Goal: Transaction & Acquisition: Purchase product/service

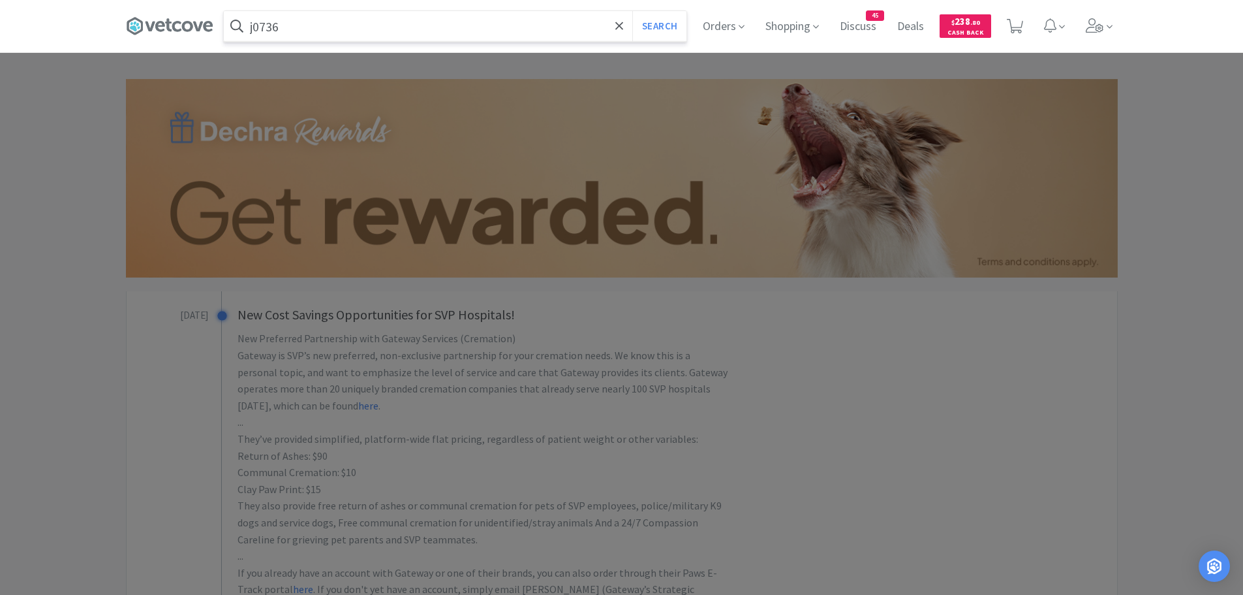
type input "j0736"
click at [632, 11] on button "Search" at bounding box center [659, 26] width 54 height 30
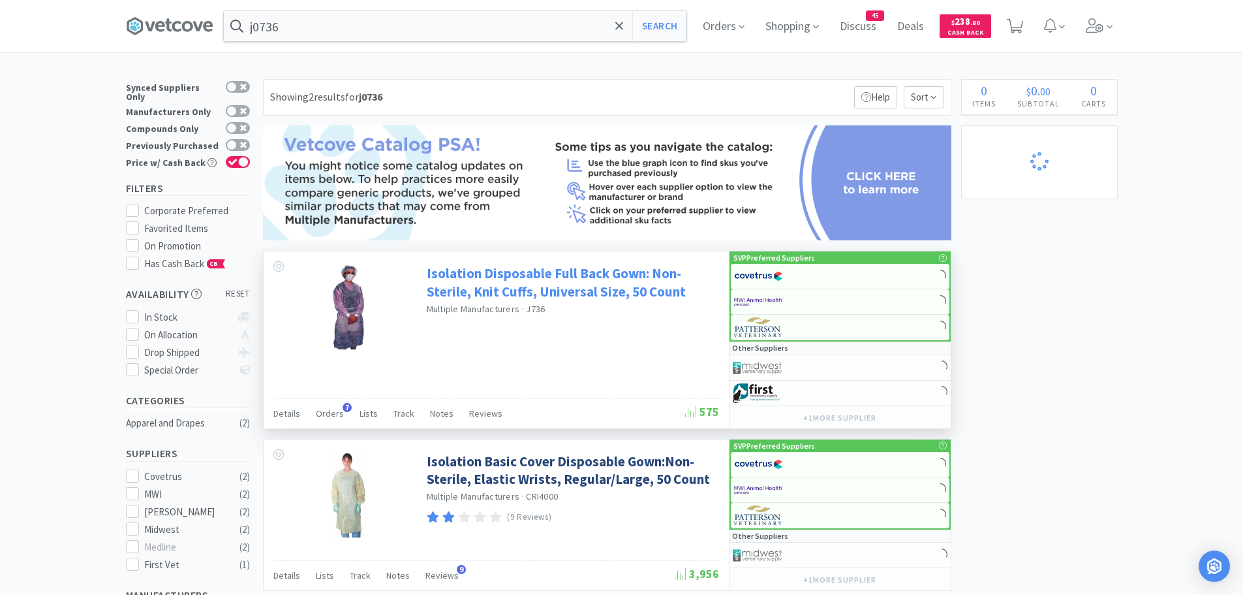
select select "1"
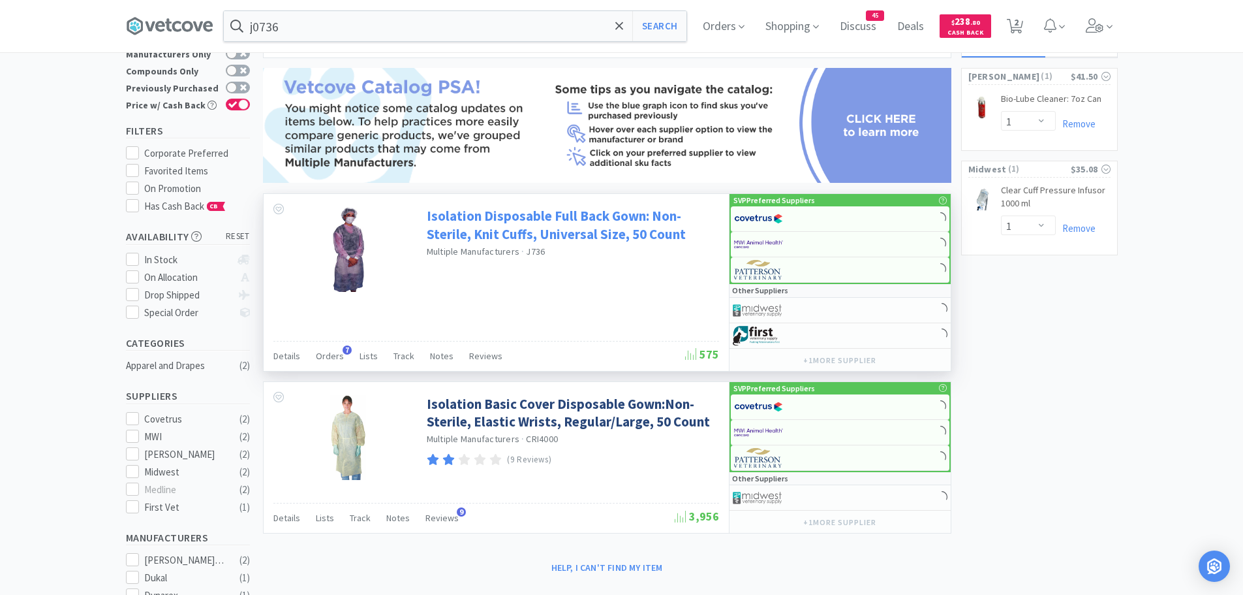
scroll to position [131, 0]
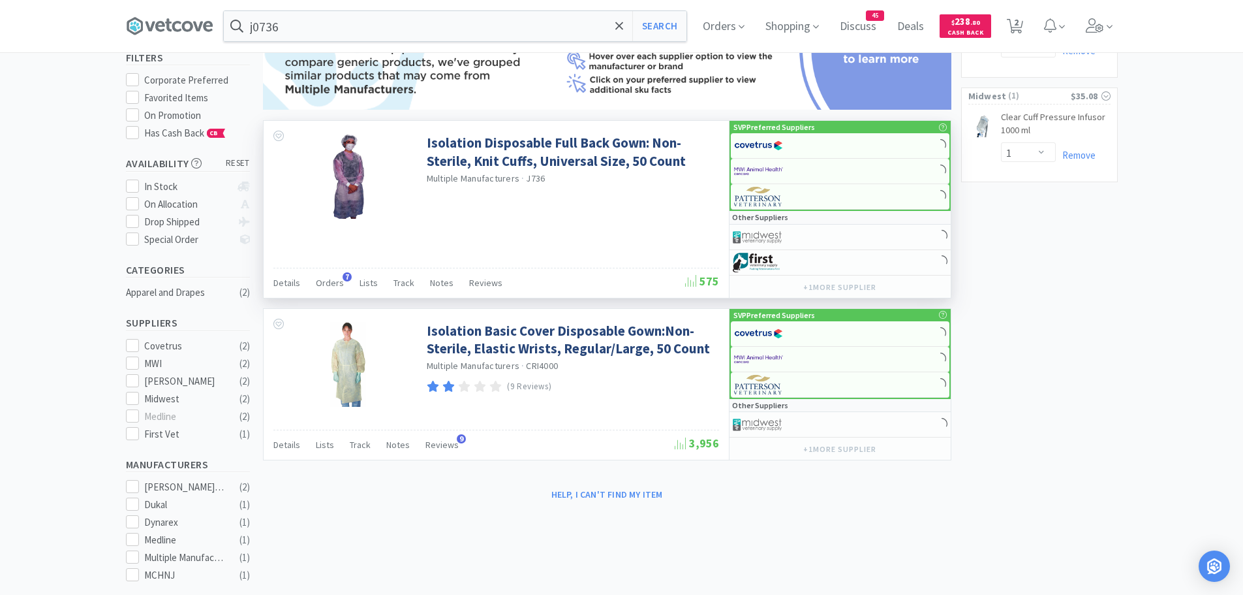
select select "1"
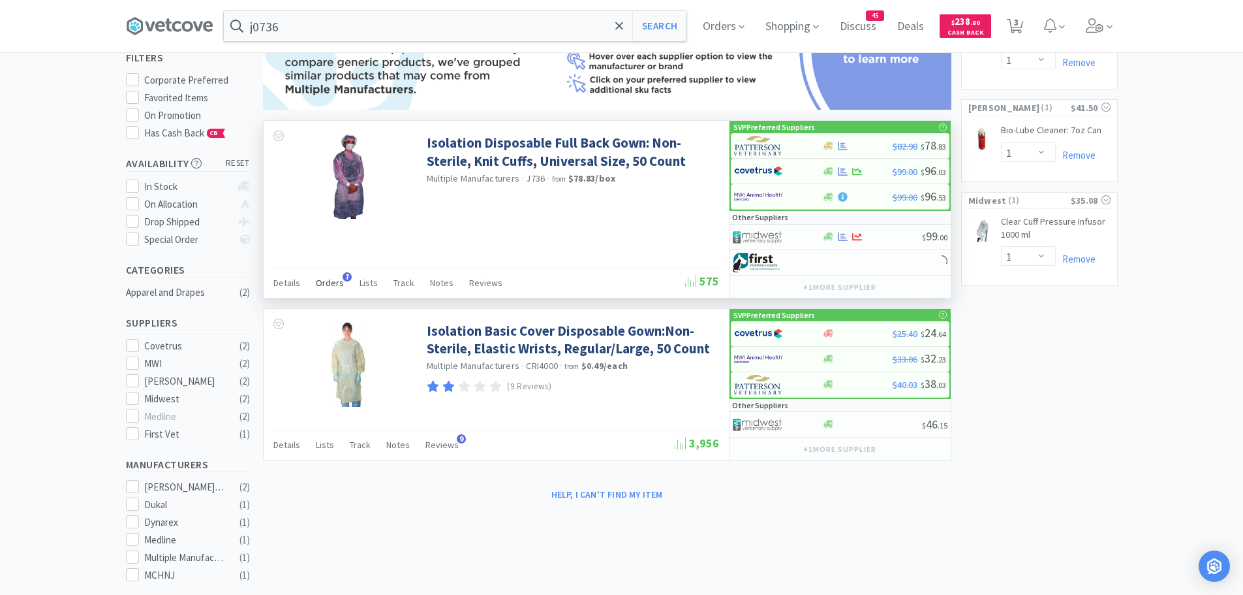
click at [333, 288] on div "Orders 7" at bounding box center [330, 284] width 28 height 25
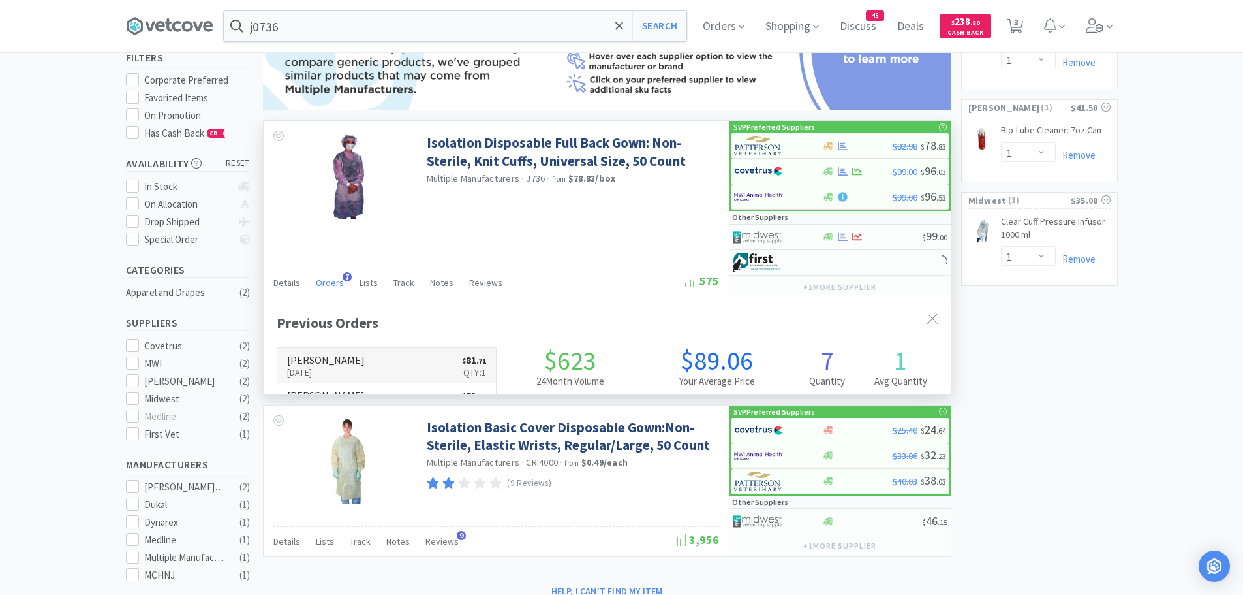
scroll to position [338, 687]
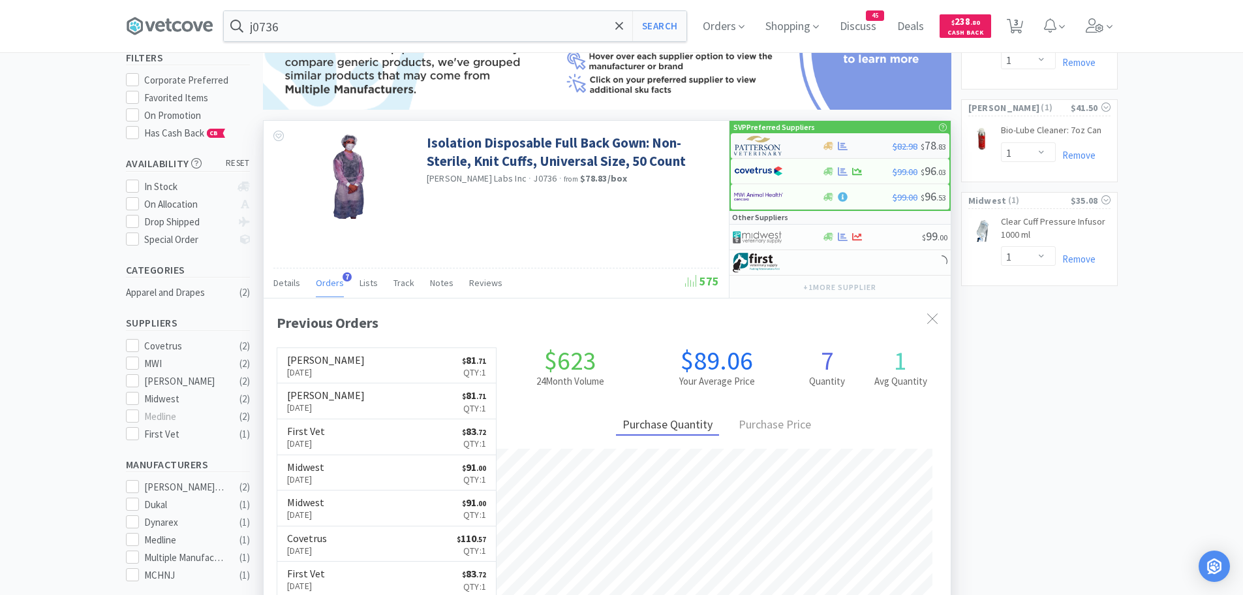
select select "2"
click at [775, 144] on img at bounding box center [758, 146] width 49 height 20
select select "1"
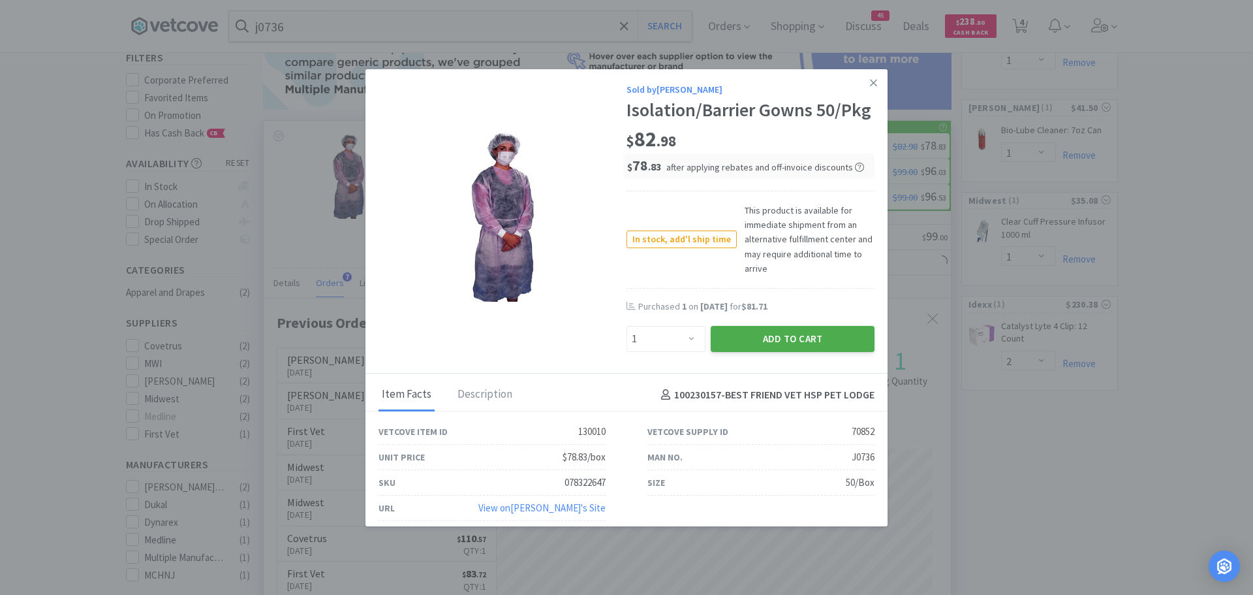
click at [725, 352] on button "Add to Cart" at bounding box center [793, 339] width 164 height 26
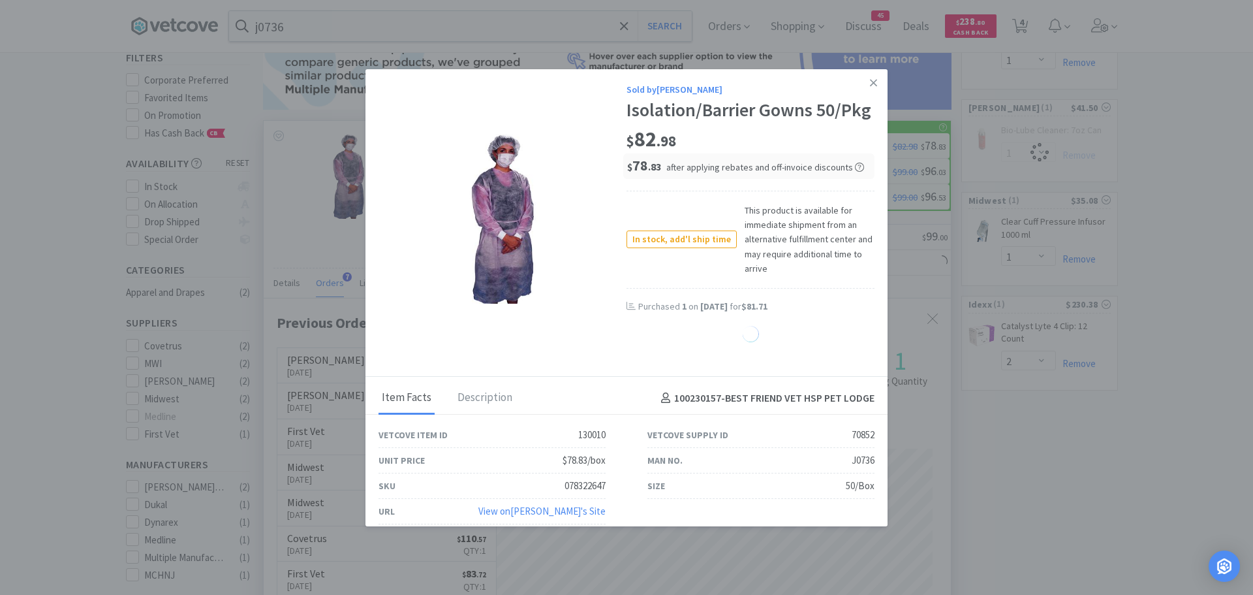
select select "1"
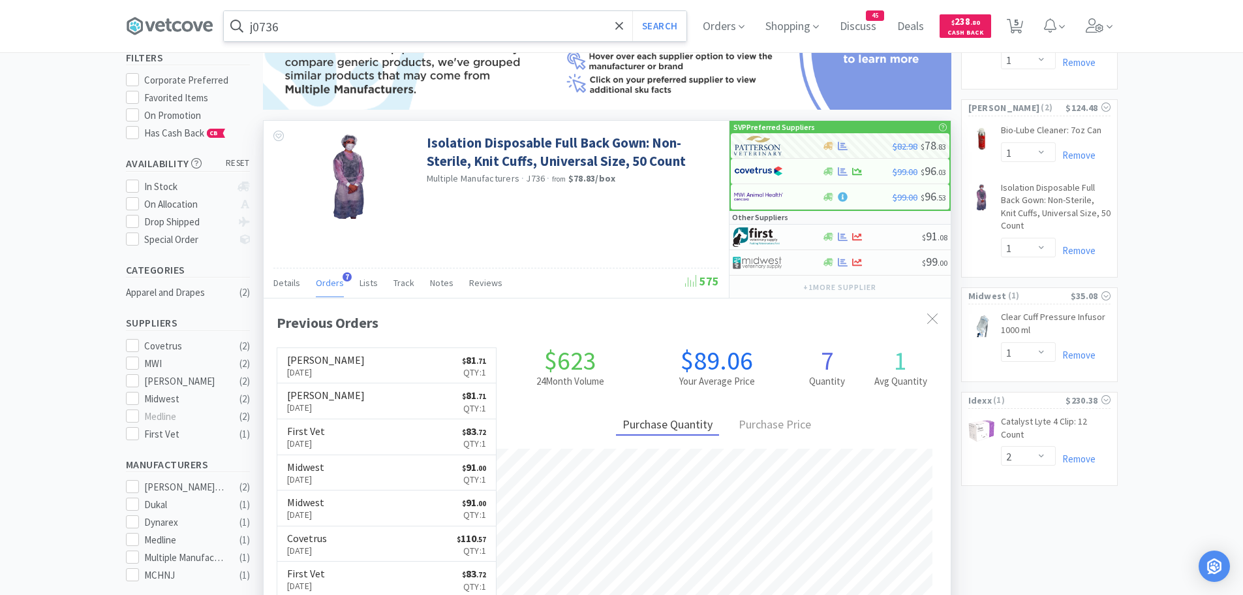
click at [384, 17] on input "j0736" at bounding box center [455, 26] width 463 height 30
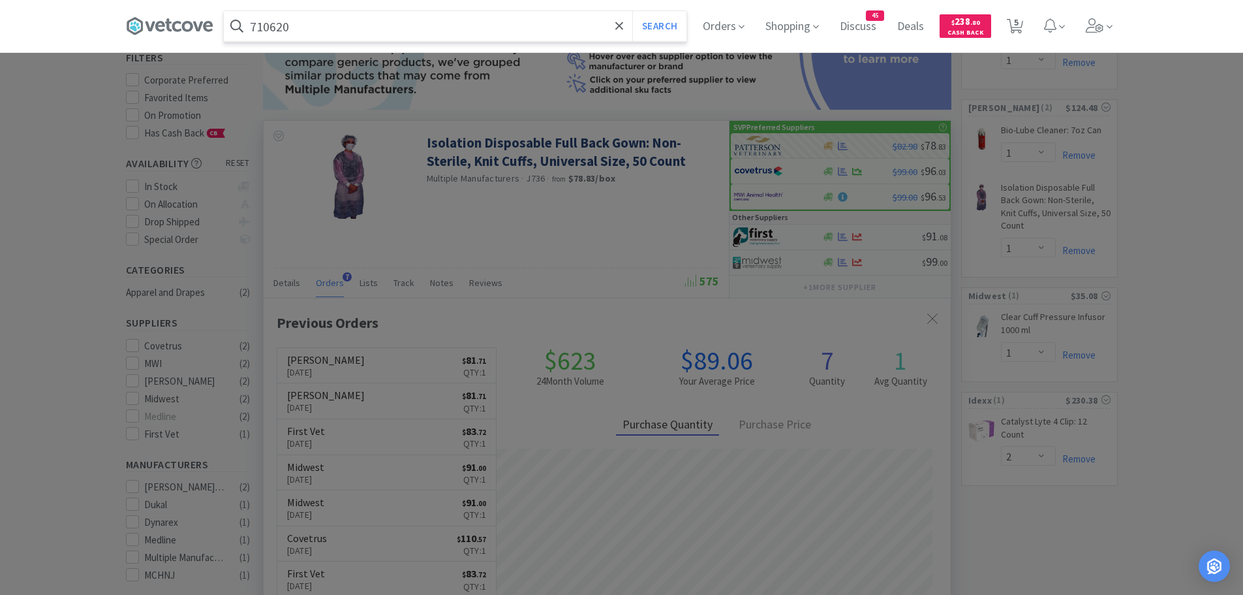
type input "710620"
click at [632, 11] on button "Search" at bounding box center [659, 26] width 54 height 30
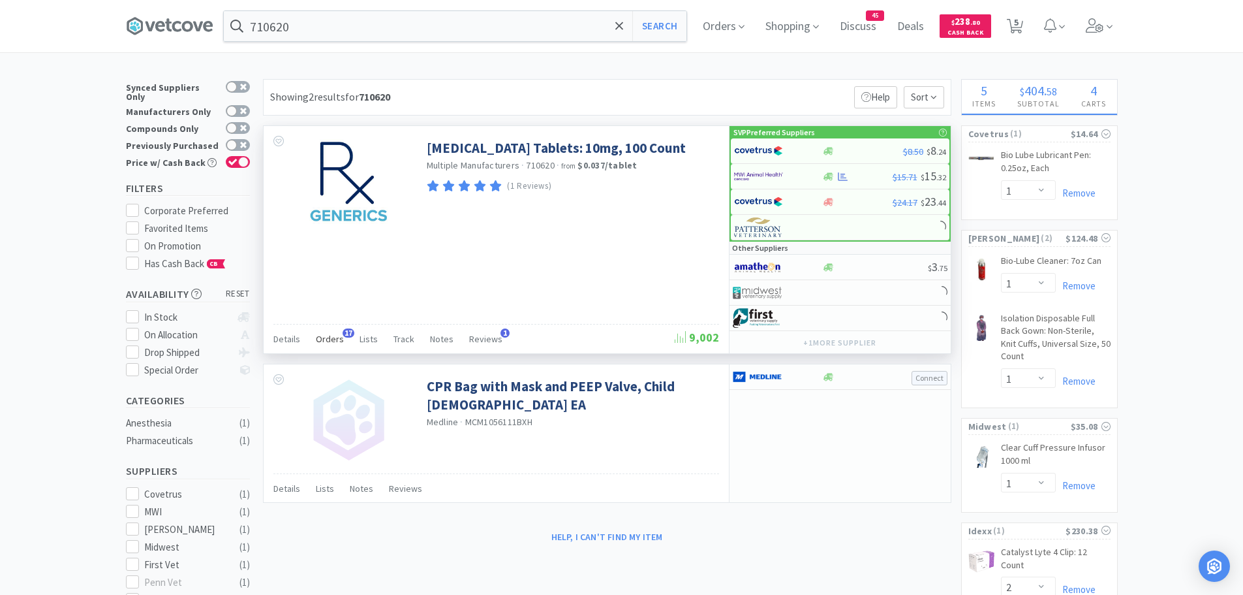
click at [339, 338] on div "Orders 17" at bounding box center [330, 340] width 28 height 25
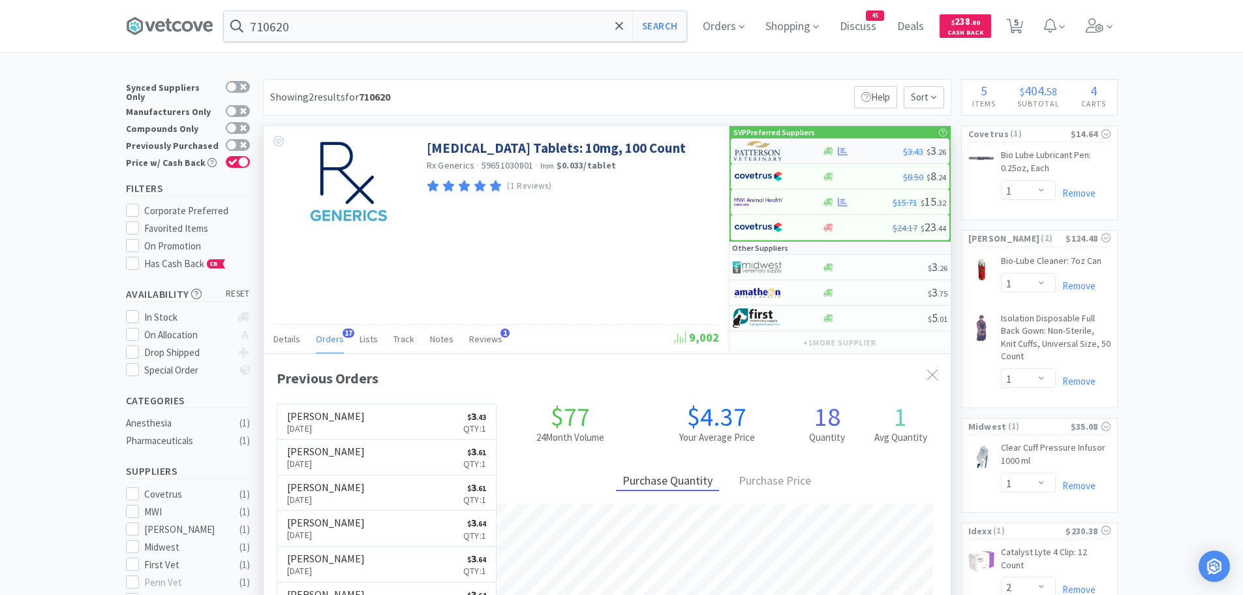
scroll to position [350, 687]
click at [779, 144] on img at bounding box center [758, 151] width 49 height 20
select select "1"
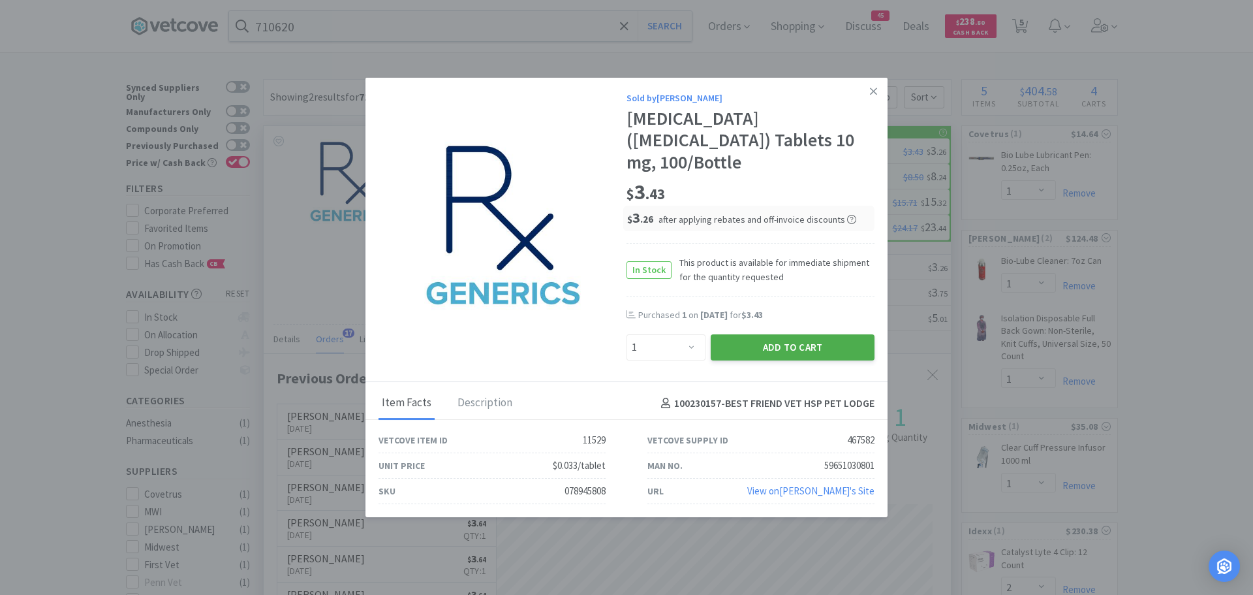
click at [732, 340] on button "Add to Cart" at bounding box center [793, 347] width 164 height 26
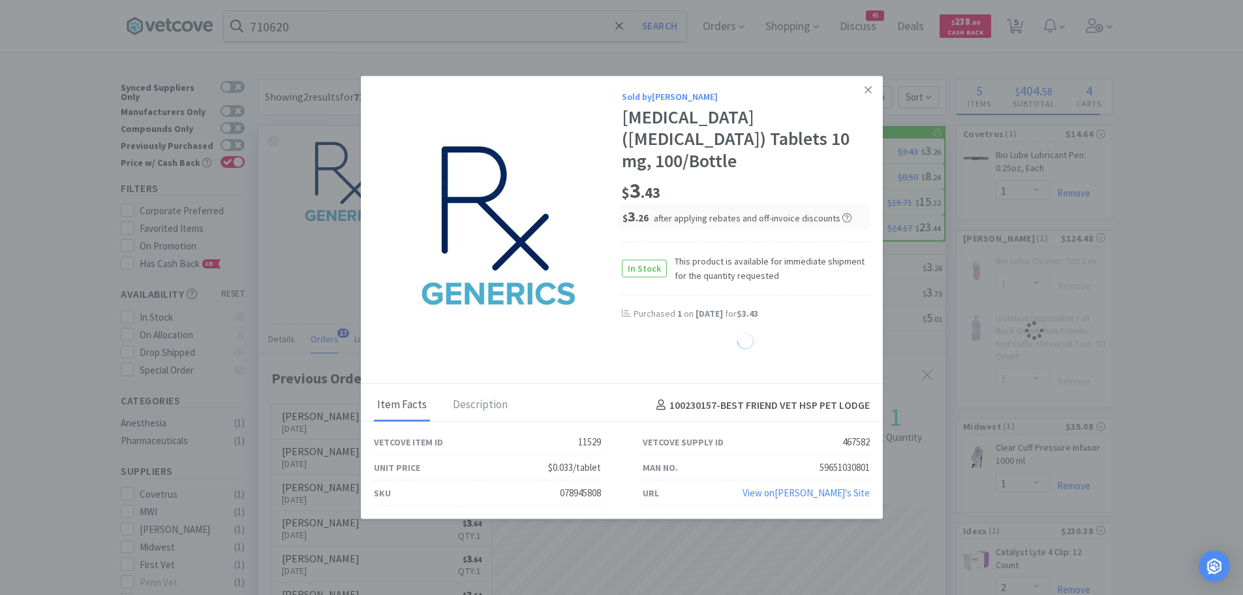
select select "1"
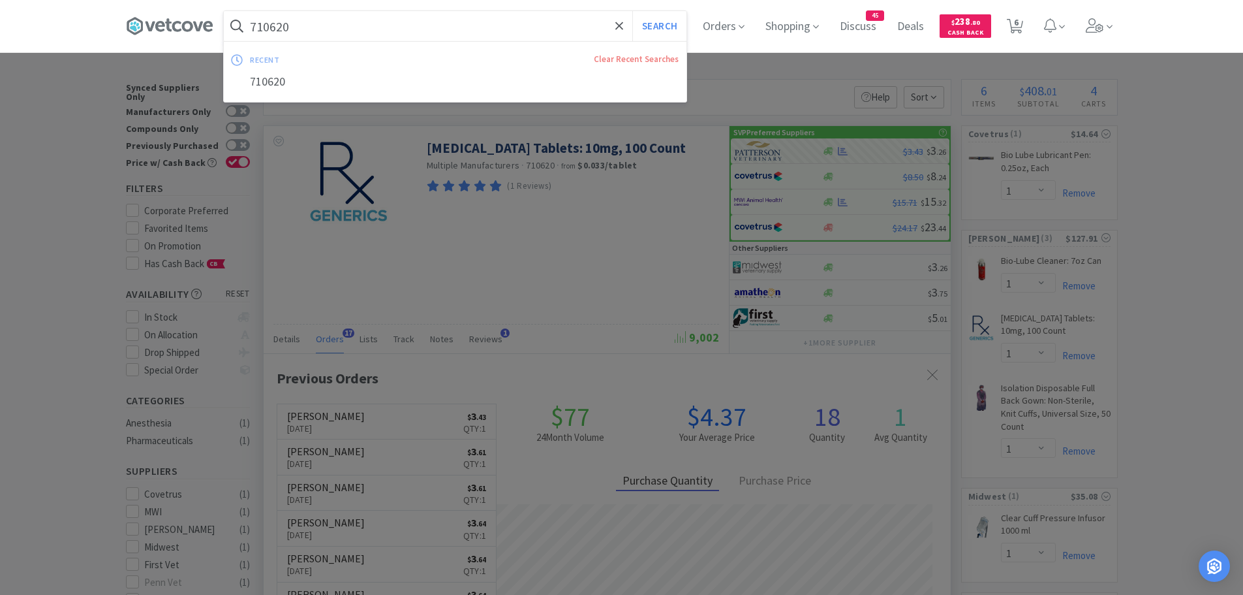
click at [413, 35] on input "710620" at bounding box center [455, 26] width 463 height 30
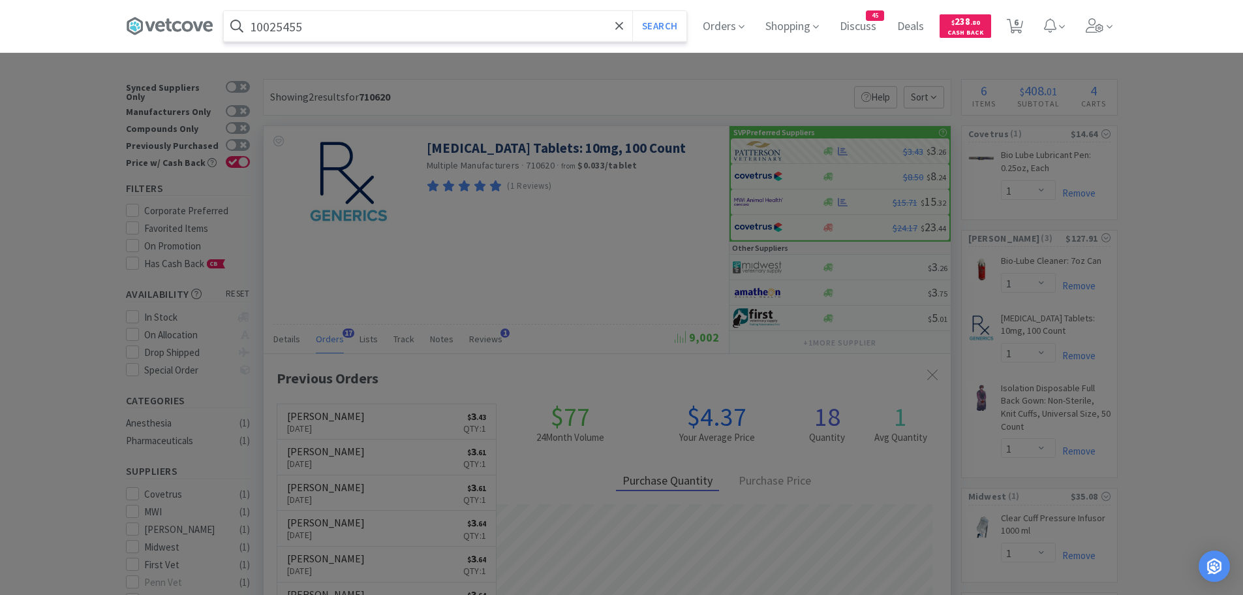
type input "10025455"
click at [632, 11] on button "Search" at bounding box center [659, 26] width 54 height 30
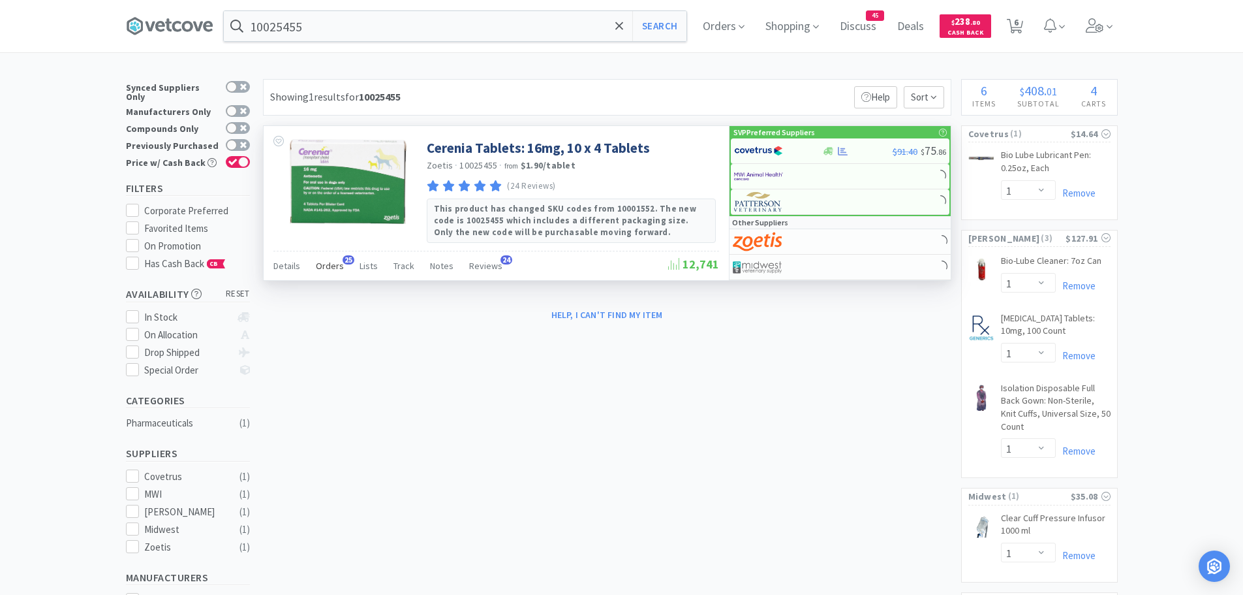
click at [324, 264] on span "Orders" at bounding box center [330, 266] width 28 height 12
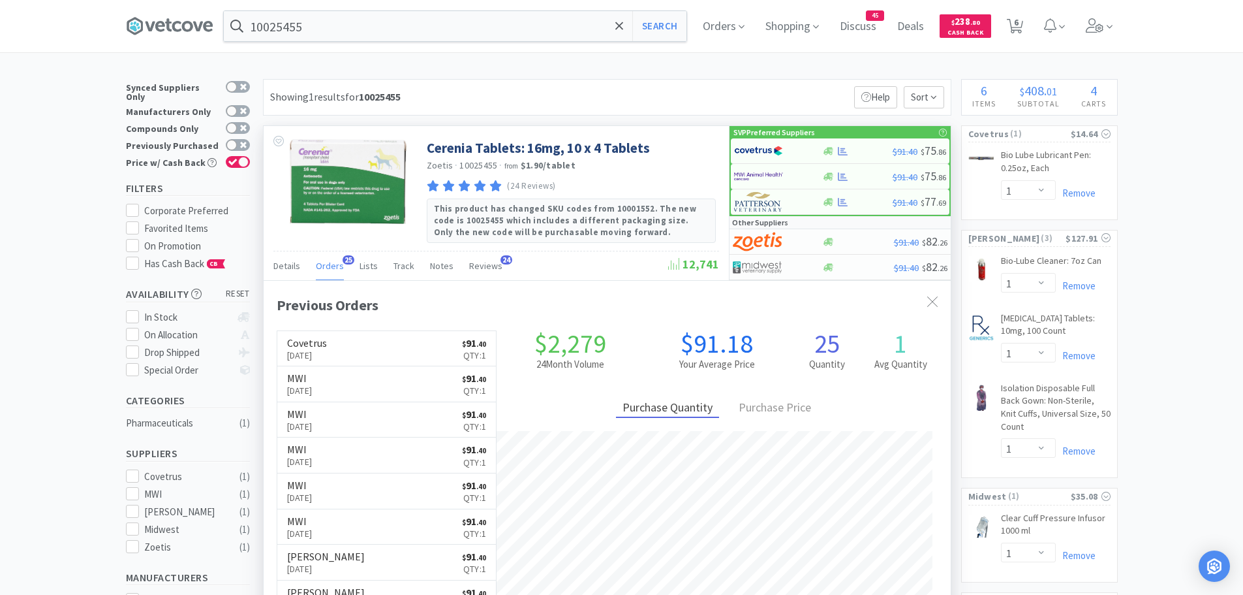
scroll to position [350, 687]
click at [326, 24] on input "10025455" at bounding box center [455, 26] width 463 height 30
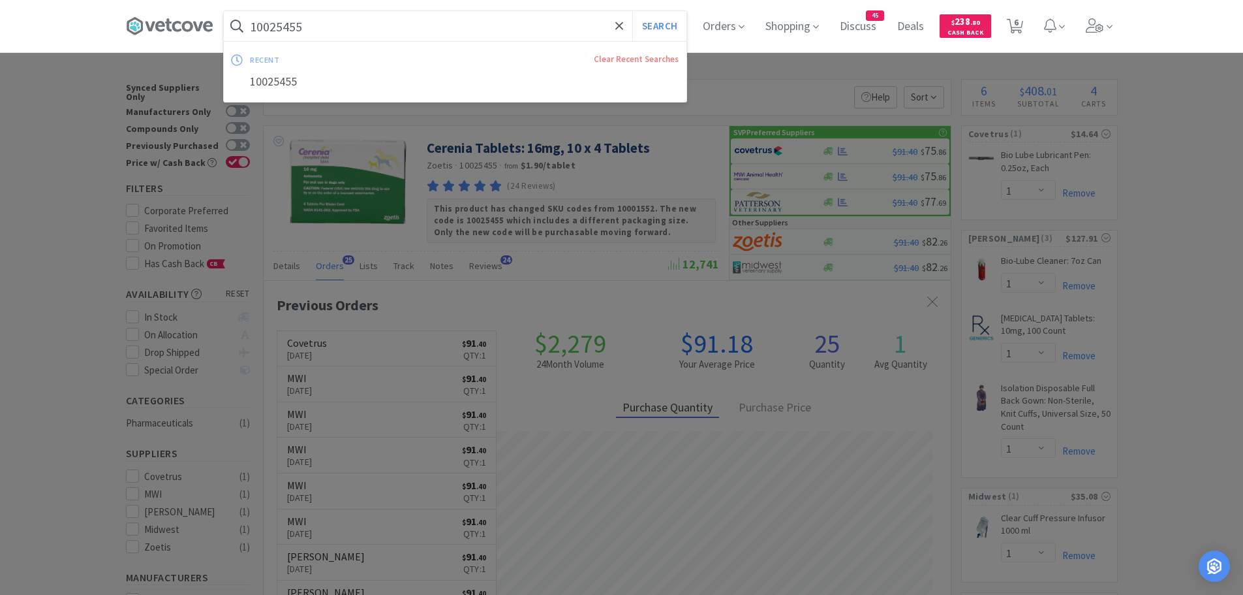
click at [632, 11] on button "Search" at bounding box center [659, 26] width 54 height 30
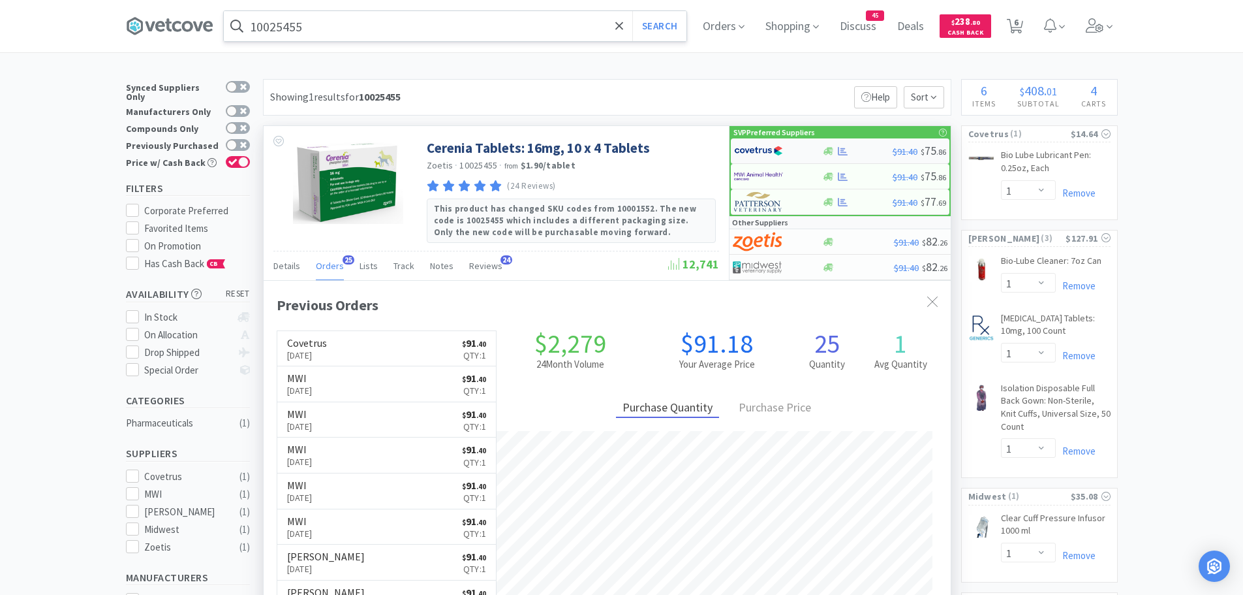
click at [768, 146] on img at bounding box center [758, 151] width 49 height 20
select select "1"
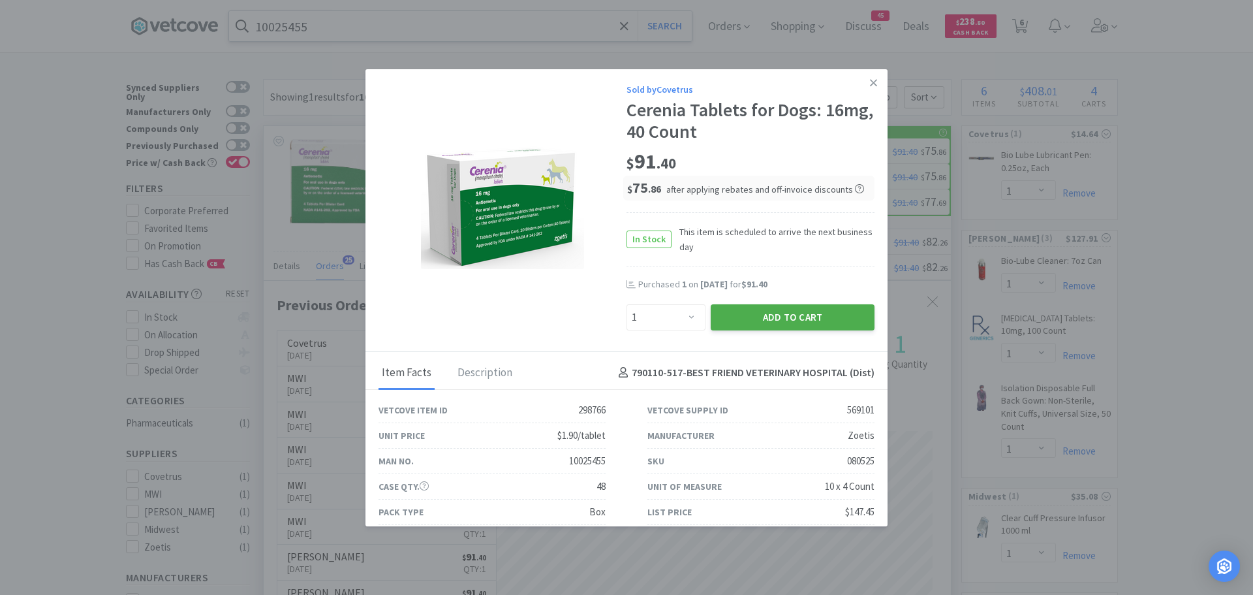
click at [739, 315] on button "Add to Cart" at bounding box center [793, 317] width 164 height 26
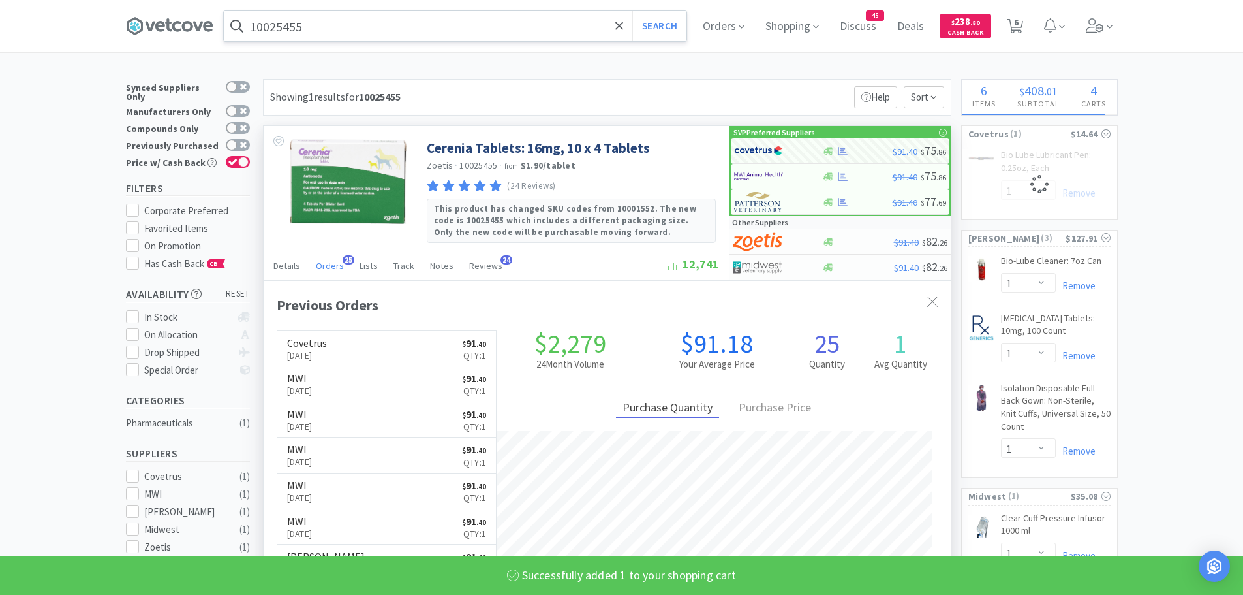
select select "1"
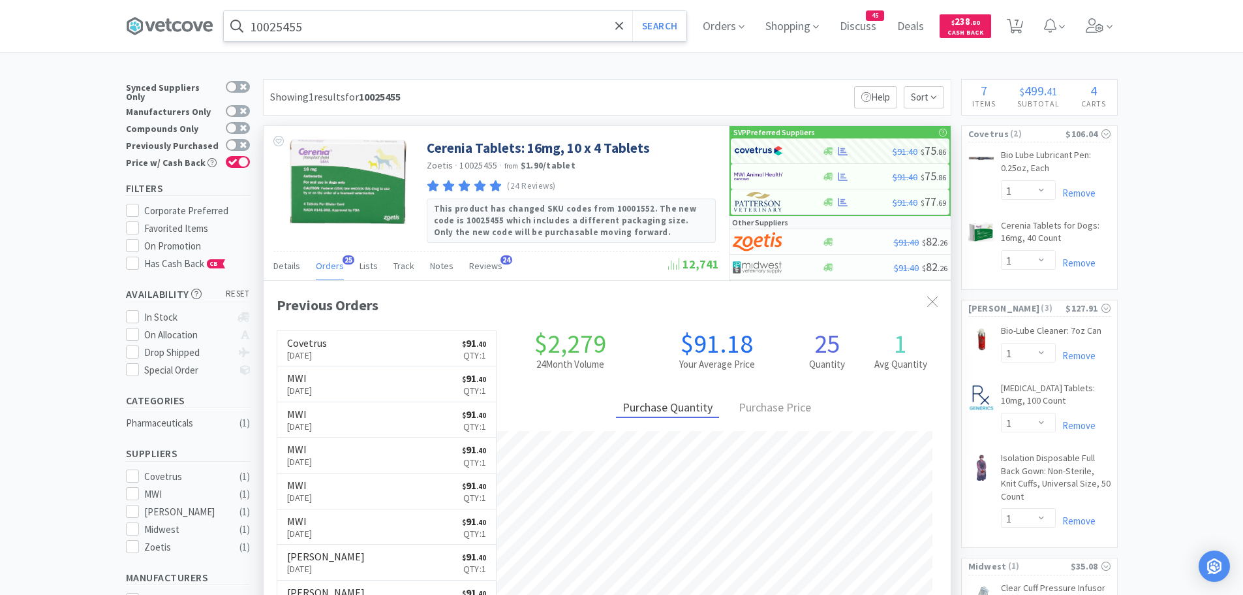
click at [352, 29] on input "10025455" at bounding box center [455, 26] width 463 height 30
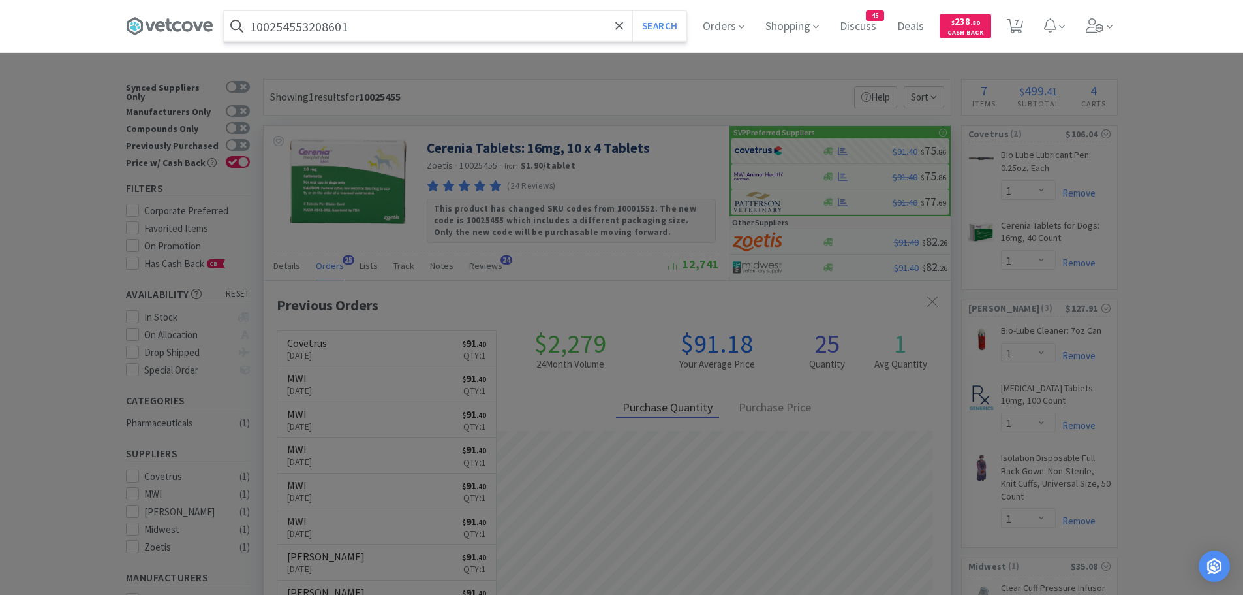
type input "100254553208601"
click at [632, 11] on button "Search" at bounding box center [659, 26] width 54 height 30
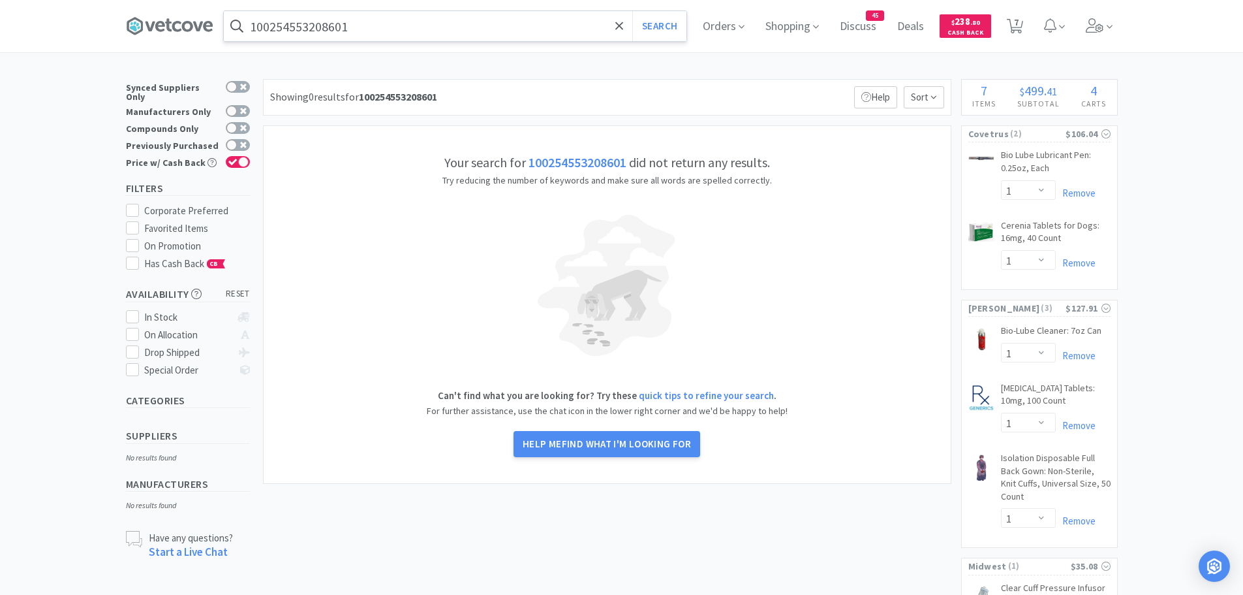
click at [379, 28] on input "100254553208601" at bounding box center [455, 26] width 463 height 30
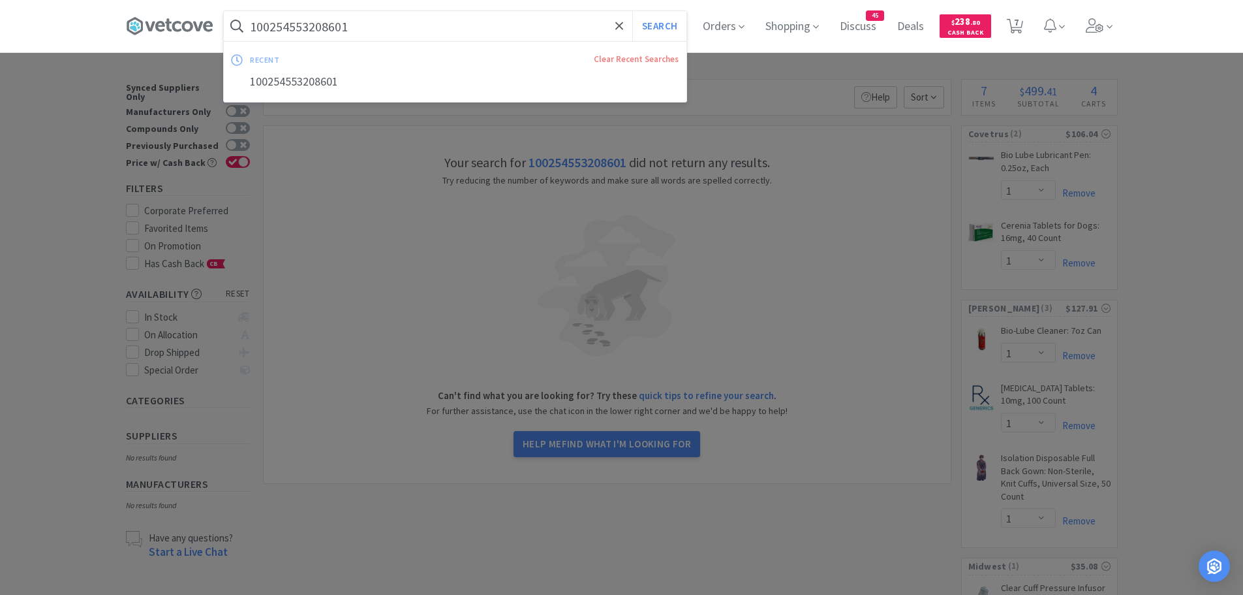
drag, startPoint x: 379, startPoint y: 28, endPoint x: 226, endPoint y: 40, distance: 153.2
click at [226, 40] on div "100254553208601 Search recent Clear Recent Searches 100254553208601 Orders Shop…" at bounding box center [622, 26] width 992 height 52
click at [623, 27] on icon at bounding box center [619, 26] width 8 height 8
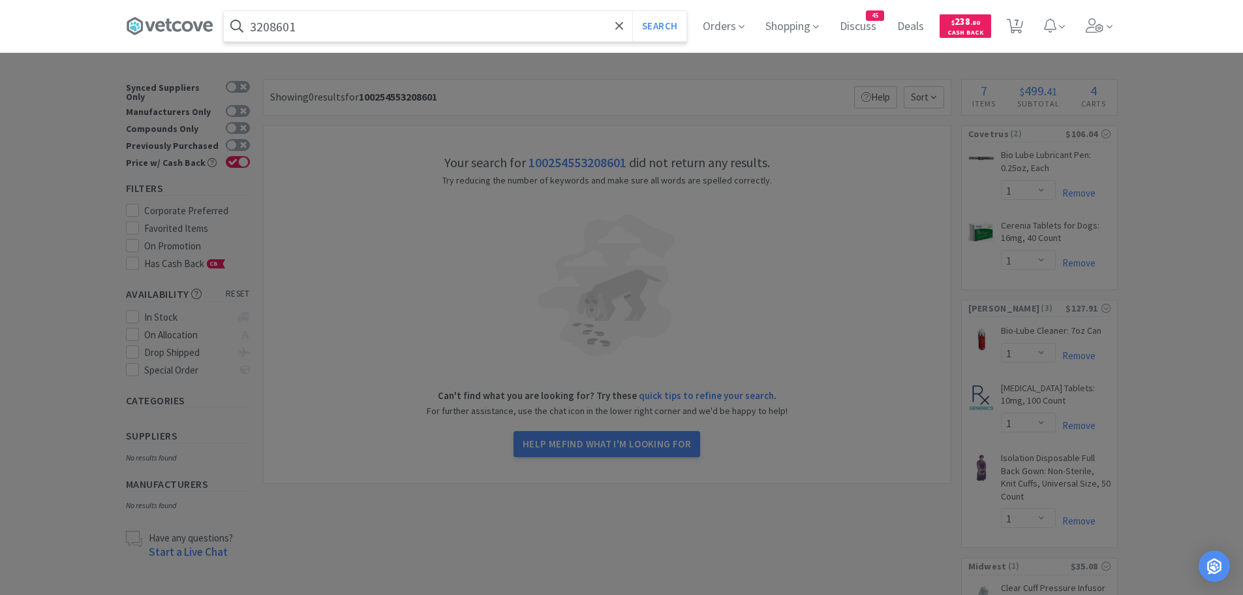
type input "3208601"
click at [632, 11] on button "Search" at bounding box center [659, 26] width 54 height 30
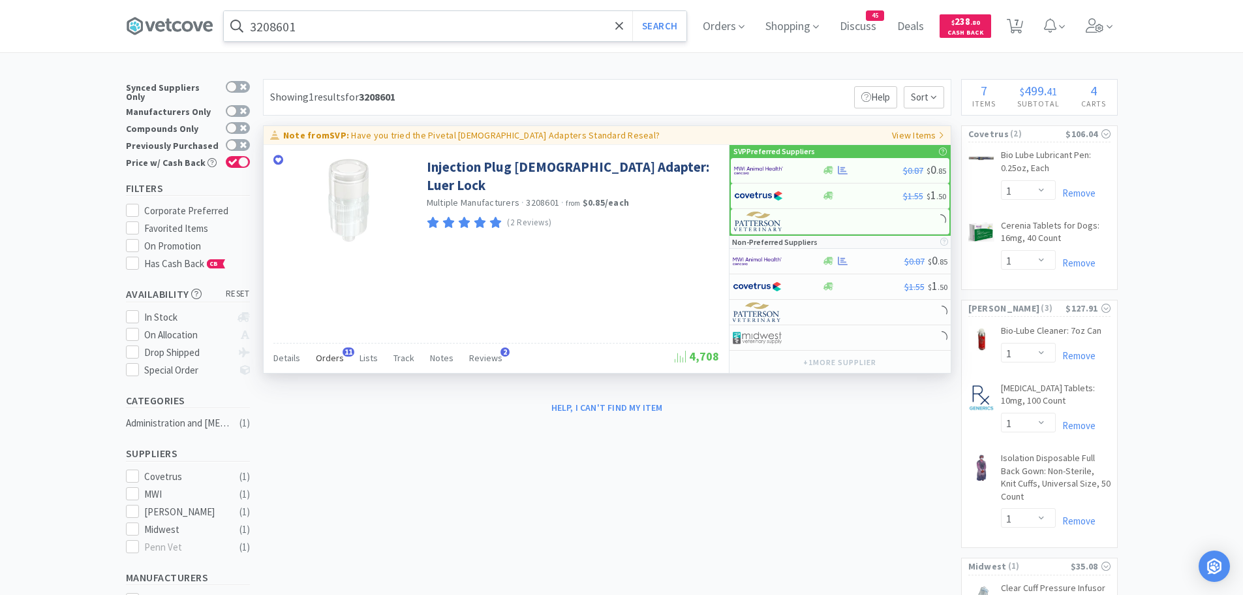
click at [343, 354] on span "11" at bounding box center [349, 351] width 12 height 9
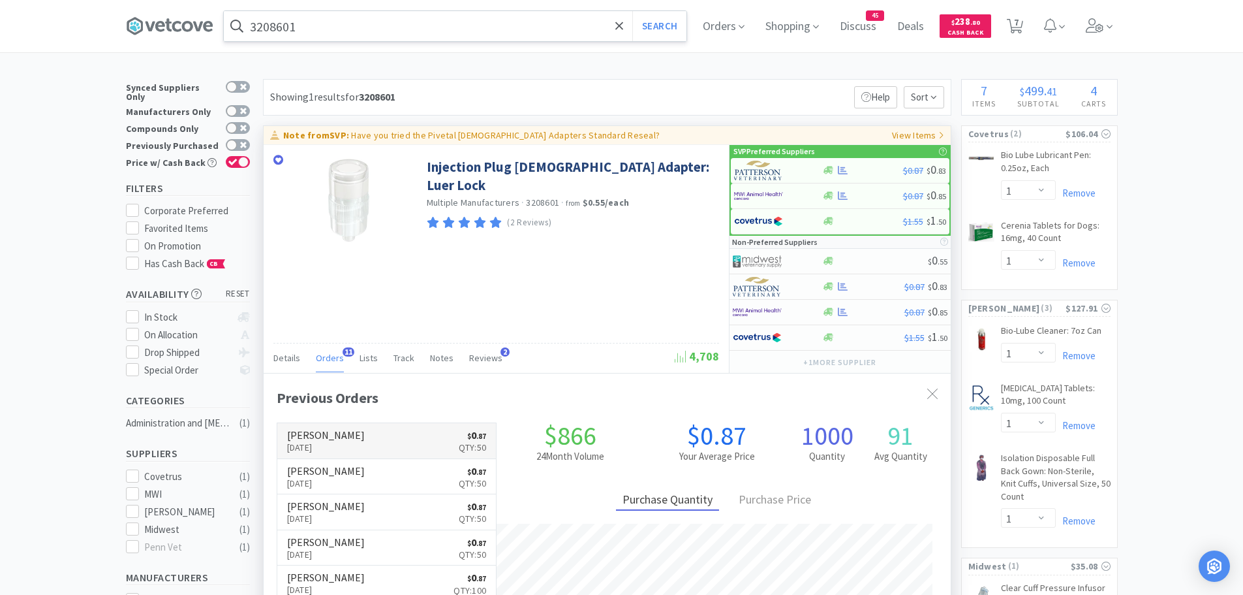
scroll to position [350, 687]
click at [762, 175] on img at bounding box center [758, 171] width 49 height 20
select select "1"
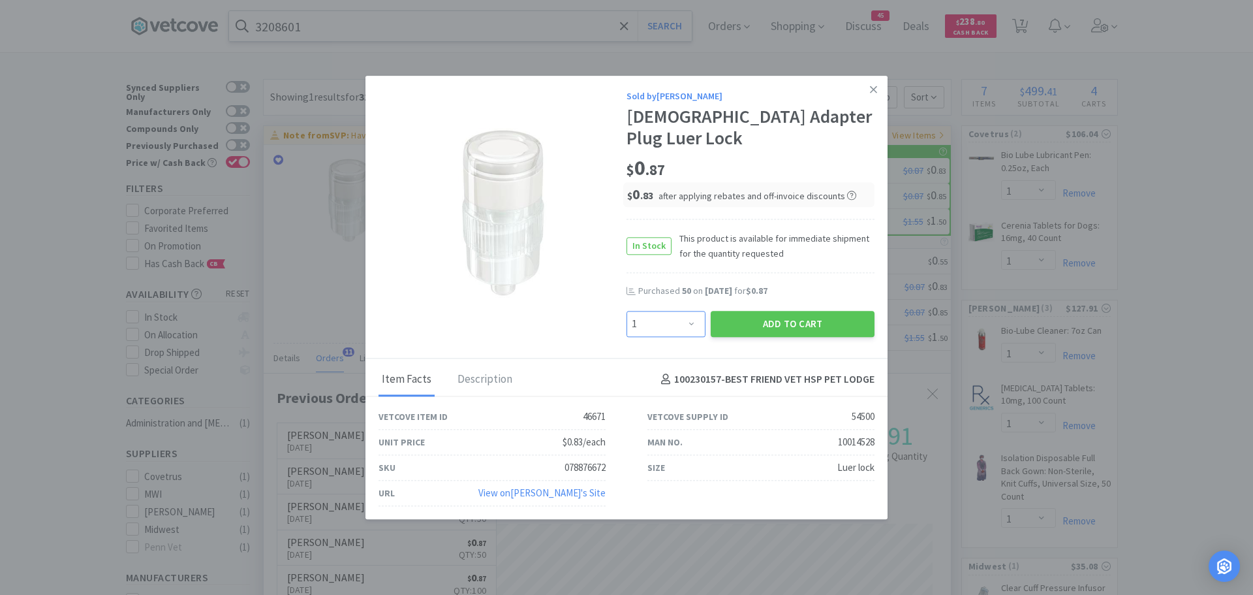
click at [691, 315] on select "Enter Quantity 1 2 3 4 5 6 7 8 9 10 11 12 13 14 15 16 17 18 19 20 Enter Quantity" at bounding box center [666, 324] width 79 height 26
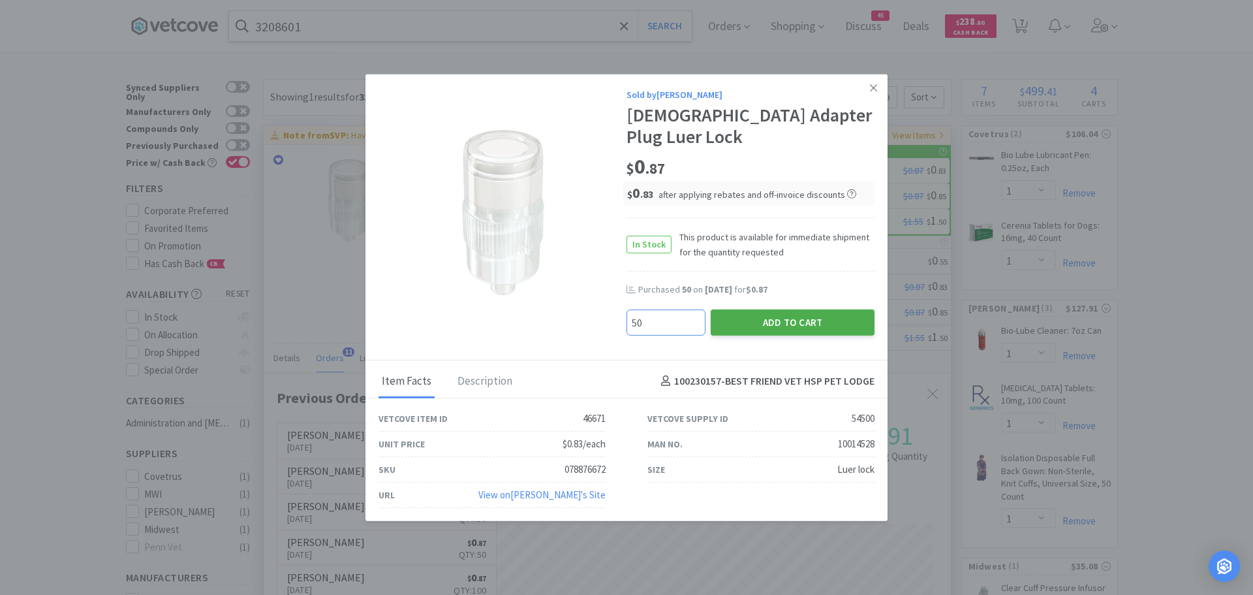
type input "50"
click at [741, 309] on button "Add to Cart" at bounding box center [793, 322] width 164 height 26
select select "50"
select select "1"
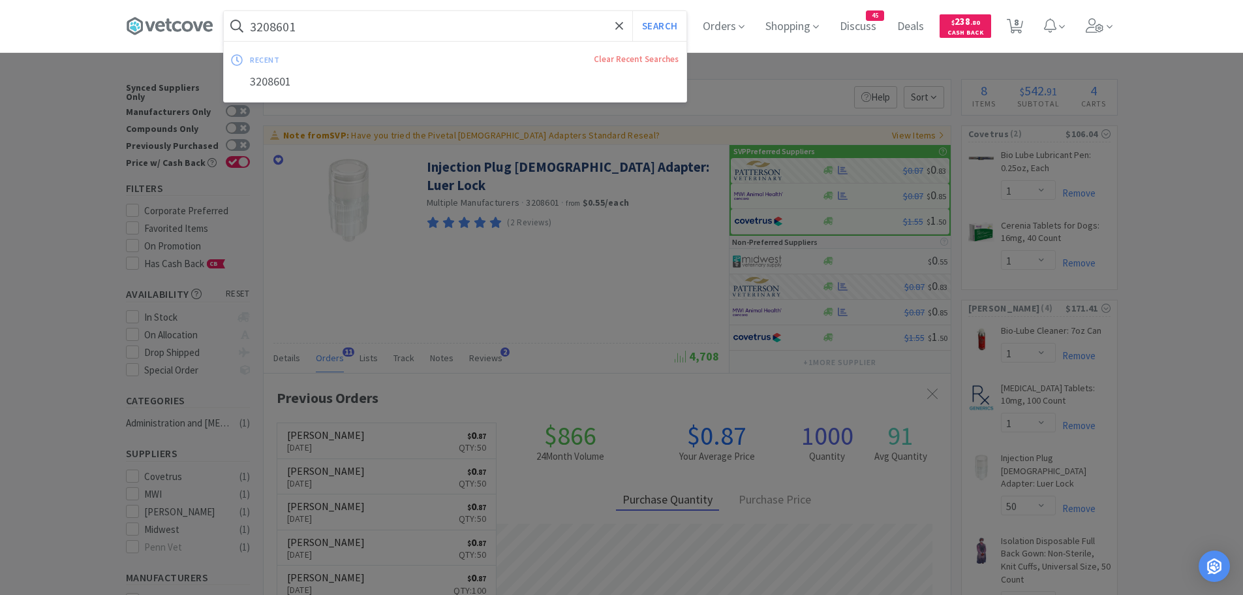
click at [343, 22] on input "3208601" at bounding box center [455, 26] width 463 height 30
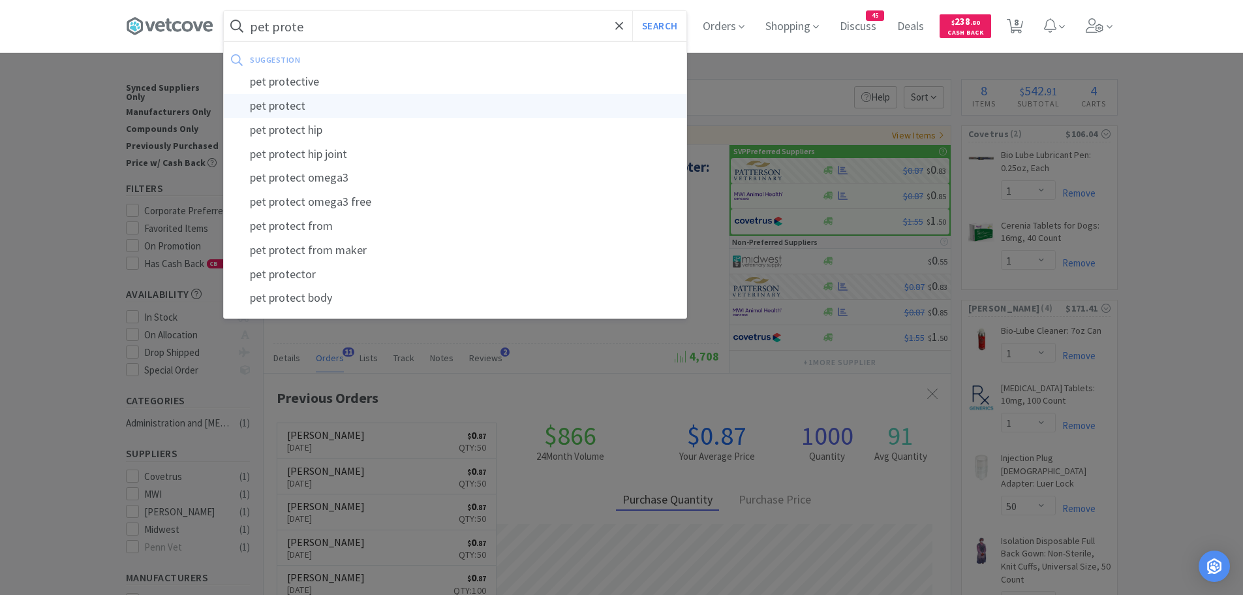
click at [326, 108] on div "pet protect" at bounding box center [455, 106] width 463 height 24
type input "pet protect"
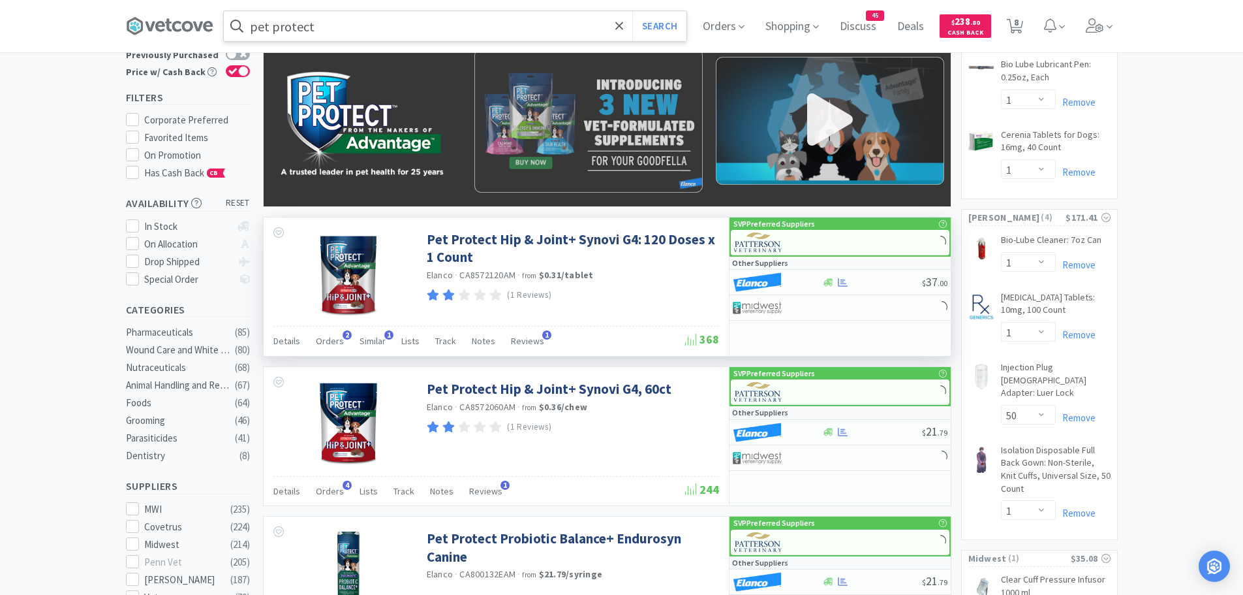
scroll to position [131, 0]
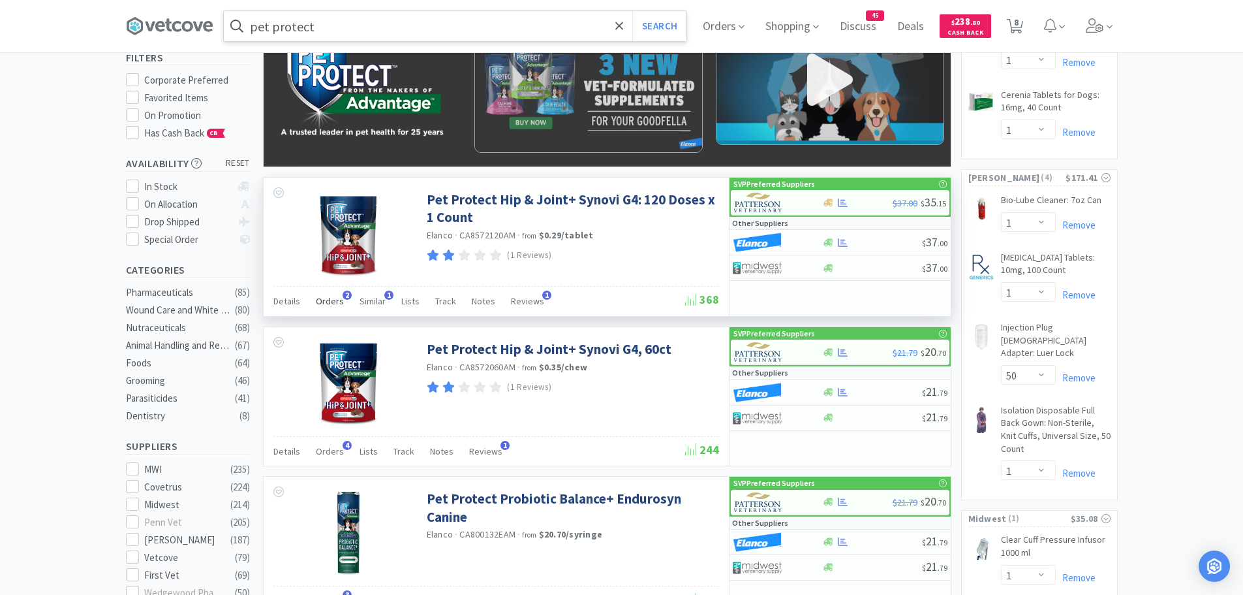
click at [329, 302] on span "Orders" at bounding box center [330, 301] width 28 height 12
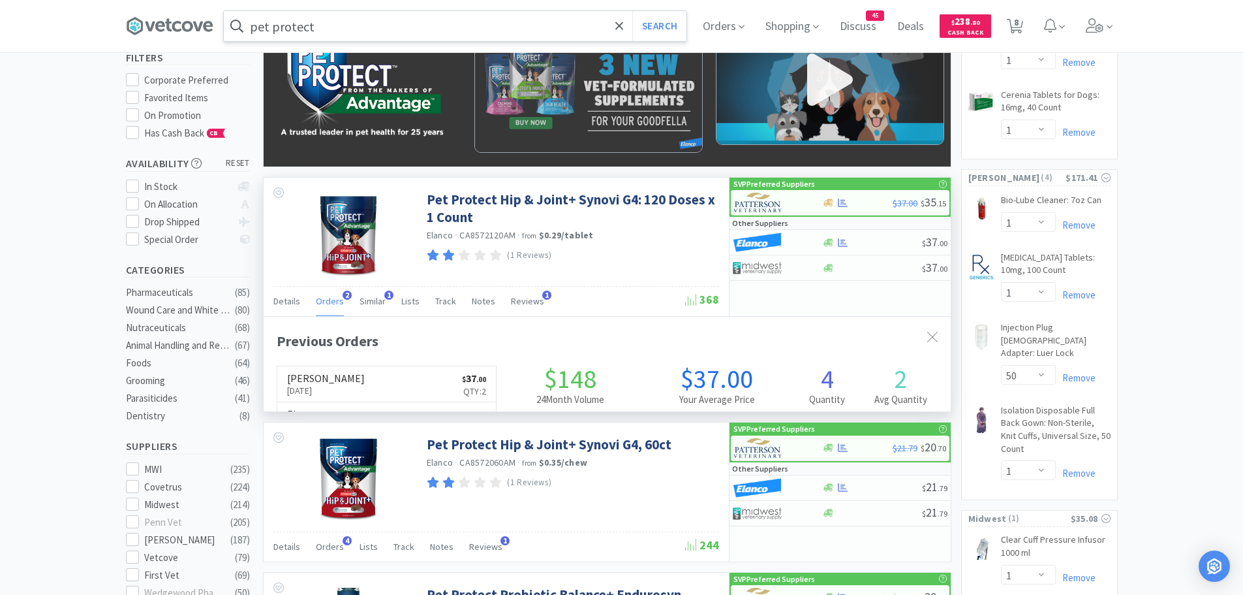
scroll to position [338, 687]
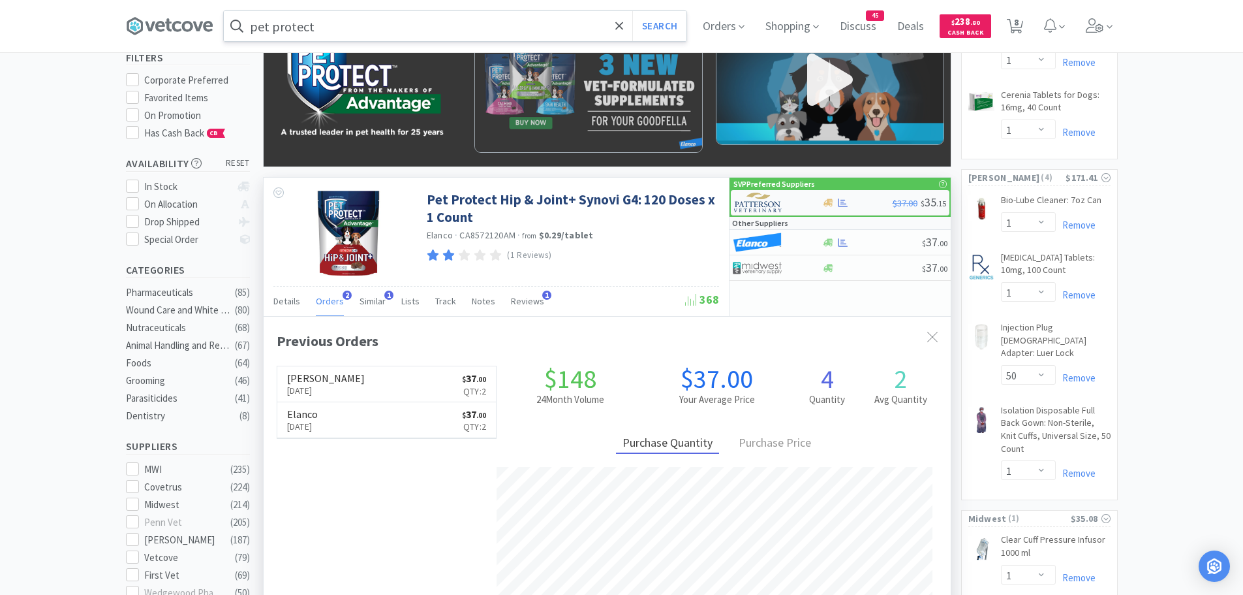
click at [755, 200] on img at bounding box center [758, 203] width 49 height 20
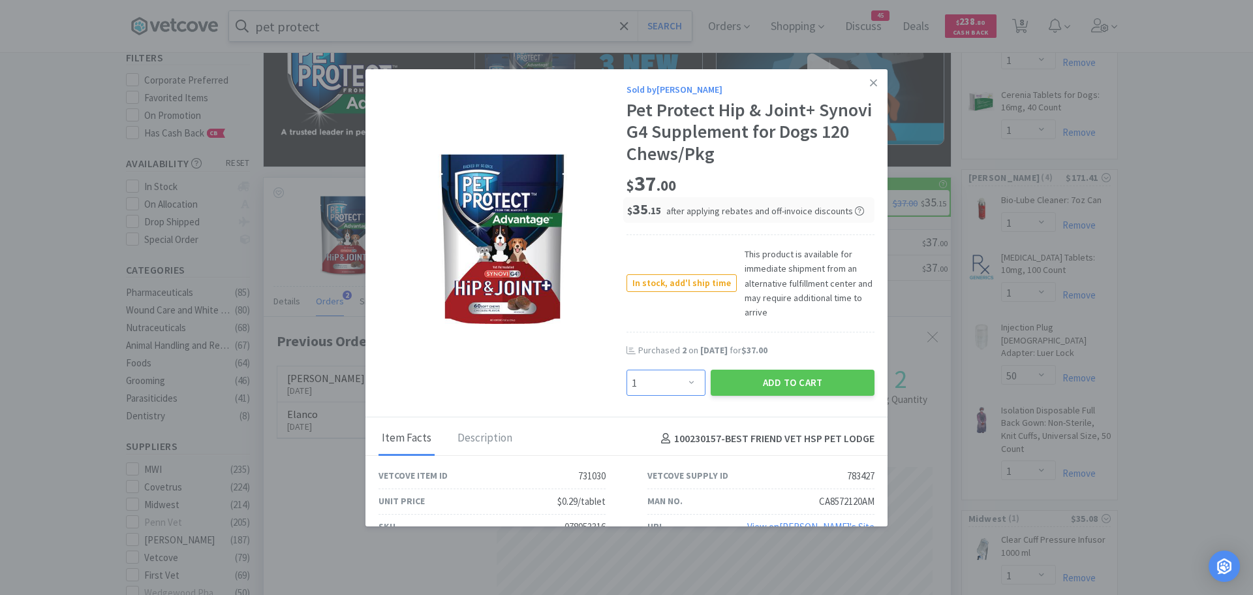
click at [681, 382] on select "Enter Quantity 1 2 3 4 5 6 7 8 9 10 11 12 13 14 15 16 17 18 19 20 Enter Quantity" at bounding box center [666, 382] width 79 height 26
select select "2"
click at [627, 369] on select "Enter Quantity 1 2 3 4 5 6 7 8 9 10 11 12 13 14 15 16 17 18 19 20 Enter Quantity" at bounding box center [666, 382] width 79 height 26
click at [743, 383] on button "Add to Cart" at bounding box center [793, 382] width 164 height 26
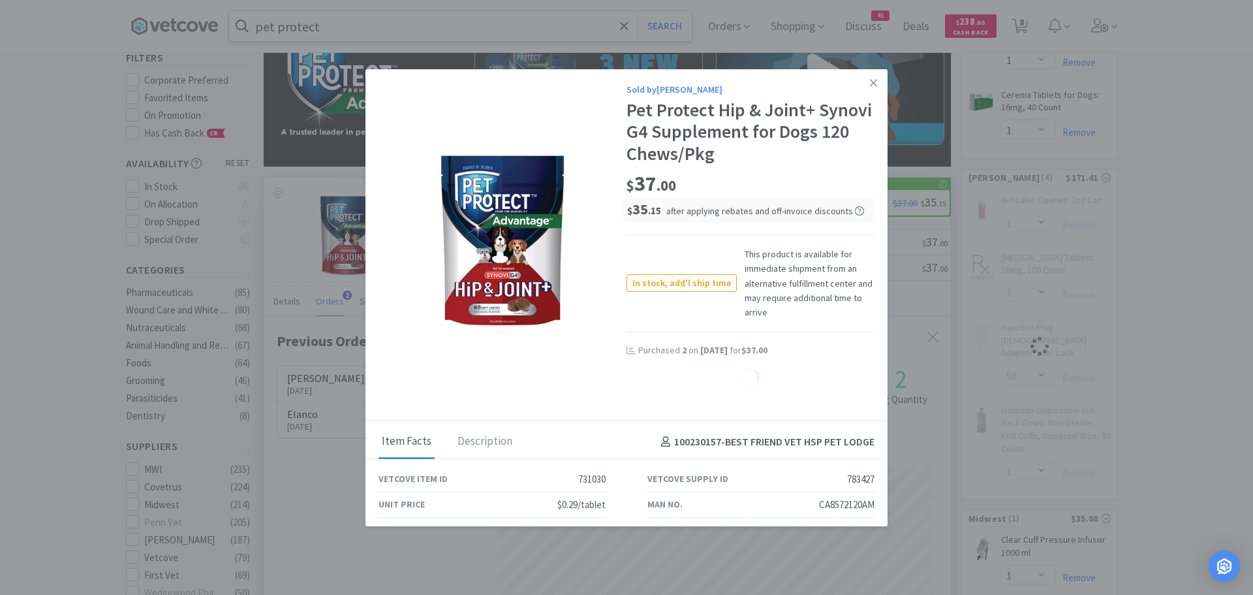
select select "2"
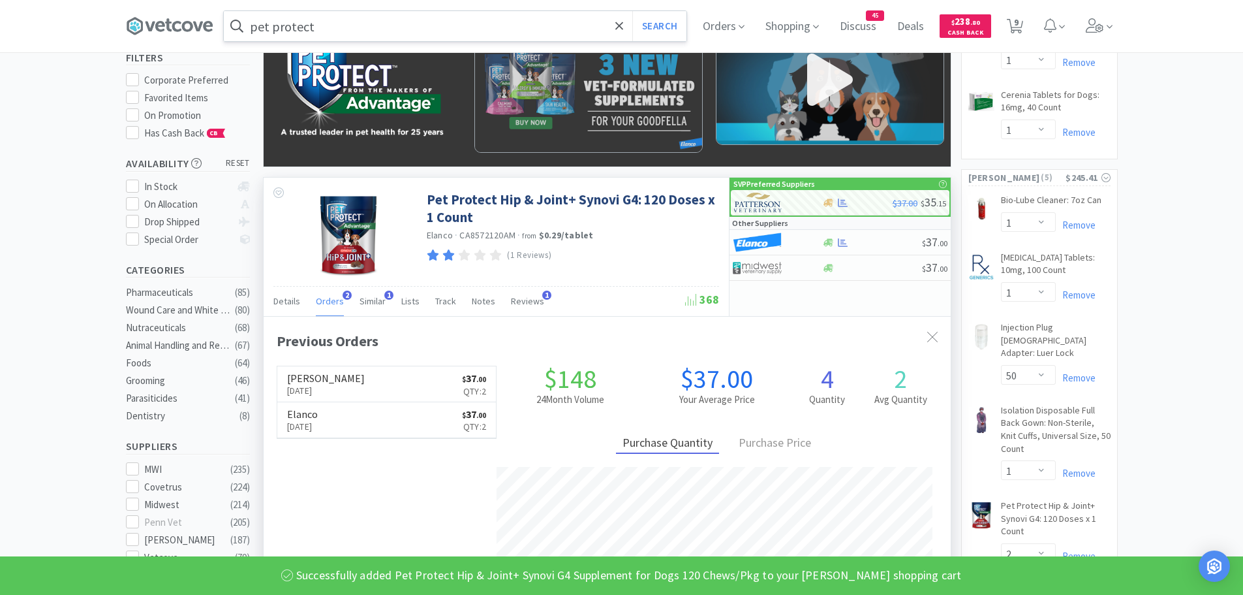
scroll to position [0, 0]
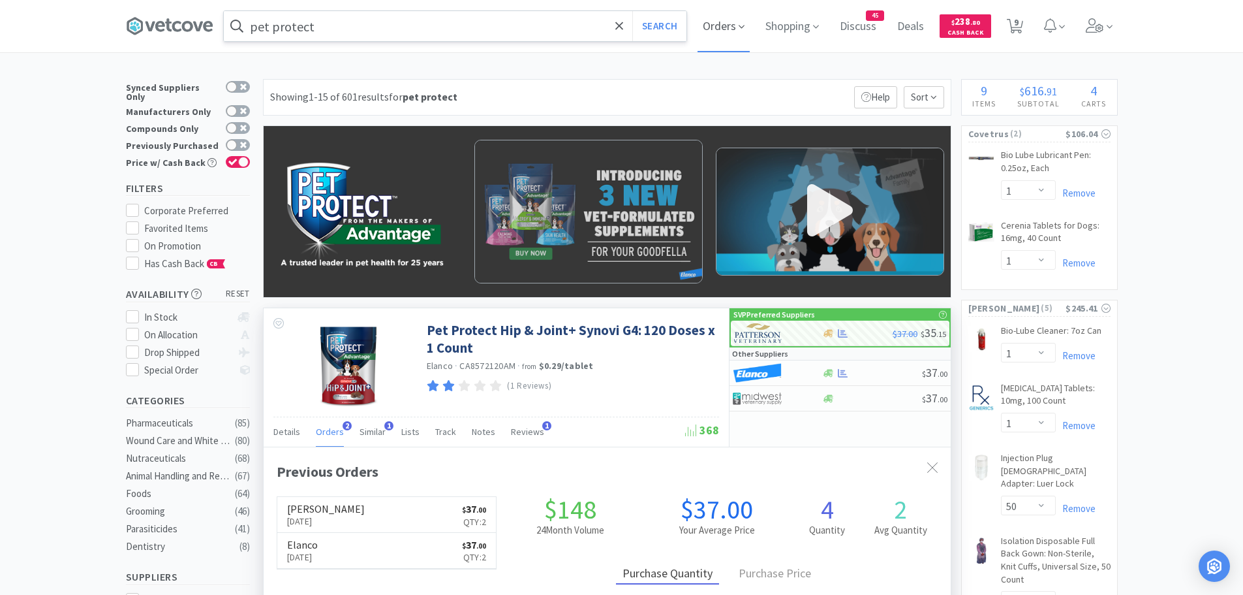
click at [745, 33] on span at bounding box center [742, 27] width 6 height 15
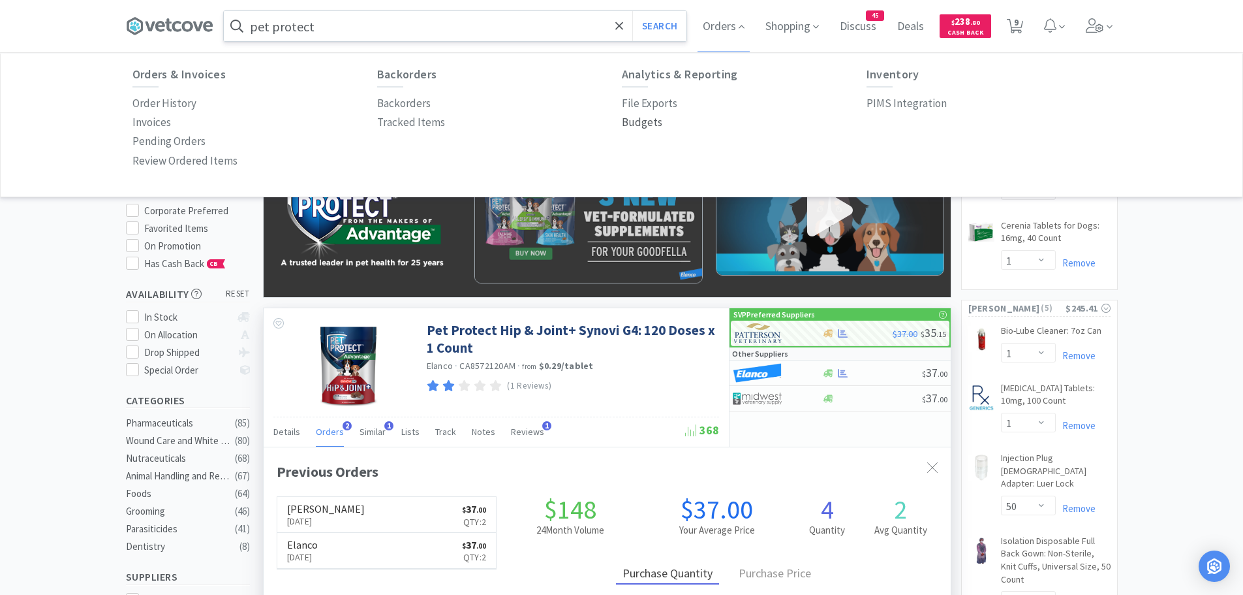
click at [629, 123] on p "Budgets" at bounding box center [642, 123] width 40 height 18
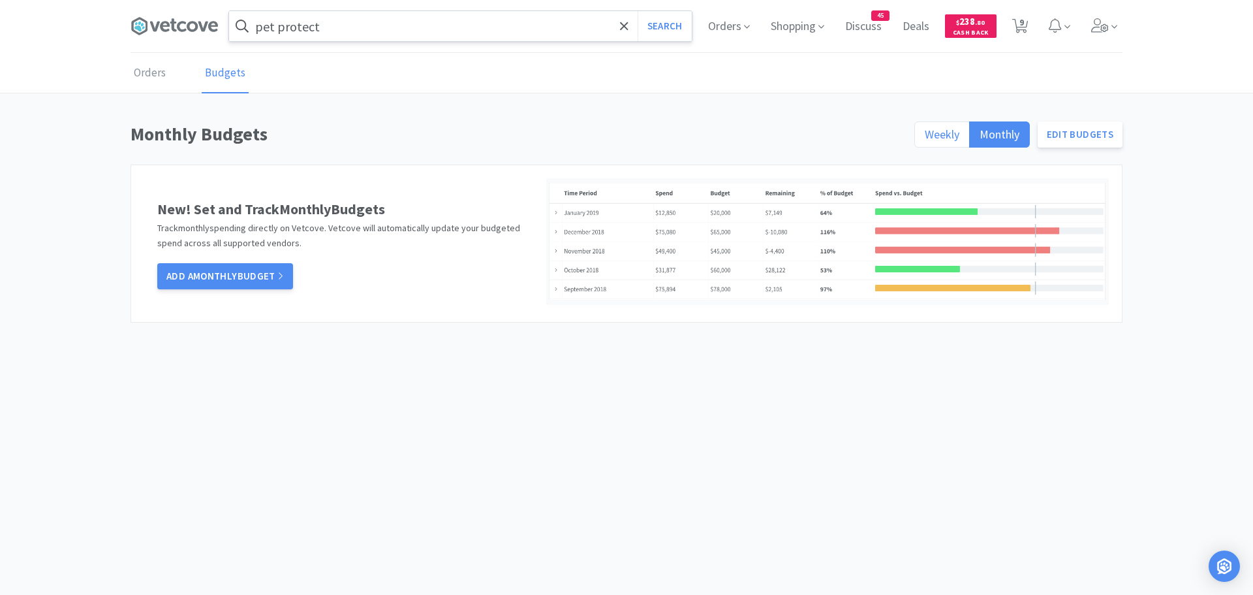
click at [950, 132] on span "Weekly" at bounding box center [942, 134] width 35 height 15
click at [925, 138] on input "Weekly" at bounding box center [925, 138] width 0 height 0
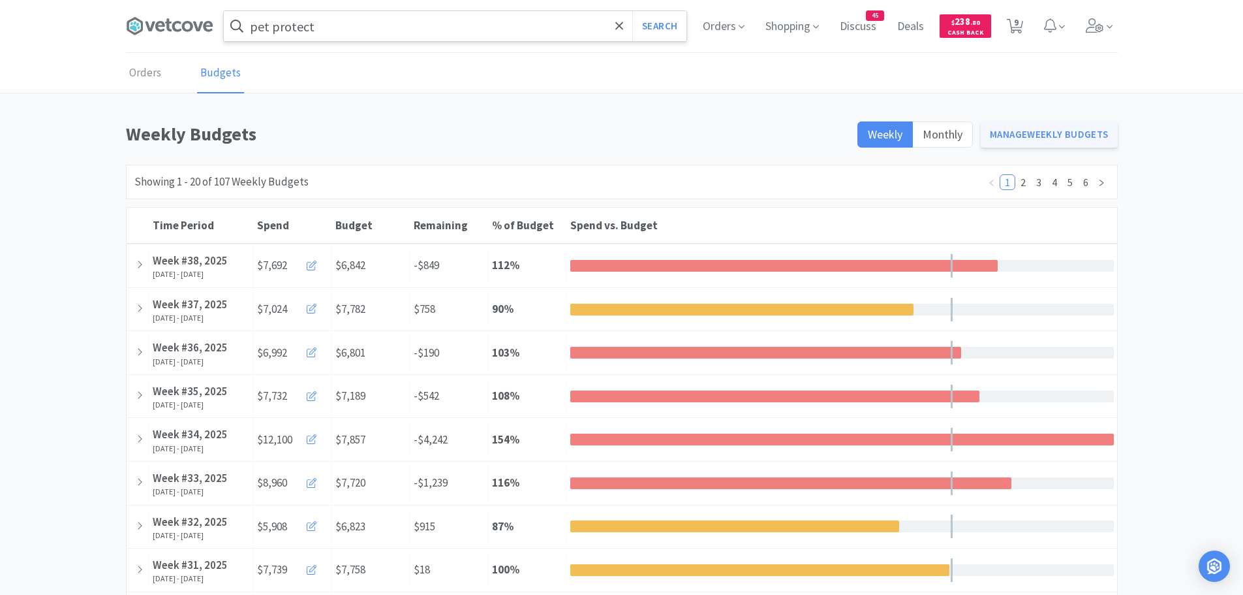
click at [1012, 136] on link "Manage Weekly Budgets" at bounding box center [1049, 134] width 137 height 26
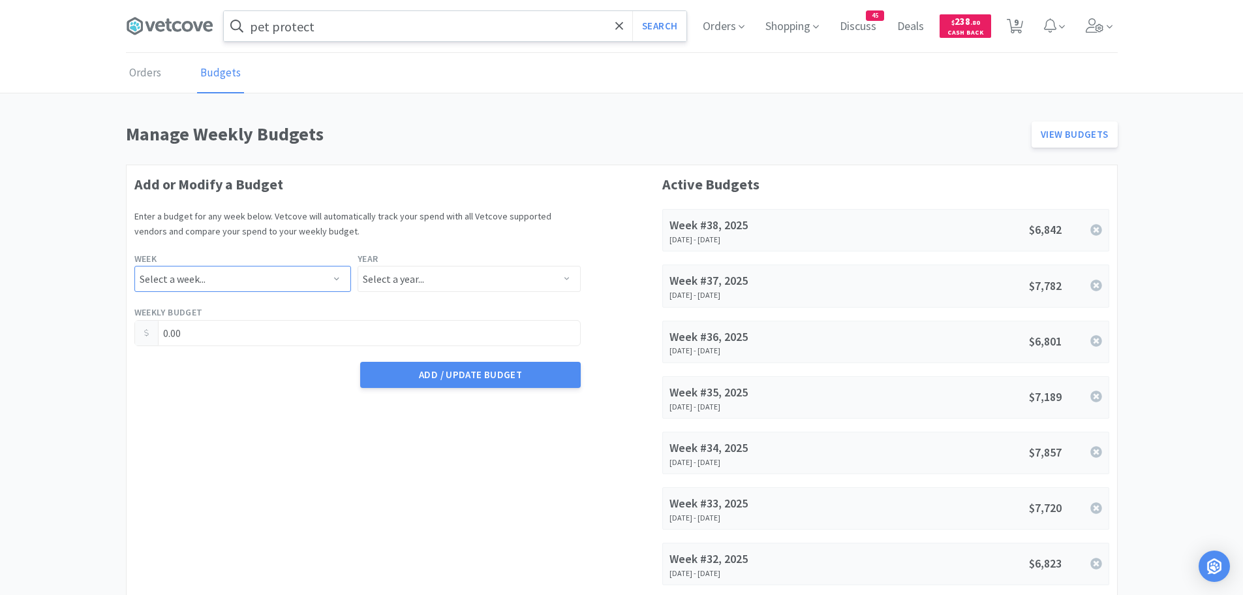
click at [305, 277] on select "Select a week... Week 1 ([DATE] - [DATE]) Week 2 ([DATE] - [DATE]) Week 3 ([DAT…" at bounding box center [242, 279] width 217 height 26
select select "39"
click at [134, 266] on select "Select a week... Week 1 ([DATE] - [DATE]) Week 2 ([DATE] - [DATE]) Week 3 ([DAT…" at bounding box center [242, 279] width 217 height 26
click at [427, 280] on select "Select a year... 2023 2024 2025 2026 2027 2028 2029 2030 2031 2032 2033 2034" at bounding box center [469, 279] width 223 height 26
select select "2025"
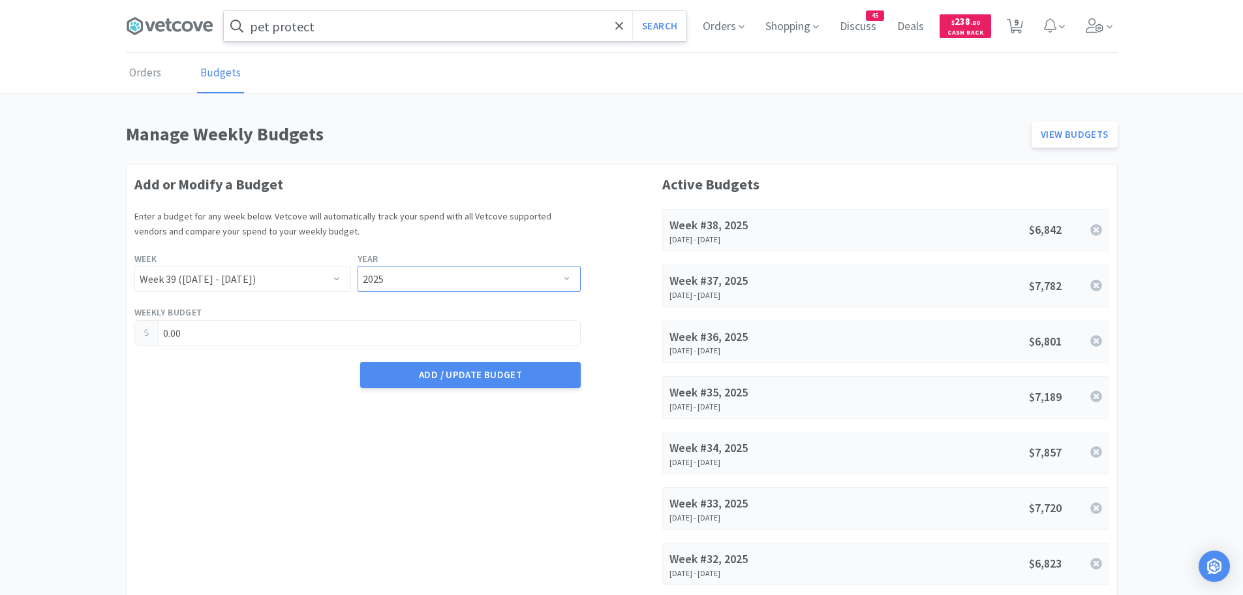
click at [358, 266] on select "Select a year... 2023 2024 2025 2026 2027 2028 2029 2030 2031 2032 2033 2034" at bounding box center [469, 279] width 223 height 26
click at [280, 333] on input "0.00" at bounding box center [358, 332] width 446 height 25
type input "0"
type input "7,505.13"
click at [444, 376] on button "Add / Update Budget" at bounding box center [470, 375] width 221 height 26
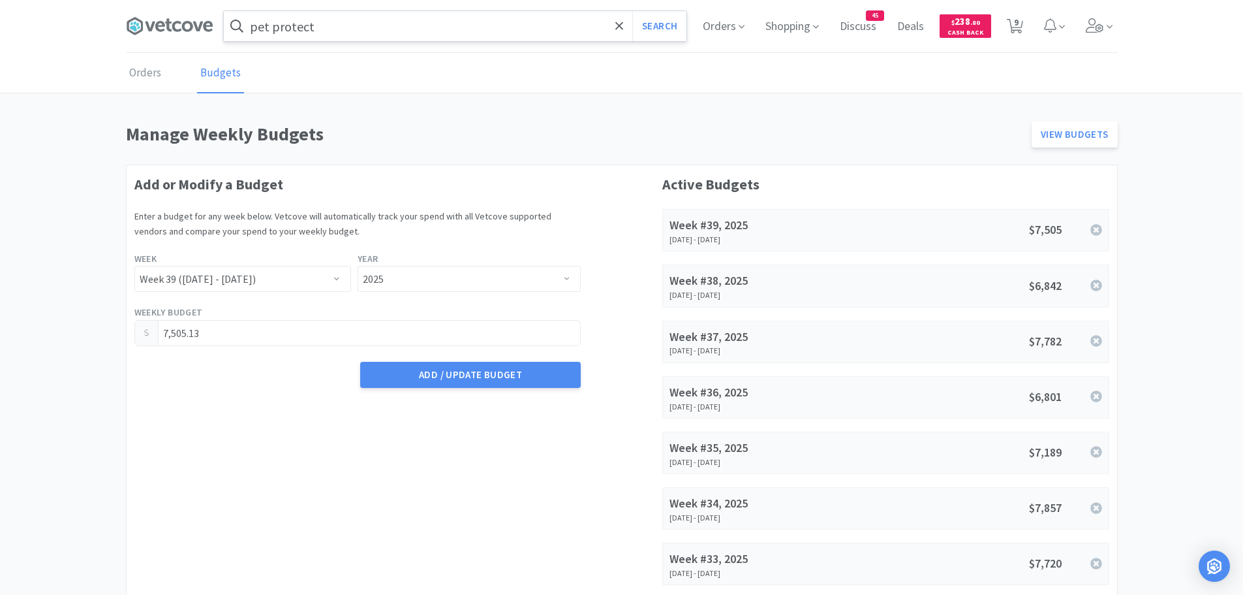
click at [328, 23] on input "pet protect" at bounding box center [455, 26] width 463 height 30
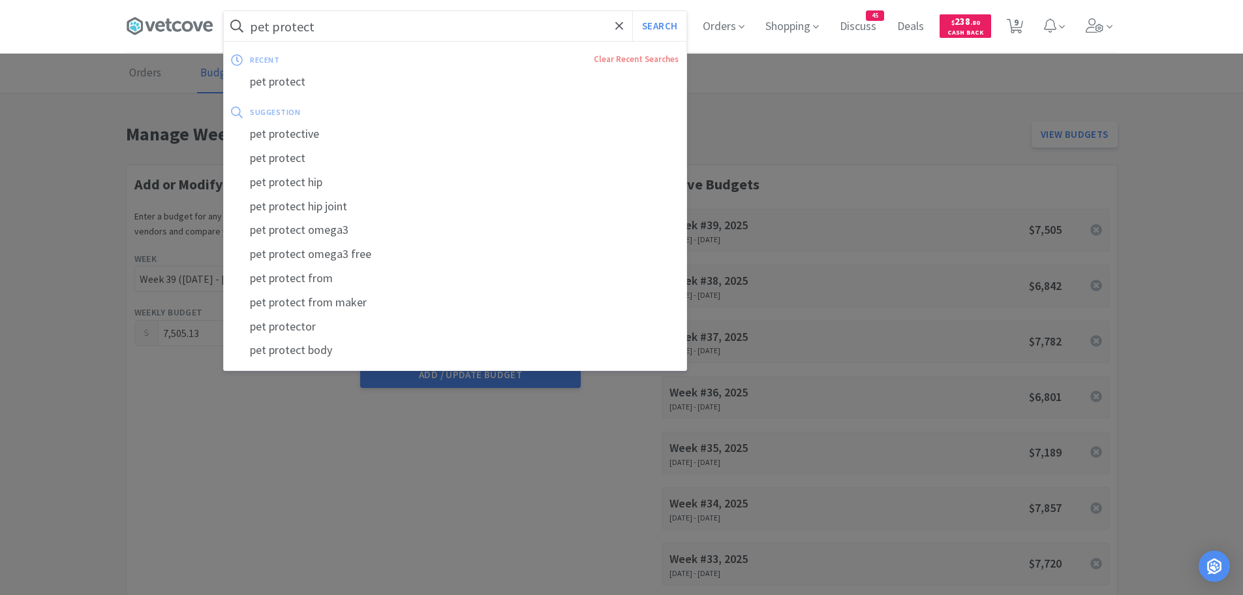
click at [632, 11] on button "Search" at bounding box center [659, 26] width 54 height 30
select select "1"
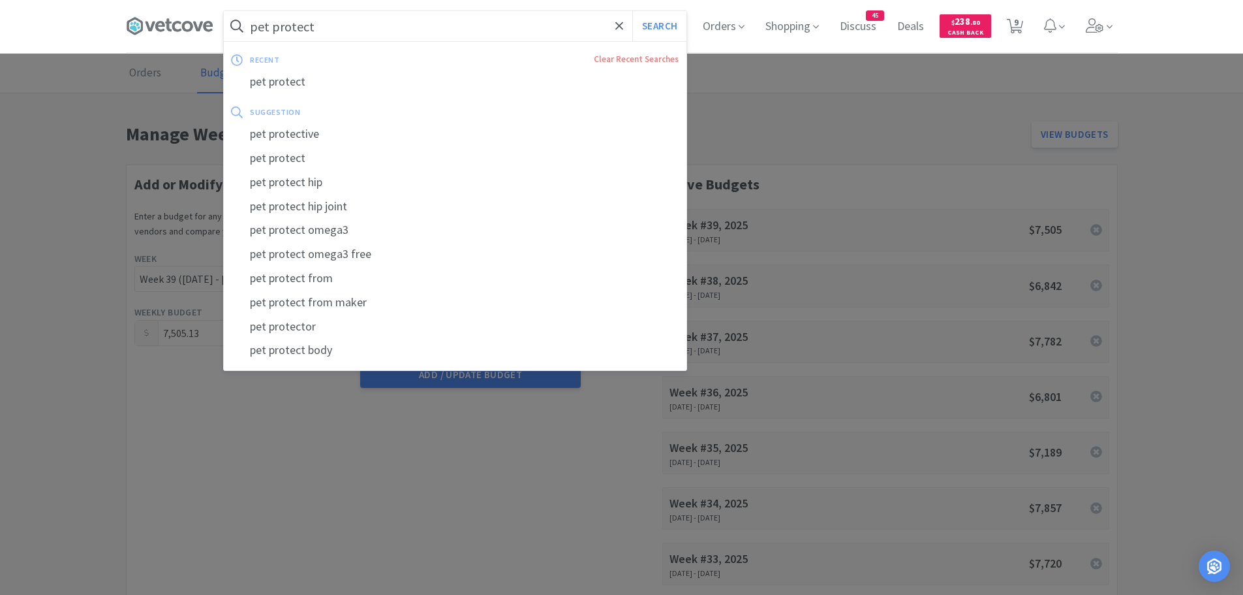
select select "50"
select select "1"
select select "2"
select select "1"
select select "2"
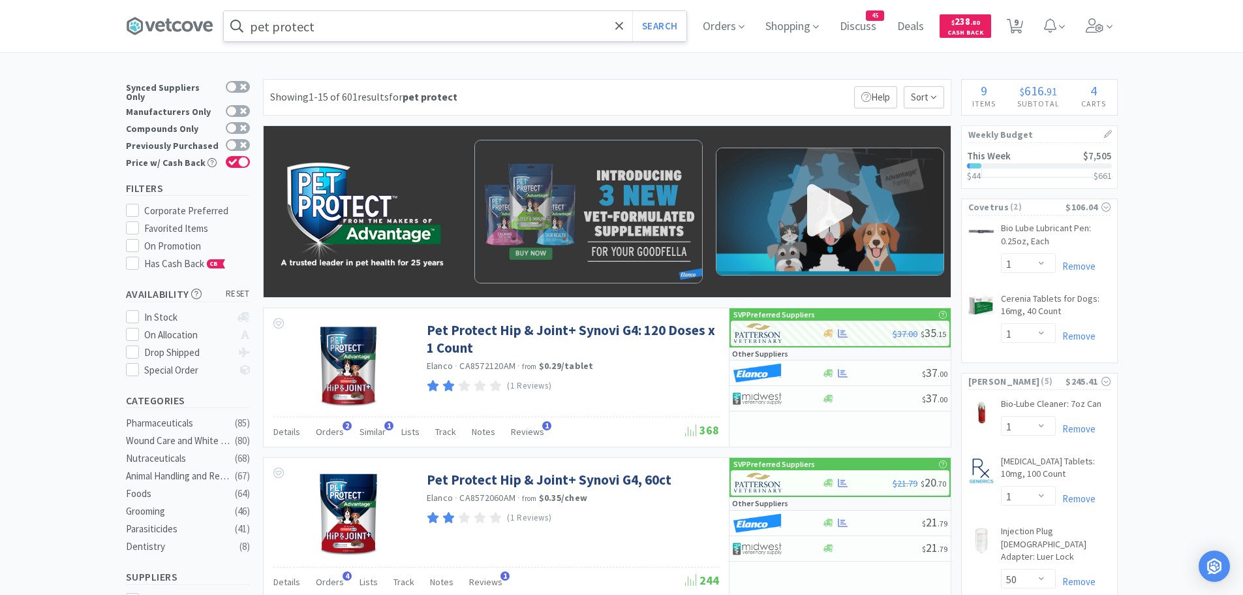
click at [358, 27] on input "pet protect" at bounding box center [455, 26] width 463 height 30
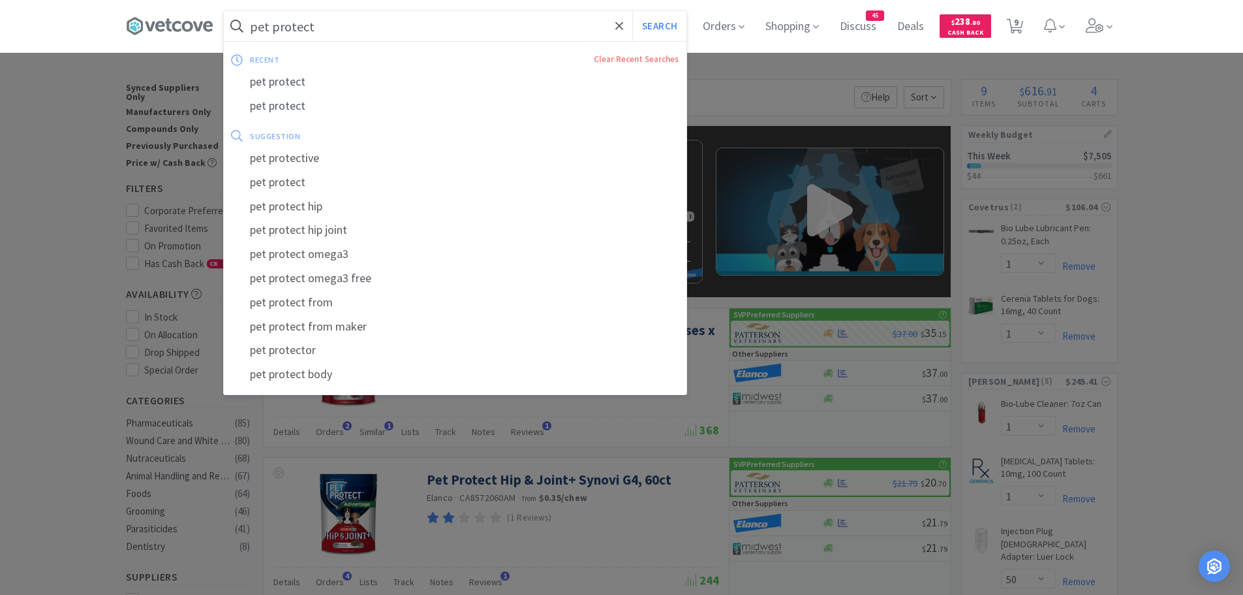
drag, startPoint x: 354, startPoint y: 24, endPoint x: 215, endPoint y: 36, distance: 138.9
click at [215, 36] on div "pet protect Search recent Clear Recent Searches pet protect pet protect suggest…" at bounding box center [622, 26] width 992 height 52
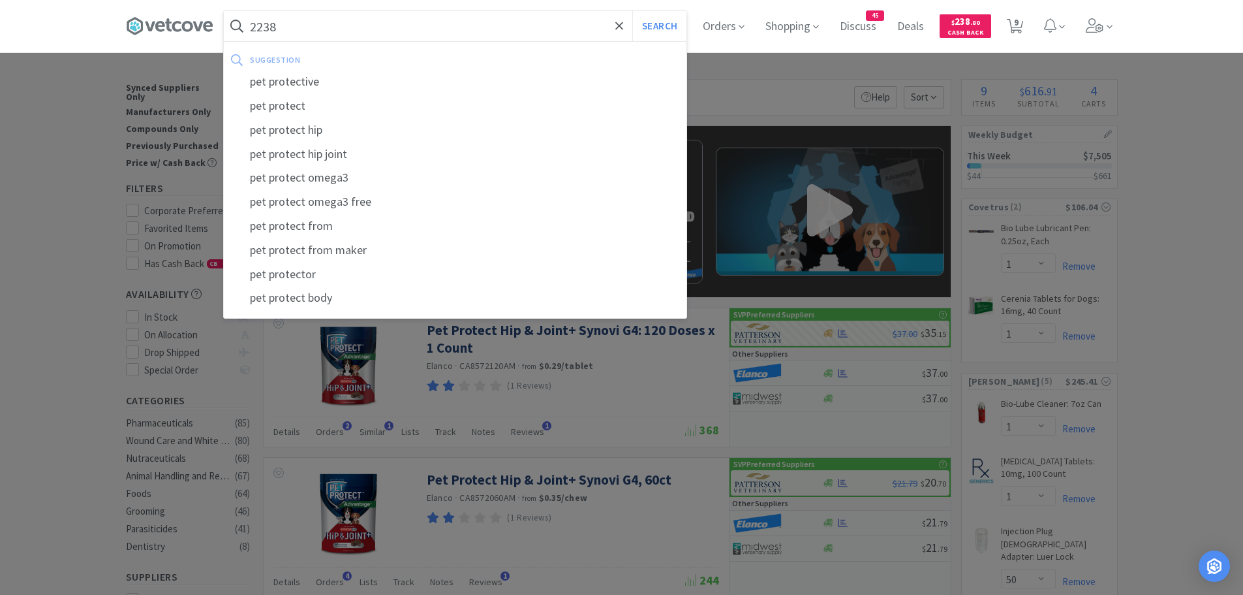
type input "2238"
click at [632, 11] on button "Search" at bounding box center [659, 26] width 54 height 30
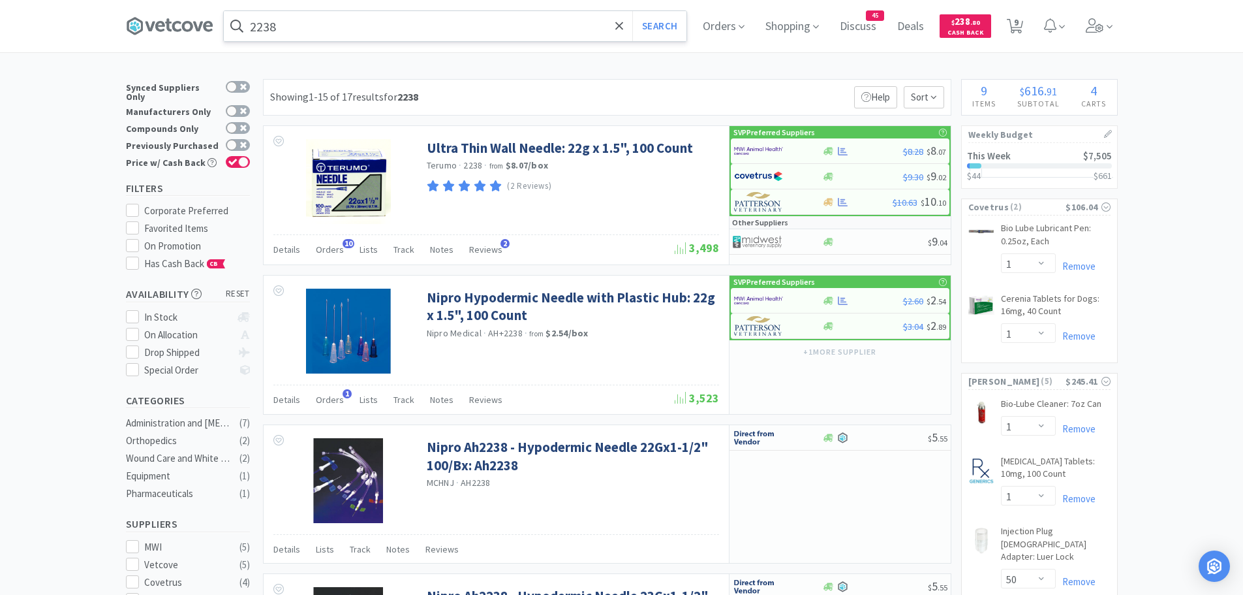
click at [310, 29] on input "2238" at bounding box center [455, 26] width 463 height 30
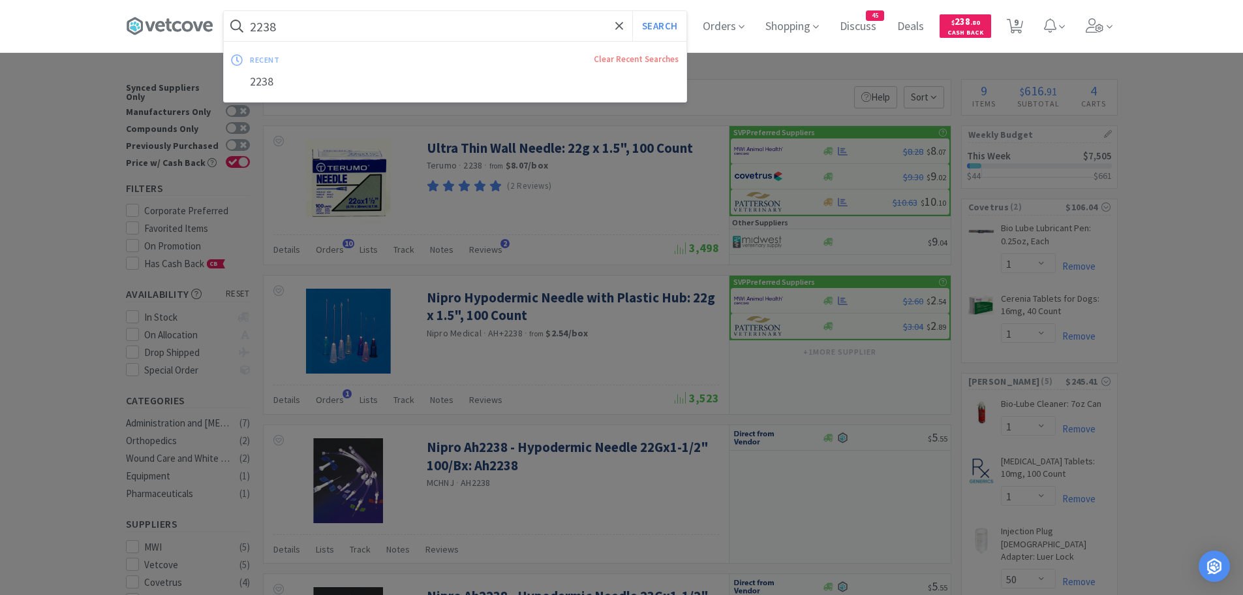
click at [732, 80] on div at bounding box center [621, 297] width 1243 height 595
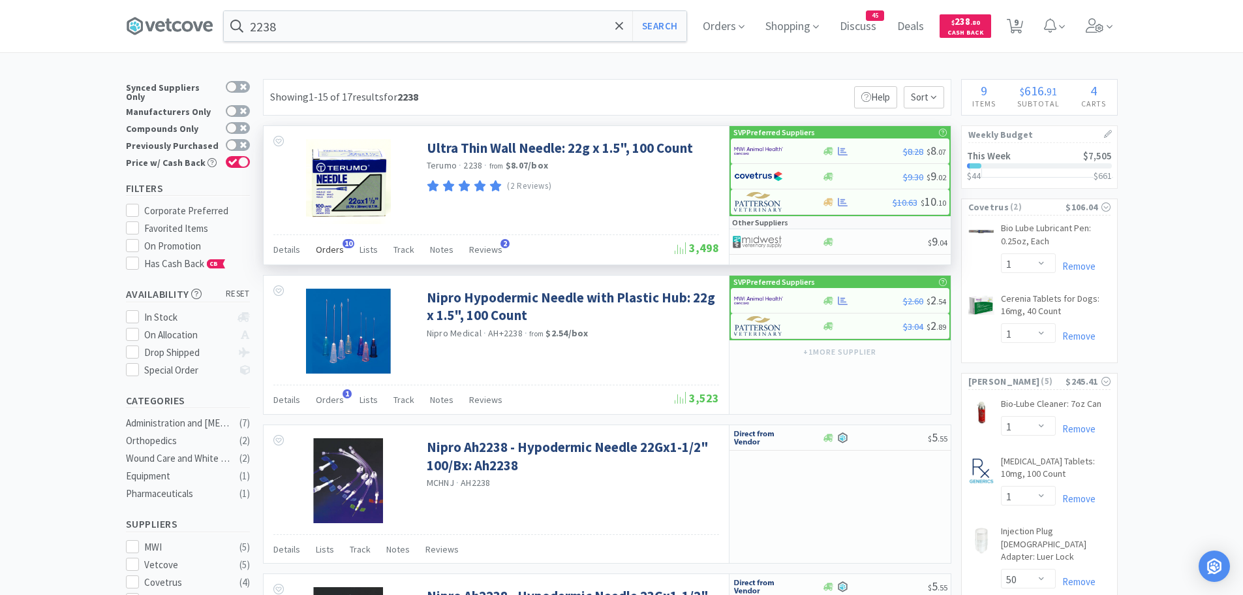
click at [333, 249] on span "Orders" at bounding box center [330, 249] width 28 height 12
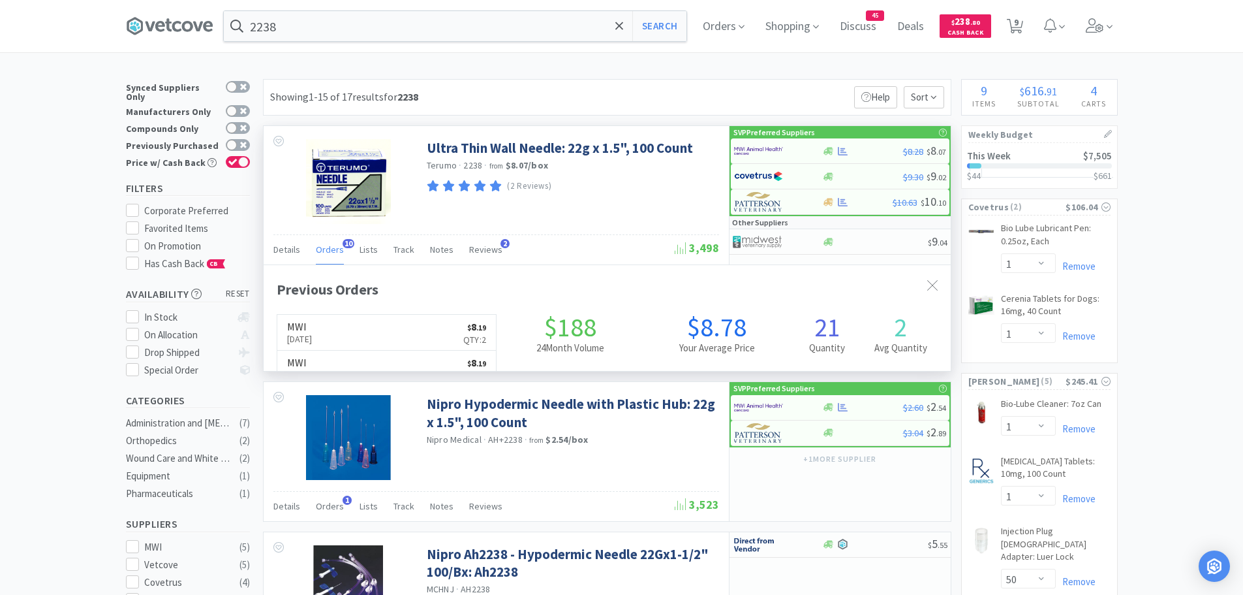
scroll to position [350, 687]
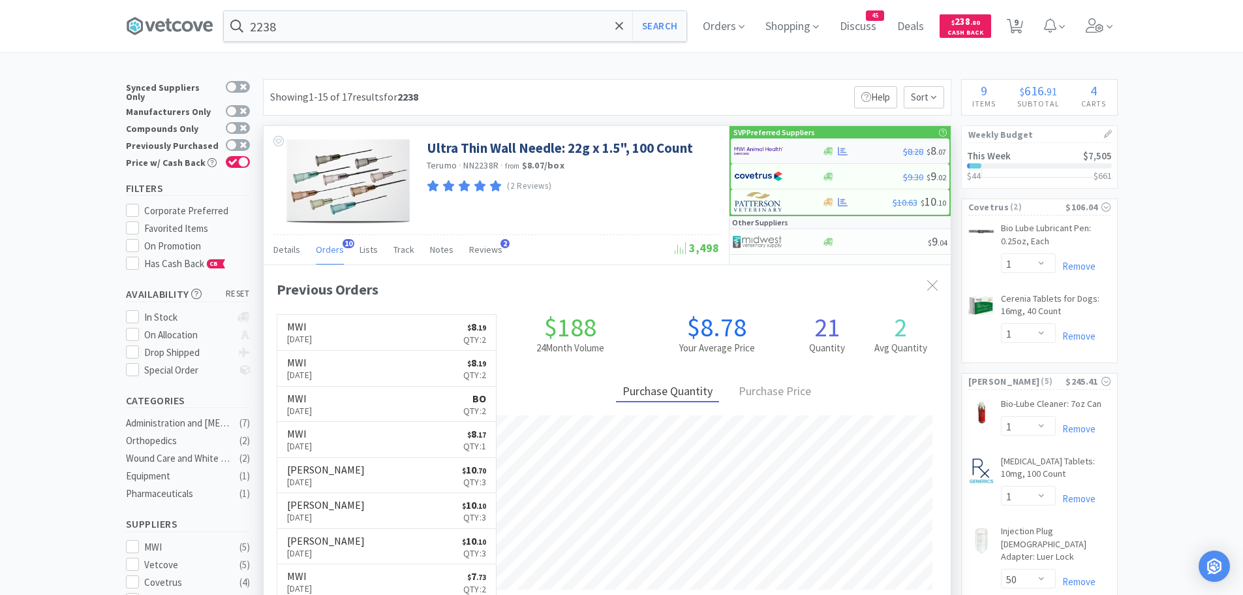
click at [771, 151] on img at bounding box center [758, 151] width 49 height 20
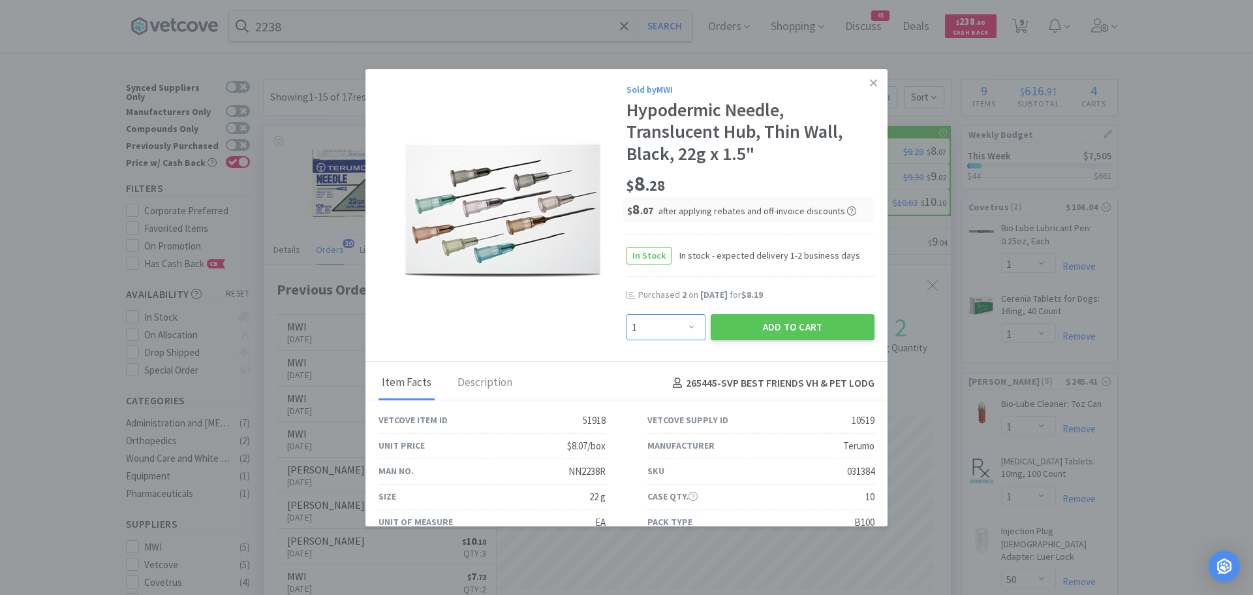
click at [664, 321] on select "Enter Quantity 1 2 3 4 5 6 7 8 9 10 11 12 13 14 15 16 17 18 19 20 Enter Quantity" at bounding box center [666, 327] width 79 height 26
select select "2"
click at [627, 314] on select "Enter Quantity 1 2 3 4 5 6 7 8 9 10 11 12 13 14 15 16 17 18 19 20 Enter Quantity" at bounding box center [666, 327] width 79 height 26
click at [729, 330] on button "Add to Cart" at bounding box center [793, 327] width 164 height 26
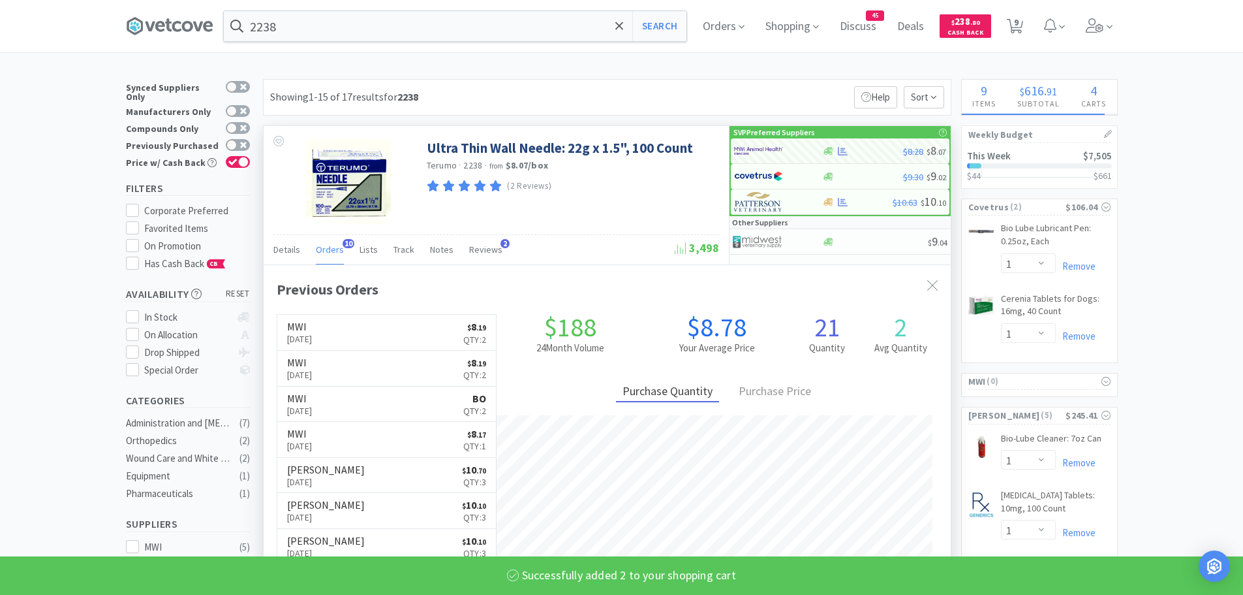
select select "2"
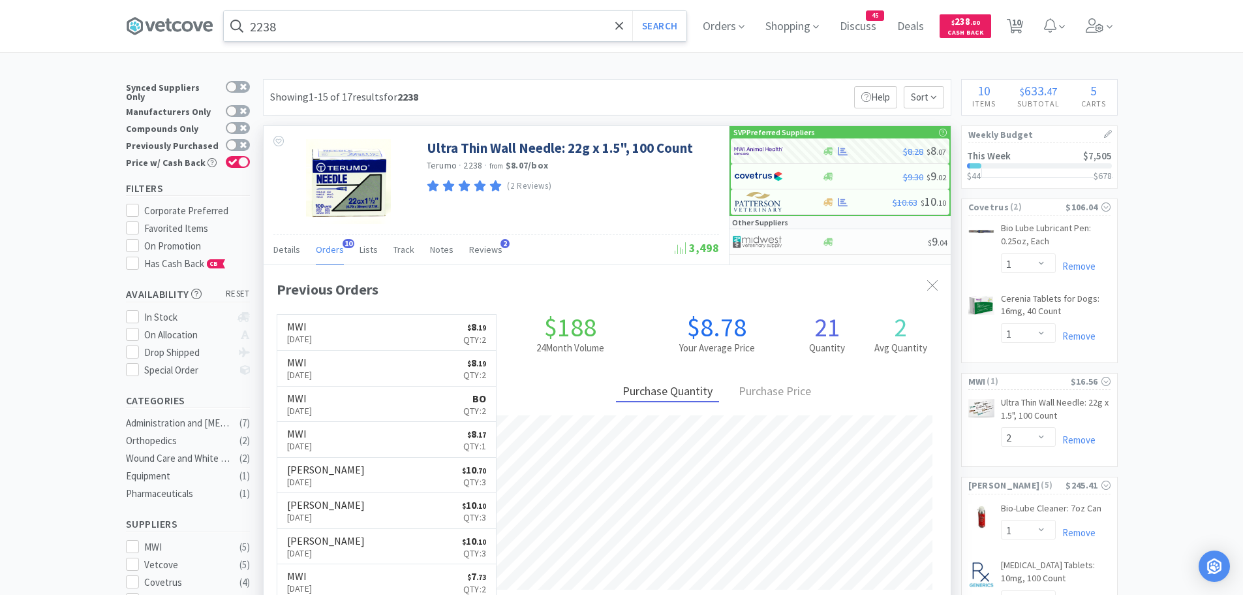
click at [345, 32] on input "2238" at bounding box center [455, 26] width 463 height 30
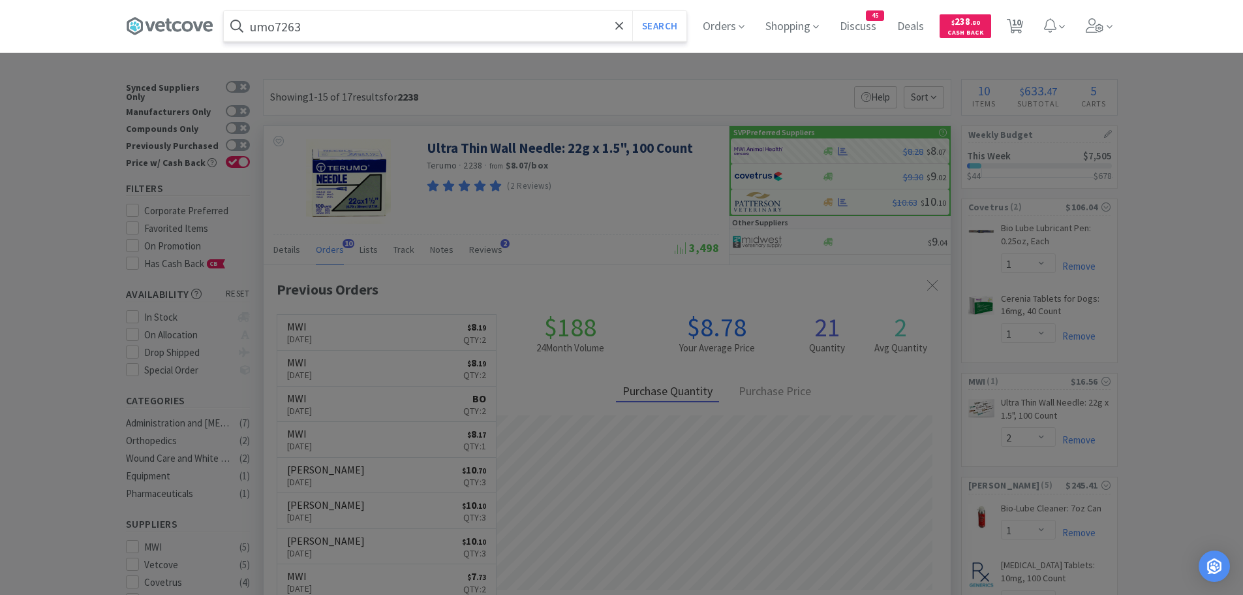
type input "umo7263"
click at [632, 11] on button "Search" at bounding box center [659, 26] width 54 height 30
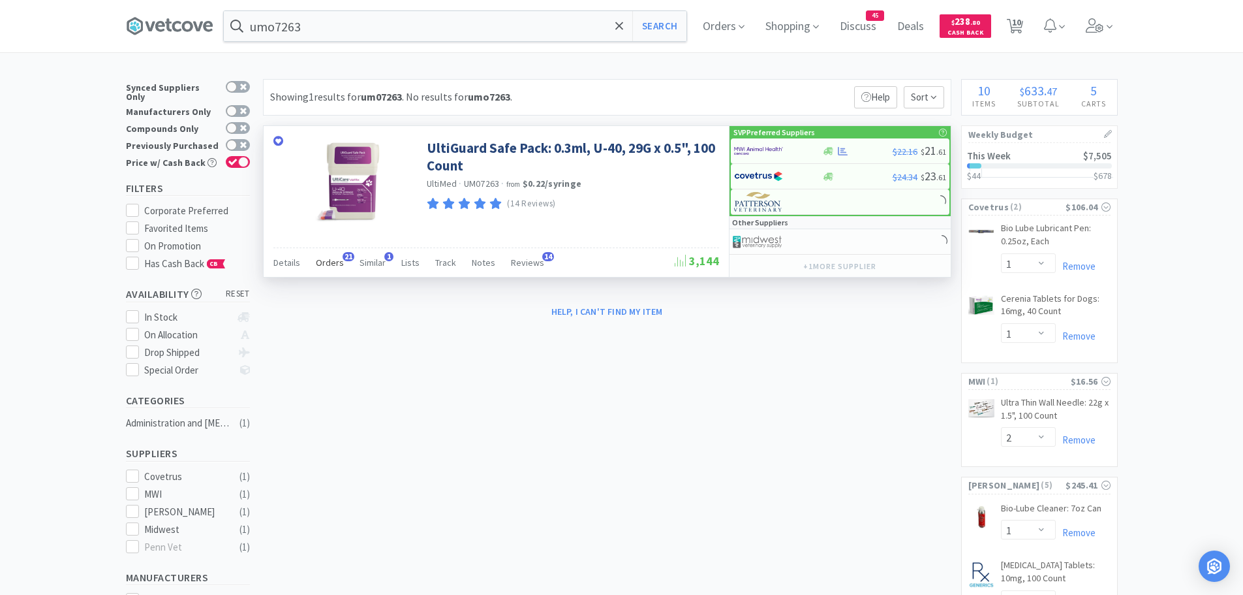
click at [332, 261] on span "Orders" at bounding box center [330, 262] width 28 height 12
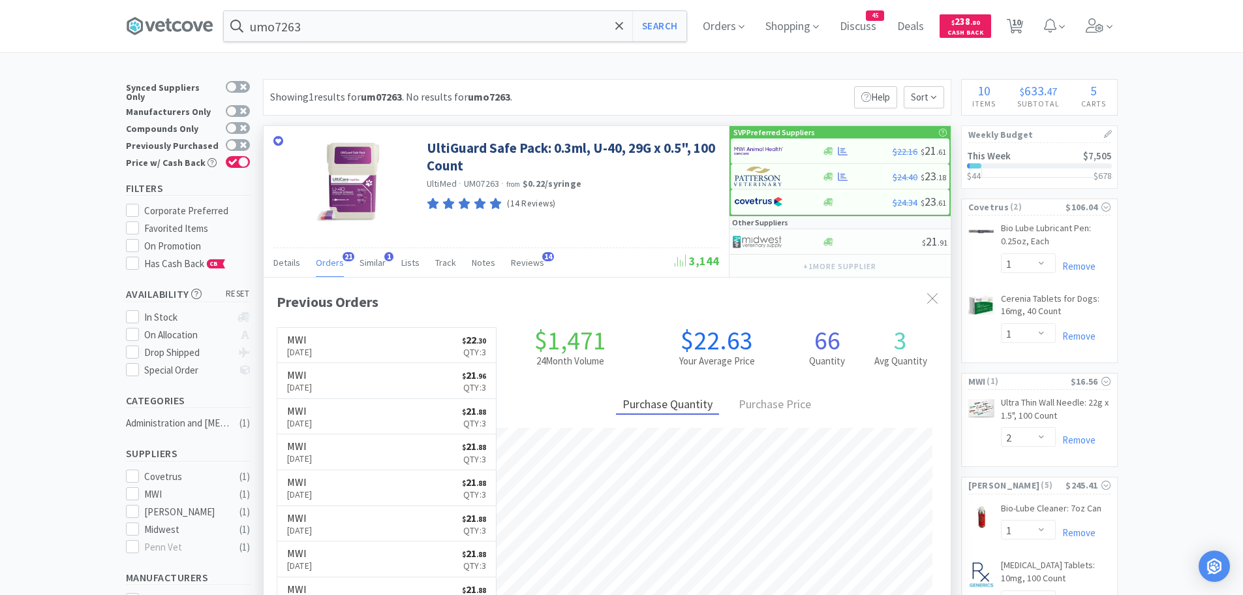
scroll to position [350, 687]
click at [765, 155] on img at bounding box center [758, 151] width 49 height 20
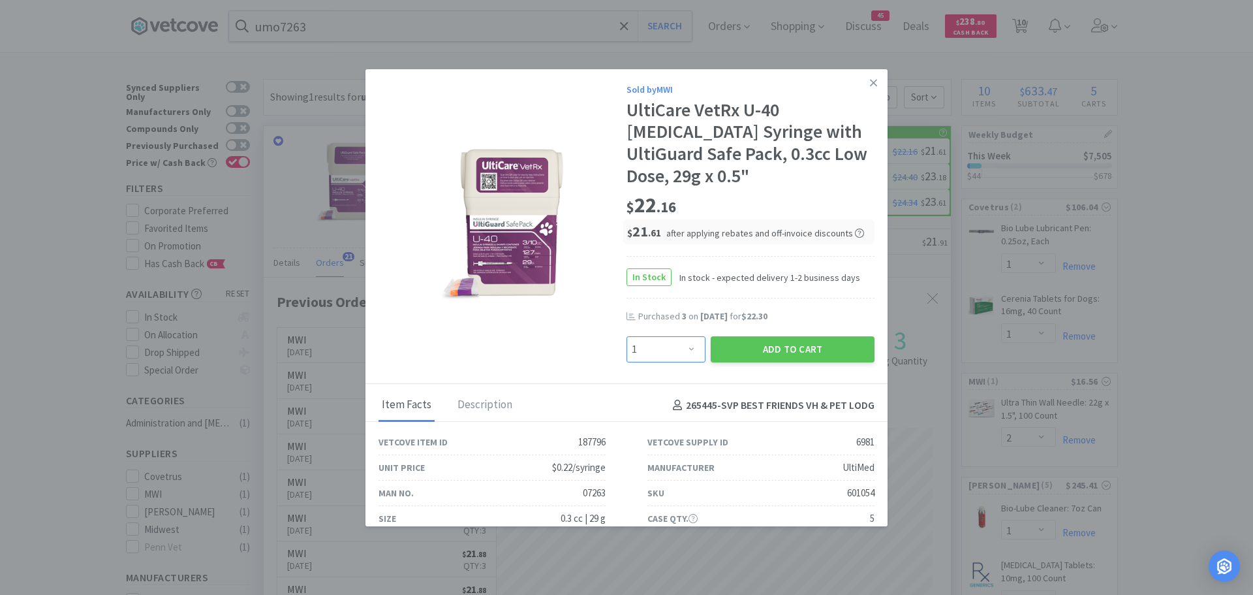
click at [652, 346] on select "Enter Quantity 1 2 3 4 5 6 7 8 9 10 11 12 13 14 15 16 17 18 19 20 Enter Quantity" at bounding box center [666, 349] width 79 height 26
select select "3"
click at [627, 336] on select "Enter Quantity 1 2 3 4 5 6 7 8 9 10 11 12 13 14 15 16 17 18 19 20 Enter Quantity" at bounding box center [666, 349] width 79 height 26
click at [751, 350] on button "Add to Cart" at bounding box center [793, 349] width 164 height 26
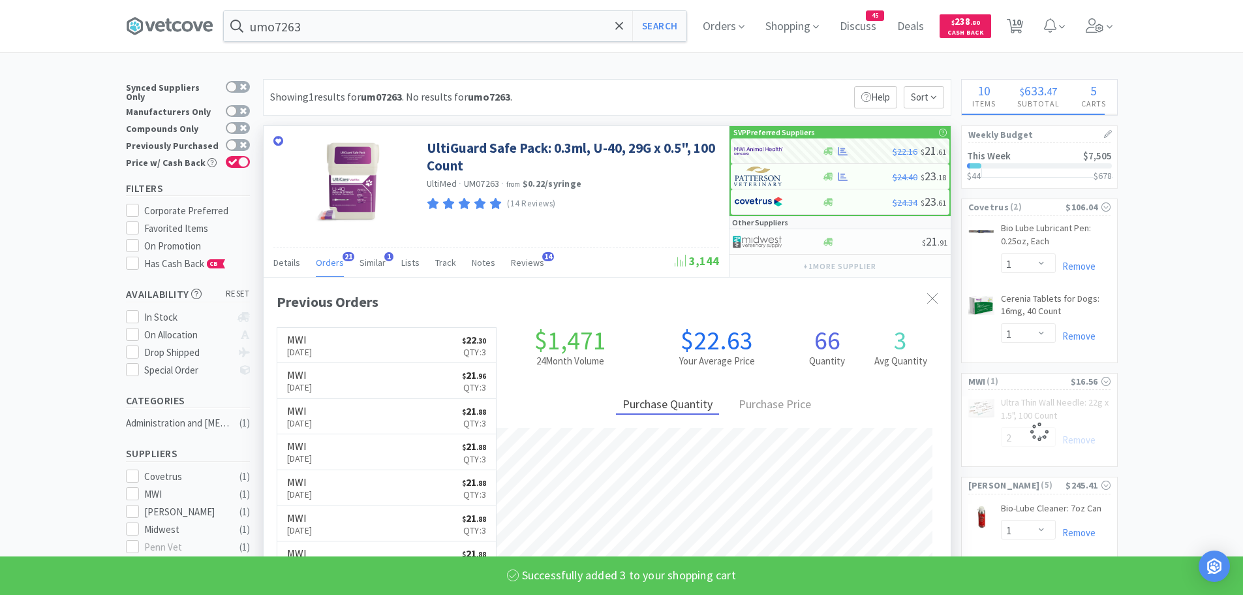
select select "3"
select select "2"
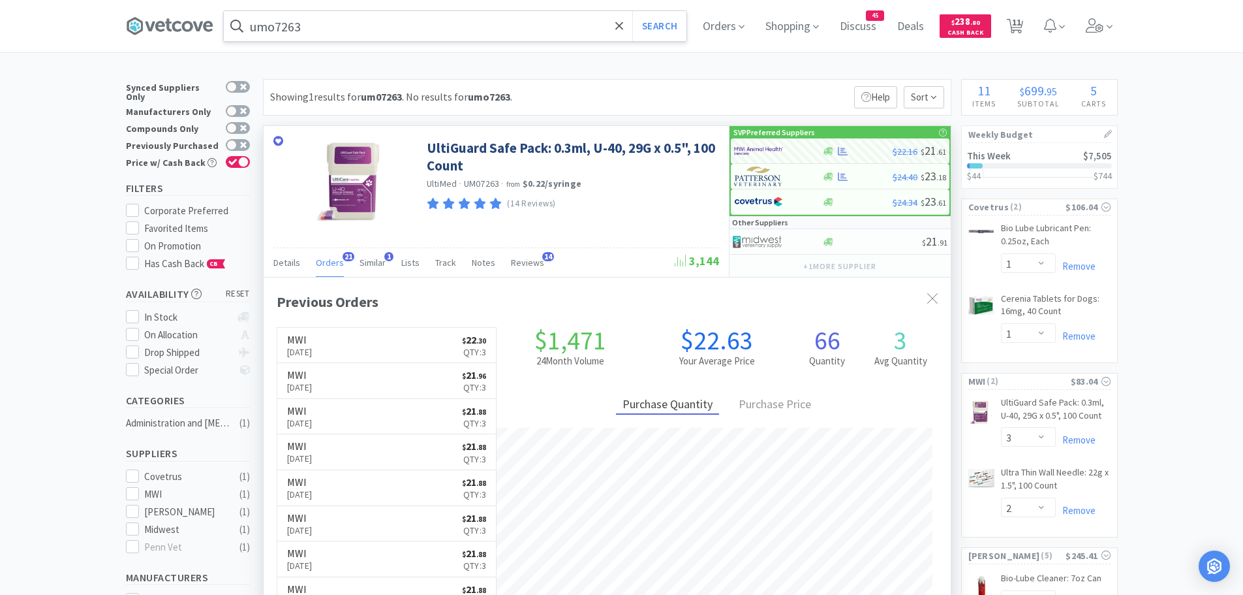
click at [345, 29] on input "umo7263" at bounding box center [455, 26] width 463 height 30
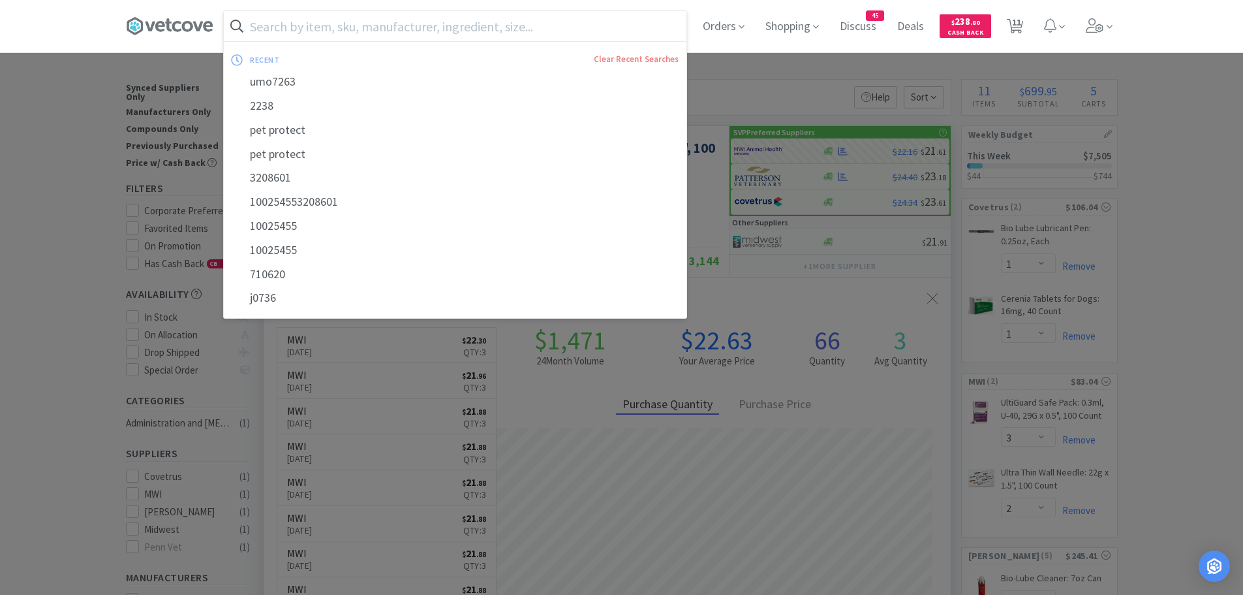
type input "v"
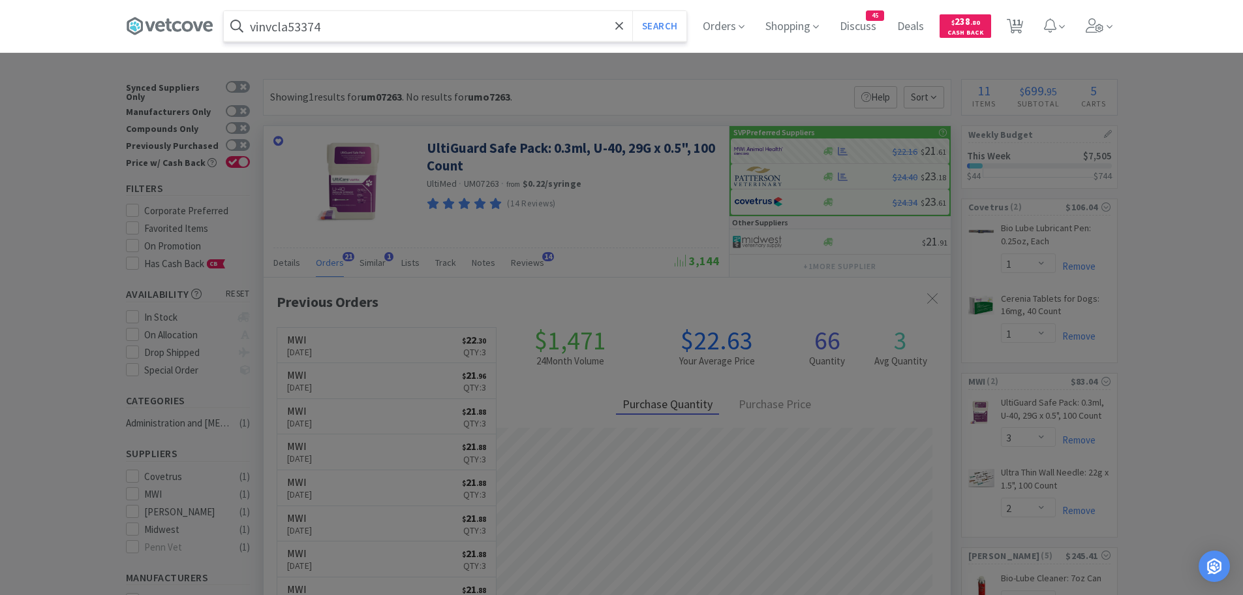
type input "vinvcla53374"
click at [632, 11] on button "Search" at bounding box center [659, 26] width 54 height 30
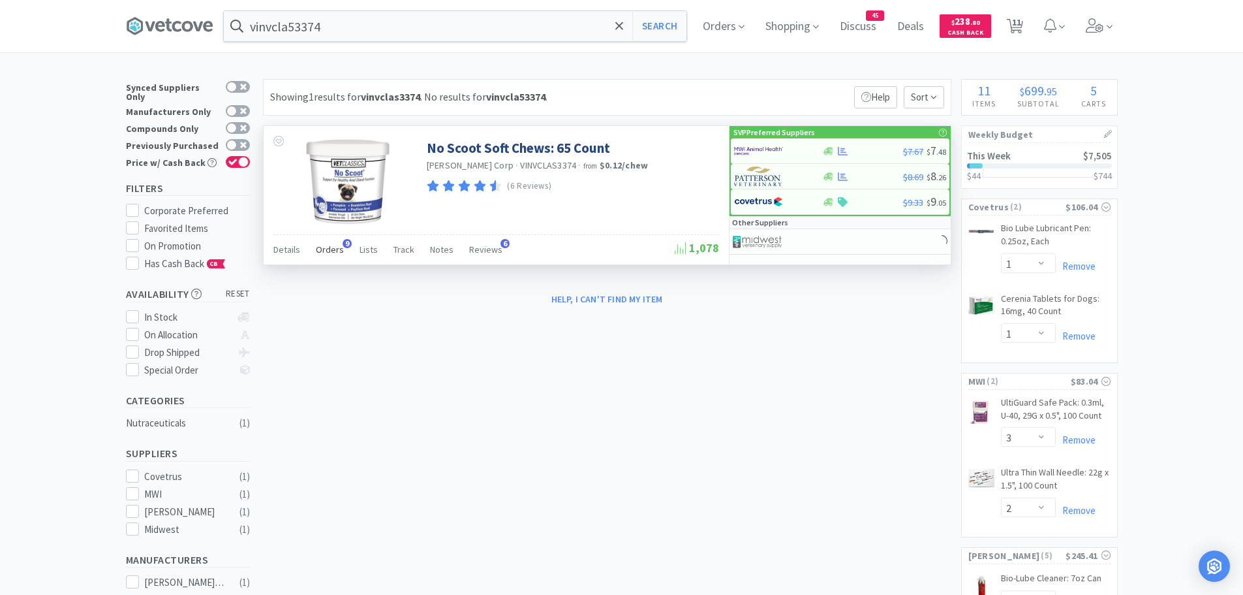
click at [335, 239] on div "Orders 9" at bounding box center [330, 251] width 28 height 25
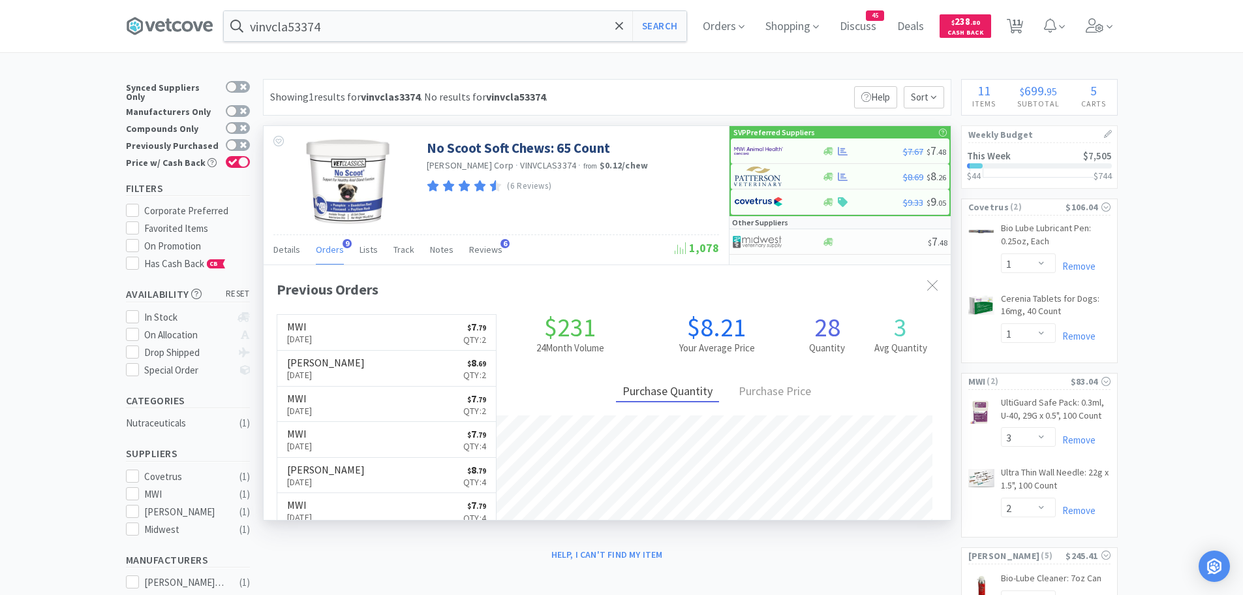
scroll to position [350, 687]
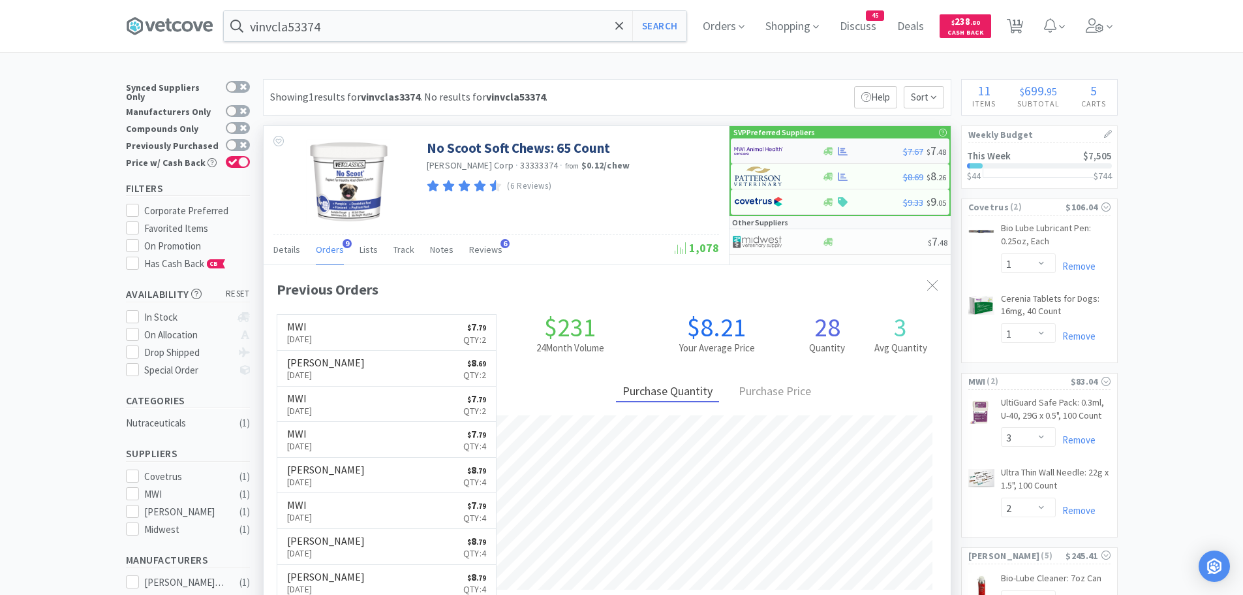
click at [775, 147] on img at bounding box center [758, 151] width 49 height 20
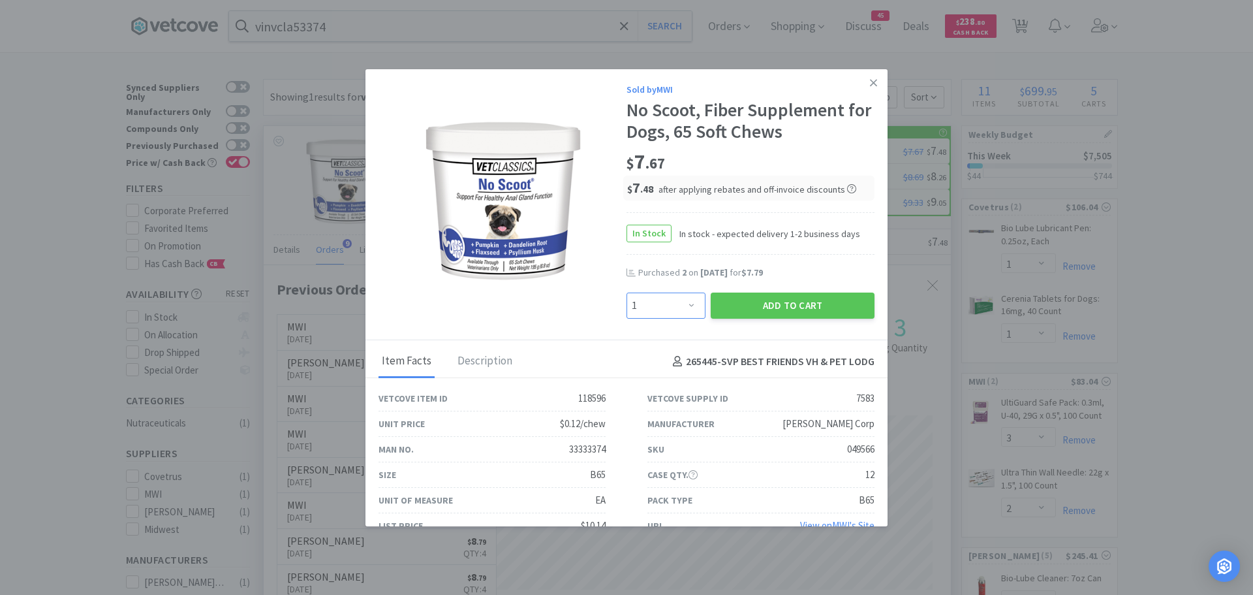
click at [672, 309] on select "Enter Quantity 1 2 3 4 5 6 7 8 9 10 11 12 13 14 15 16 17 18 19 20 Enter Quantity" at bounding box center [666, 305] width 79 height 26
select select "2"
click at [627, 292] on select "Enter Quantity 1 2 3 4 5 6 7 8 9 10 11 12 13 14 15 16 17 18 19 20 Enter Quantity" at bounding box center [666, 305] width 79 height 26
click at [741, 299] on button "Add to Cart" at bounding box center [793, 305] width 164 height 26
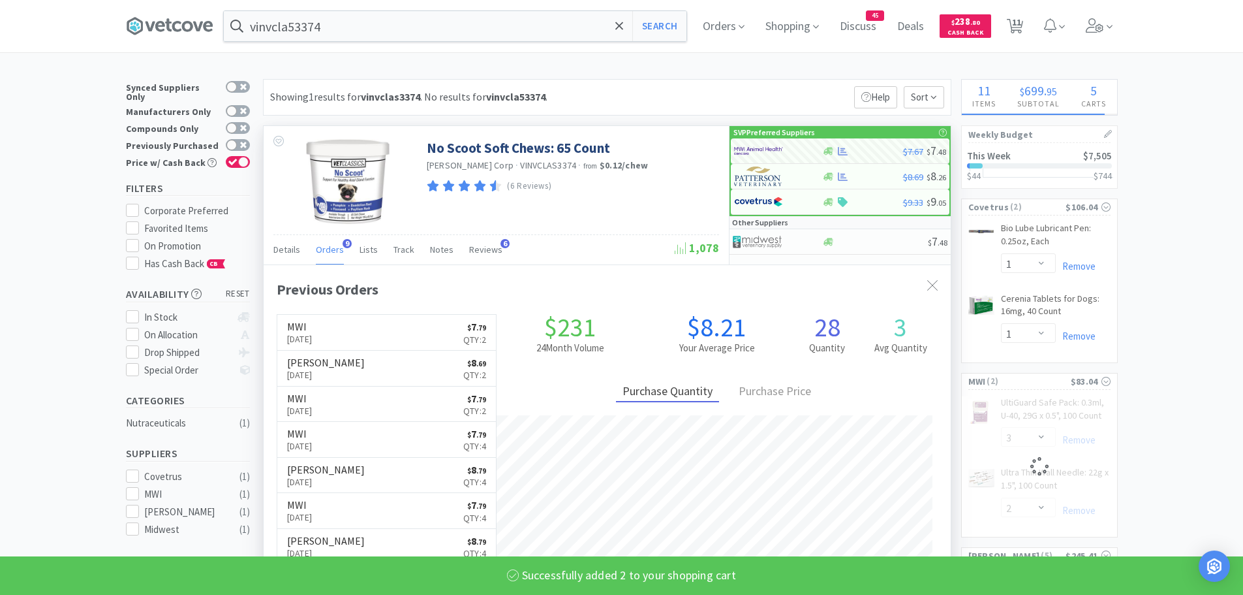
select select "2"
select select "3"
select select "2"
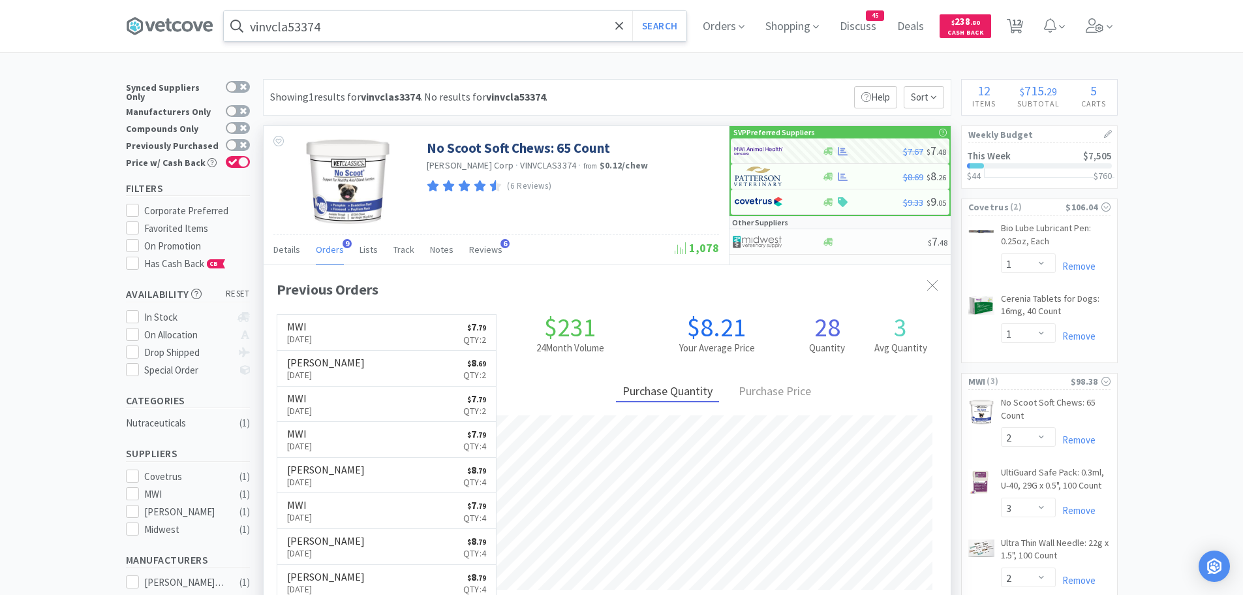
click at [353, 25] on input "vinvcla53374" at bounding box center [455, 26] width 463 height 30
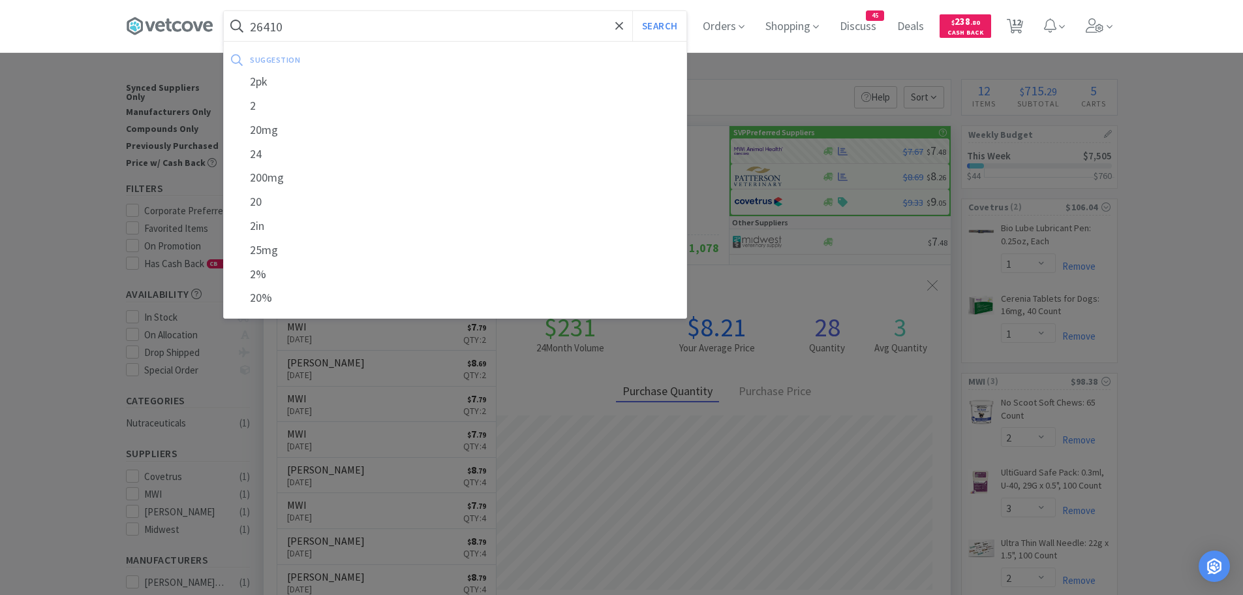
type input "26410"
click at [632, 11] on button "Search" at bounding box center [659, 26] width 54 height 30
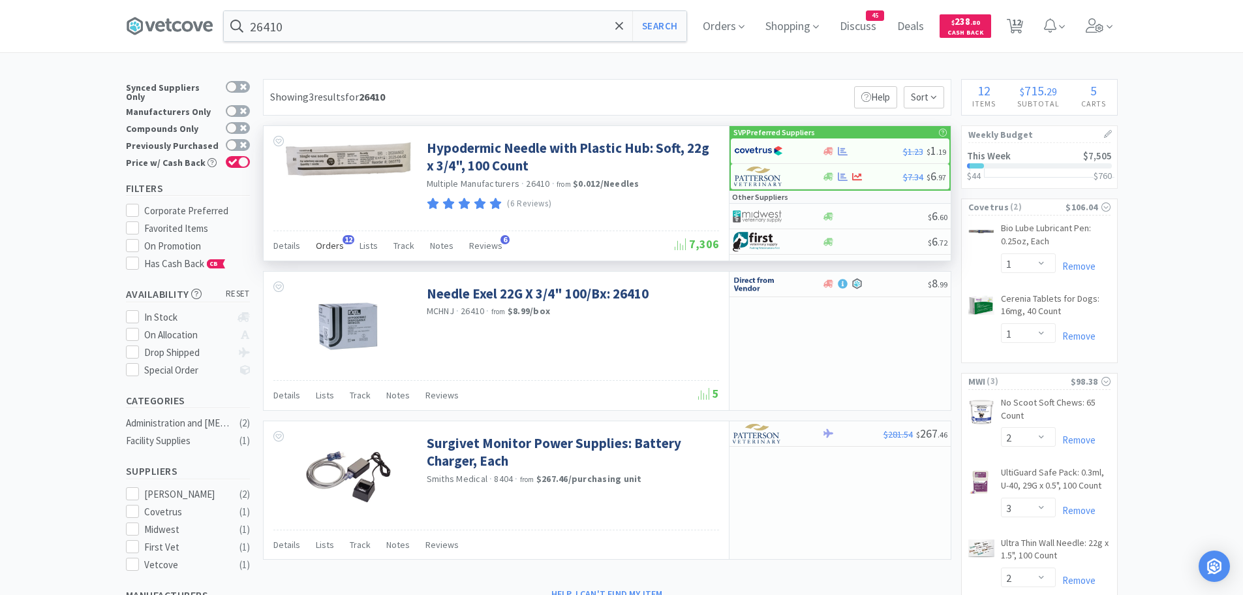
click at [333, 239] on div "Orders 12" at bounding box center [330, 247] width 28 height 25
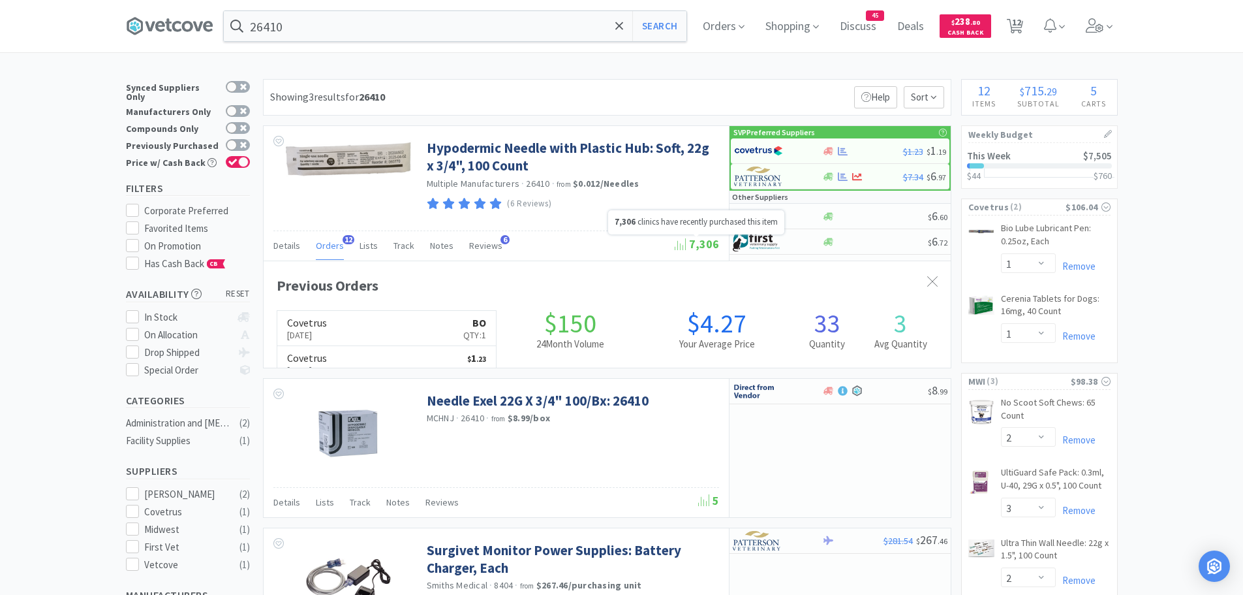
scroll to position [350, 687]
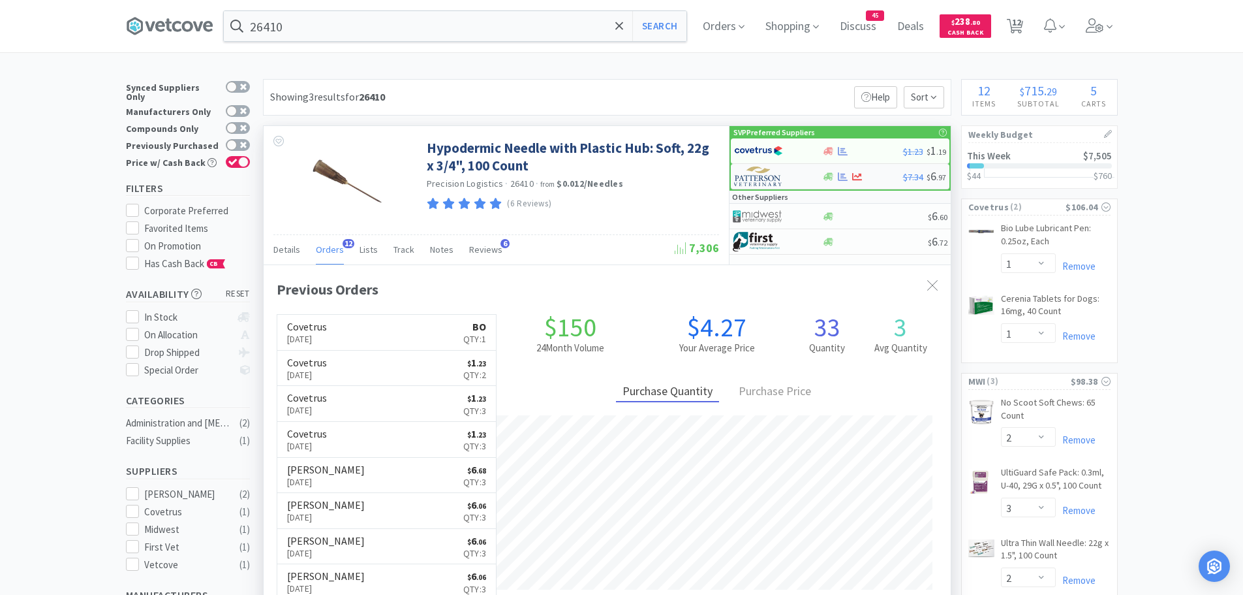
click at [771, 176] on img at bounding box center [758, 176] width 49 height 20
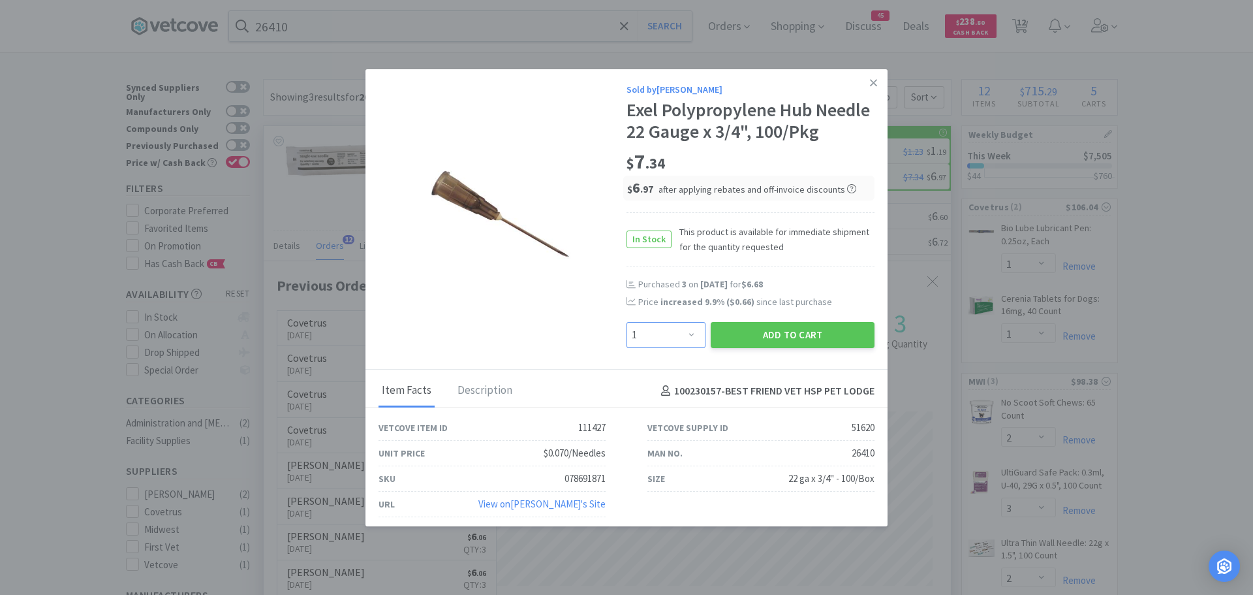
click at [674, 348] on select "Enter Quantity 1 2 3 4 5 6 7 8 9 10 11 12 13 14 15 16 17 18 19 20 Enter Quantity" at bounding box center [666, 335] width 79 height 26
select select "2"
click at [627, 343] on select "Enter Quantity 1 2 3 4 5 6 7 8 9 10 11 12 13 14 15 16 17 18 19 20 Enter Quantity" at bounding box center [666, 335] width 79 height 26
click at [732, 348] on button "Add to Cart" at bounding box center [793, 335] width 164 height 26
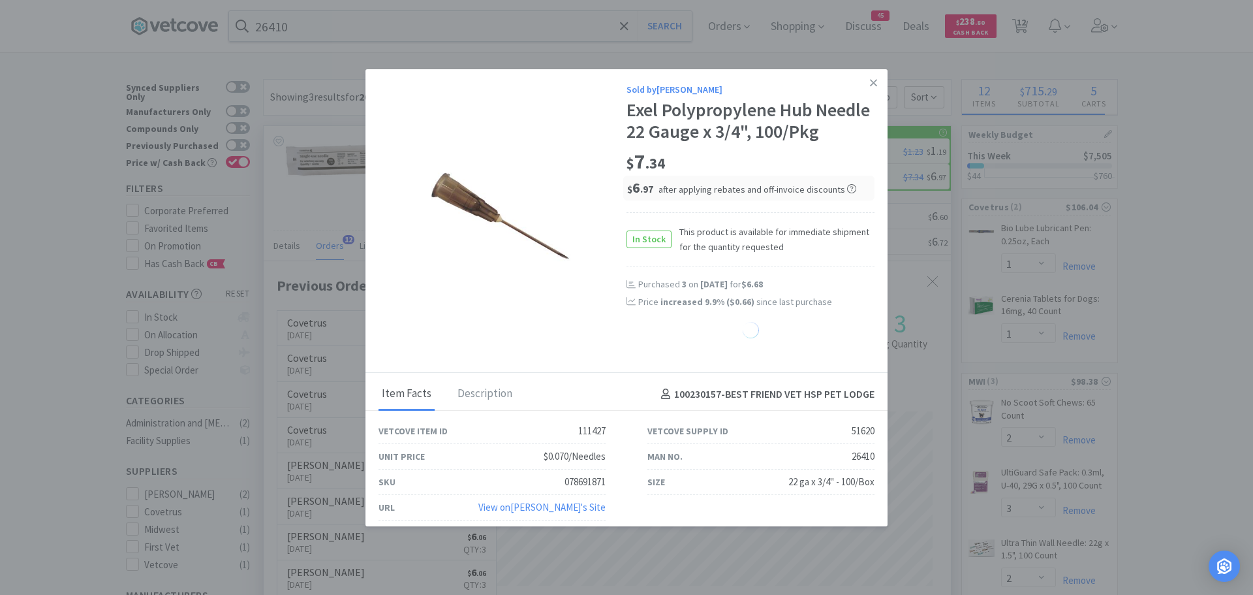
select select "2"
select select "1"
select select "50"
select select "2"
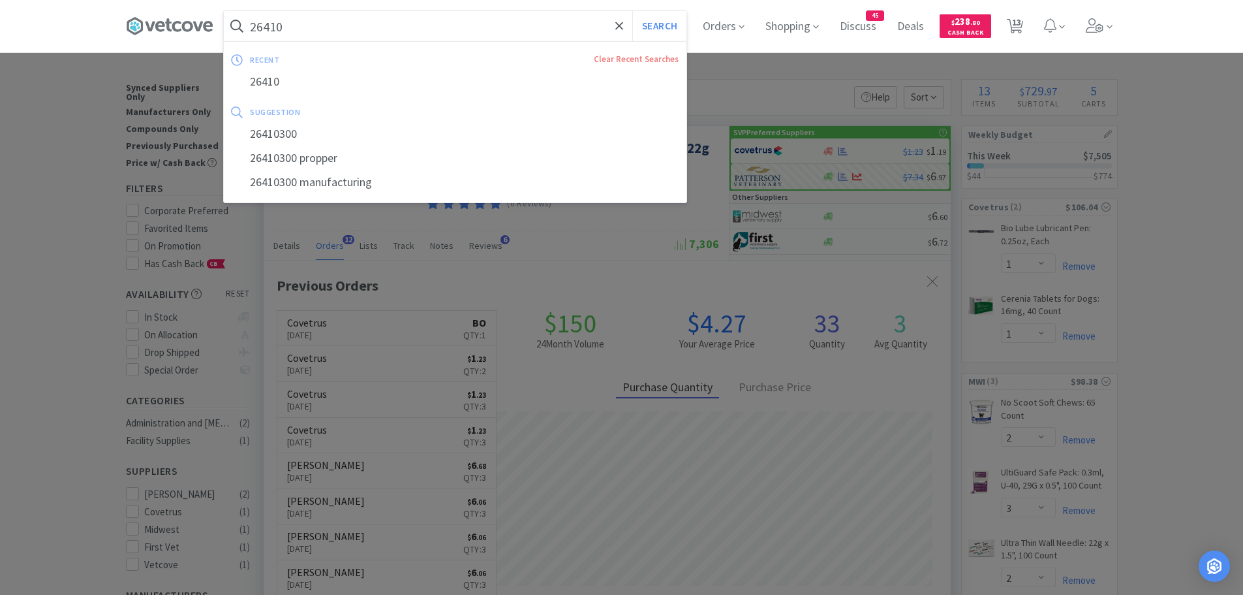
click at [325, 32] on input "26410" at bounding box center [455, 26] width 463 height 30
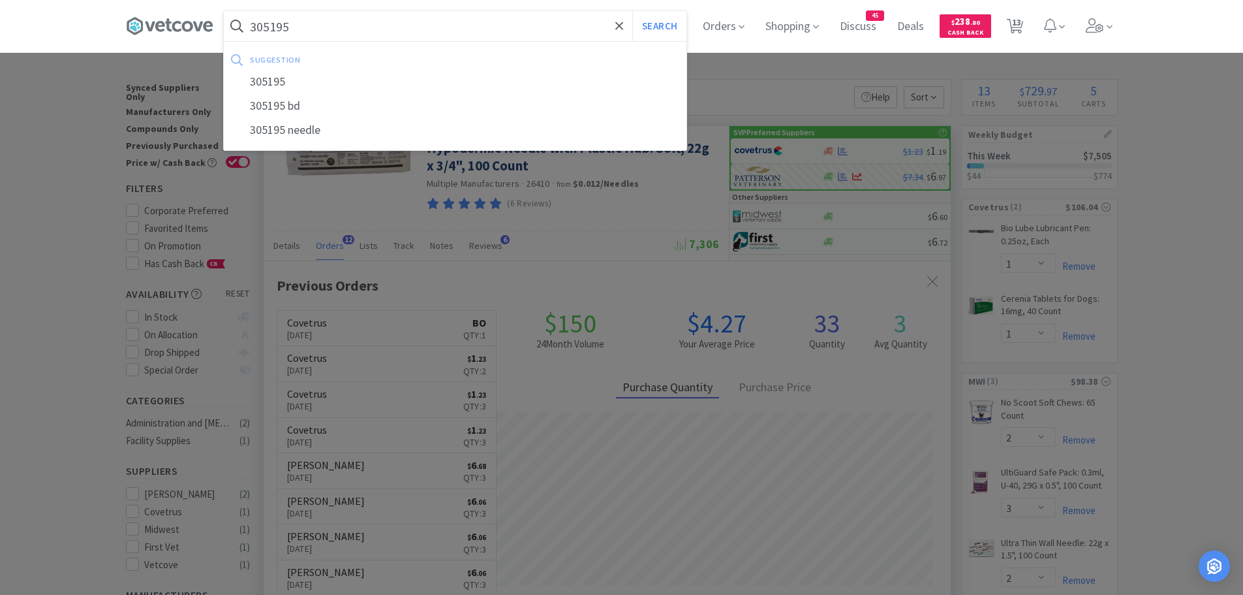
type input "305195"
click at [632, 11] on button "Search" at bounding box center [659, 26] width 54 height 30
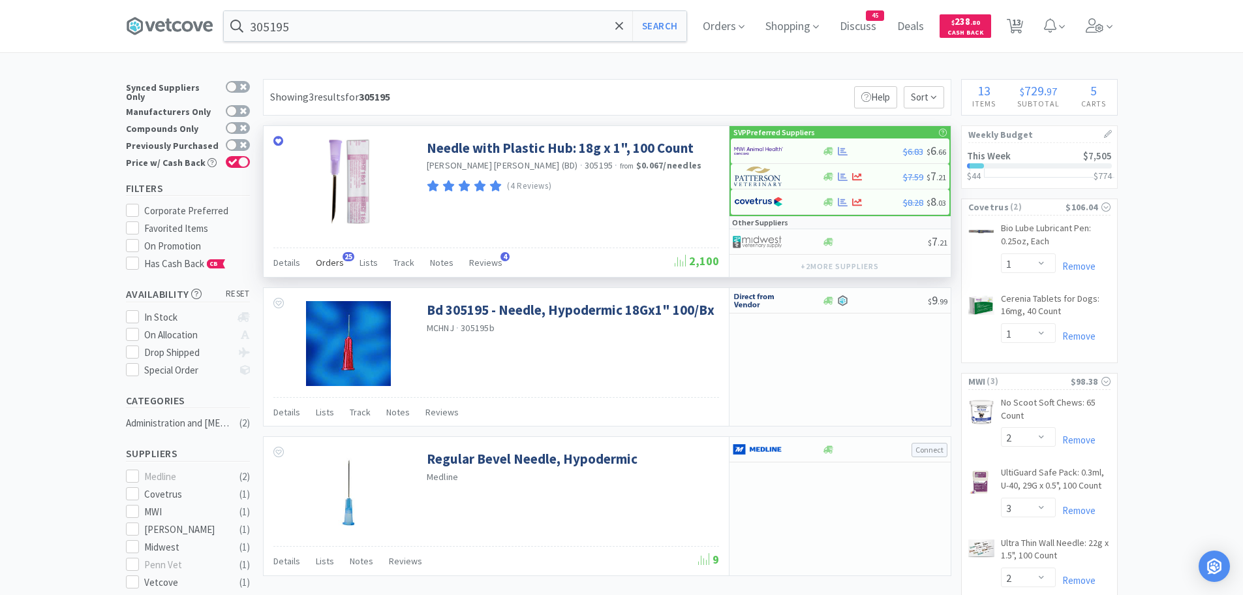
click at [343, 257] on span "25" at bounding box center [349, 256] width 12 height 9
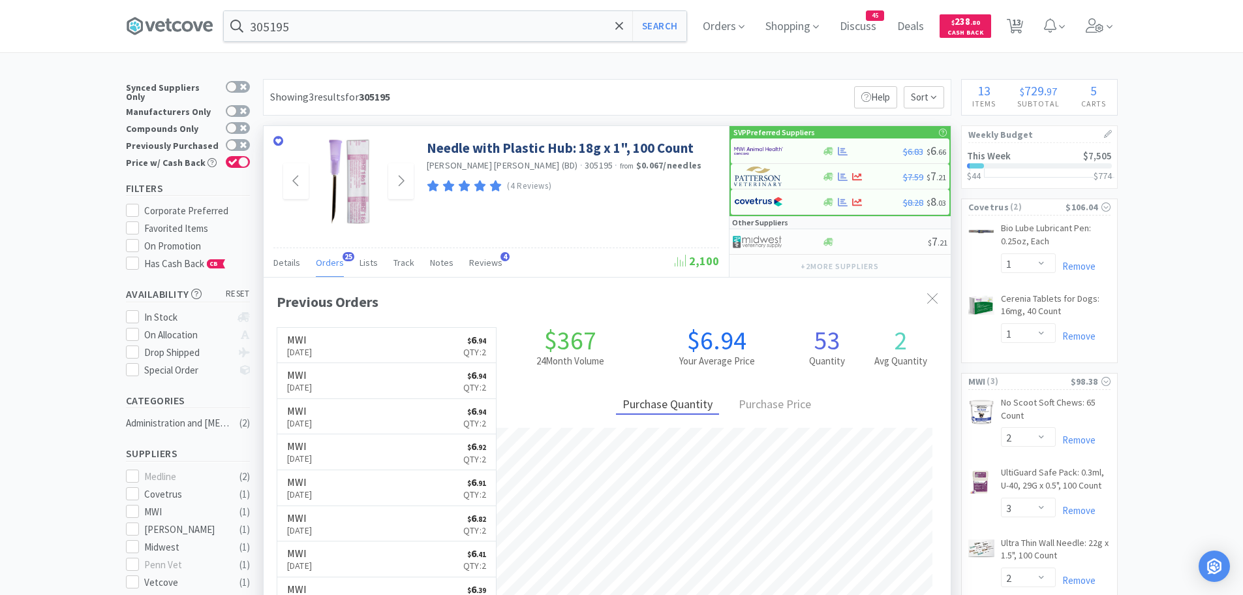
scroll to position [350, 687]
click at [764, 153] on img at bounding box center [758, 151] width 49 height 20
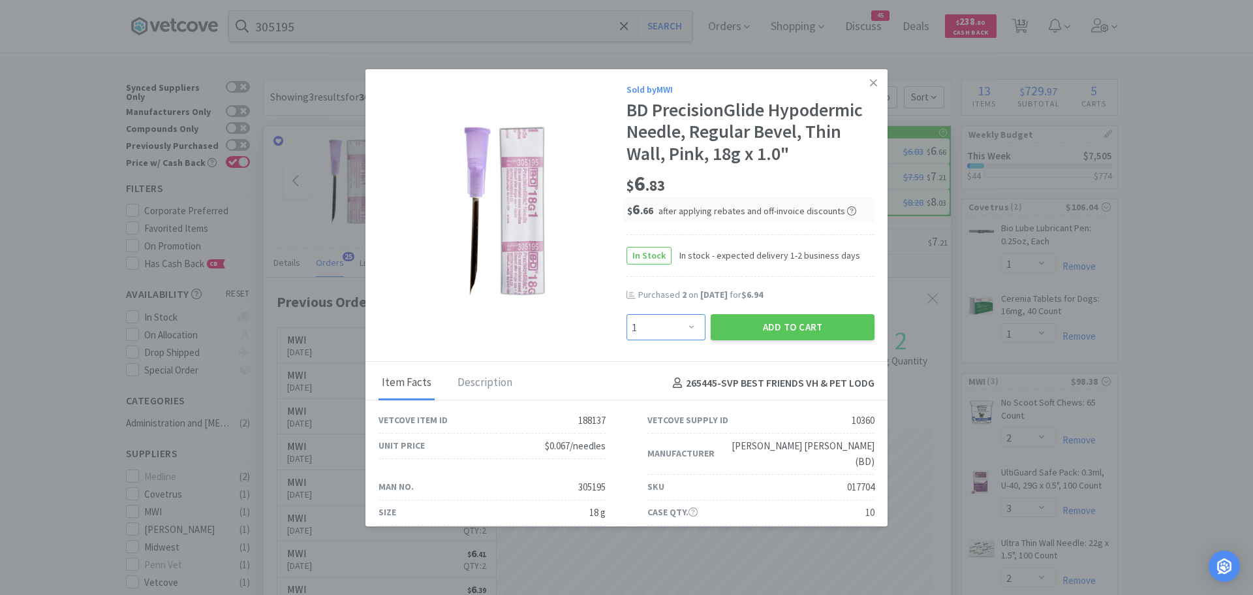
click at [679, 325] on select "Enter Quantity 1 2 3 4 5 6 7 8 9 10 11 12 13 14 15 16 17 18 19 20 Enter Quantity" at bounding box center [666, 327] width 79 height 26
select select "2"
click at [627, 314] on select "Enter Quantity 1 2 3 4 5 6 7 8 9 10 11 12 13 14 15 16 17 18 19 20 Enter Quantity" at bounding box center [666, 327] width 79 height 26
click at [724, 328] on button "Add to Cart" at bounding box center [793, 327] width 164 height 26
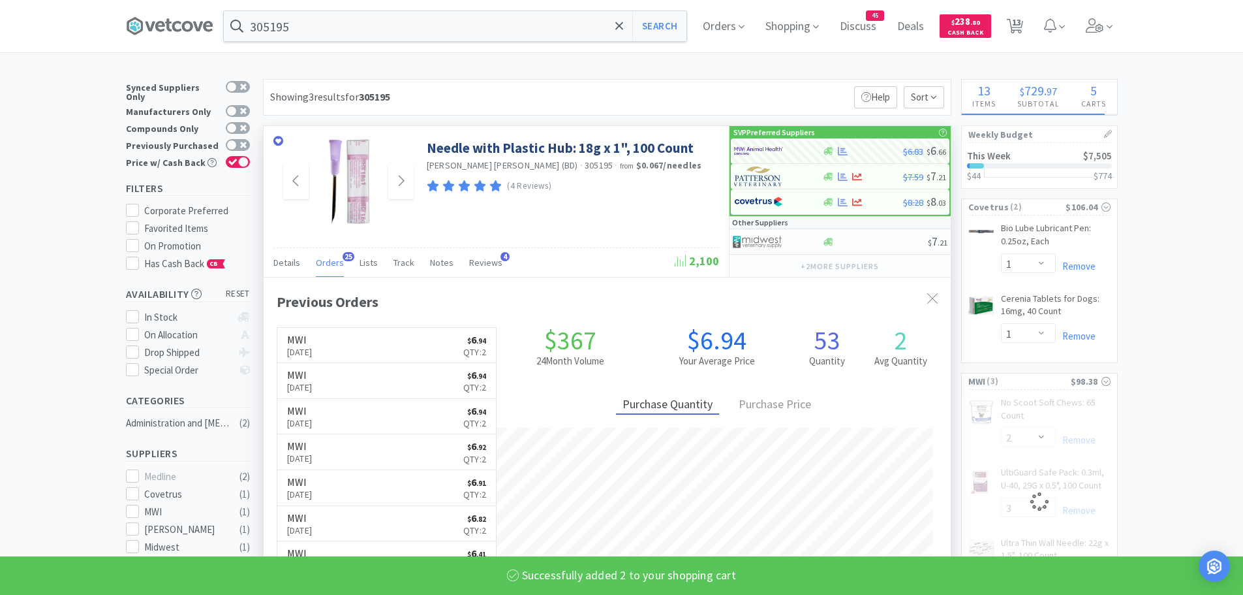
select select "2"
select select "3"
select select "2"
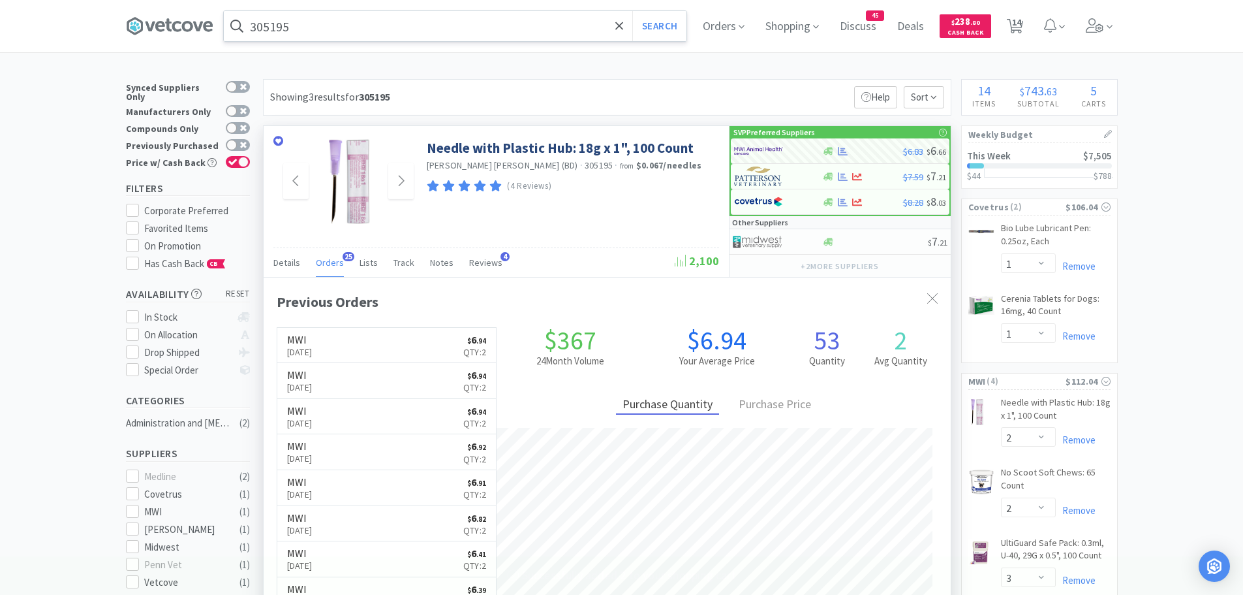
click at [324, 23] on input "305195" at bounding box center [455, 26] width 463 height 30
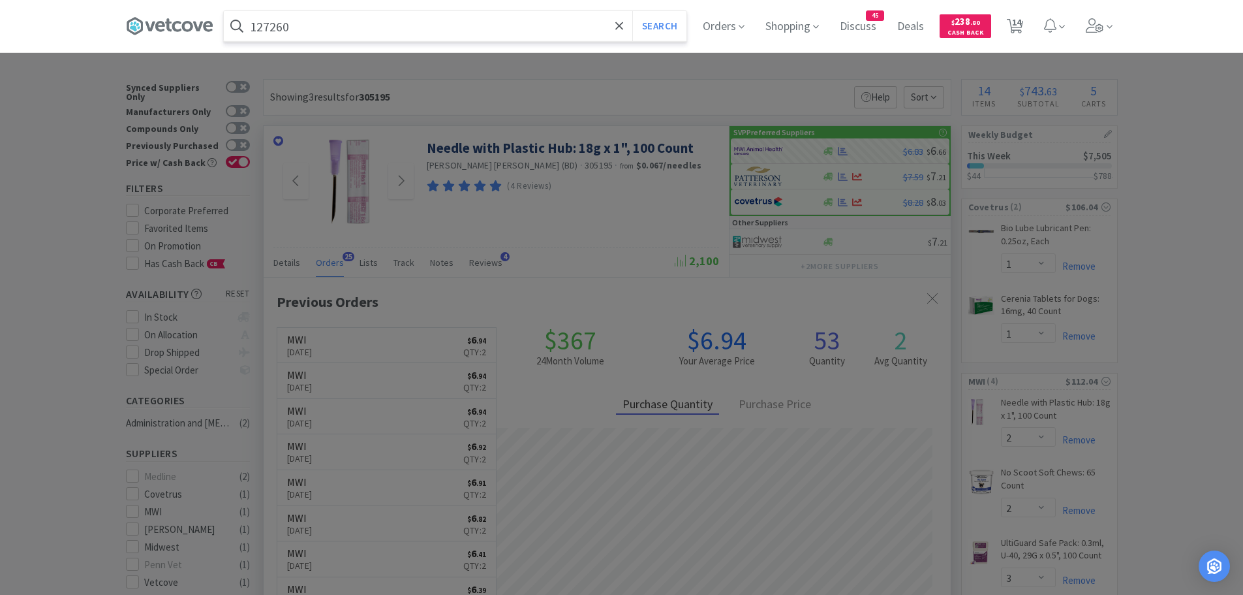
type input "127260"
click at [632, 11] on button "Search" at bounding box center [659, 26] width 54 height 30
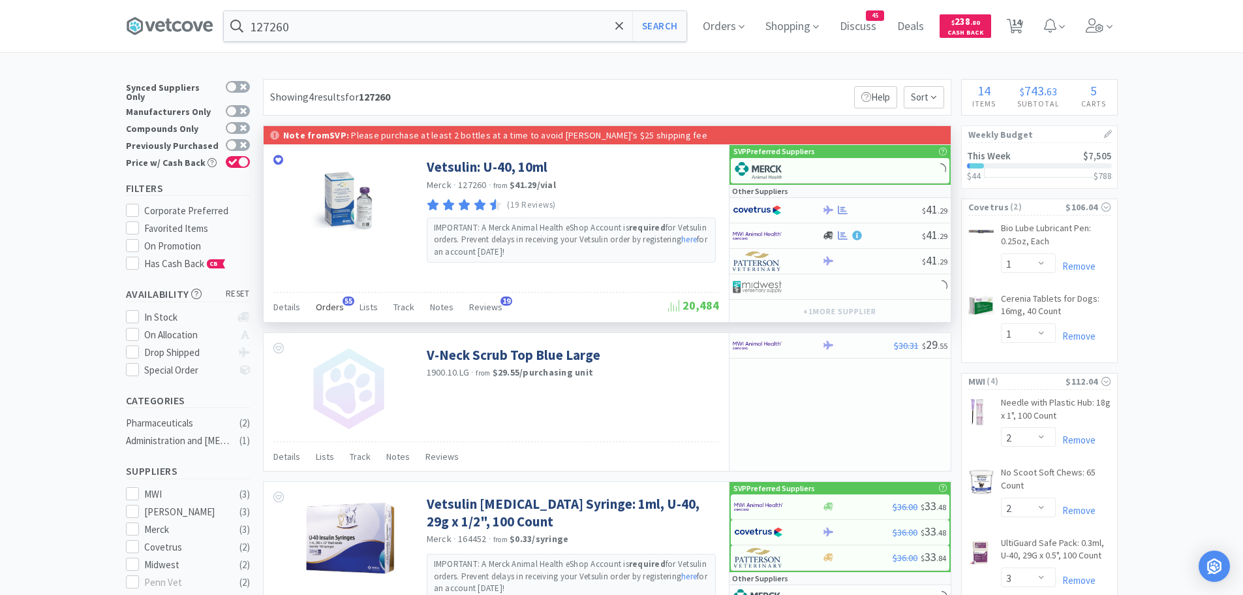
click at [333, 303] on span "Orders" at bounding box center [330, 307] width 28 height 12
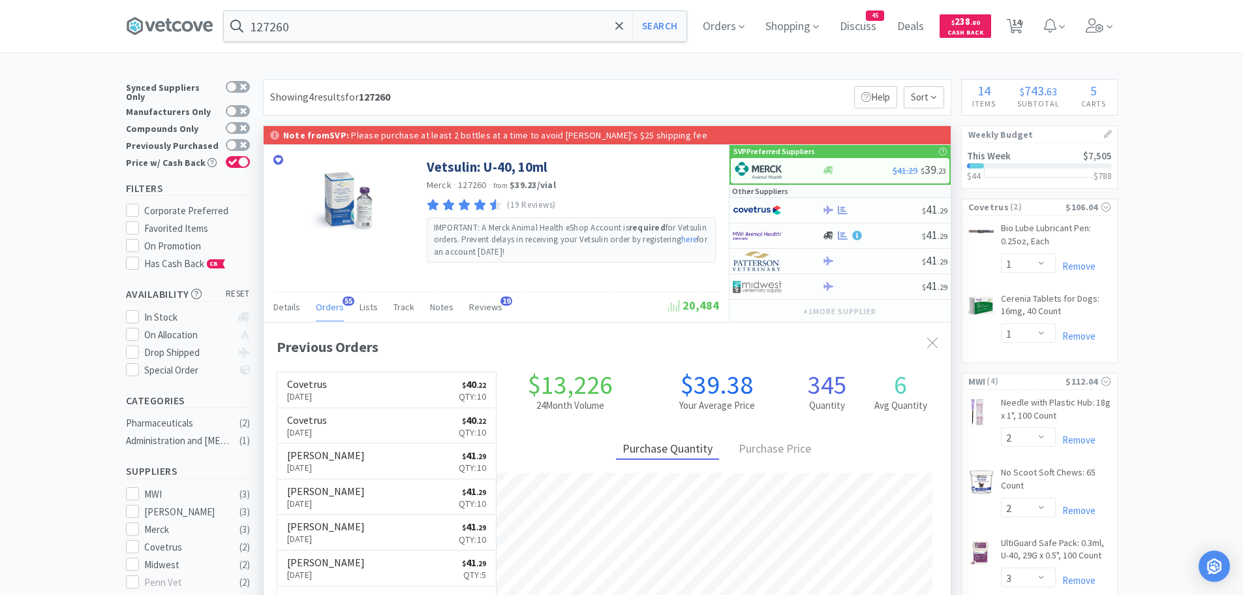
scroll to position [350, 687]
click at [752, 170] on img at bounding box center [758, 171] width 49 height 20
select select "2"
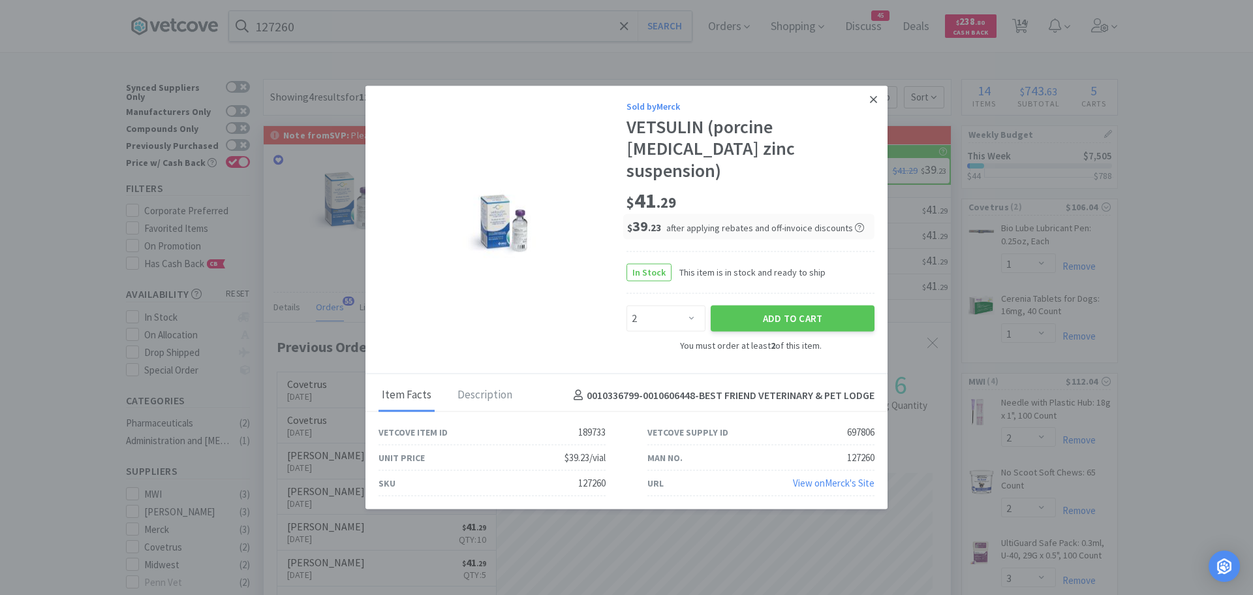
click at [880, 108] on link at bounding box center [873, 99] width 23 height 28
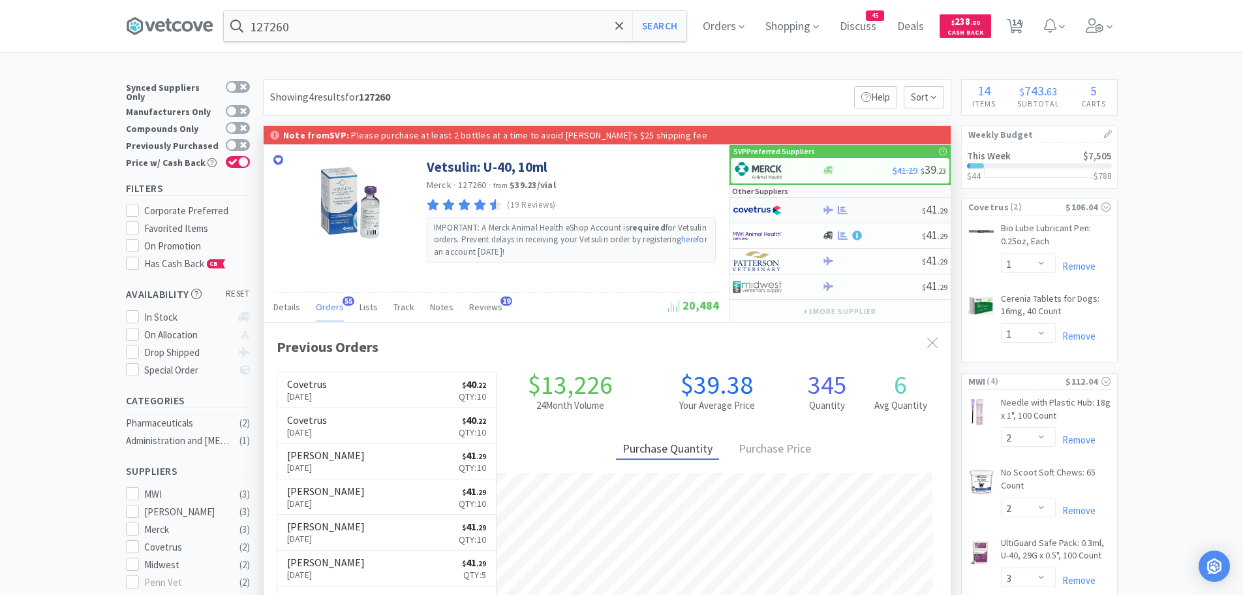
click at [759, 215] on img at bounding box center [757, 210] width 49 height 20
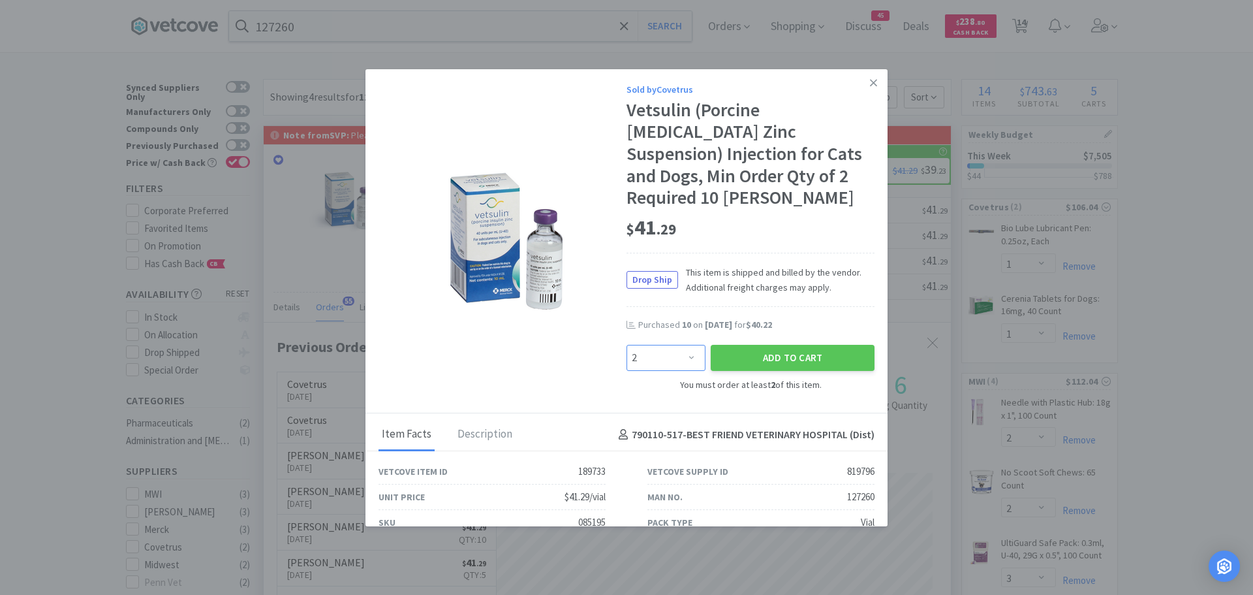
click at [662, 345] on select "Enter Quantity 2 3 4 5 6 7 8 9 10 11 12 13 14 15 16 17 18 19 20 21 Enter Quanti…" at bounding box center [666, 358] width 79 height 26
select select "10"
click at [627, 345] on select "Enter Quantity 2 3 4 5 6 7 8 9 10 11 12 13 14 15 16 17 18 19 20 21 Enter Quanti…" at bounding box center [666, 358] width 79 height 26
click at [727, 345] on button "Add to Cart" at bounding box center [793, 358] width 164 height 26
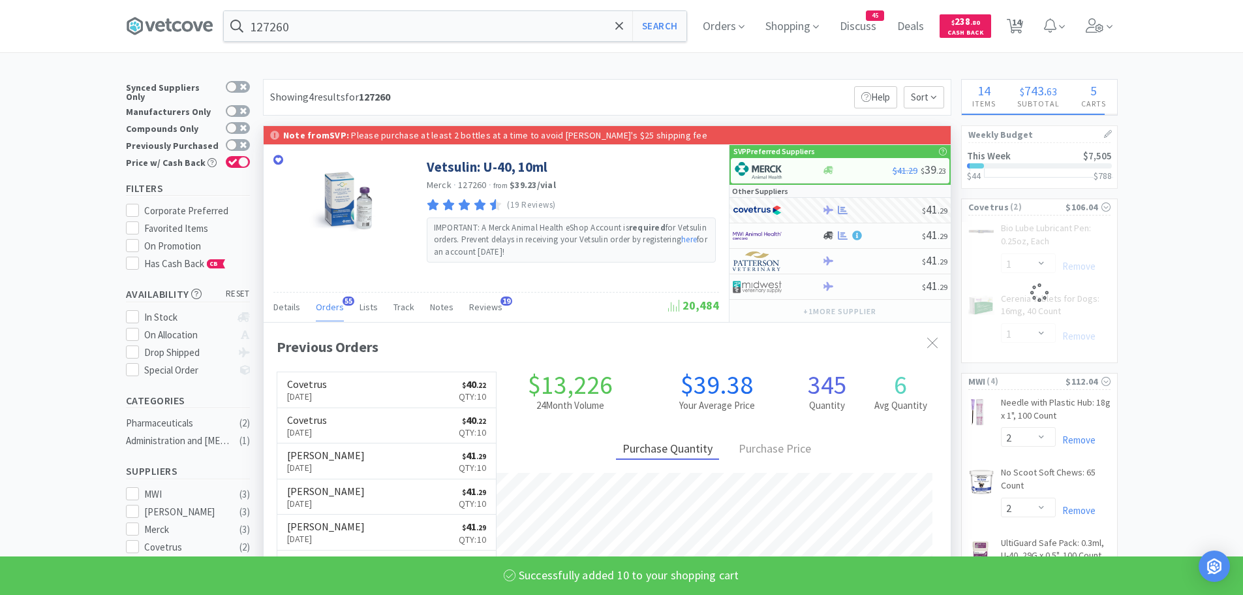
select select "10"
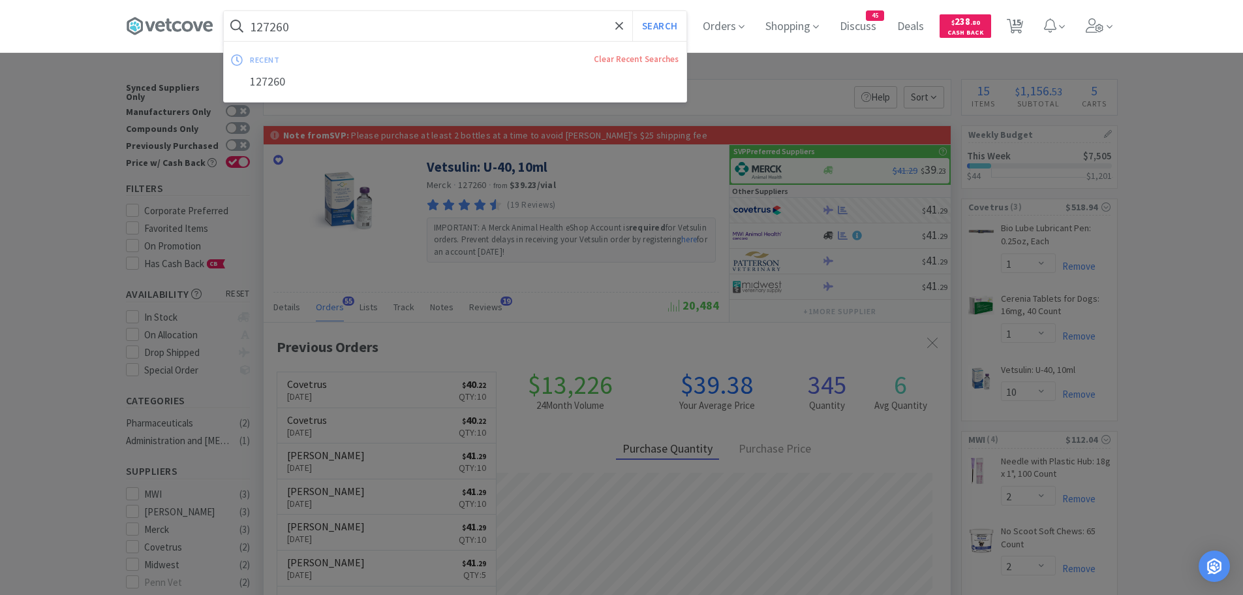
click at [321, 25] on input "127260" at bounding box center [455, 26] width 463 height 30
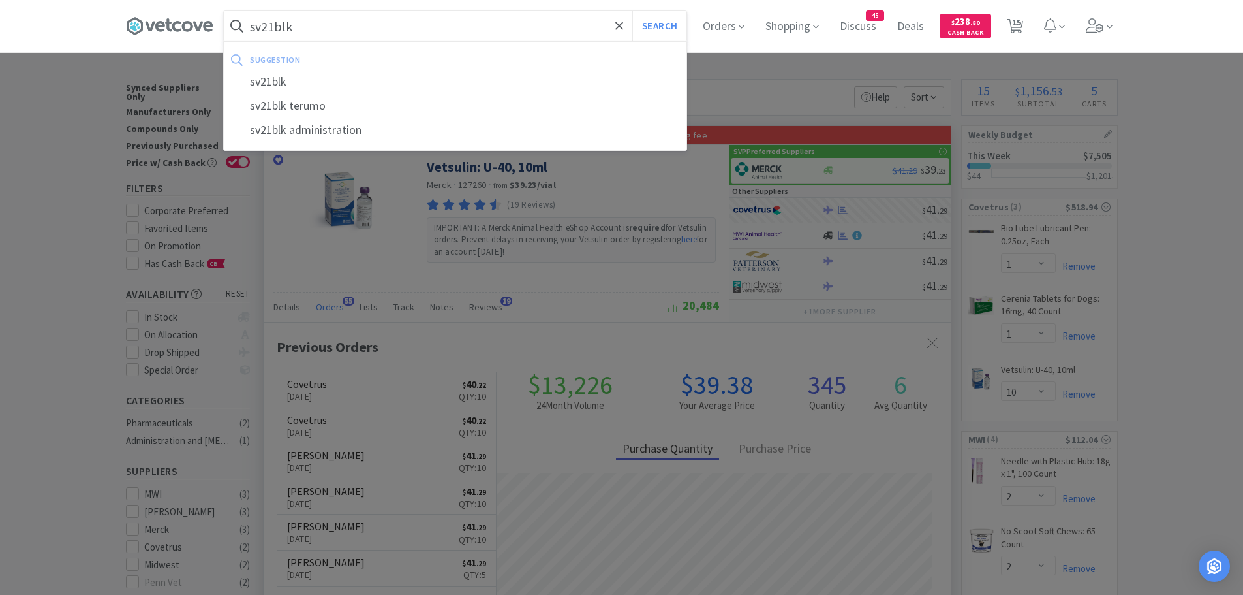
type input "sv21blk"
click at [632, 11] on button "Search" at bounding box center [659, 26] width 54 height 30
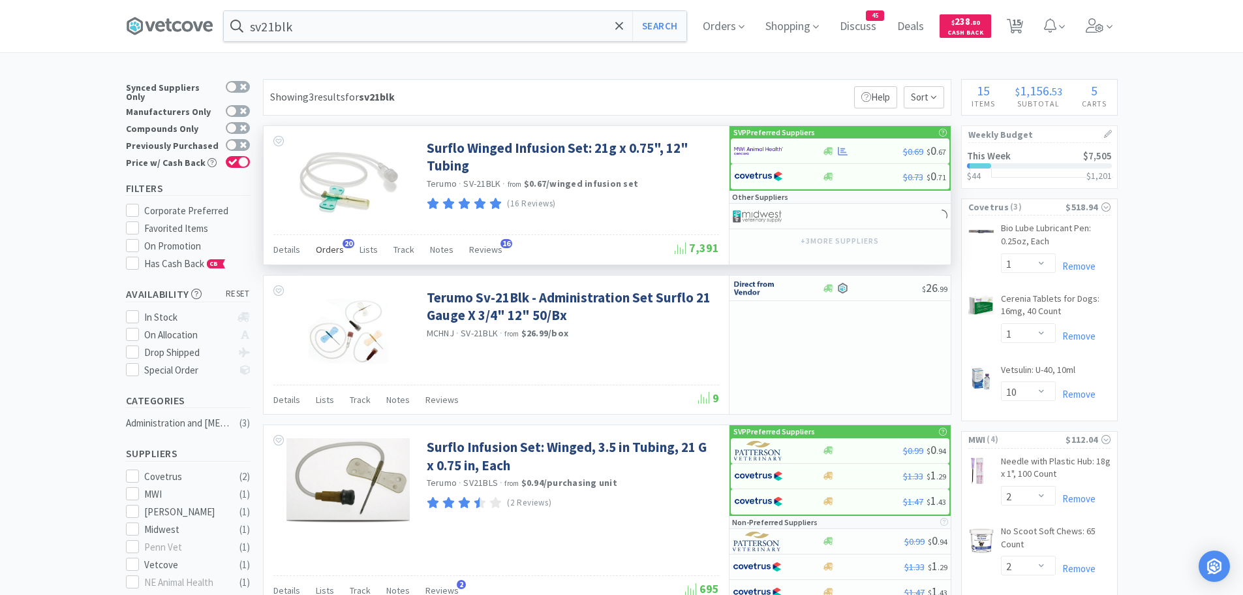
click at [339, 246] on span "Orders" at bounding box center [330, 249] width 28 height 12
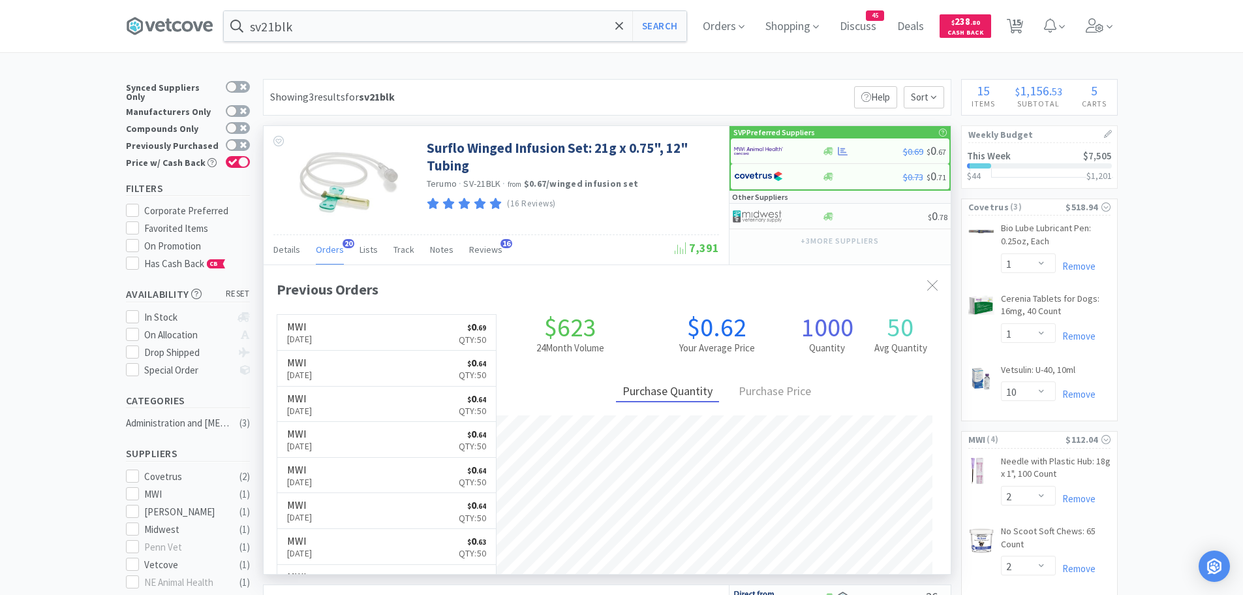
scroll to position [350, 687]
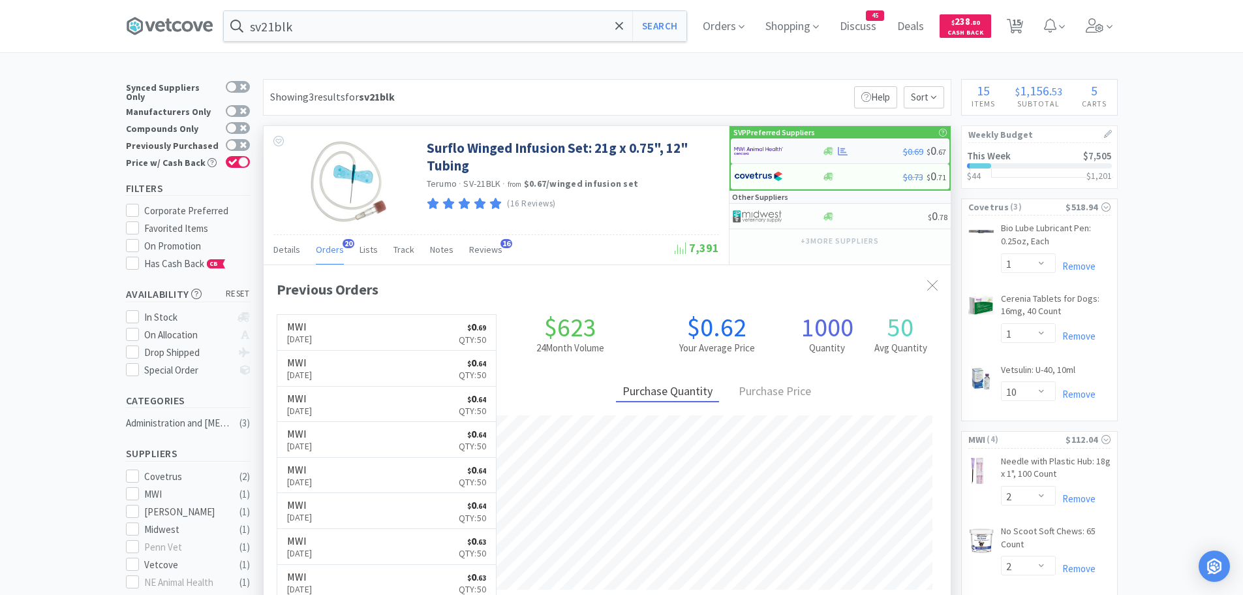
click at [762, 150] on img at bounding box center [758, 151] width 49 height 20
select select "50"
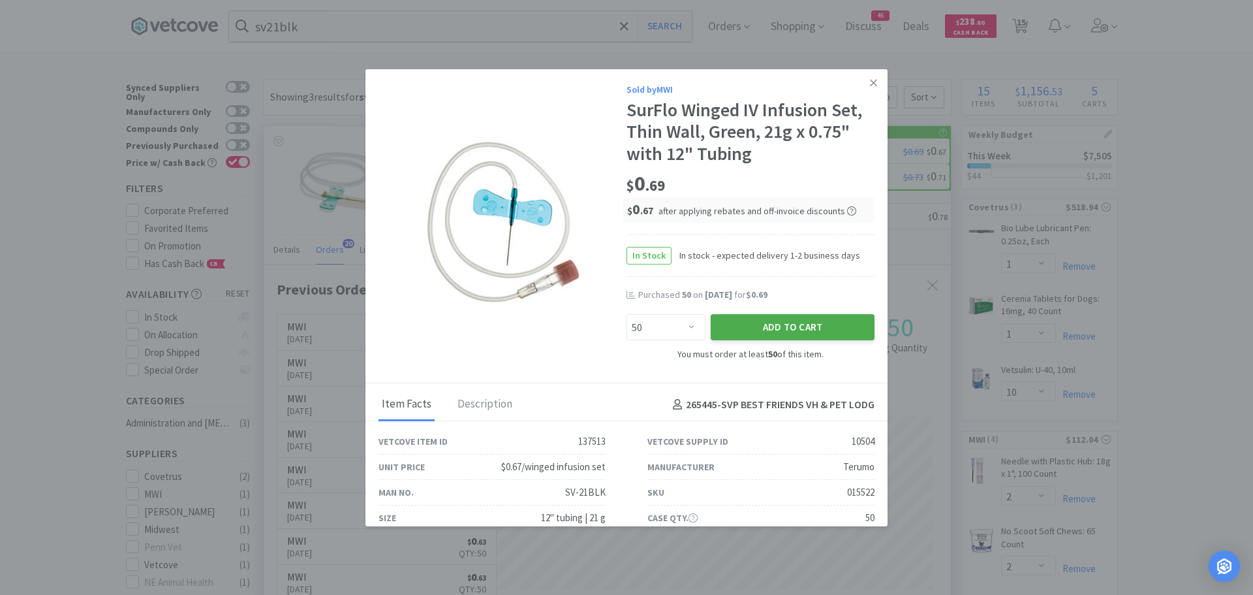
click at [719, 326] on button "Add to Cart" at bounding box center [793, 327] width 164 height 26
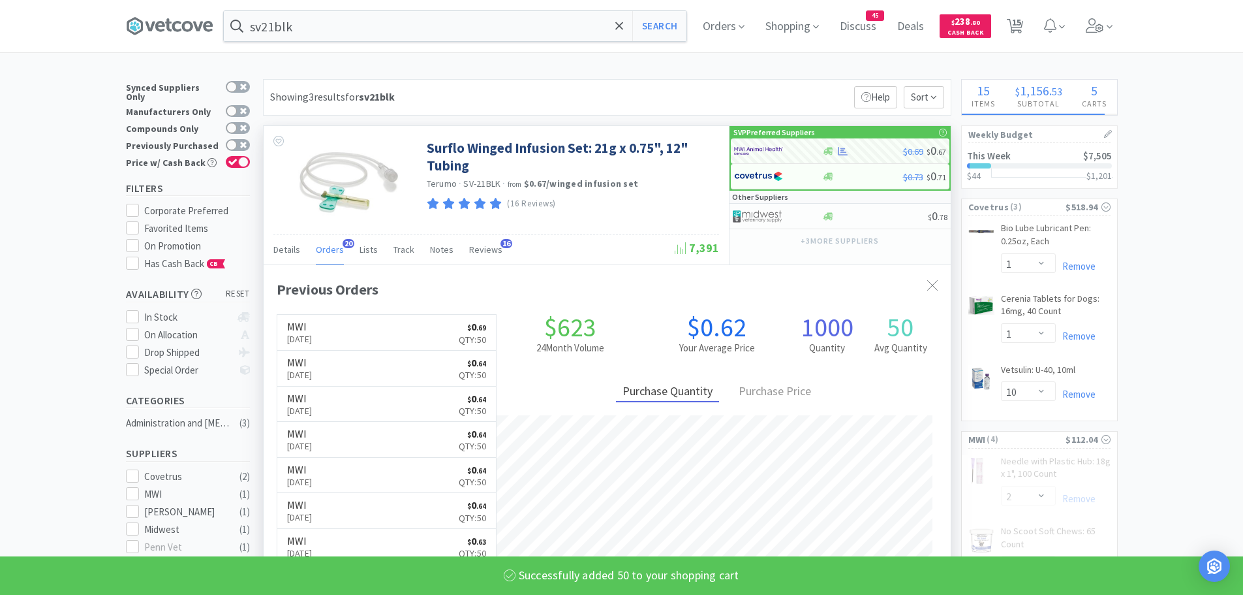
select select "3"
select select "50"
select select "2"
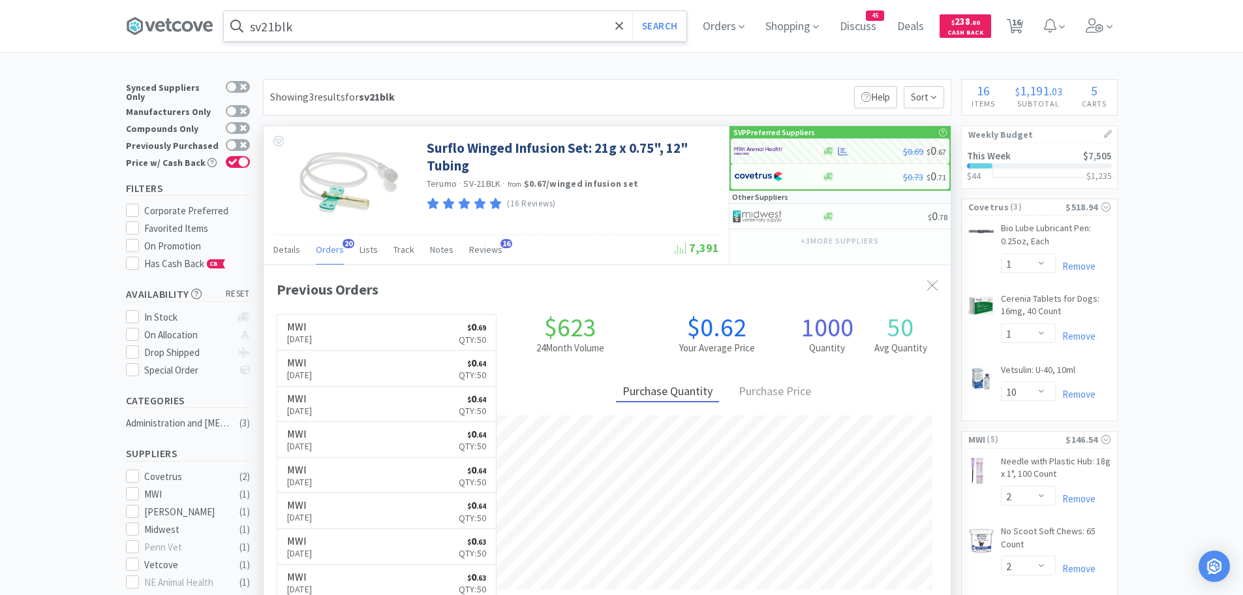
click at [343, 23] on input "sv21blk" at bounding box center [455, 26] width 463 height 30
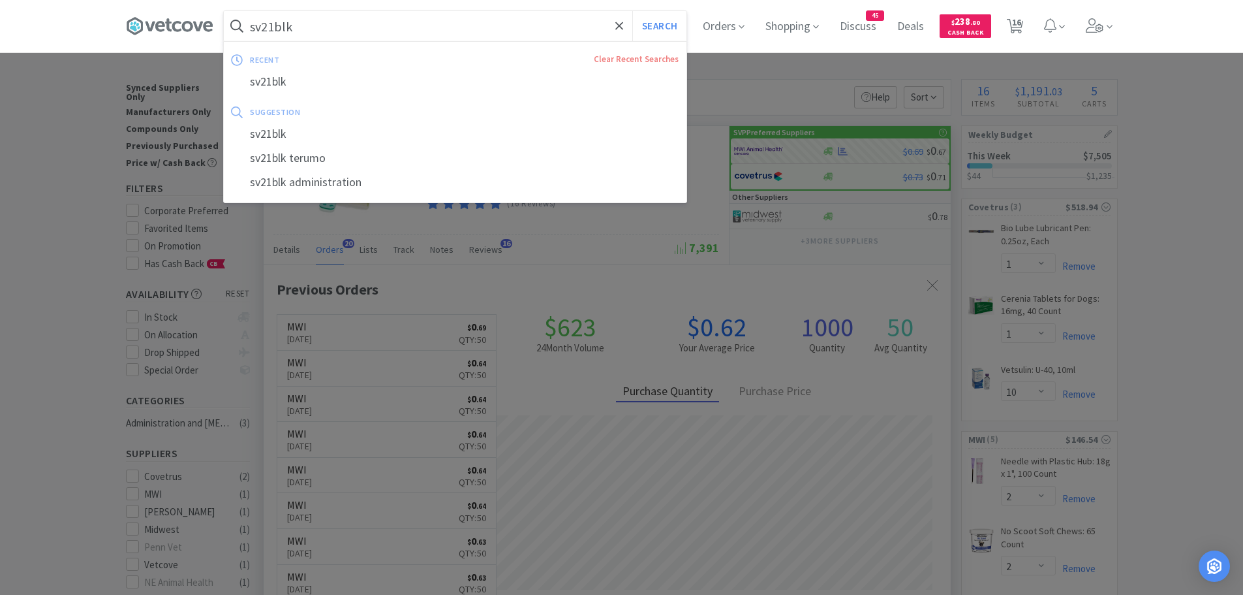
click at [362, 30] on input "sv21blk" at bounding box center [455, 26] width 463 height 30
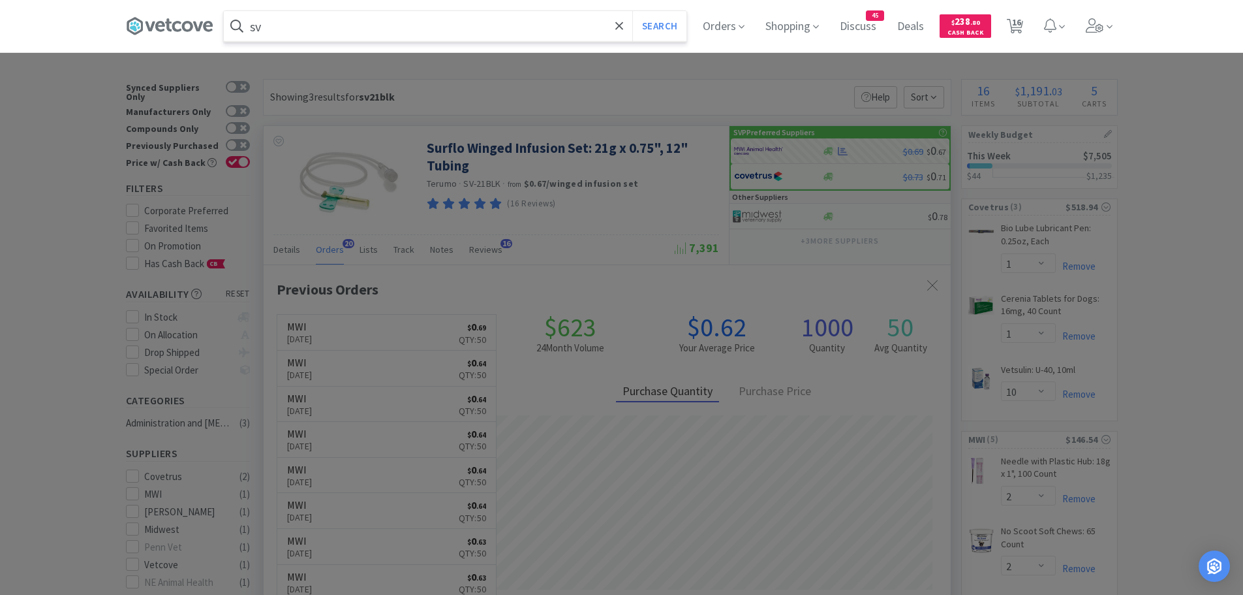
type input "s"
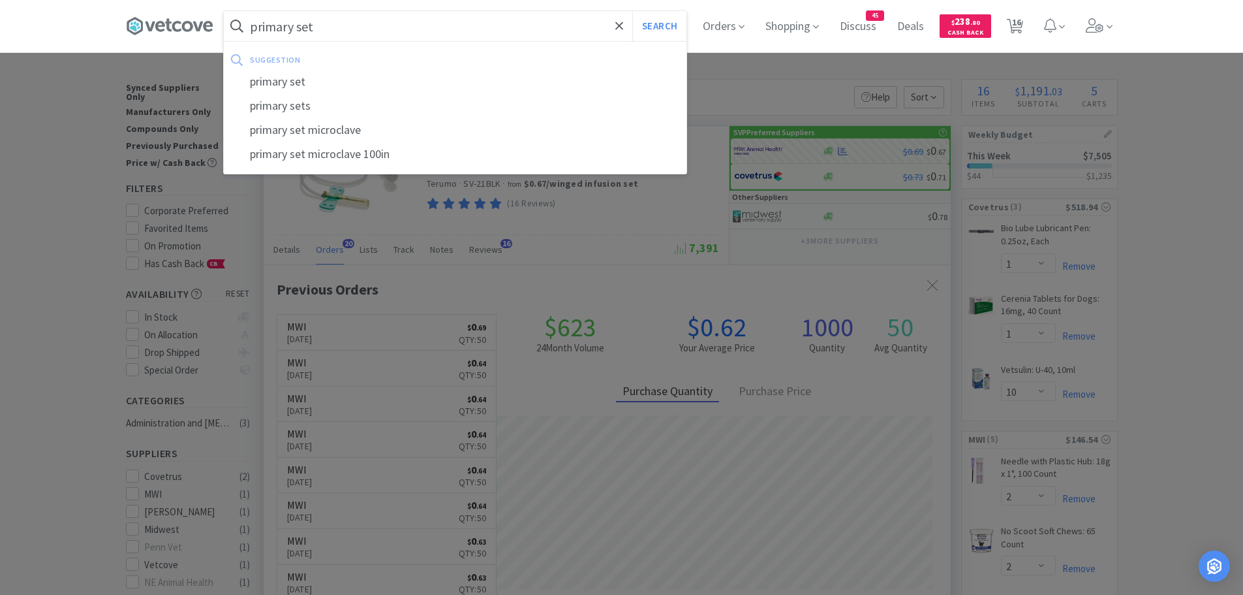
type input "primary set"
click at [632, 11] on button "Search" at bounding box center [659, 26] width 54 height 30
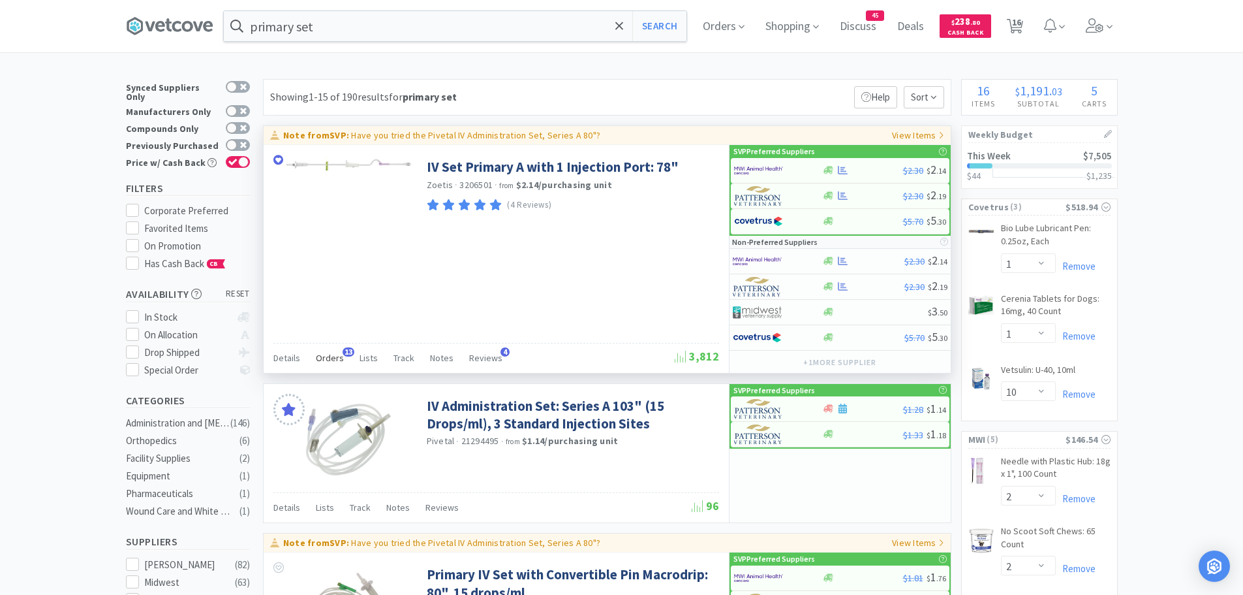
click at [332, 353] on span "Orders" at bounding box center [330, 358] width 28 height 12
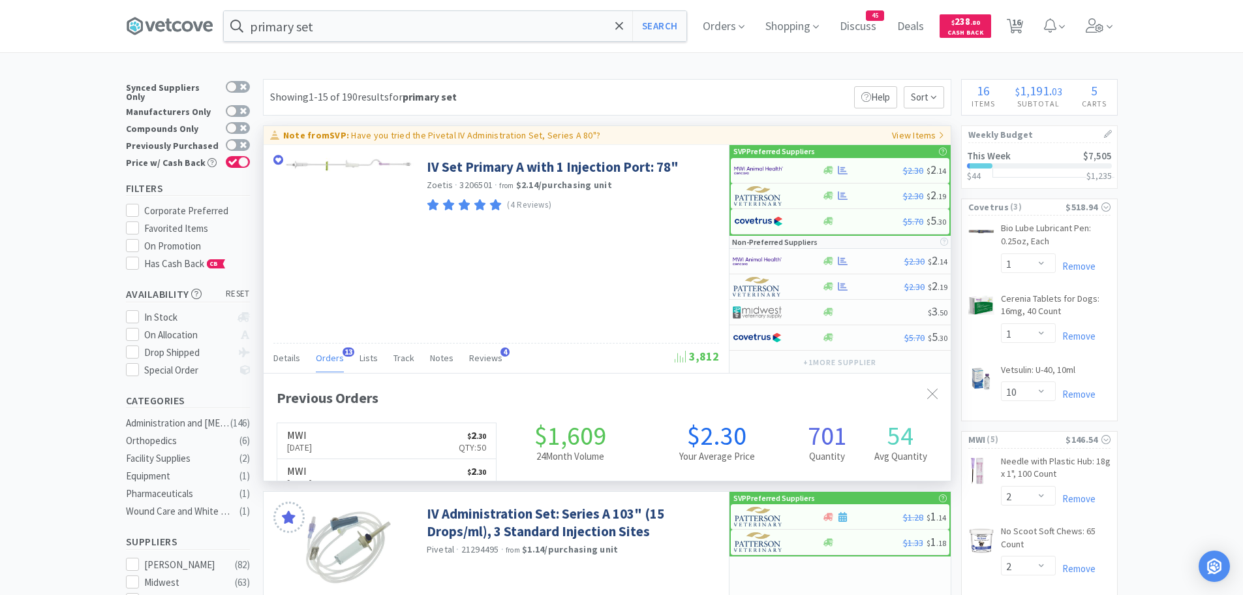
scroll to position [350, 687]
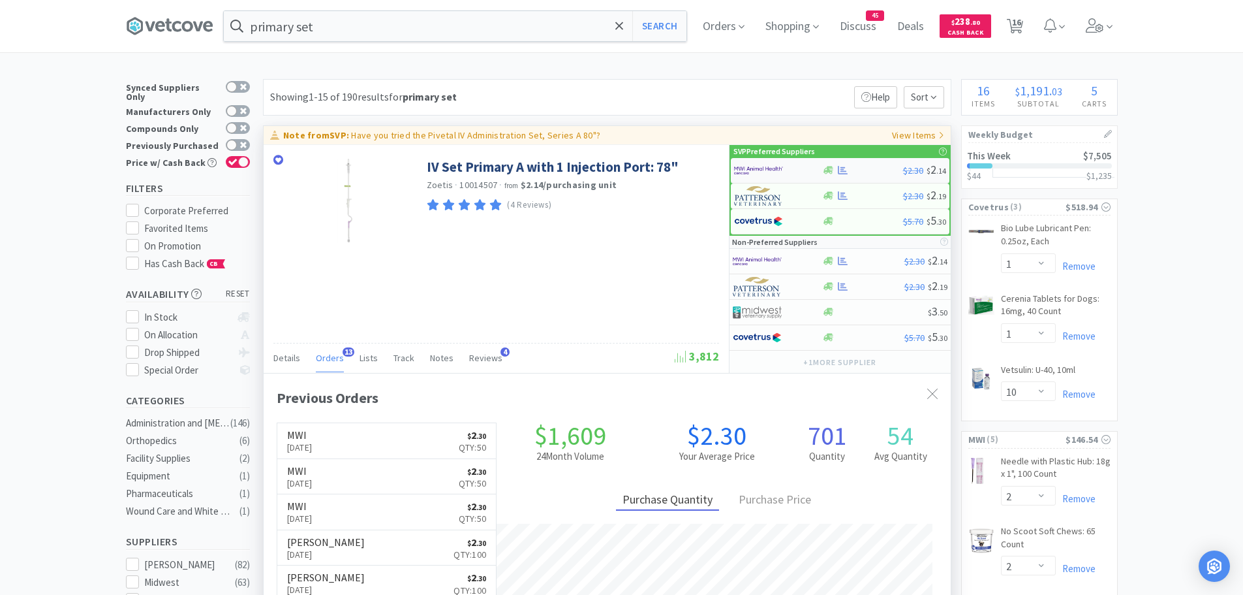
click at [777, 169] on img at bounding box center [758, 171] width 49 height 20
select select "1"
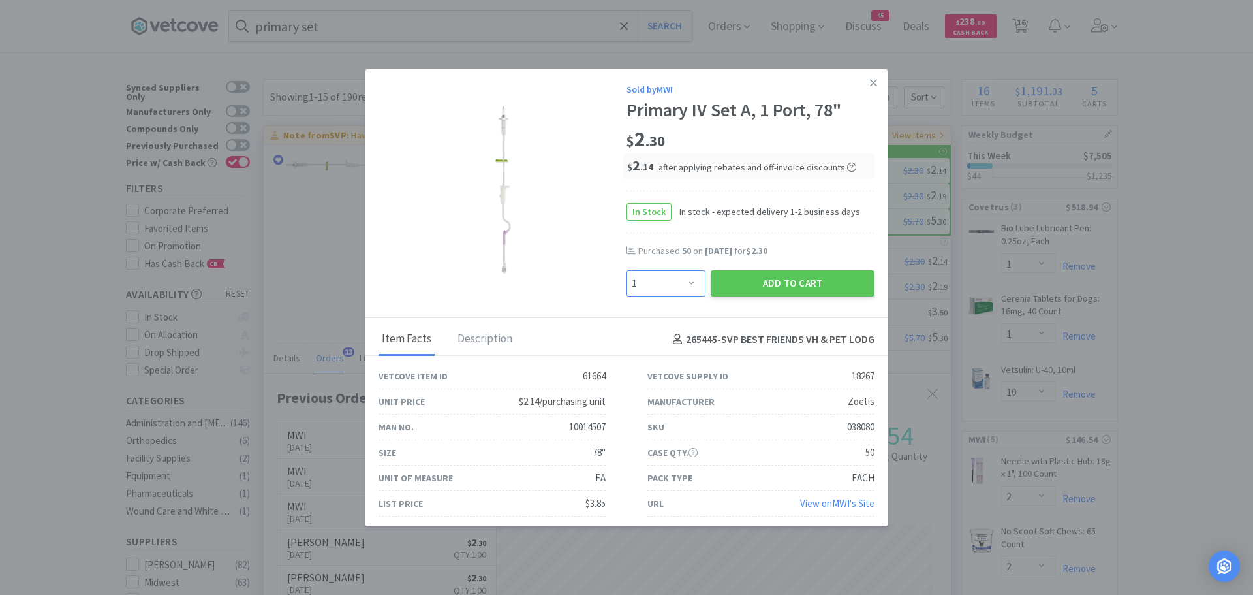
click at [685, 283] on select "Enter Quantity 1 2 3 4 5 6 7 8 9 10 11 12 13 14 15 16 17 18 19 20 Enter Quantity" at bounding box center [666, 283] width 79 height 26
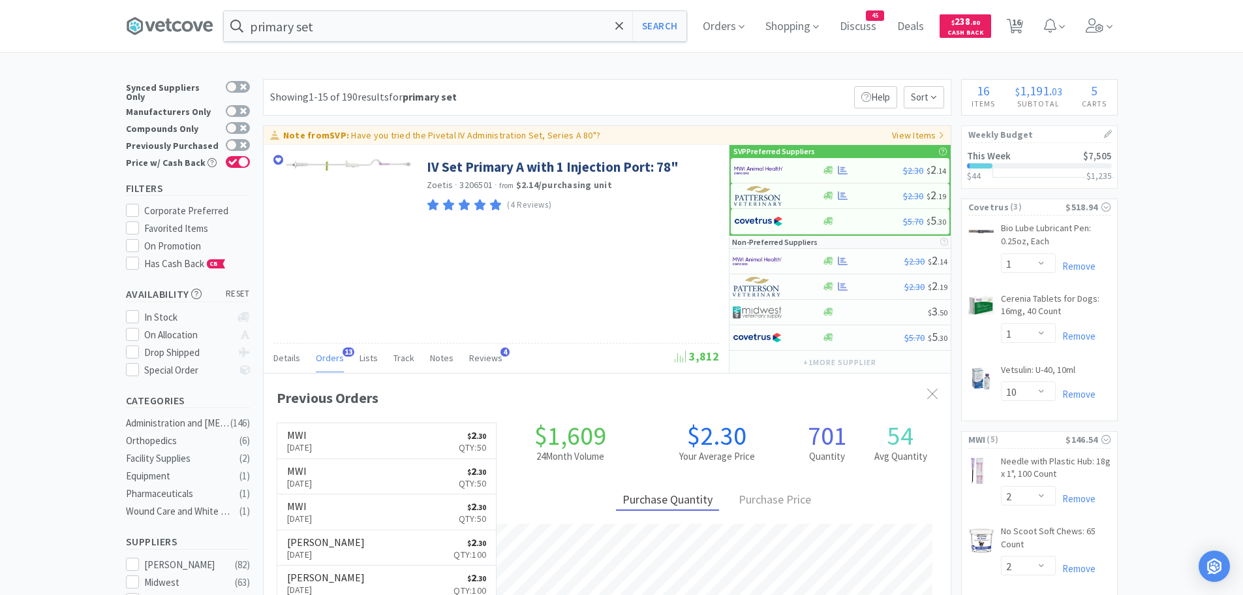
click at [470, 297] on div at bounding box center [621, 297] width 1243 height 595
click at [776, 167] on img at bounding box center [758, 171] width 49 height 20
select select "1"
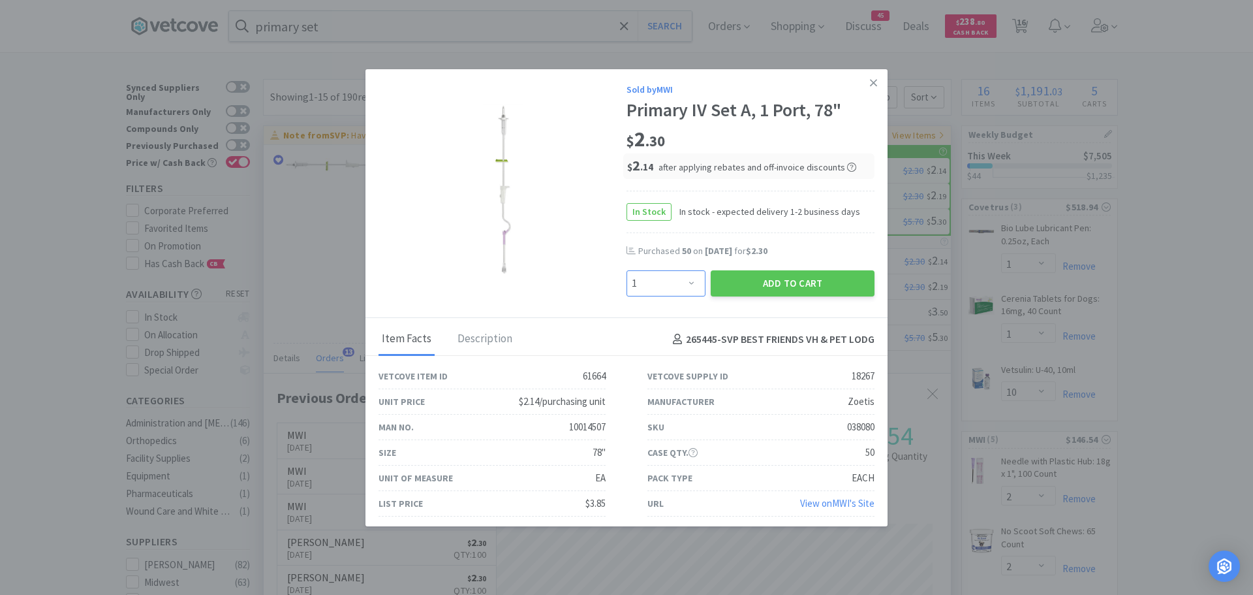
click at [662, 281] on select "Enter Quantity 1 2 3 4 5 6 7 8 9 10 11 12 13 14 15 16 17 18 19 20 Enter Quantity" at bounding box center [666, 283] width 79 height 26
type input "50"
click at [749, 293] on button "Add to Cart" at bounding box center [793, 283] width 164 height 26
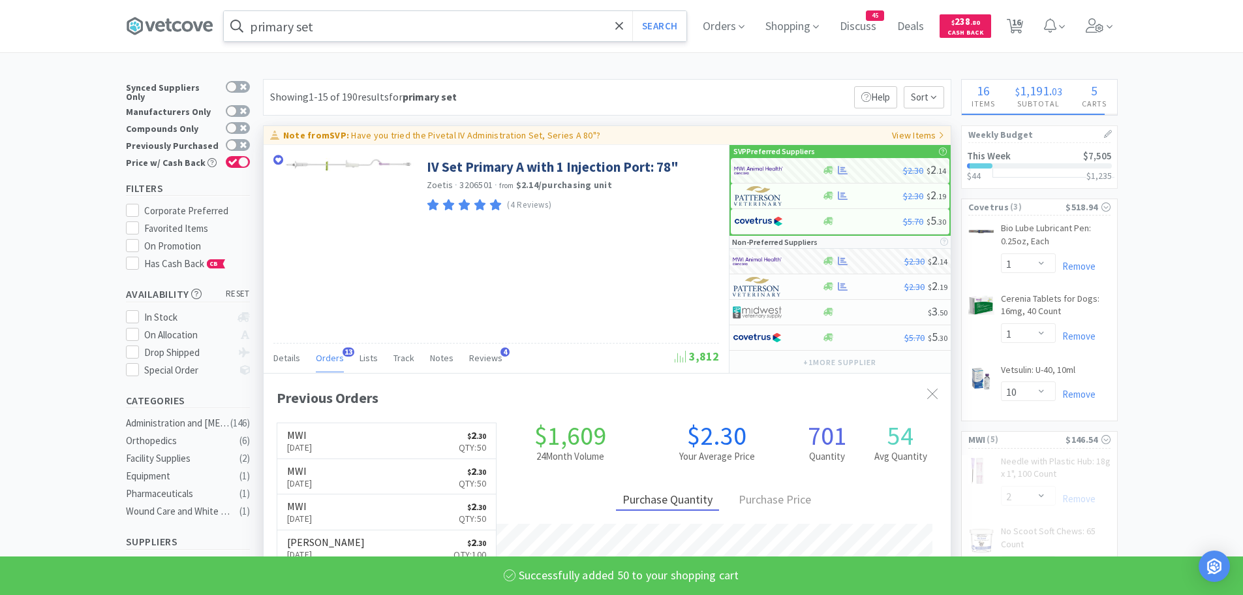
select select "3"
select select "50"
select select "2"
select select "50"
select select "2"
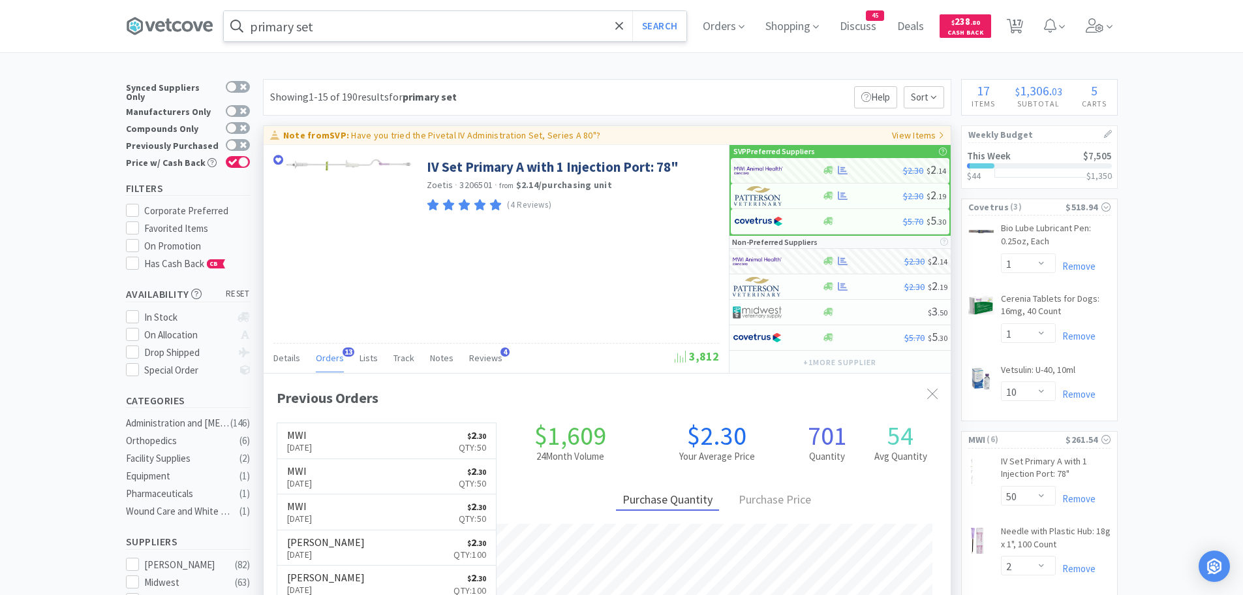
click at [350, 37] on input "primary set" at bounding box center [455, 26] width 463 height 30
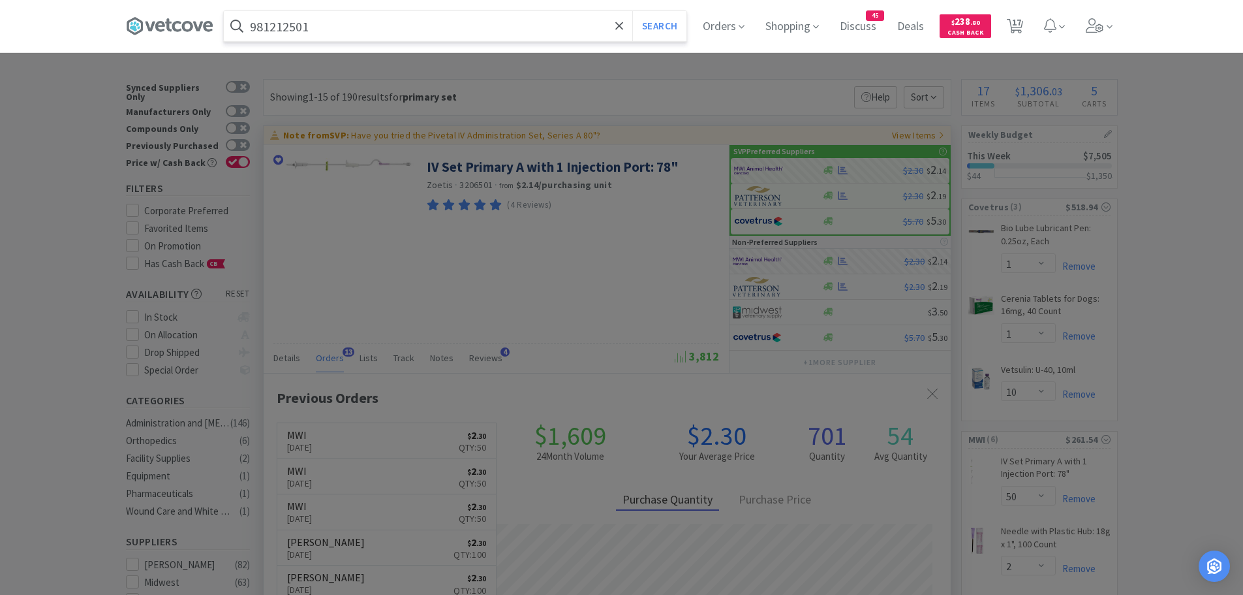
type input "981212501"
click at [632, 11] on button "Search" at bounding box center [659, 26] width 54 height 30
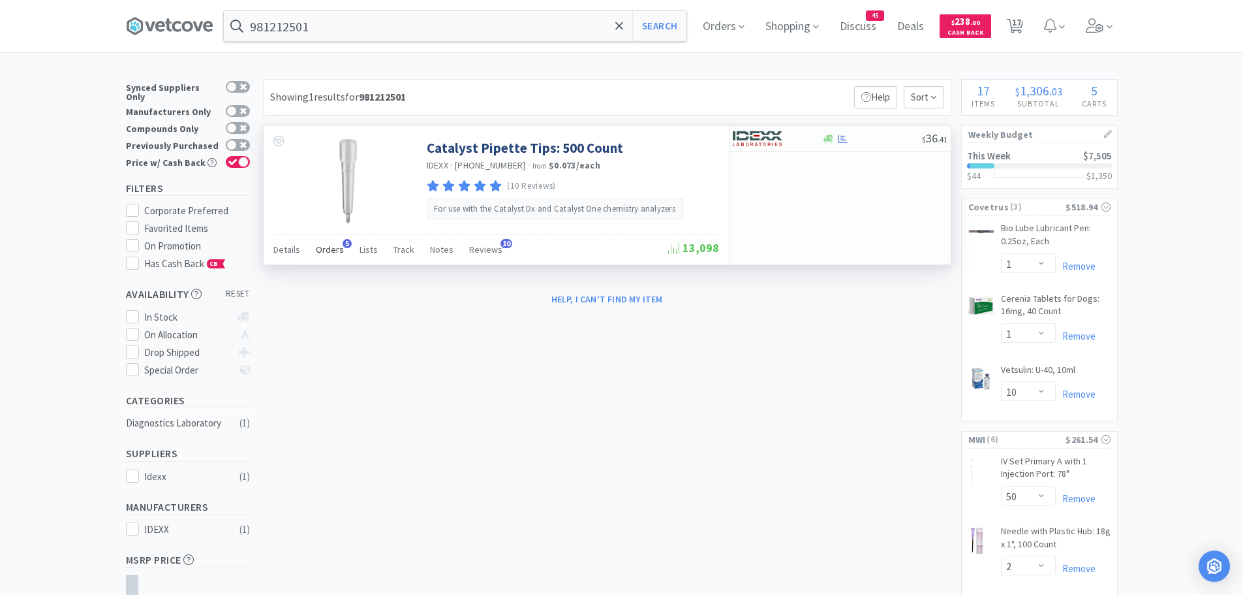
click at [332, 248] on span "Orders" at bounding box center [330, 249] width 28 height 12
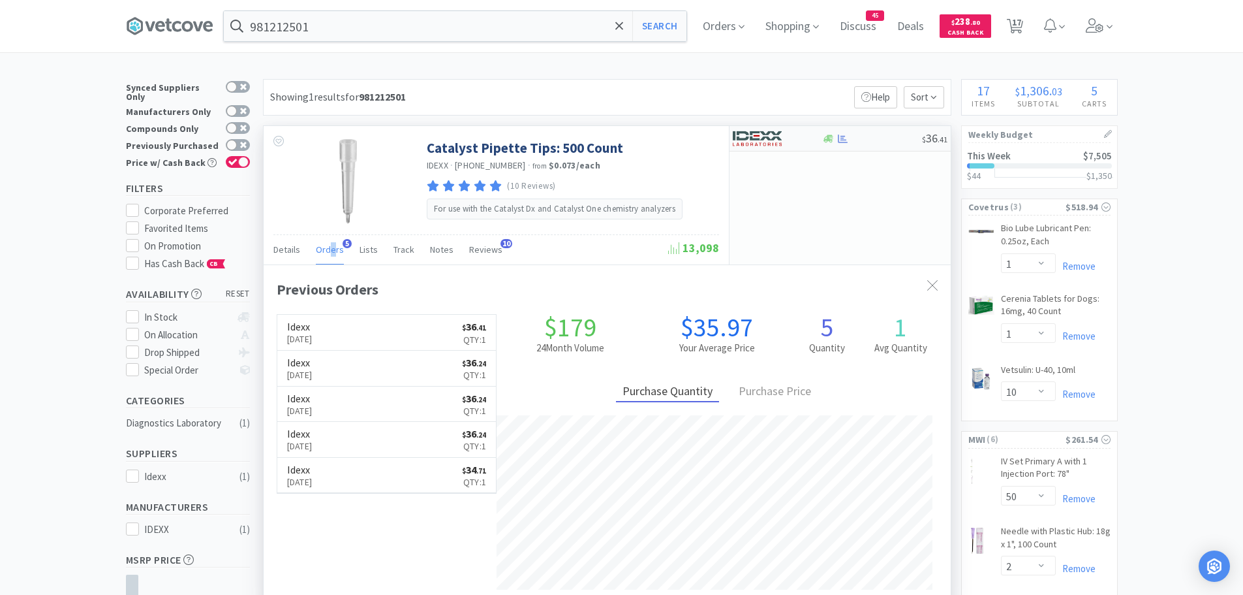
scroll to position [338, 687]
click at [772, 140] on img at bounding box center [757, 139] width 49 height 20
select select "1"
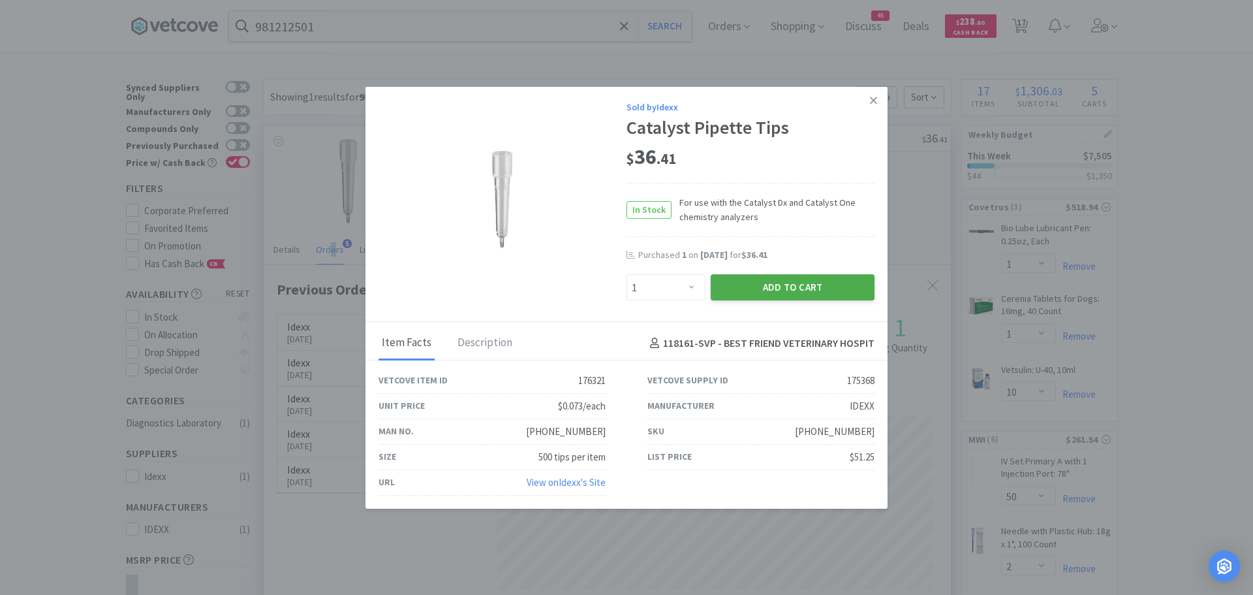
click at [734, 281] on button "Add to Cart" at bounding box center [793, 287] width 164 height 26
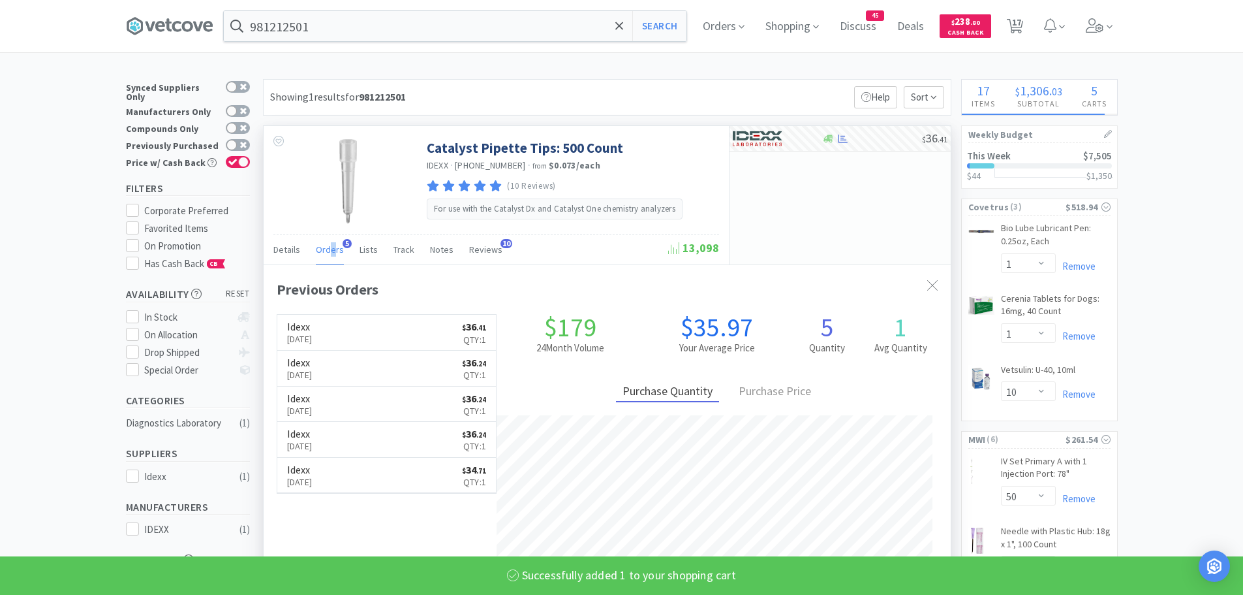
select select "1"
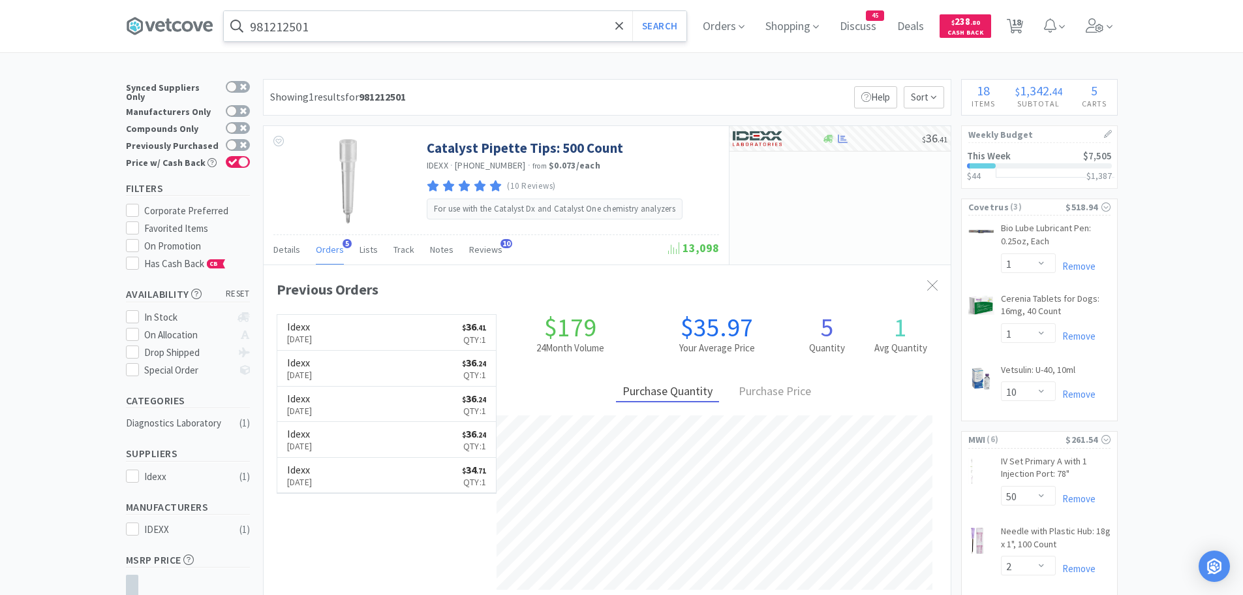
click at [365, 27] on input "981212501" at bounding box center [455, 26] width 463 height 30
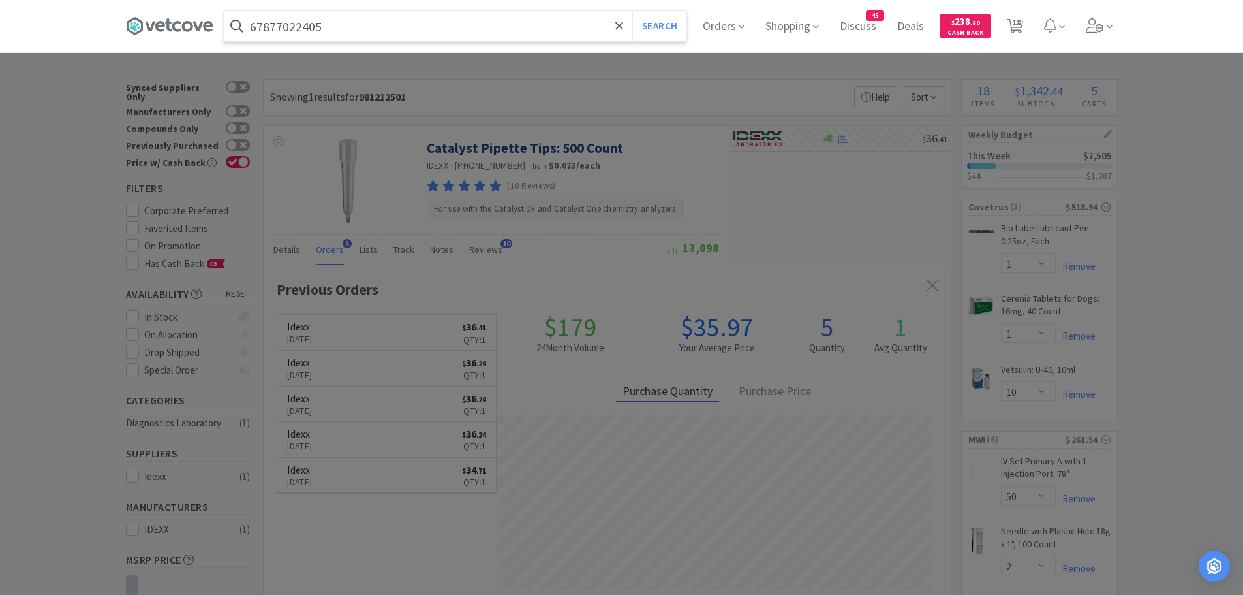
type input "67877022405"
click at [632, 11] on button "Search" at bounding box center [659, 26] width 54 height 30
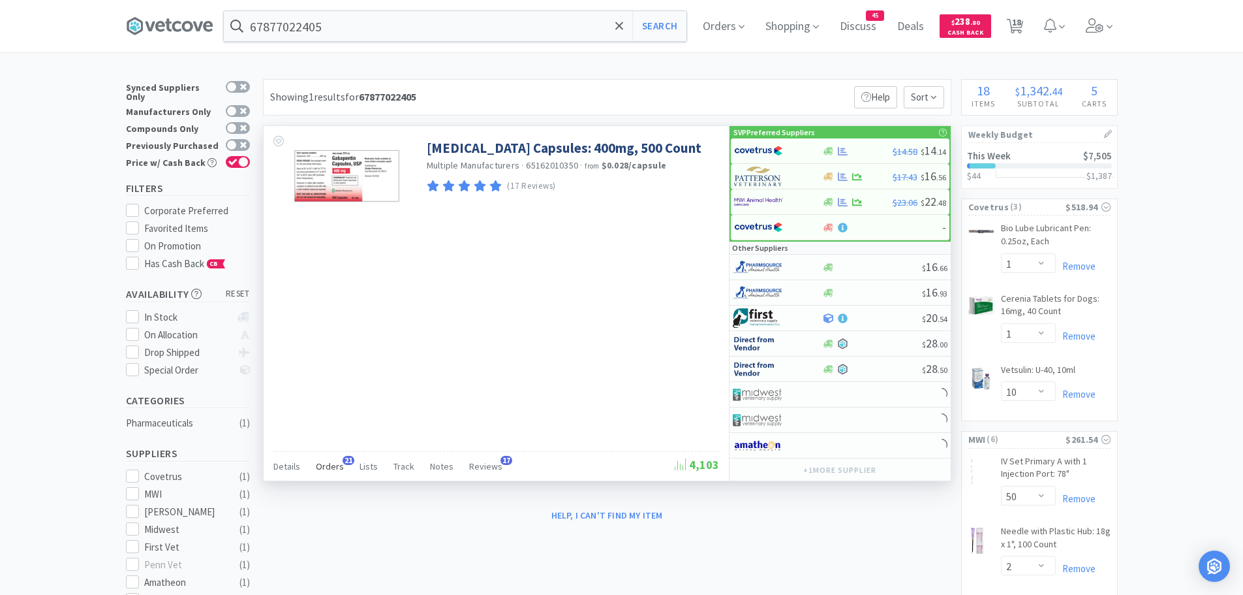
click at [335, 460] on span "Orders" at bounding box center [330, 466] width 28 height 12
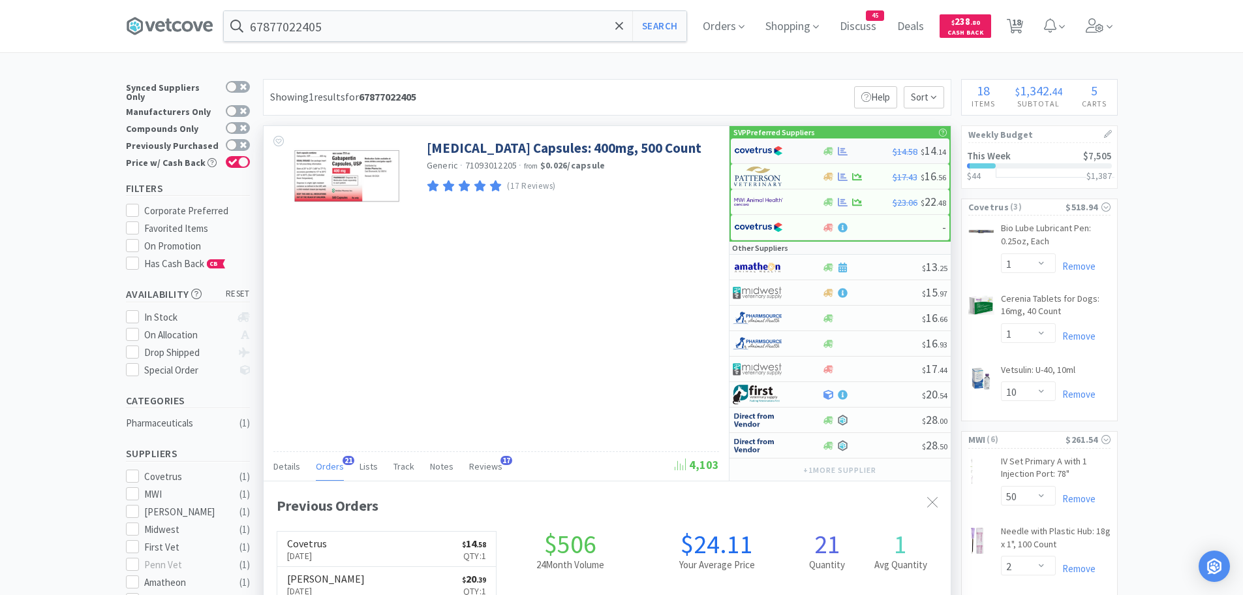
click at [758, 151] on img at bounding box center [758, 151] width 49 height 20
select select "1"
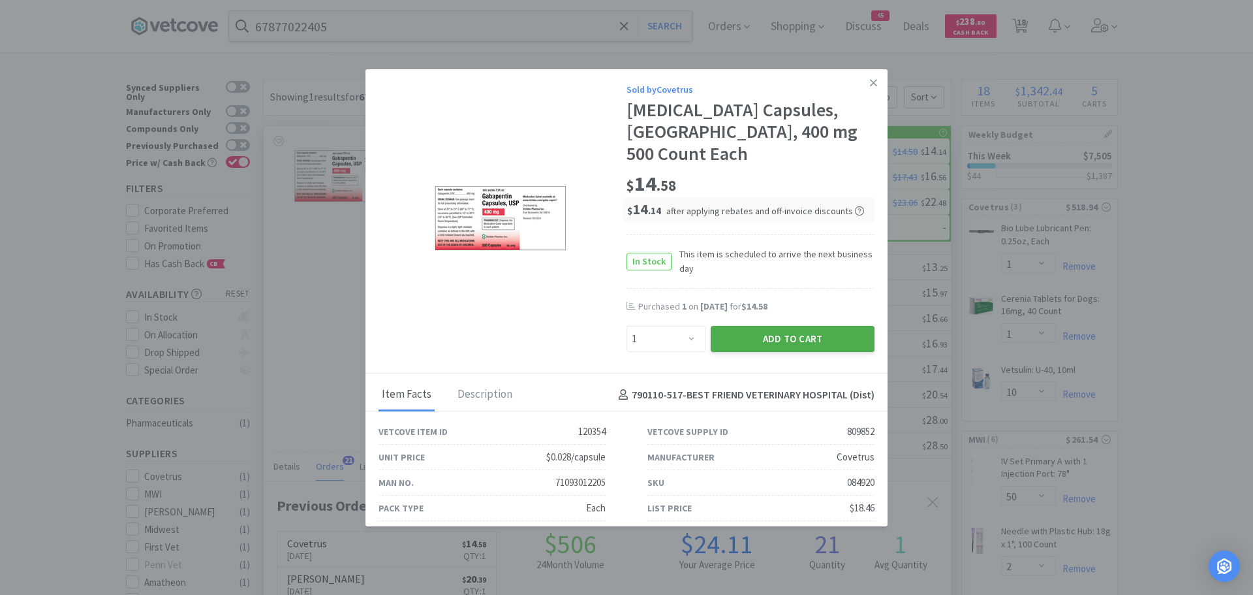
click at [726, 326] on button "Add to Cart" at bounding box center [793, 339] width 164 height 26
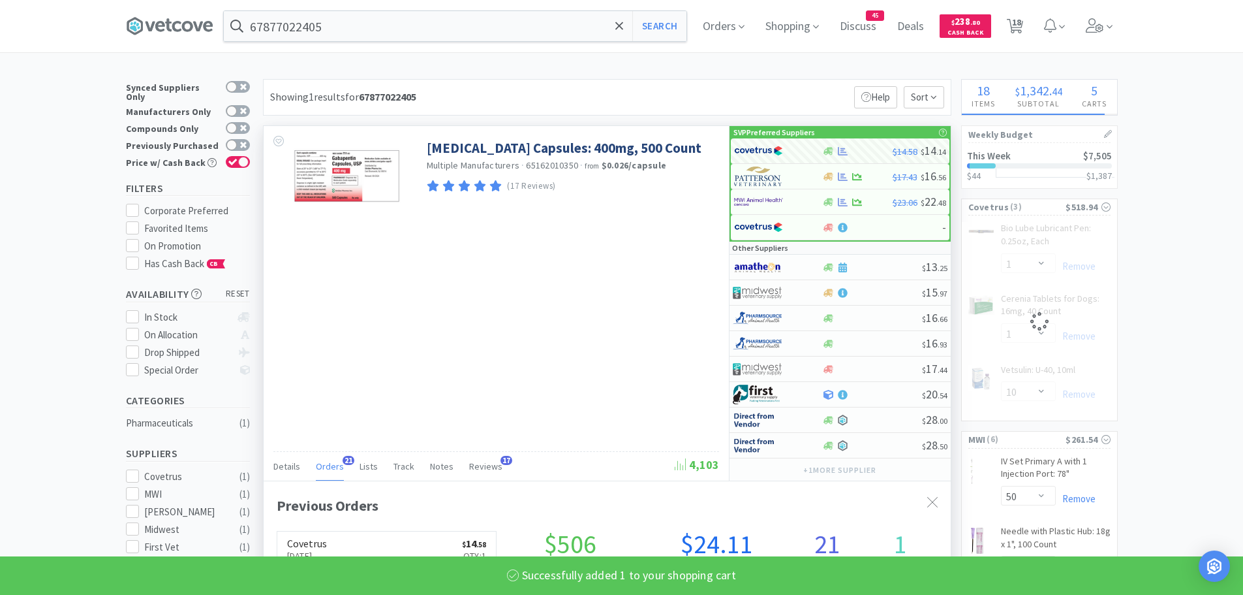
select select "1"
select select "10"
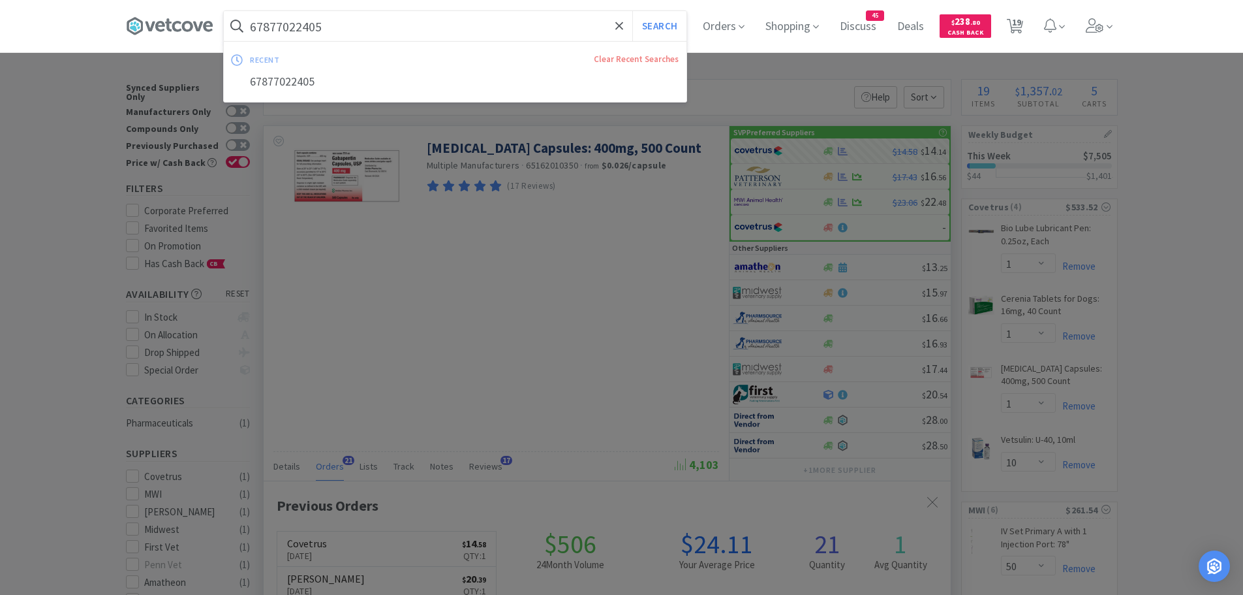
click at [361, 33] on input "67877022405" at bounding box center [455, 26] width 463 height 30
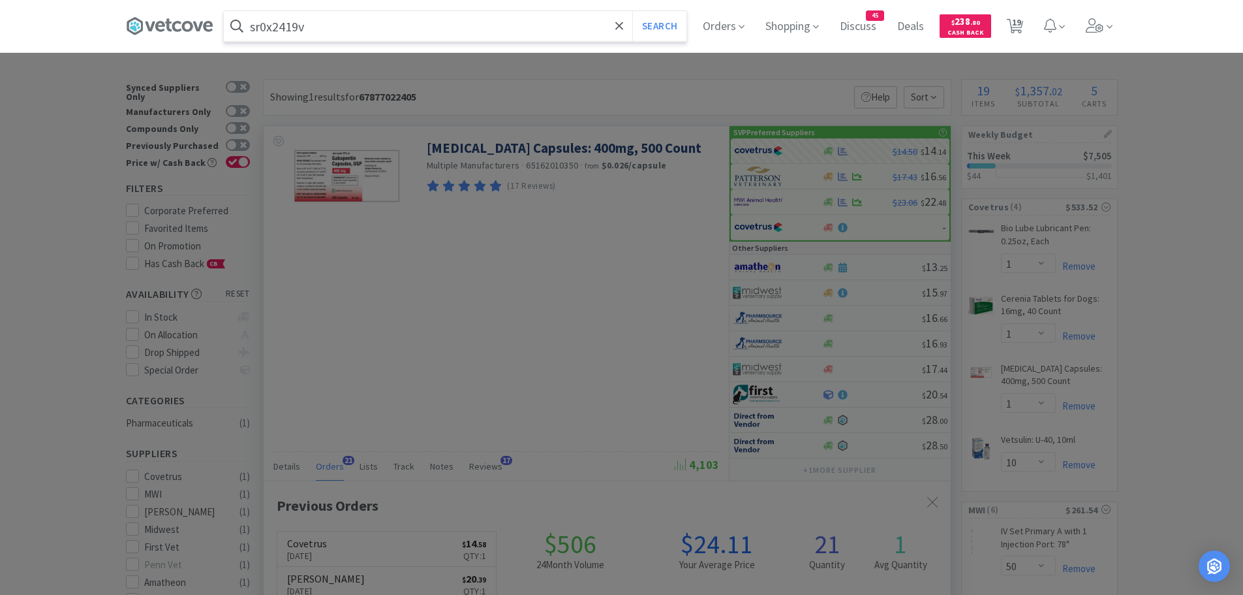
type input "sr0x2419v"
click at [632, 11] on button "Search" at bounding box center [659, 26] width 54 height 30
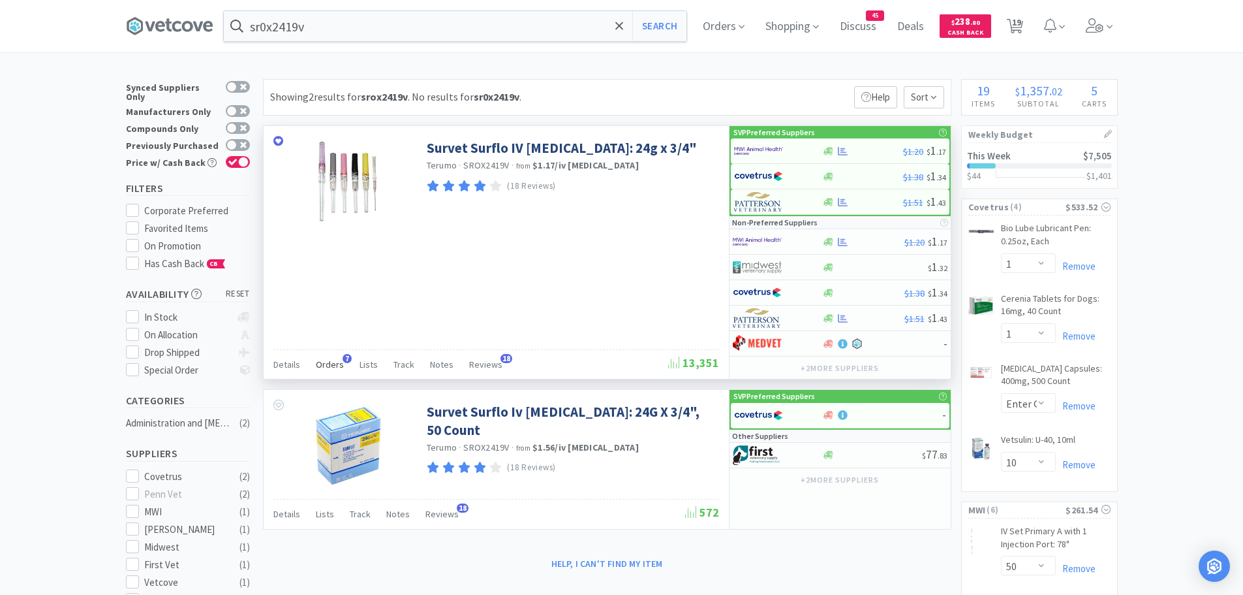
click at [334, 364] on span "Orders" at bounding box center [330, 364] width 28 height 12
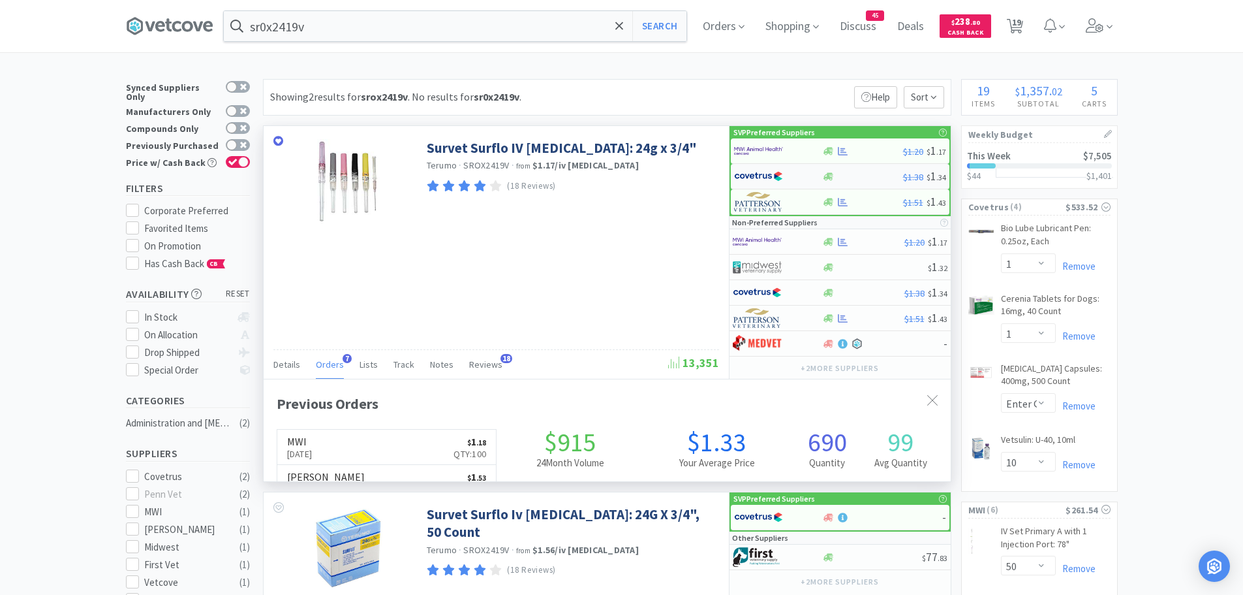
scroll to position [338, 687]
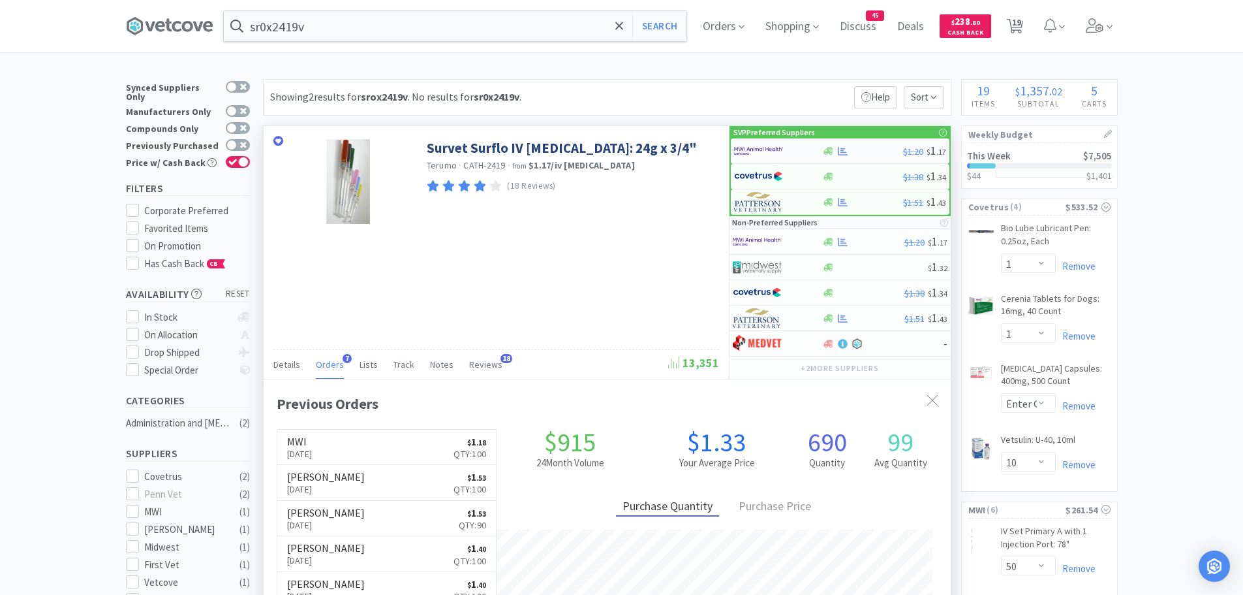
click at [756, 149] on img at bounding box center [758, 151] width 49 height 20
select select "50"
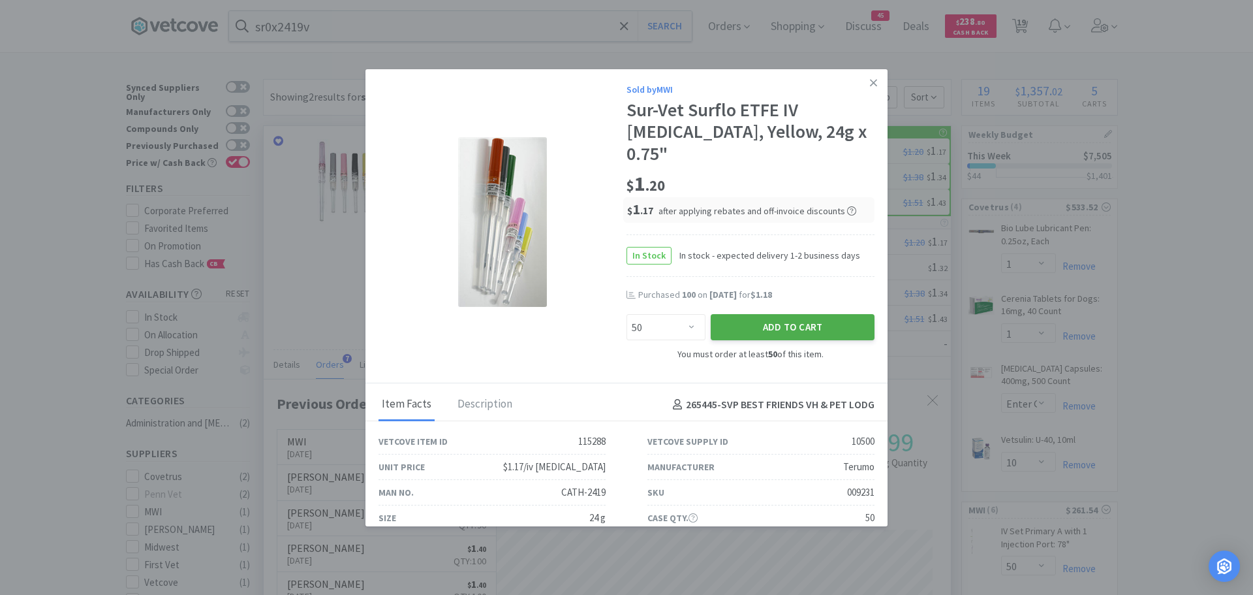
click at [739, 314] on button "Add to Cart" at bounding box center [793, 327] width 164 height 26
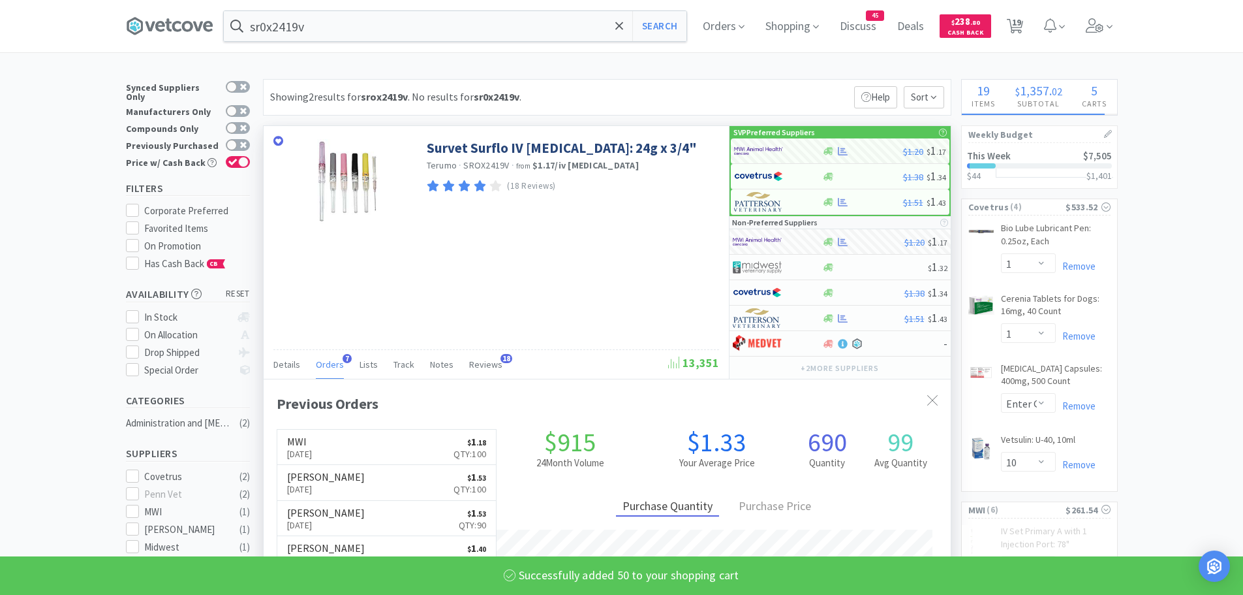
select select "3"
select select "50"
select select "2"
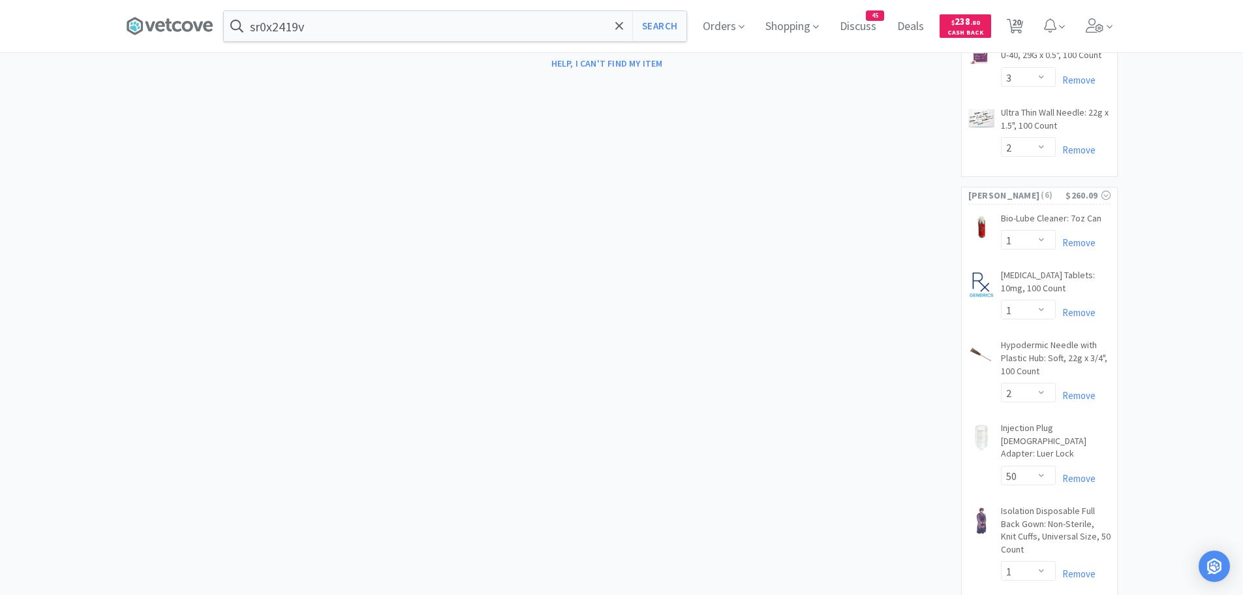
scroll to position [577, 0]
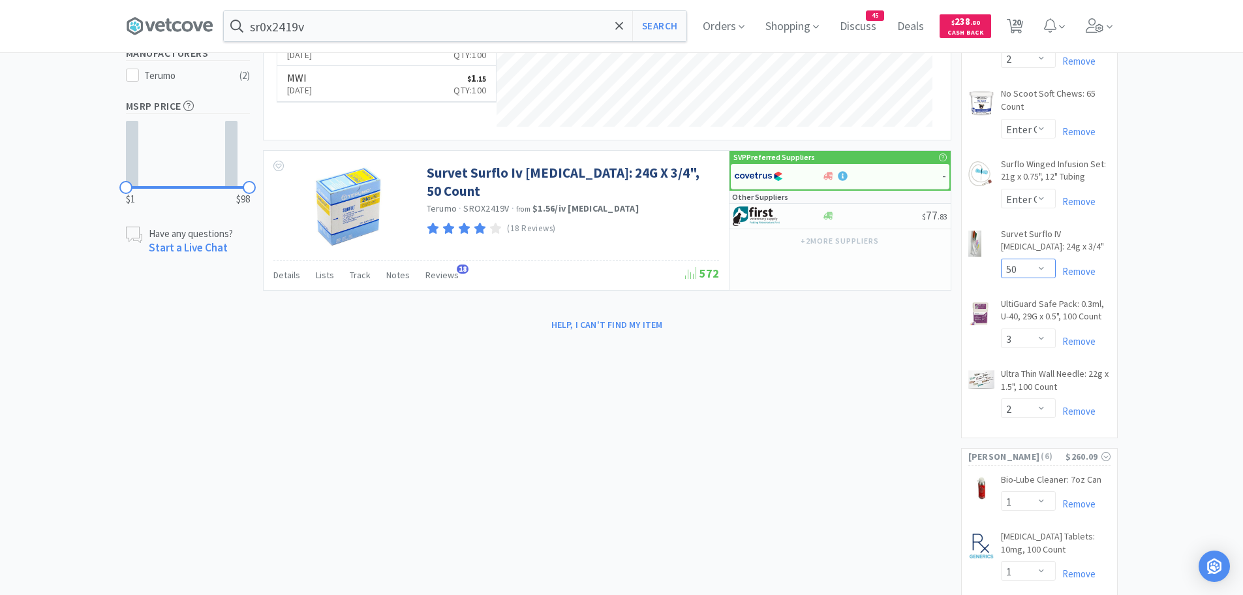
click at [1029, 268] on select "Enter Quantity 1 2 3 4 5 6 7 8 9 10 11 12 13 14 15 16 17 18 19 20 50 Enter Quan…" at bounding box center [1028, 268] width 55 height 20
drag, startPoint x: 1025, startPoint y: 266, endPoint x: 1002, endPoint y: 269, distance: 22.3
click at [1002, 269] on input "50" at bounding box center [1029, 268] width 54 height 18
type input "100"
type button "Submit"
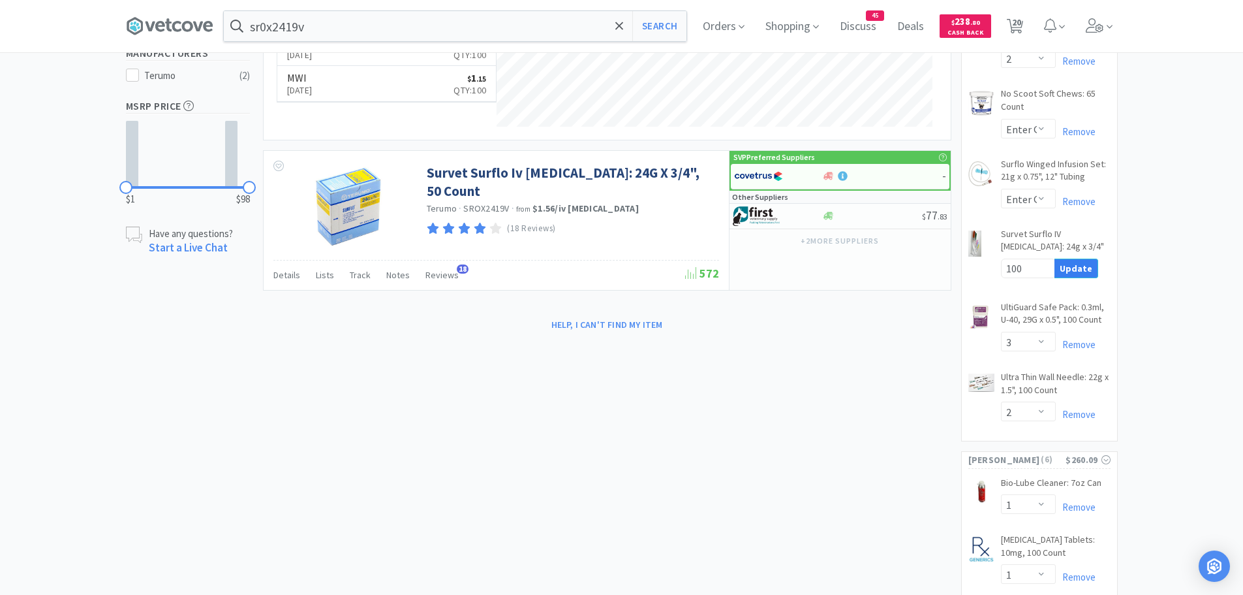
click at [1072, 266] on button "Update" at bounding box center [1077, 268] width 44 height 20
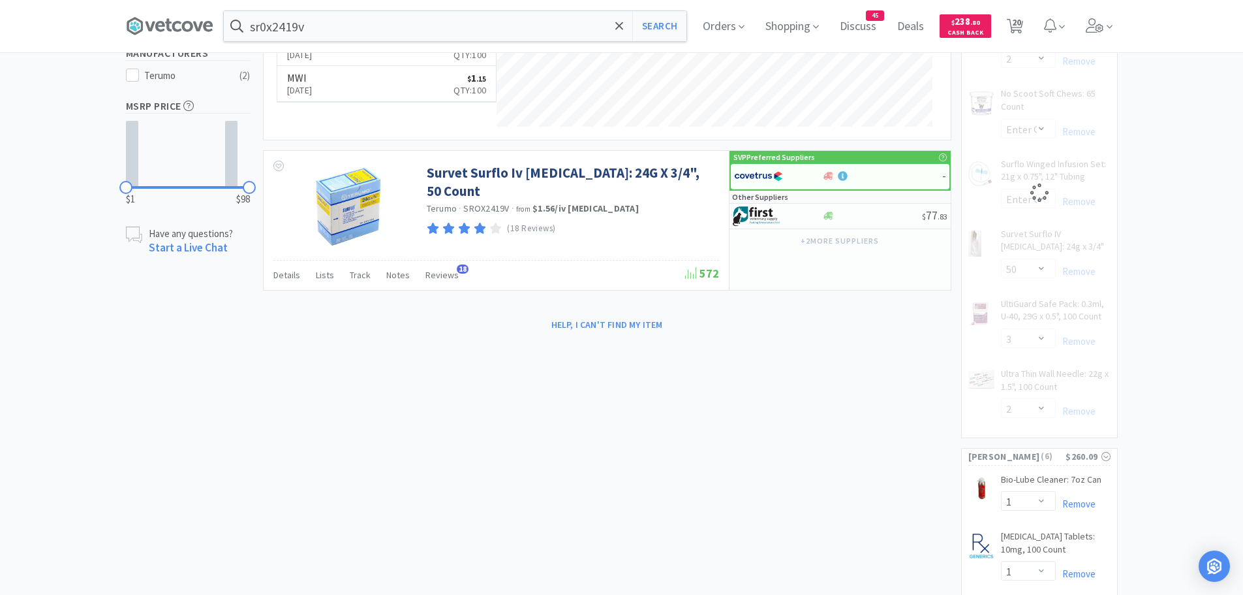
select select "100"
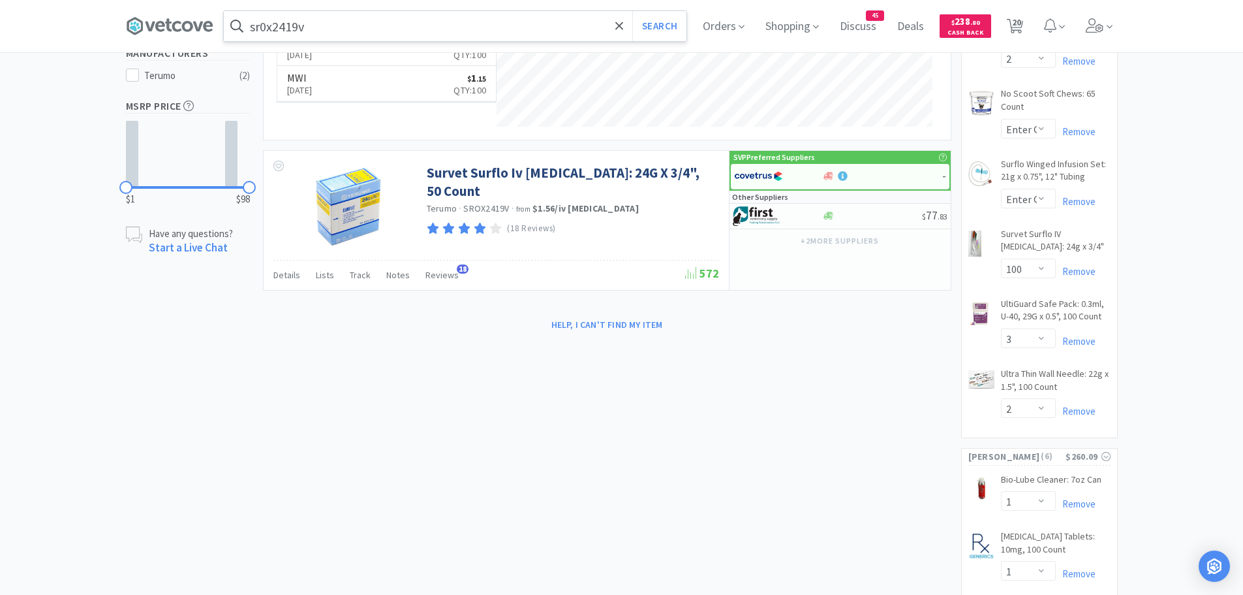
click at [384, 29] on input "sr0x2419v" at bounding box center [455, 26] width 463 height 30
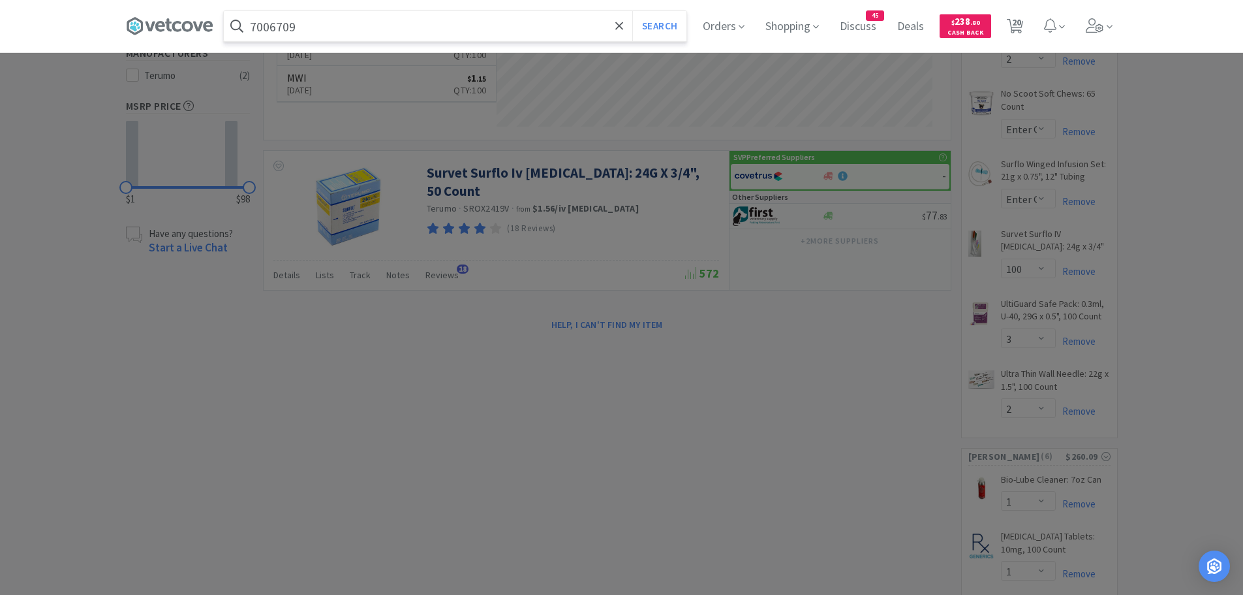
type input "7006709"
click at [632, 11] on button "Search" at bounding box center [659, 26] width 54 height 30
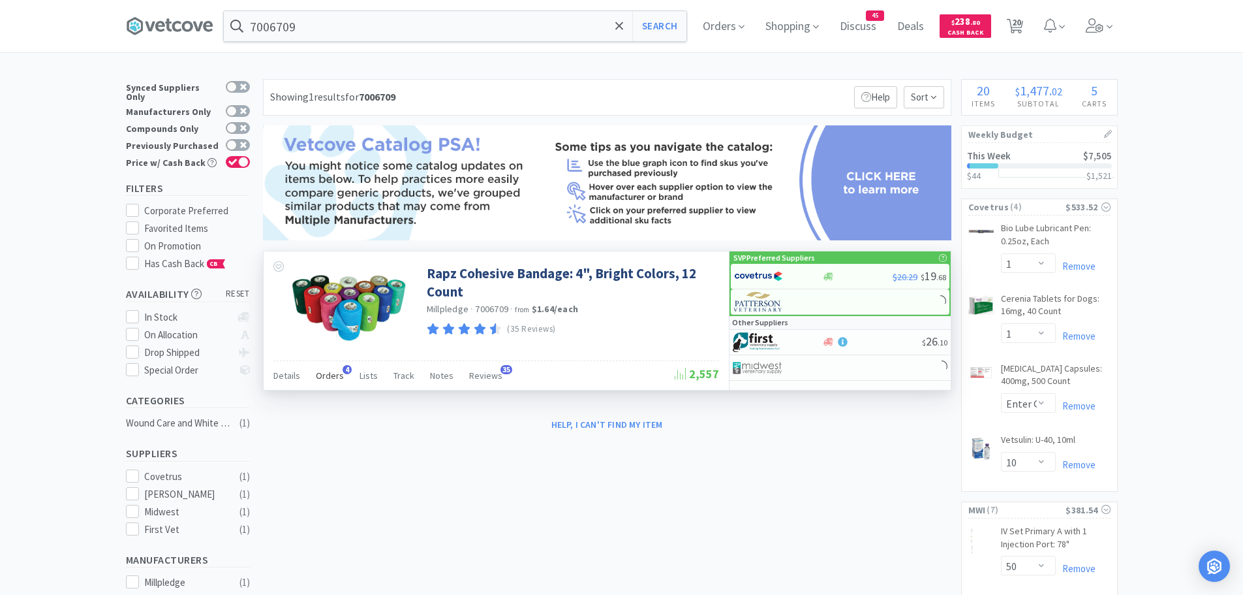
click at [339, 374] on span "Orders" at bounding box center [330, 375] width 28 height 12
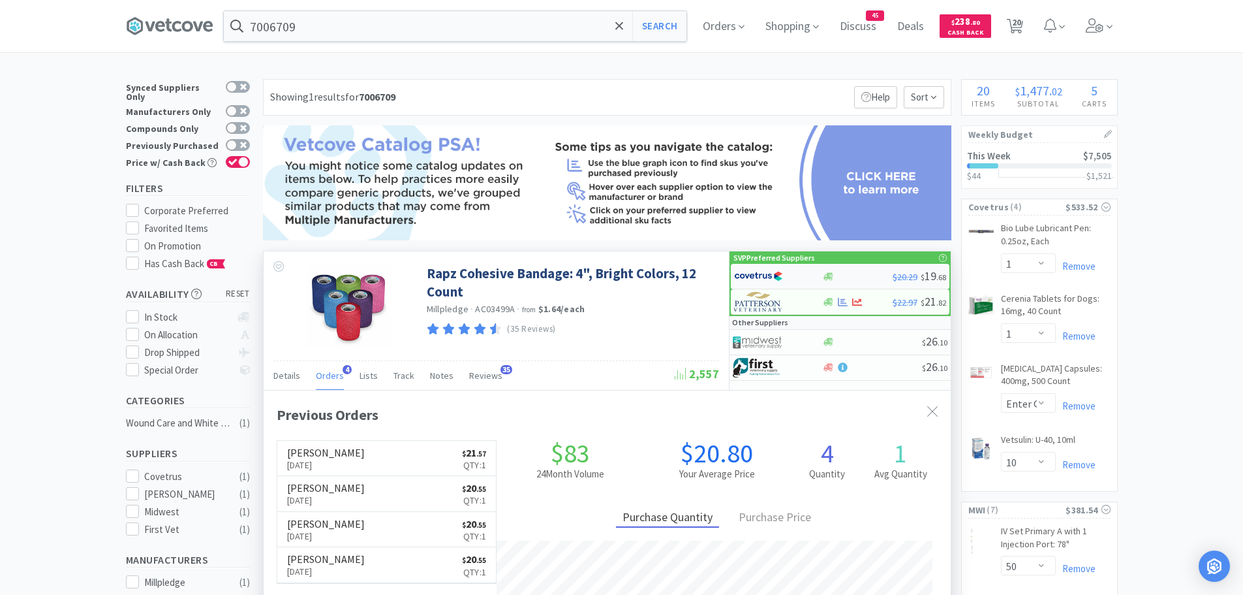
scroll to position [338, 687]
click at [763, 280] on img at bounding box center [758, 276] width 49 height 20
select select "1"
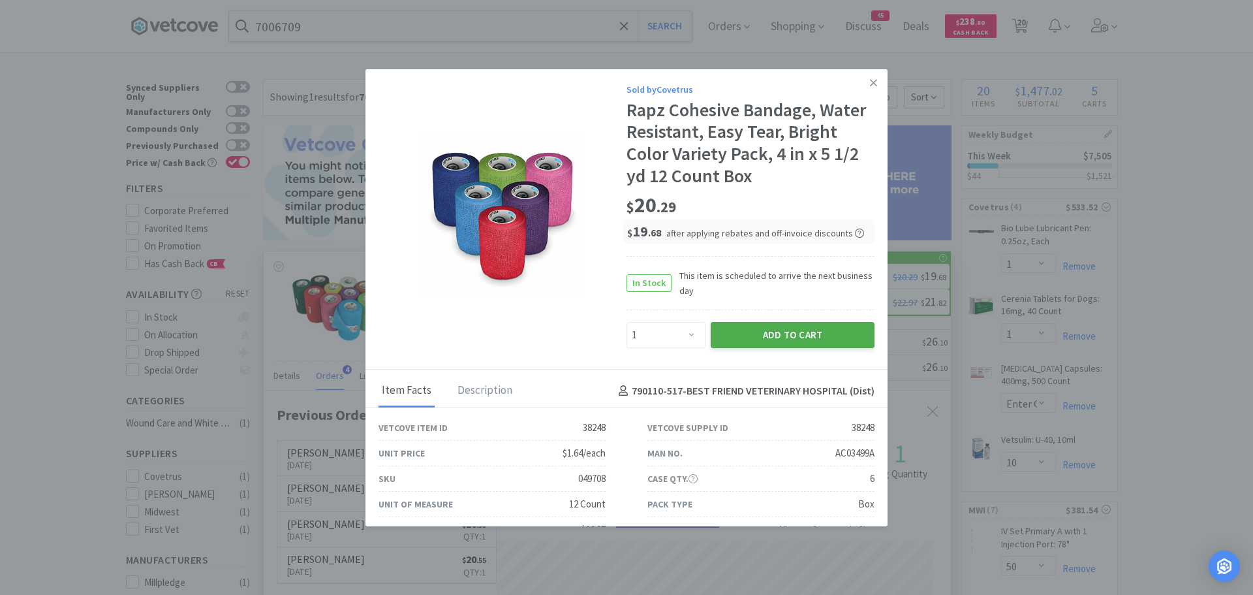
click at [785, 338] on button "Add to Cart" at bounding box center [793, 335] width 164 height 26
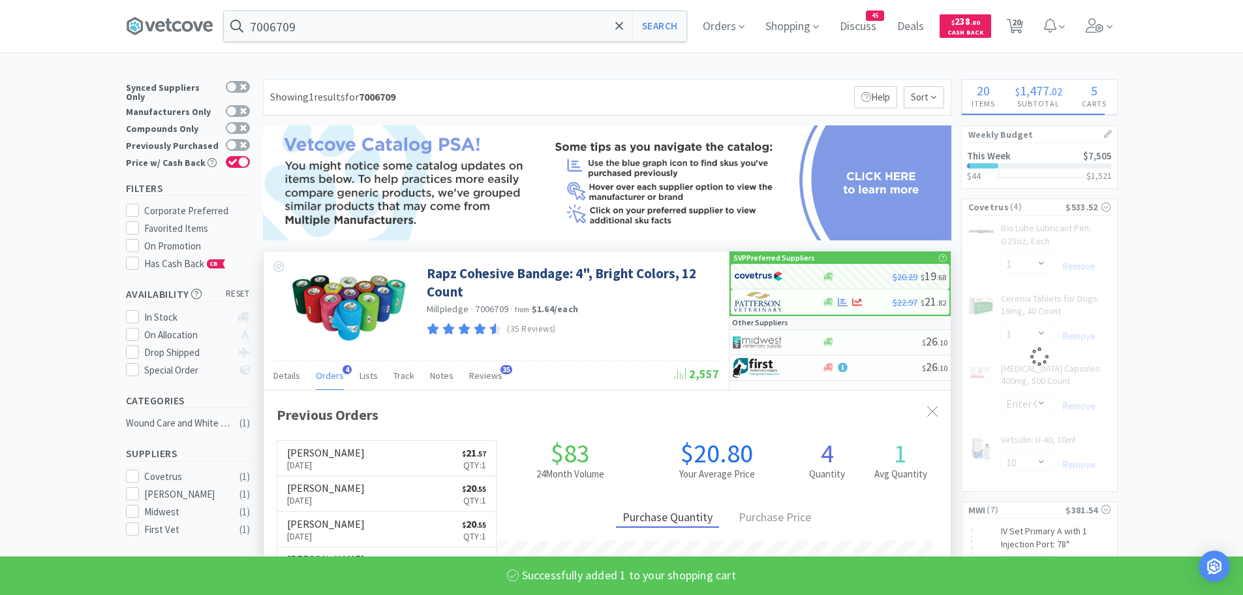
select select "1"
select select "10"
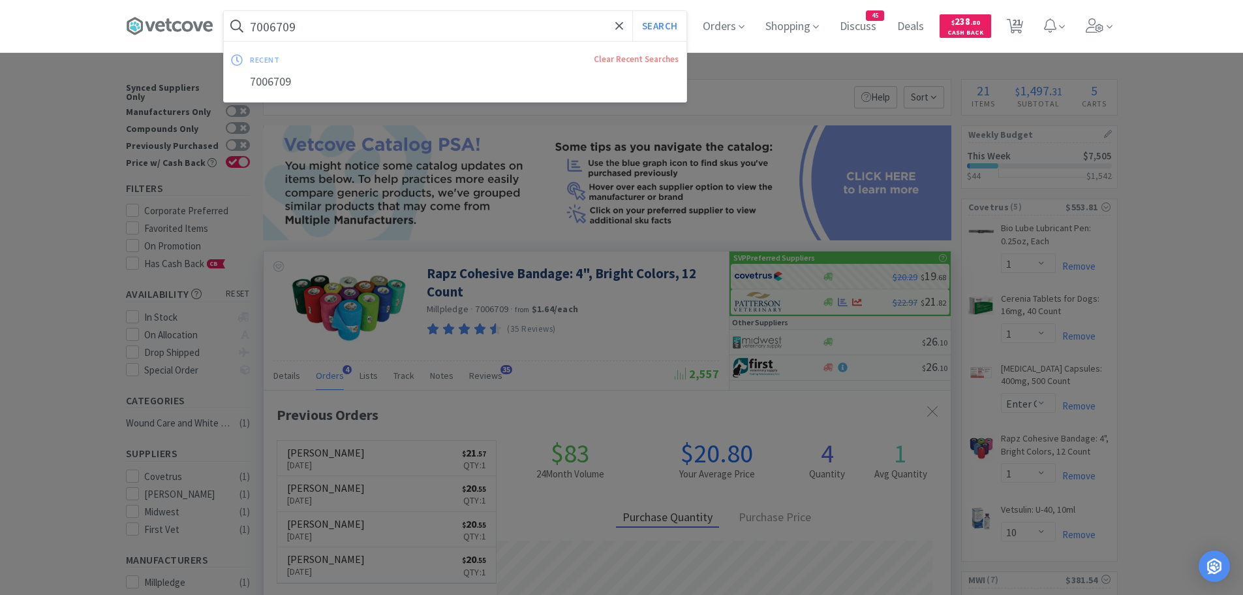
click at [359, 33] on input "7006709" at bounding box center [455, 26] width 463 height 30
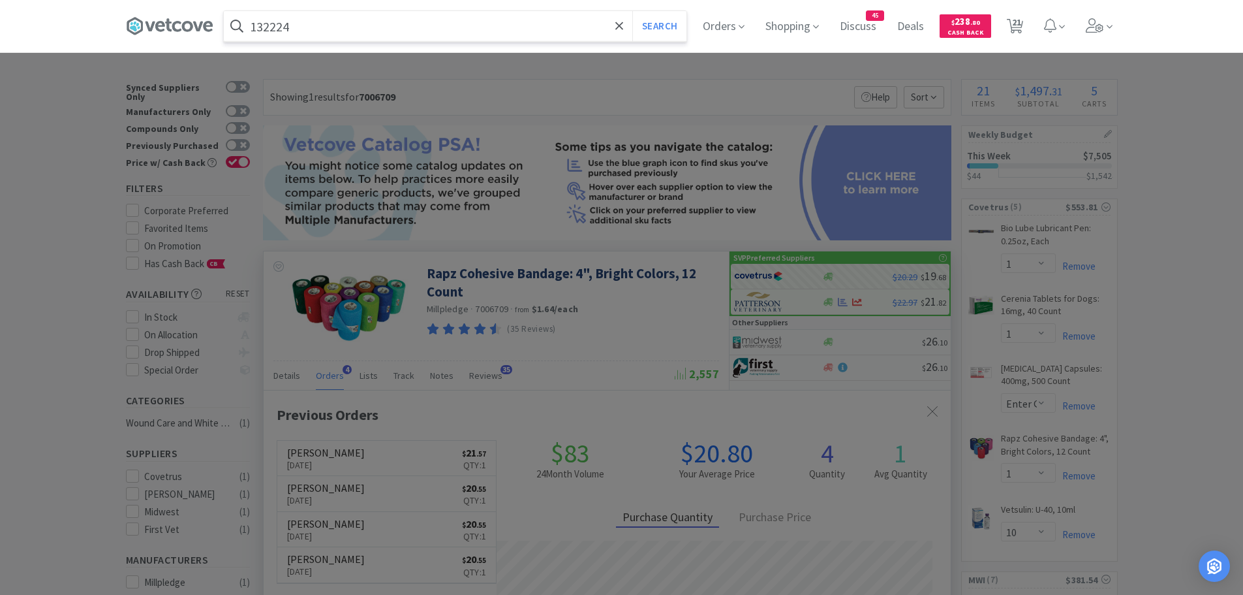
click at [632, 11] on button "Search" at bounding box center [659, 26] width 54 height 30
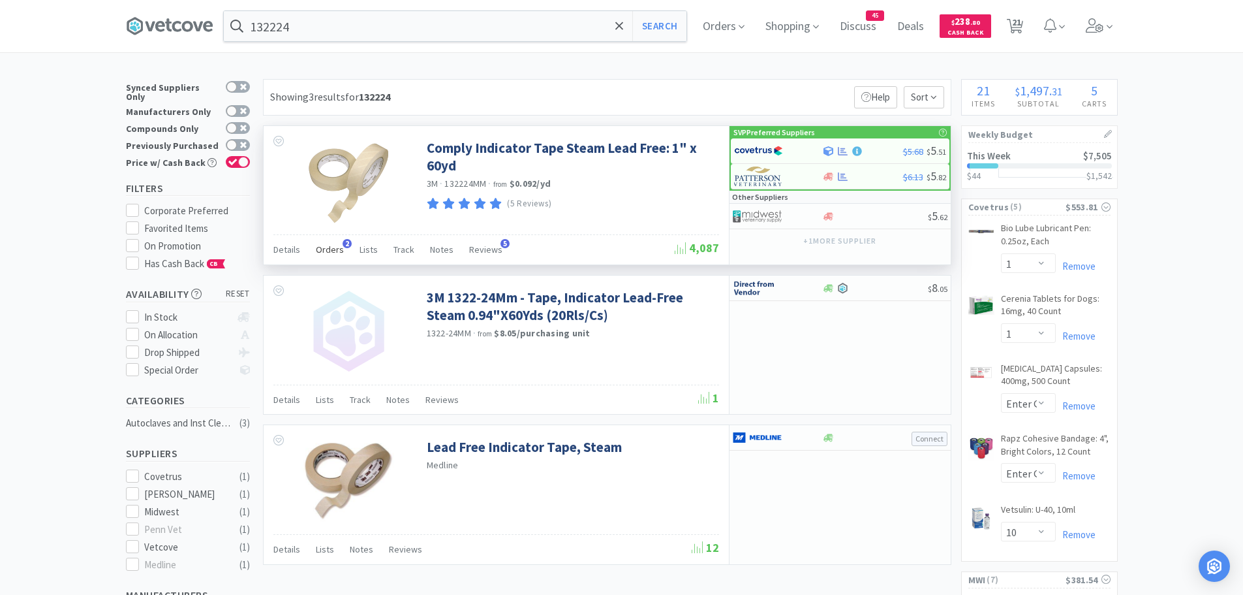
click at [336, 245] on span "Orders" at bounding box center [330, 249] width 28 height 12
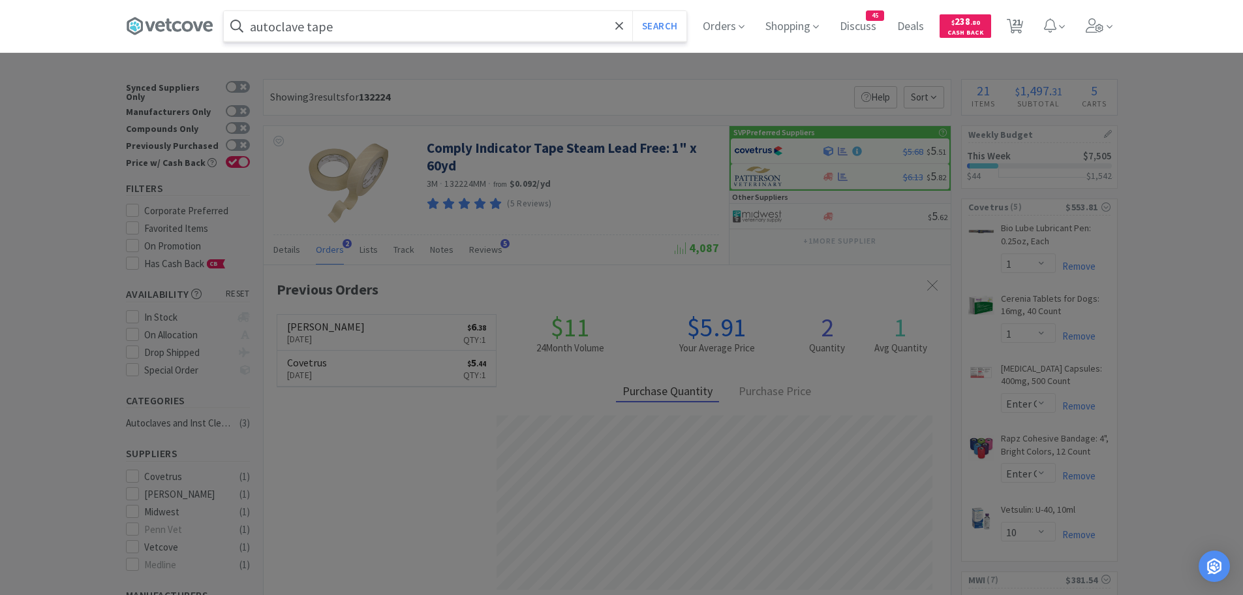
type input "autoclave tape"
click at [632, 11] on button "Search" at bounding box center [659, 26] width 54 height 30
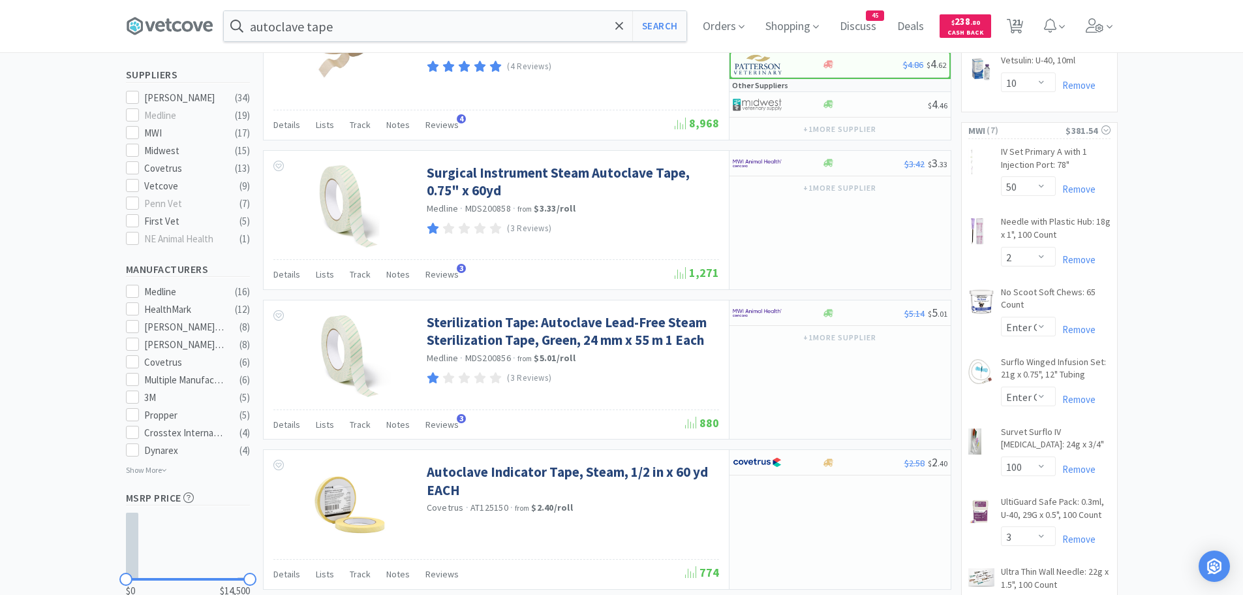
scroll to position [457, 0]
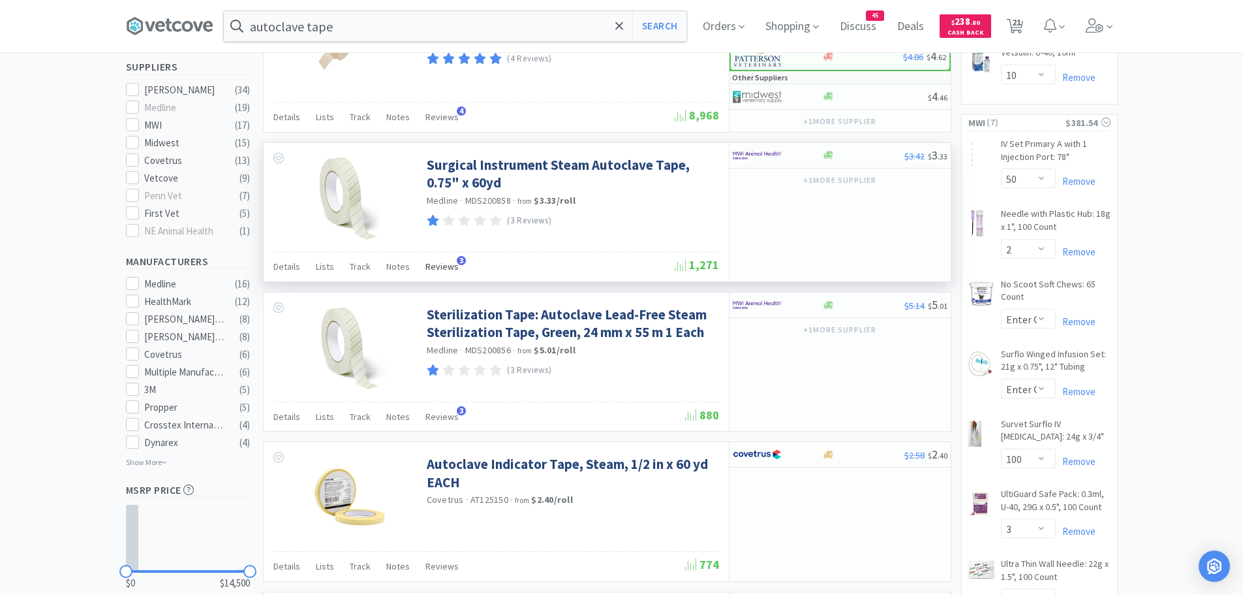
click at [440, 263] on span "Reviews" at bounding box center [442, 266] width 33 height 12
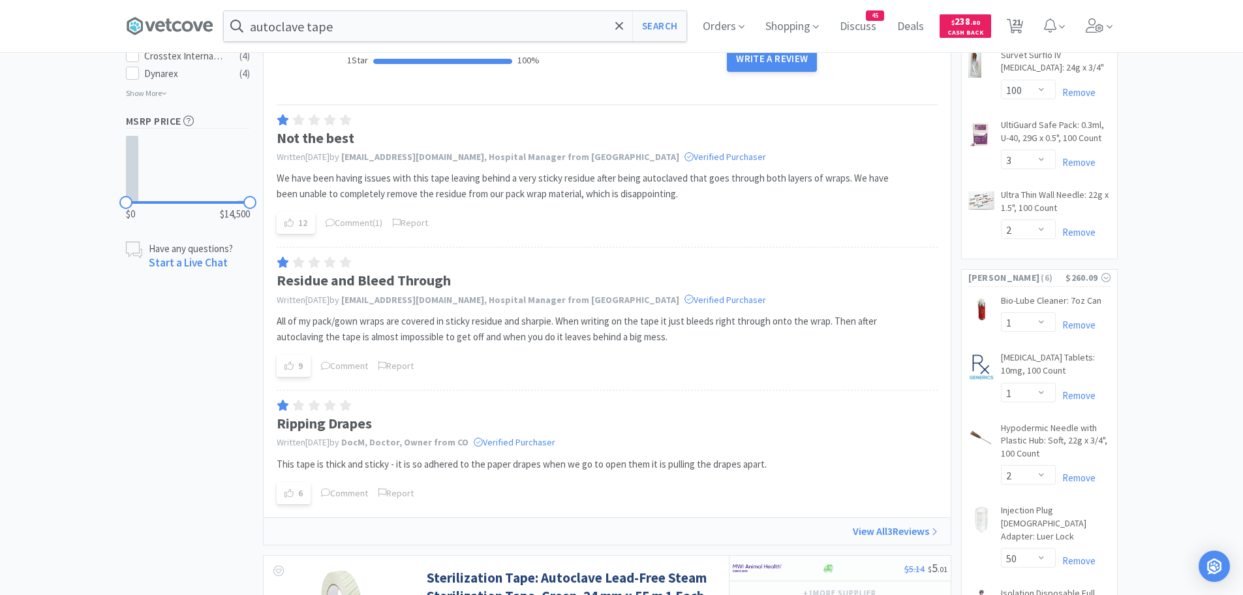
scroll to position [848, 0]
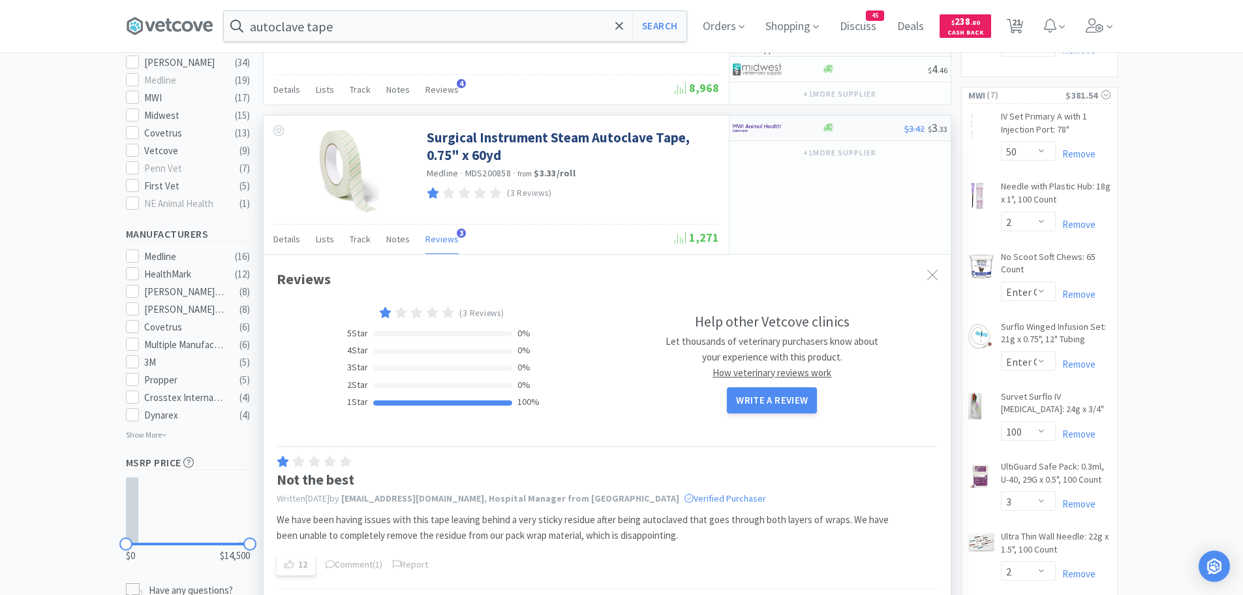
scroll to position [392, 0]
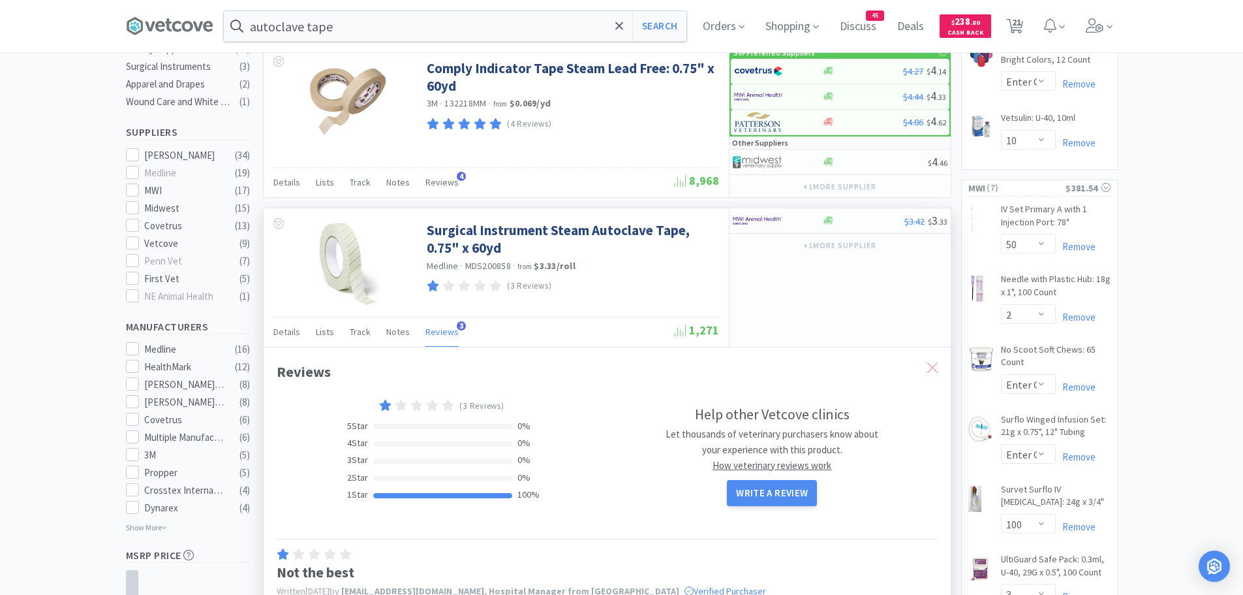
click at [927, 367] on icon at bounding box center [932, 367] width 10 height 10
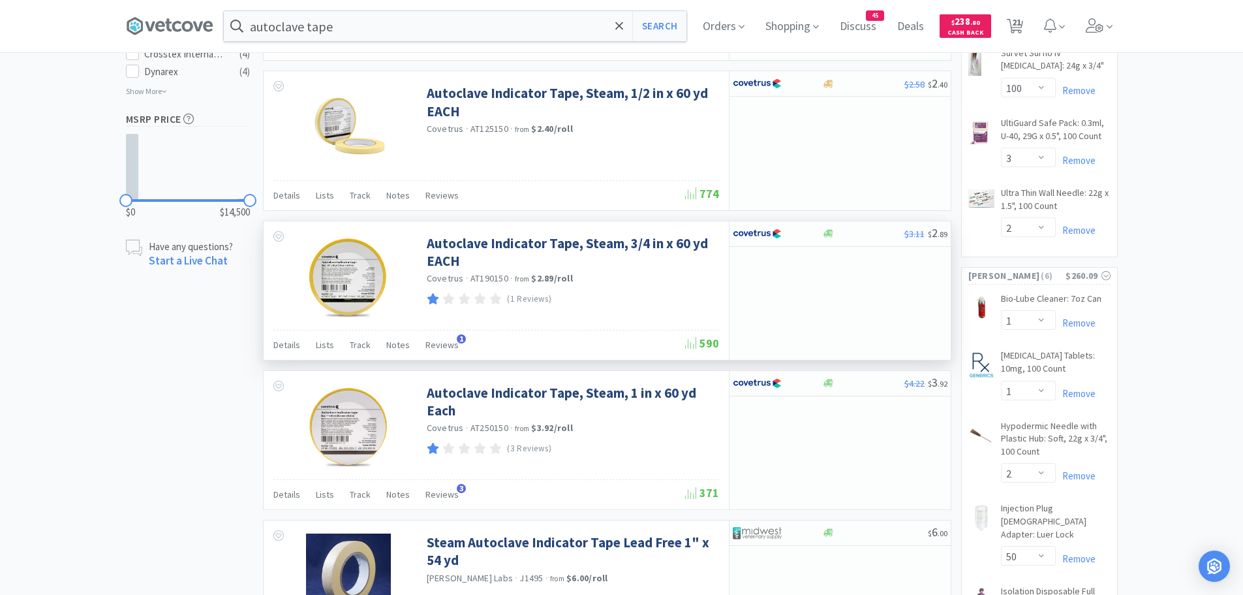
scroll to position [848, 0]
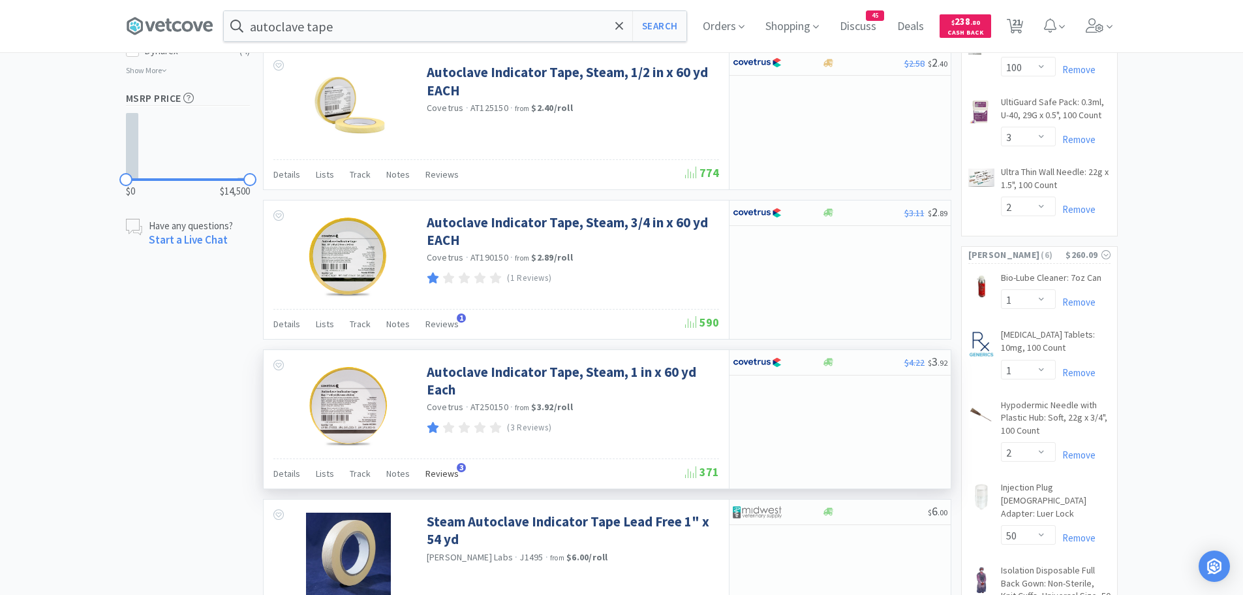
click at [434, 474] on span "Reviews" at bounding box center [442, 473] width 33 height 12
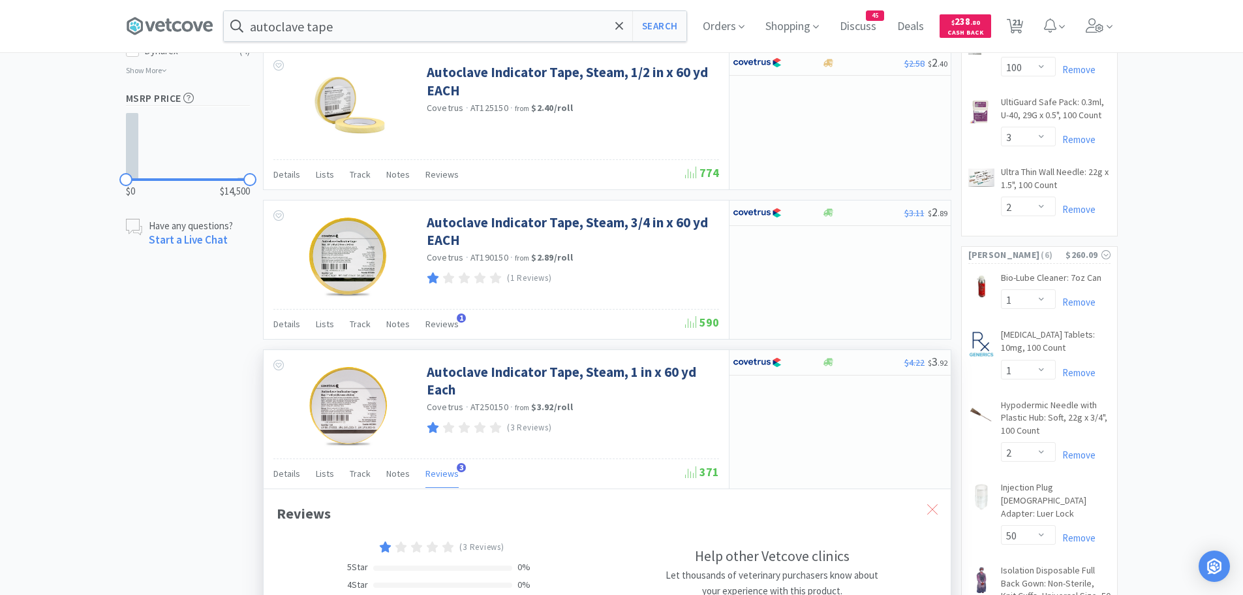
click at [937, 506] on icon at bounding box center [932, 509] width 10 height 10
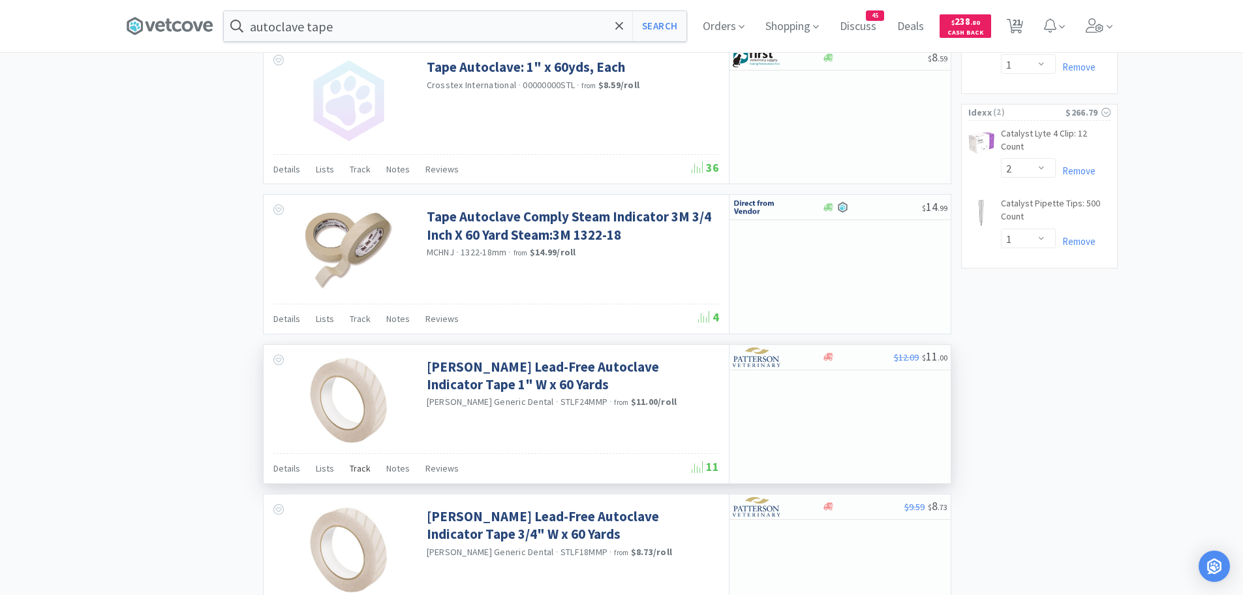
scroll to position [1632, 0]
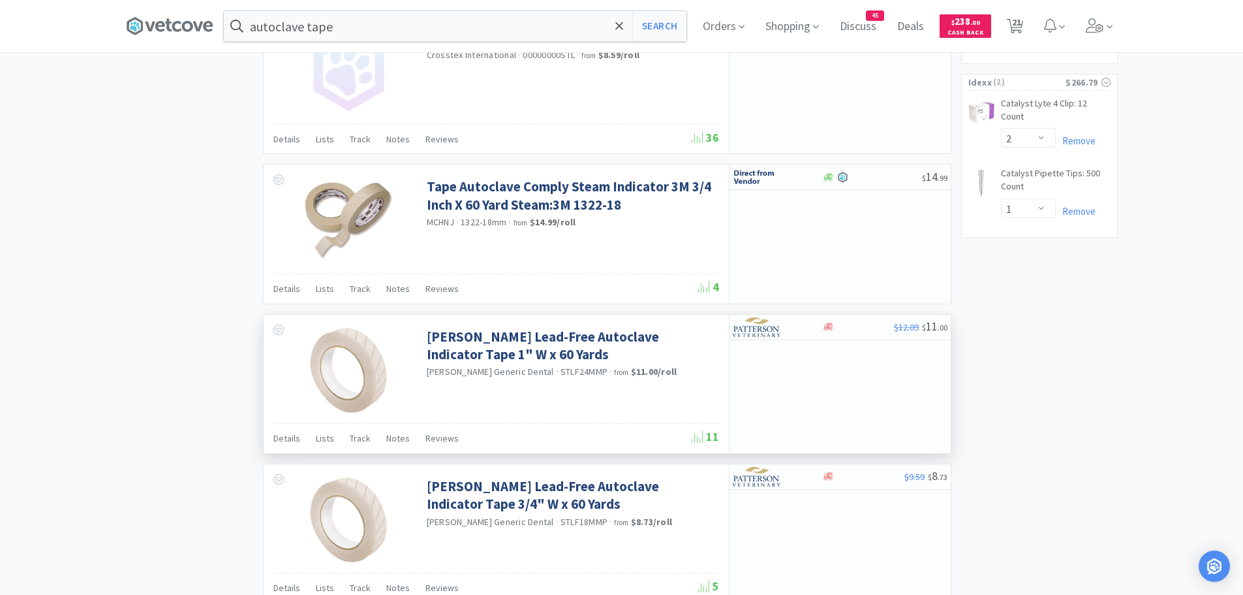
click at [454, 434] on div "Details Lists Track Notes Reviews" at bounding box center [482, 439] width 418 height 25
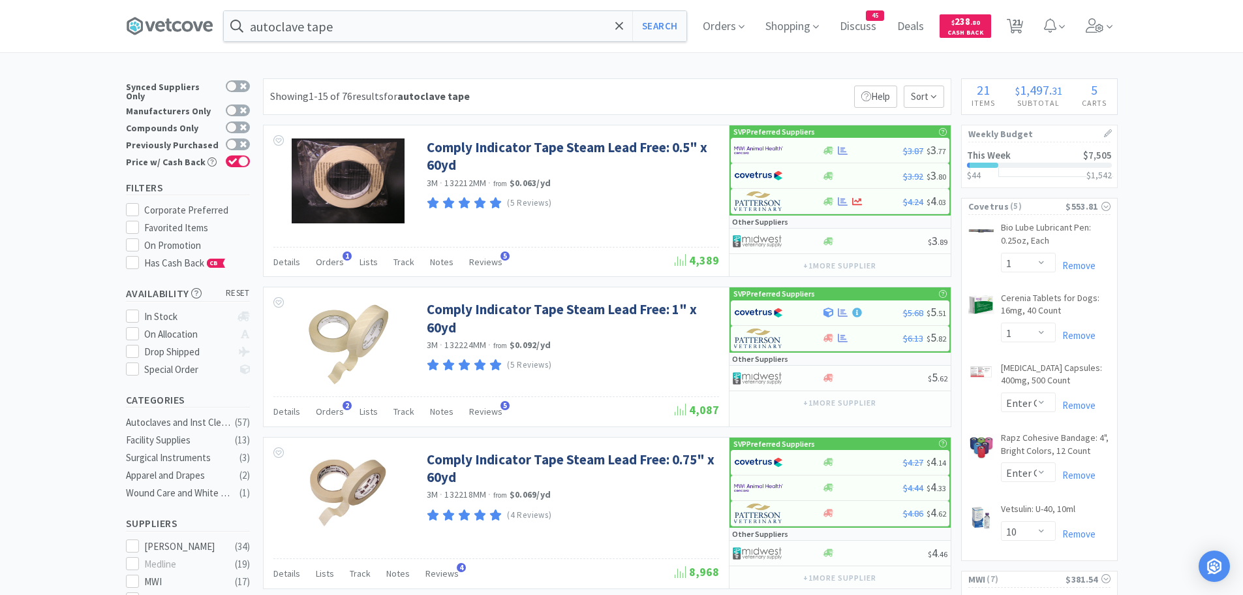
scroll to position [0, 0]
click at [479, 270] on div "Reviews 5" at bounding box center [485, 264] width 33 height 25
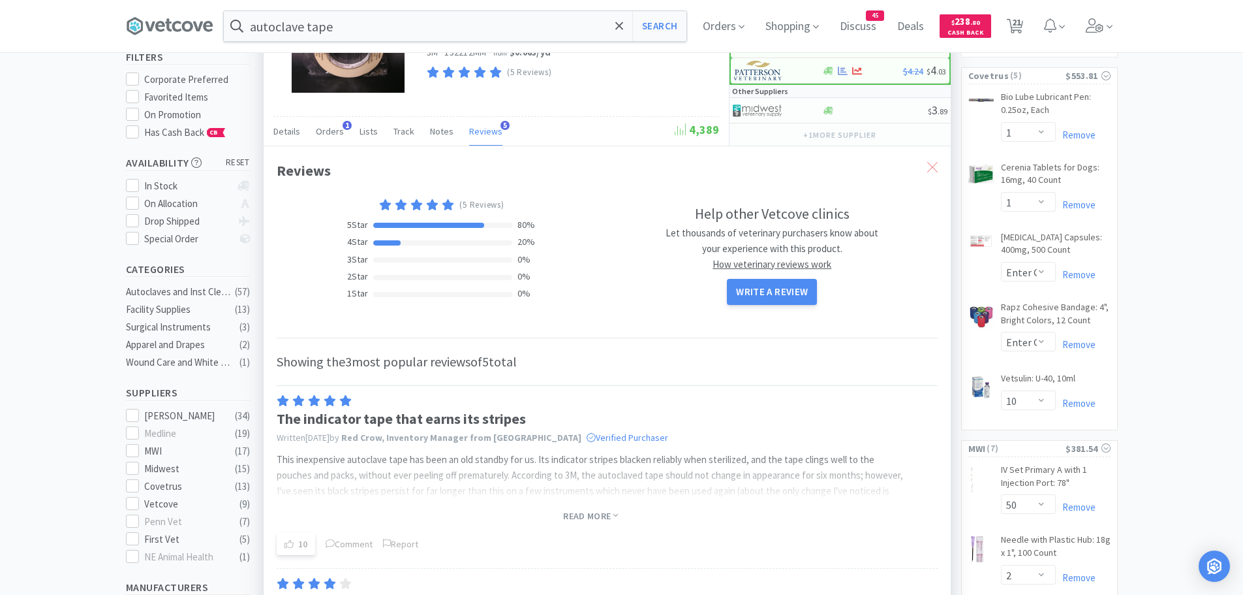
scroll to position [131, 0]
click at [933, 166] on icon at bounding box center [932, 168] width 10 height 10
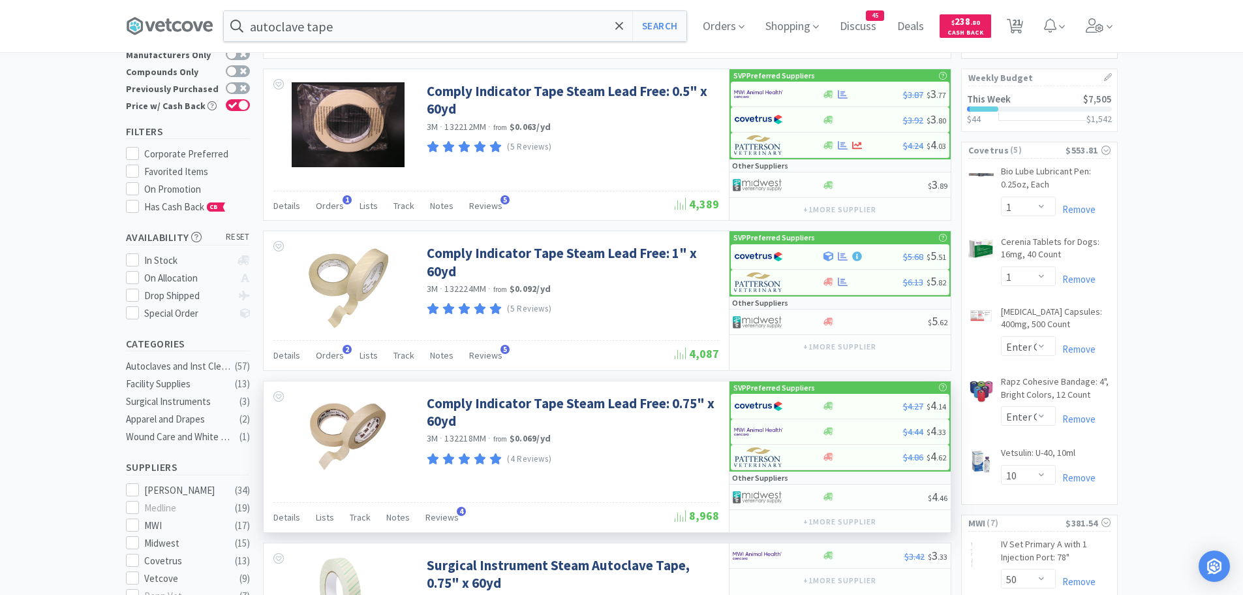
scroll to position [0, 0]
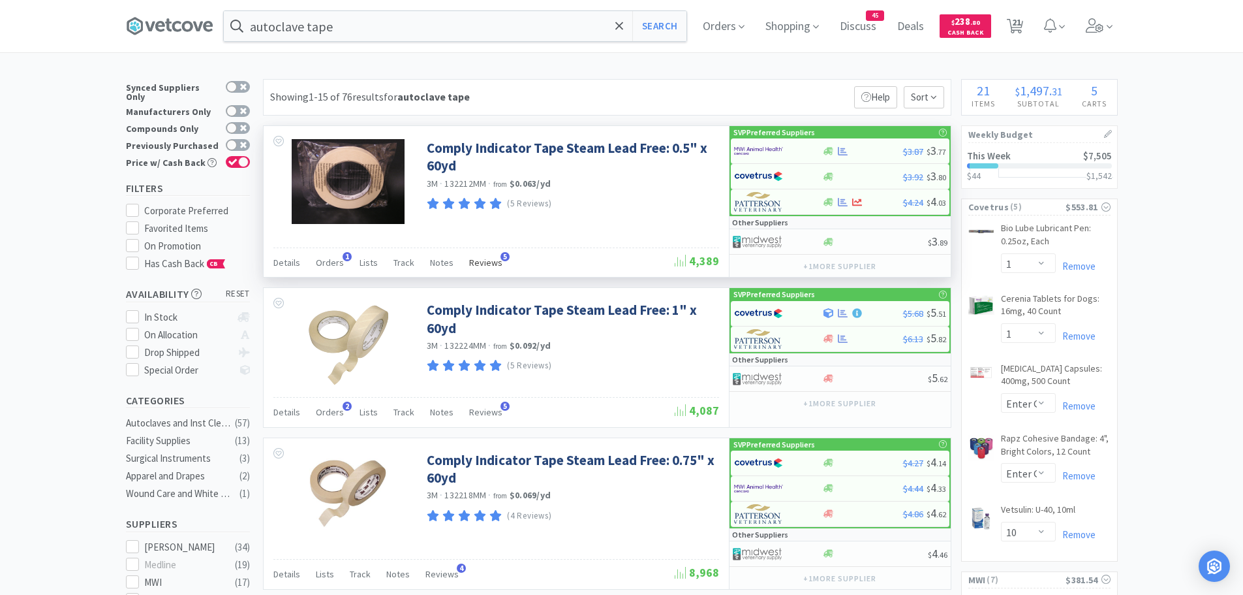
click at [489, 267] on span "Reviews" at bounding box center [485, 262] width 33 height 12
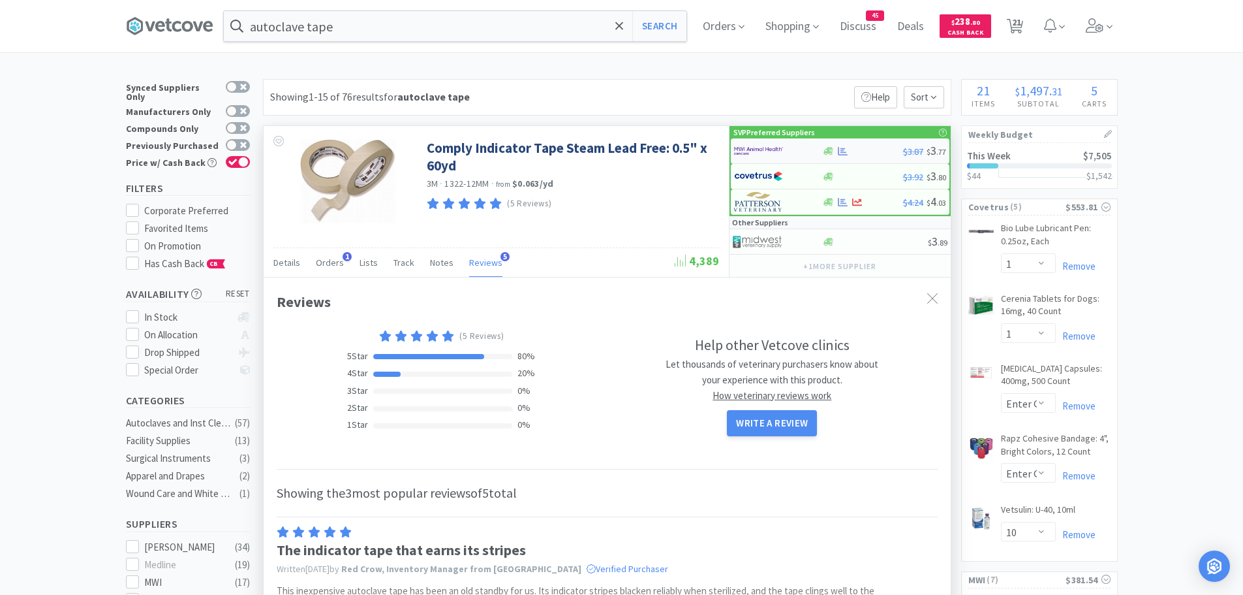
click at [768, 142] on img at bounding box center [758, 151] width 49 height 20
select select "1"
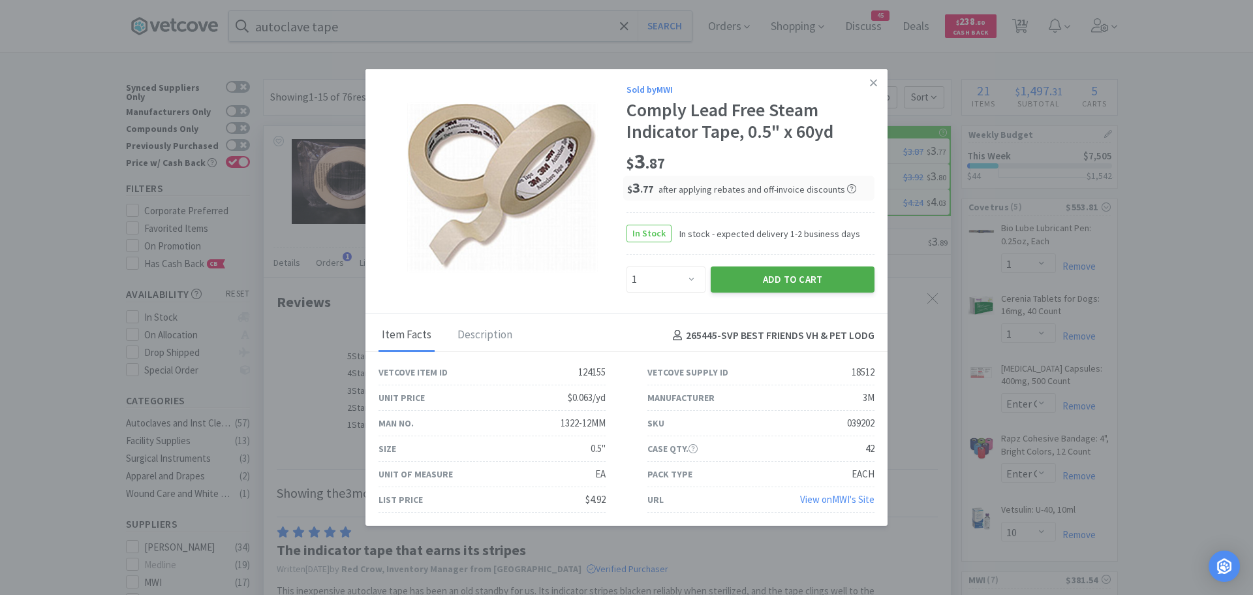
click at [752, 287] on button "Add to Cart" at bounding box center [793, 279] width 164 height 26
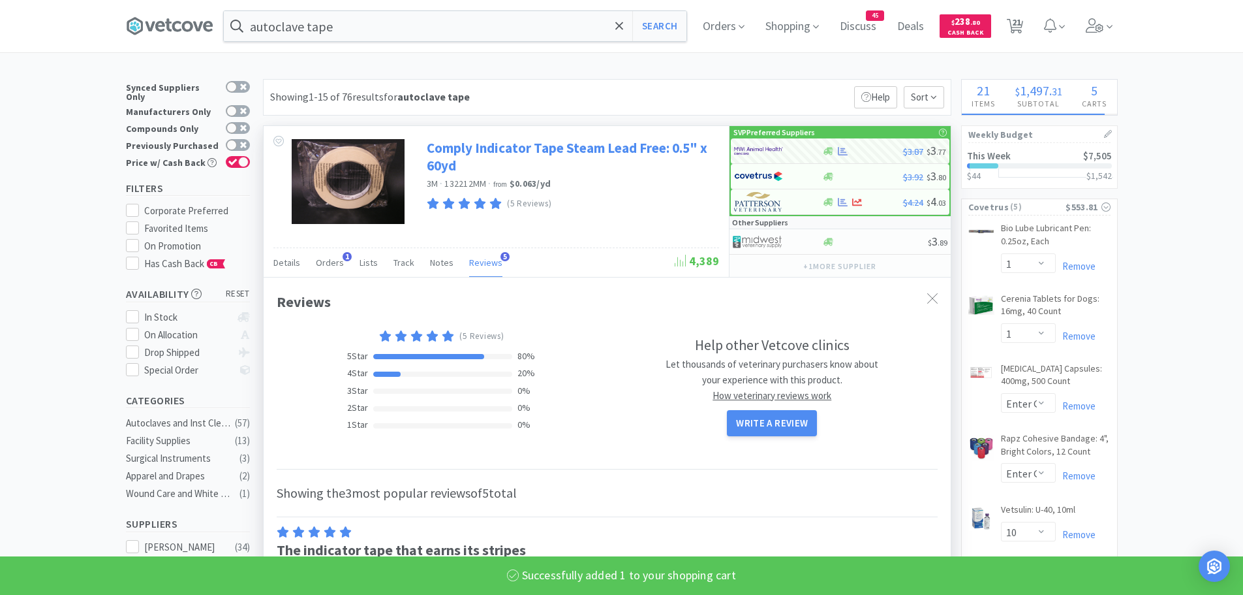
select select "1"
select select "3"
select select "50"
select select "2"
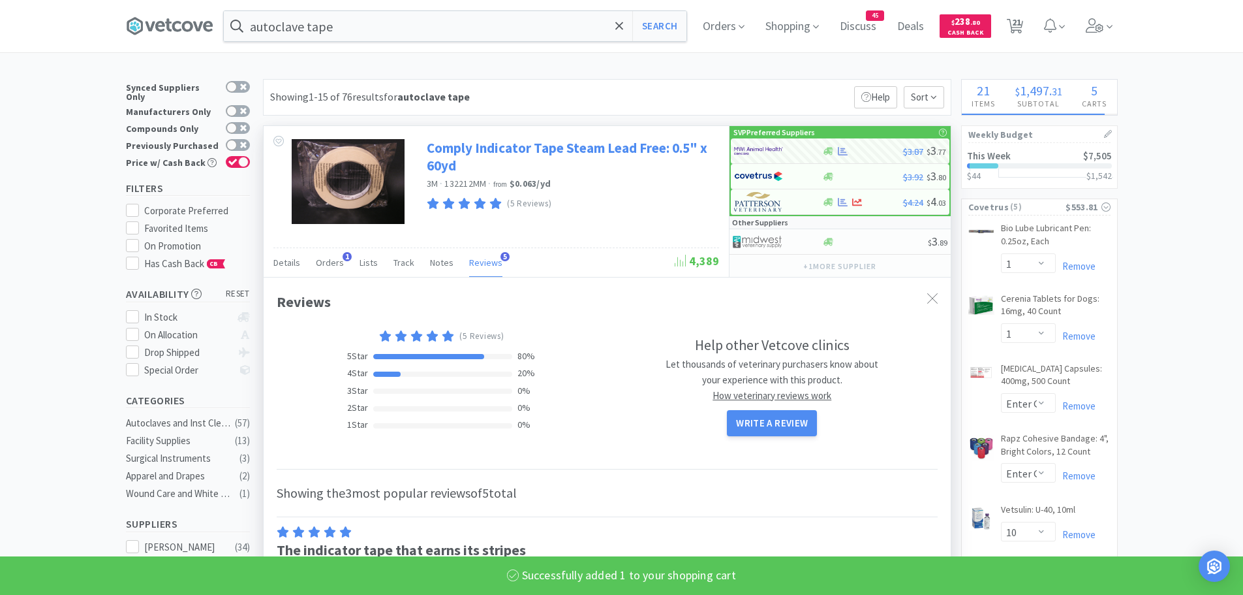
select select "100"
select select "2"
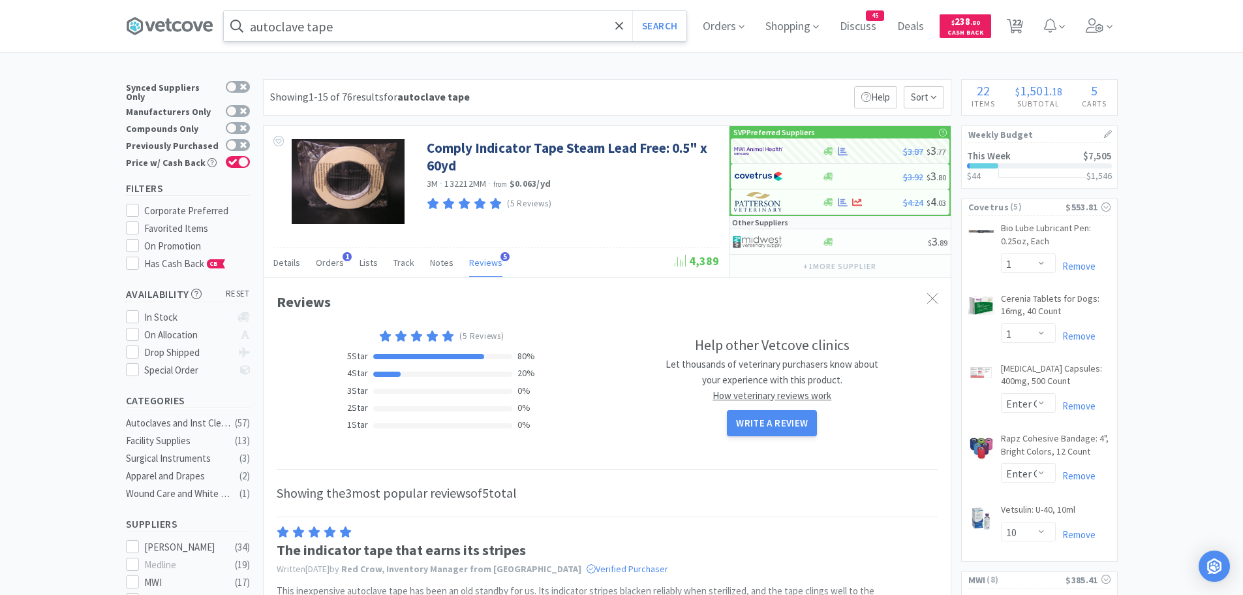
click at [373, 23] on input "autoclave tape" at bounding box center [455, 26] width 463 height 30
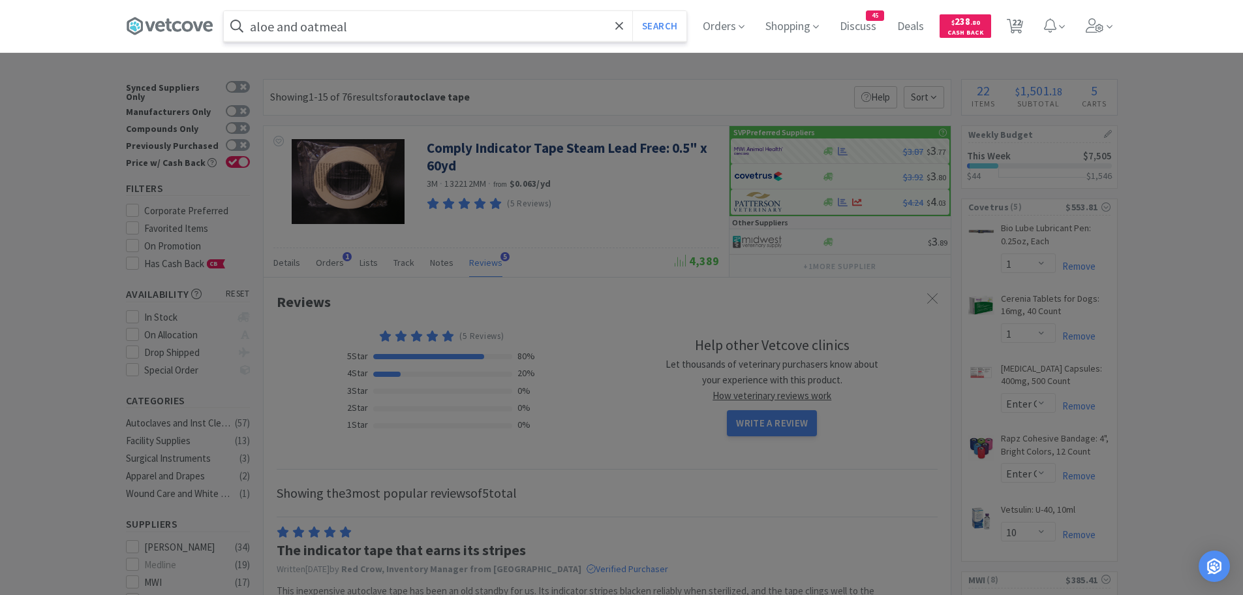
click at [632, 11] on button "Search" at bounding box center [659, 26] width 54 height 30
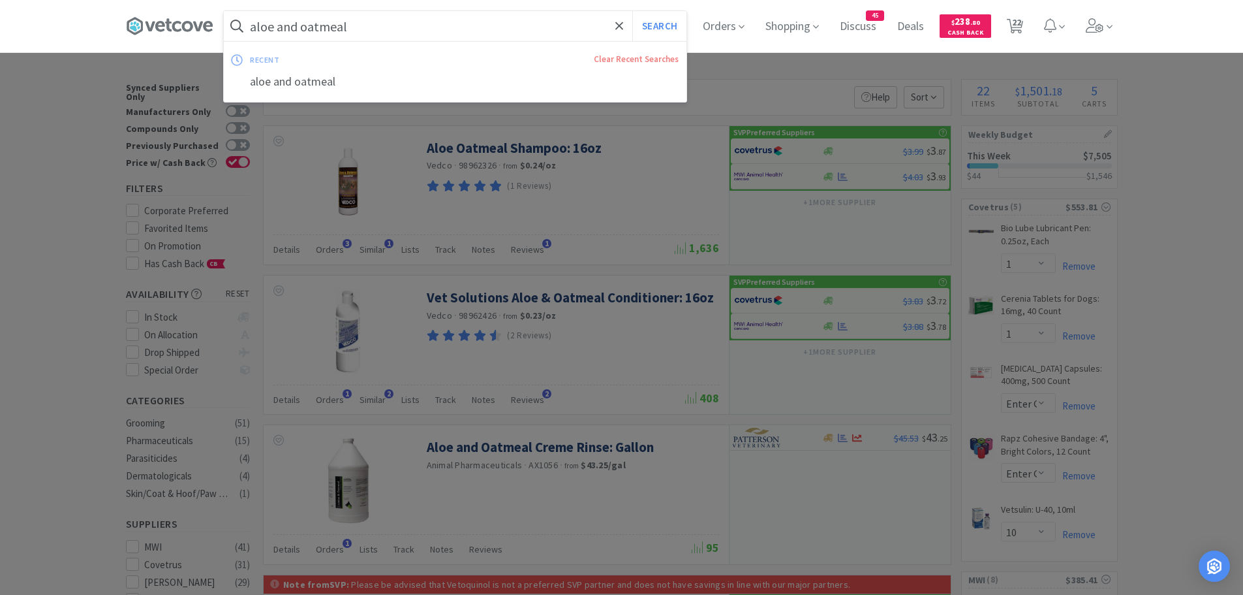
click at [369, 27] on input "aloe and oatmeal" at bounding box center [455, 26] width 463 height 30
click at [632, 11] on button "Search" at bounding box center [659, 26] width 54 height 30
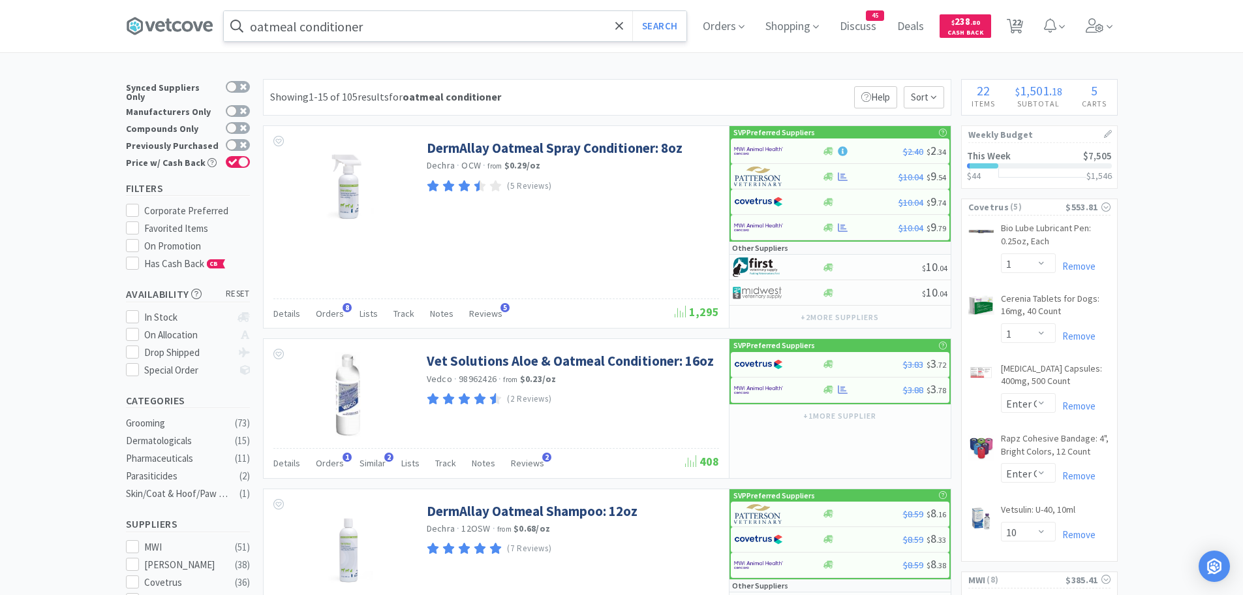
click at [250, 27] on span at bounding box center [237, 26] width 26 height 21
click at [257, 24] on input "oatmeal conditioner" at bounding box center [455, 26] width 463 height 30
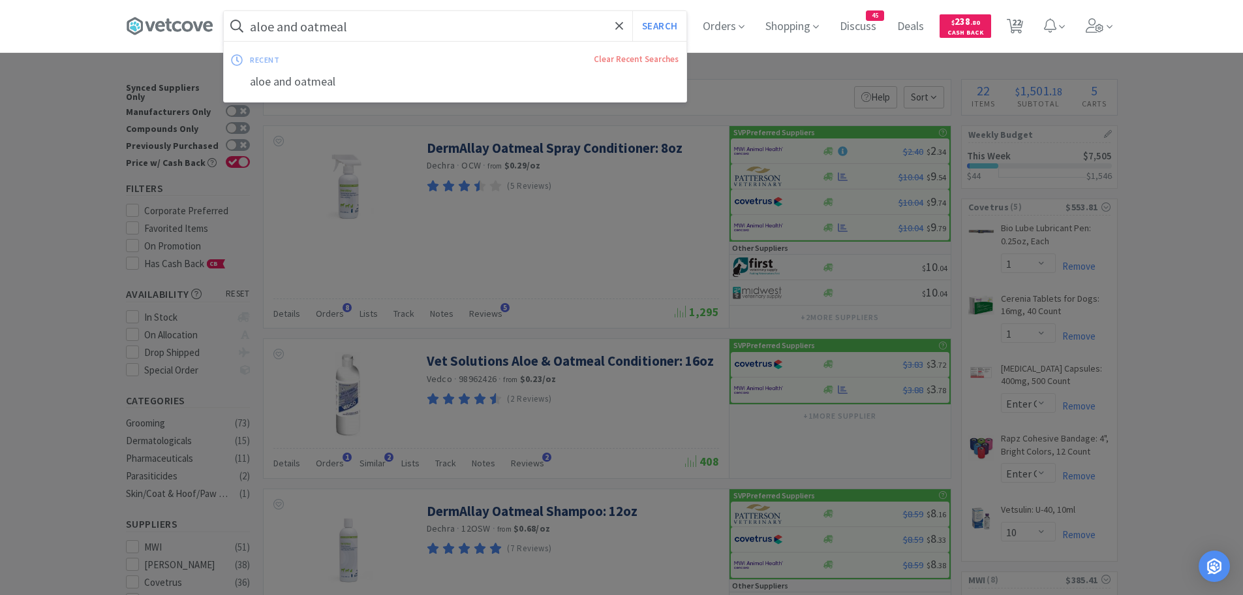
click at [632, 11] on button "Search" at bounding box center [659, 26] width 54 height 30
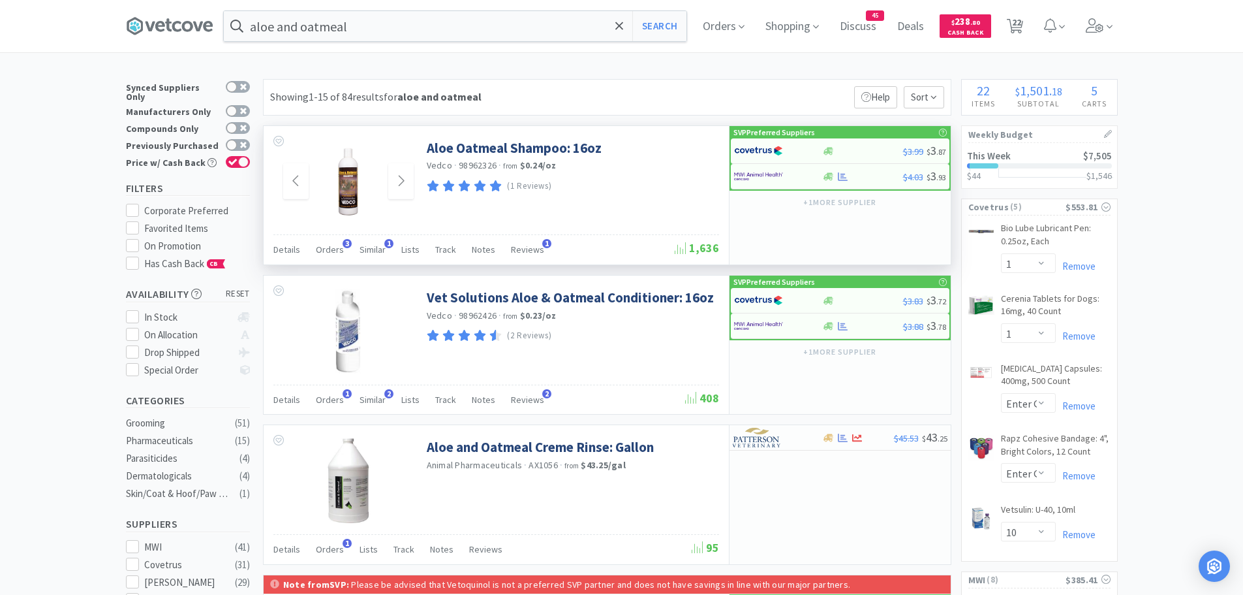
click at [339, 174] on img at bounding box center [348, 181] width 85 height 85
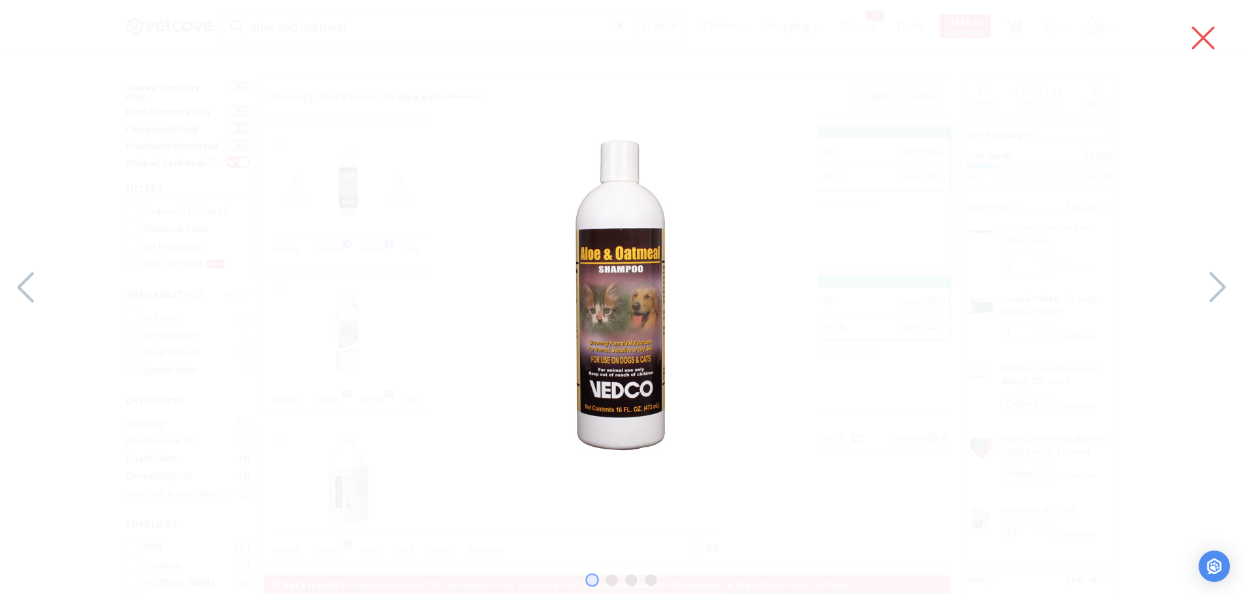
click at [1198, 39] on icon at bounding box center [1203, 38] width 27 height 37
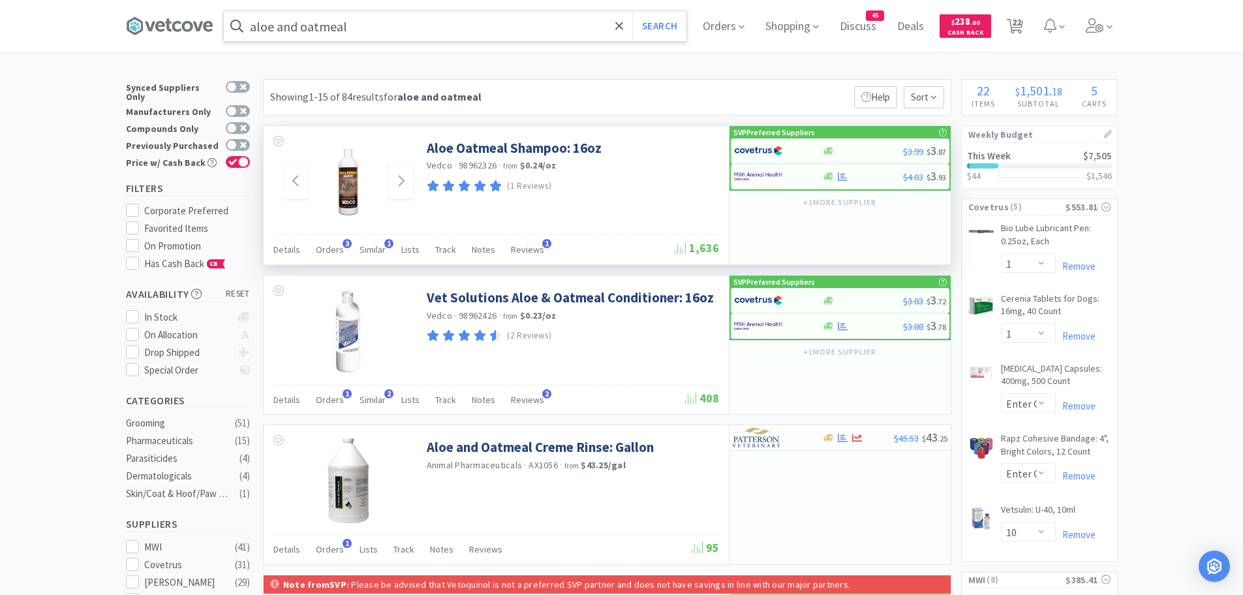
click at [356, 28] on input "aloe and oatmeal" at bounding box center [455, 26] width 463 height 30
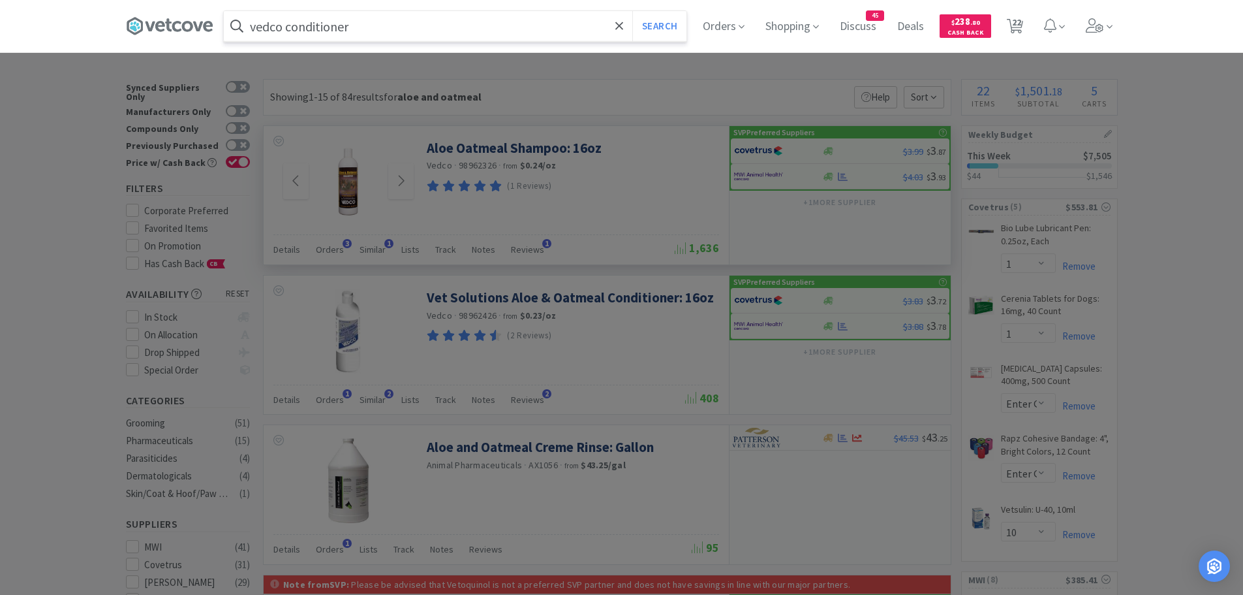
type input "vedco conditioner"
click at [632, 11] on button "Search" at bounding box center [659, 26] width 54 height 30
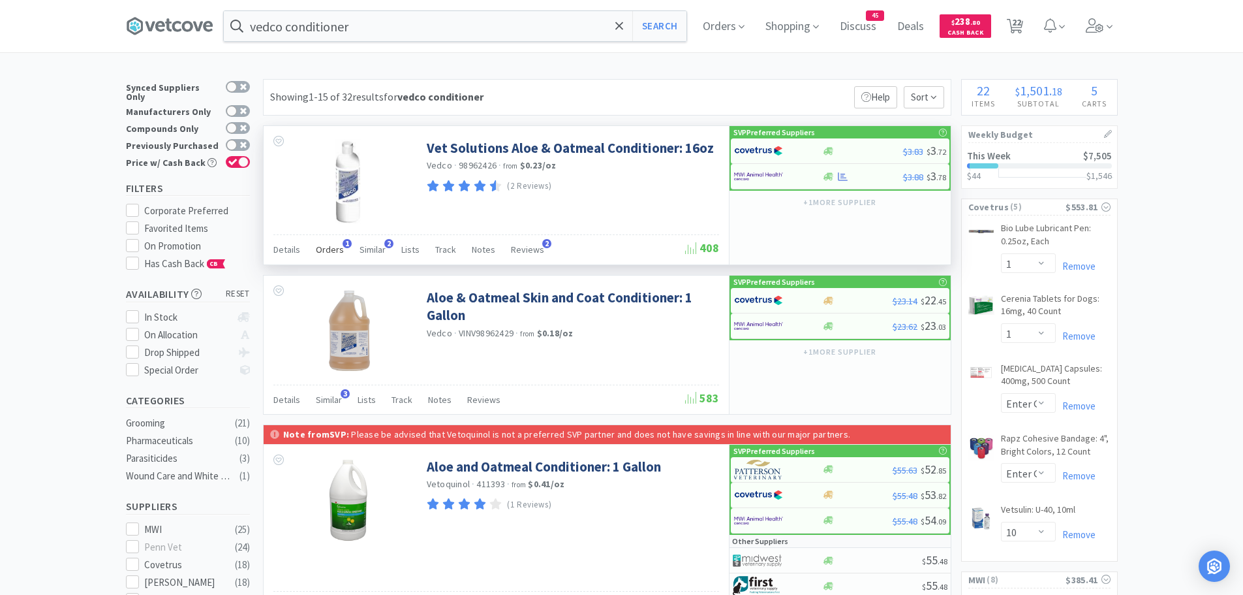
click at [335, 246] on span "Orders" at bounding box center [330, 249] width 28 height 12
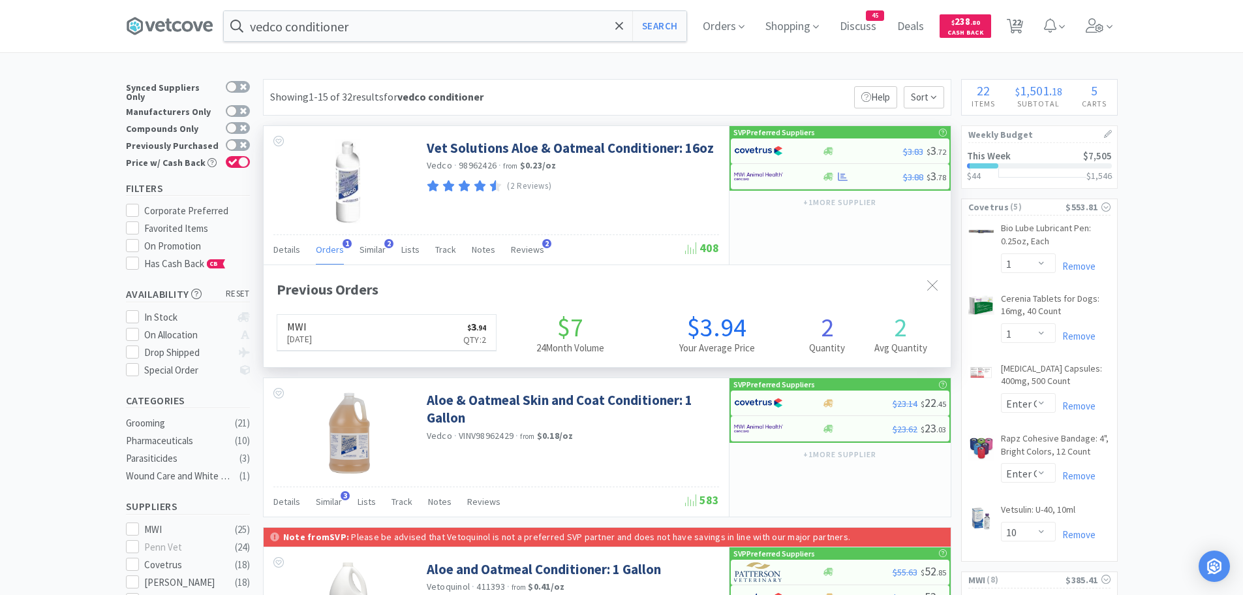
scroll to position [338, 687]
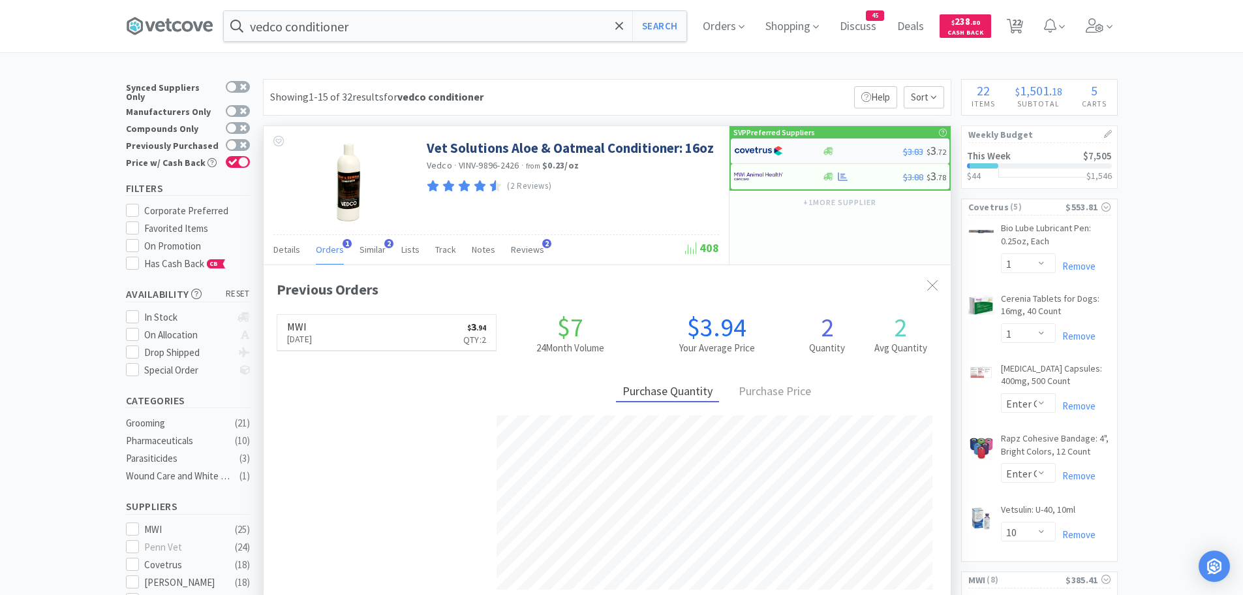
click at [794, 153] on div at bounding box center [770, 151] width 72 height 22
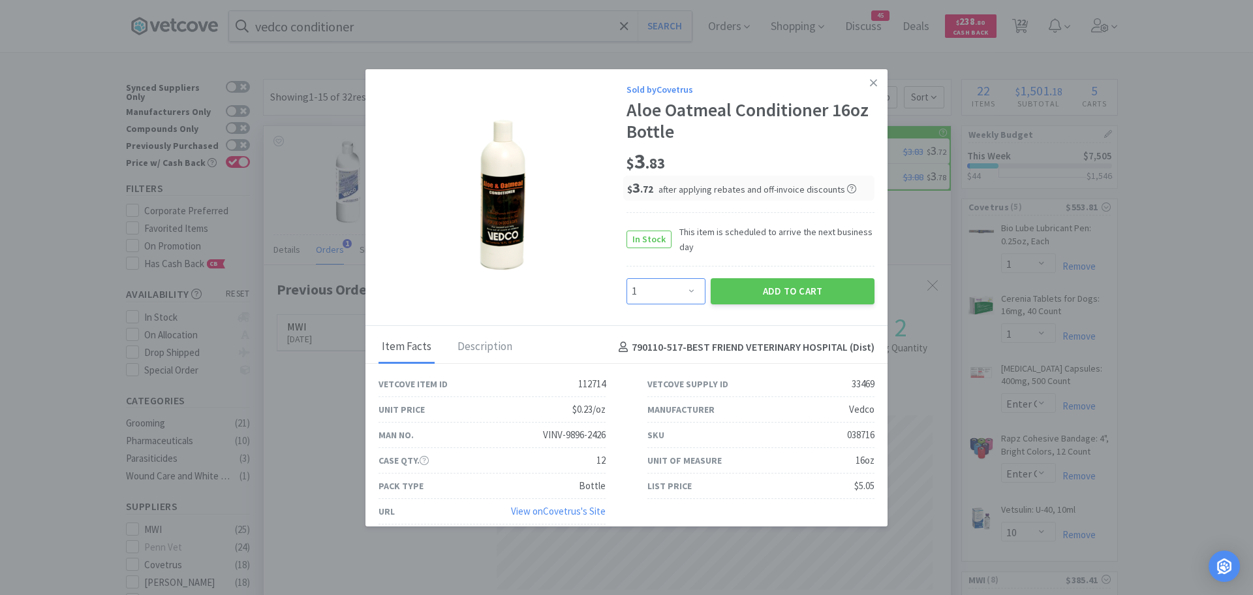
click at [687, 289] on select "Enter Quantity 1 2 3 4 5 6 7 8 9 10 11 12 13 14 15 16 17 18 19 20 Enter Quantity" at bounding box center [666, 291] width 79 height 26
select select "2"
click at [627, 278] on select "Enter Quantity 1 2 3 4 5 6 7 8 9 10 11 12 13 14 15 16 17 18 19 20 Enter Quantity" at bounding box center [666, 291] width 79 height 26
click at [735, 287] on button "Add to Cart" at bounding box center [793, 291] width 164 height 26
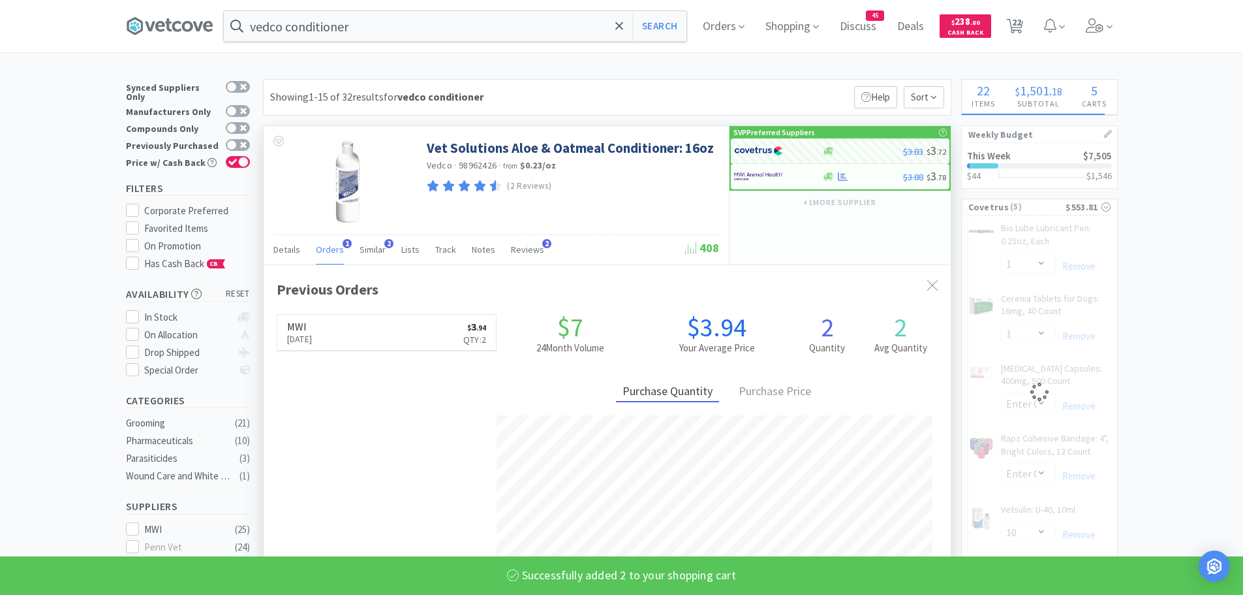
select select "2"
select select "10"
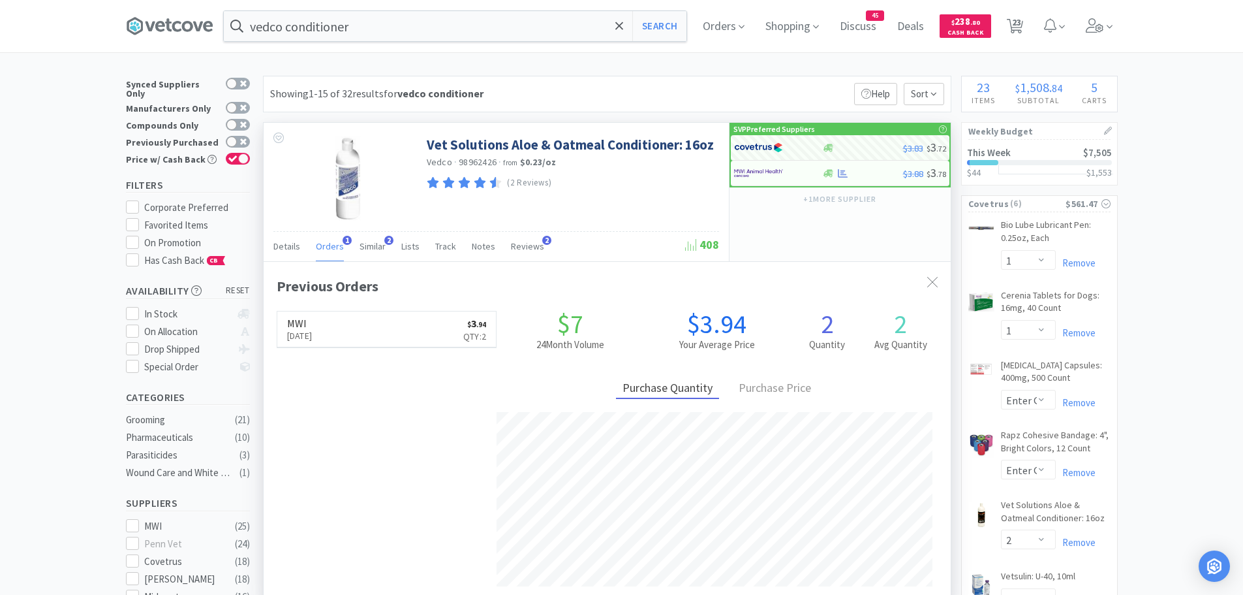
scroll to position [0, 0]
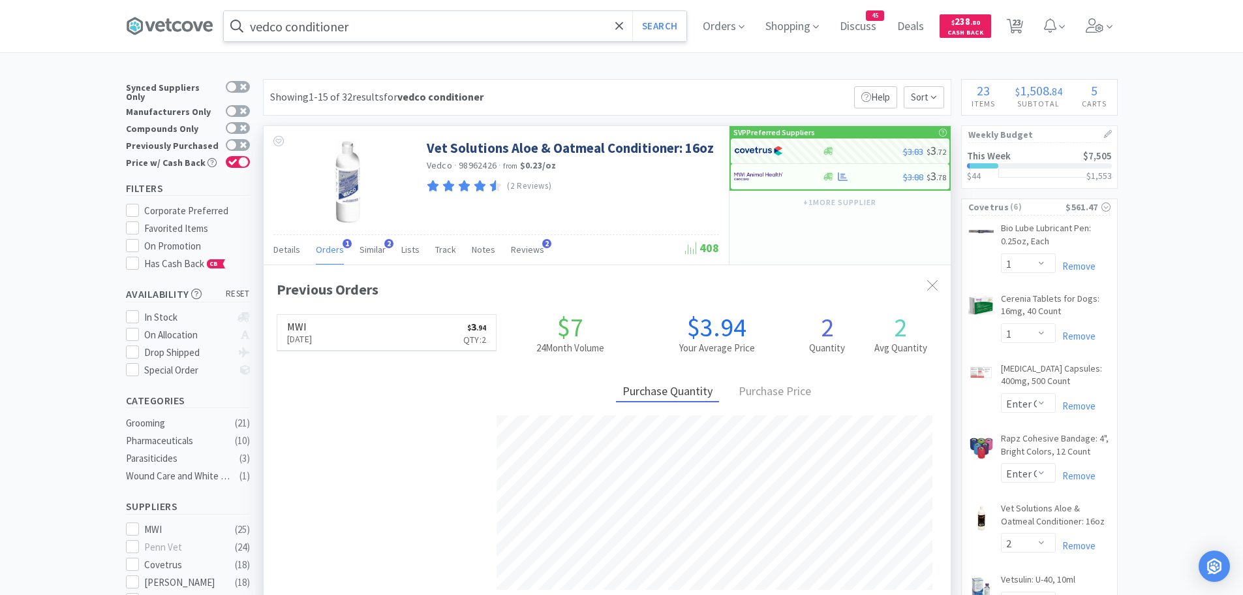
click at [369, 27] on input "vedco conditioner" at bounding box center [455, 26] width 463 height 30
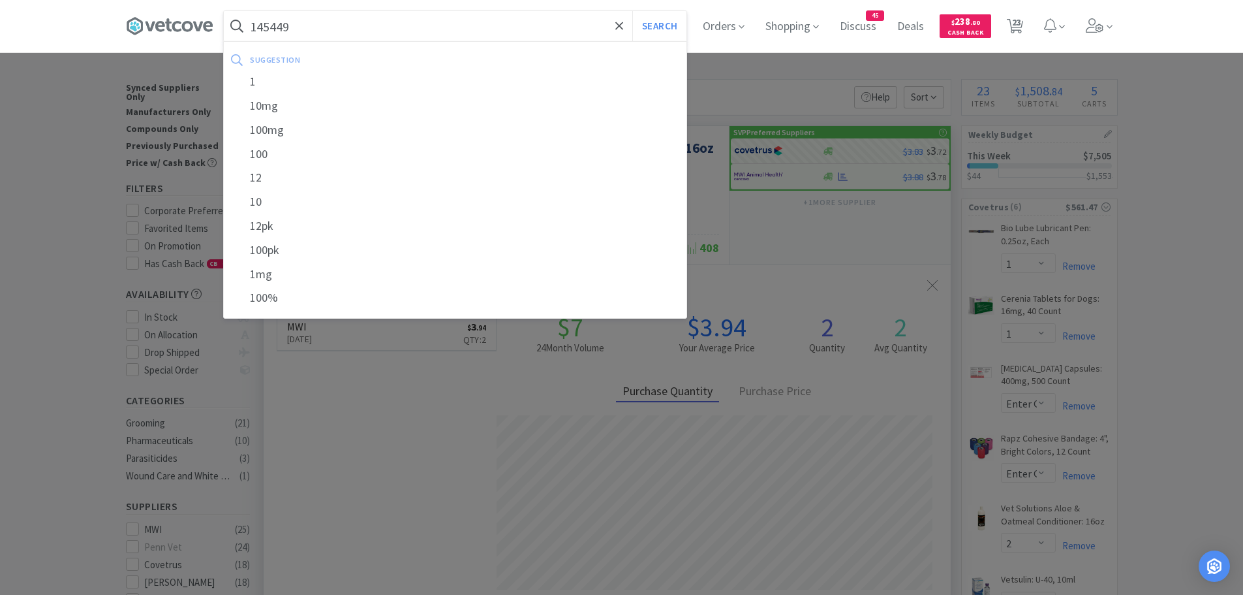
type input "145449"
click at [632, 11] on button "Search" at bounding box center [659, 26] width 54 height 30
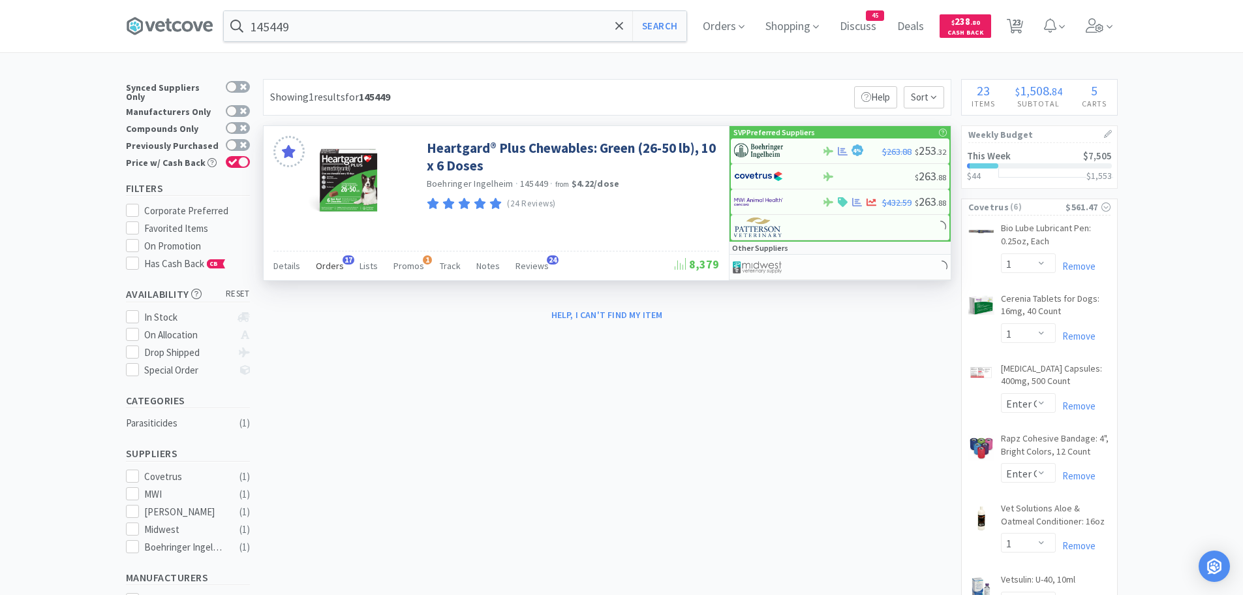
click at [330, 268] on span "Orders" at bounding box center [330, 266] width 28 height 12
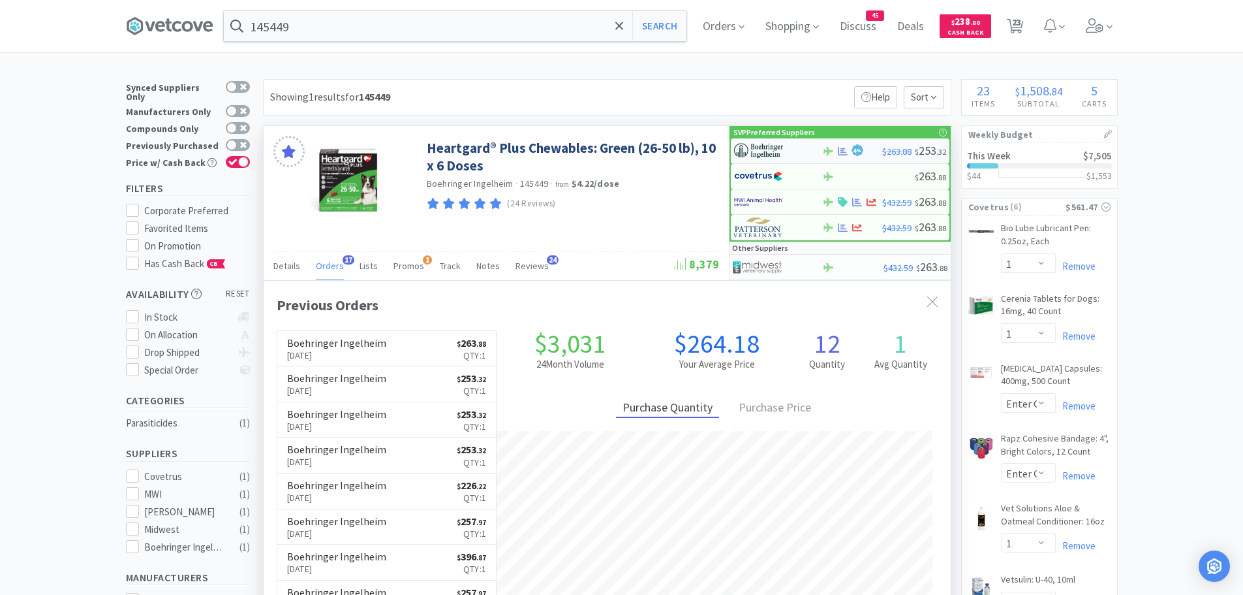
scroll to position [350, 687]
click at [775, 147] on img at bounding box center [758, 151] width 49 height 20
select select "1"
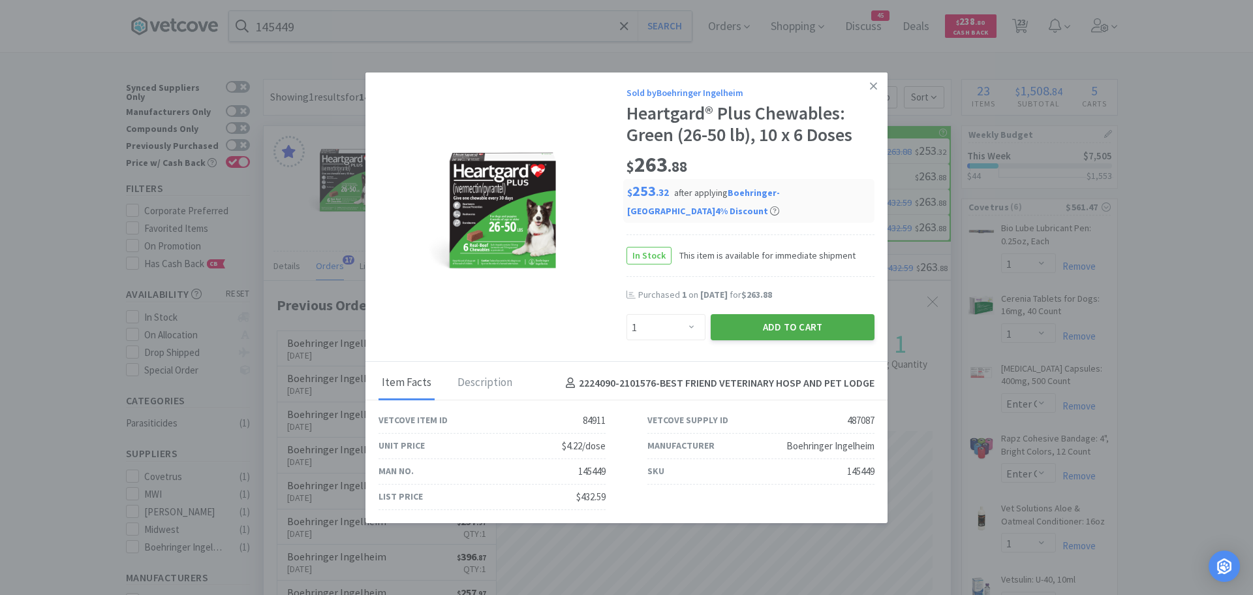
click at [755, 322] on button "Add to Cart" at bounding box center [793, 327] width 164 height 26
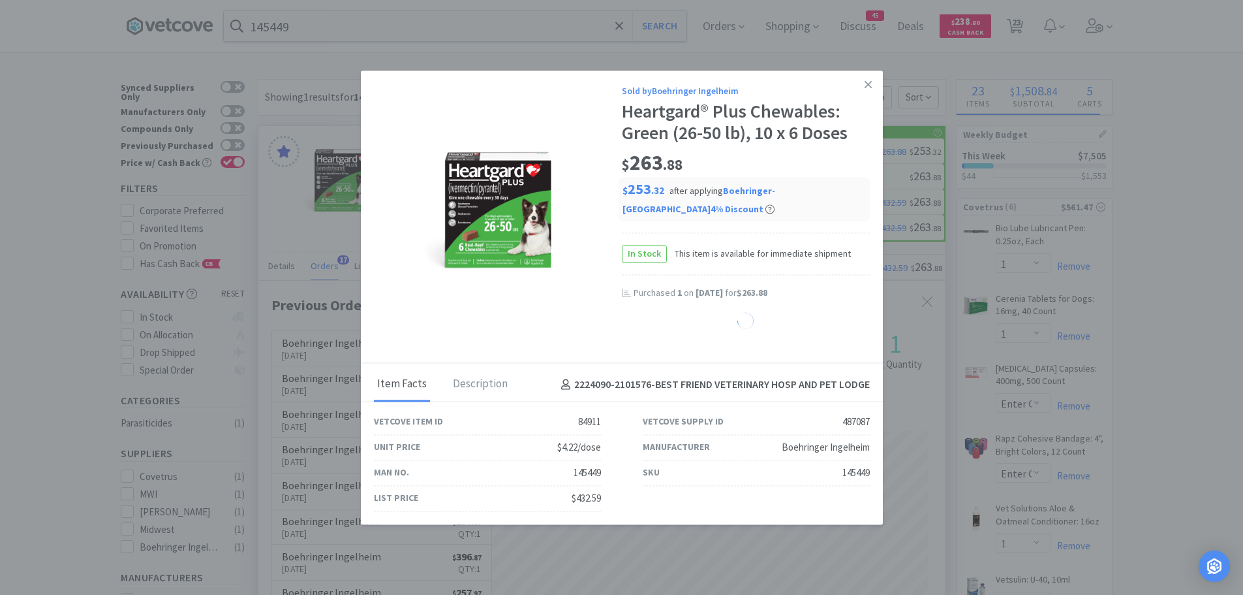
select select "1"
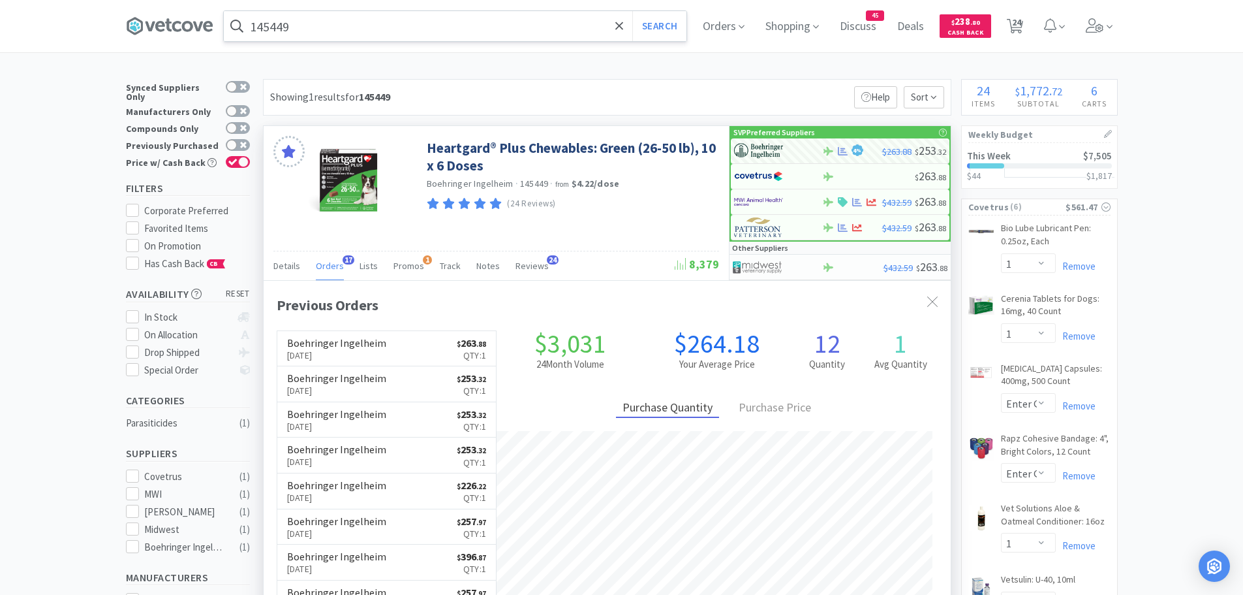
click at [320, 28] on input "145449" at bounding box center [455, 26] width 463 height 30
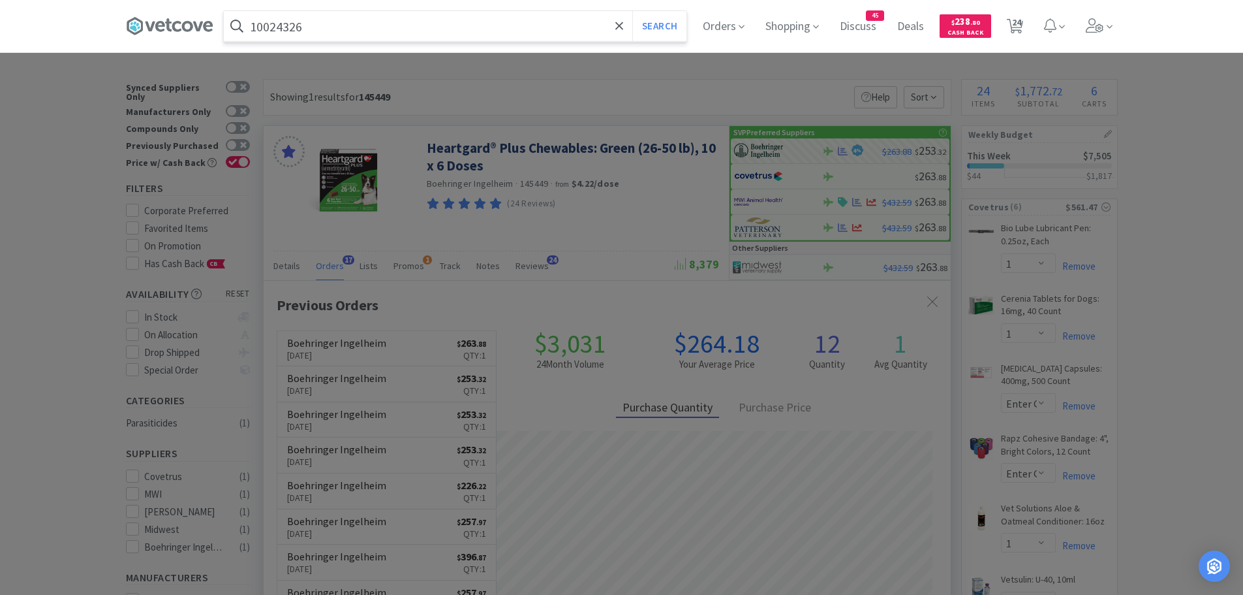
type input "10024326"
click at [632, 11] on button "Search" at bounding box center [659, 26] width 54 height 30
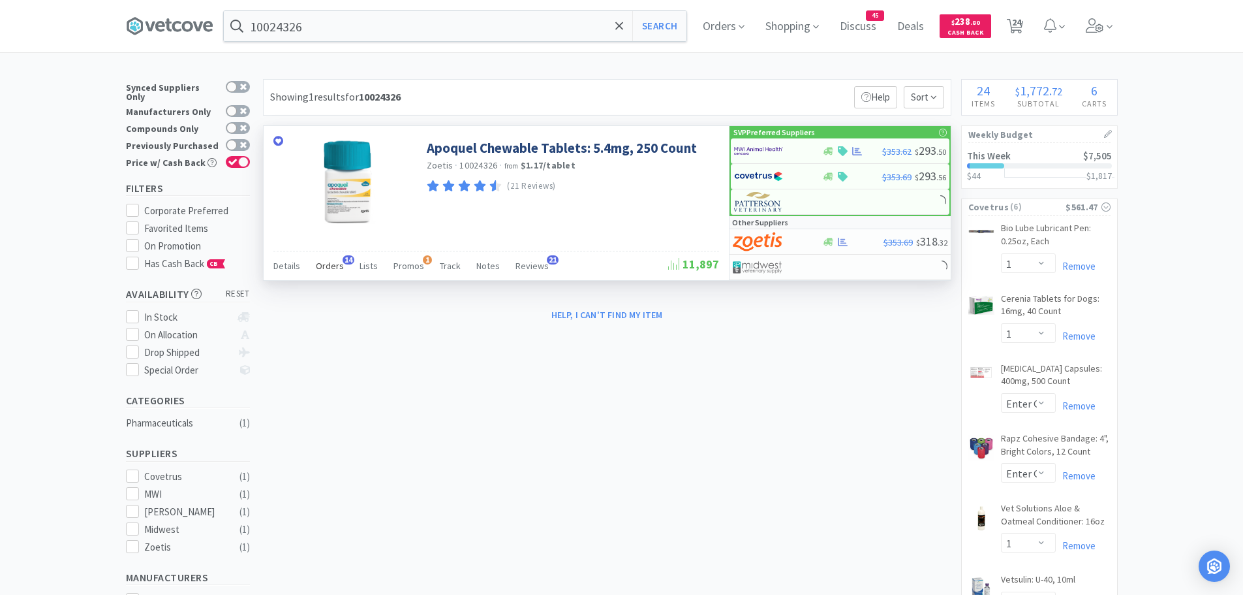
click at [328, 270] on span "Orders" at bounding box center [330, 266] width 28 height 12
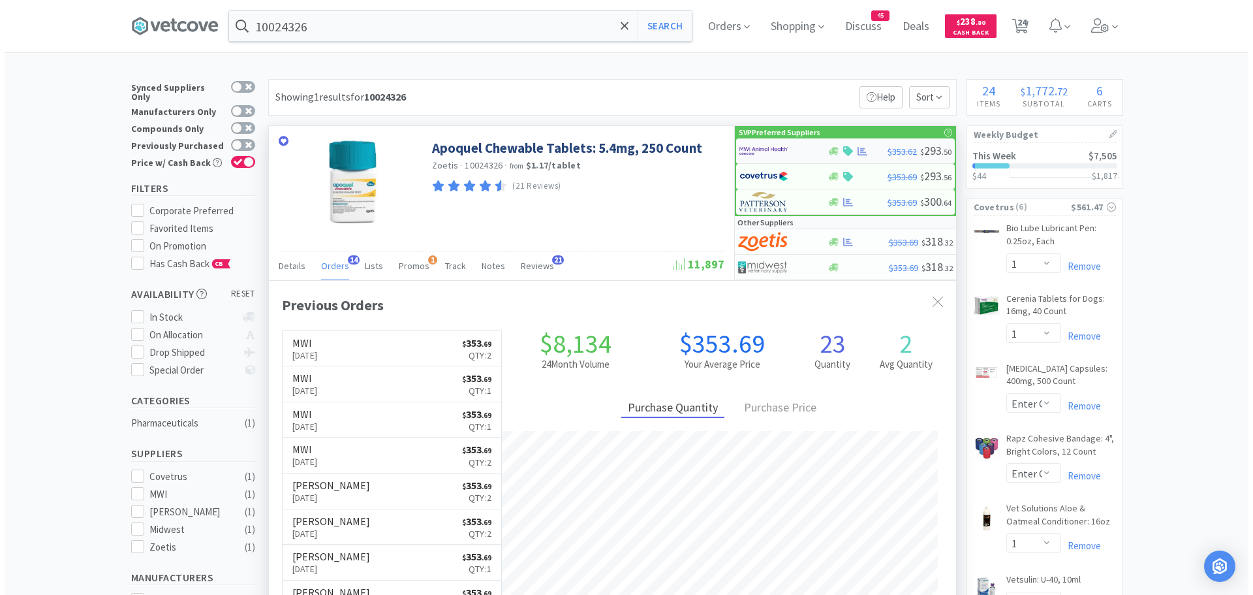
scroll to position [350, 687]
click at [775, 149] on img at bounding box center [758, 151] width 49 height 20
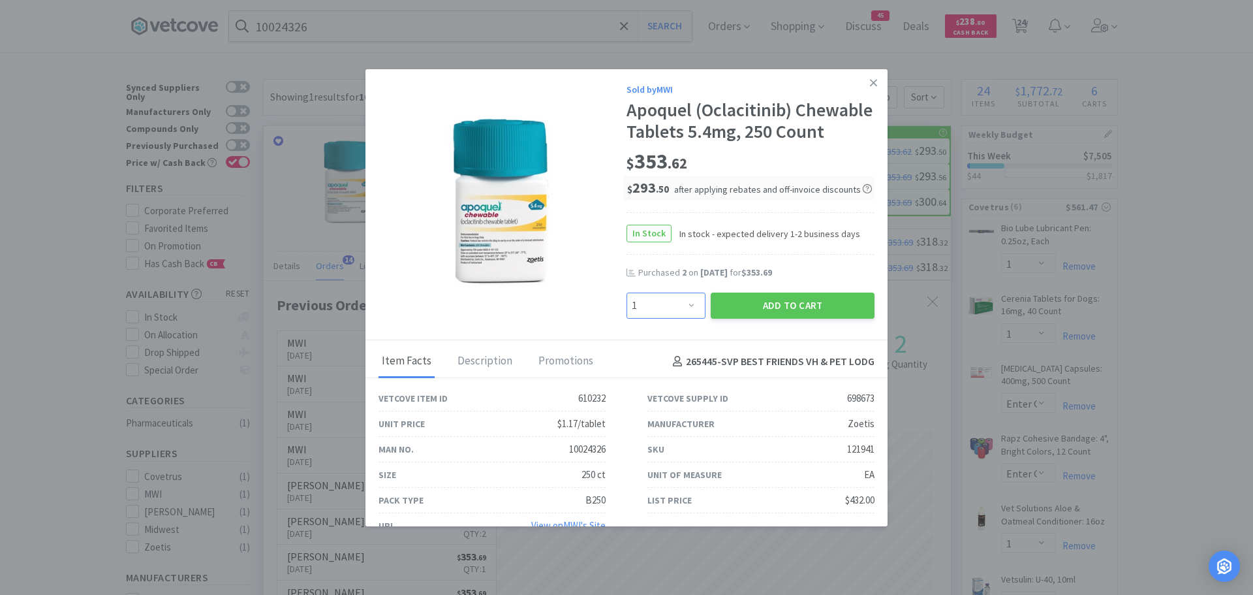
click at [682, 318] on select "Enter Quantity 1 2 3 4 5 6 7 8 9 10 11 12 13 14 15 16 17 18 19 20 Enter Quantity" at bounding box center [666, 305] width 79 height 26
select select "2"
click at [627, 314] on select "Enter Quantity 1 2 3 4 5 6 7 8 9 10 11 12 13 14 15 16 17 18 19 20 Enter Quantity" at bounding box center [666, 305] width 79 height 26
click at [732, 318] on button "Add to Cart" at bounding box center [793, 305] width 164 height 26
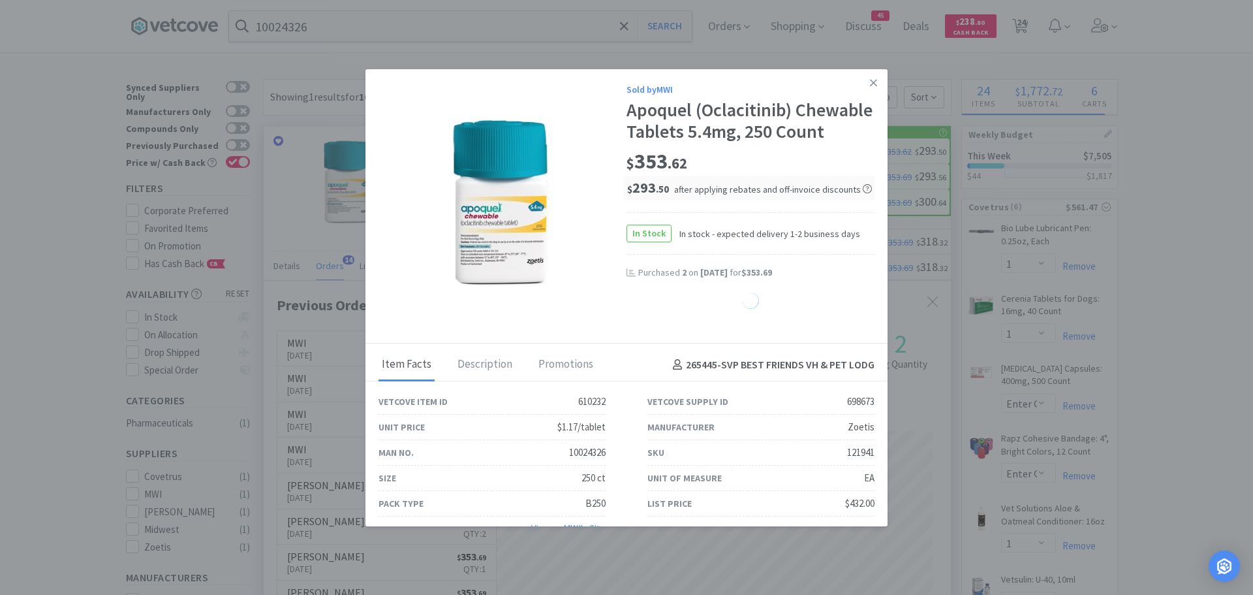
select select "1"
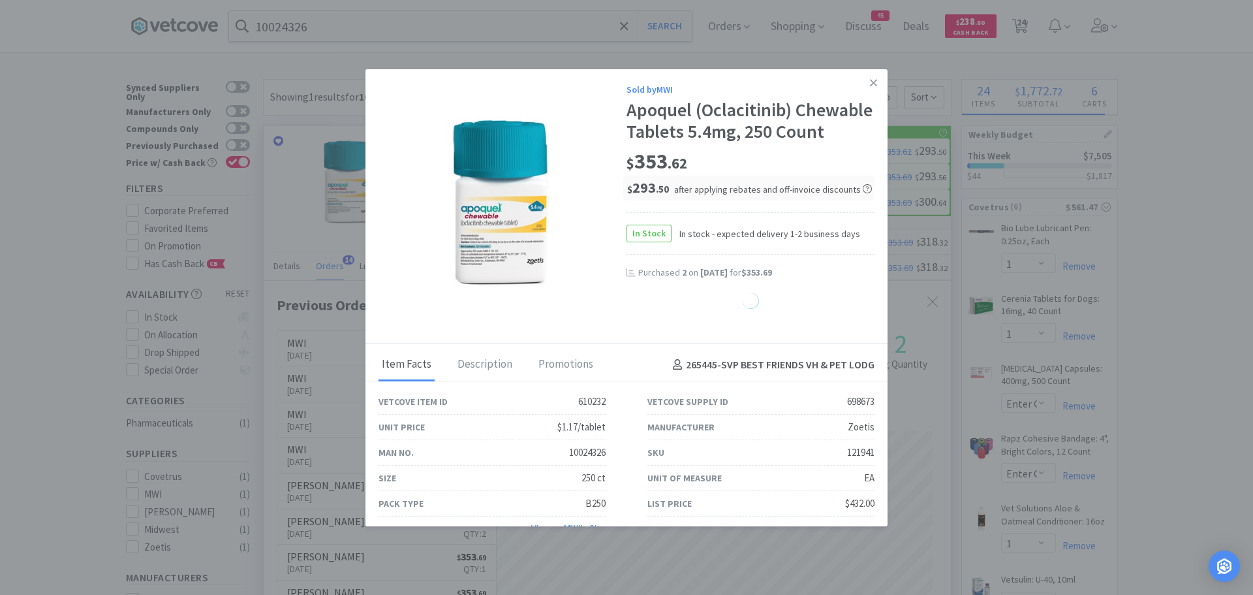
select select "1"
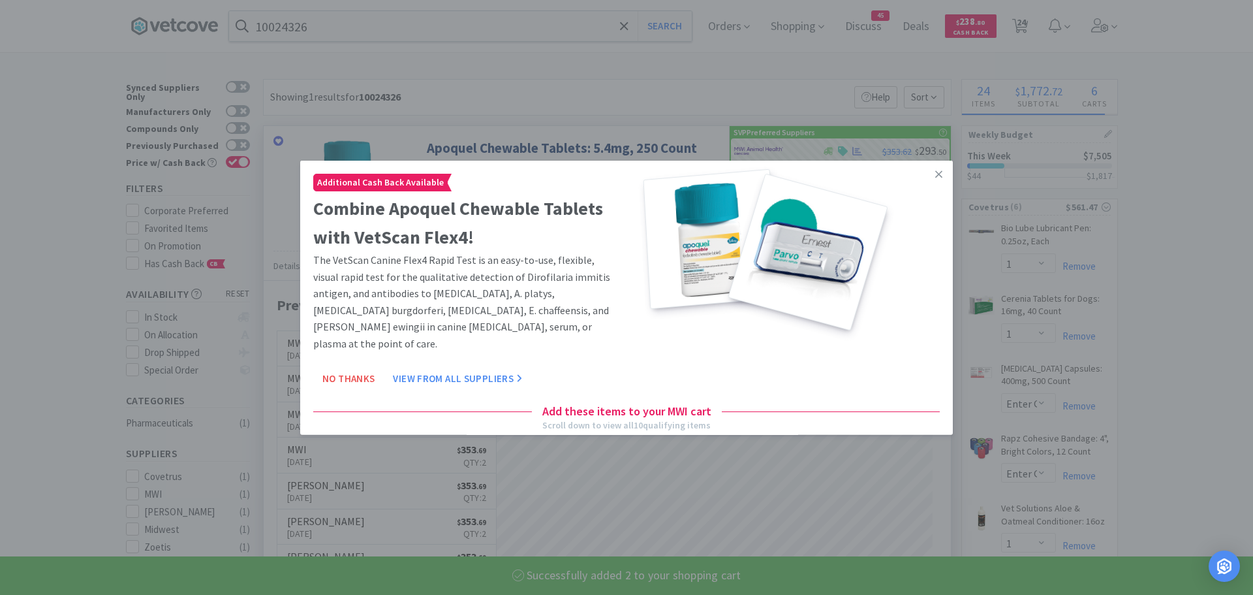
select select "2"
select select "1"
select select "50"
select select "3"
select select "50"
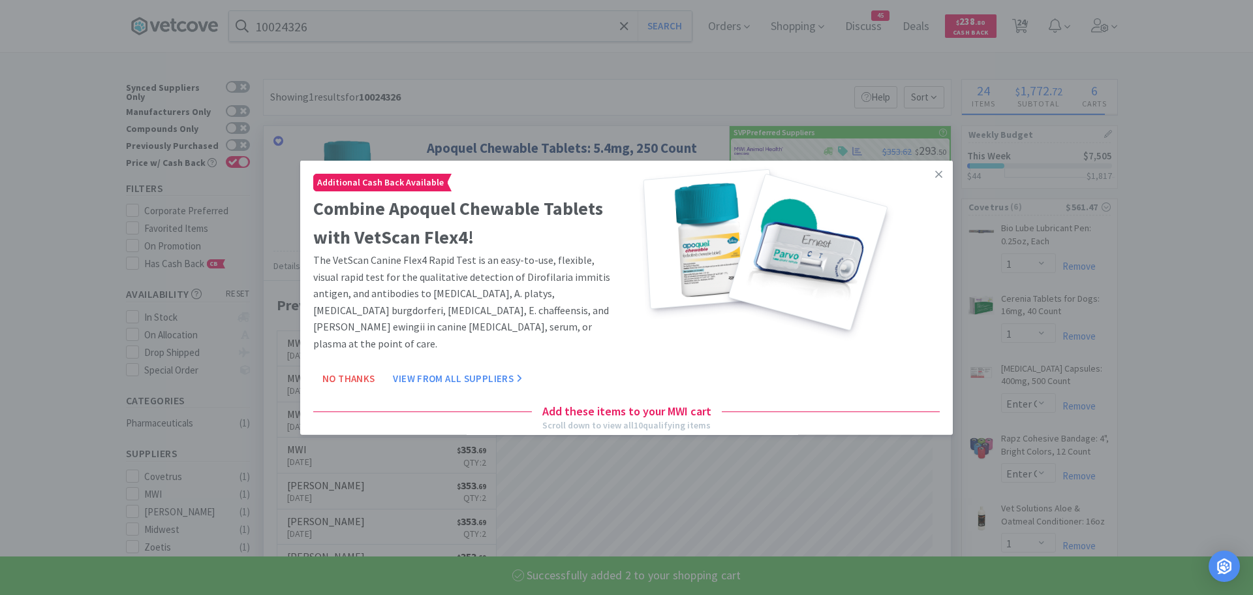
select select "100"
select select "2"
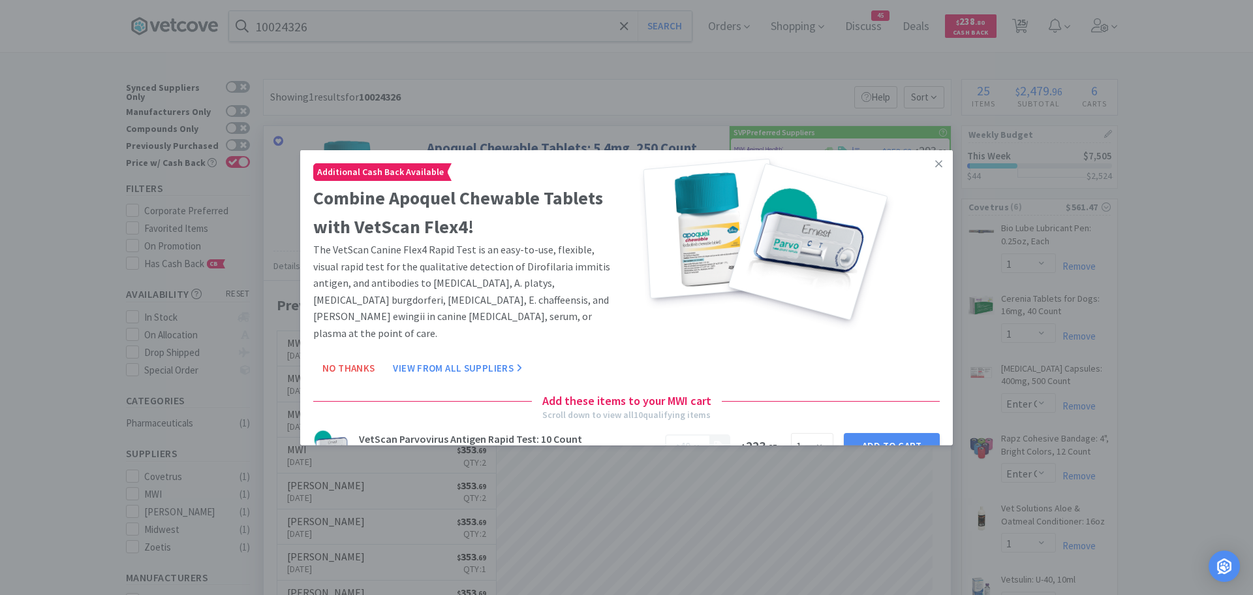
click at [935, 162] on icon at bounding box center [938, 163] width 7 height 12
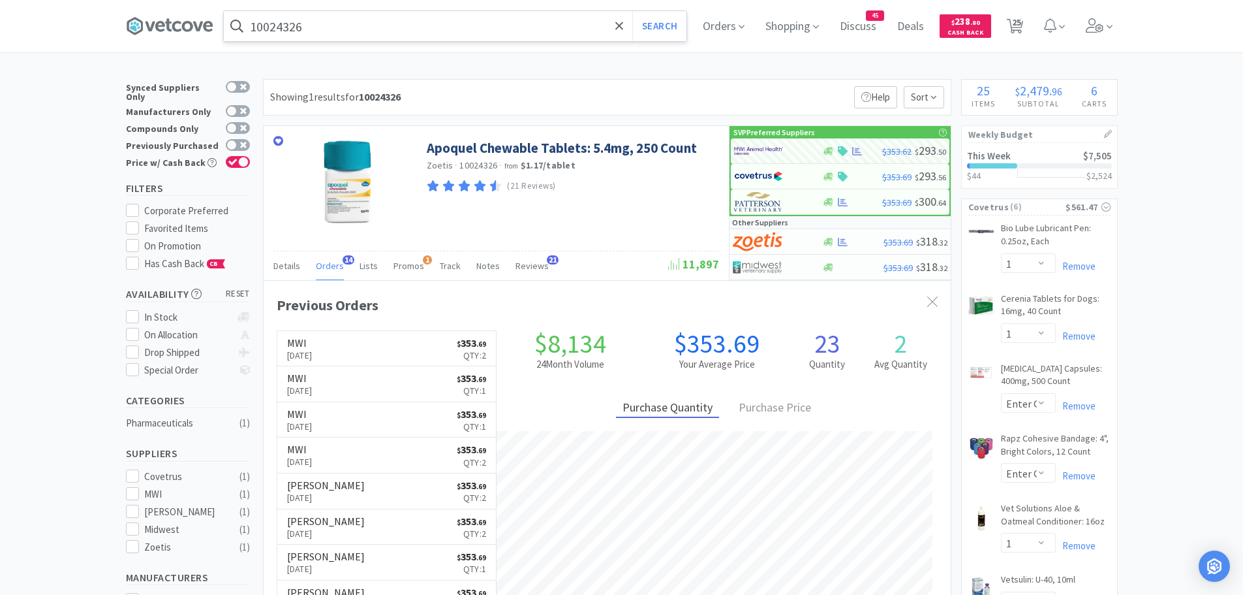
click at [344, 27] on input "10024326" at bounding box center [455, 26] width 463 height 30
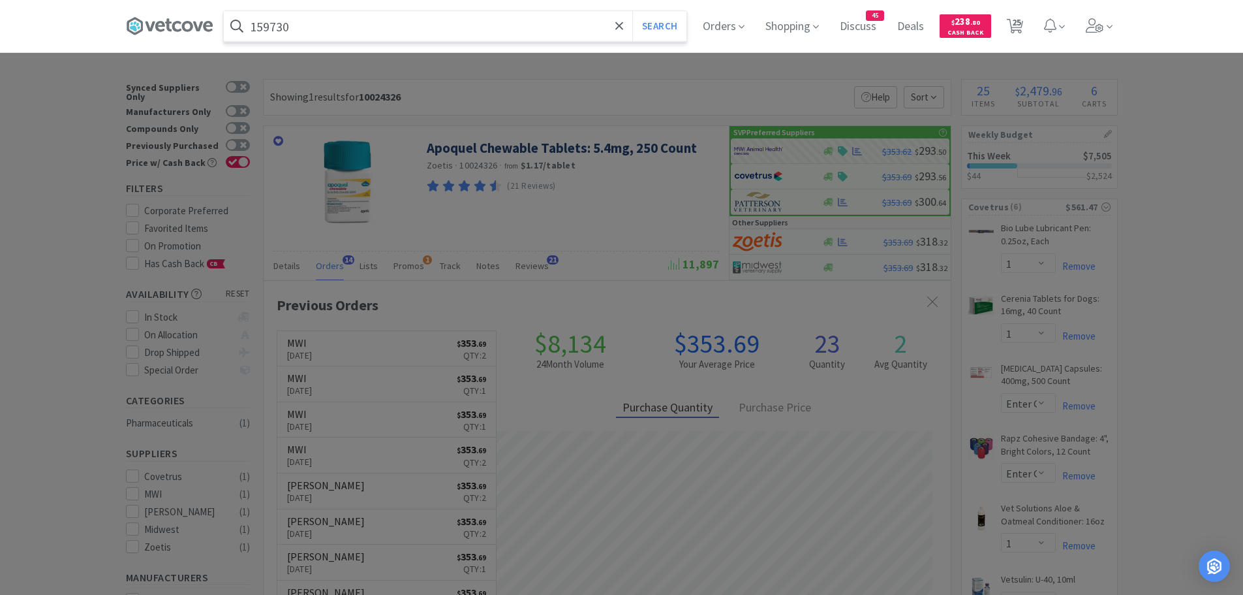
type input "159730"
click at [632, 11] on button "Search" at bounding box center [659, 26] width 54 height 30
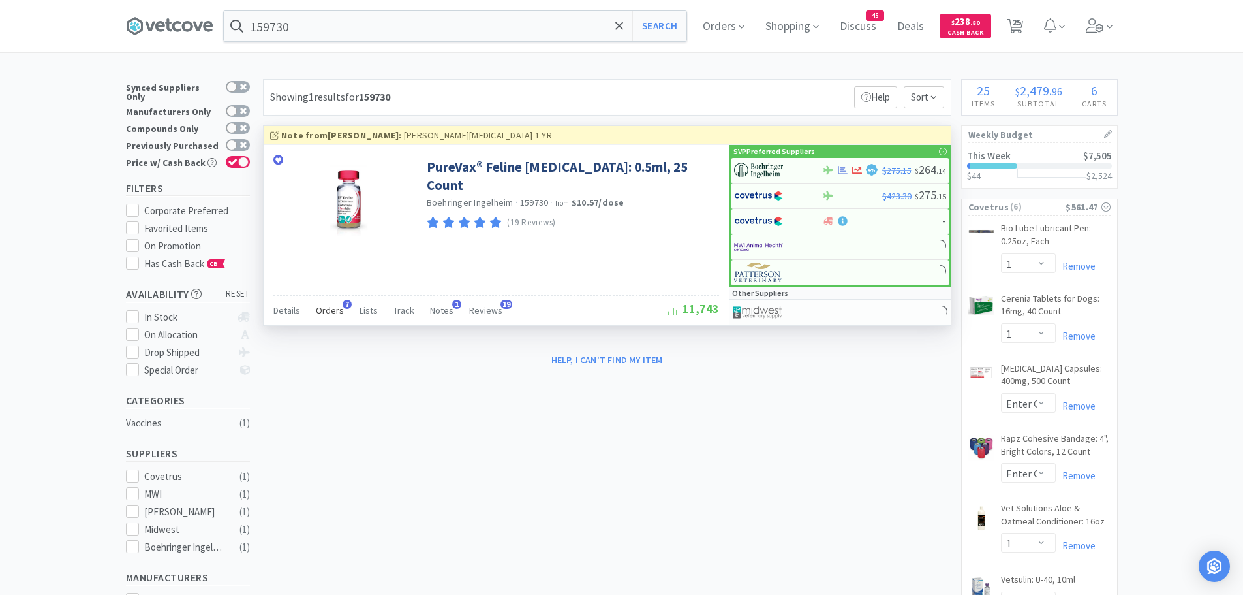
click at [328, 311] on span "Orders" at bounding box center [330, 310] width 28 height 12
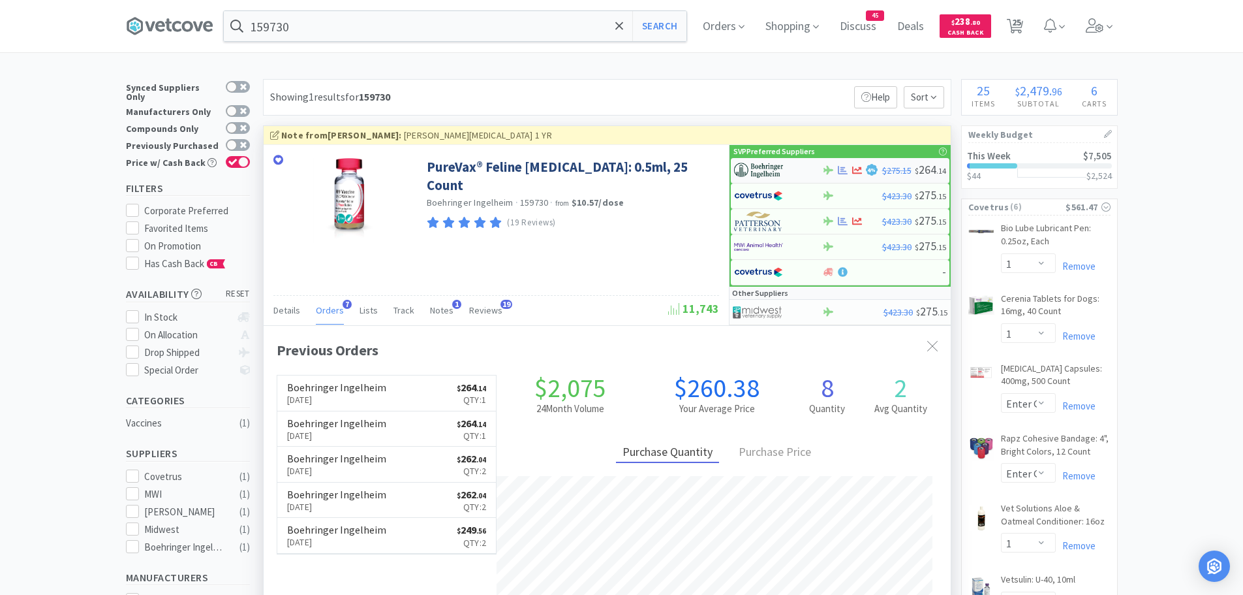
scroll to position [338, 687]
click at [776, 170] on img at bounding box center [758, 171] width 49 height 20
select select "1"
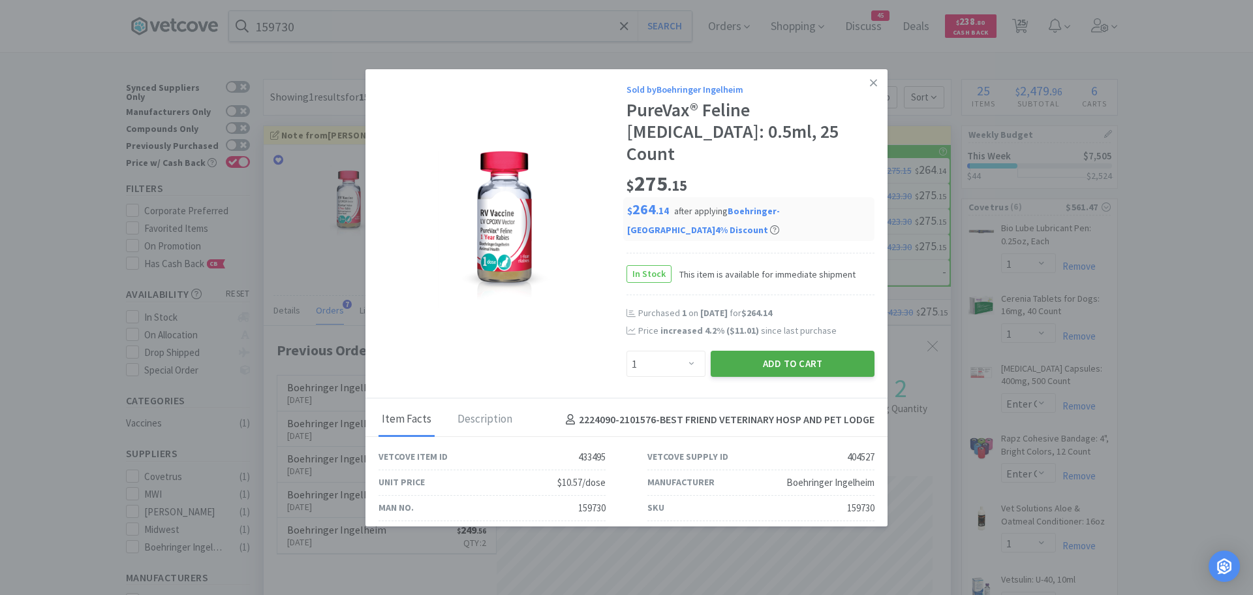
click at [728, 350] on button "Add to Cart" at bounding box center [793, 363] width 164 height 26
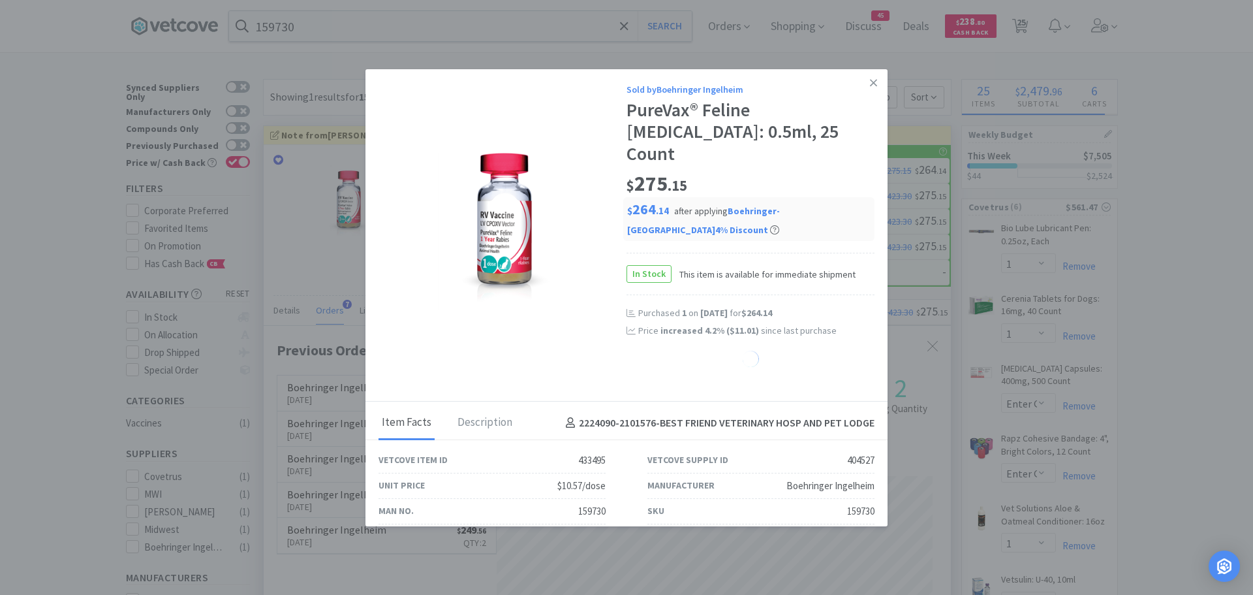
select select "1"
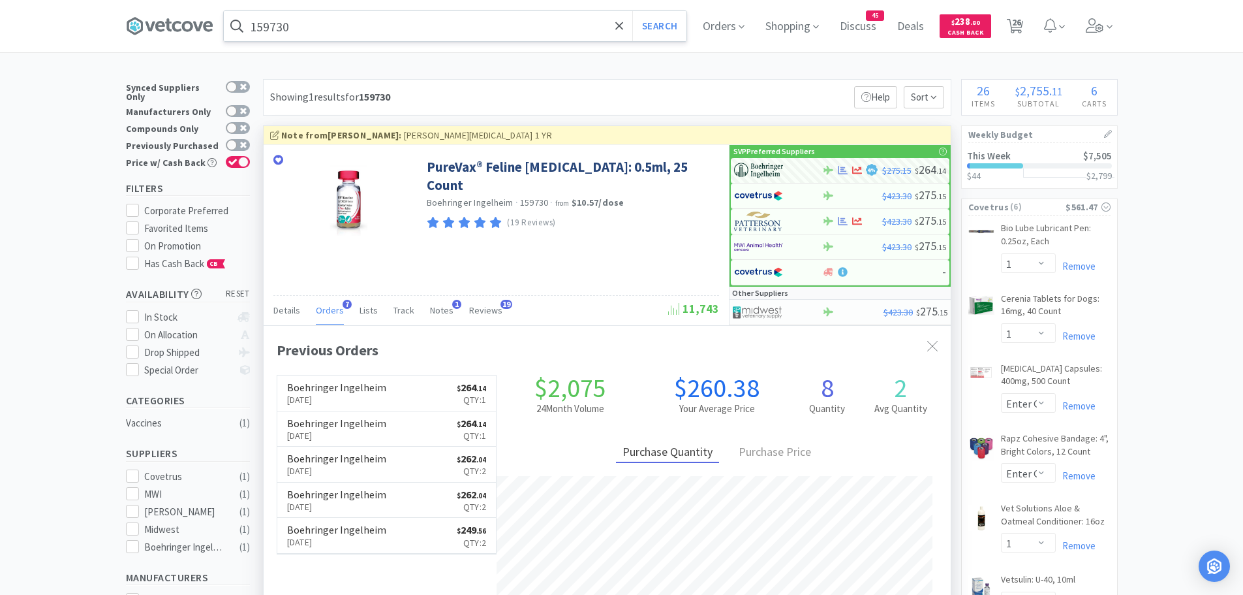
click at [344, 24] on input "159730" at bounding box center [455, 26] width 463 height 30
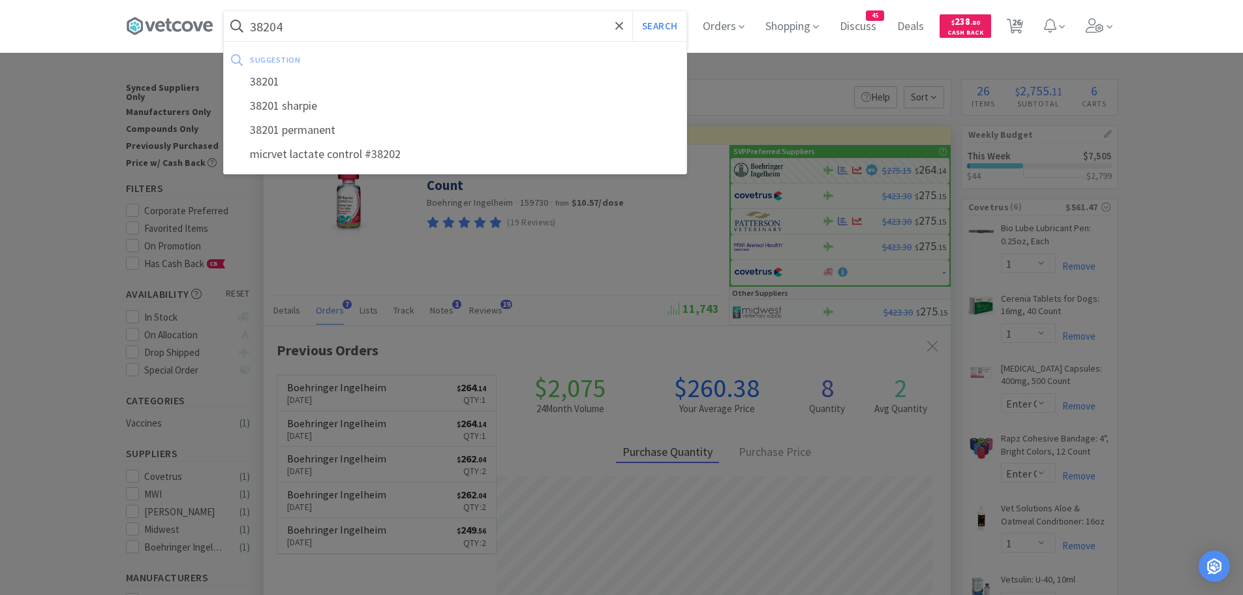
type input "38204"
click at [632, 11] on button "Search" at bounding box center [659, 26] width 54 height 30
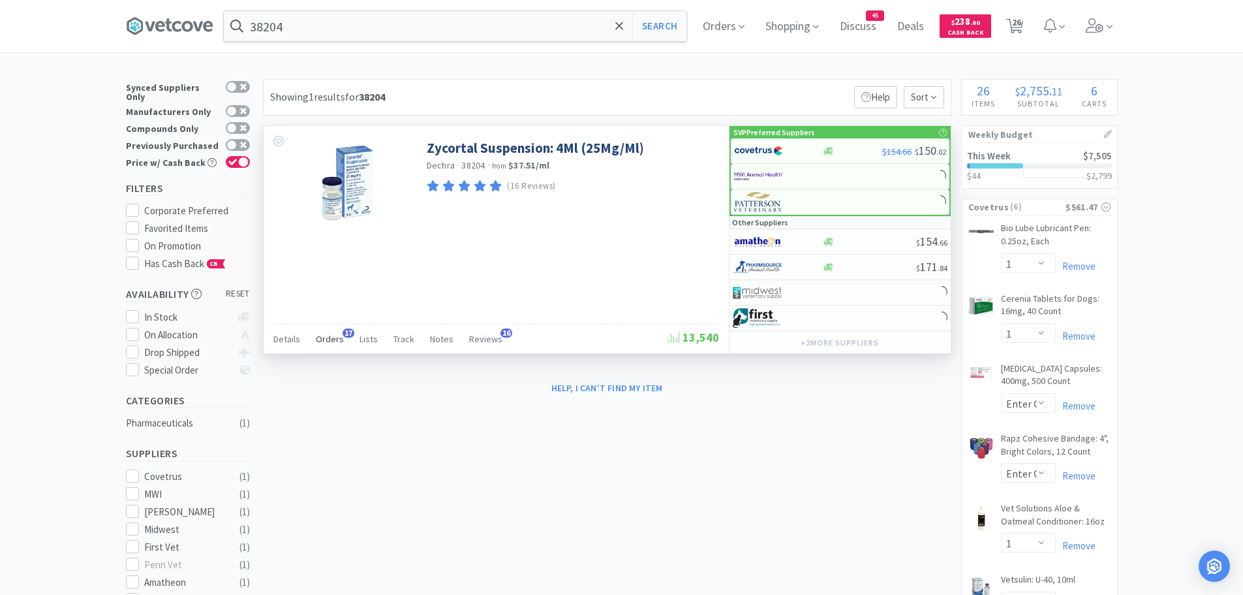
click at [328, 335] on span "Orders" at bounding box center [330, 339] width 28 height 12
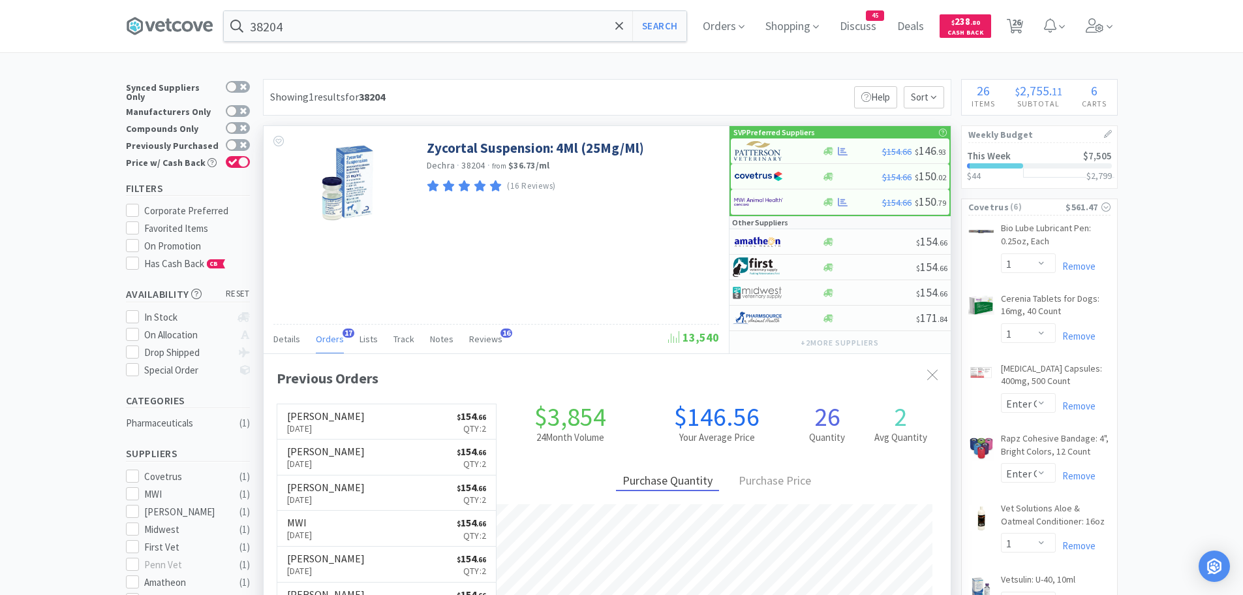
scroll to position [350, 687]
click at [762, 144] on img at bounding box center [758, 151] width 49 height 20
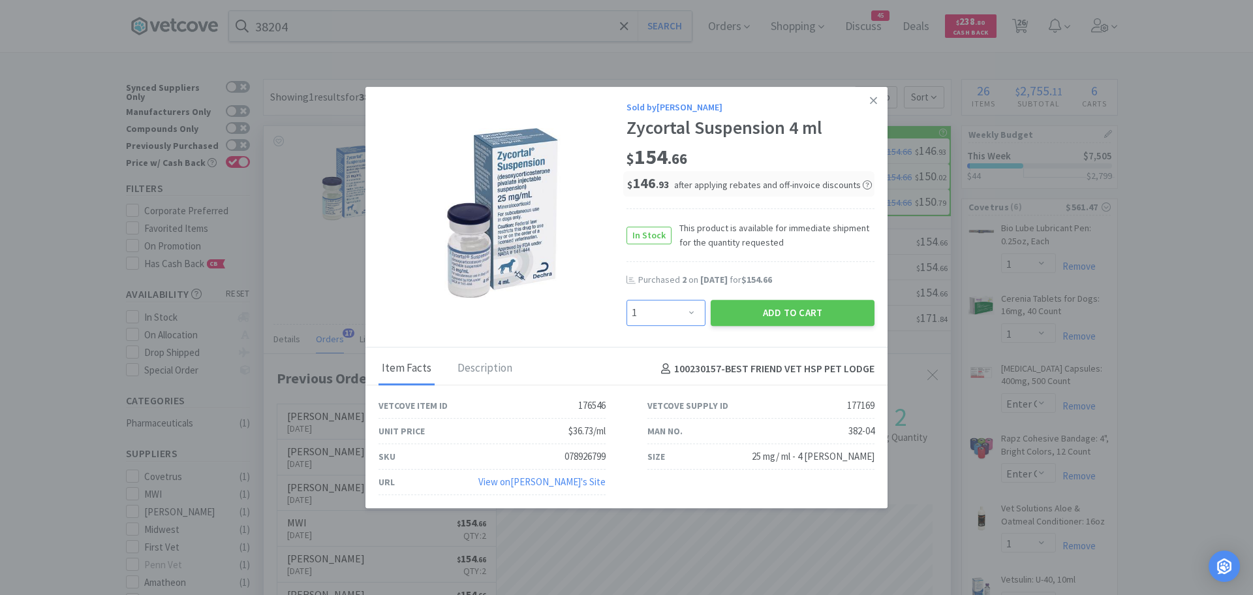
click at [682, 309] on select "Enter Quantity 1 2 3 4 5 6 7 8 9 10 11 12 13 14 15 16 17 18 19 20 Enter Quantity" at bounding box center [666, 313] width 79 height 26
select select "2"
click at [627, 300] on select "Enter Quantity 1 2 3 4 5 6 7 8 9 10 11 12 13 14 15 16 17 18 19 20 Enter Quantity" at bounding box center [666, 313] width 79 height 26
click at [750, 310] on button "Add to Cart" at bounding box center [793, 313] width 164 height 26
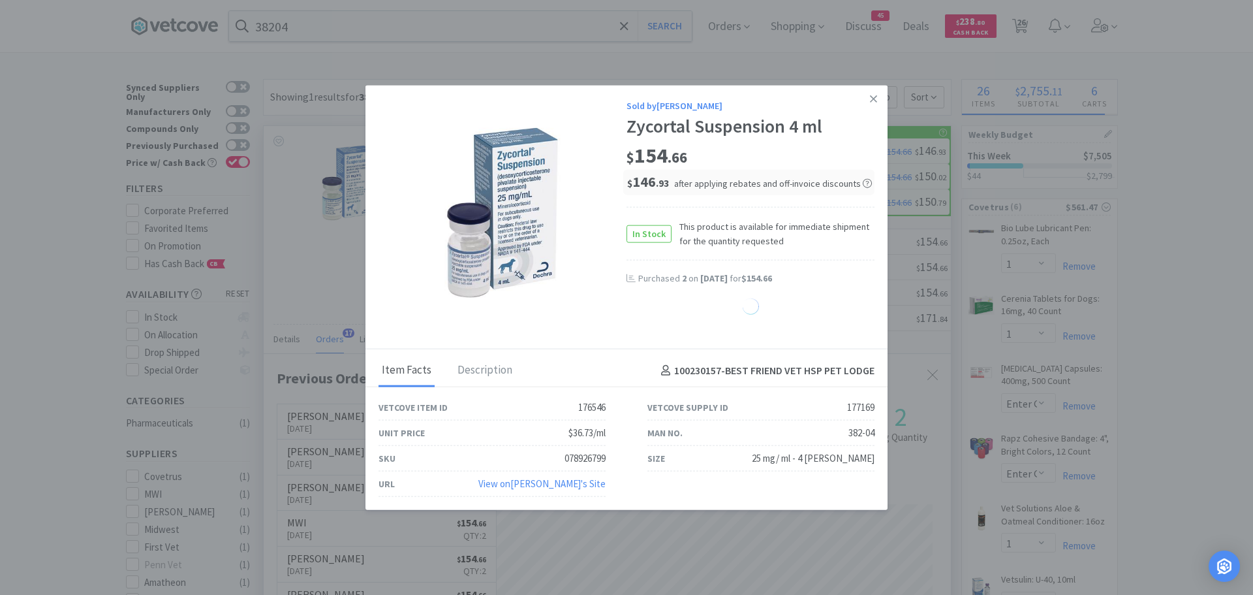
select select "2"
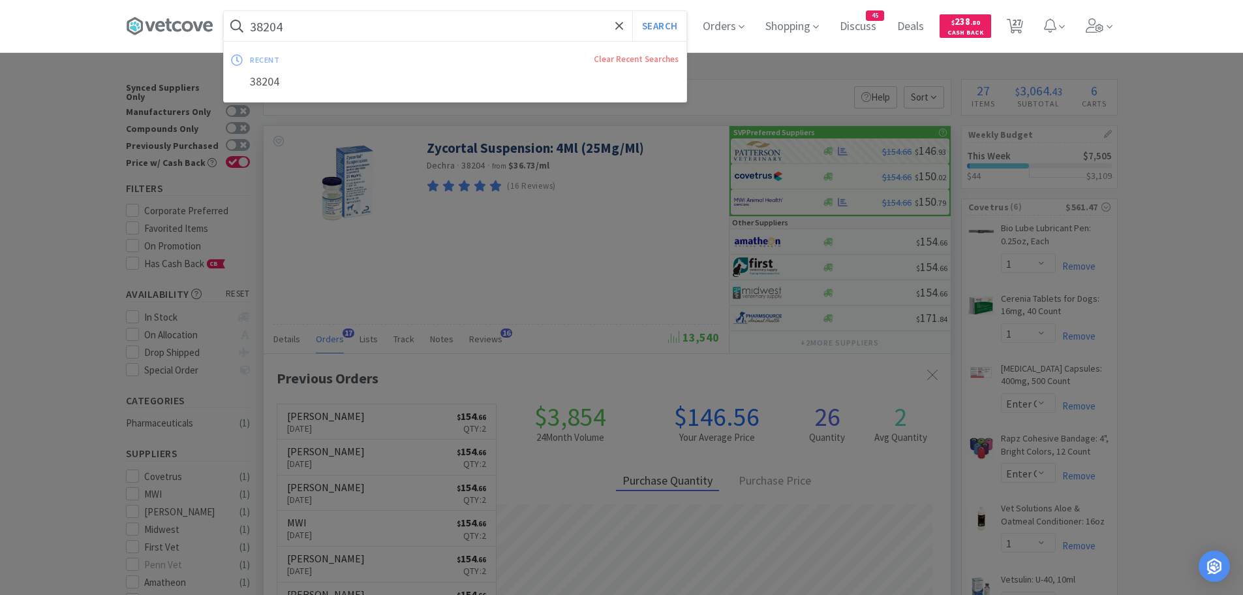
click at [300, 32] on input "38204" at bounding box center [455, 26] width 463 height 30
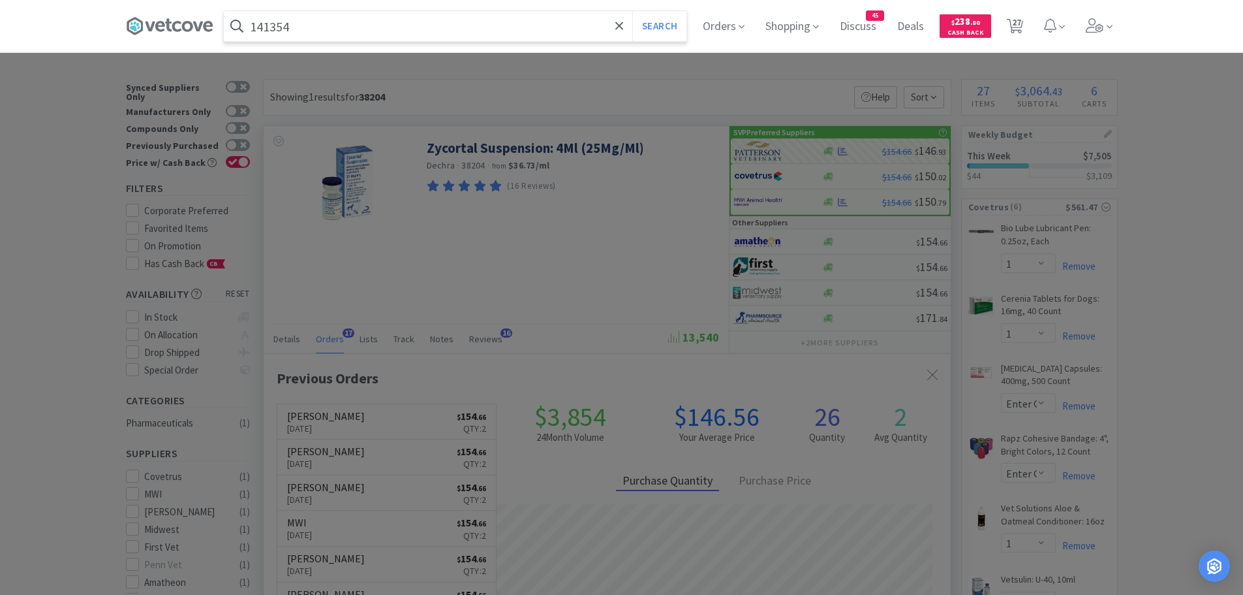
type input "141354"
click at [632, 11] on button "Search" at bounding box center [659, 26] width 54 height 30
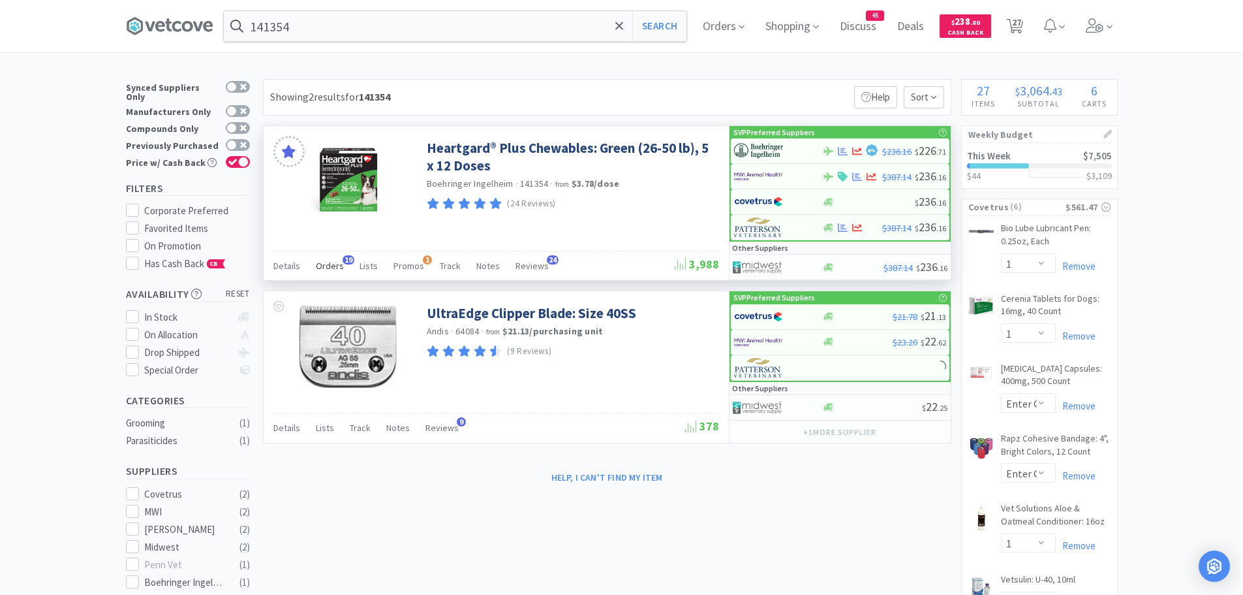
click at [330, 269] on span "Orders" at bounding box center [330, 266] width 28 height 12
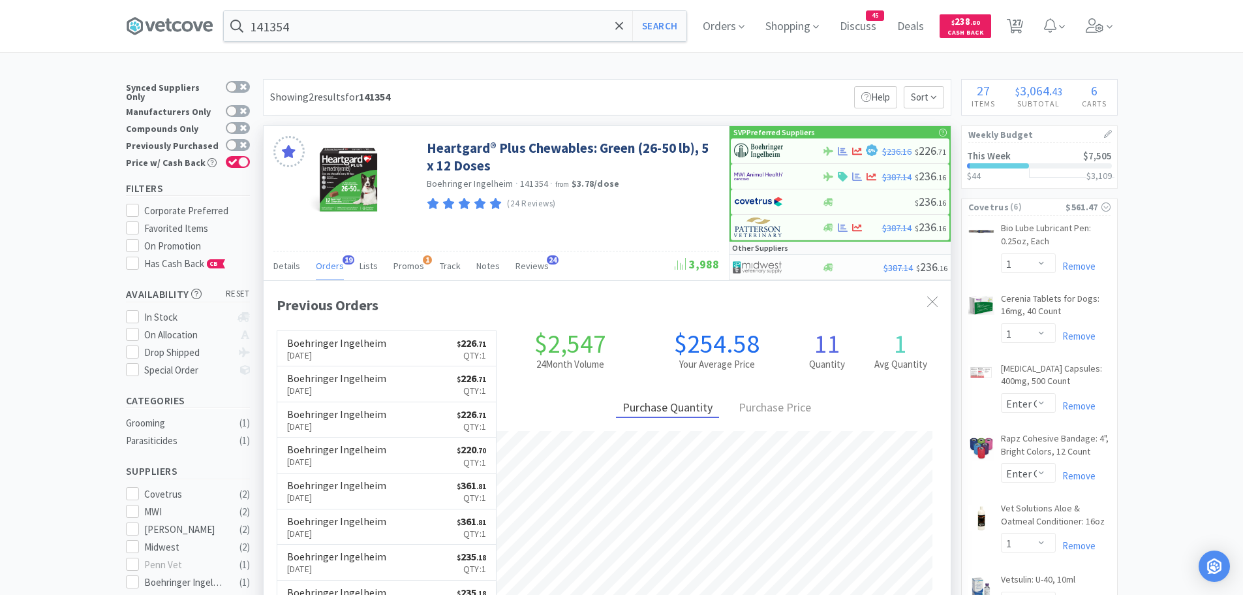
scroll to position [350, 687]
click at [762, 147] on img at bounding box center [758, 151] width 49 height 20
select select "1"
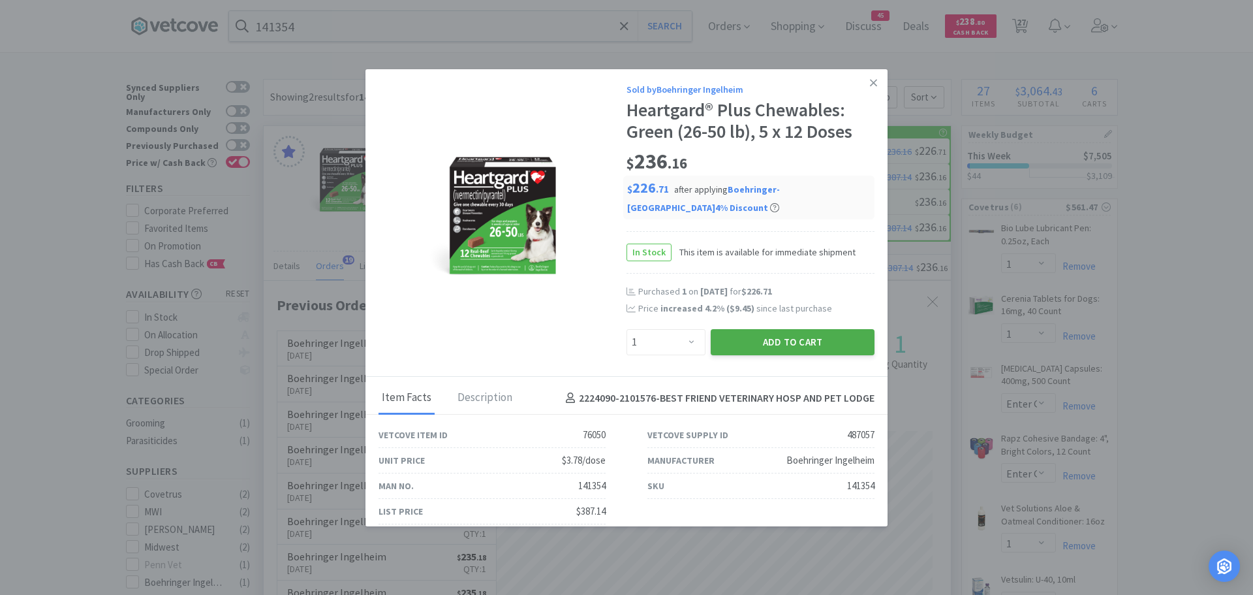
click at [732, 338] on button "Add to Cart" at bounding box center [793, 342] width 164 height 26
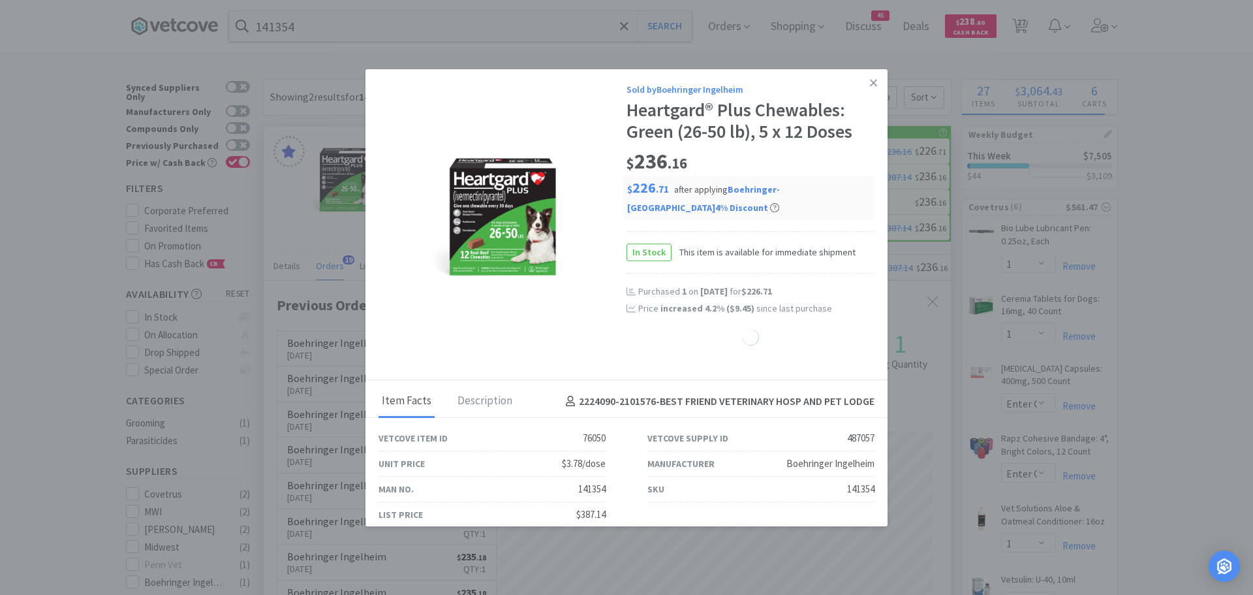
select select "1"
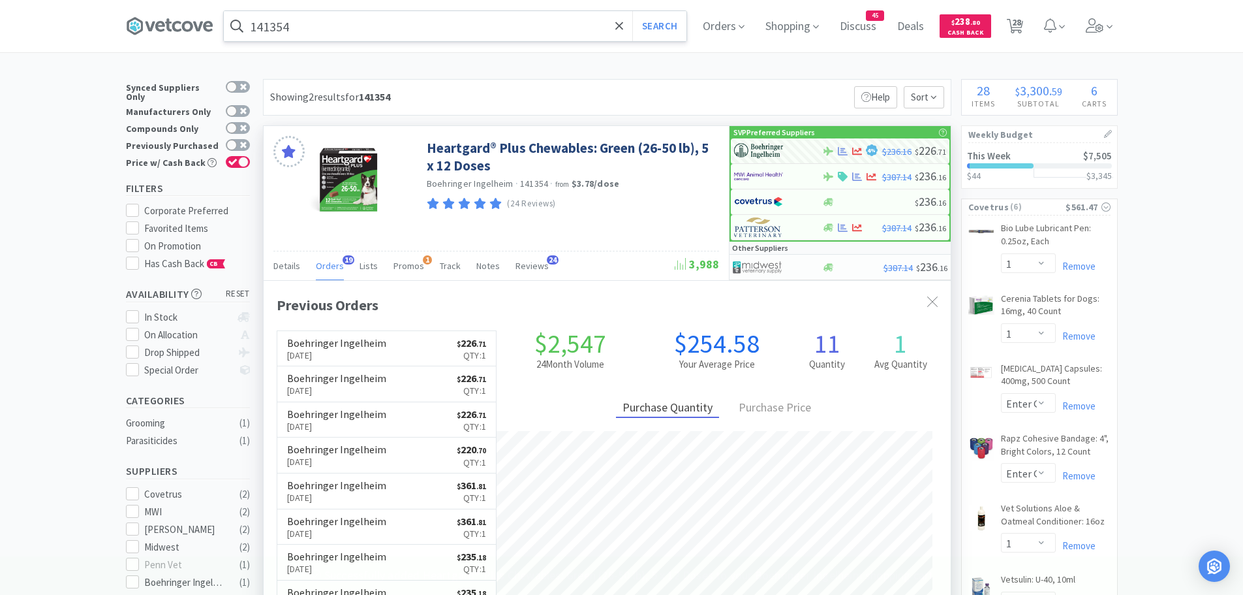
click at [352, 27] on input "141354" at bounding box center [455, 26] width 463 height 30
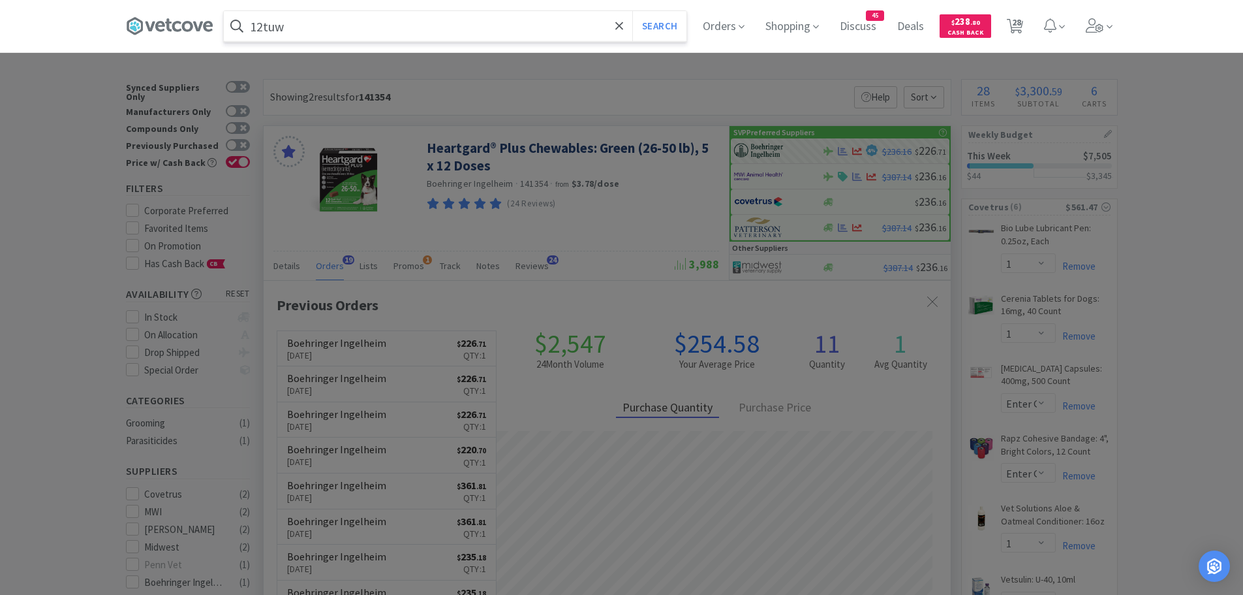
type input "12tuw"
click at [632, 11] on button "Search" at bounding box center [659, 26] width 54 height 30
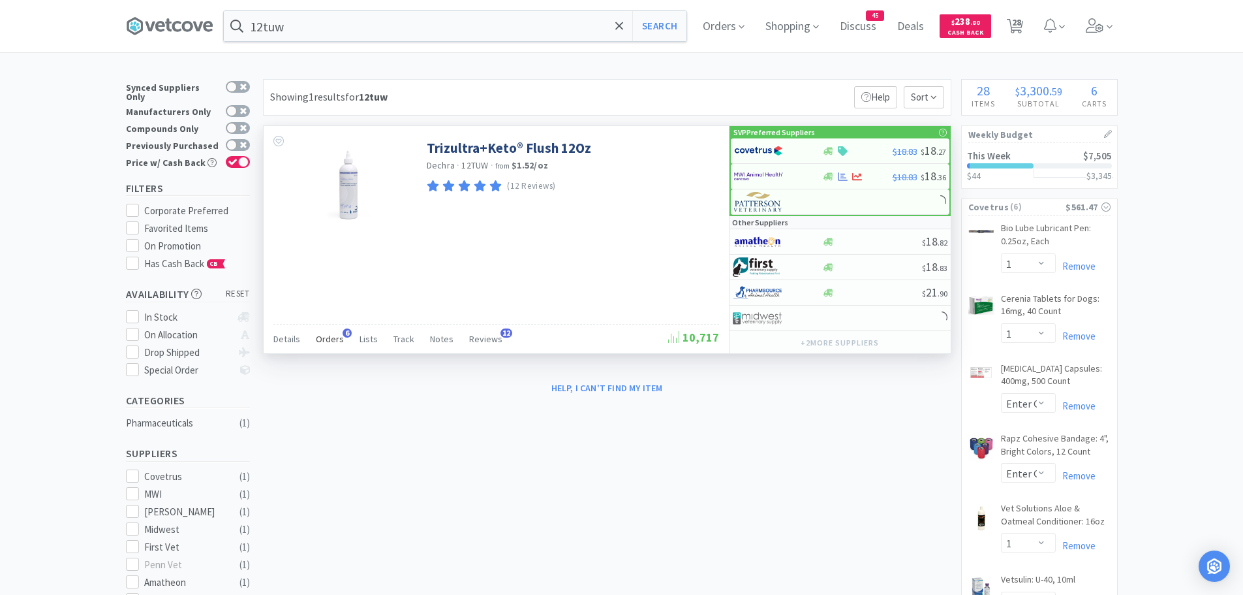
click at [334, 336] on span "Orders" at bounding box center [330, 339] width 28 height 12
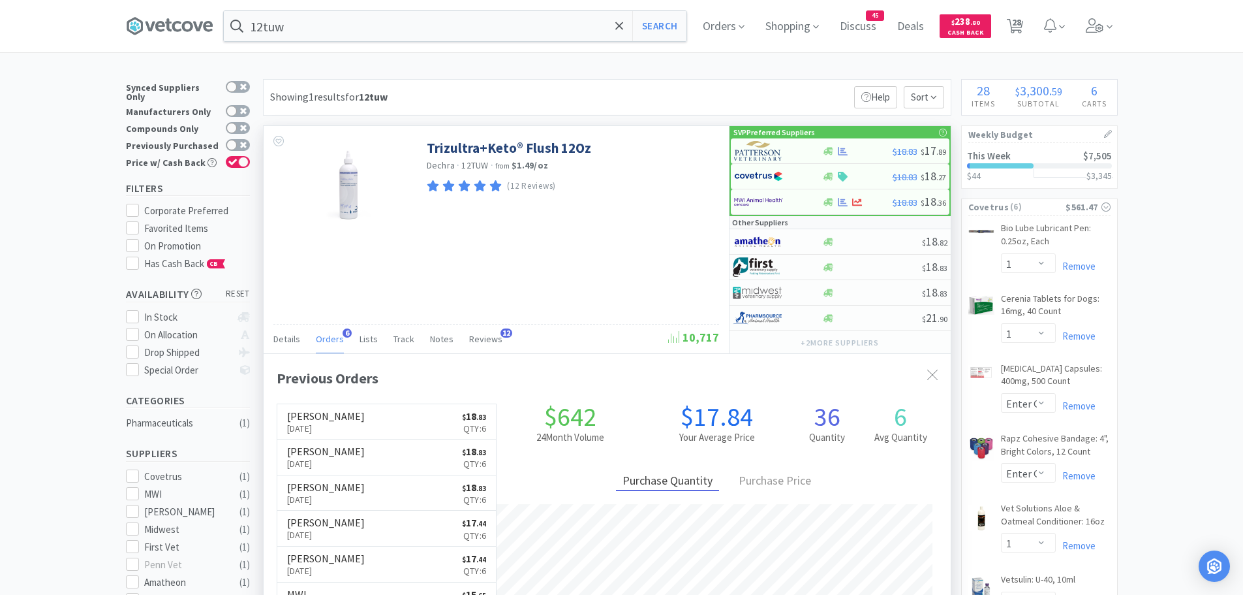
scroll to position [338, 687]
click at [756, 149] on img at bounding box center [758, 151] width 49 height 20
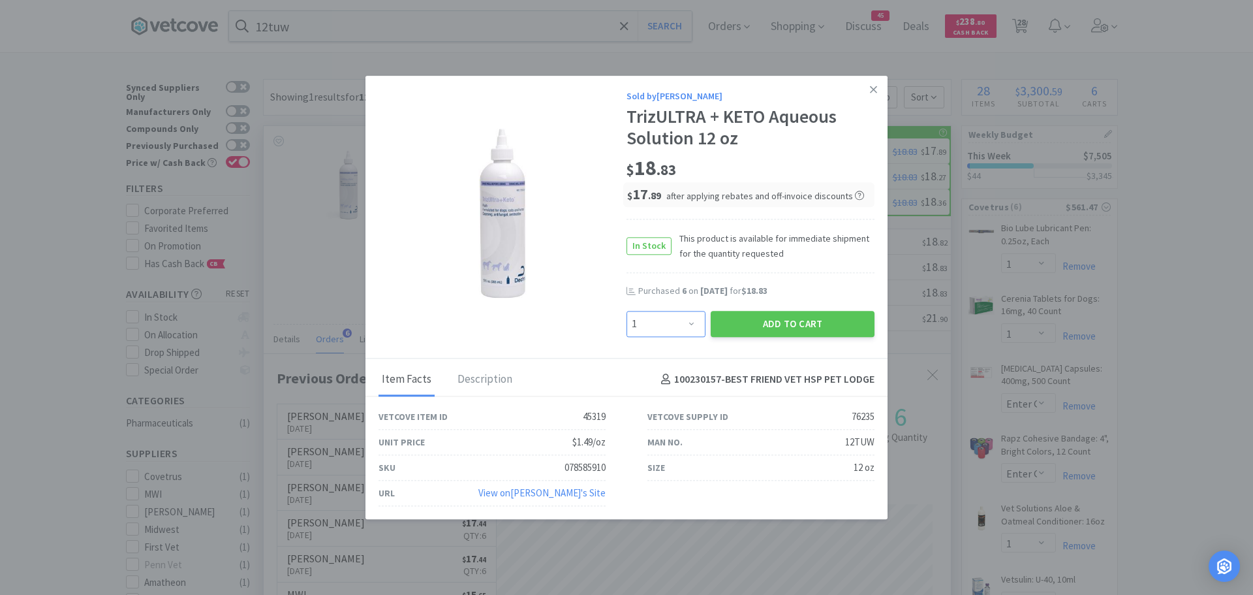
click at [689, 323] on select "Enter Quantity 1 2 3 4 5 6 7 8 9 10 11 12 13 14 15 16 17 18 19 20 Enter Quantity" at bounding box center [666, 324] width 79 height 26
select select "6"
click at [627, 311] on select "Enter Quantity 1 2 3 4 5 6 7 8 9 10 11 12 13 14 15 16 17 18 19 20 Enter Quantity" at bounding box center [666, 324] width 79 height 26
drag, startPoint x: 750, startPoint y: 318, endPoint x: 756, endPoint y: 303, distance: 15.5
click at [749, 318] on button "Add to Cart" at bounding box center [793, 324] width 164 height 26
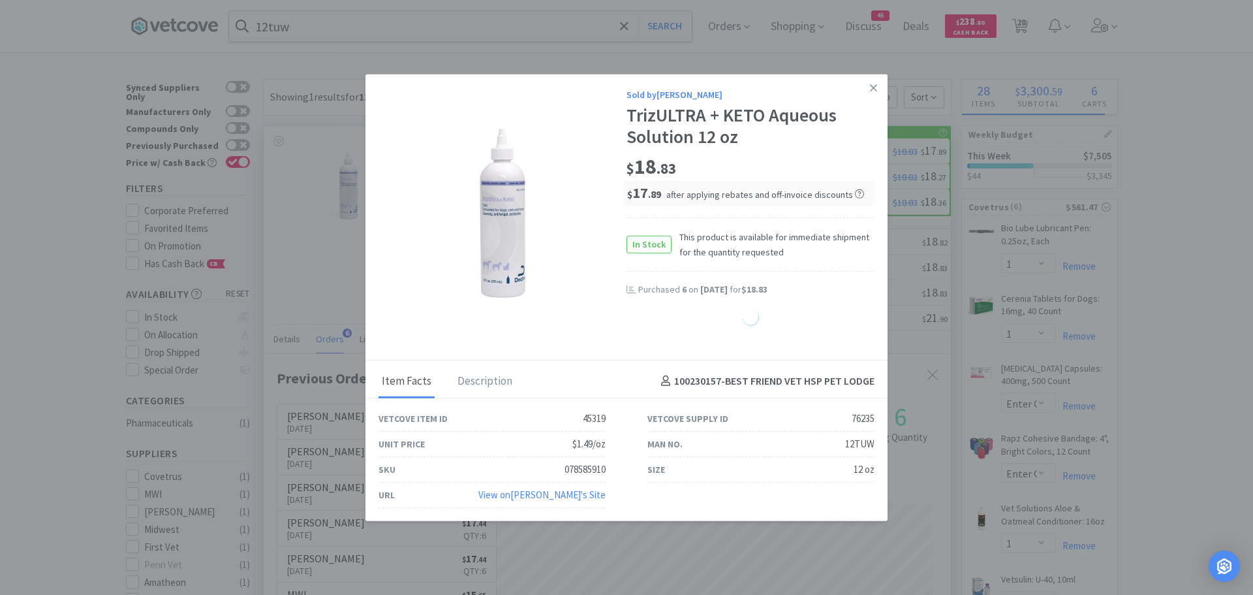
select select "6"
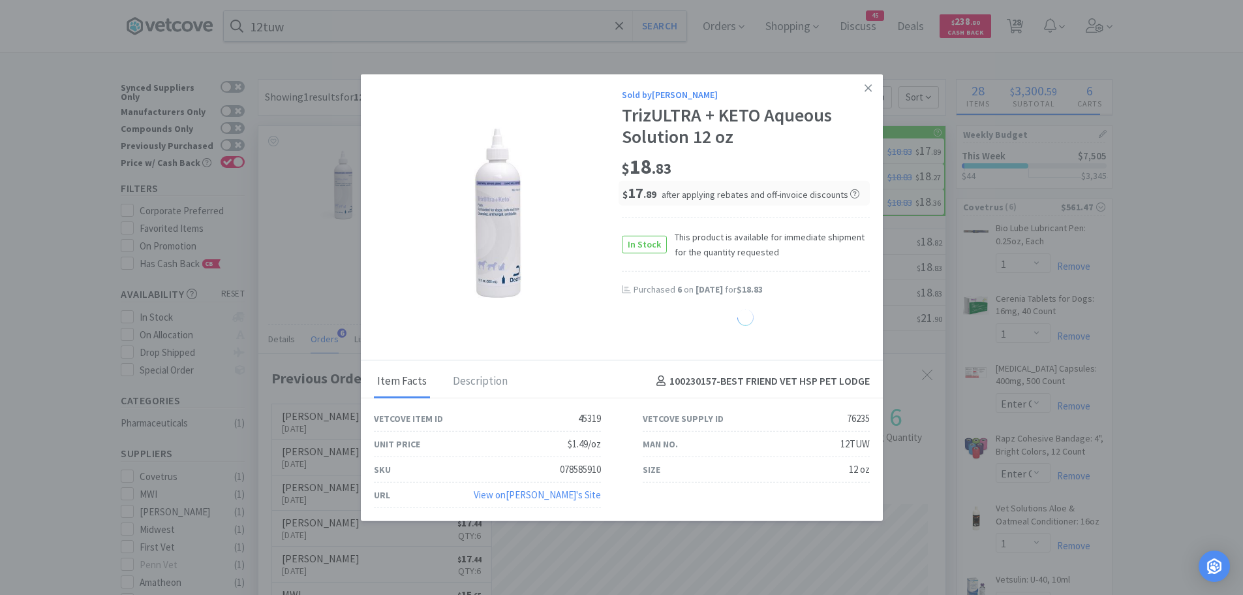
select select "2"
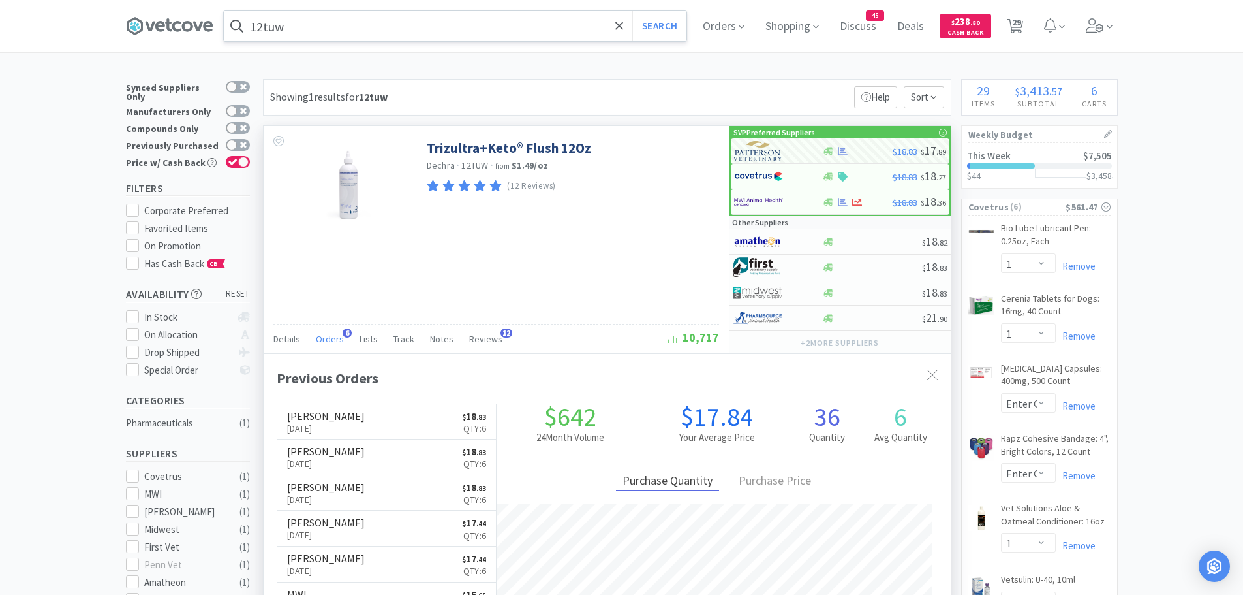
click at [333, 23] on input "12tuw" at bounding box center [455, 26] width 463 height 30
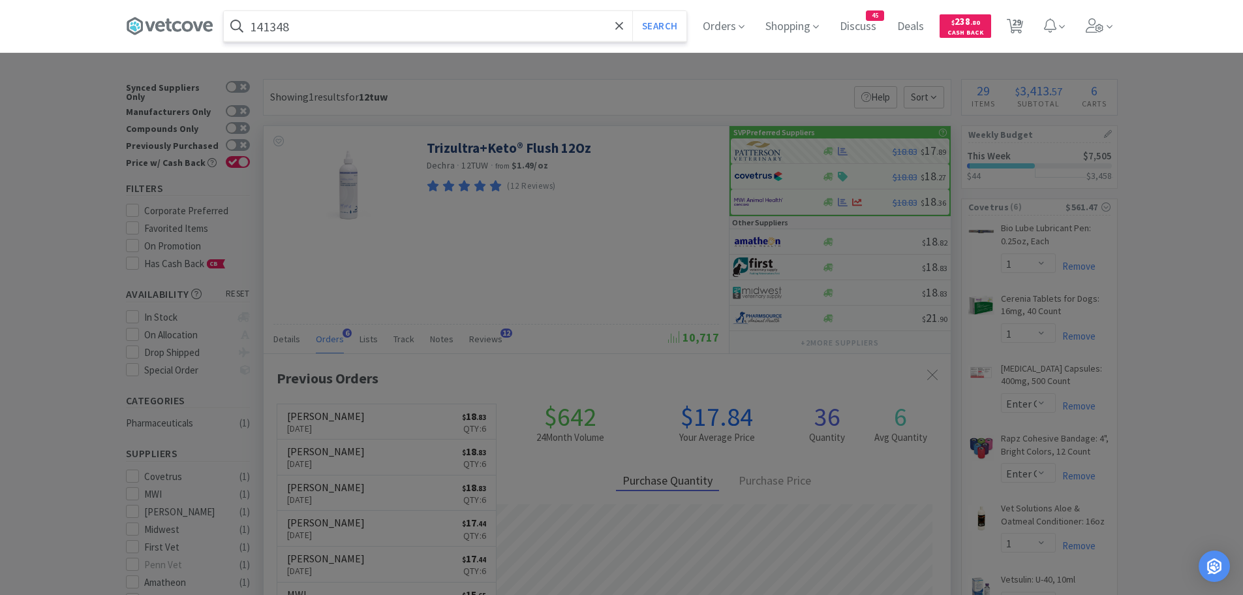
type input "141348"
click at [632, 11] on button "Search" at bounding box center [659, 26] width 54 height 30
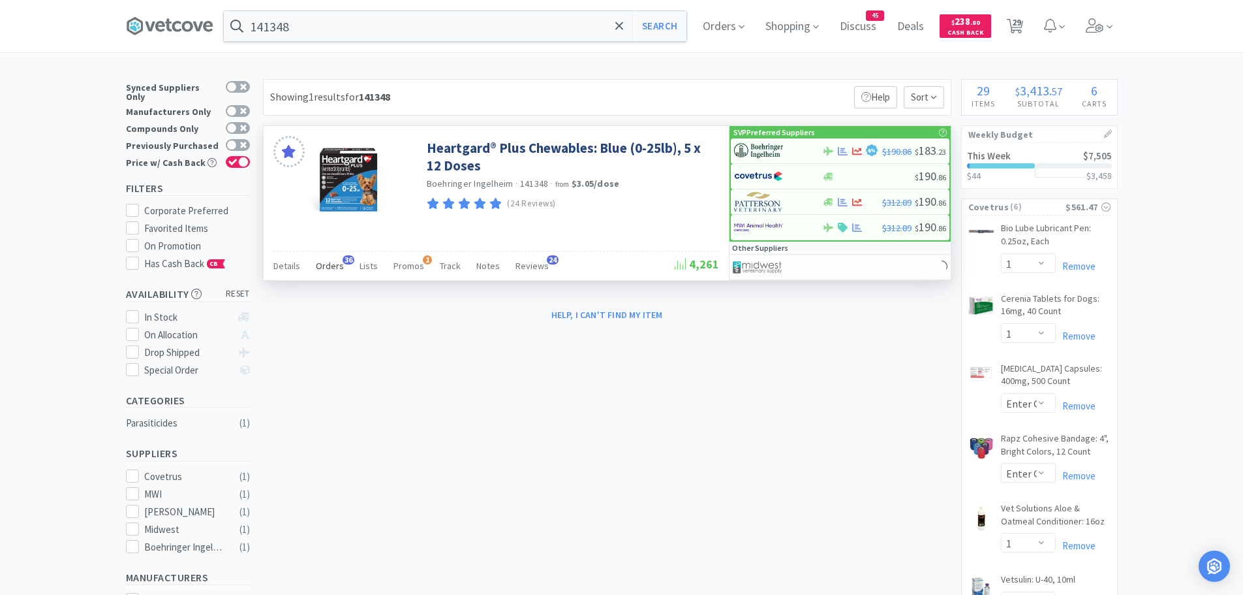
click at [325, 264] on span "Orders" at bounding box center [330, 266] width 28 height 12
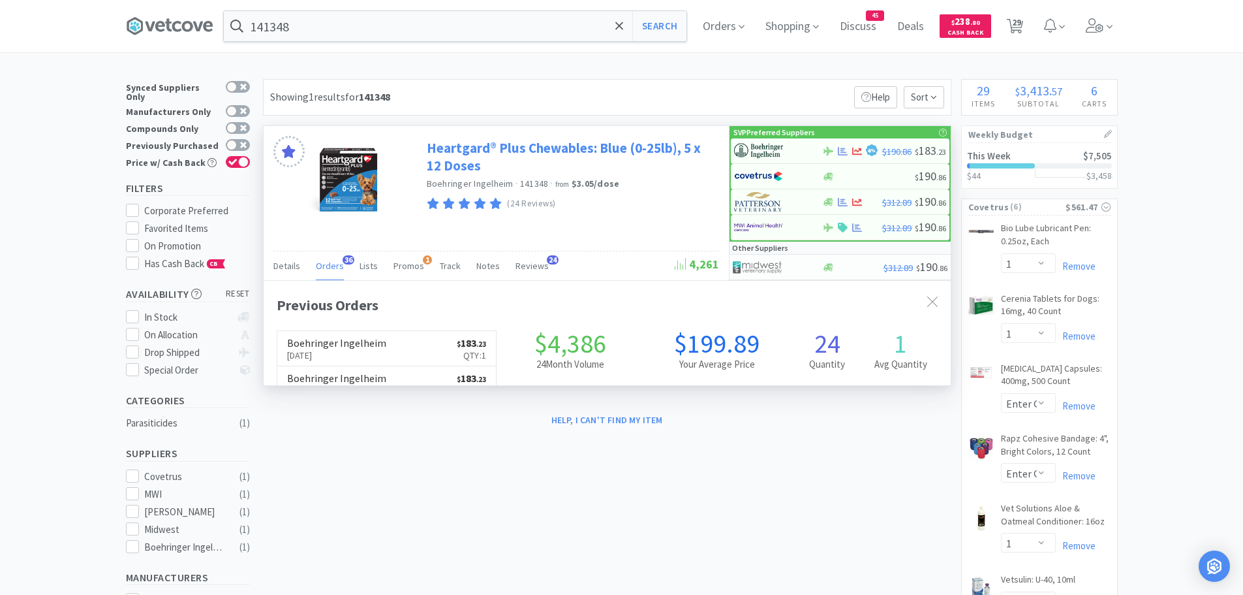
scroll to position [350, 687]
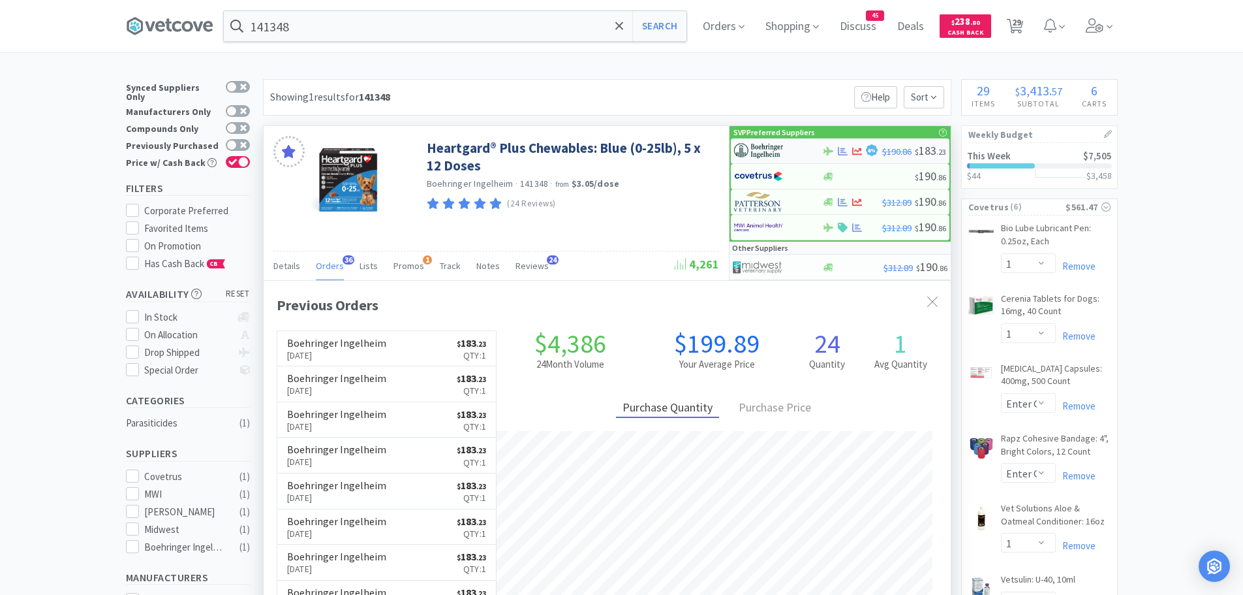
click at [758, 148] on img at bounding box center [758, 151] width 49 height 20
select select "1"
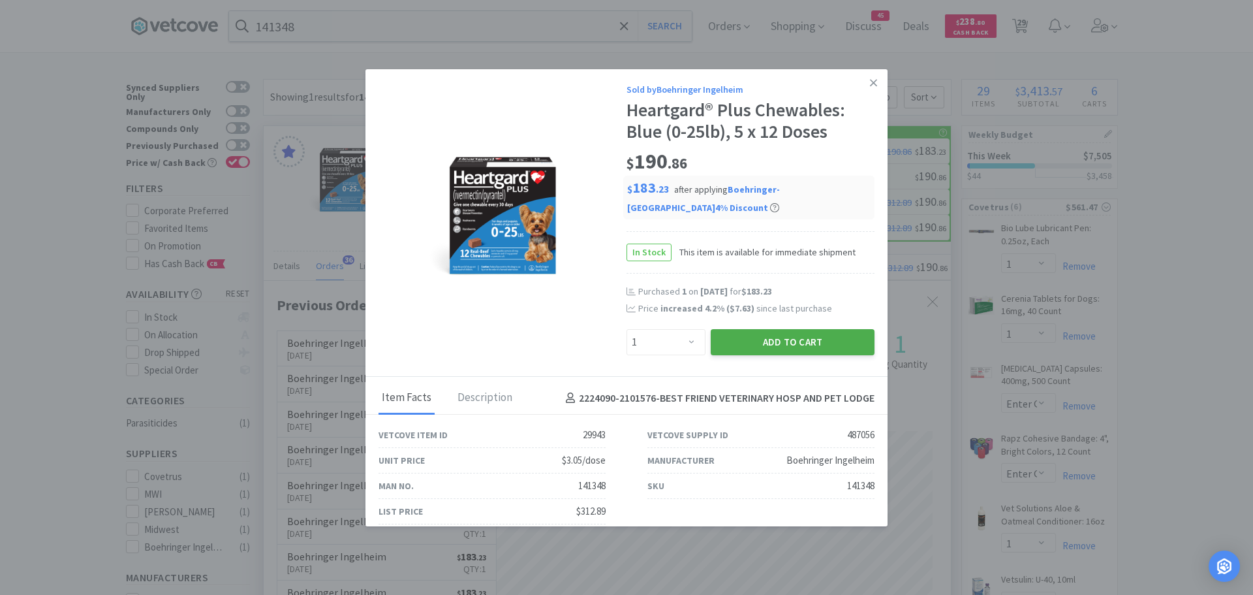
click at [754, 335] on button "Add to Cart" at bounding box center [793, 342] width 164 height 26
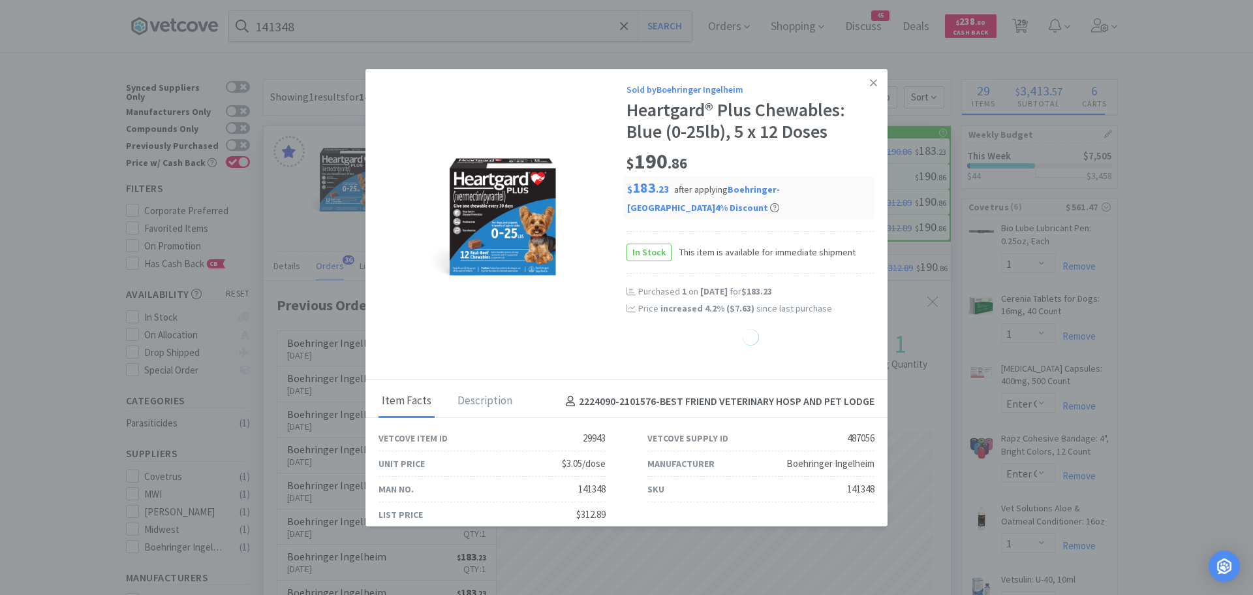
select select "1"
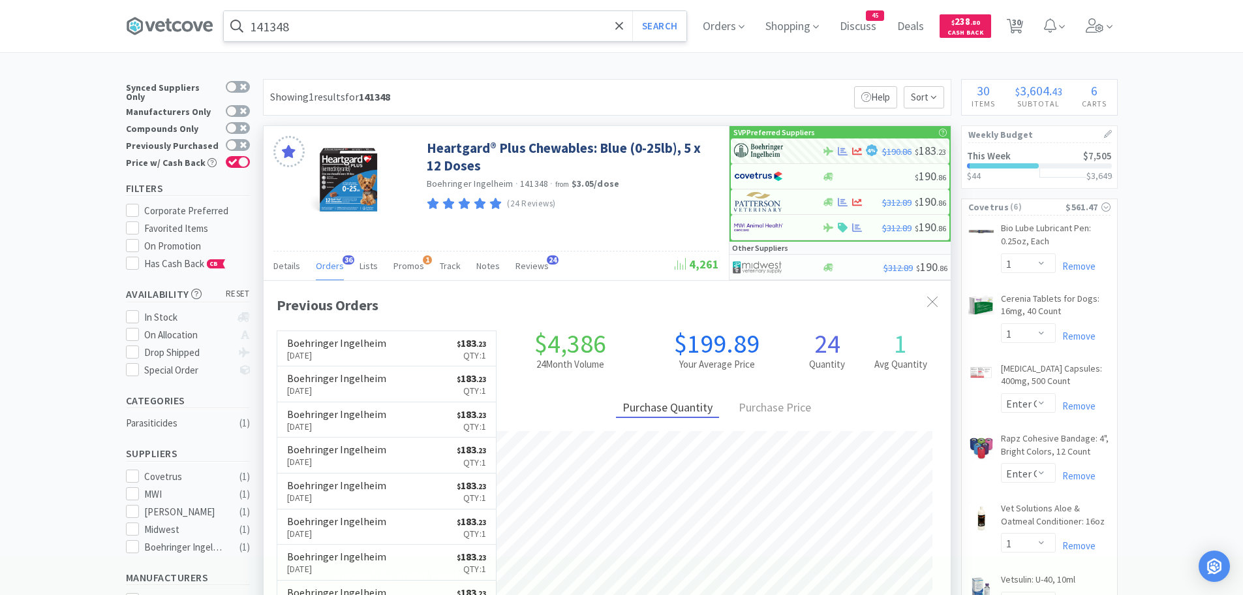
click at [317, 21] on input "141348" at bounding box center [455, 26] width 463 height 30
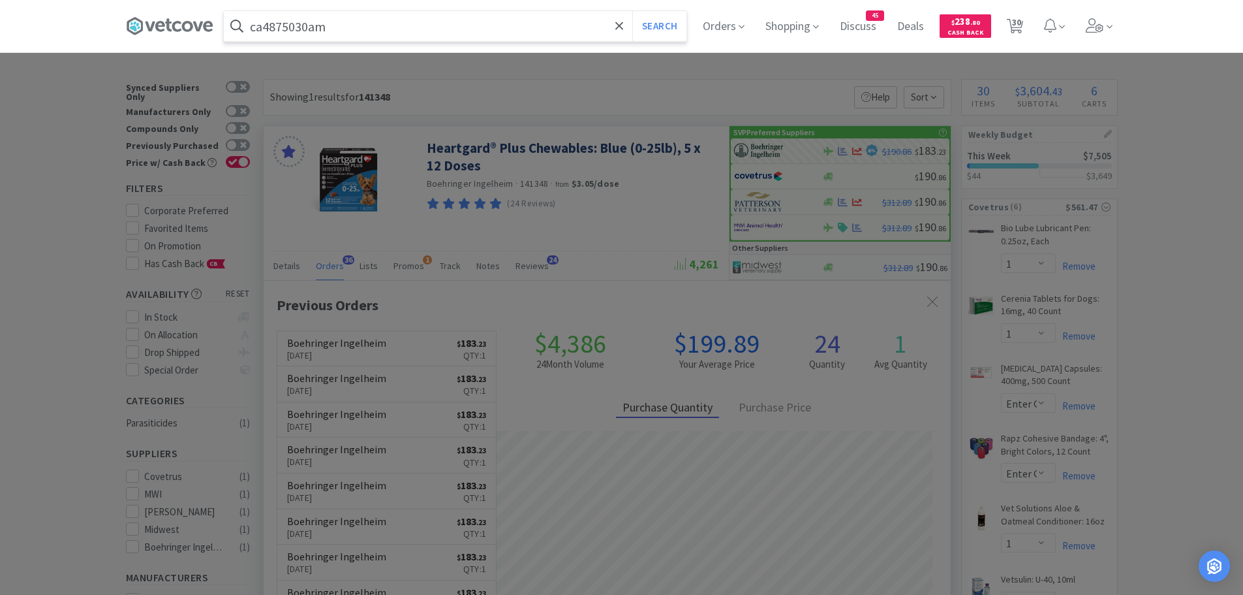
type input "ca4875030am"
click at [632, 11] on button "Search" at bounding box center [659, 26] width 54 height 30
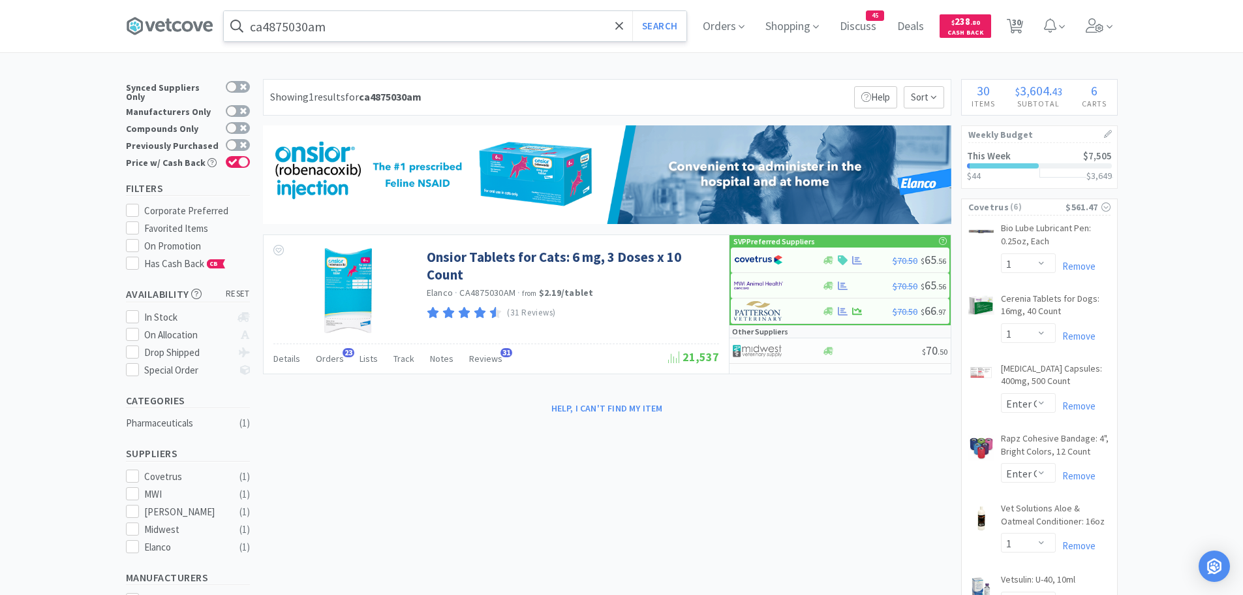
click at [371, 27] on input "ca4875030am" at bounding box center [455, 26] width 463 height 30
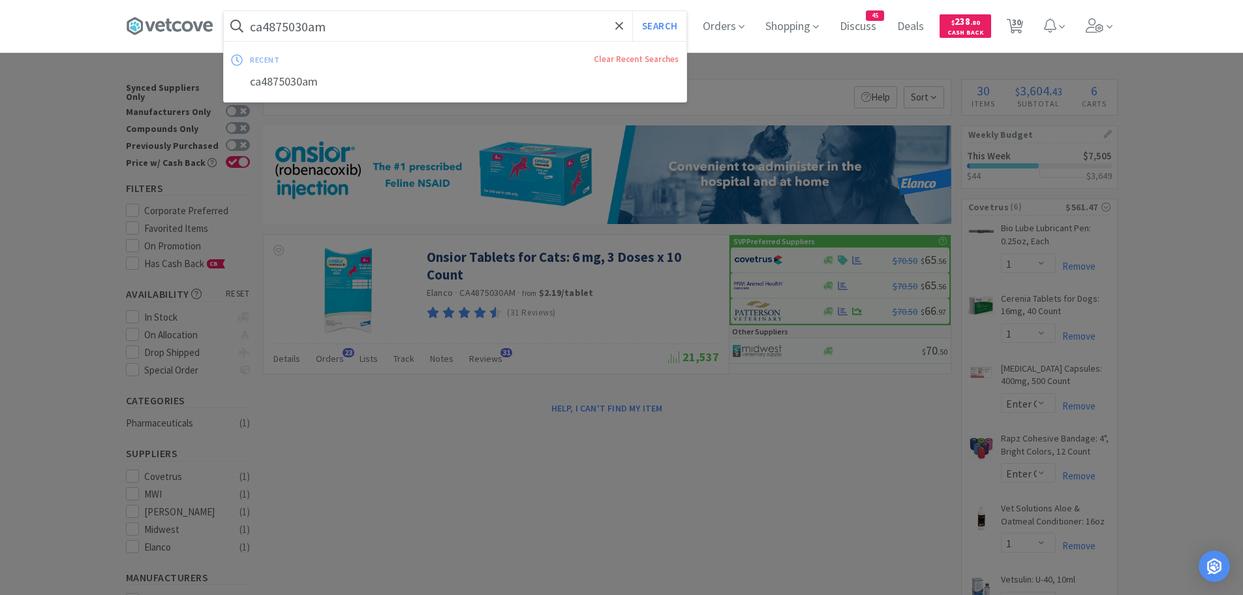
click at [1172, 161] on div at bounding box center [621, 297] width 1243 height 595
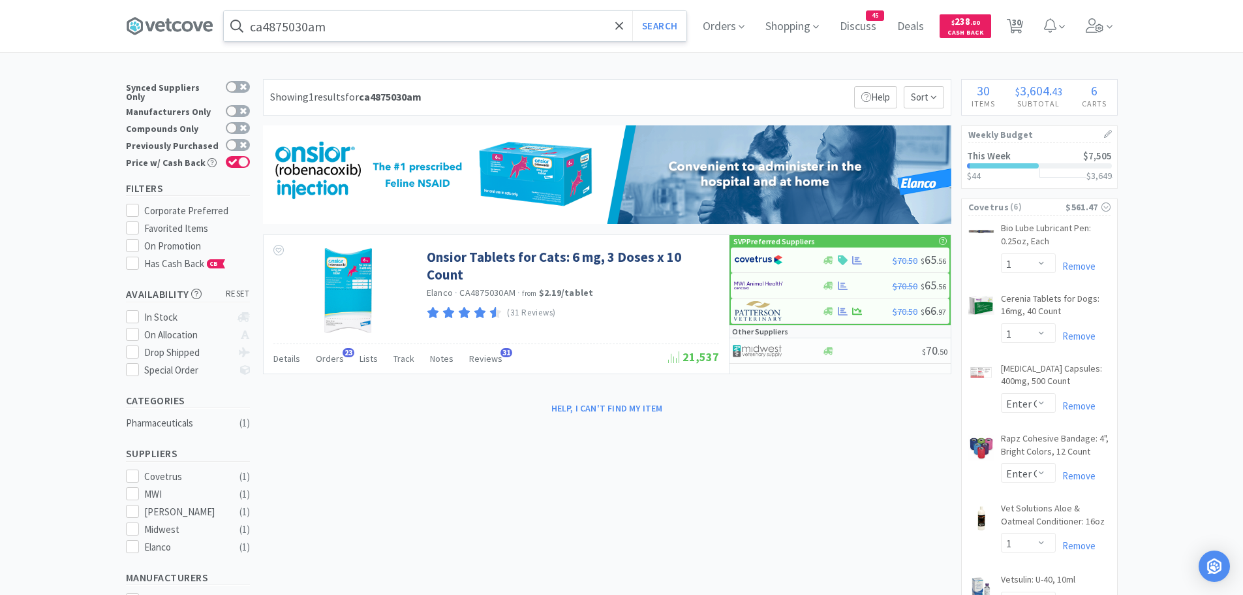
click at [373, 25] on input "ca4875030am" at bounding box center [455, 26] width 463 height 30
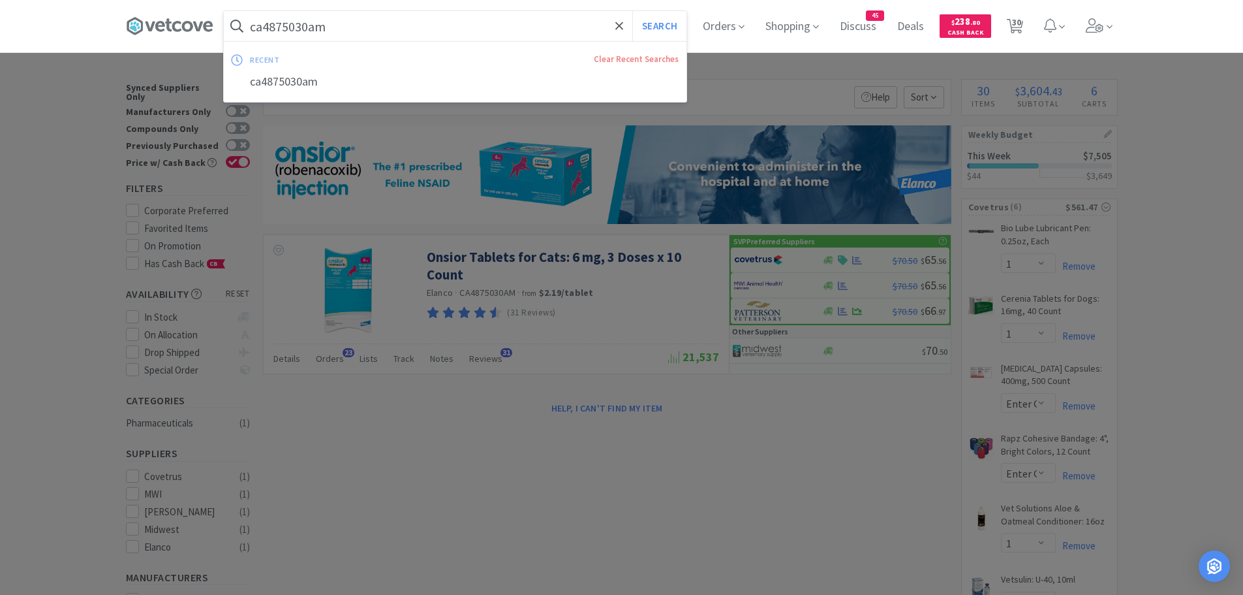
click at [1162, 181] on div at bounding box center [621, 297] width 1243 height 595
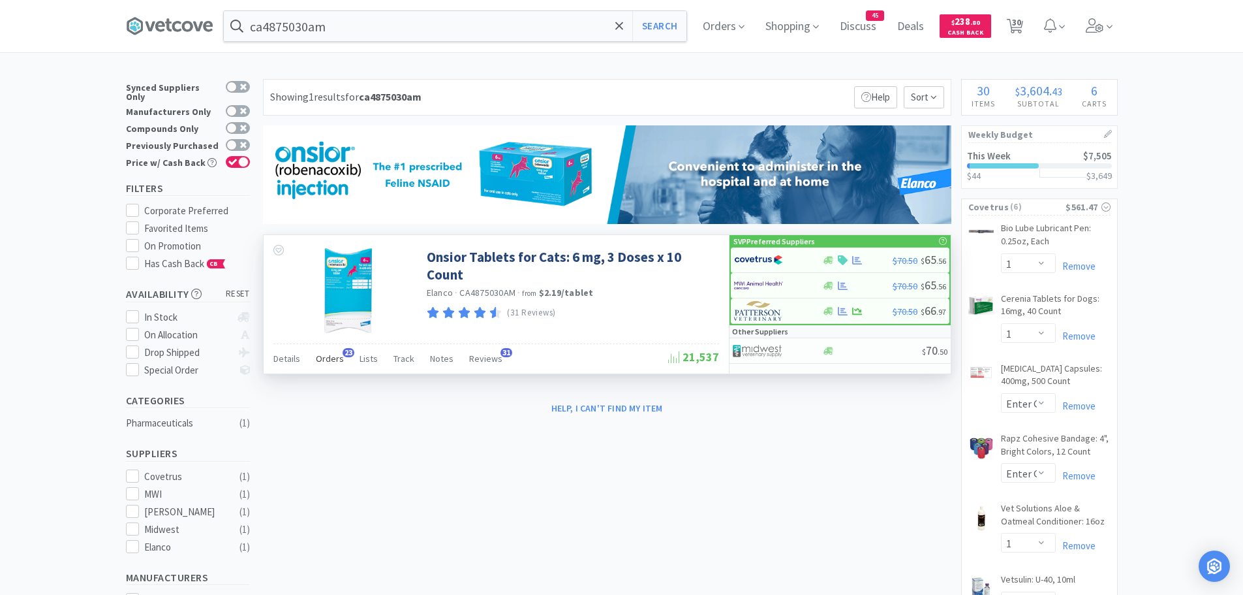
click at [336, 358] on span "Orders" at bounding box center [330, 358] width 28 height 12
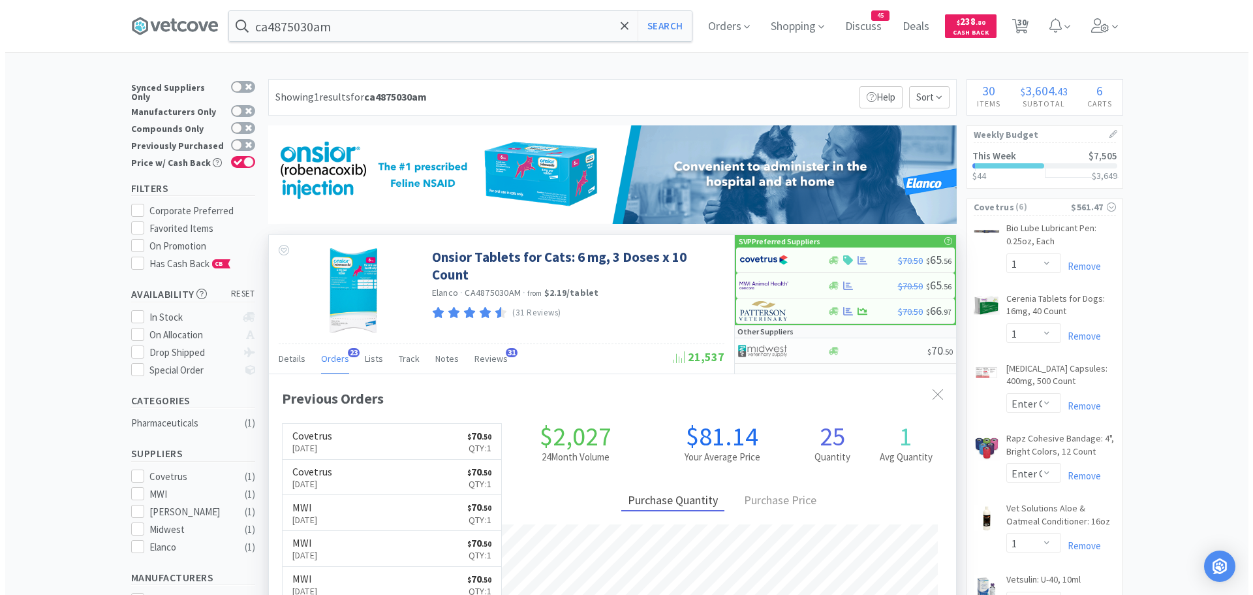
scroll to position [350, 687]
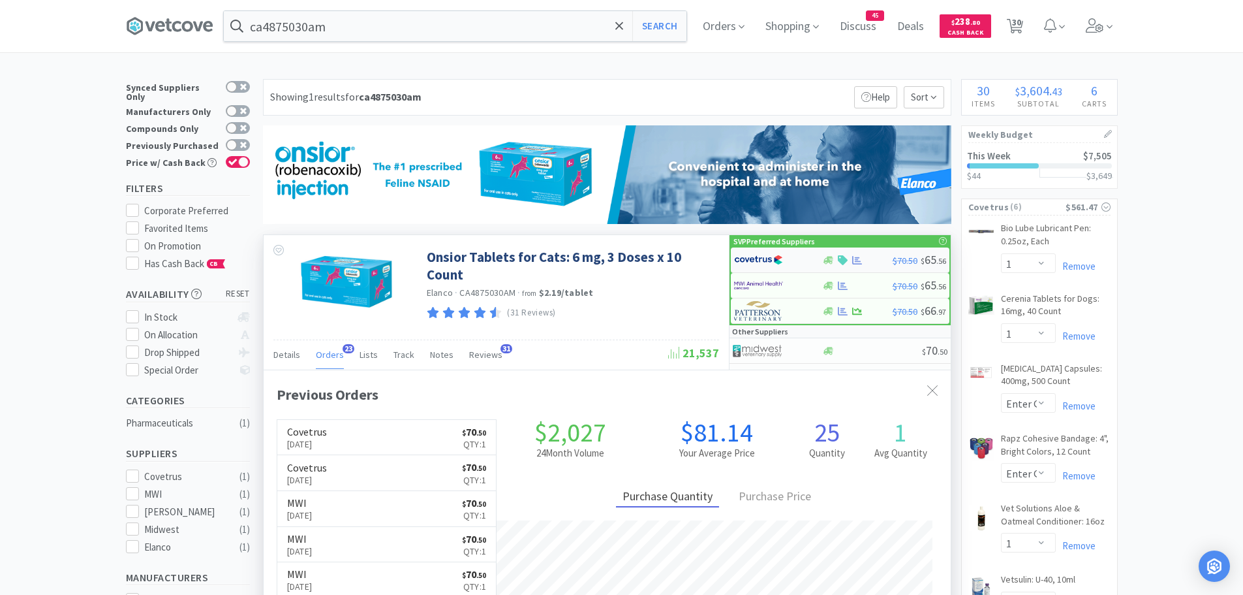
click at [772, 256] on img at bounding box center [758, 260] width 49 height 20
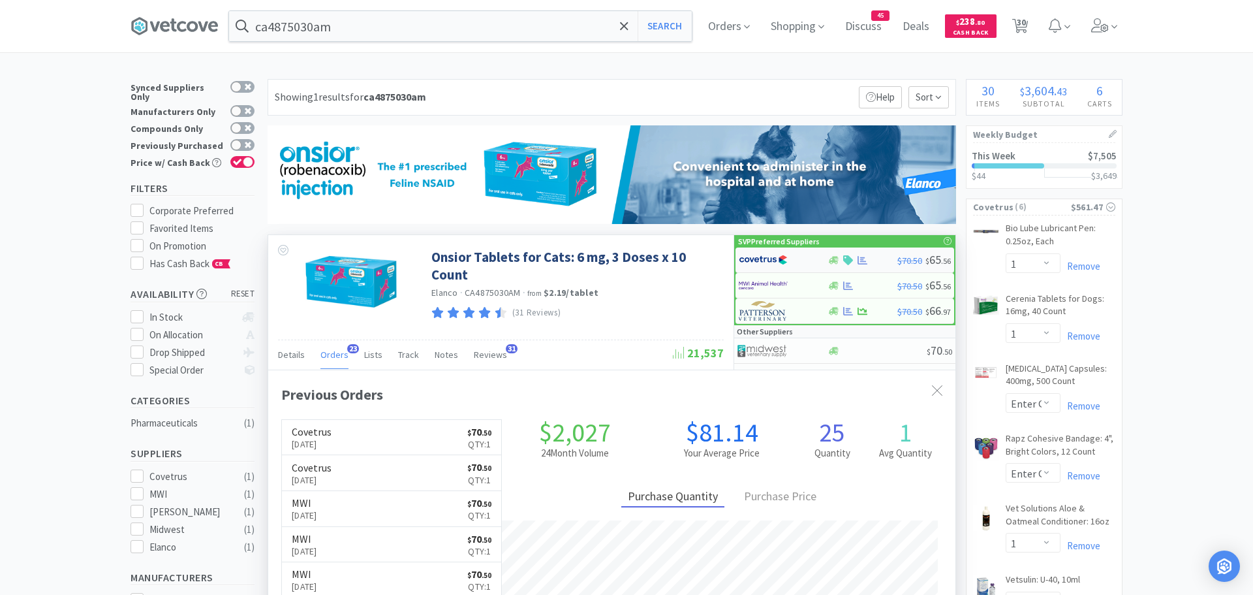
select select "1"
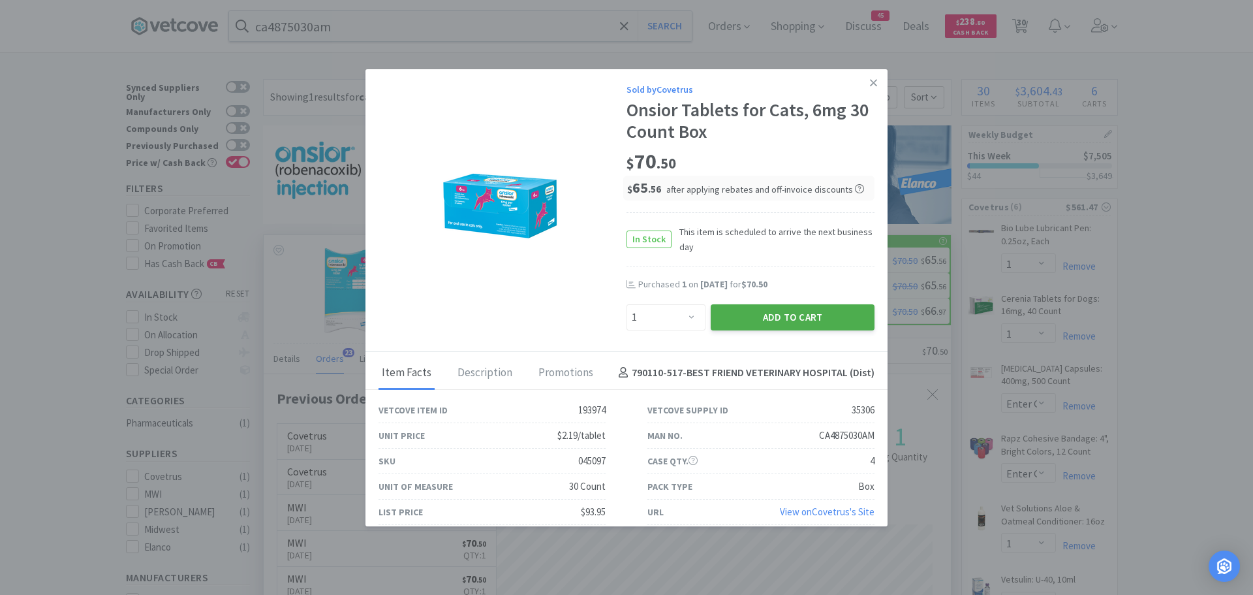
click at [741, 310] on button "Add to Cart" at bounding box center [793, 317] width 164 height 26
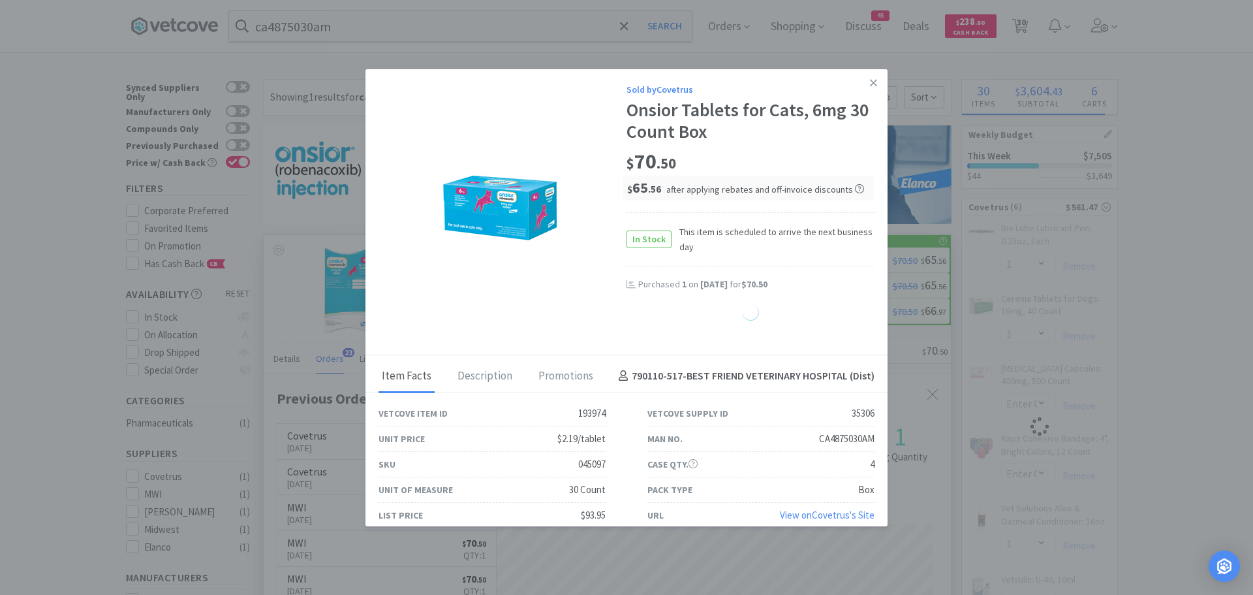
select select "1"
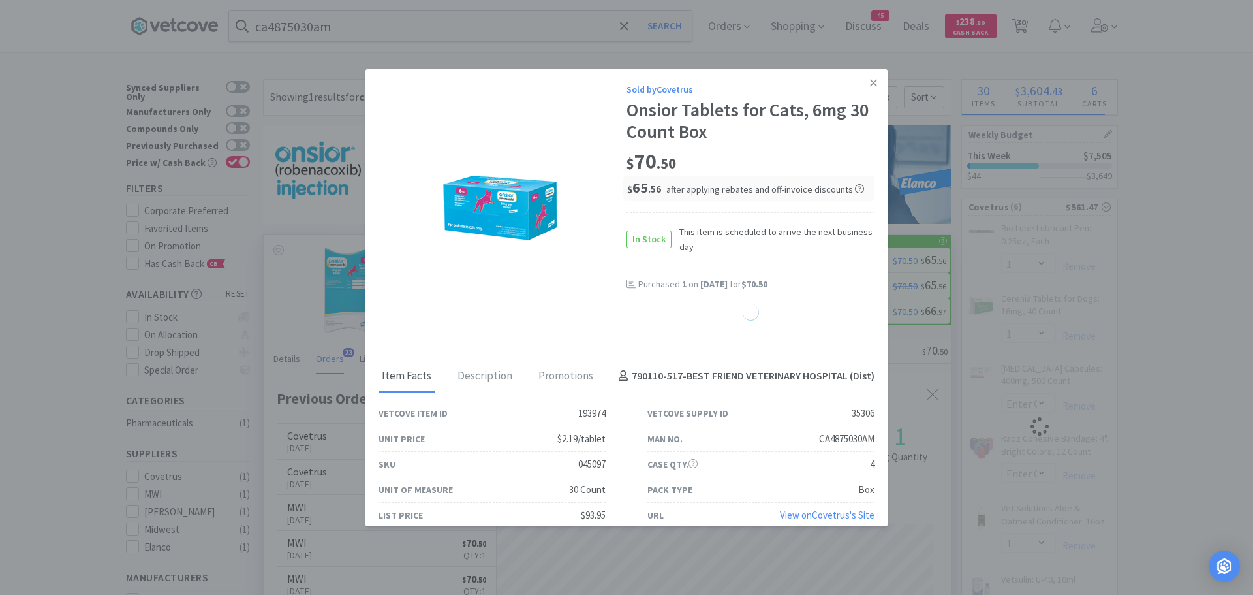
select select "1"
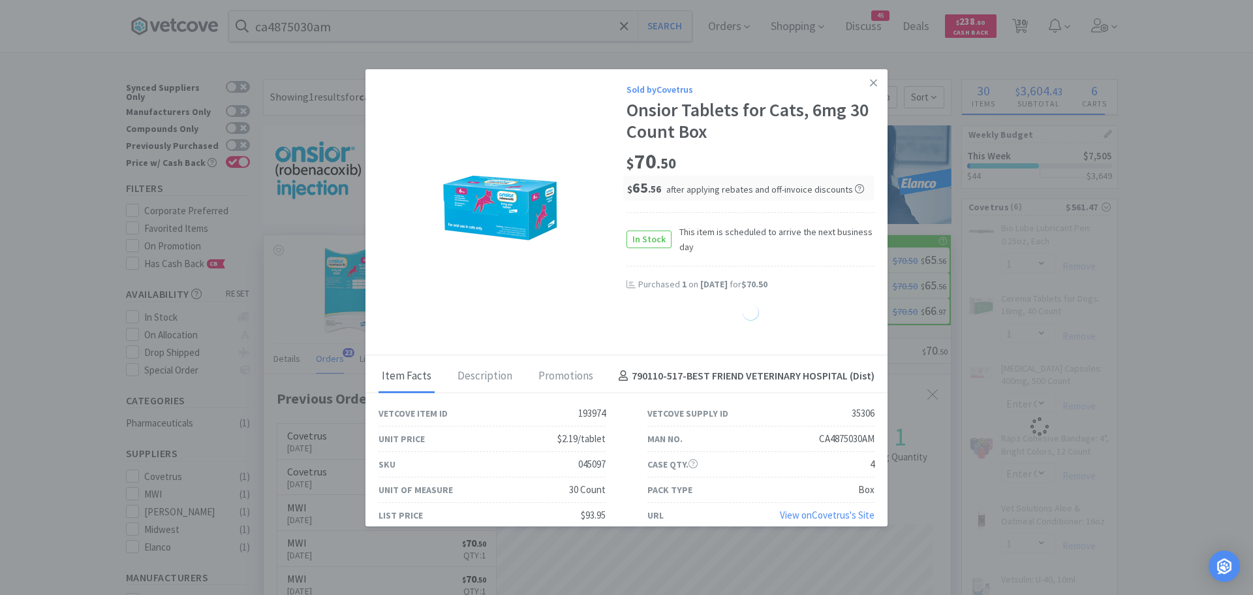
select select "1"
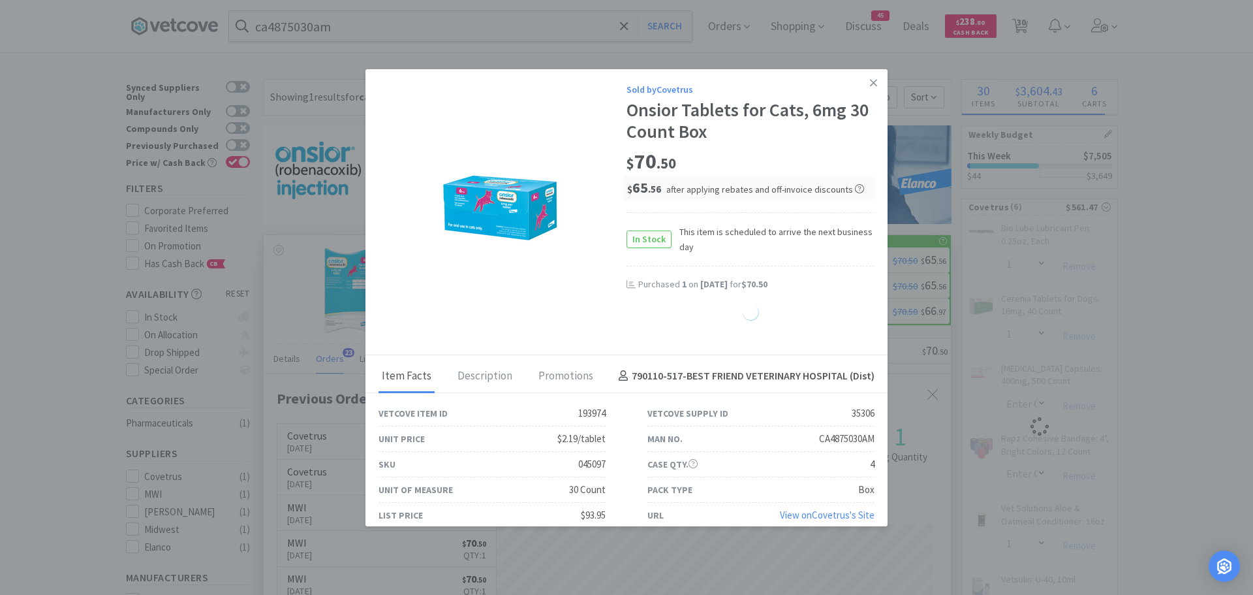
select select "1"
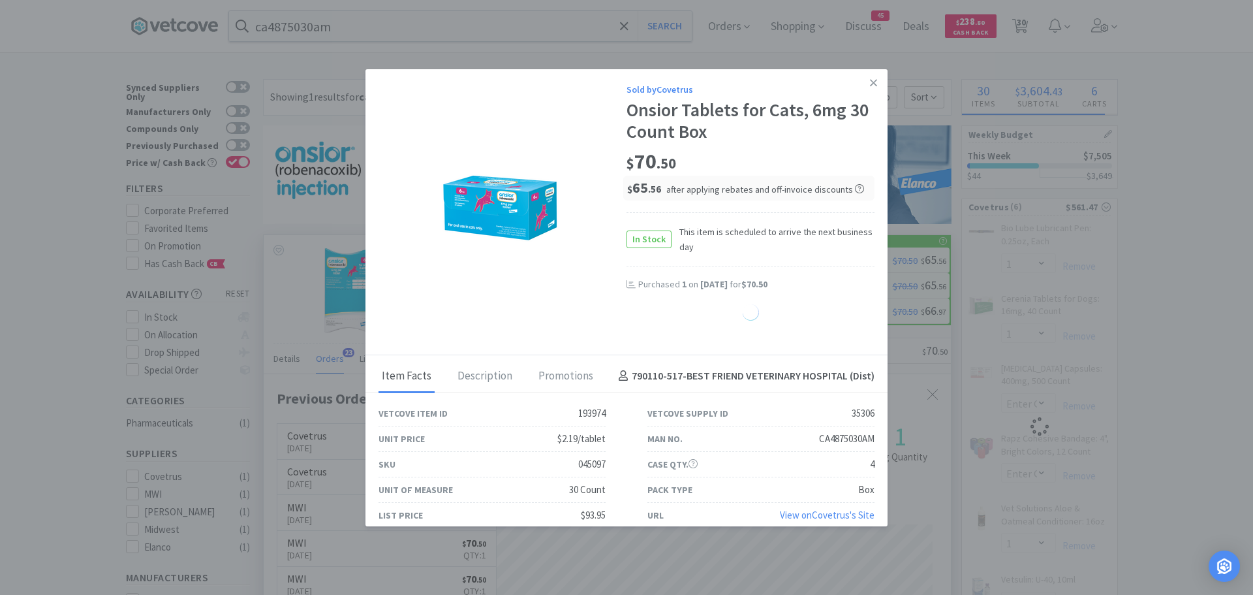
select select "1"
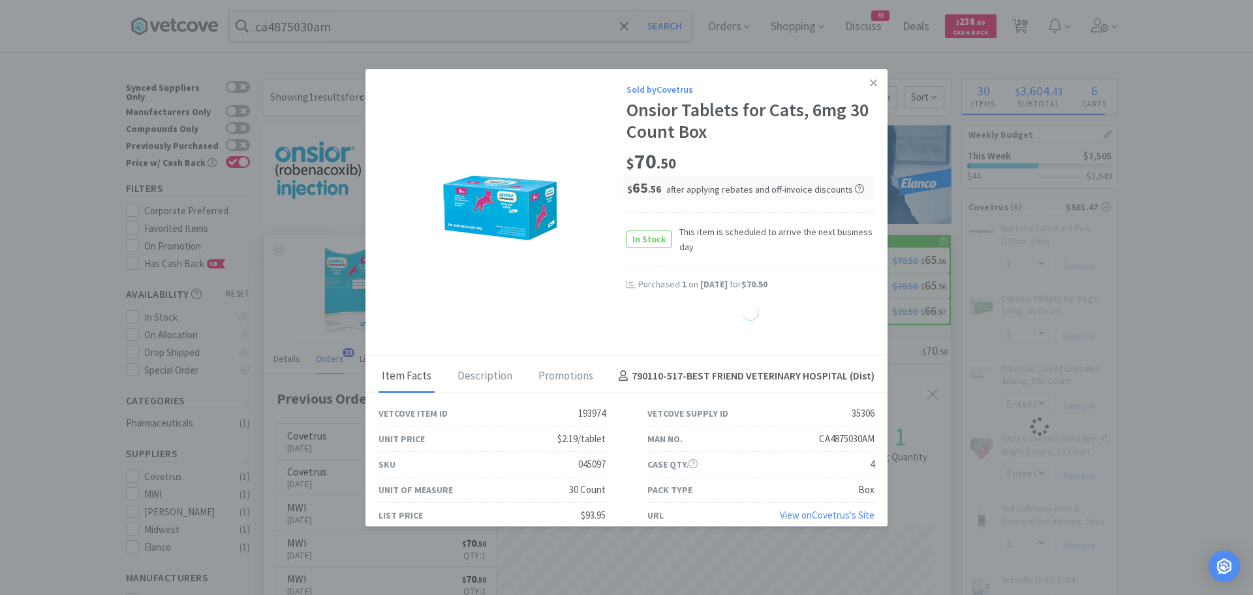
select select "1"
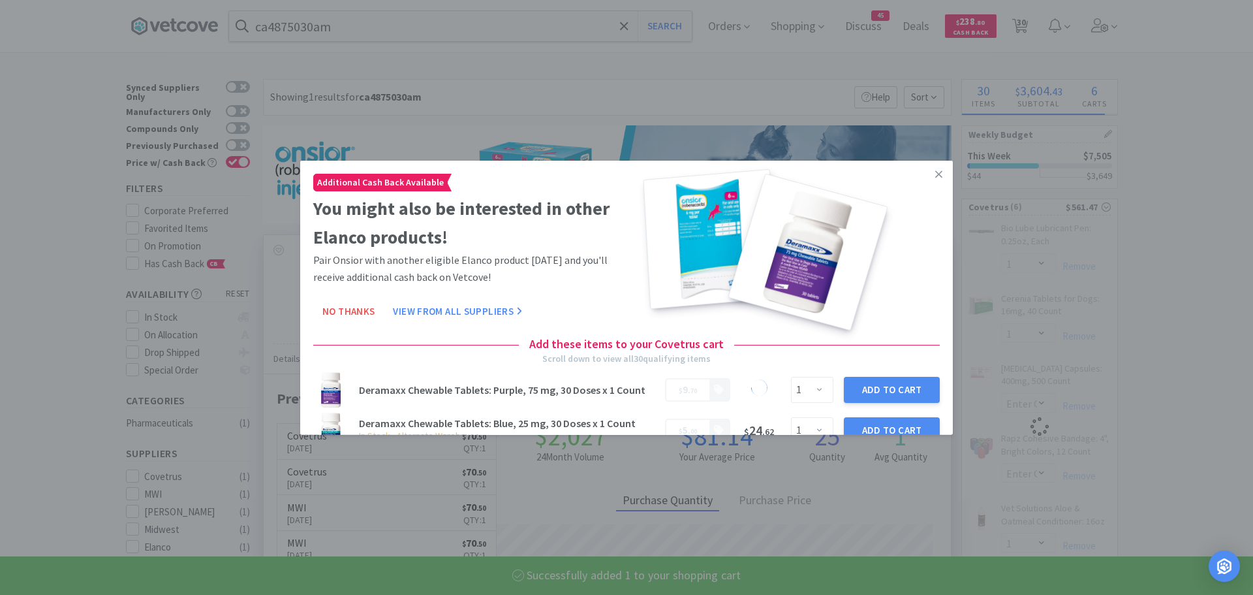
select select "1"
select select "2"
select select "10"
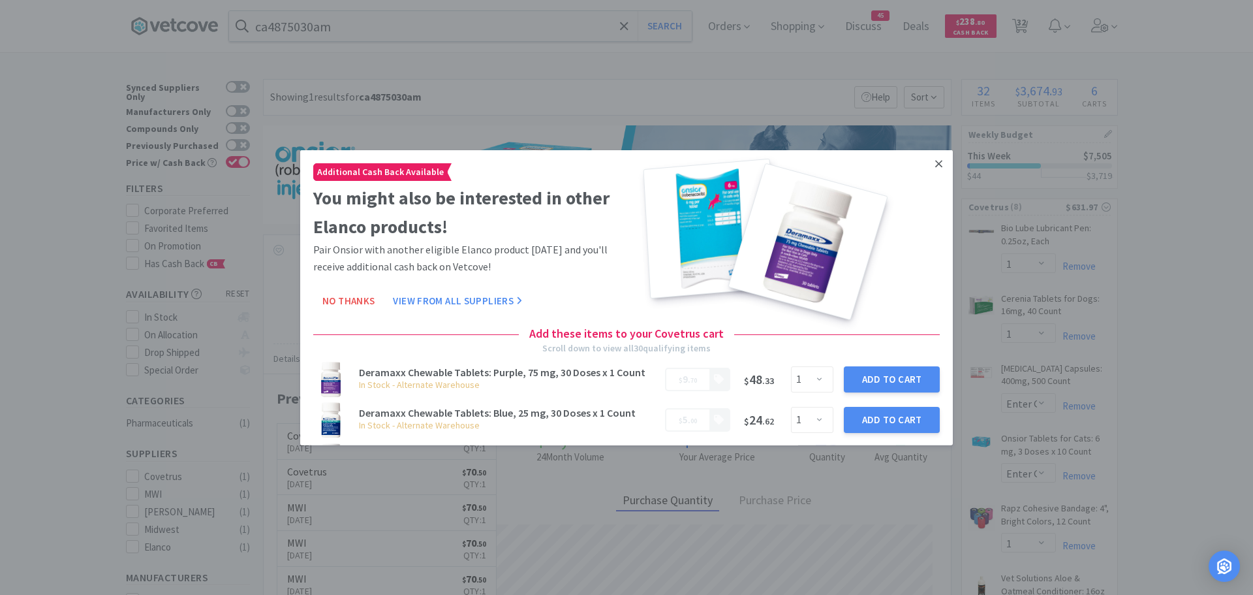
click at [929, 157] on link at bounding box center [938, 163] width 23 height 28
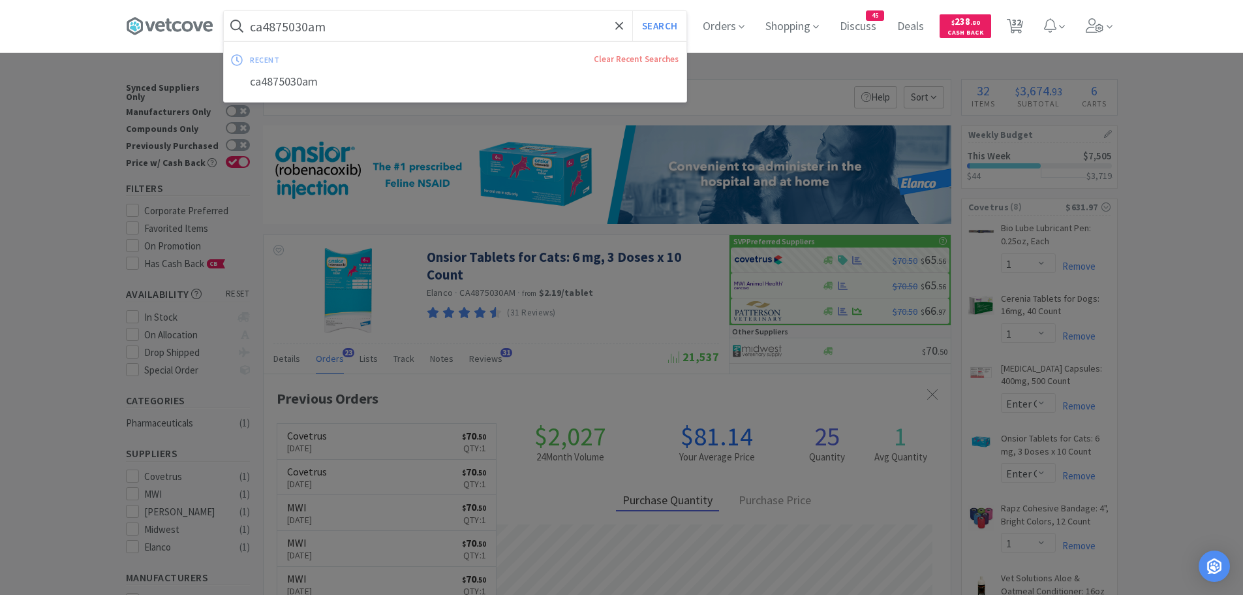
click at [396, 25] on input "ca4875030am" at bounding box center [455, 26] width 463 height 30
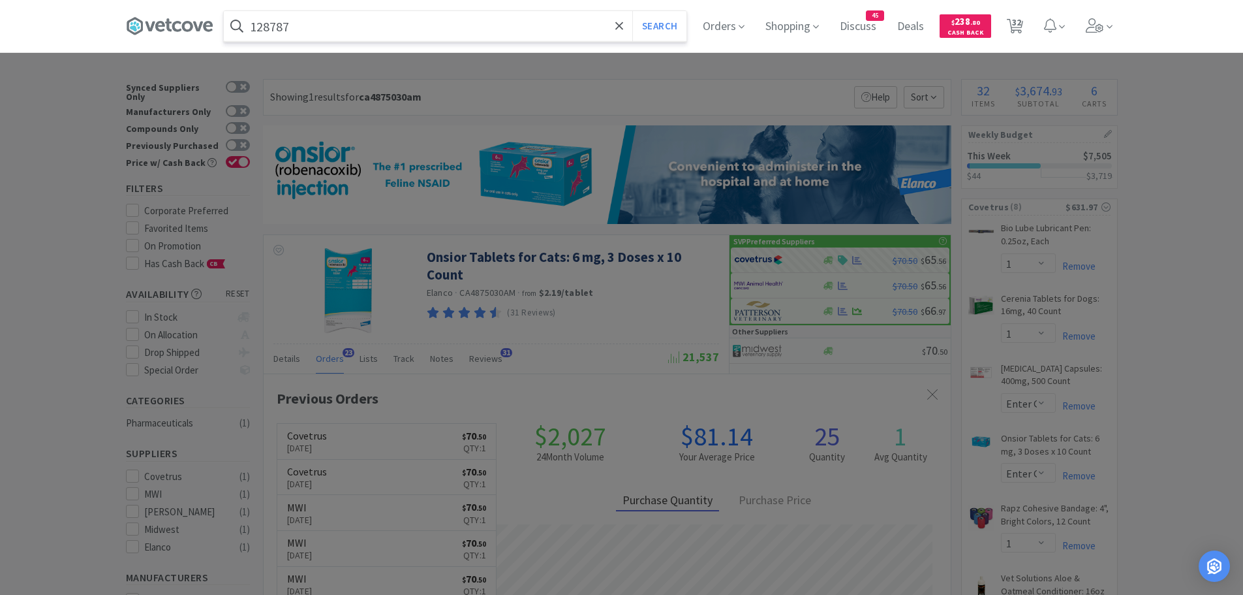
click at [632, 11] on button "Search" at bounding box center [659, 26] width 54 height 30
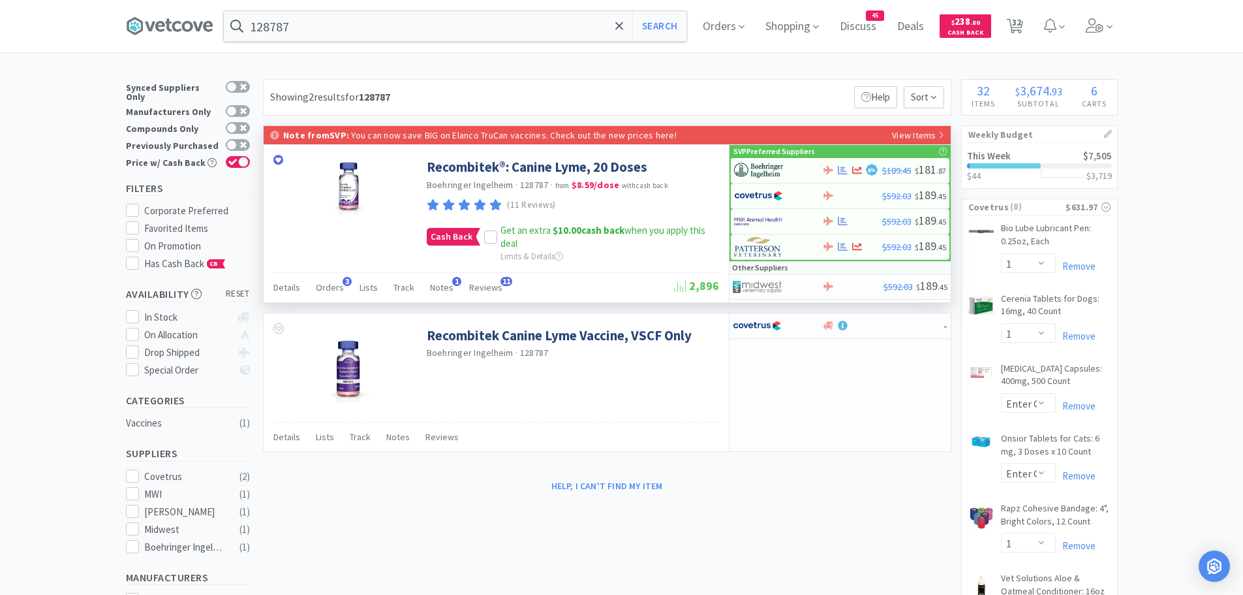
click at [341, 287] on div "Details Orders 3 Lists Track Notes 1 Reviews 11" at bounding box center [473, 289] width 401 height 25
click at [334, 286] on span "Orders" at bounding box center [330, 287] width 28 height 12
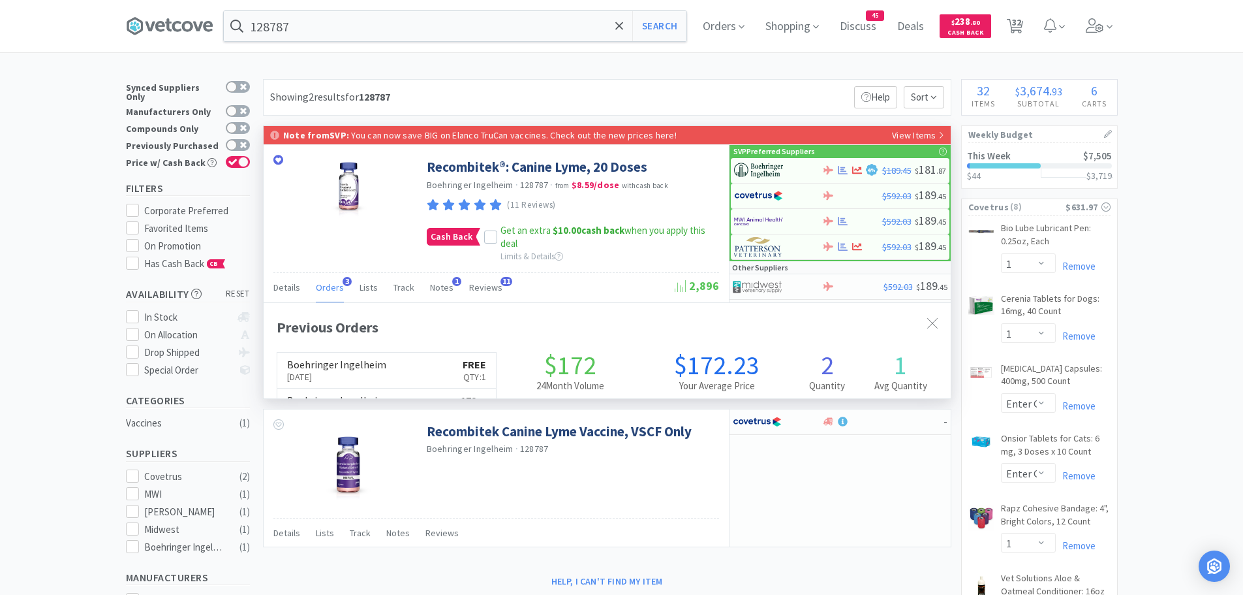
scroll to position [338, 687]
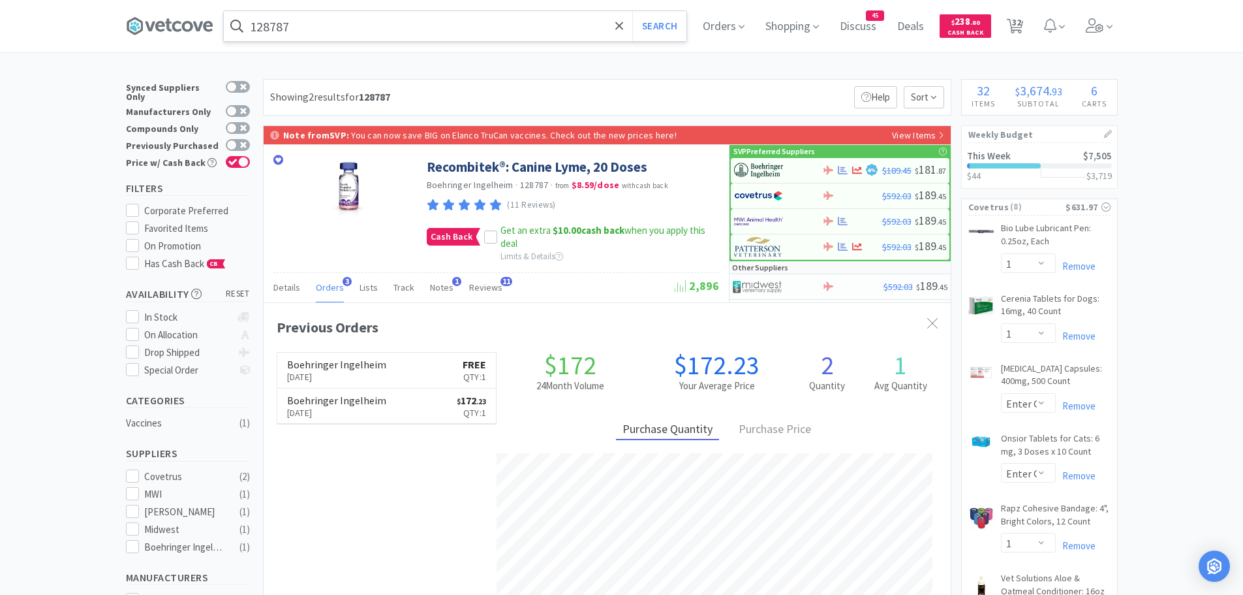
click at [332, 29] on input "128787" at bounding box center [455, 26] width 463 height 30
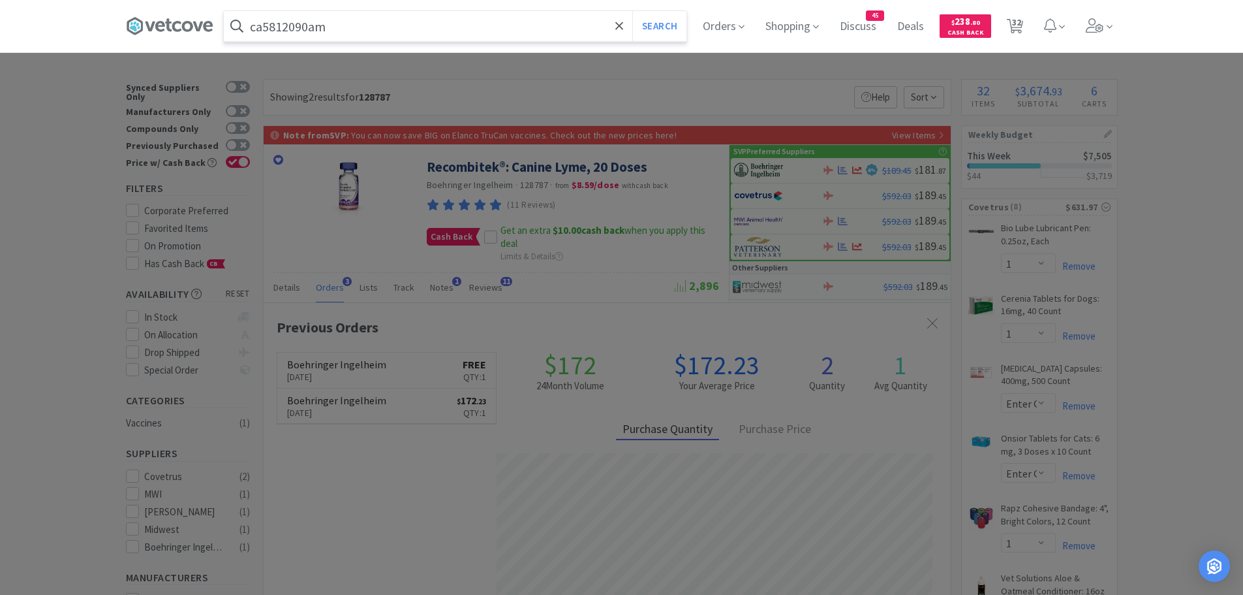
type input "ca5812090am"
click at [632, 11] on button "Search" at bounding box center [659, 26] width 54 height 30
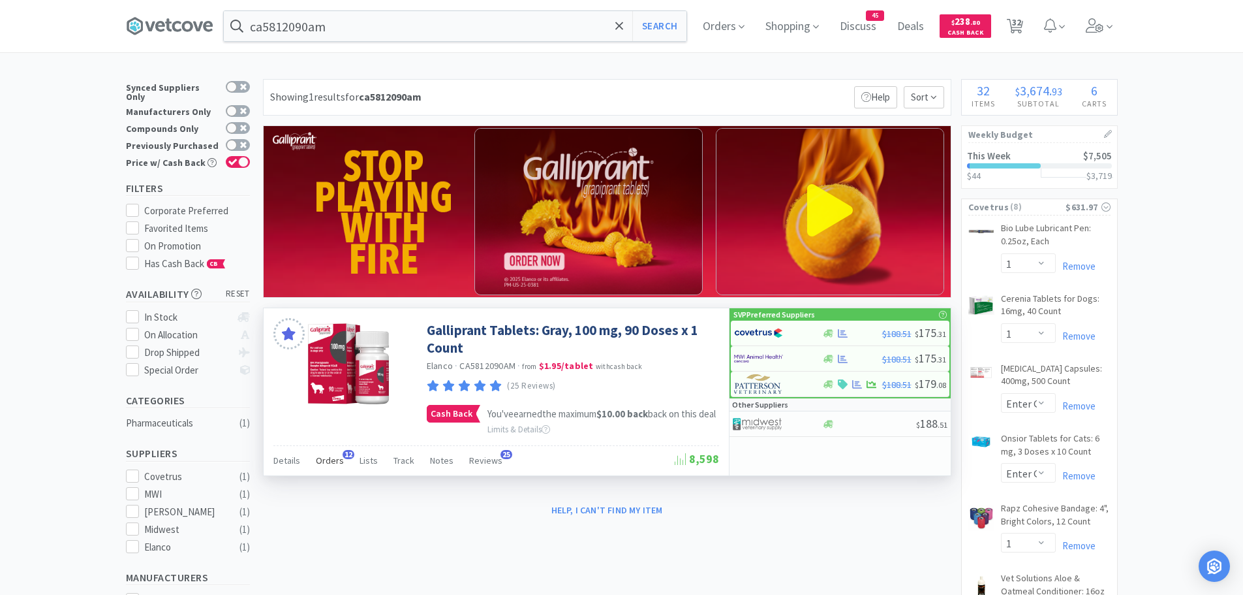
click at [335, 466] on span "Orders" at bounding box center [330, 460] width 28 height 12
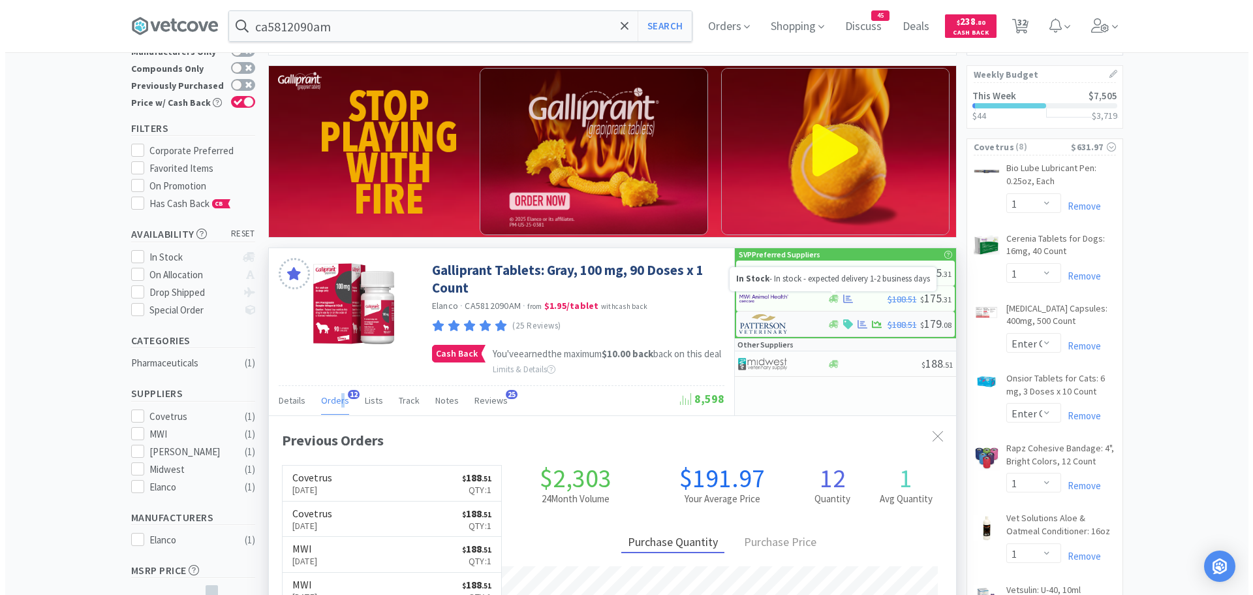
scroll to position [131, 0]
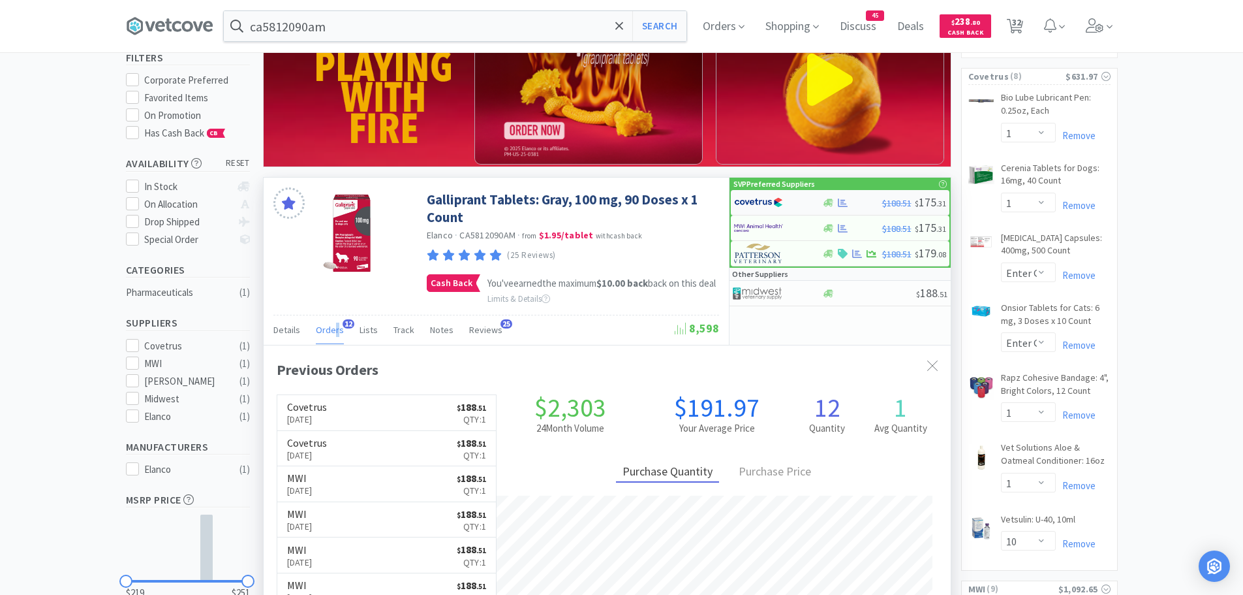
click at [766, 206] on img at bounding box center [758, 203] width 49 height 20
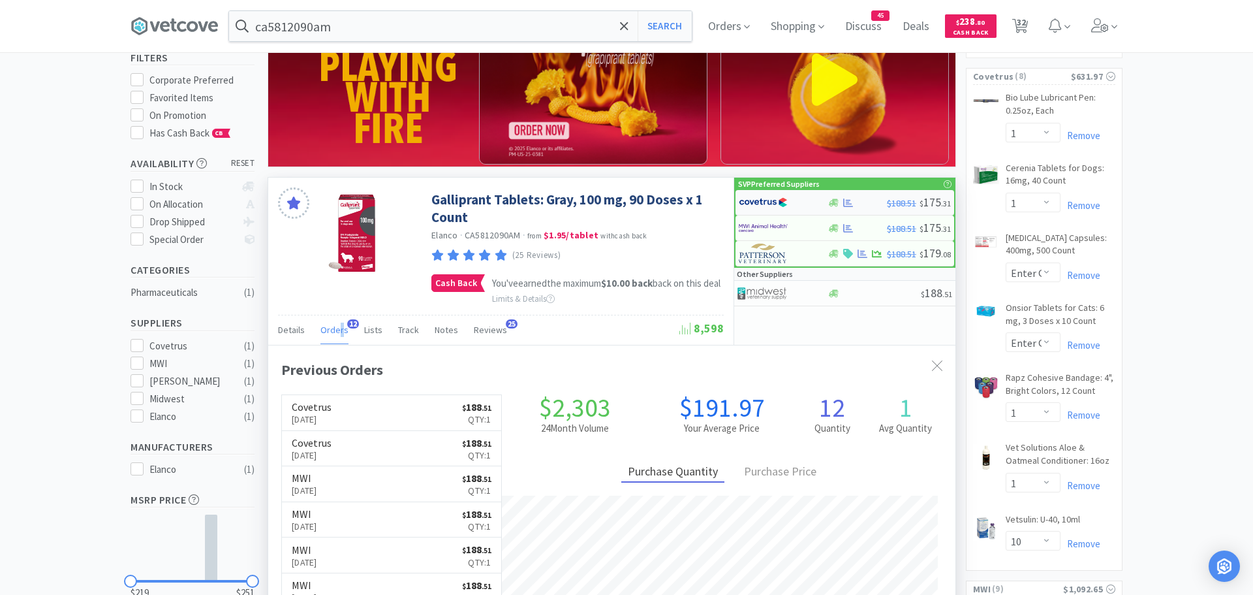
select select "1"
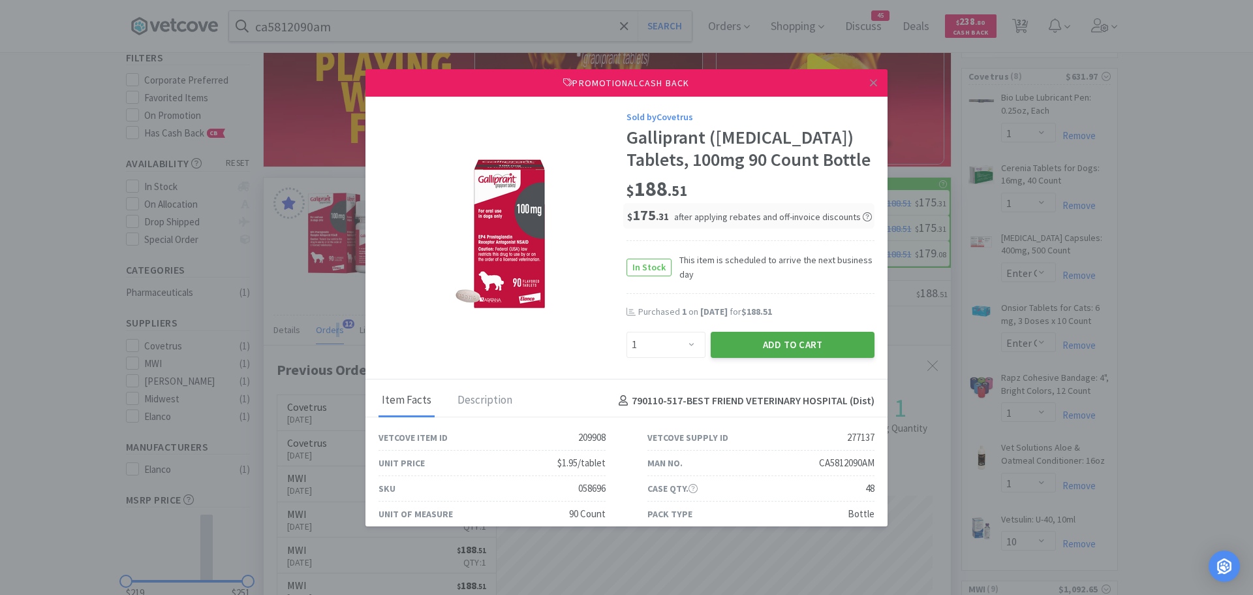
click at [724, 358] on button "Add to Cart" at bounding box center [793, 345] width 164 height 26
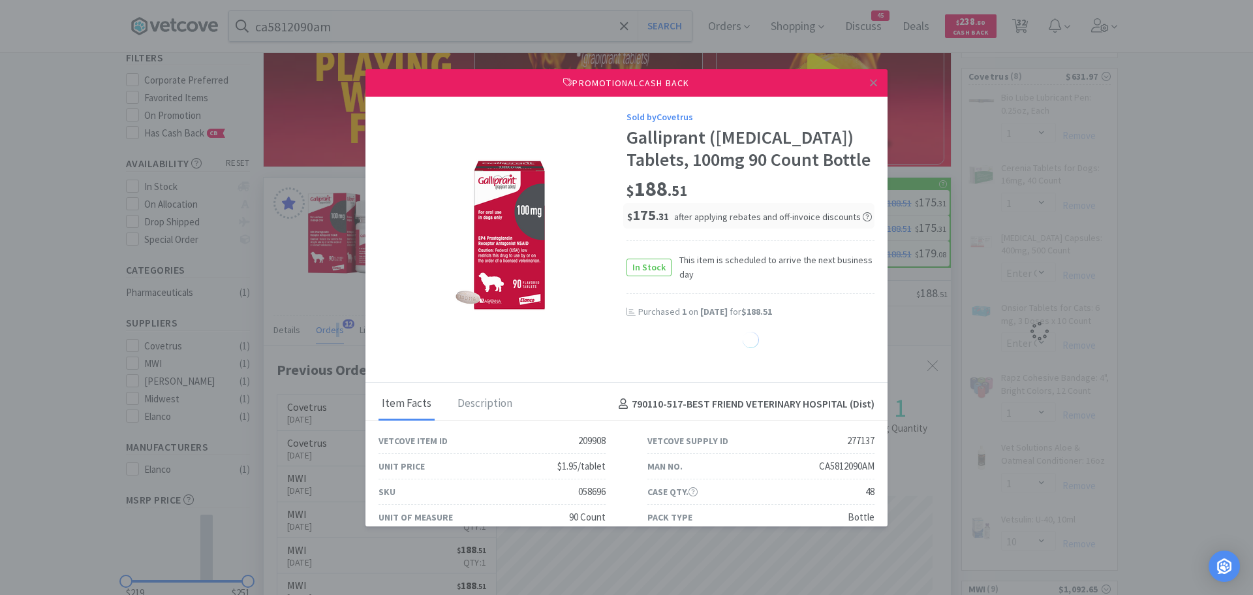
select select "1"
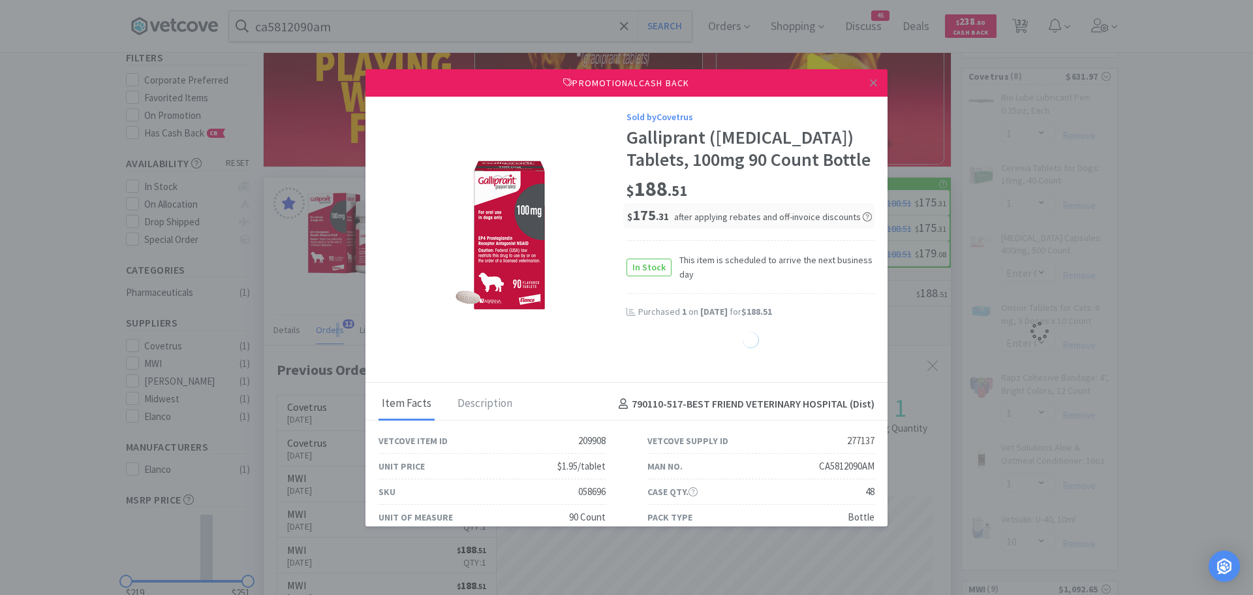
select select "1"
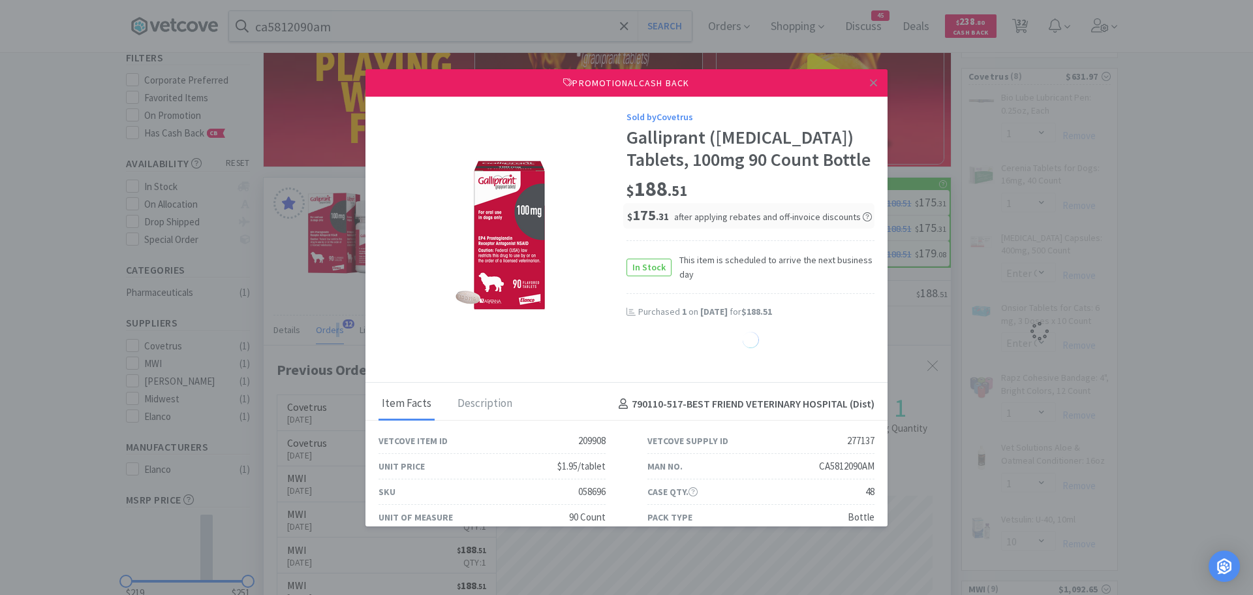
select select "1"
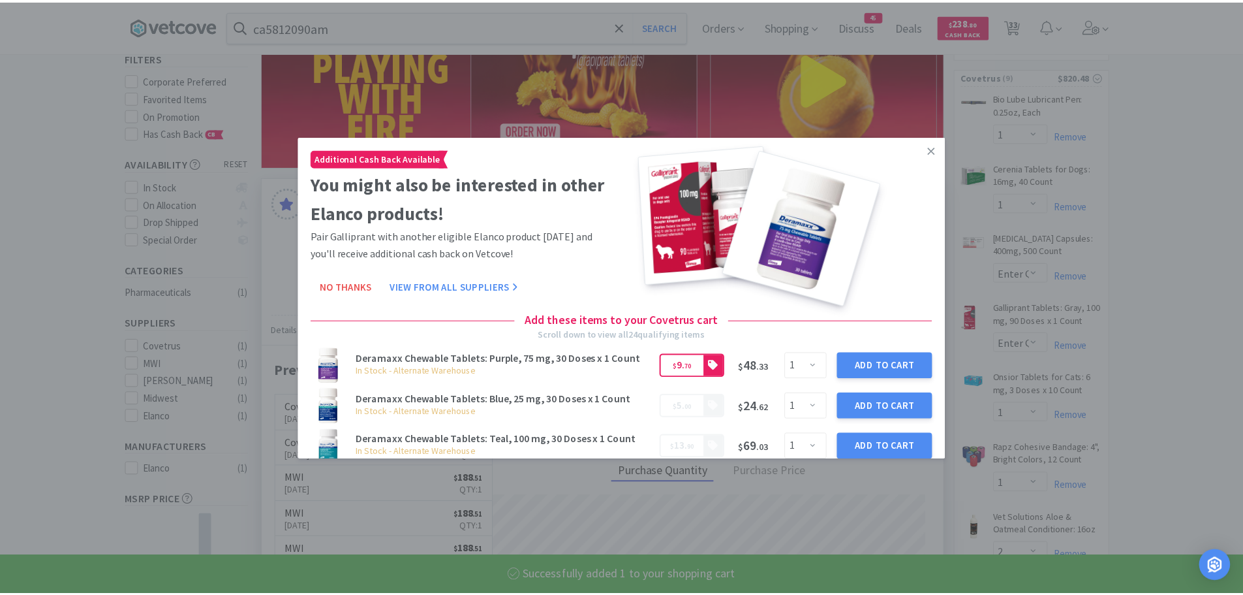
scroll to position [350, 687]
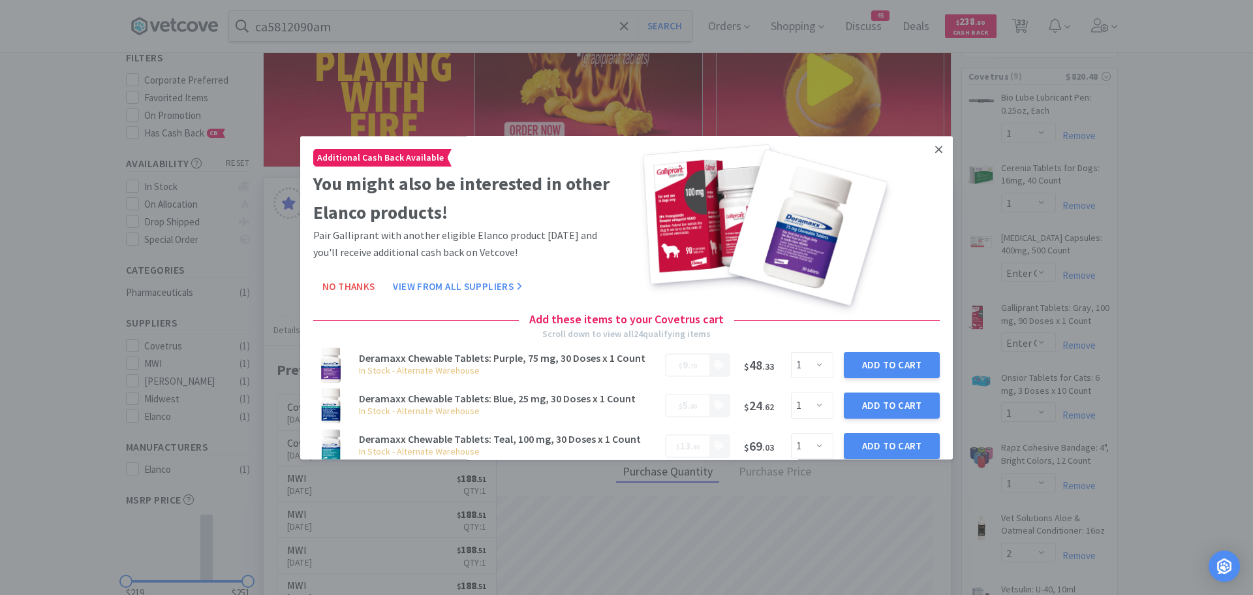
click at [935, 149] on icon at bounding box center [938, 150] width 7 height 12
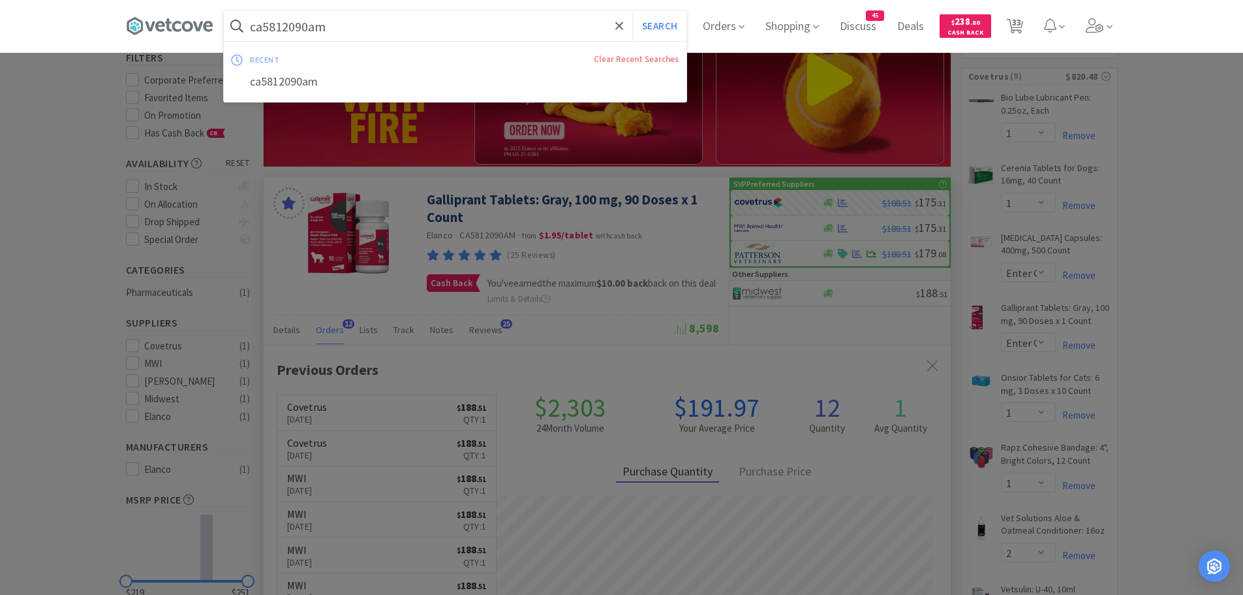
click at [370, 34] on input "ca5812090am" at bounding box center [455, 26] width 463 height 30
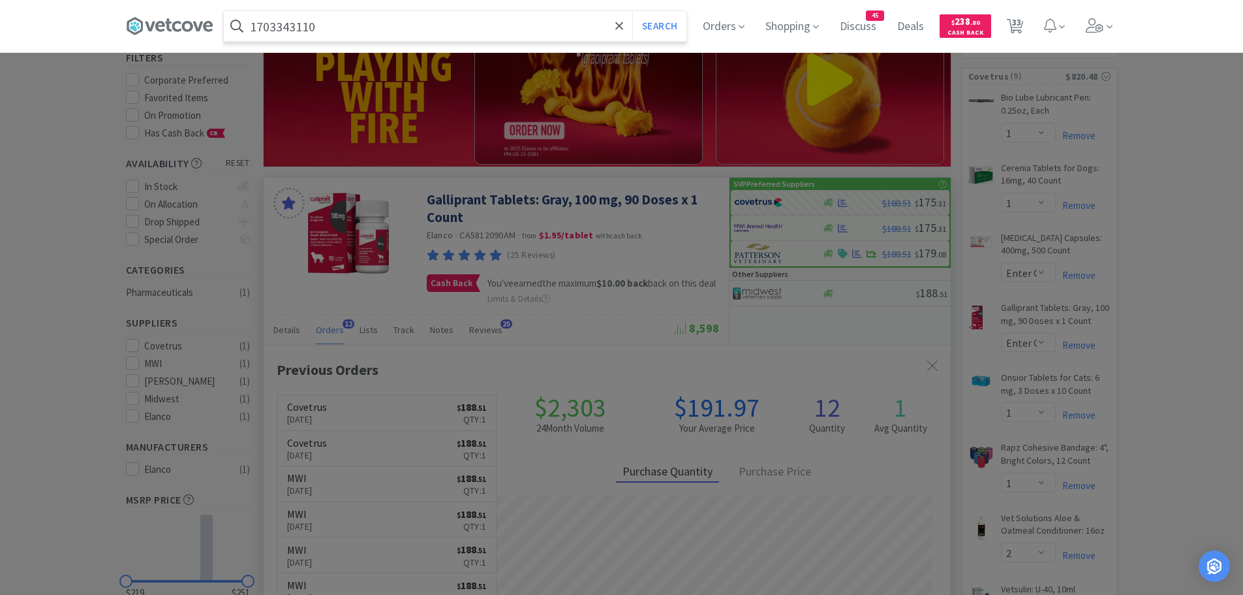
click at [632, 11] on button "Search" at bounding box center [659, 26] width 54 height 30
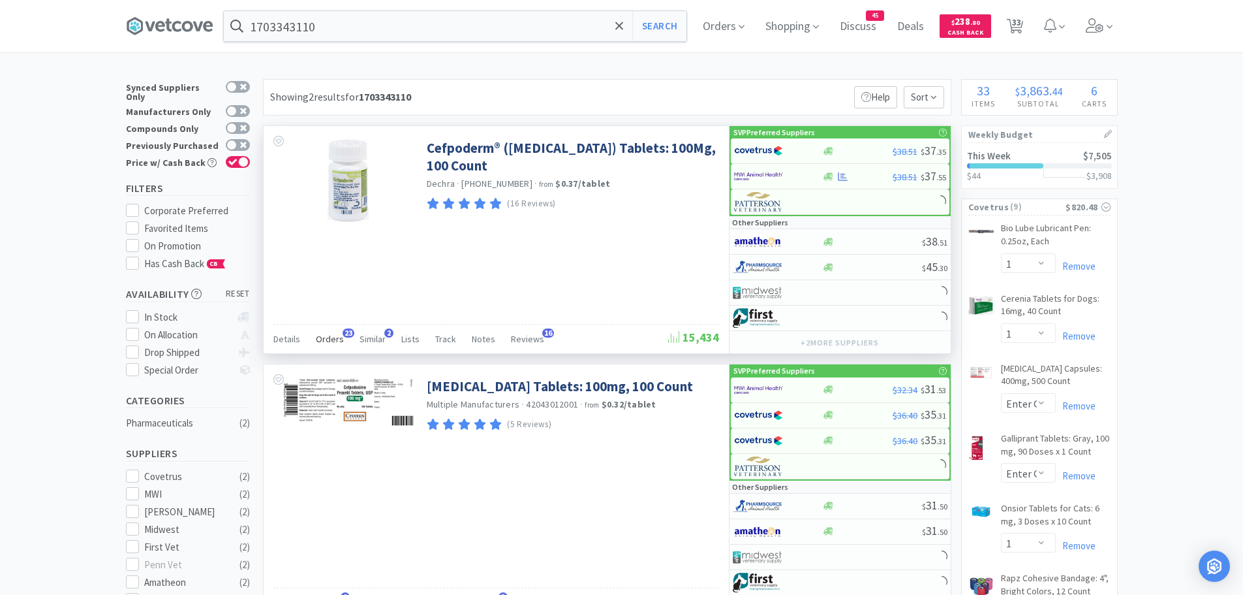
click at [330, 338] on span "Orders" at bounding box center [330, 339] width 28 height 12
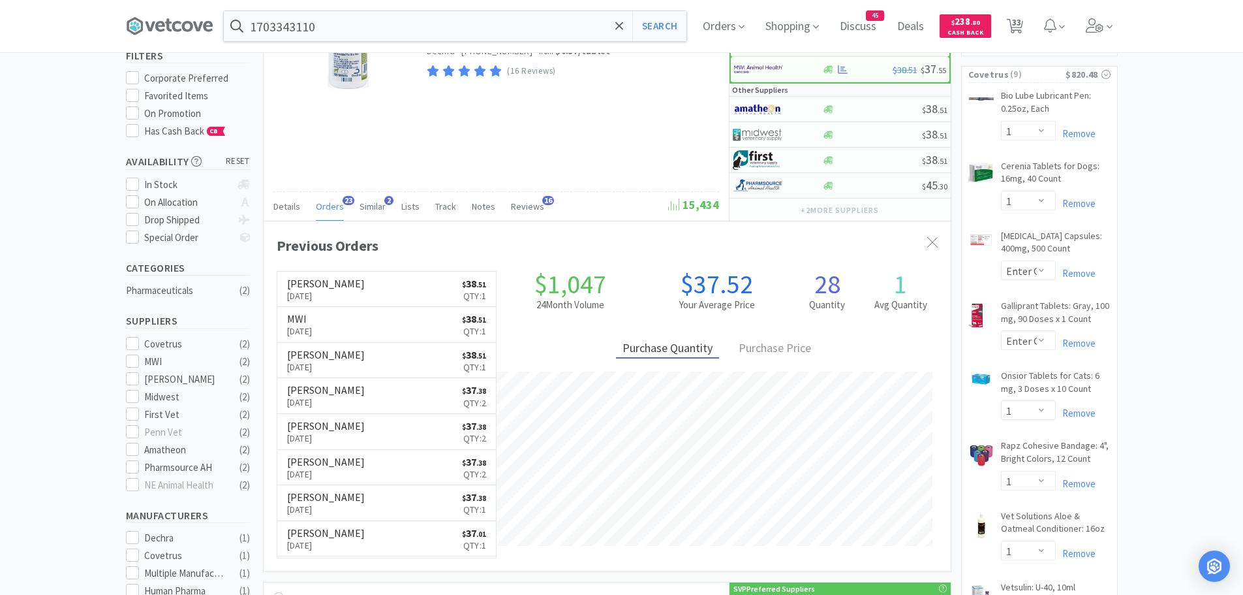
scroll to position [65, 0]
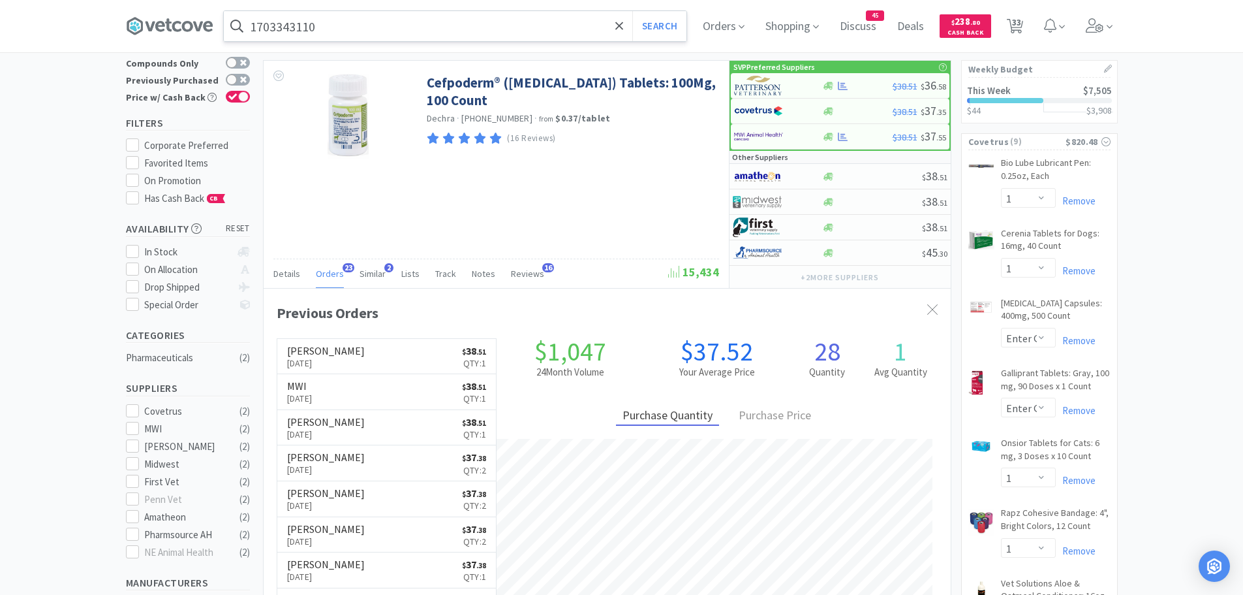
click at [354, 27] on input "1703343110" at bounding box center [455, 26] width 463 height 30
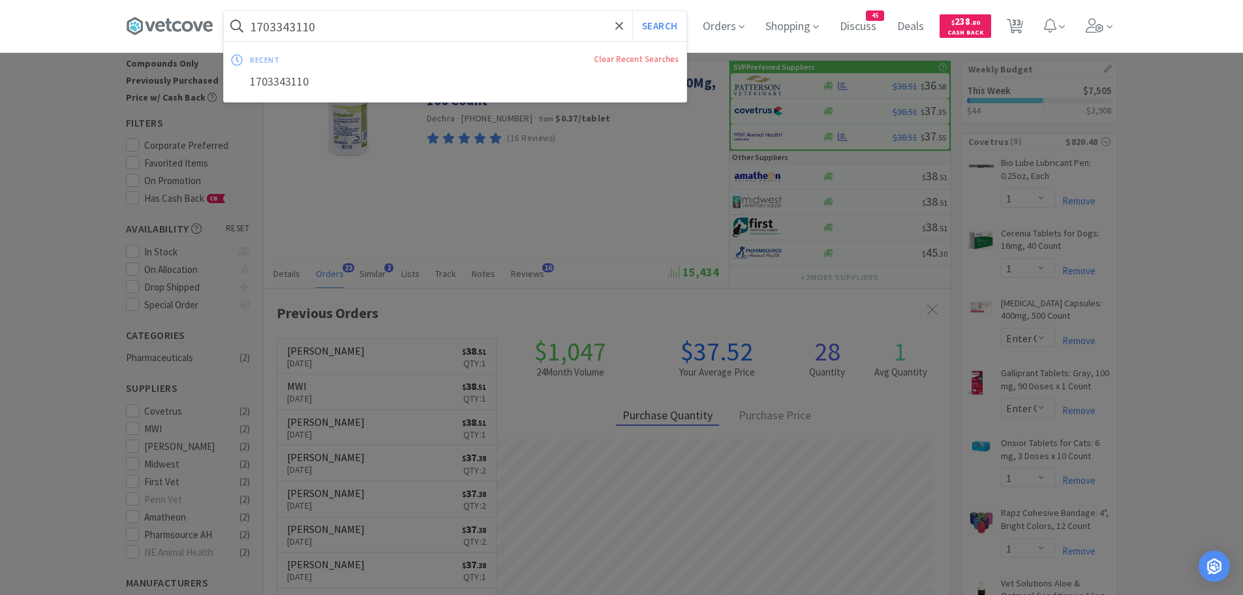
click at [326, 23] on input "1703343110" at bounding box center [455, 26] width 463 height 30
drag, startPoint x: 328, startPoint y: 22, endPoint x: 172, endPoint y: 46, distance: 157.3
click at [181, 44] on div "1703343110 Search recent Clear Recent Searches 1703343110 Orders Shopping Discu…" at bounding box center [622, 26] width 992 height 52
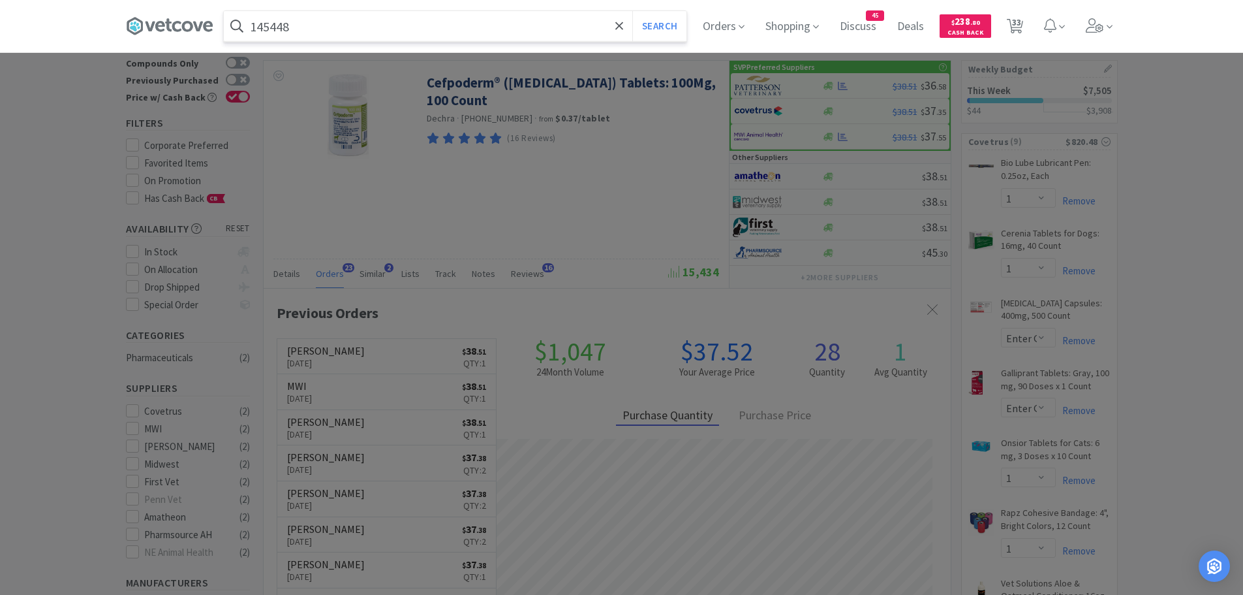
click at [632, 11] on button "Search" at bounding box center [659, 26] width 54 height 30
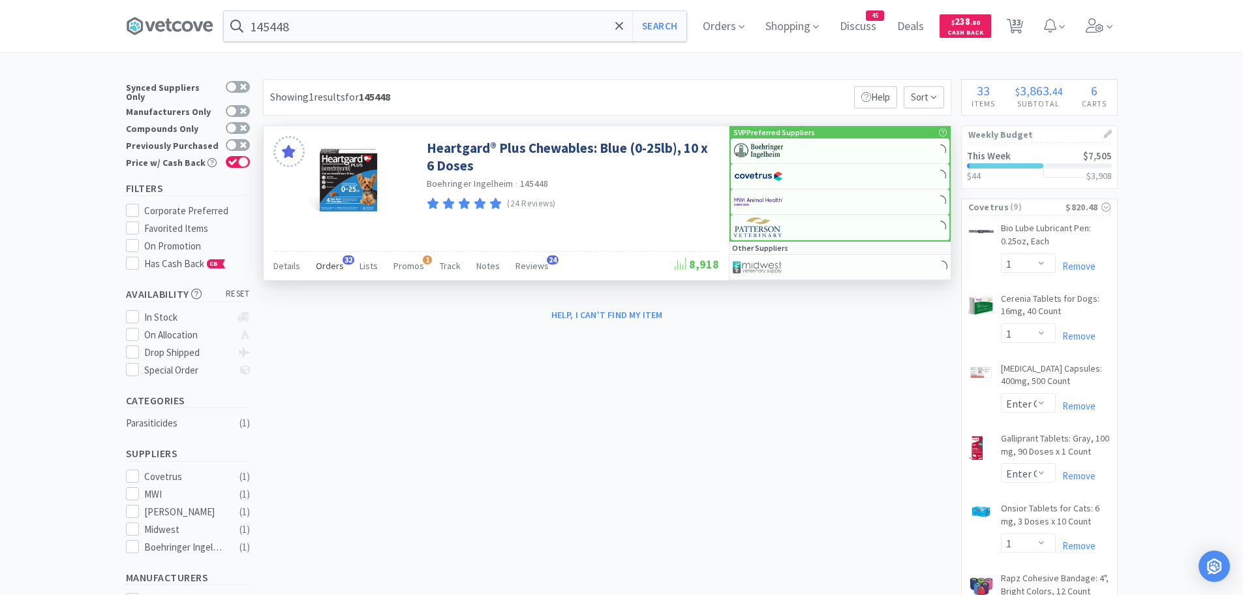
click at [323, 264] on span "Orders" at bounding box center [330, 266] width 28 height 12
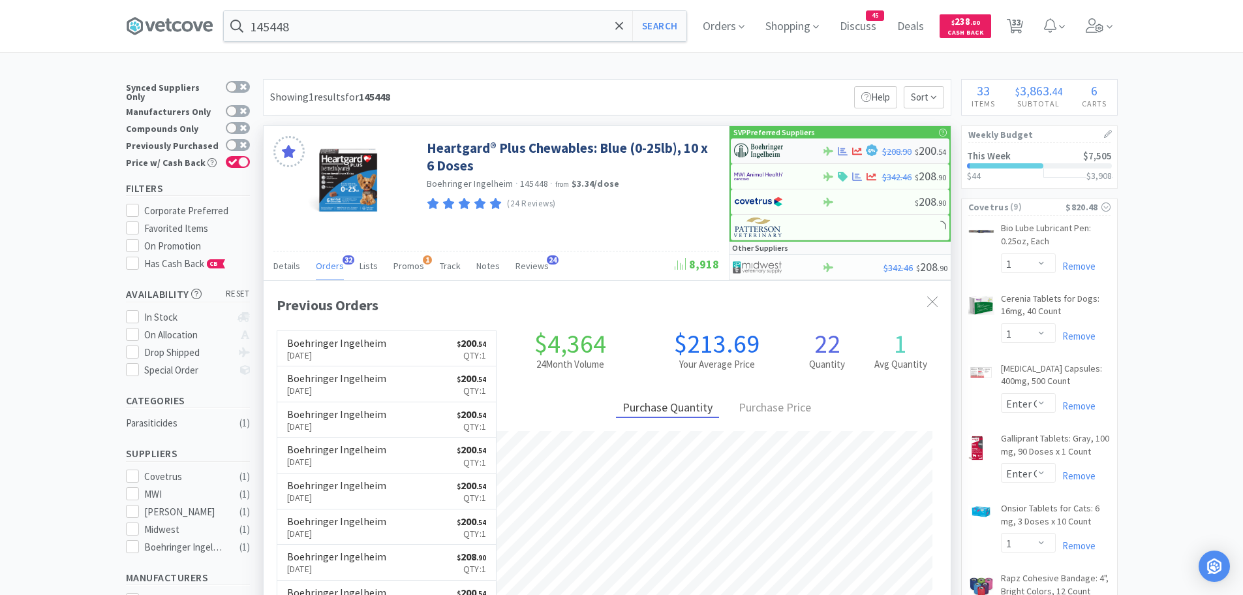
scroll to position [350, 687]
click at [771, 146] on img at bounding box center [758, 151] width 49 height 20
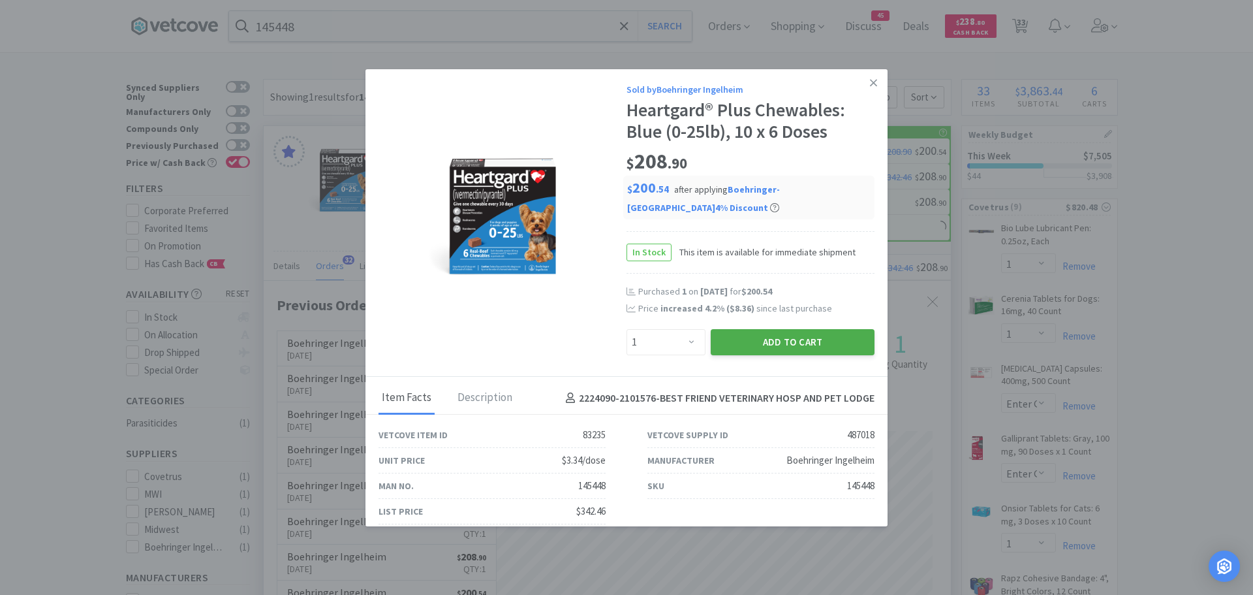
click at [726, 336] on button "Add to Cart" at bounding box center [793, 342] width 164 height 26
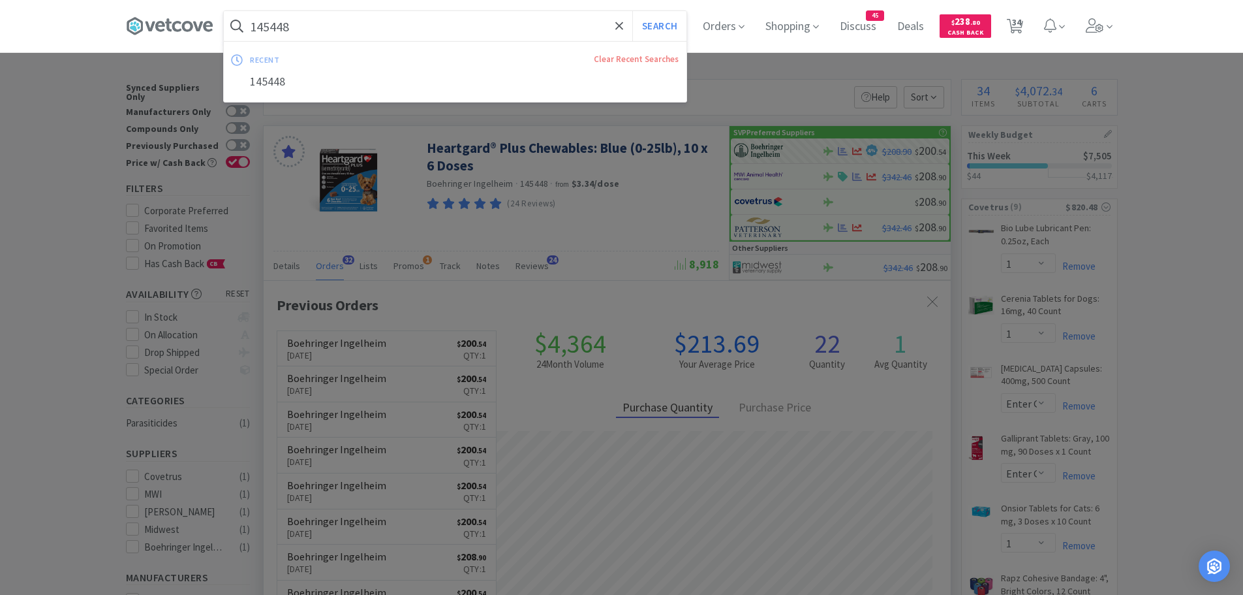
click at [306, 28] on input "145448" at bounding box center [455, 26] width 463 height 30
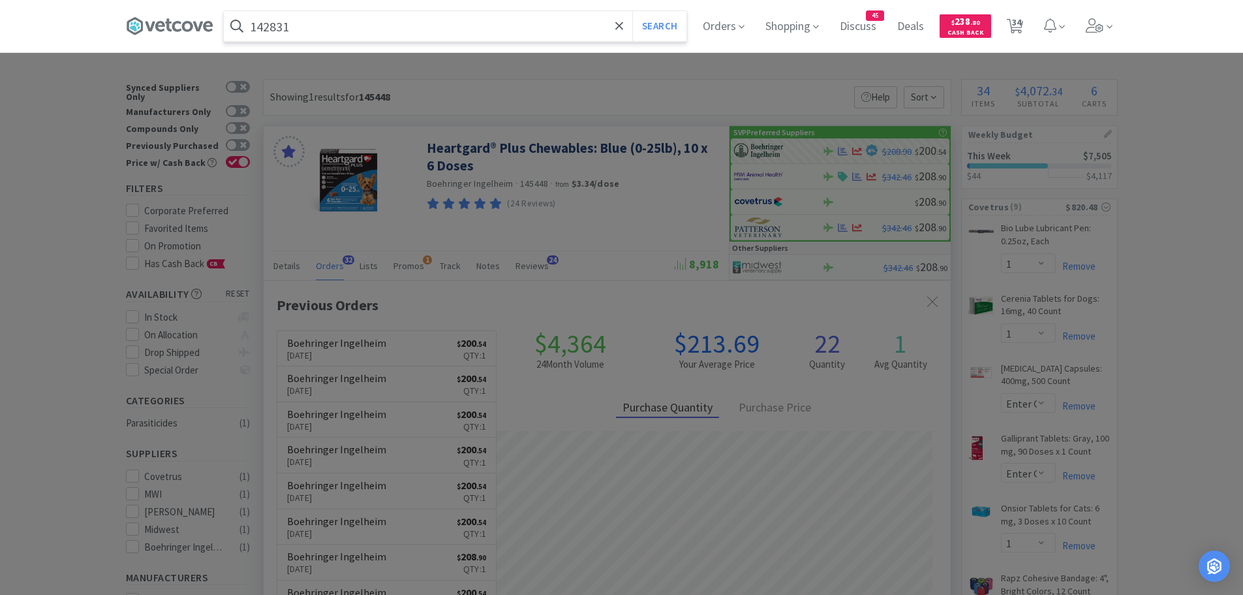
click at [632, 11] on button "Search" at bounding box center [659, 26] width 54 height 30
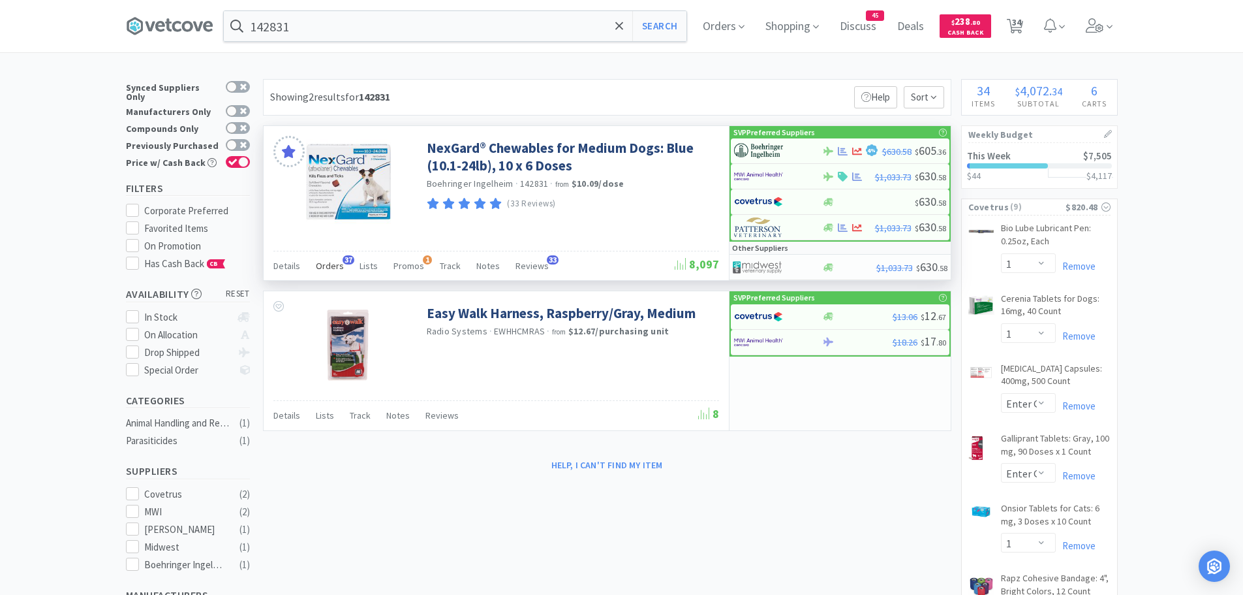
click at [327, 263] on span "Orders" at bounding box center [330, 266] width 28 height 12
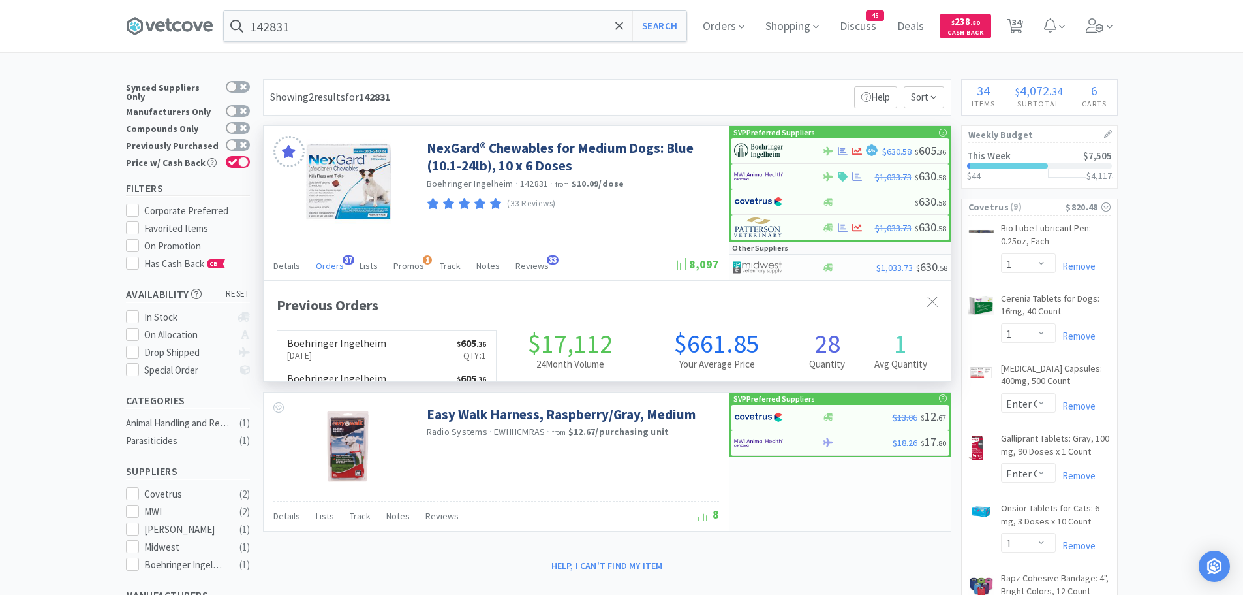
scroll to position [350, 687]
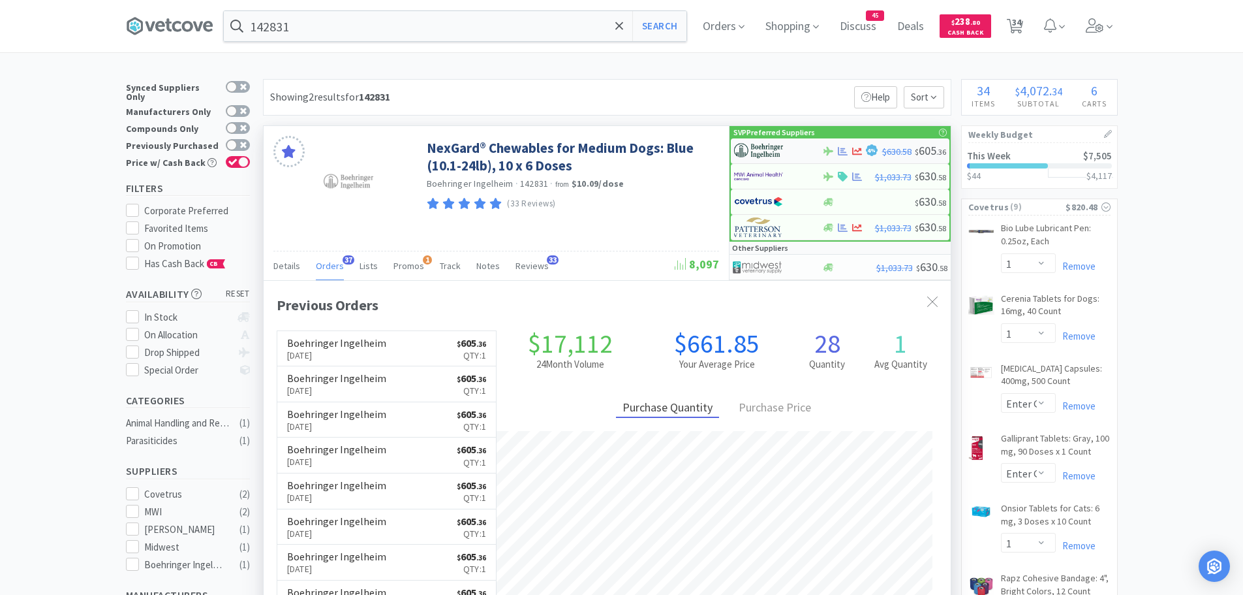
click at [760, 155] on img at bounding box center [758, 151] width 49 height 20
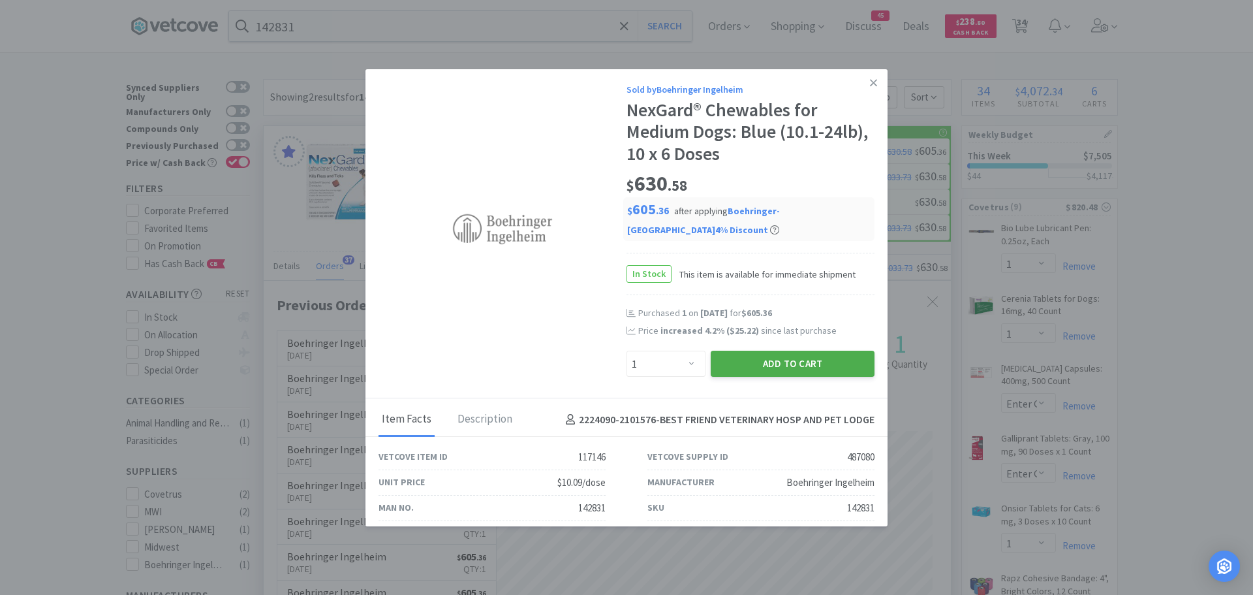
click at [734, 362] on button "Add to Cart" at bounding box center [793, 363] width 164 height 26
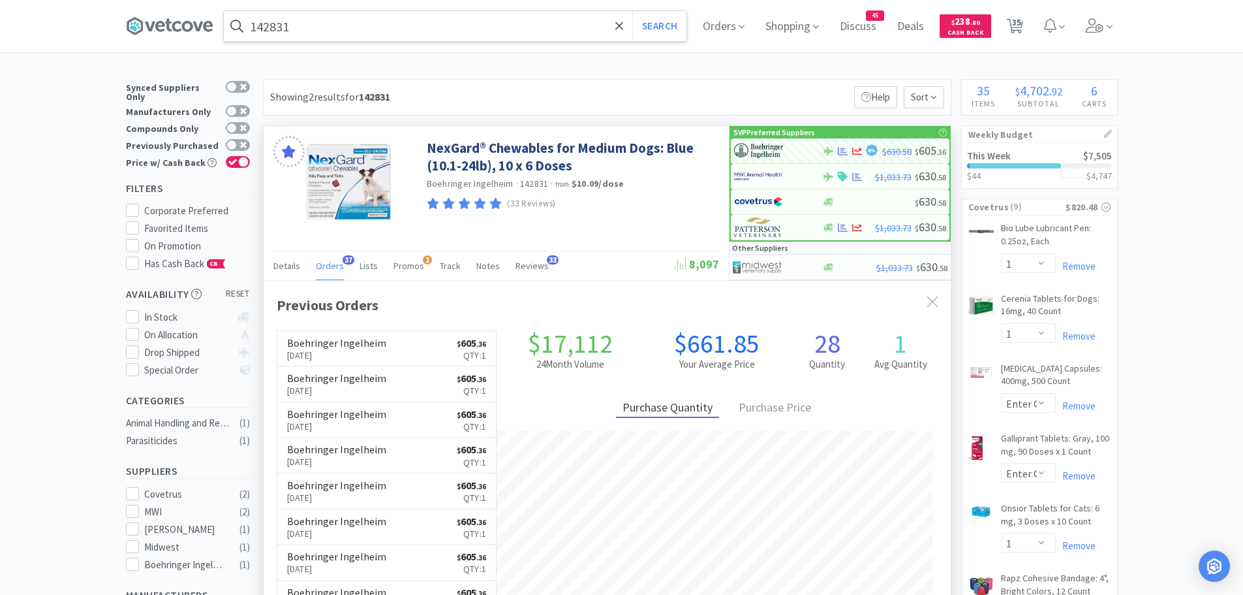
click at [337, 28] on input "142831" at bounding box center [455, 26] width 463 height 30
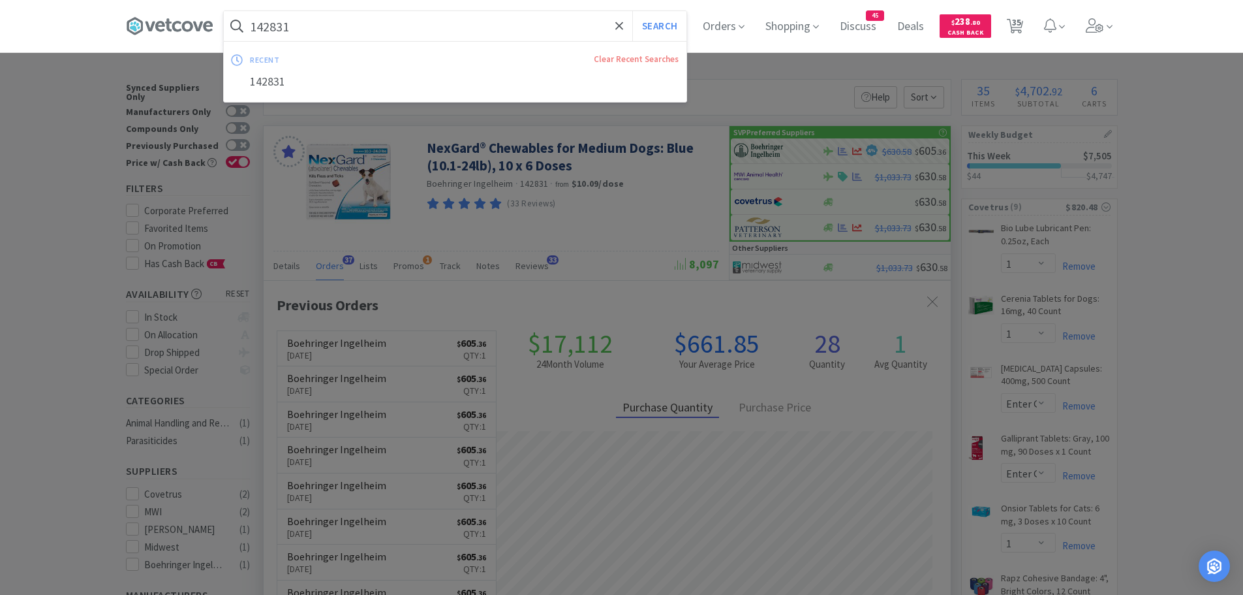
click at [61, 163] on div at bounding box center [621, 297] width 1243 height 595
click at [338, 30] on input "142831" at bounding box center [455, 26] width 463 height 30
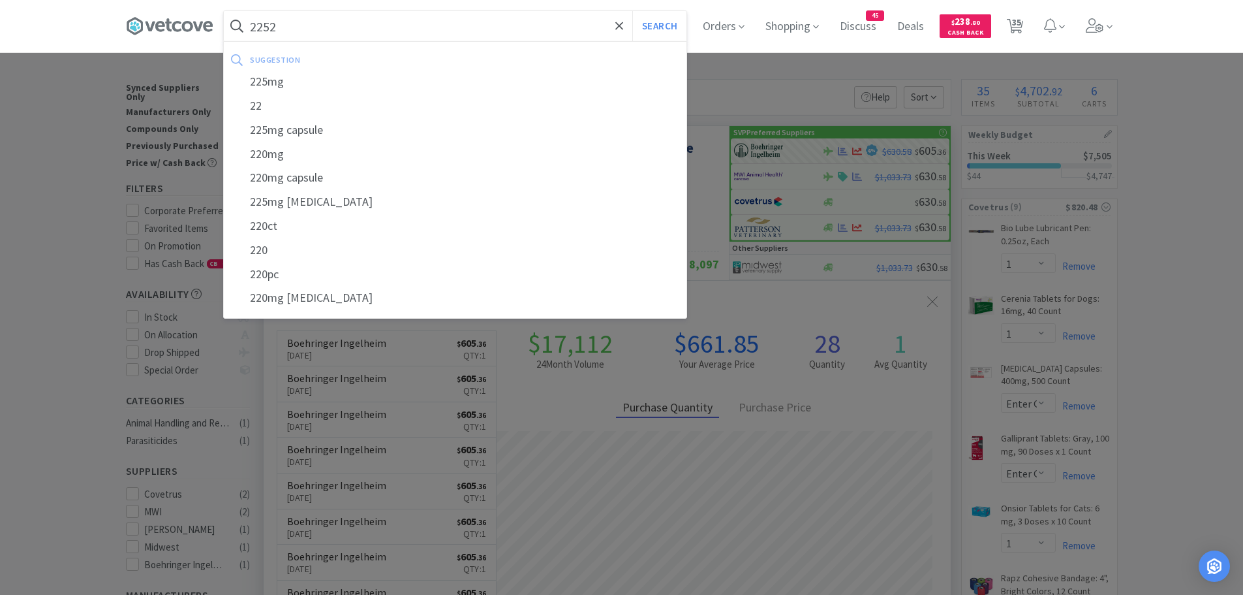
click at [632, 11] on button "Search" at bounding box center [659, 26] width 54 height 30
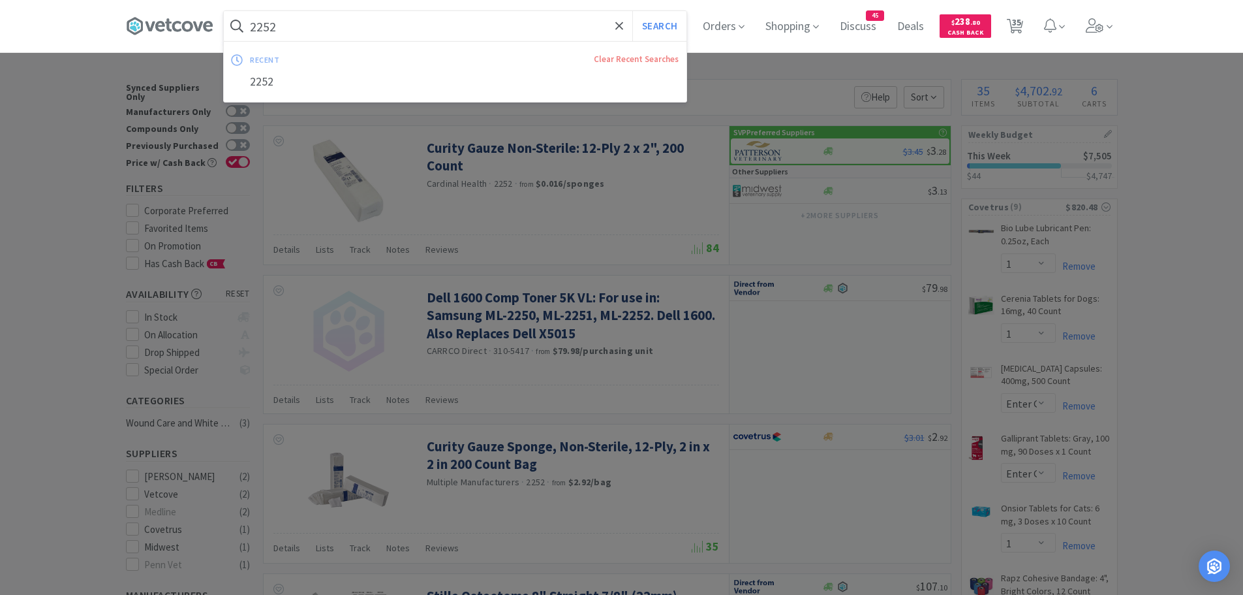
click at [350, 28] on input "2252" at bounding box center [455, 26] width 463 height 30
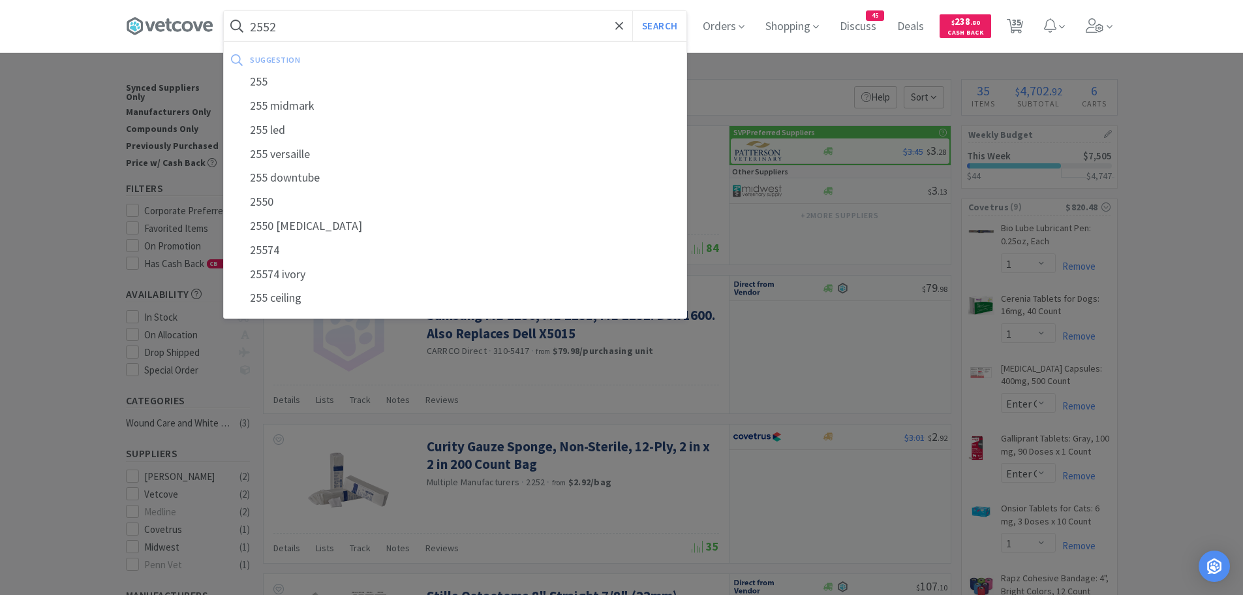
click at [632, 11] on button "Search" at bounding box center [659, 26] width 54 height 30
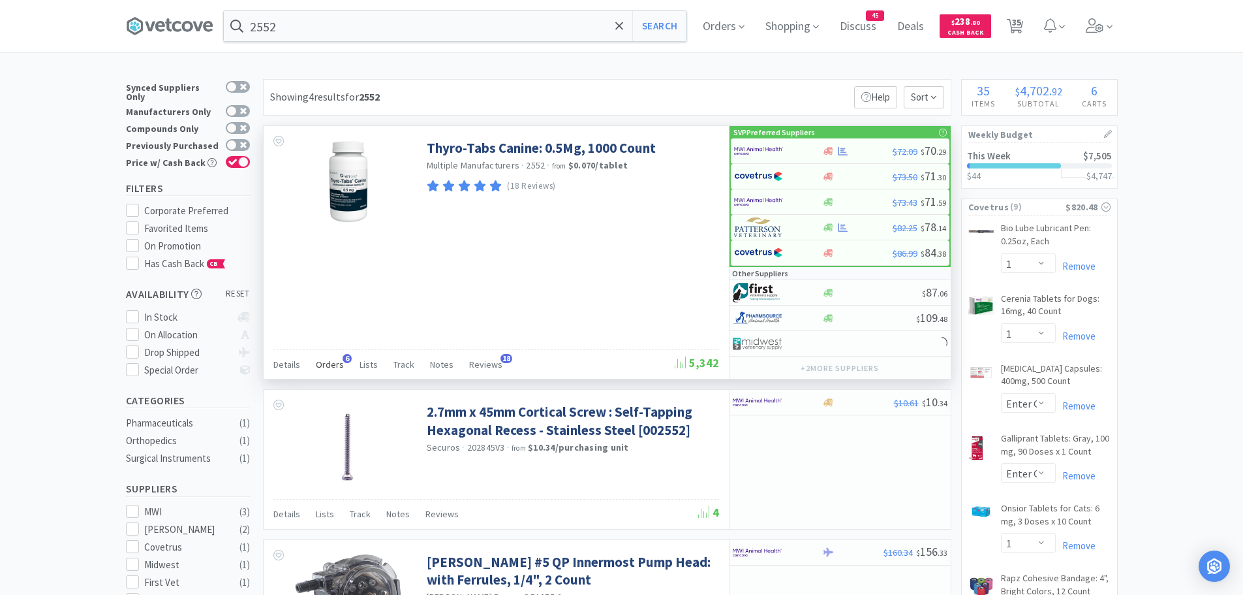
click at [332, 364] on span "Orders" at bounding box center [330, 364] width 28 height 12
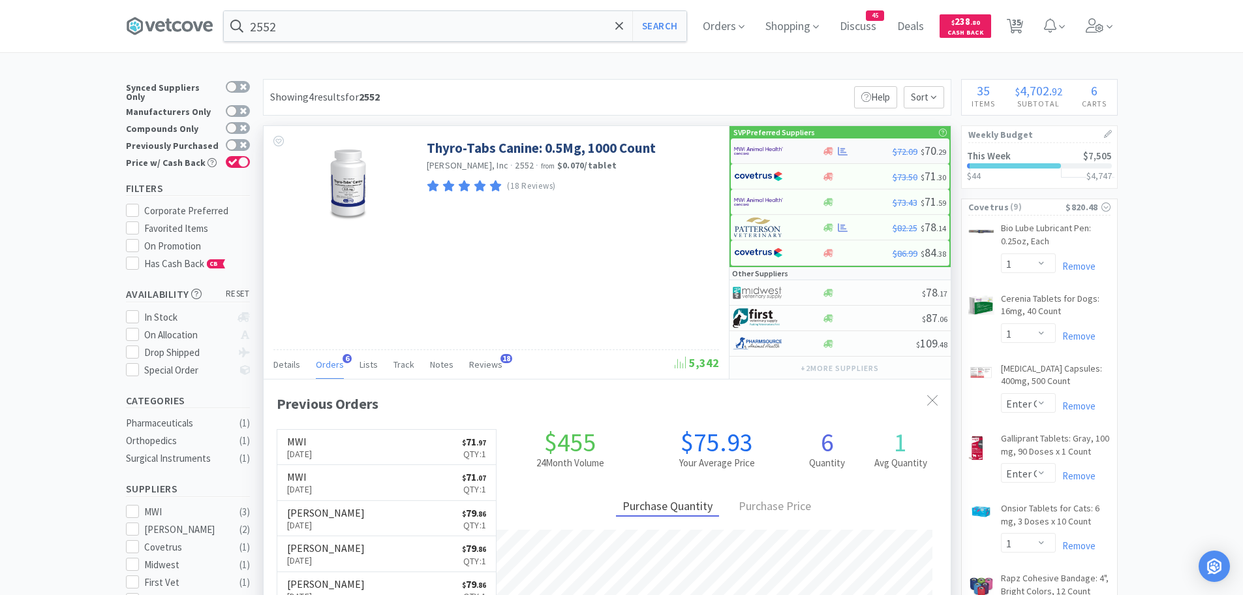
scroll to position [338, 687]
click at [769, 198] on img at bounding box center [758, 202] width 49 height 20
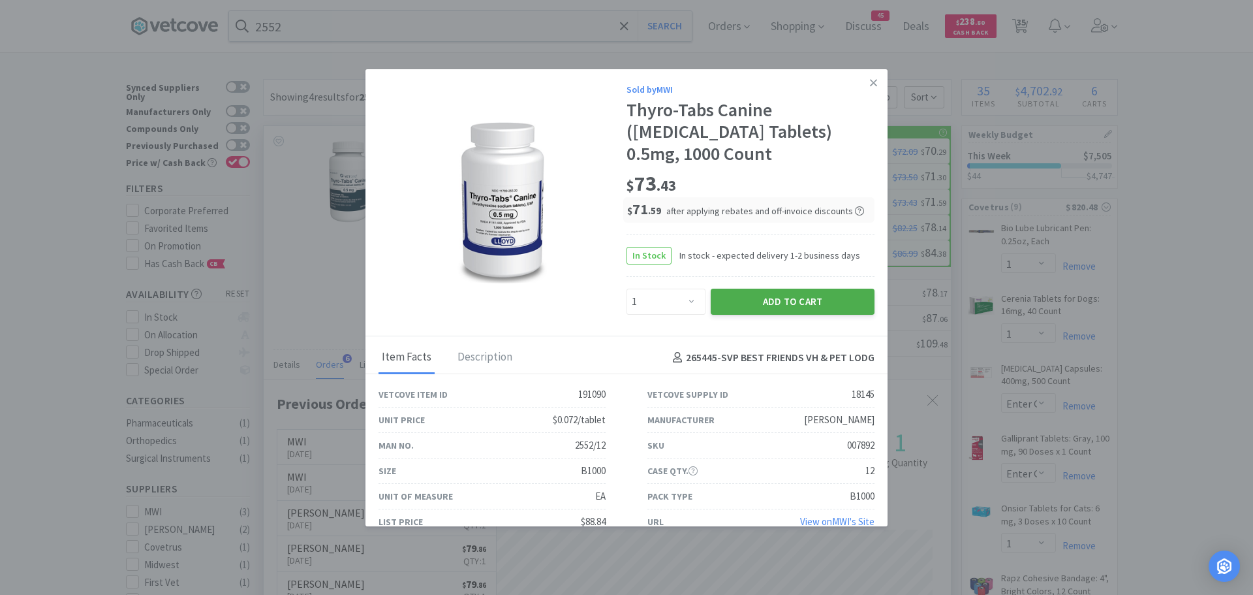
click at [745, 300] on button "Add to Cart" at bounding box center [793, 301] width 164 height 26
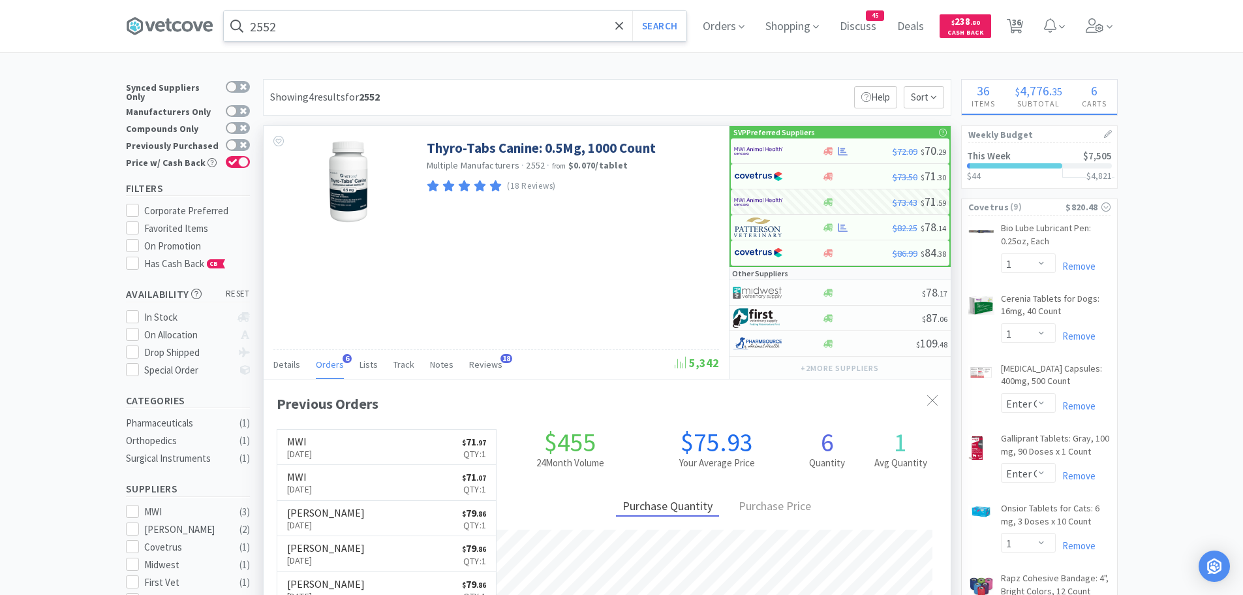
click at [319, 28] on input "2552" at bounding box center [455, 26] width 463 height 30
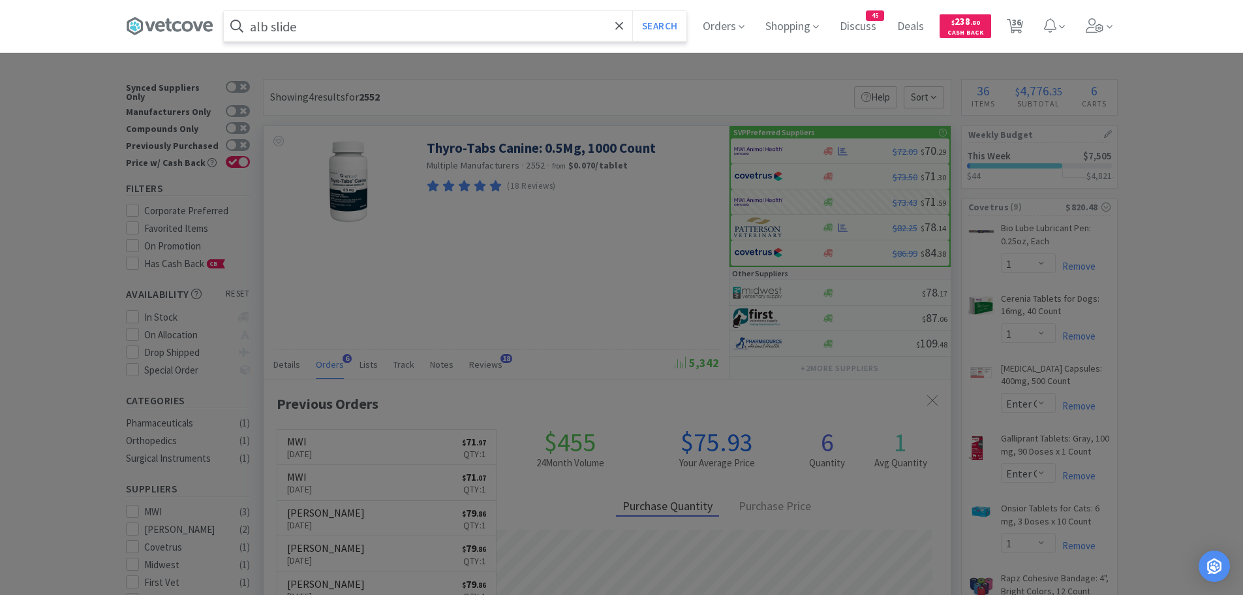
click at [632, 11] on button "Search" at bounding box center [659, 26] width 54 height 30
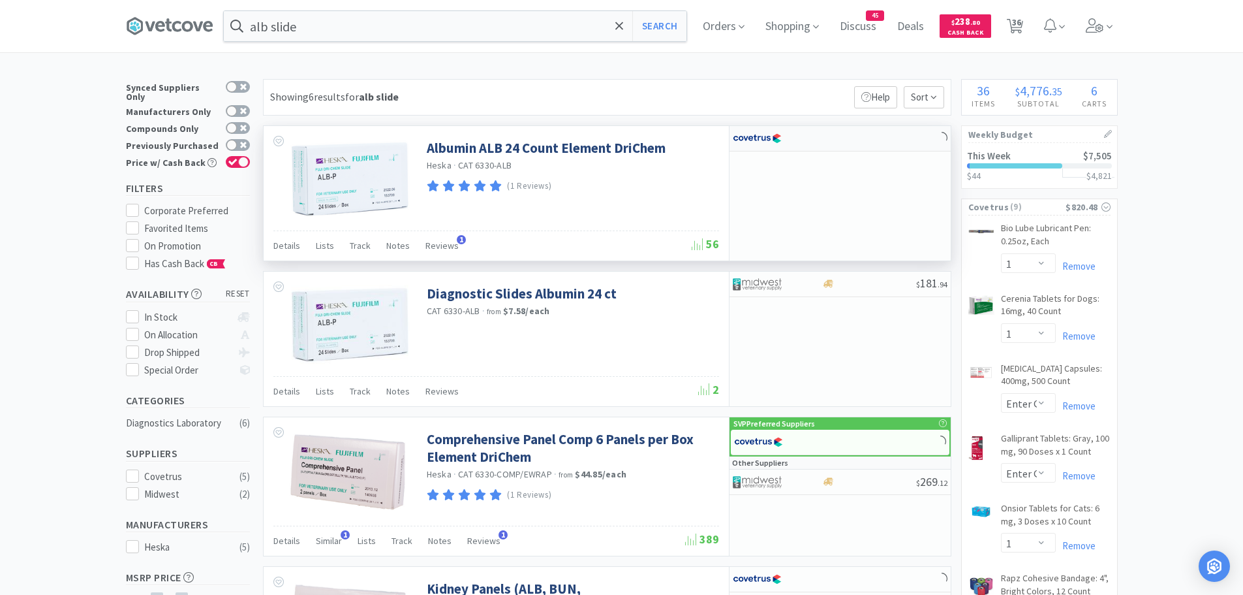
click at [770, 140] on img at bounding box center [757, 139] width 49 height 20
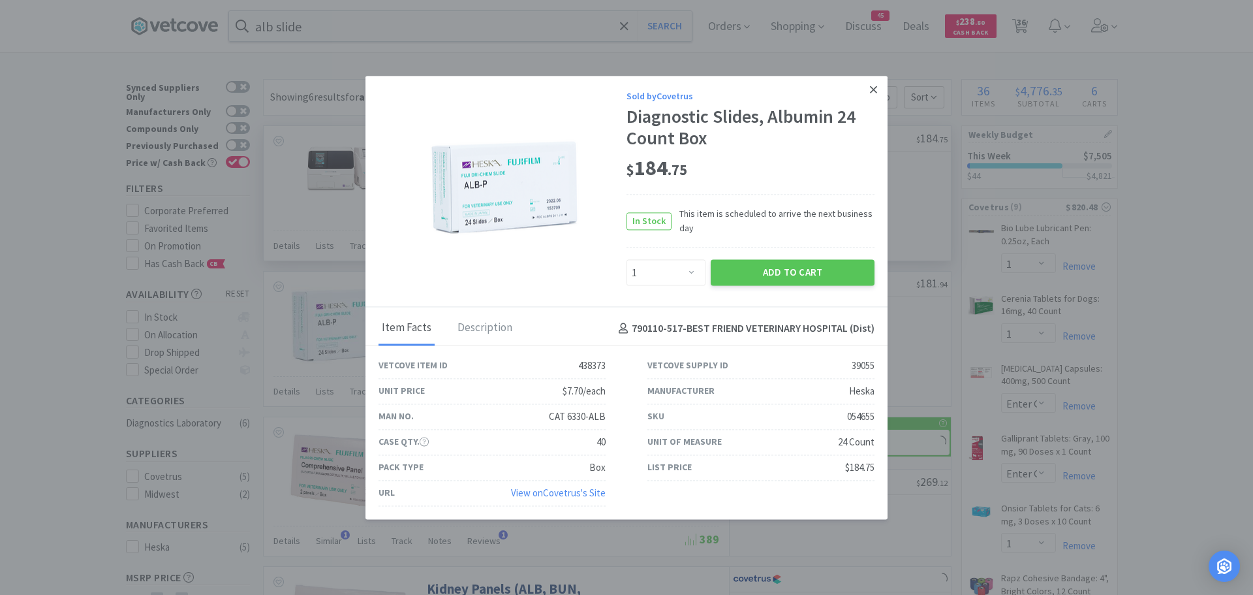
click at [873, 88] on icon at bounding box center [873, 88] width 7 height 7
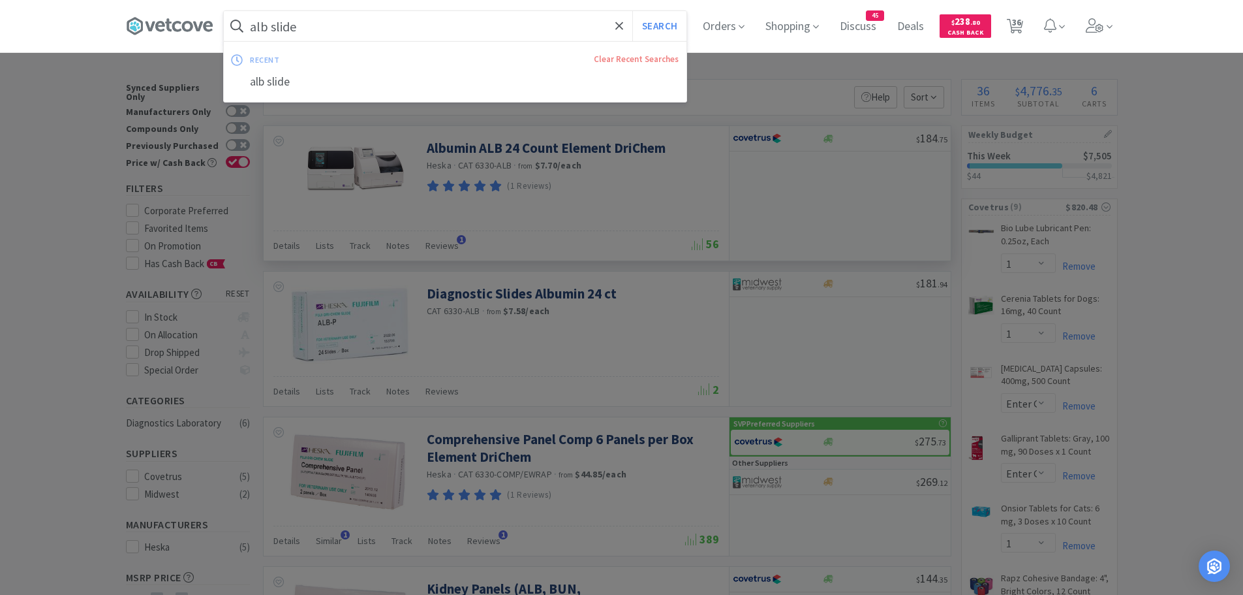
click at [359, 25] on input "alb slide" at bounding box center [455, 26] width 463 height 30
click at [363, 25] on input "alb slide" at bounding box center [455, 26] width 463 height 30
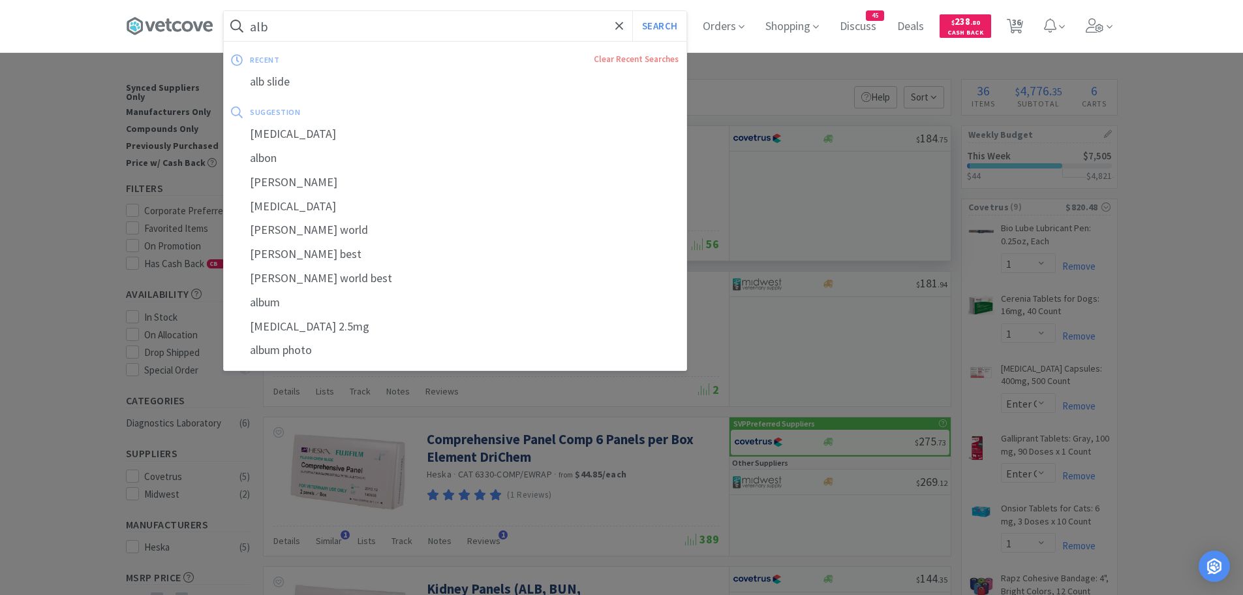
click at [632, 11] on button "Search" at bounding box center [659, 26] width 54 height 30
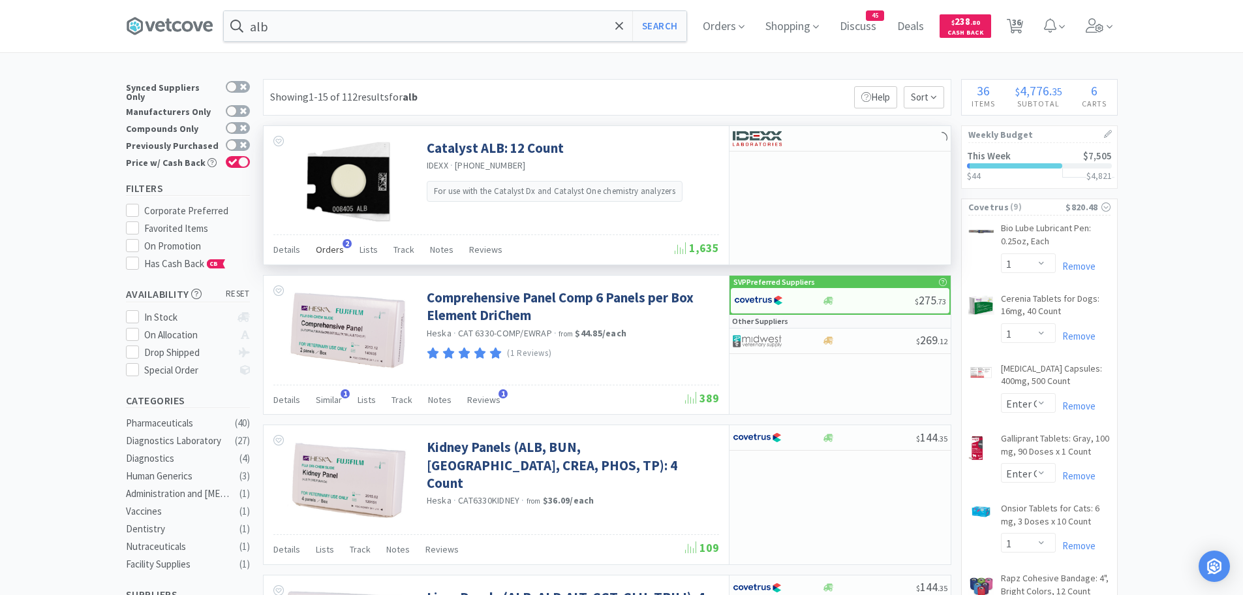
click at [332, 247] on span "Orders" at bounding box center [330, 249] width 28 height 12
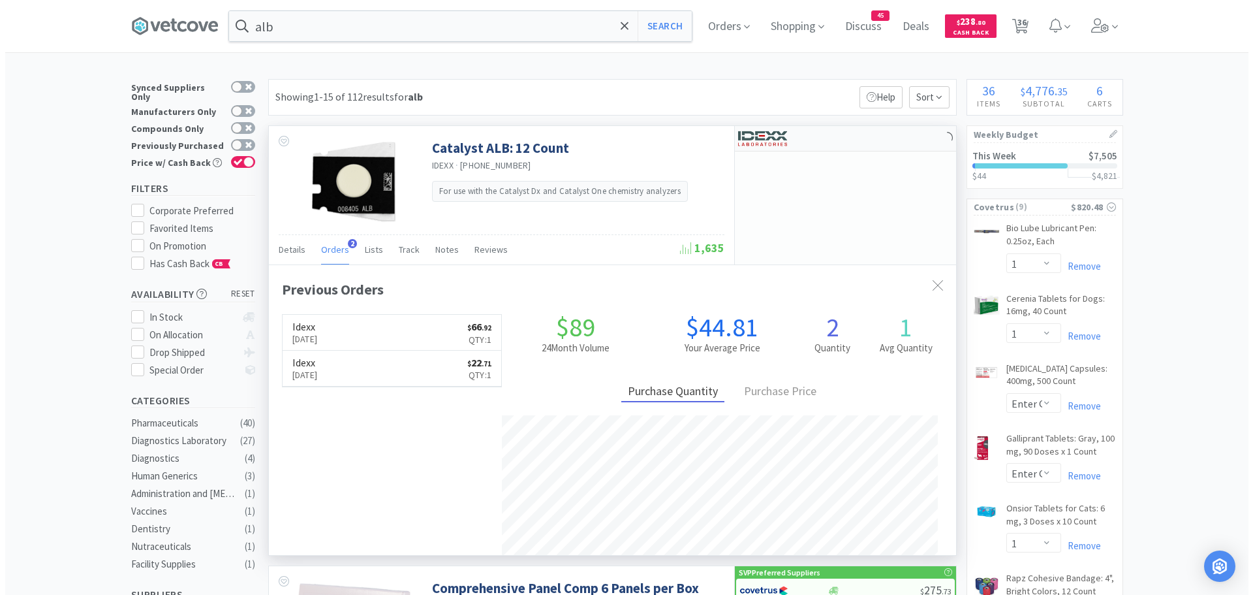
scroll to position [338, 687]
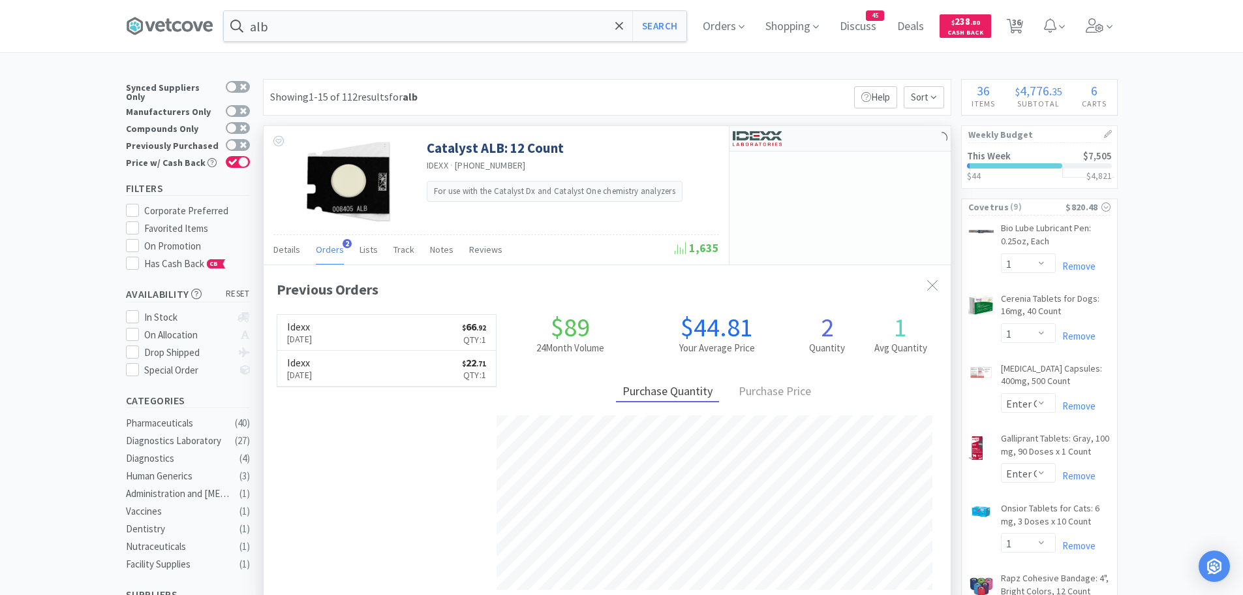
click at [752, 139] on img at bounding box center [757, 139] width 49 height 20
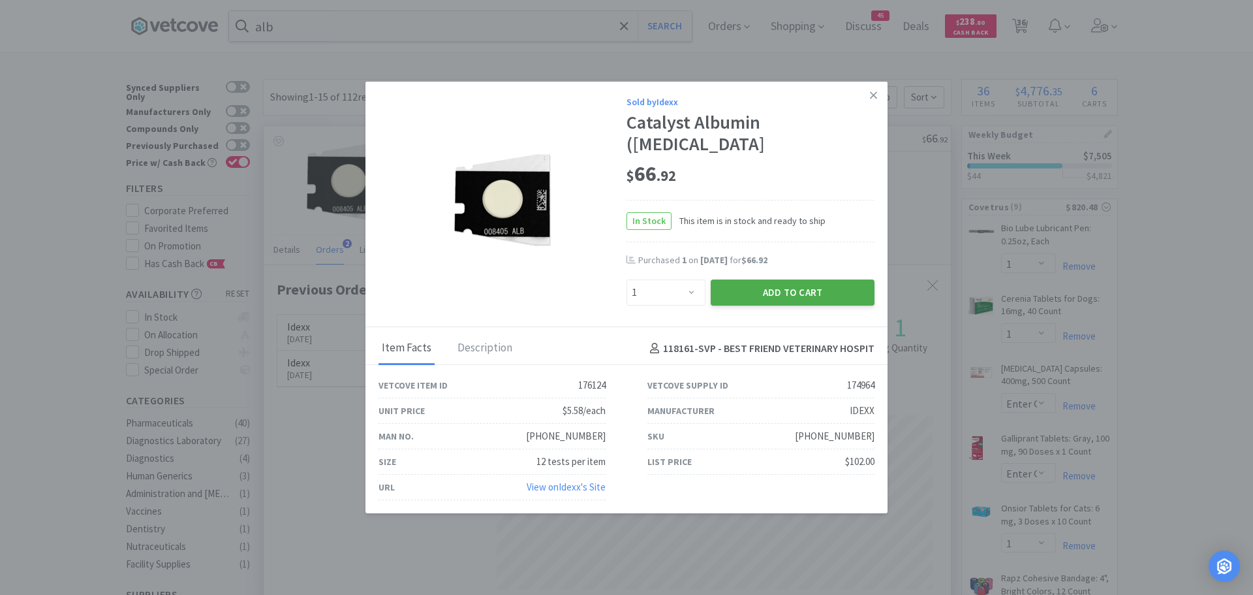
click at [762, 279] on button "Add to Cart" at bounding box center [793, 292] width 164 height 26
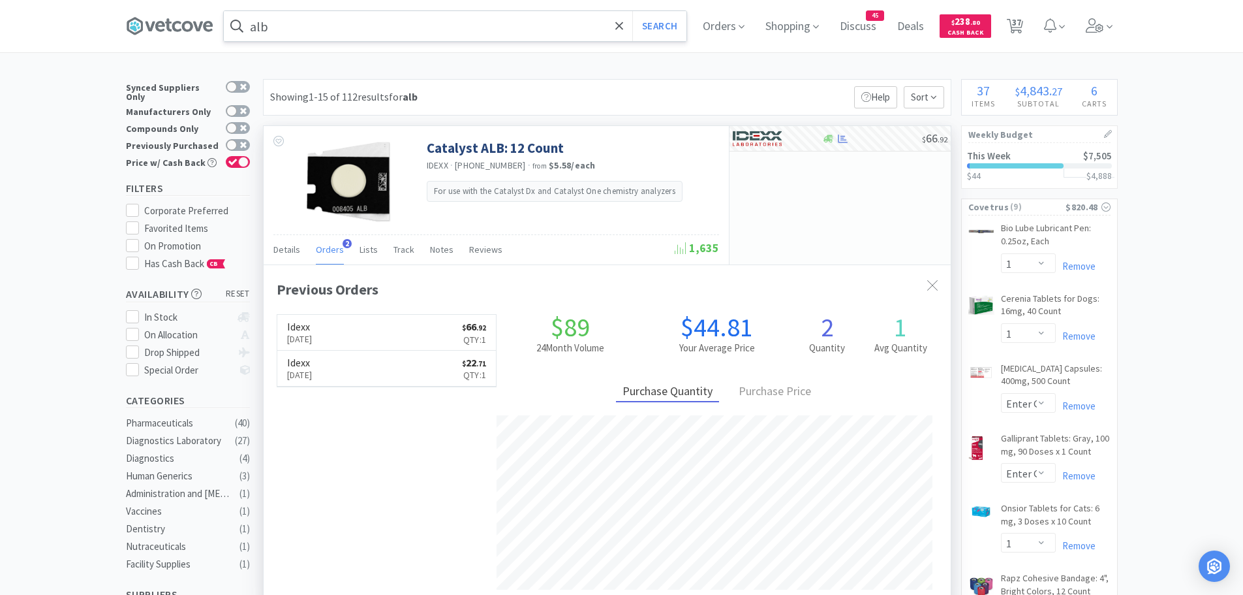
click at [307, 33] on input "alb" at bounding box center [455, 26] width 463 height 30
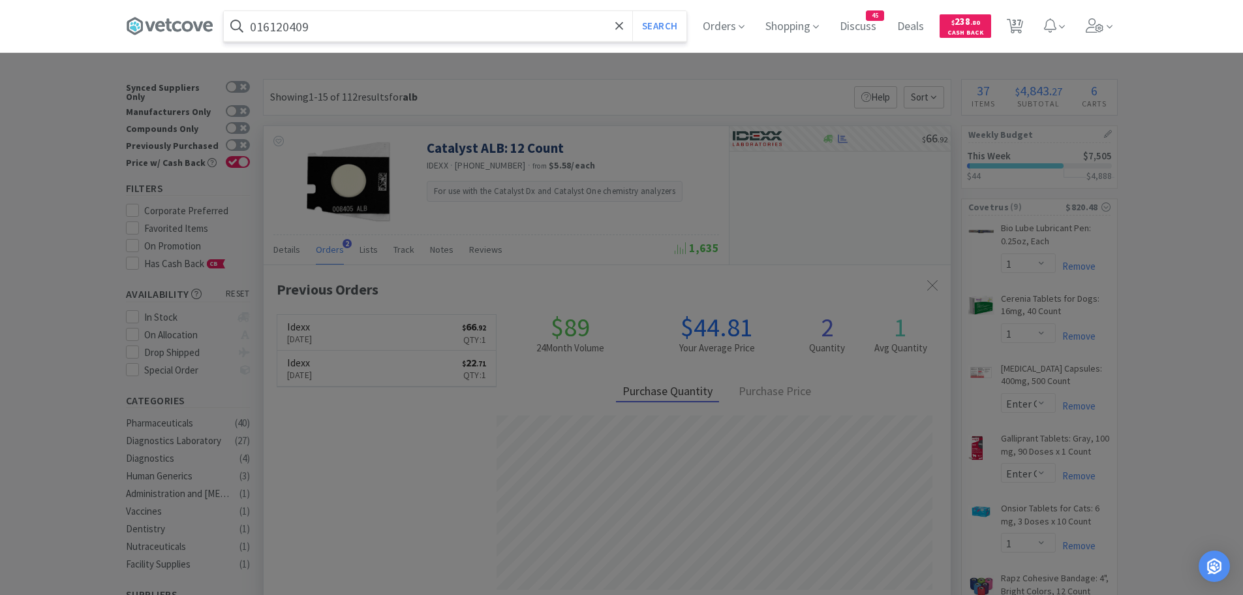
click at [632, 11] on button "Search" at bounding box center [659, 26] width 54 height 30
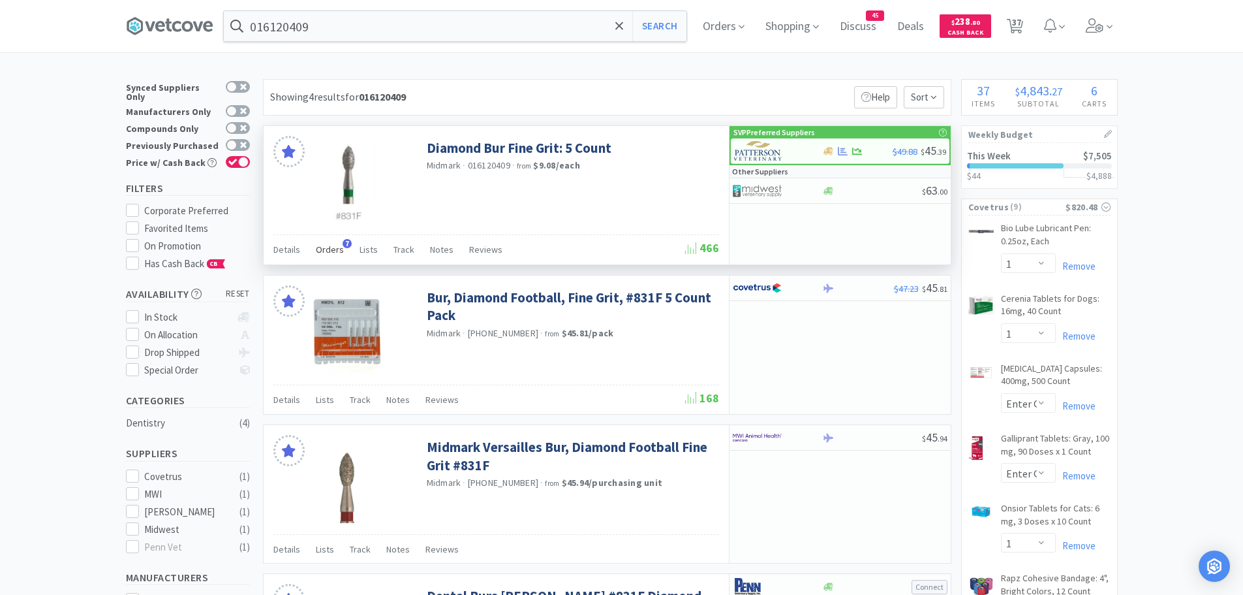
click at [322, 250] on span "Orders" at bounding box center [330, 249] width 28 height 12
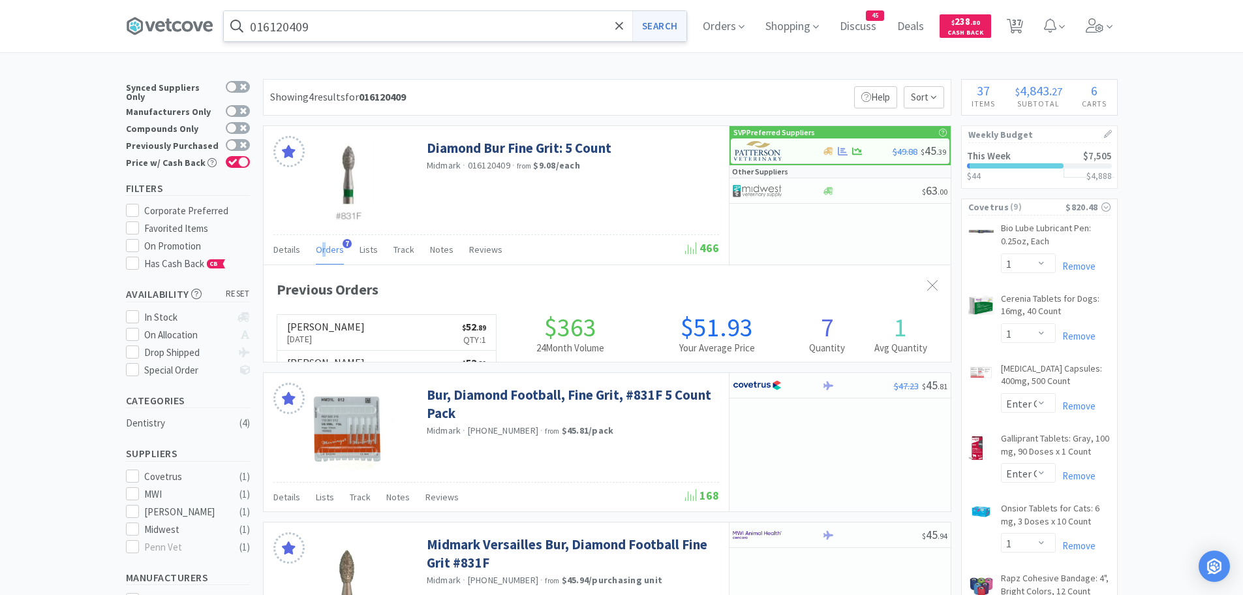
scroll to position [338, 687]
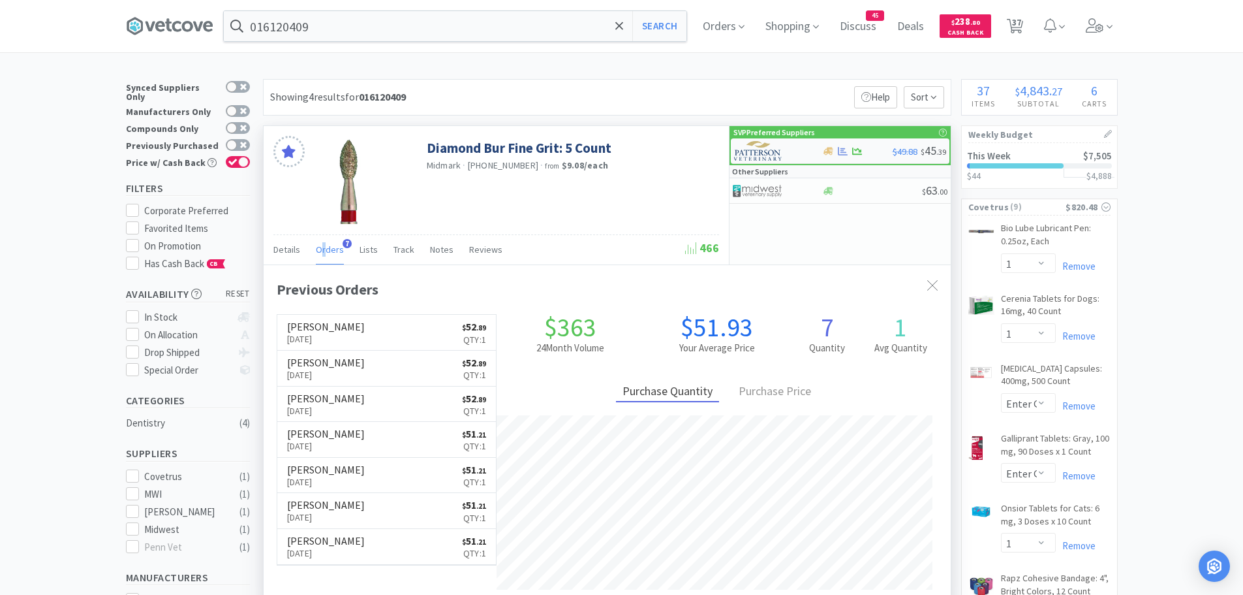
click at [769, 149] on img at bounding box center [758, 151] width 49 height 20
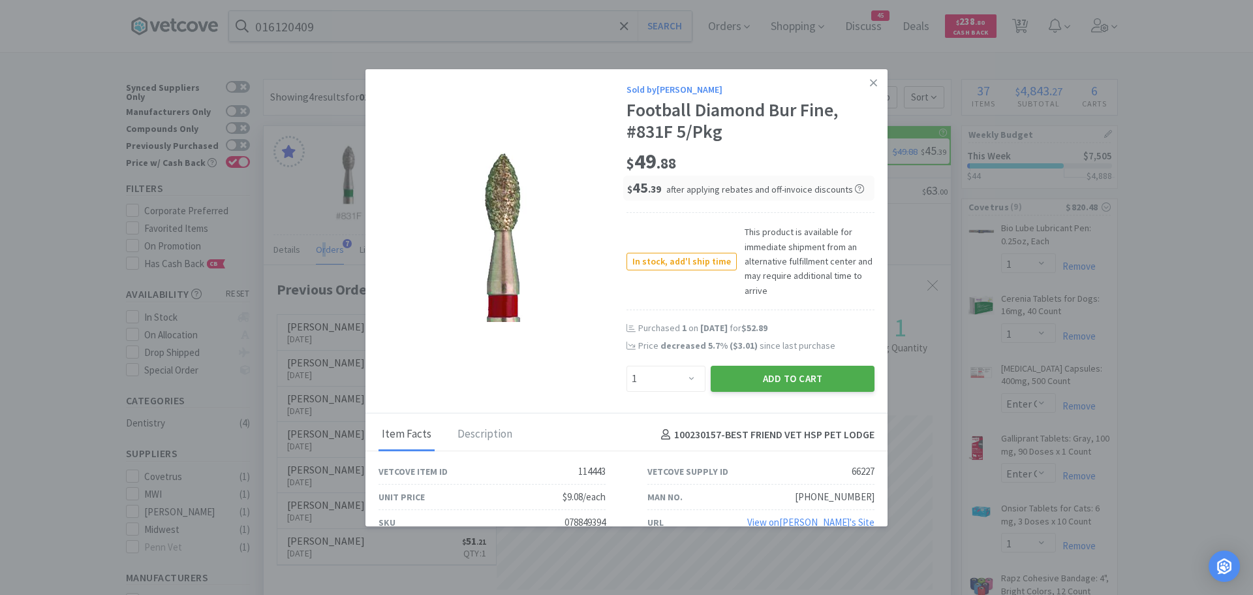
click at [725, 371] on button "Add to Cart" at bounding box center [793, 378] width 164 height 26
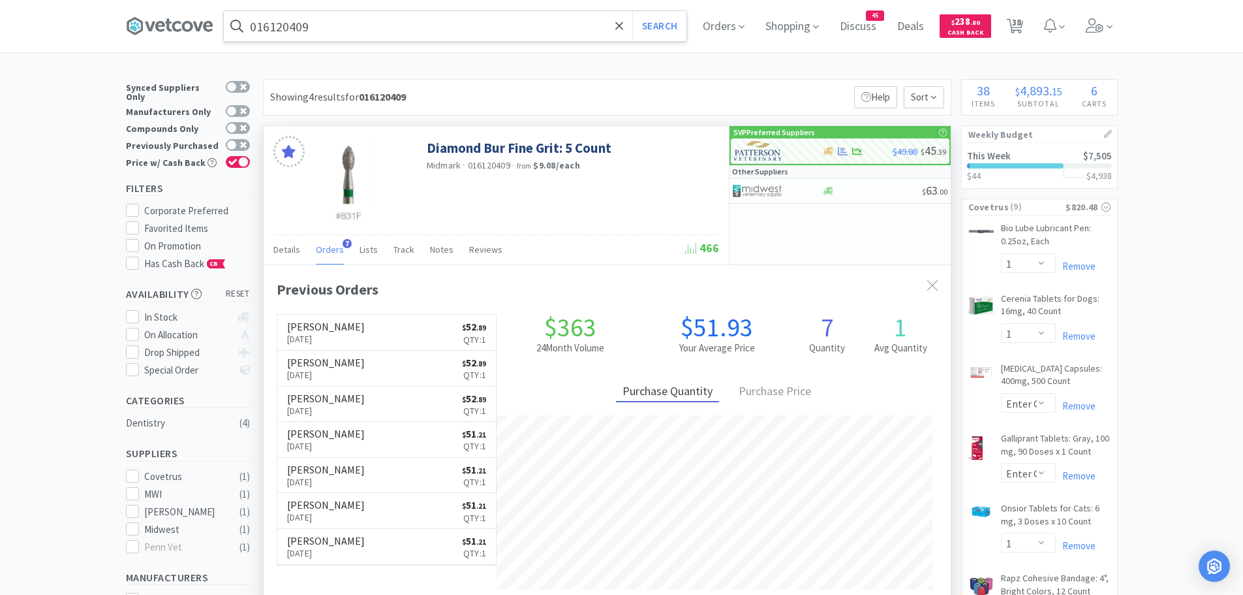
click at [385, 31] on input "016120409" at bounding box center [455, 26] width 463 height 30
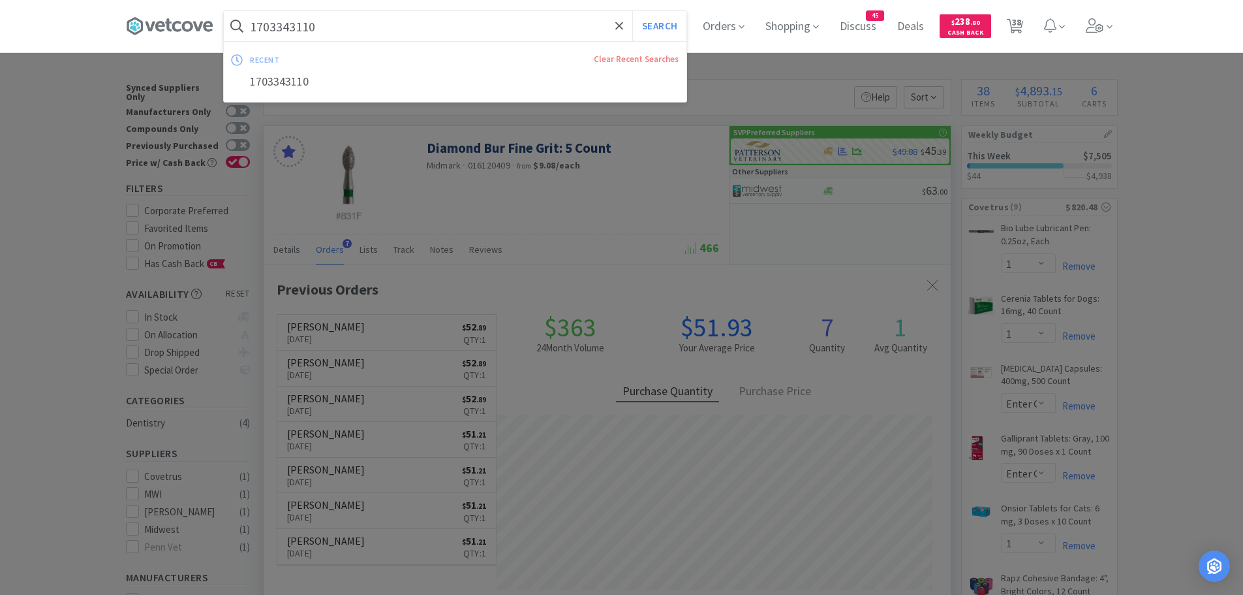
click at [632, 11] on button "Search" at bounding box center [659, 26] width 54 height 30
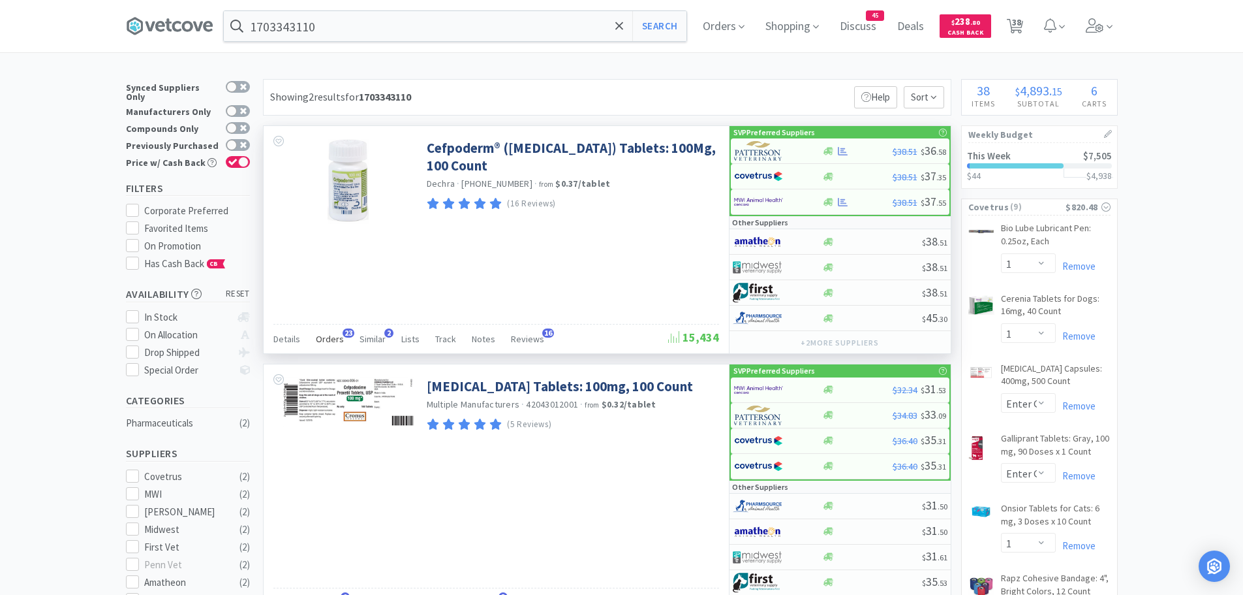
click at [333, 335] on span "Orders" at bounding box center [330, 339] width 28 height 12
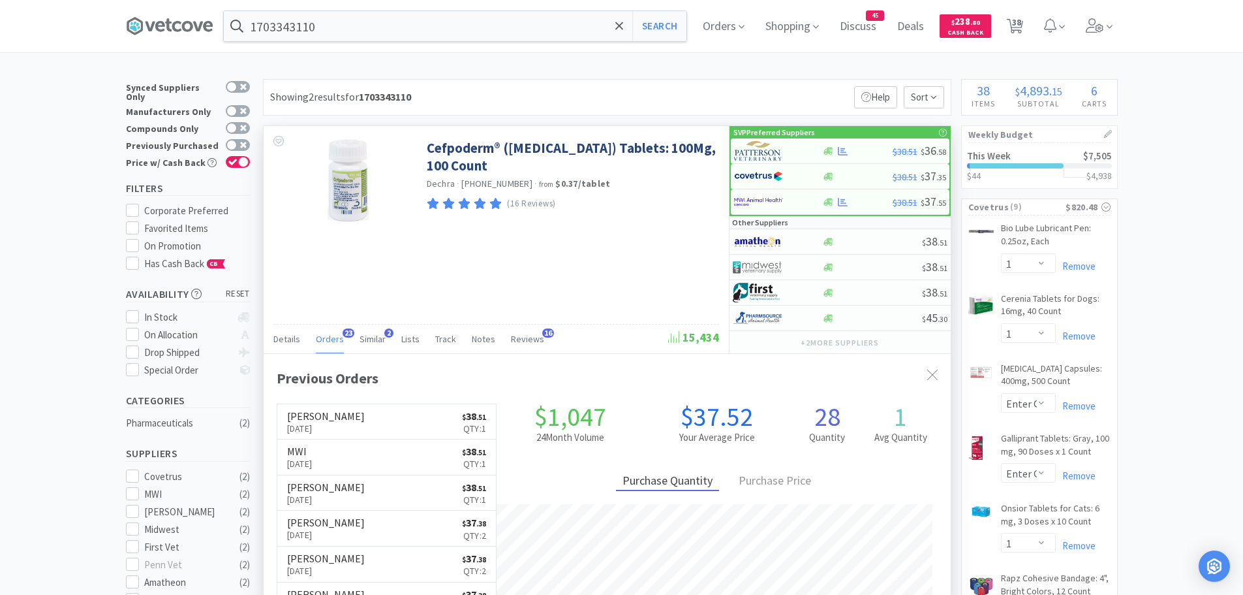
scroll to position [350, 687]
click at [792, 152] on div at bounding box center [770, 151] width 72 height 22
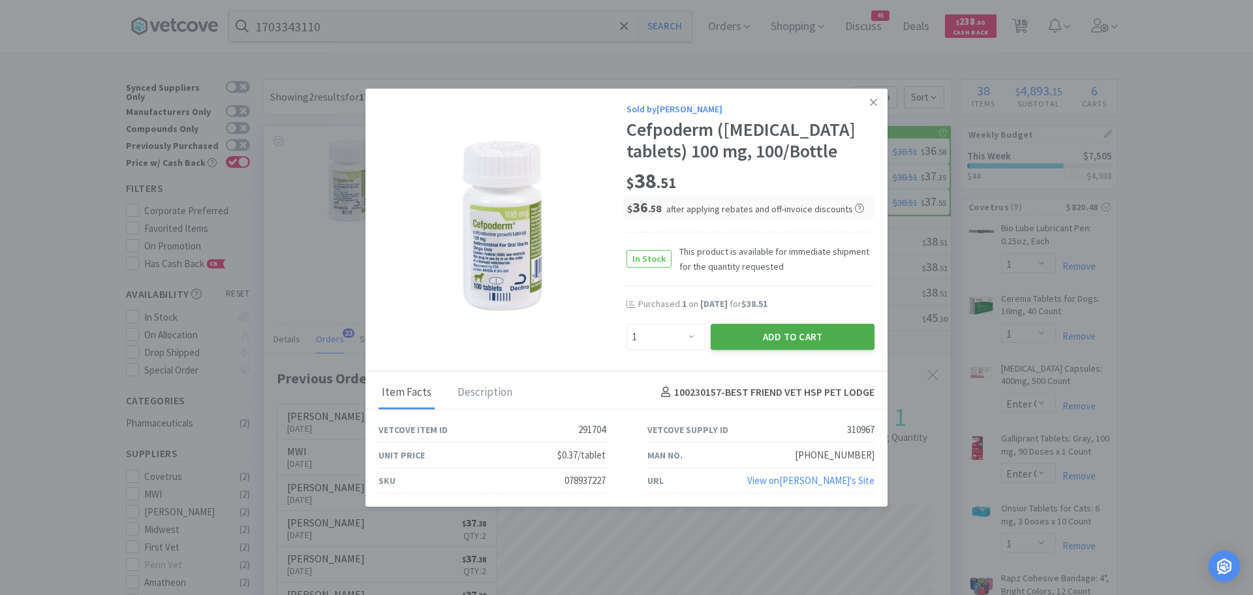
click at [796, 343] on button "Add to Cart" at bounding box center [793, 336] width 164 height 26
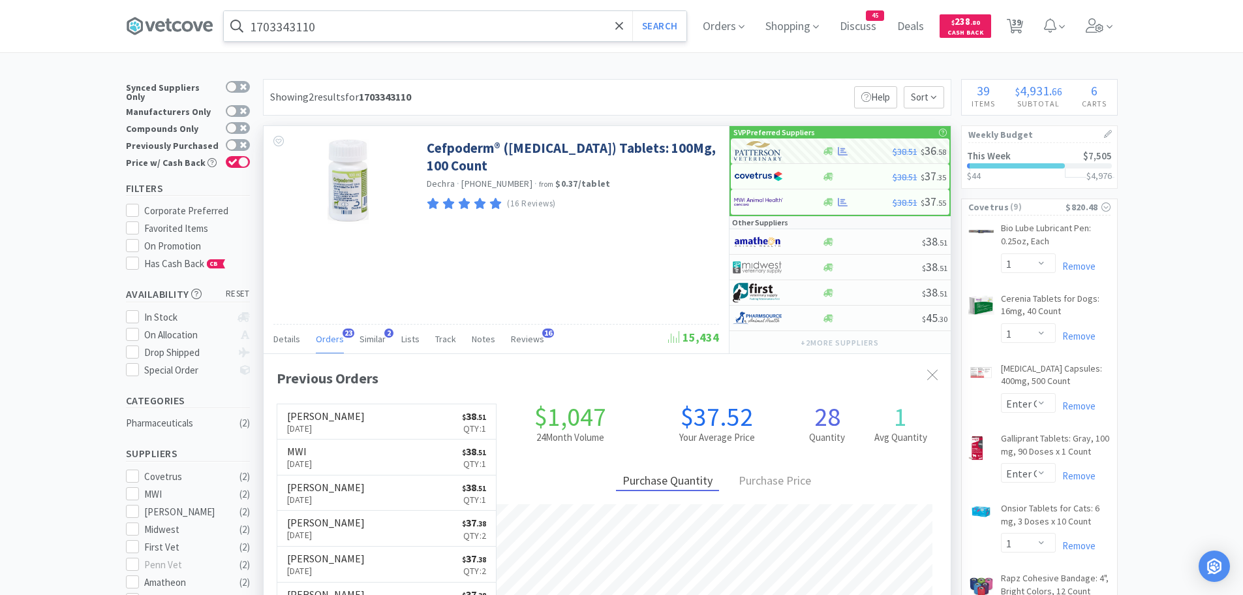
click at [360, 23] on input "1703343110" at bounding box center [455, 26] width 463 height 30
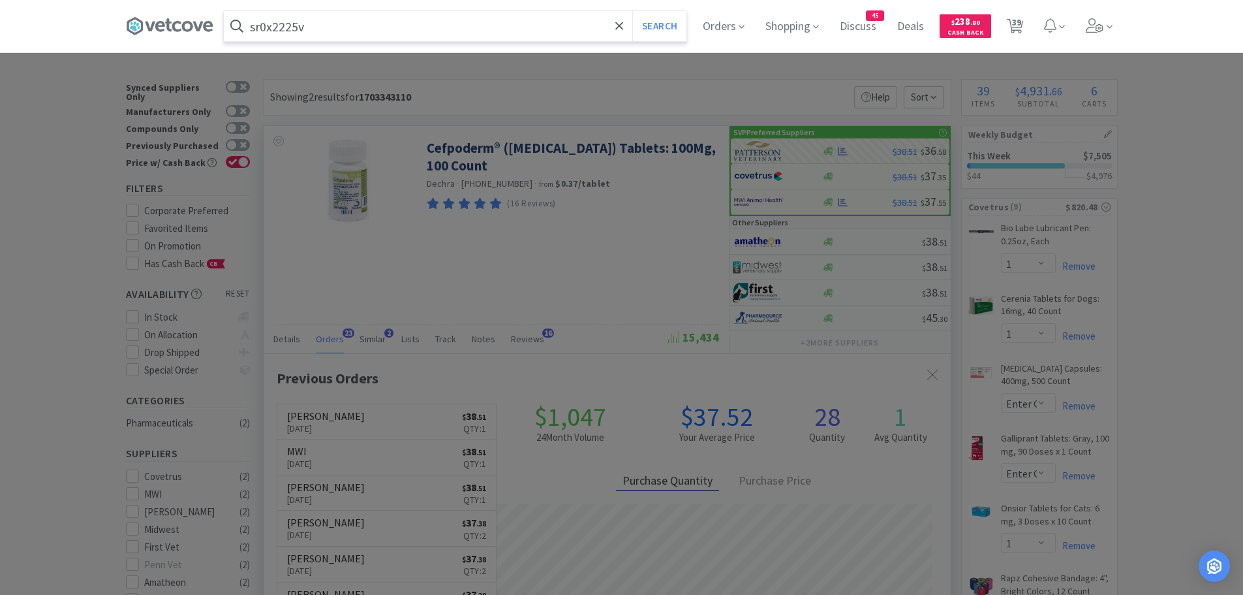
click at [632, 11] on button "Search" at bounding box center [659, 26] width 54 height 30
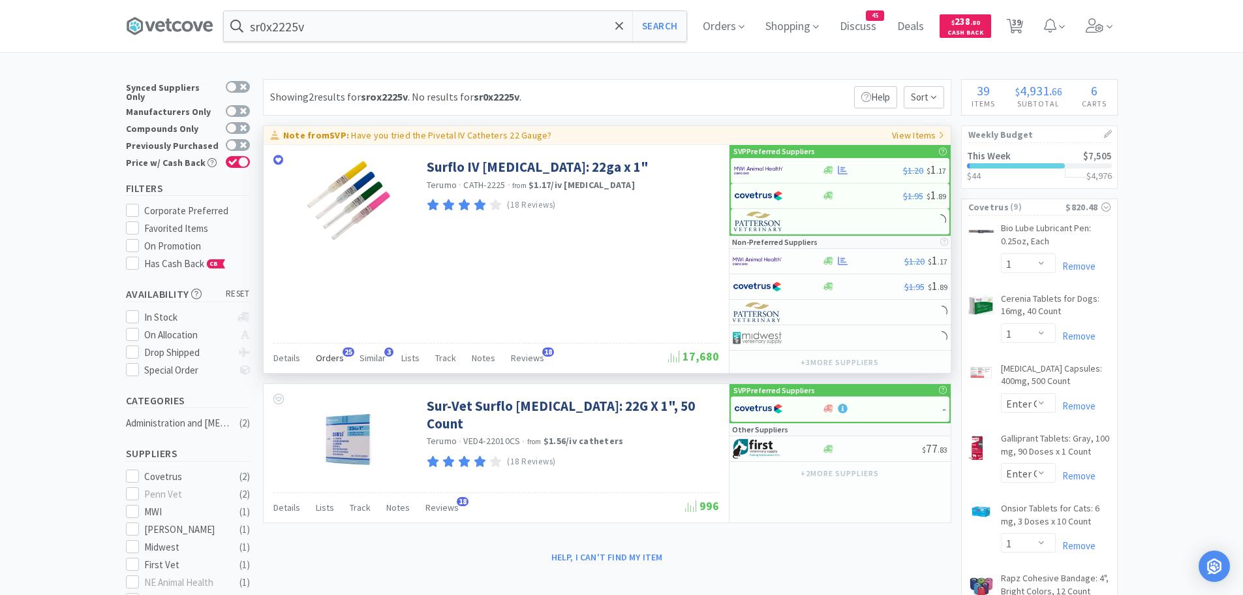
click at [335, 353] on span "Orders" at bounding box center [330, 358] width 28 height 12
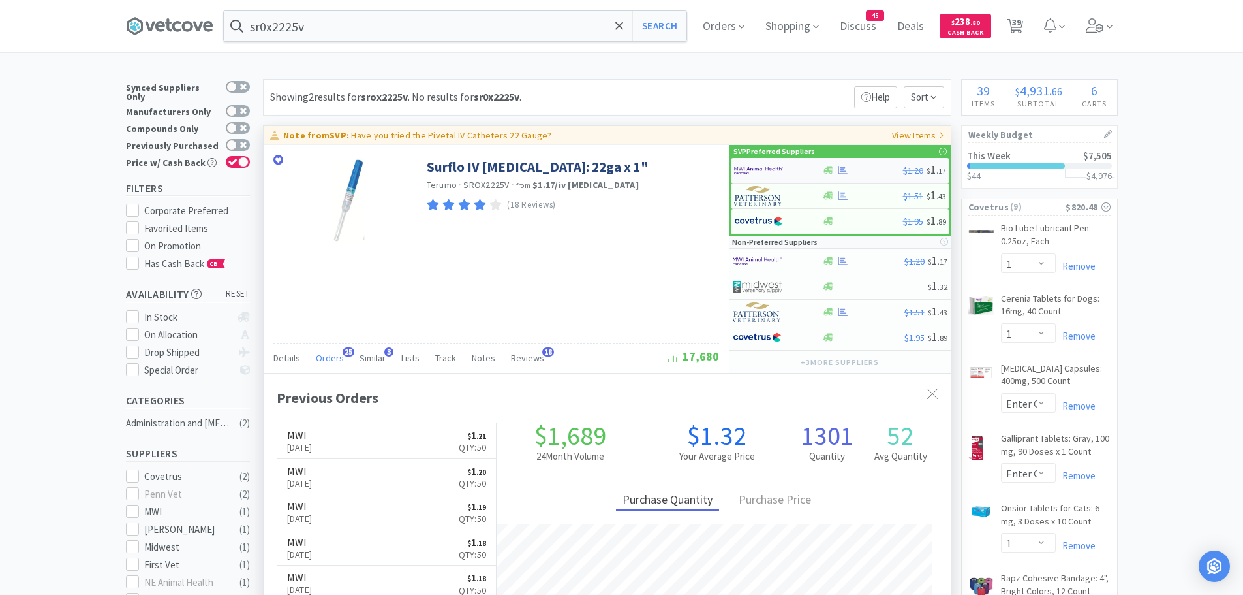
scroll to position [350, 687]
click at [754, 174] on img at bounding box center [758, 171] width 49 height 20
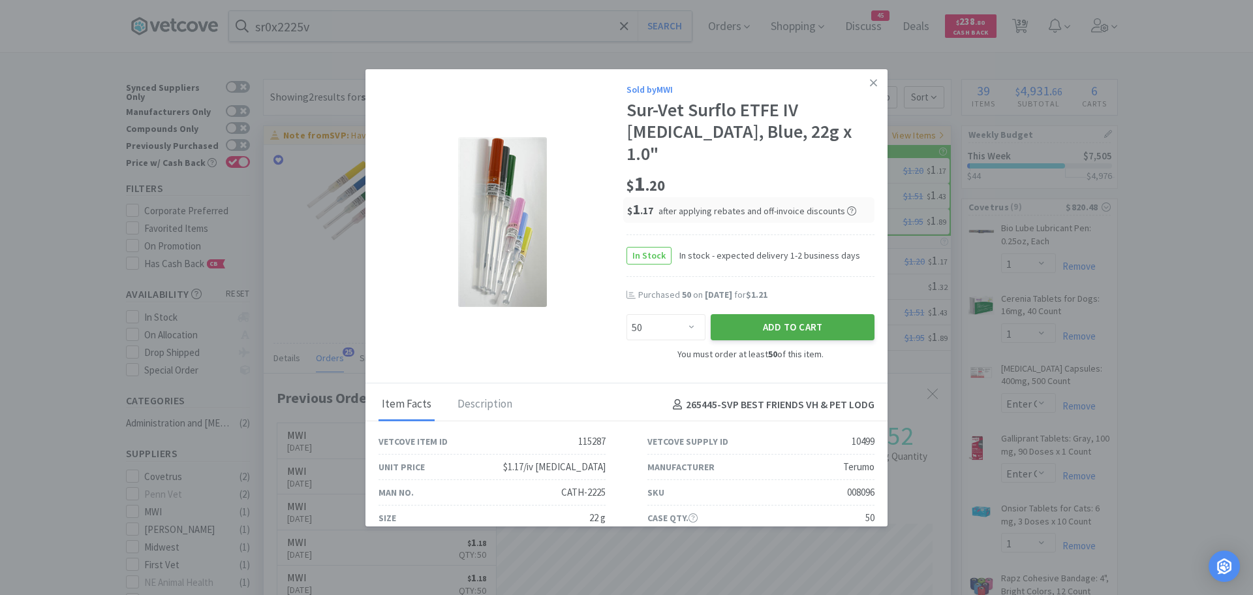
click at [730, 314] on button "Add to Cart" at bounding box center [793, 327] width 164 height 26
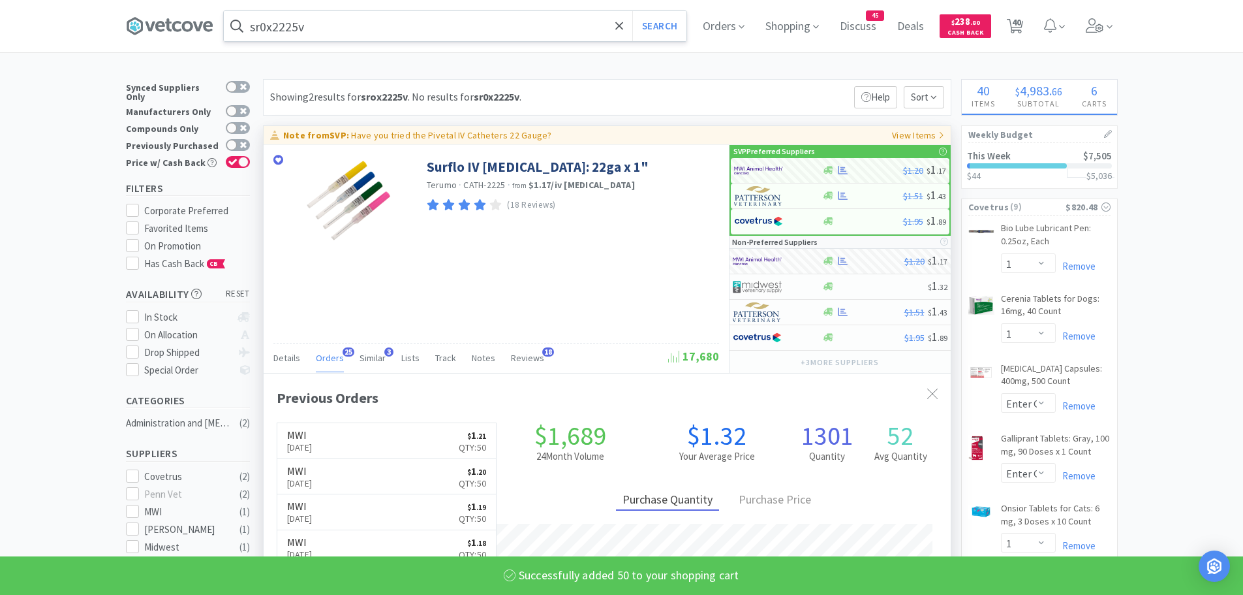
click at [341, 29] on input "sr0x2225v" at bounding box center [455, 26] width 463 height 30
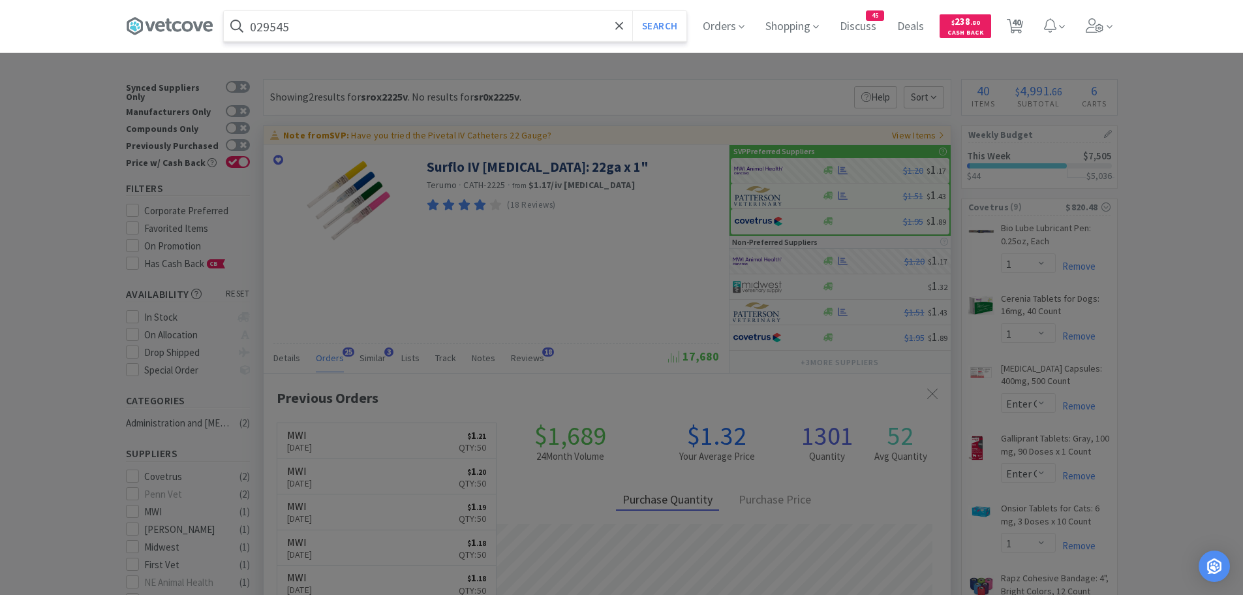
click at [632, 11] on button "Search" at bounding box center [659, 26] width 54 height 30
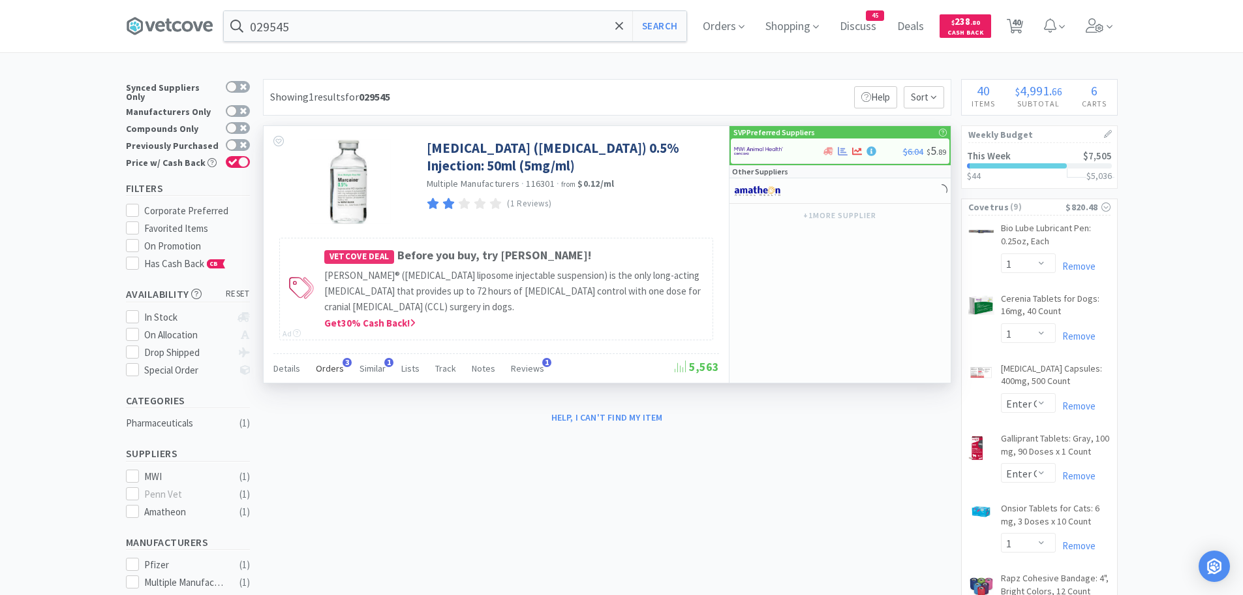
click at [333, 364] on span "Orders" at bounding box center [330, 368] width 28 height 12
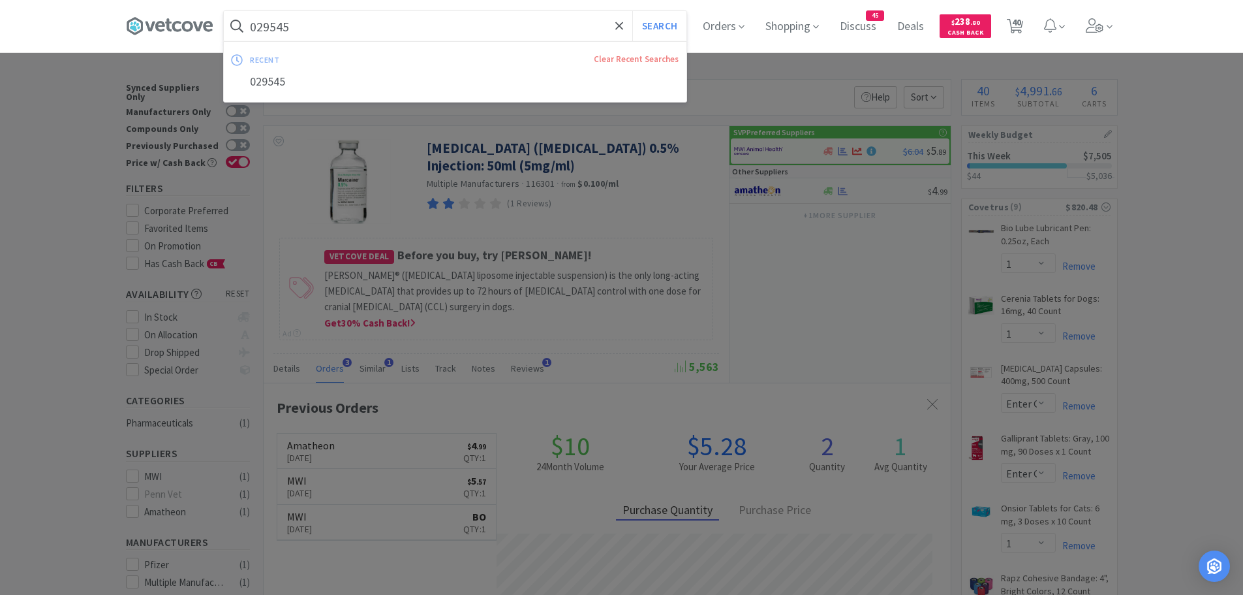
click at [373, 29] on input "029545" at bounding box center [455, 26] width 463 height 30
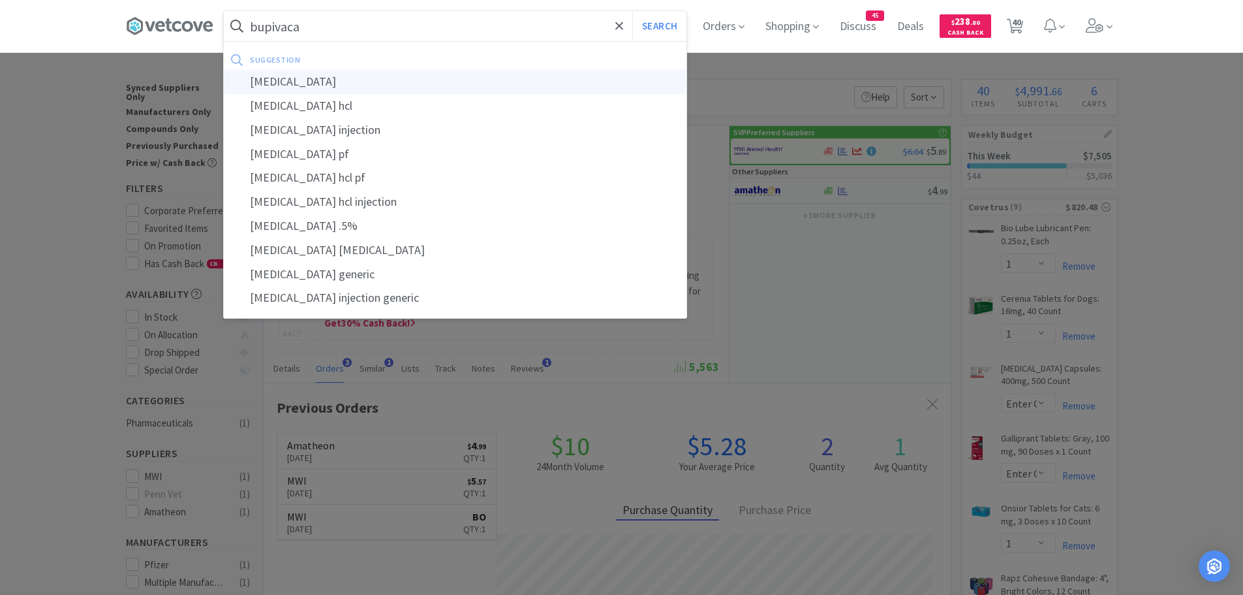
click at [337, 77] on div "[MEDICAL_DATA]" at bounding box center [455, 82] width 463 height 24
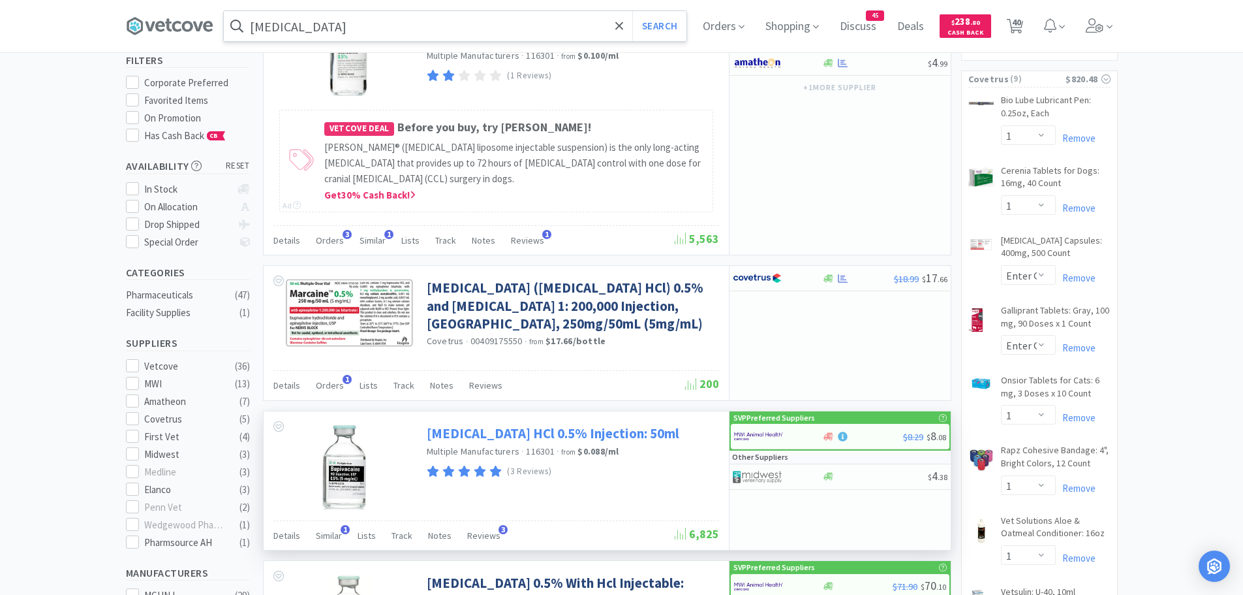
scroll to position [131, 0]
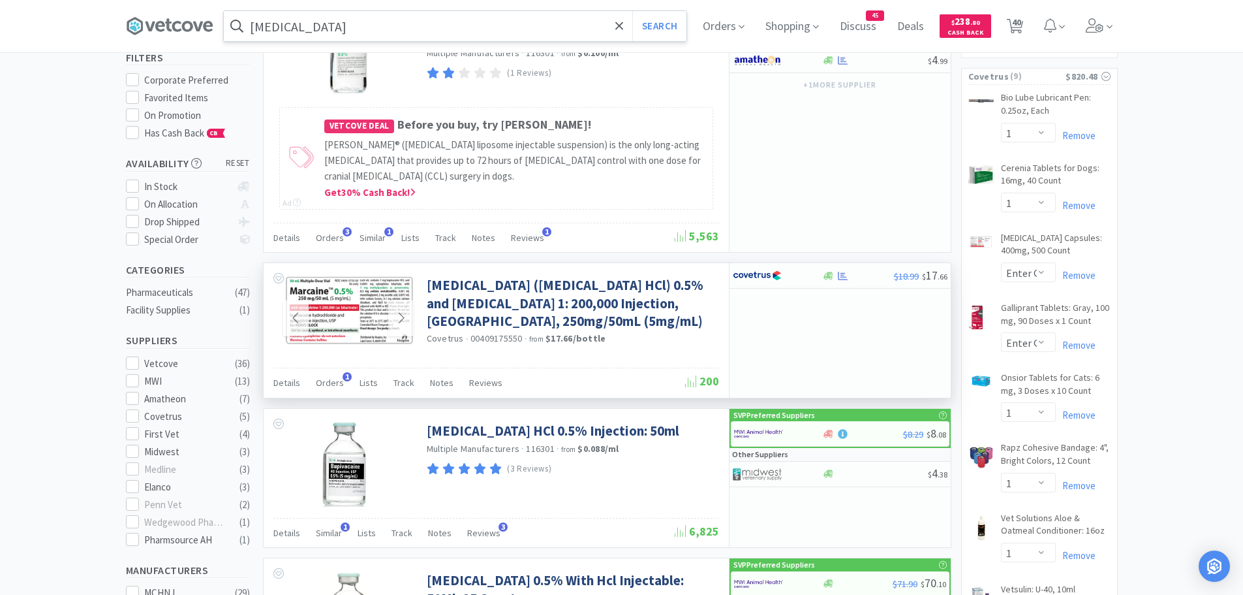
click at [386, 315] on img at bounding box center [348, 310] width 131 height 69
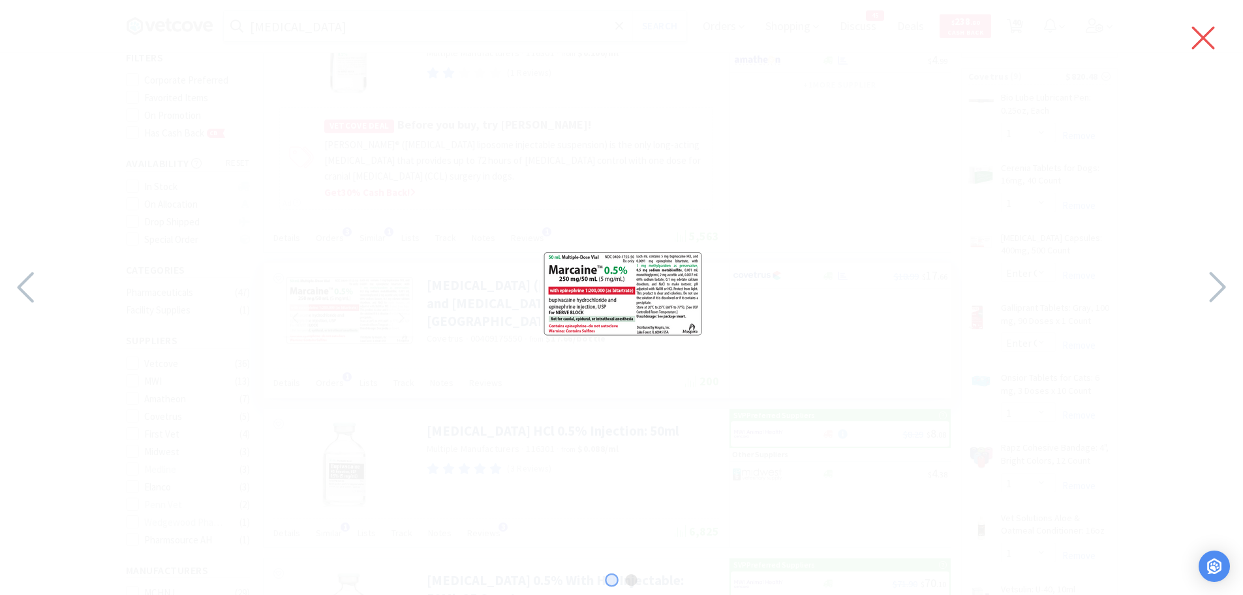
click at [1204, 44] on icon at bounding box center [1203, 38] width 27 height 37
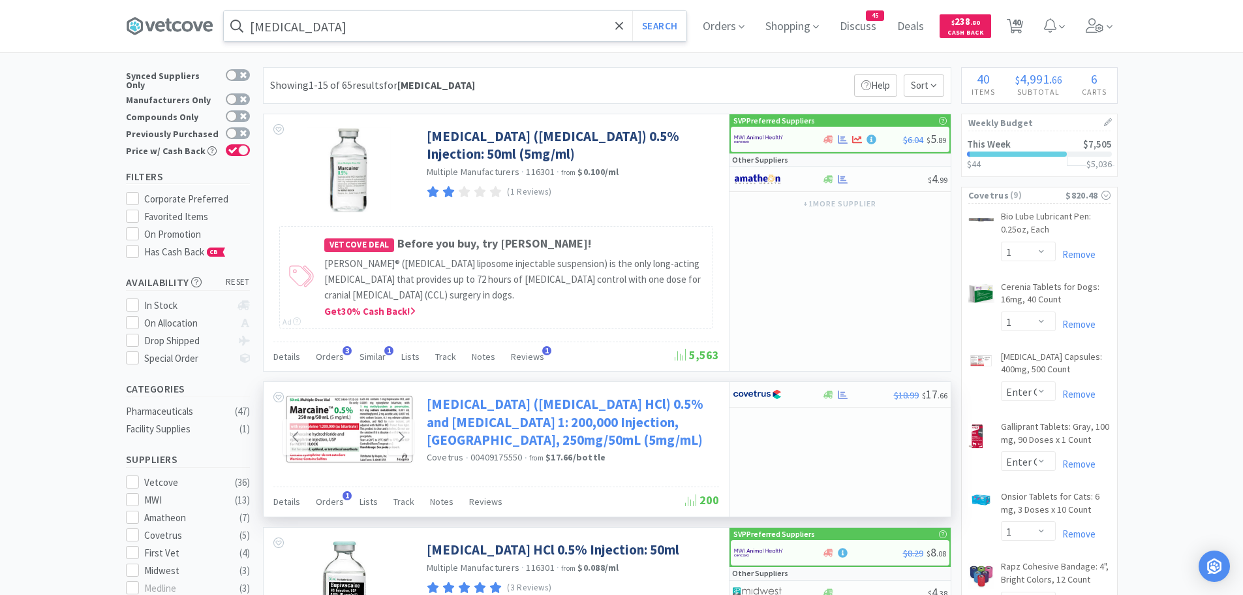
scroll to position [0, 0]
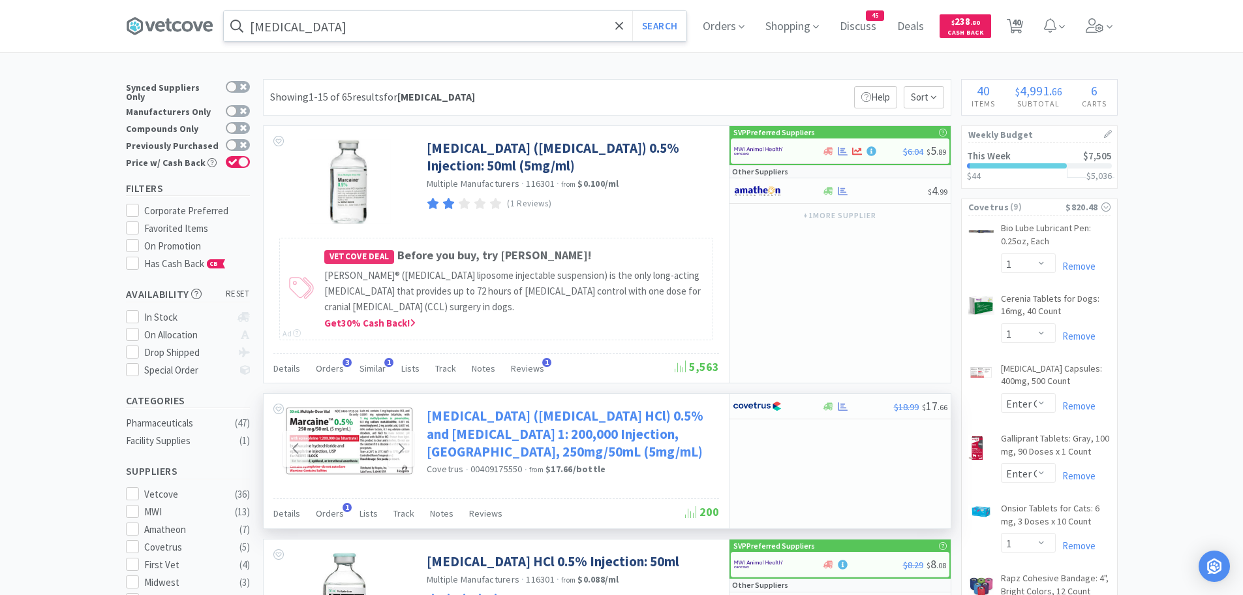
click at [452, 442] on link "[MEDICAL_DATA] ([MEDICAL_DATA] HCl) 0.5% and [MEDICAL_DATA] 1: 200,000 Injectio…" at bounding box center [571, 434] width 289 height 54
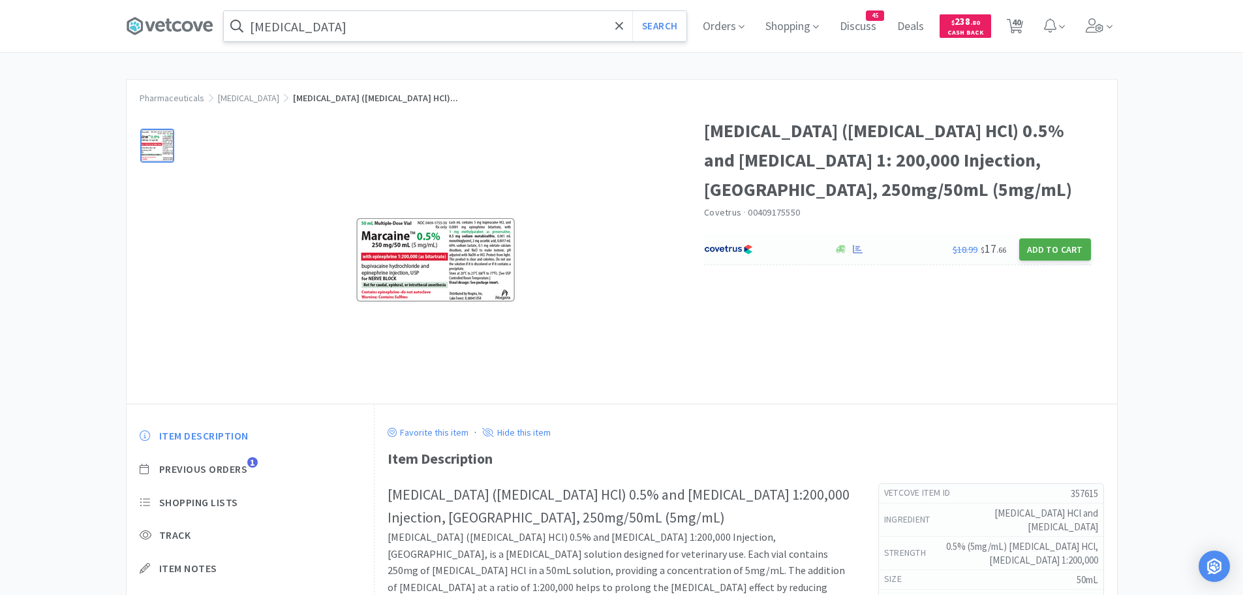
click at [1057, 244] on button "Add to Cart" at bounding box center [1055, 249] width 72 height 22
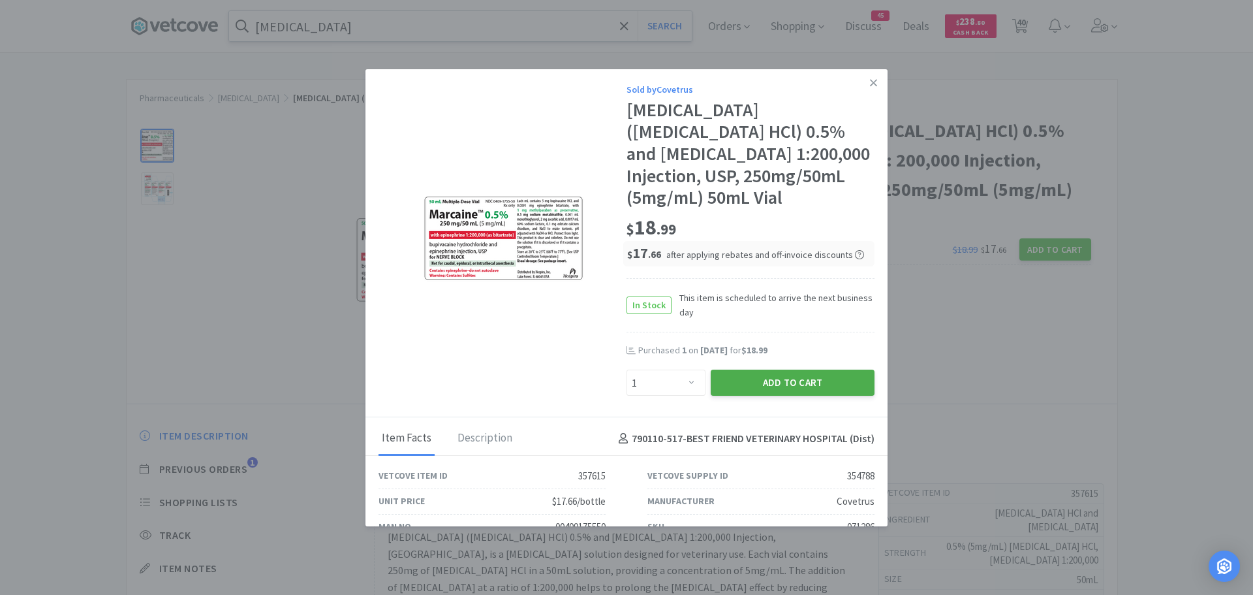
click at [745, 383] on button "Add to Cart" at bounding box center [793, 382] width 164 height 26
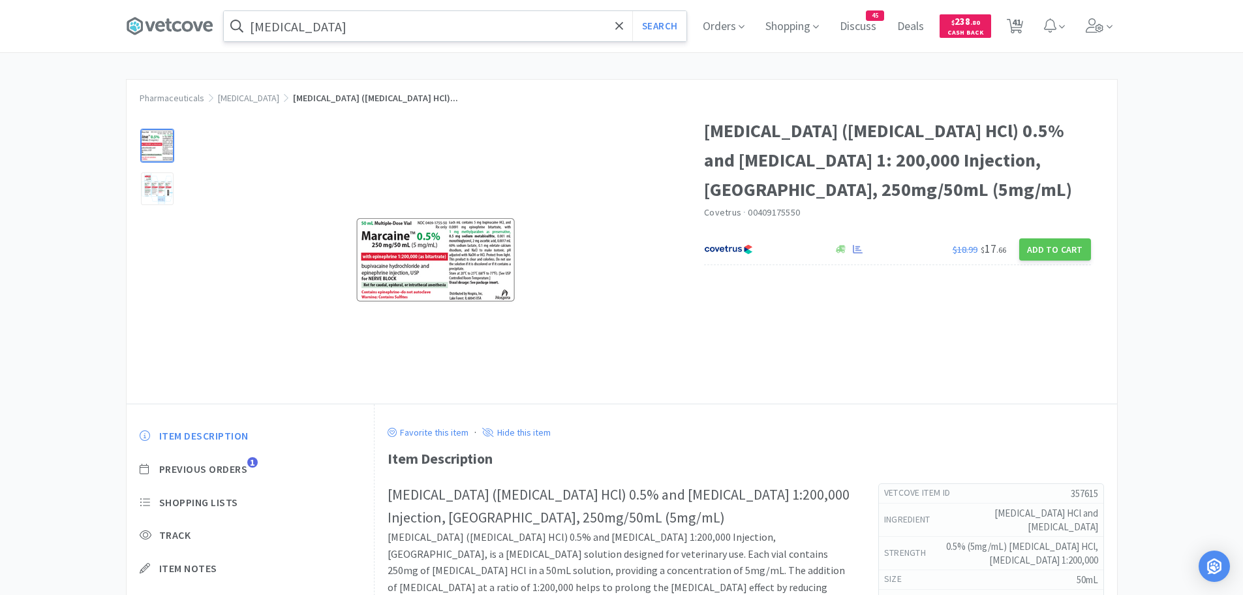
click at [352, 27] on input "[MEDICAL_DATA]" at bounding box center [455, 26] width 463 height 30
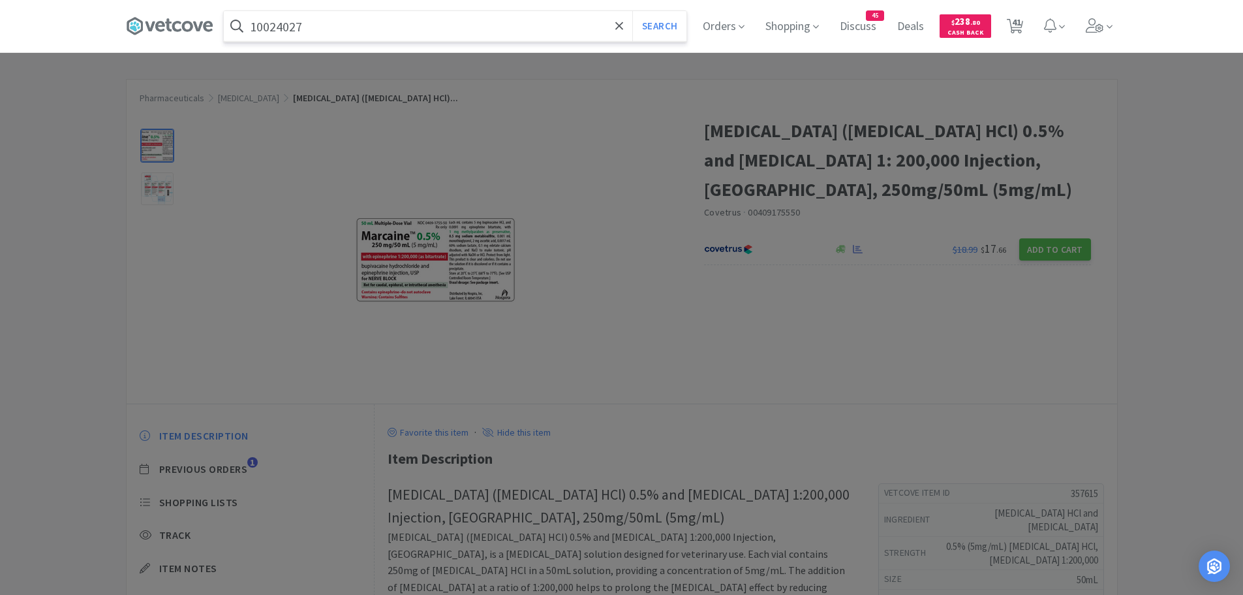
click at [632, 11] on button "Search" at bounding box center [659, 26] width 54 height 30
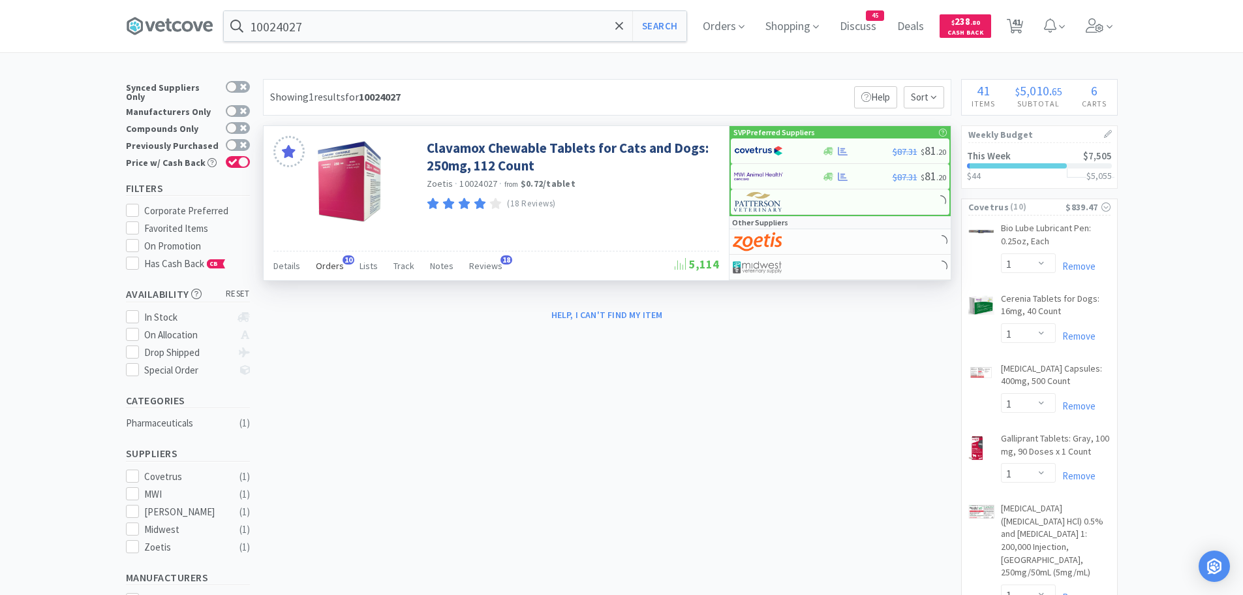
click at [330, 271] on span "Orders" at bounding box center [330, 266] width 28 height 12
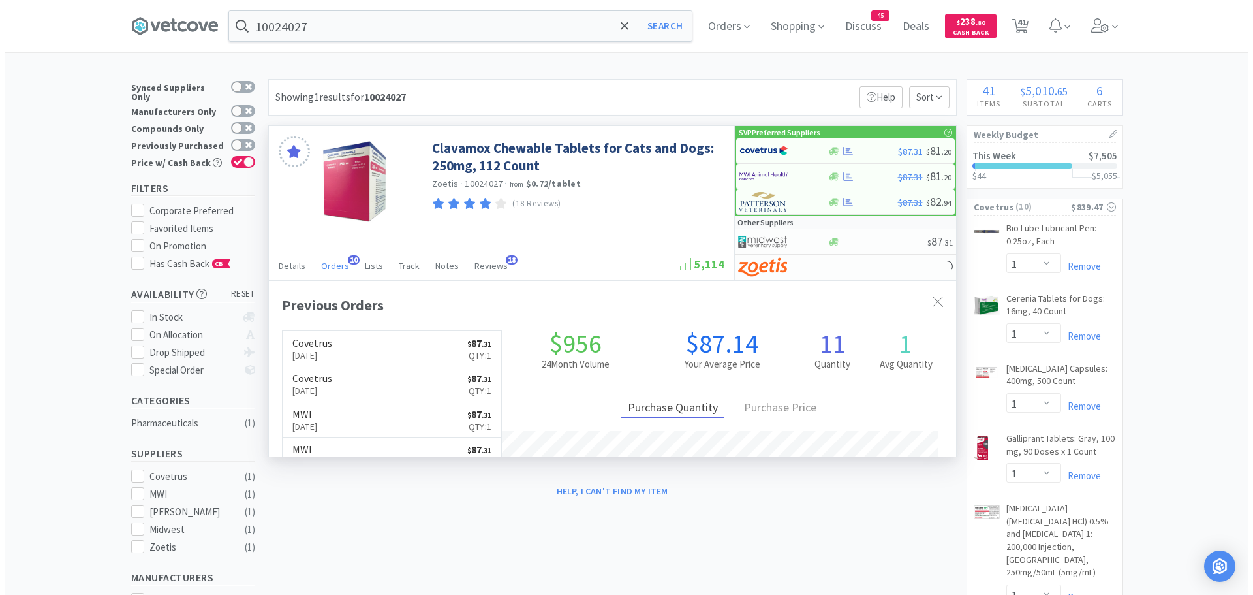
scroll to position [350, 687]
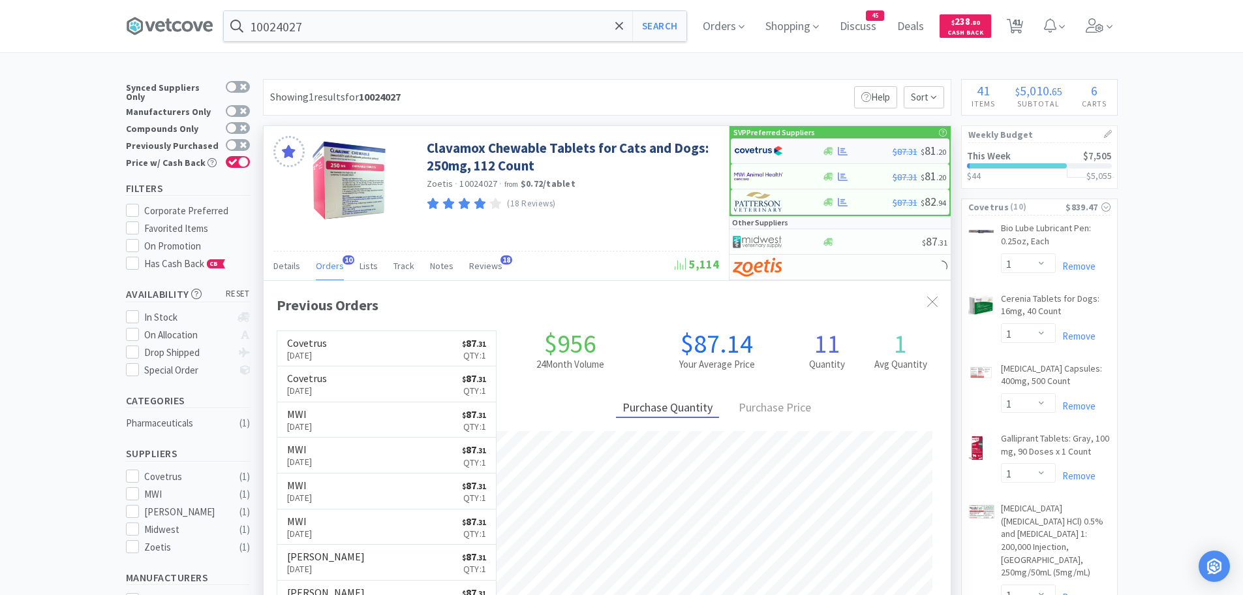
click at [764, 151] on img at bounding box center [758, 151] width 49 height 20
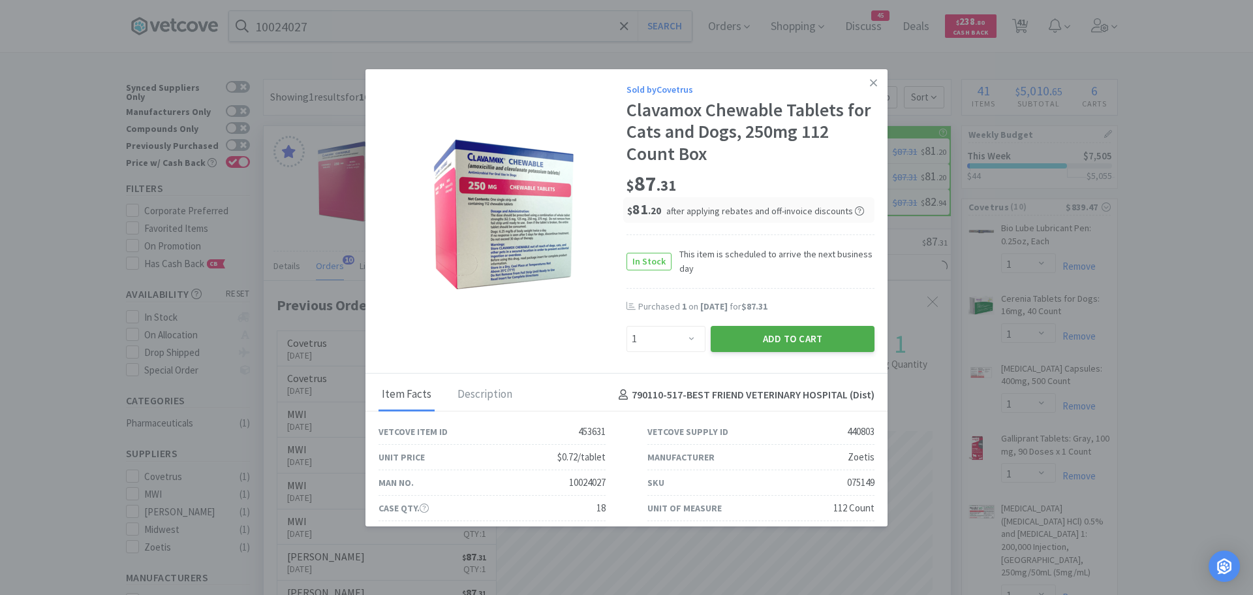
click at [715, 328] on button "Add to Cart" at bounding box center [793, 339] width 164 height 26
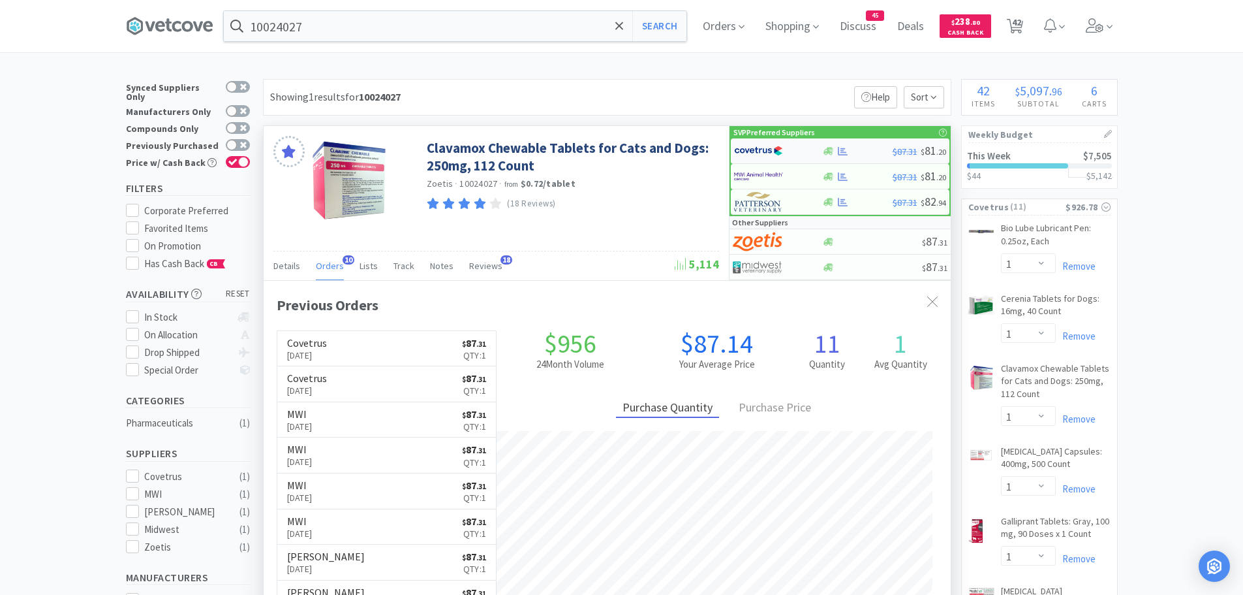
click at [783, 151] on div at bounding box center [770, 151] width 72 height 22
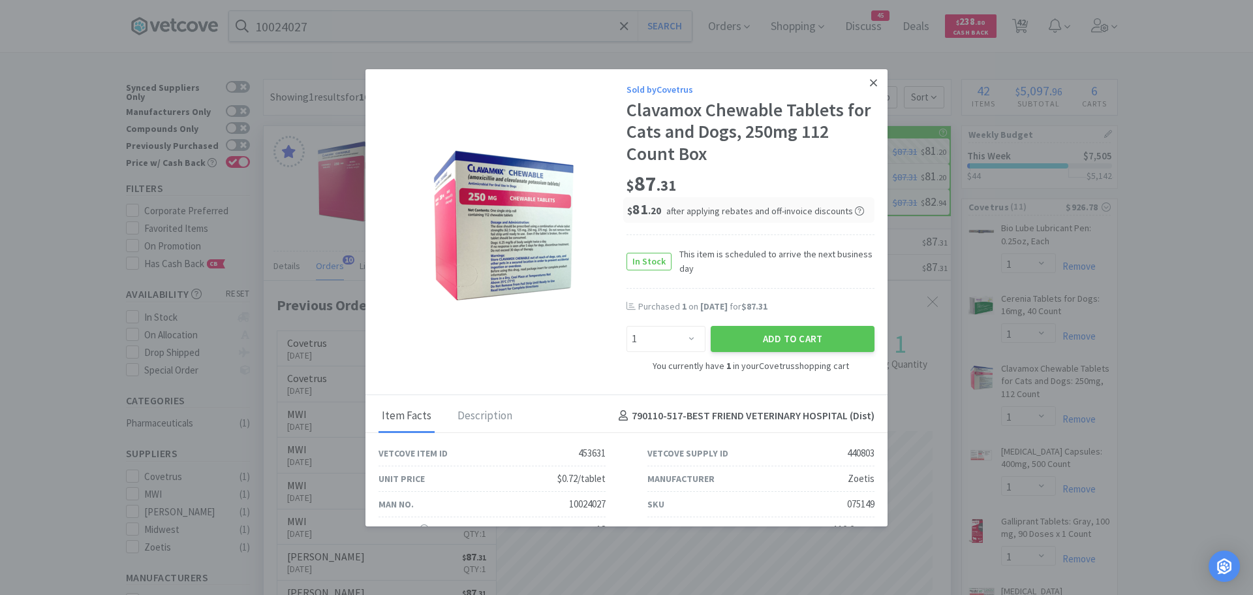
click at [871, 82] on link at bounding box center [873, 83] width 23 height 28
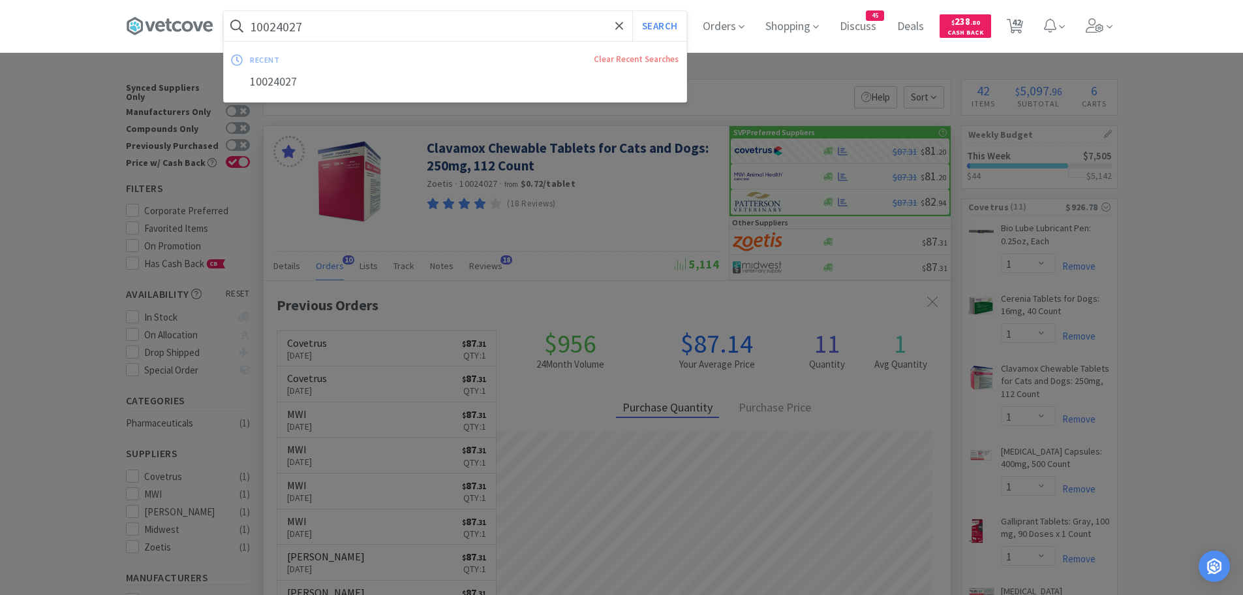
click at [317, 27] on input "10024027" at bounding box center [455, 26] width 463 height 30
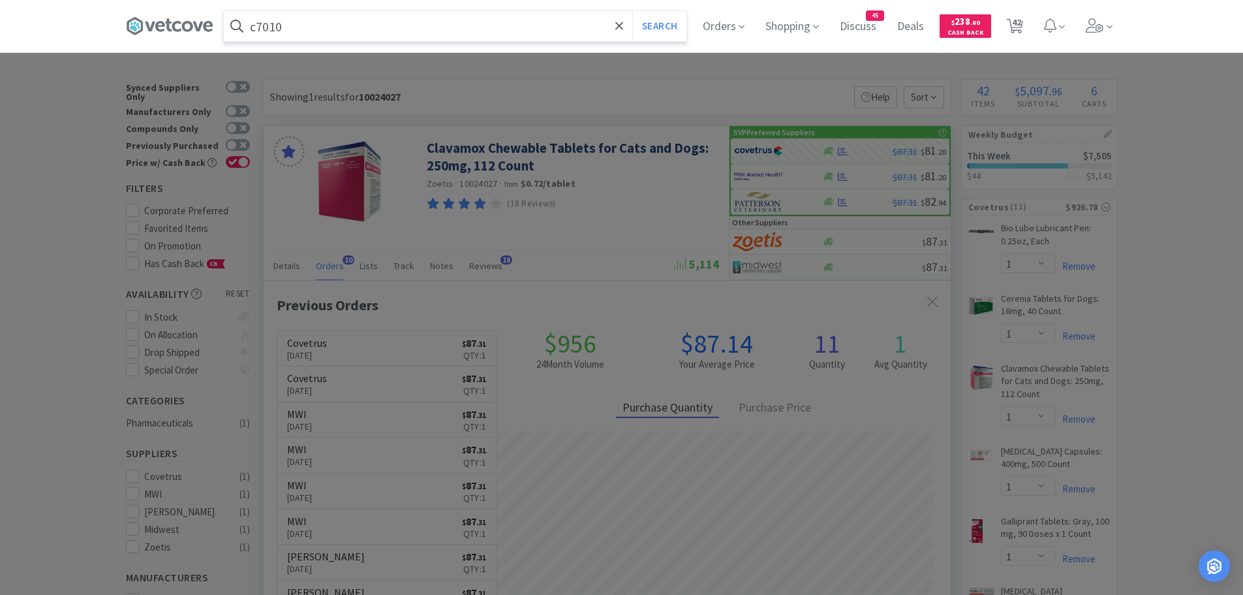
click at [632, 11] on button "Search" at bounding box center [659, 26] width 54 height 30
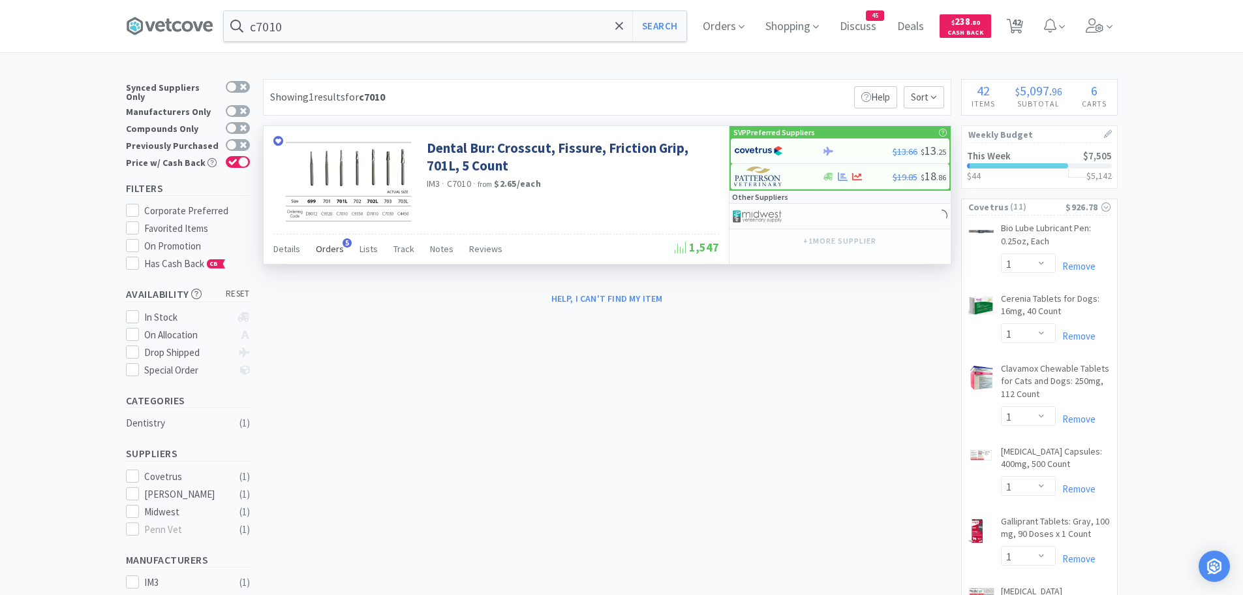
click at [324, 247] on span "Orders" at bounding box center [330, 249] width 28 height 12
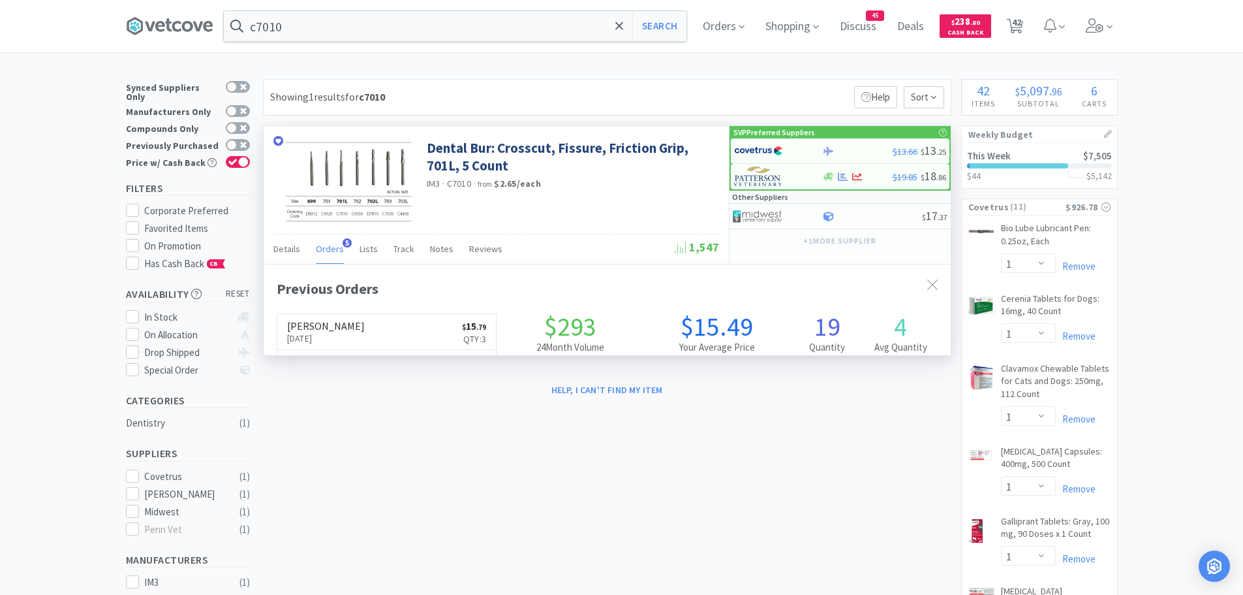
scroll to position [338, 687]
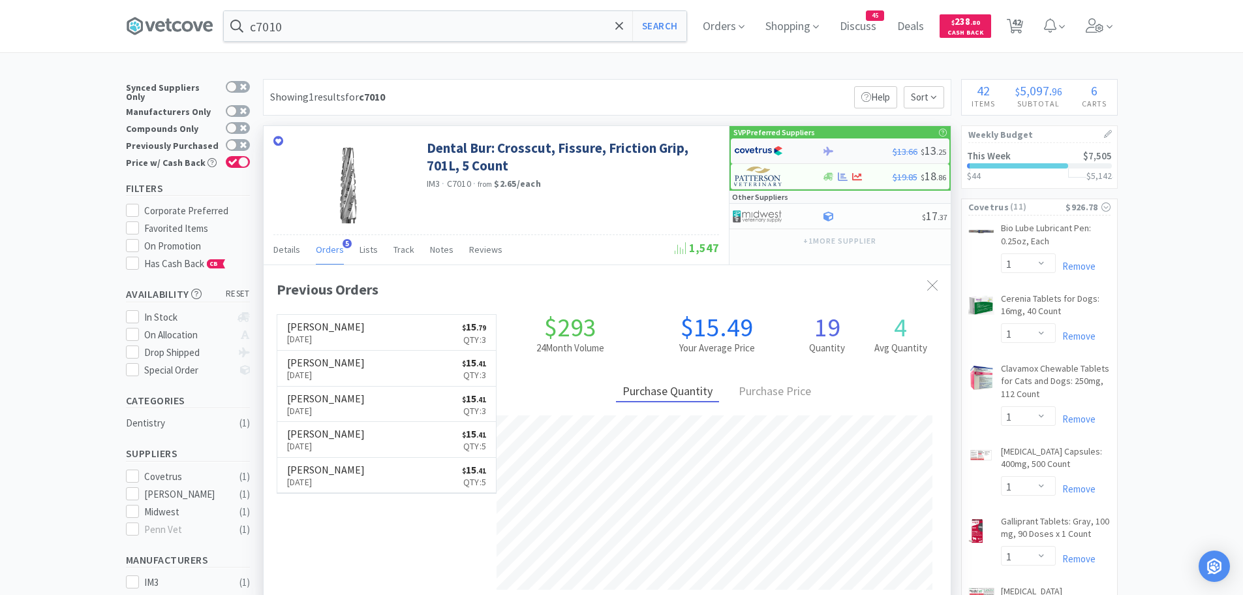
click at [761, 148] on img at bounding box center [758, 151] width 49 height 20
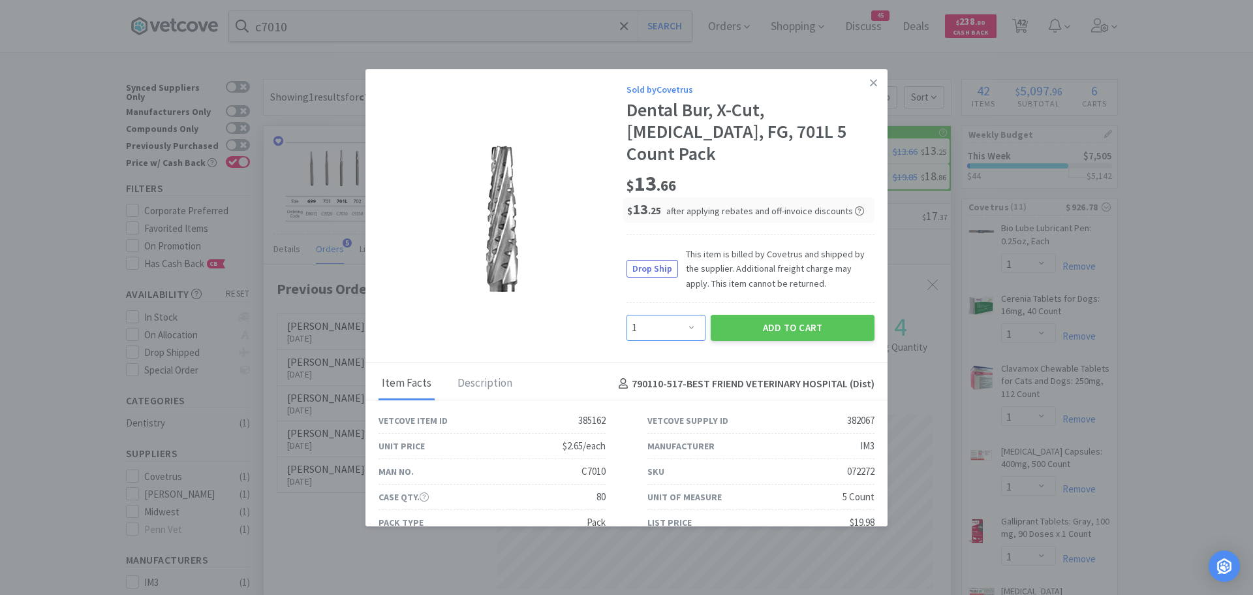
click at [682, 315] on select "Enter Quantity 1 2 3 4 5 6 7 8 9 10 11 12 13 14 15 16 17 18 19 20 Enter Quantity" at bounding box center [666, 328] width 79 height 26
click at [870, 85] on icon at bounding box center [873, 83] width 7 height 12
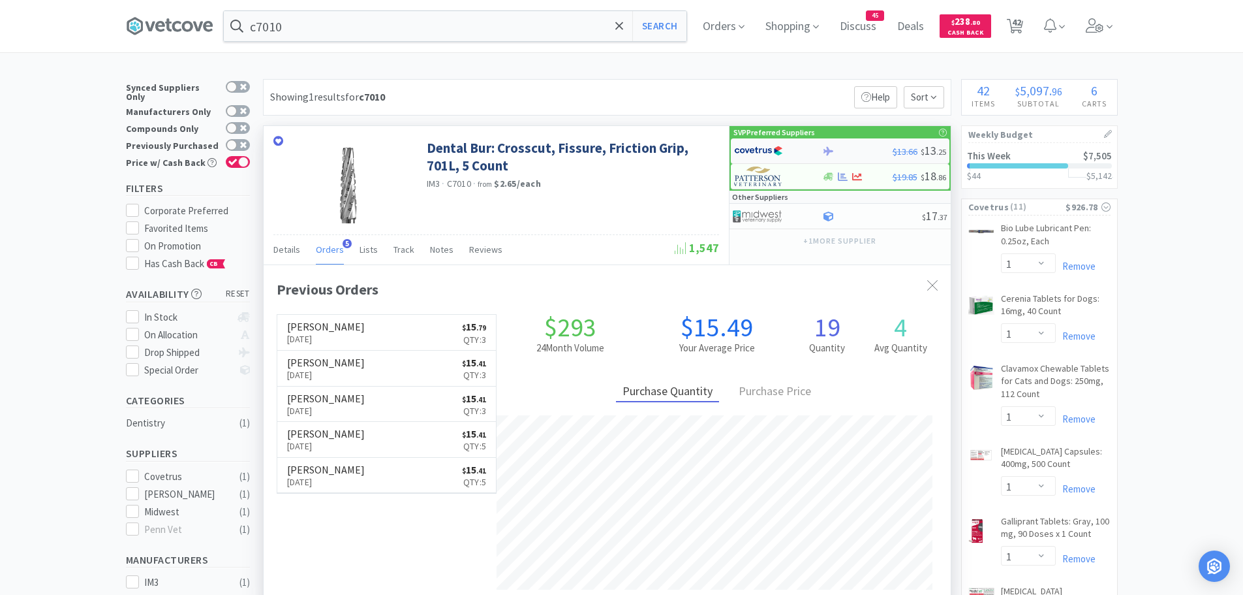
click at [770, 148] on img at bounding box center [758, 151] width 49 height 20
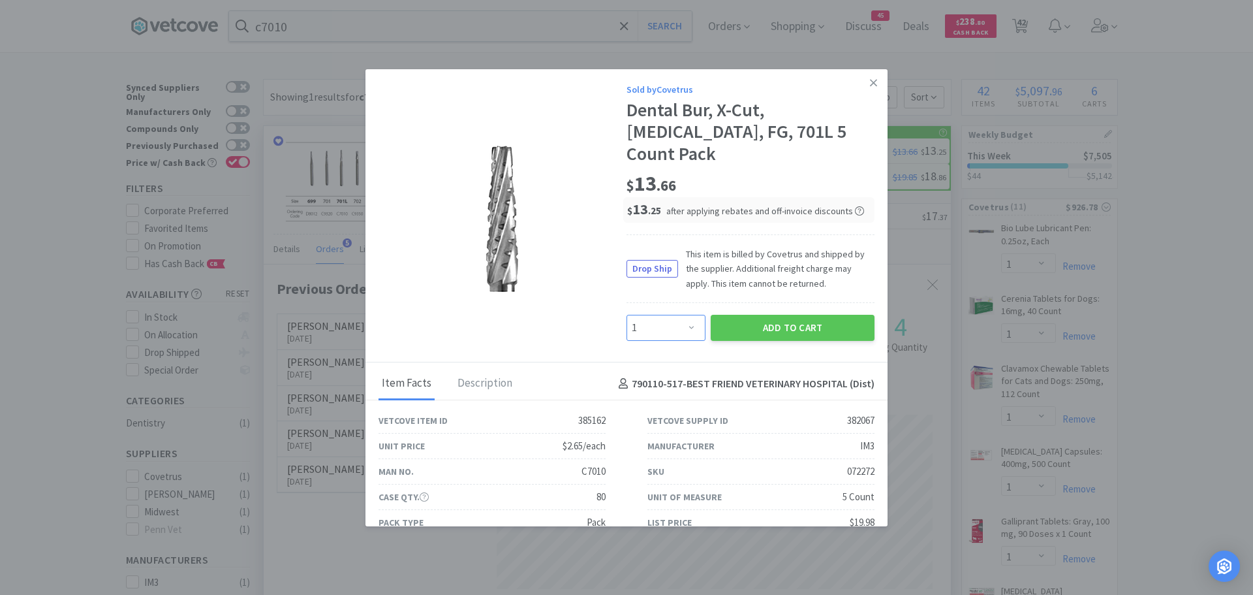
click at [669, 315] on select "Enter Quantity 1 2 3 4 5 6 7 8 9 10 11 12 13 14 15 16 17 18 19 20 Enter Quantity" at bounding box center [666, 328] width 79 height 26
click at [627, 315] on select "Enter Quantity 1 2 3 4 5 6 7 8 9 10 11 12 13 14 15 16 17 18 19 20 Enter Quantity" at bounding box center [666, 328] width 79 height 26
click at [767, 315] on button "Add to Cart" at bounding box center [793, 328] width 164 height 26
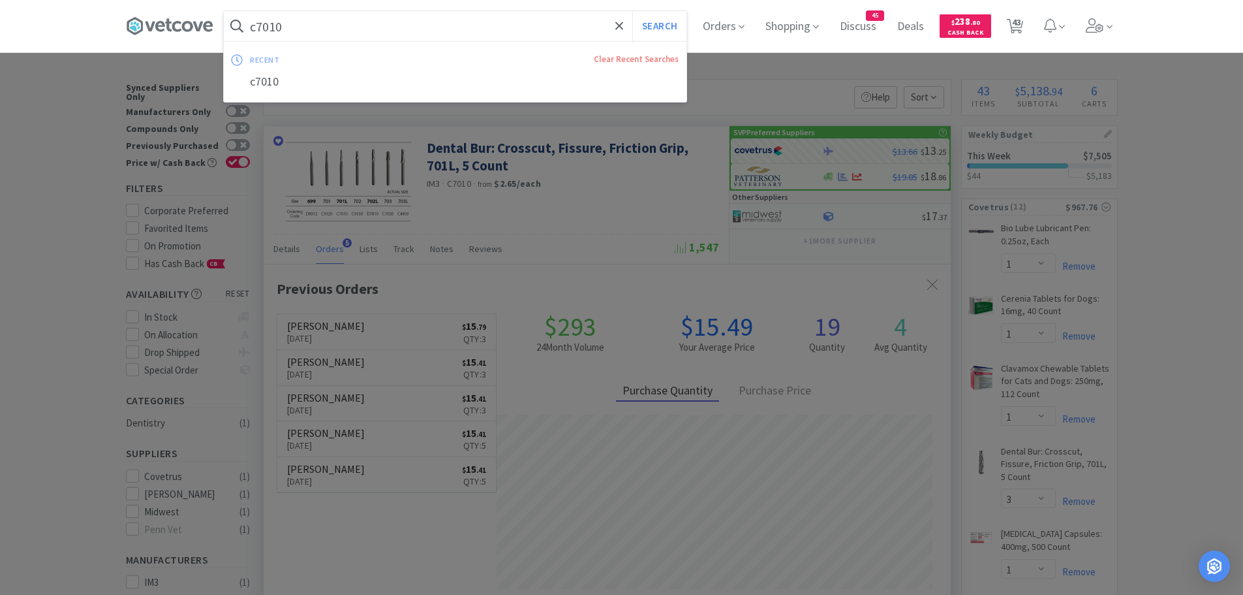
click at [317, 35] on input "c7010" at bounding box center [455, 26] width 463 height 30
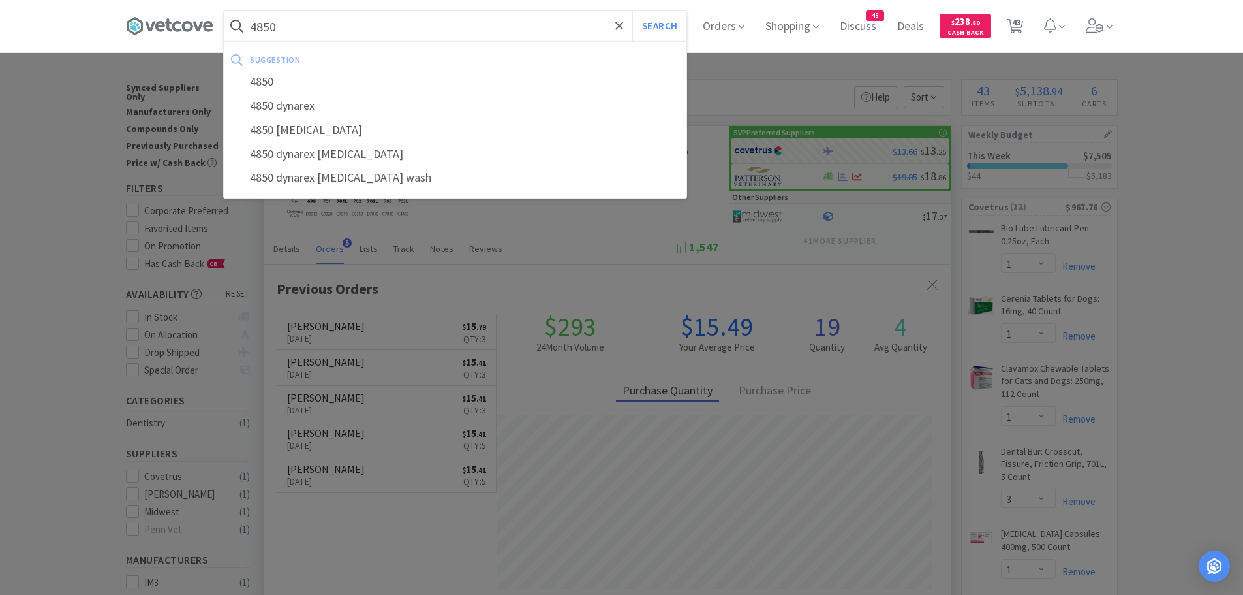
click at [632, 11] on button "Search" at bounding box center [659, 26] width 54 height 30
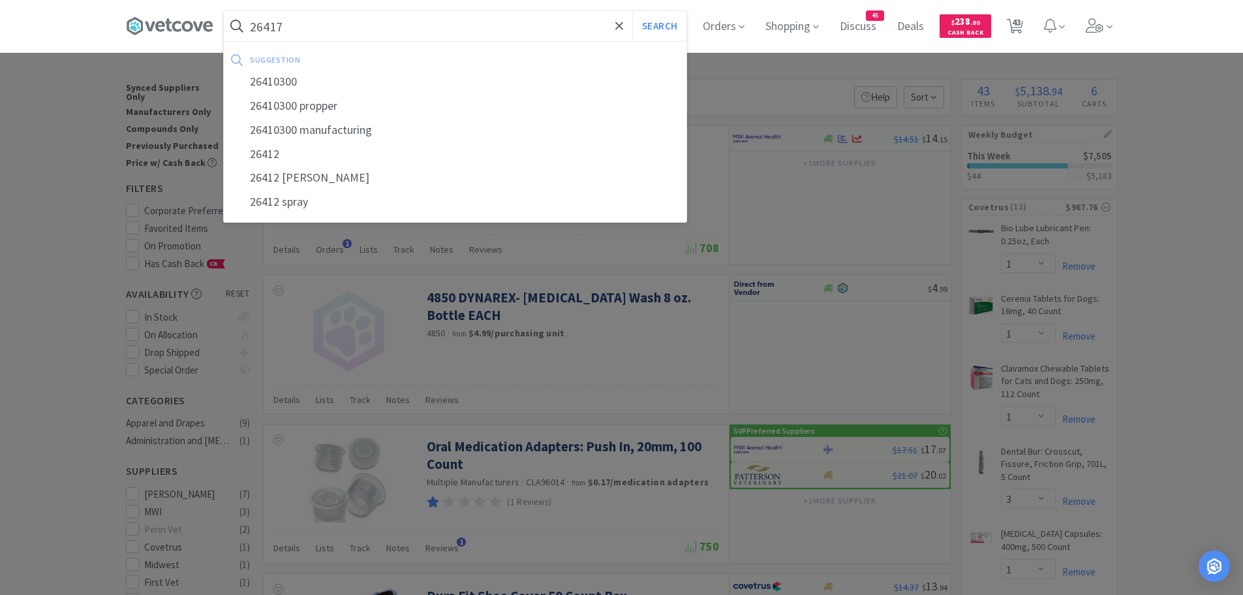
click at [632, 11] on button "Search" at bounding box center [659, 26] width 54 height 30
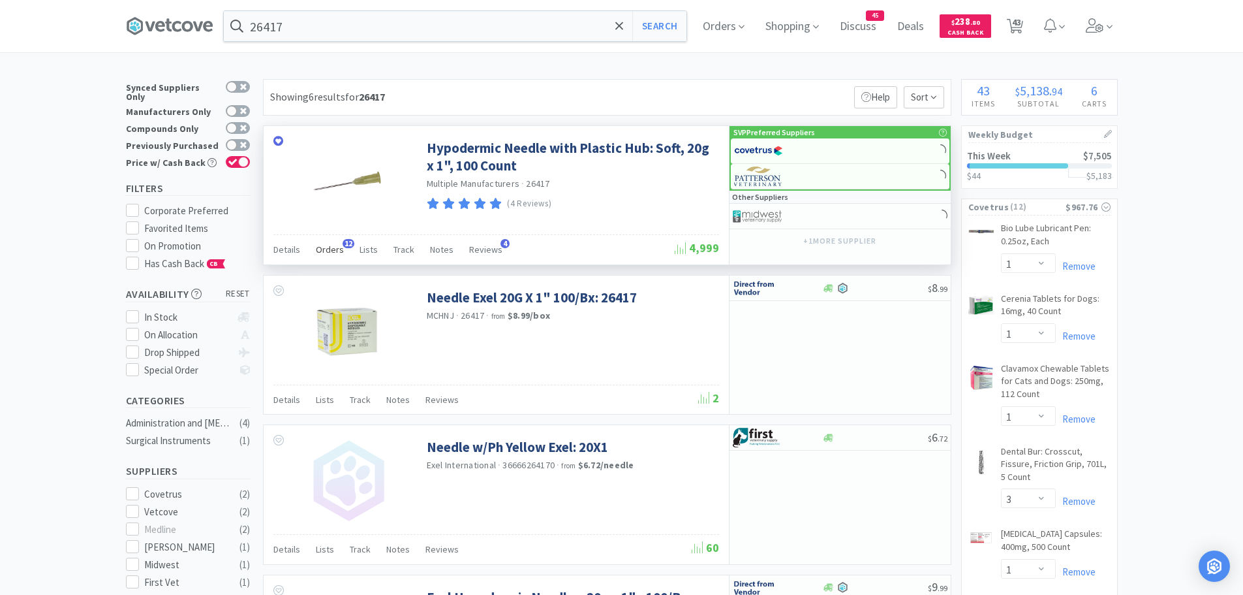
click at [337, 249] on span "Orders" at bounding box center [330, 249] width 28 height 12
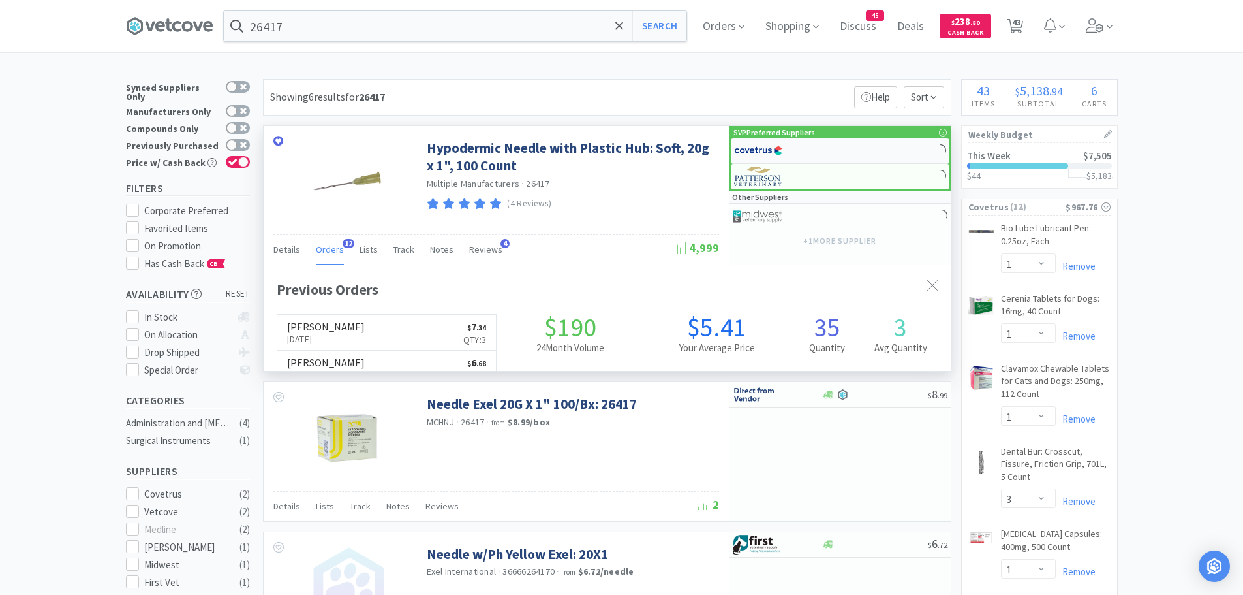
scroll to position [350, 687]
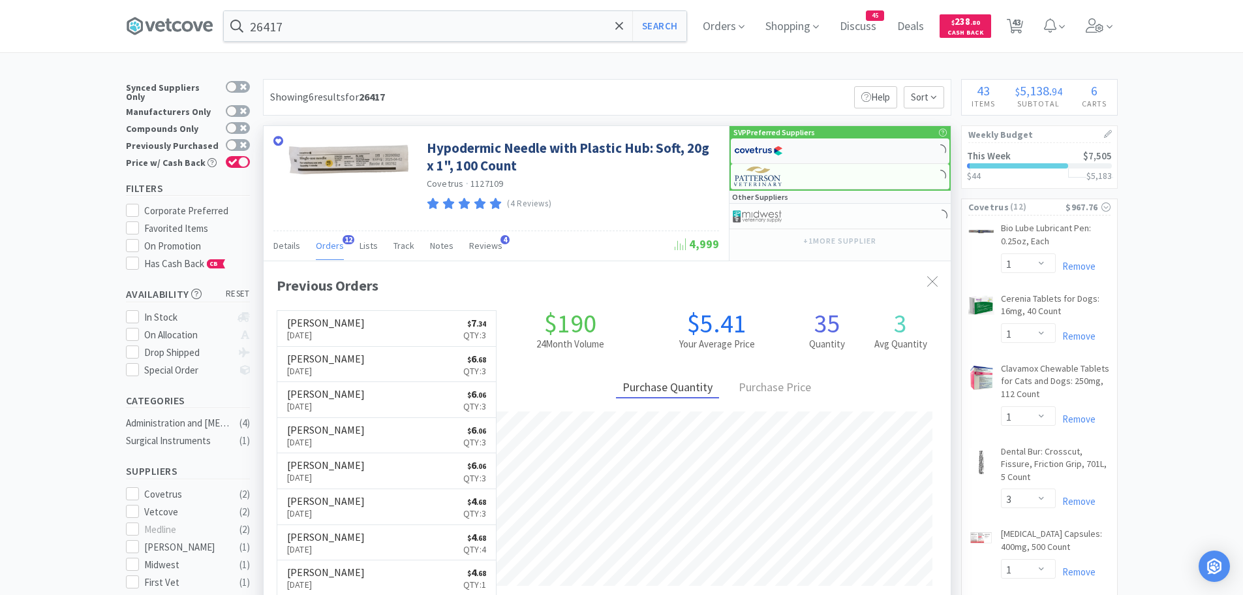
click at [770, 147] on img at bounding box center [758, 151] width 49 height 20
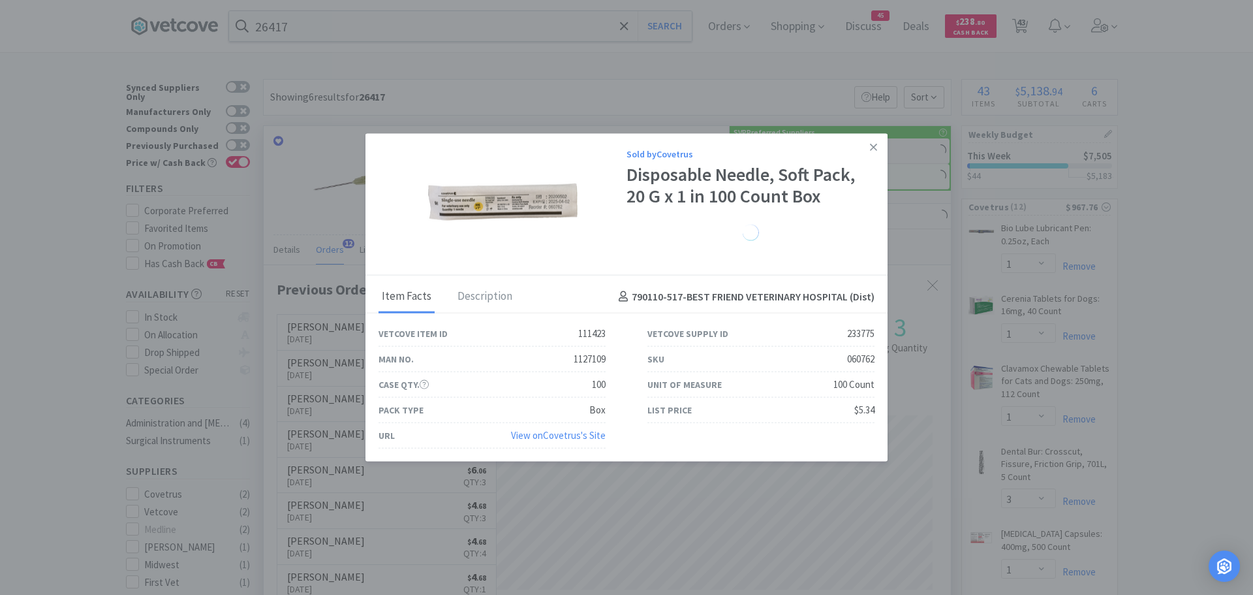
click at [870, 142] on icon at bounding box center [873, 147] width 7 height 12
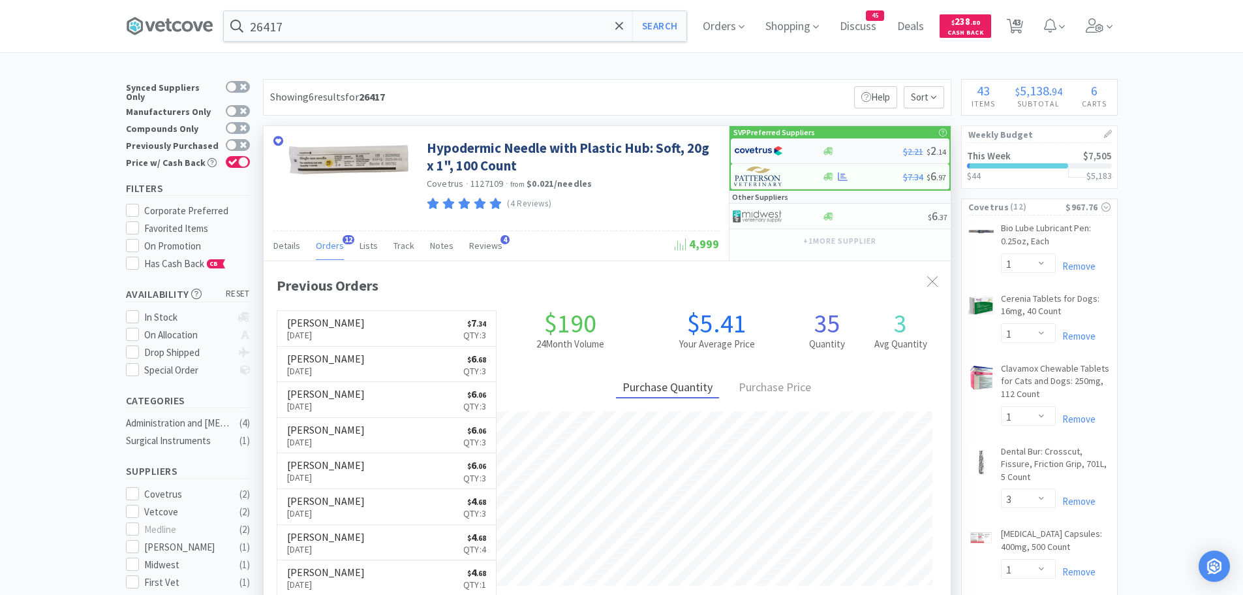
click at [764, 146] on img at bounding box center [758, 151] width 49 height 20
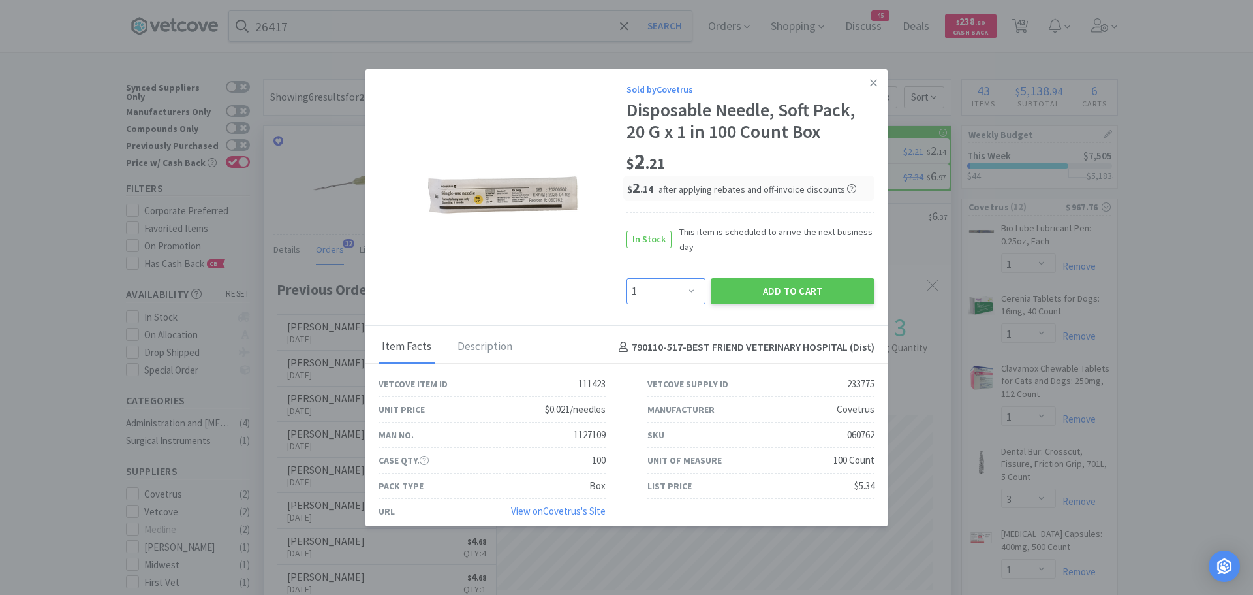
click at [672, 299] on select "Enter Quantity 1 2 3 4 5 6 7 8 9 10 11 12 13 14 15 16 17 18 19 20 Enter Quantity" at bounding box center [666, 291] width 79 height 26
click at [627, 278] on select "Enter Quantity 1 2 3 4 5 6 7 8 9 10 11 12 13 14 15 16 17 18 19 20 Enter Quantity" at bounding box center [666, 291] width 79 height 26
click at [727, 285] on button "Add to Cart" at bounding box center [793, 291] width 164 height 26
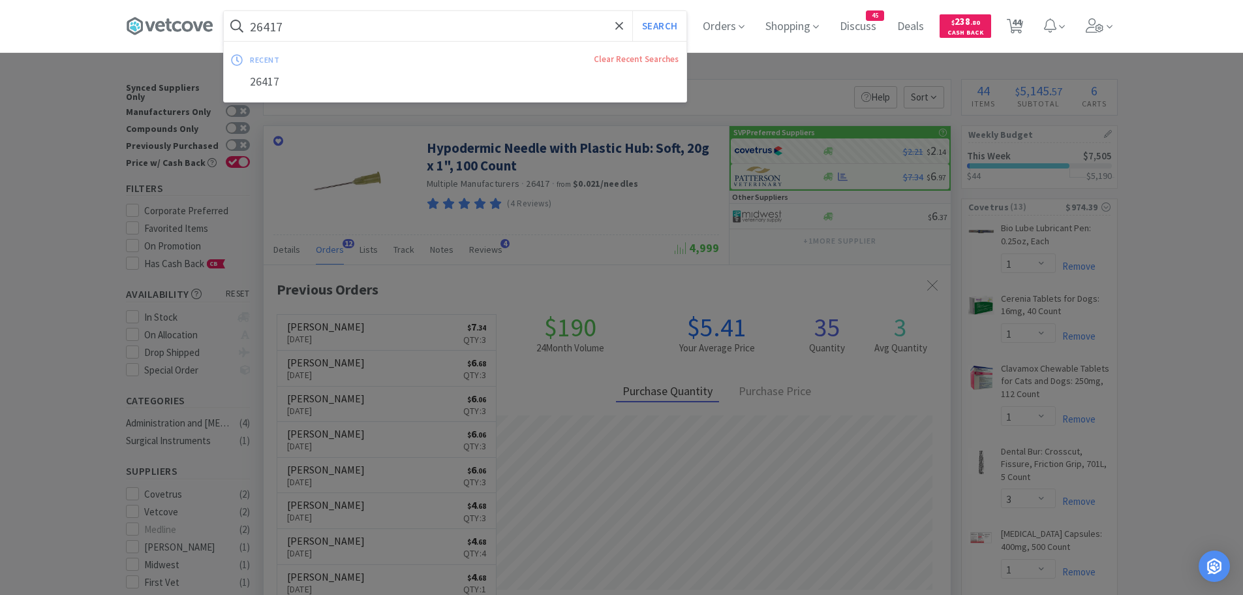
click at [632, 11] on button "Search" at bounding box center [659, 26] width 54 height 30
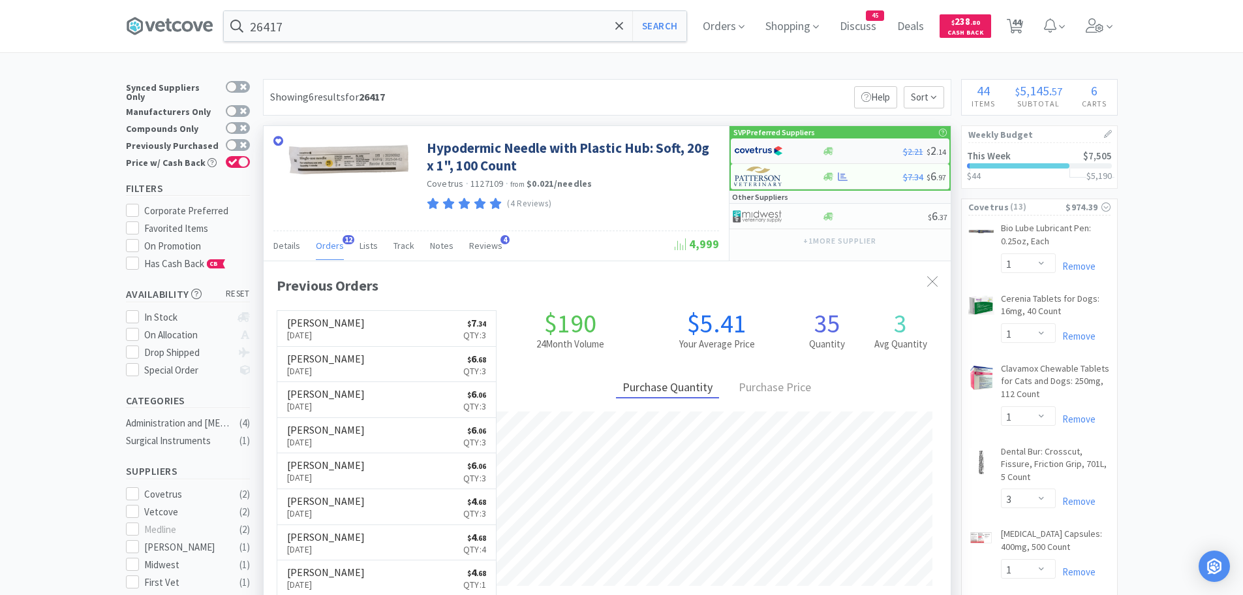
click at [760, 151] on img at bounding box center [758, 151] width 49 height 20
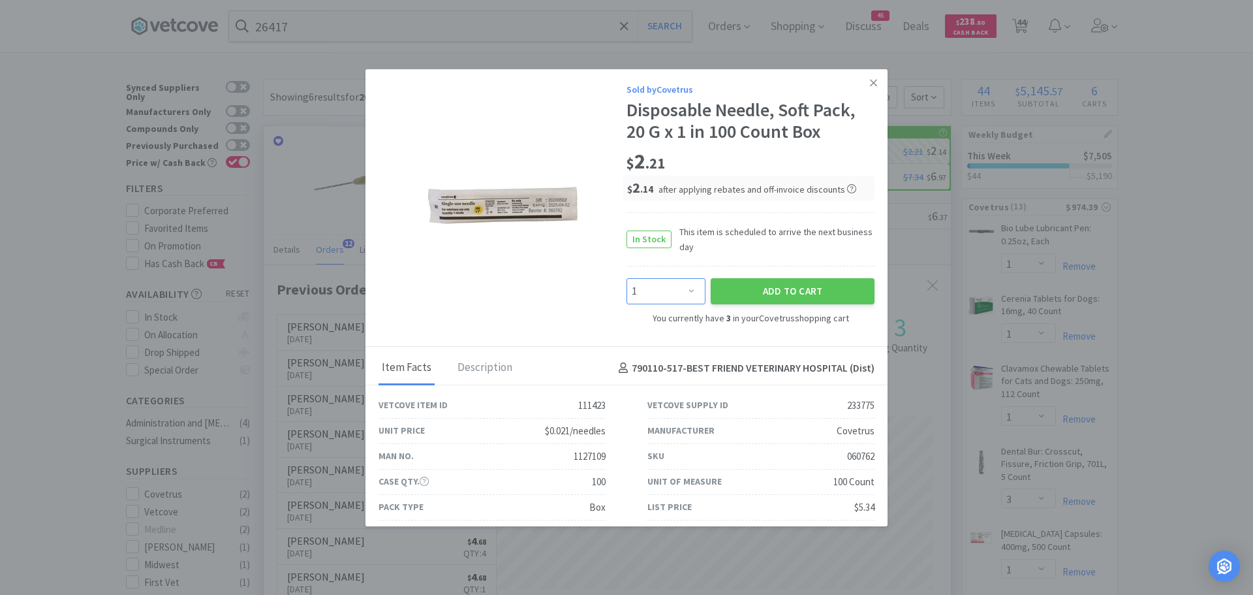
click at [668, 292] on select "Enter Quantity 1 2 3 4 5 6 7 8 9 10 11 12 13 14 15 16 17 18 19 20 Enter Quantity" at bounding box center [666, 291] width 79 height 26
click at [627, 278] on select "Enter Quantity 1 2 3 4 5 6 7 8 9 10 11 12 13 14 15 16 17 18 19 20 Enter Quantity" at bounding box center [666, 291] width 79 height 26
click at [758, 287] on button "Add to Cart" at bounding box center [793, 291] width 164 height 26
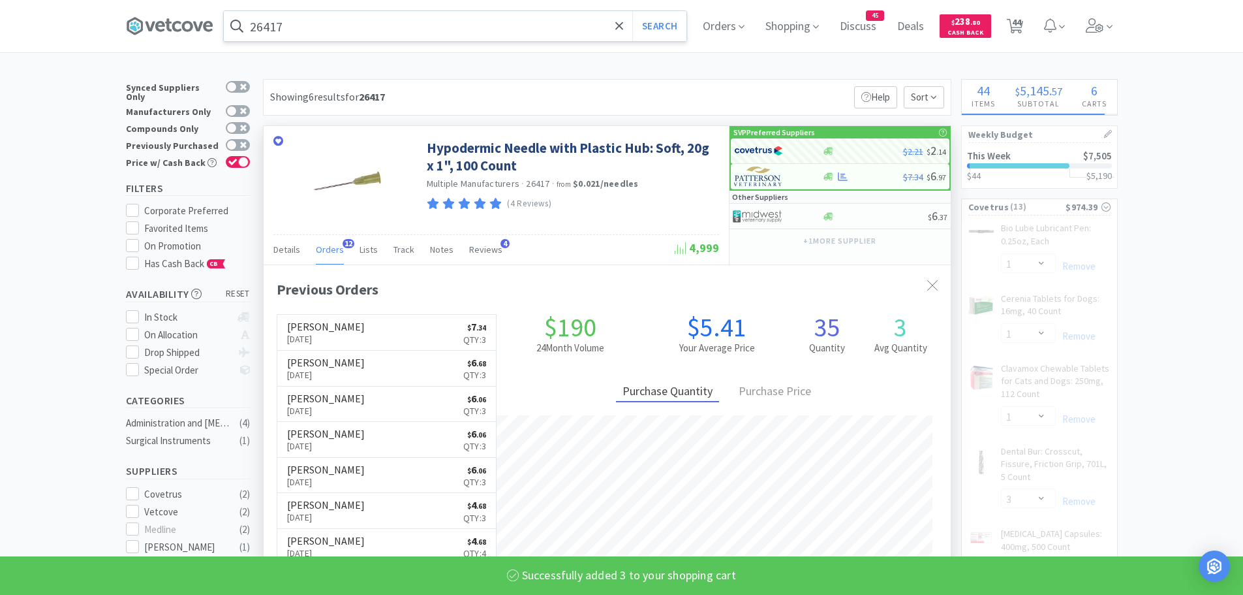
click at [394, 37] on input "26417" at bounding box center [455, 26] width 463 height 30
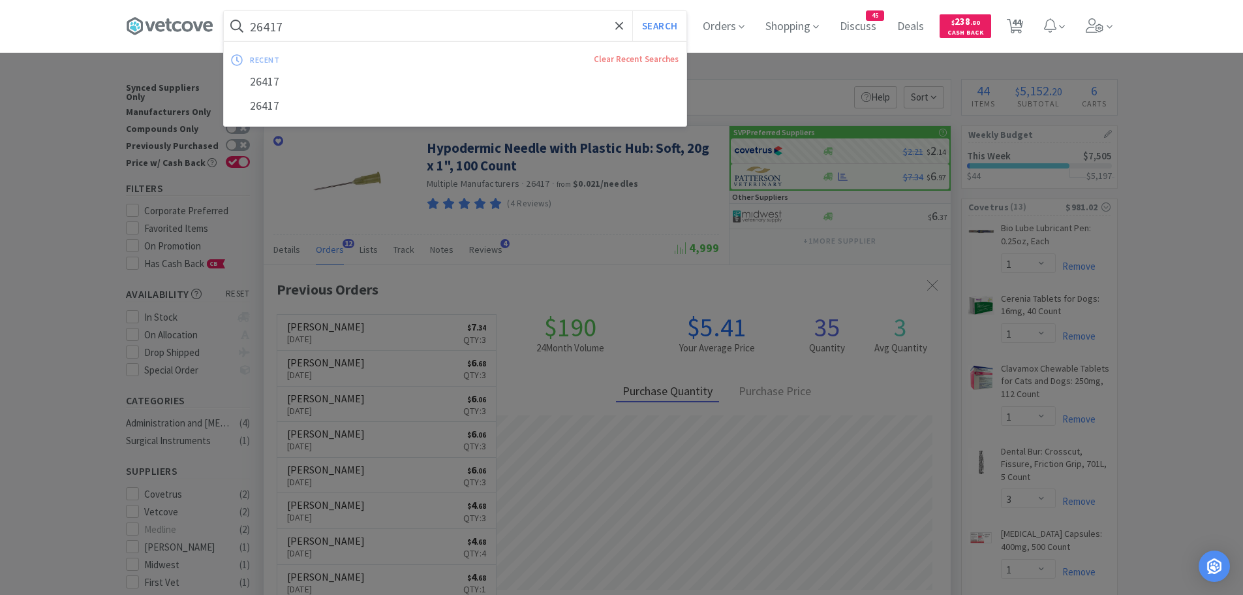
click at [1170, 104] on div at bounding box center [621, 297] width 1243 height 595
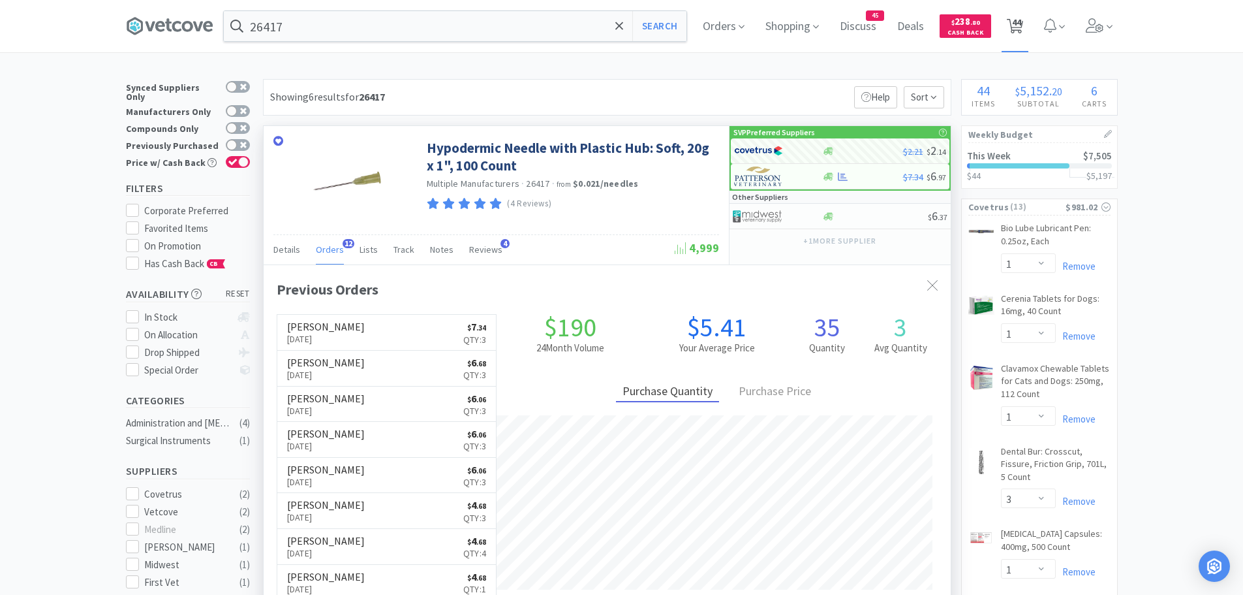
click at [1020, 25] on span "44" at bounding box center [1016, 22] width 9 height 52
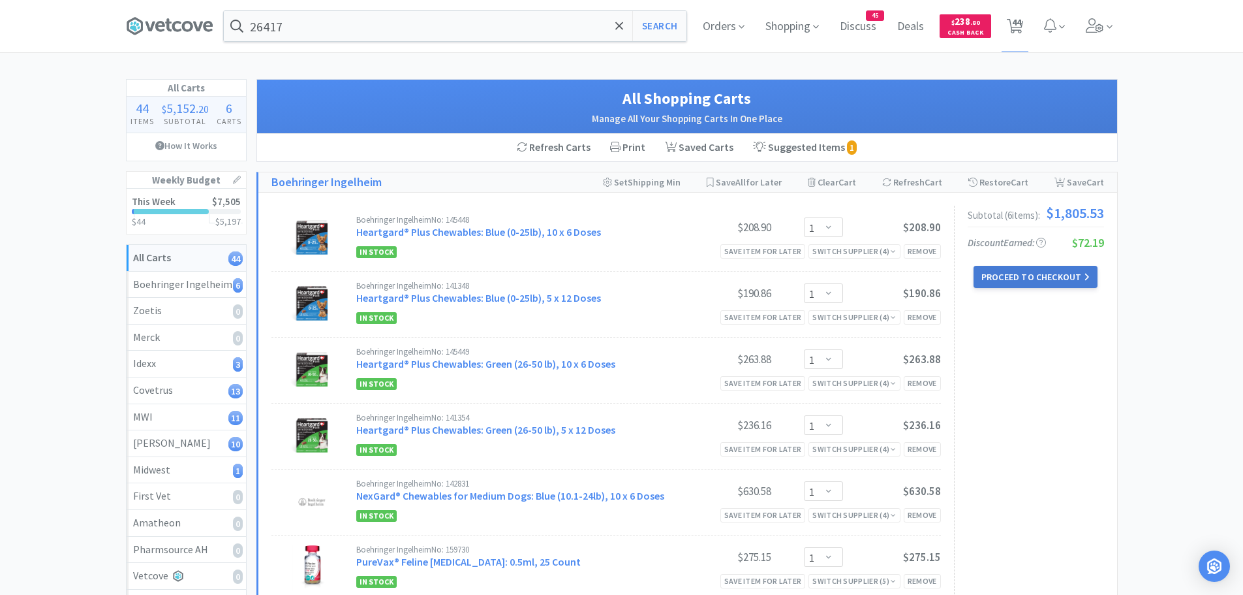
click at [1017, 279] on button "Proceed to Checkout" at bounding box center [1036, 277] width 124 height 22
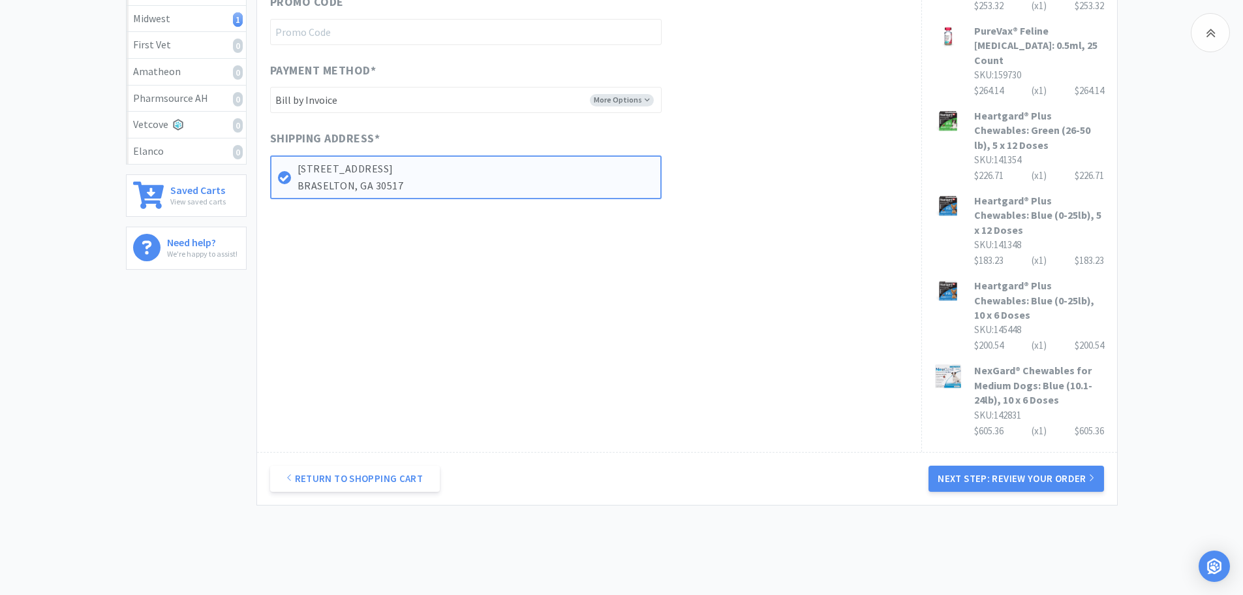
click at [966, 465] on button "Next Step: Review Your Order" at bounding box center [1016, 478] width 175 height 26
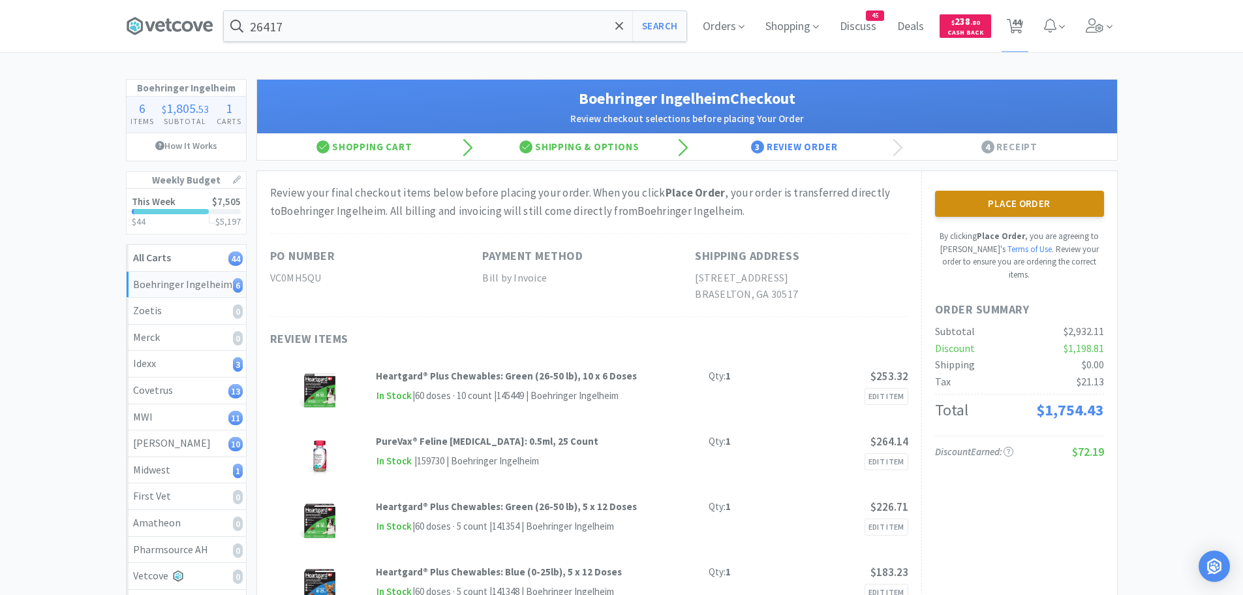
click at [995, 200] on button "Place Order" at bounding box center [1019, 204] width 169 height 26
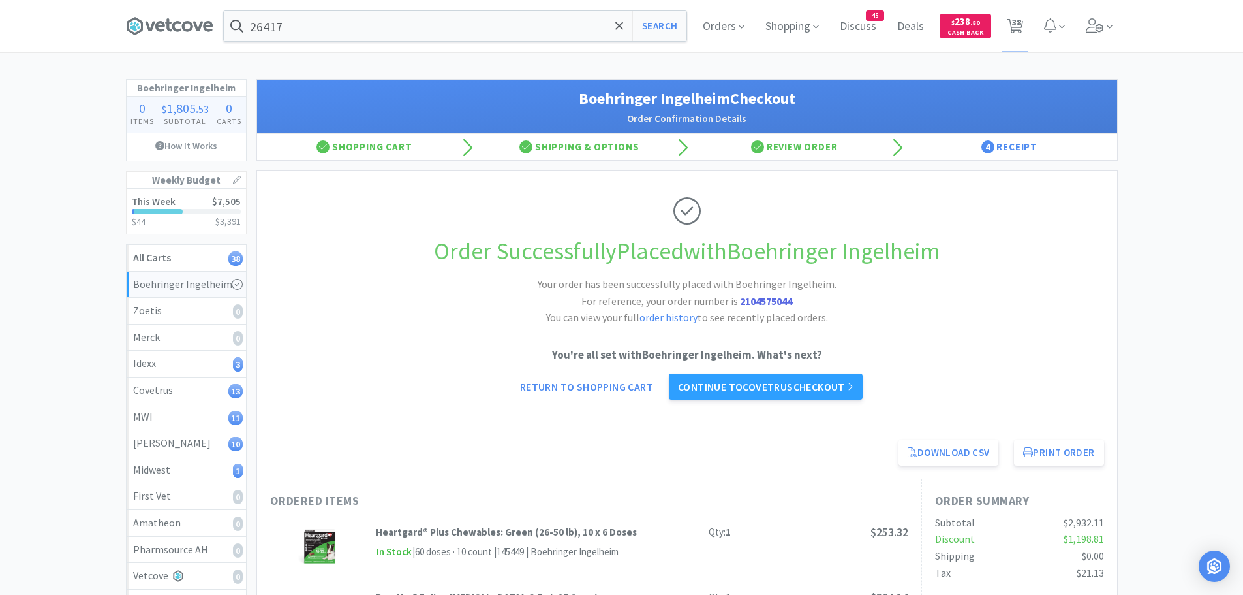
click at [787, 390] on link "Continue to Covetrus checkout" at bounding box center [766, 386] width 194 height 26
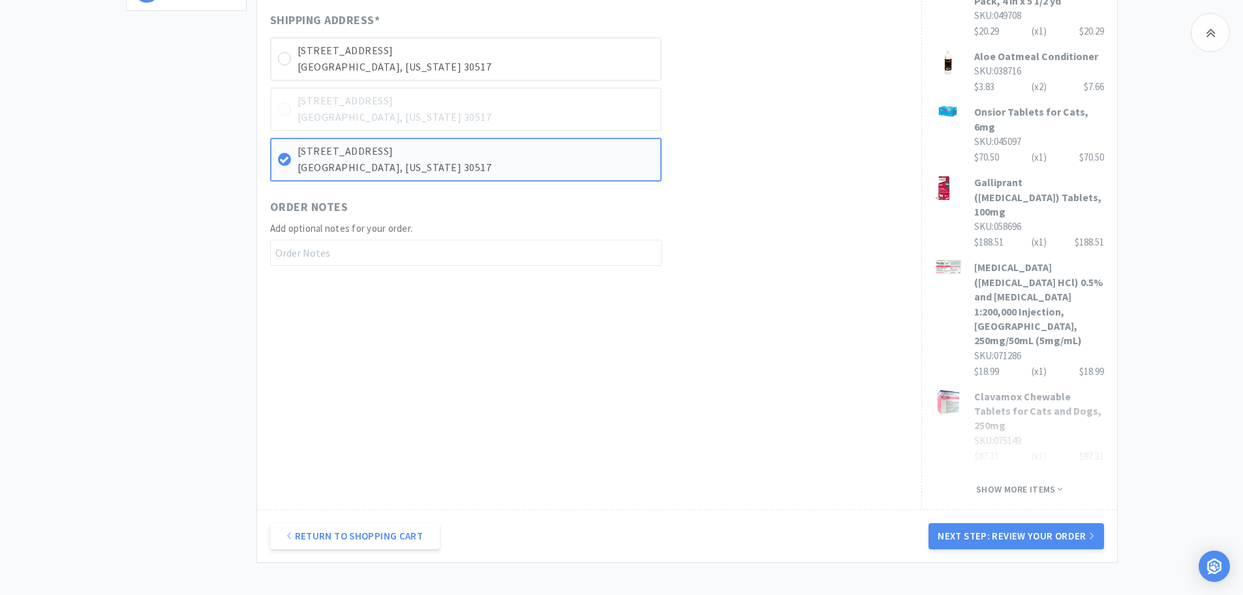
click at [1051, 523] on button "Next Step: Review Your Order" at bounding box center [1016, 536] width 175 height 26
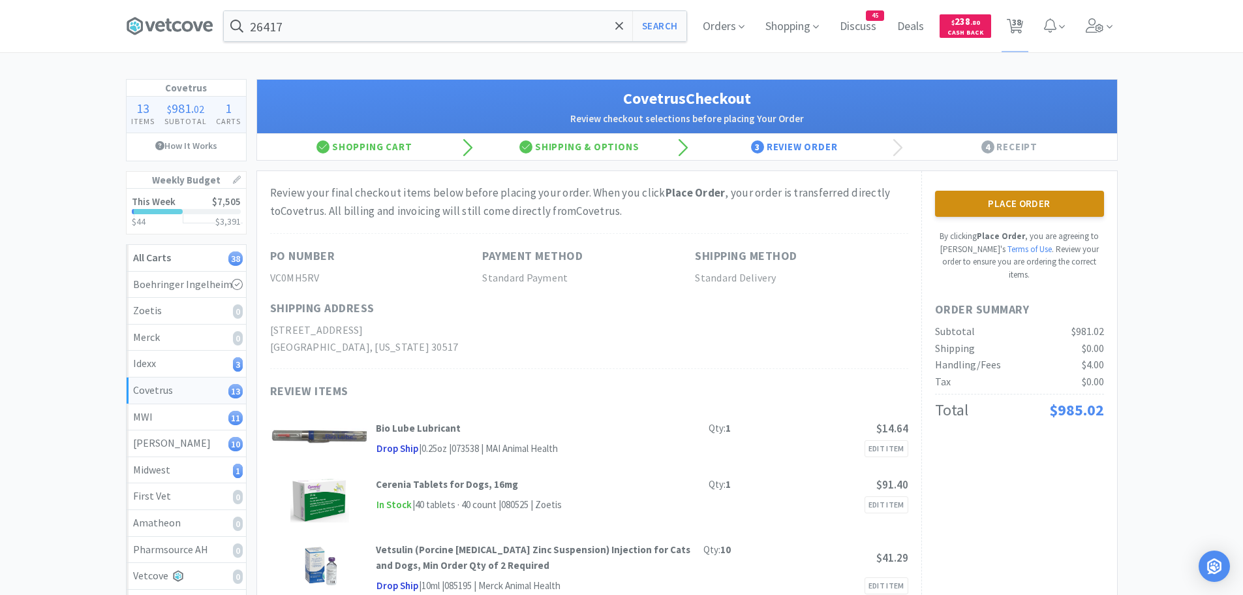
click at [1053, 194] on button "Place Order" at bounding box center [1019, 204] width 169 height 26
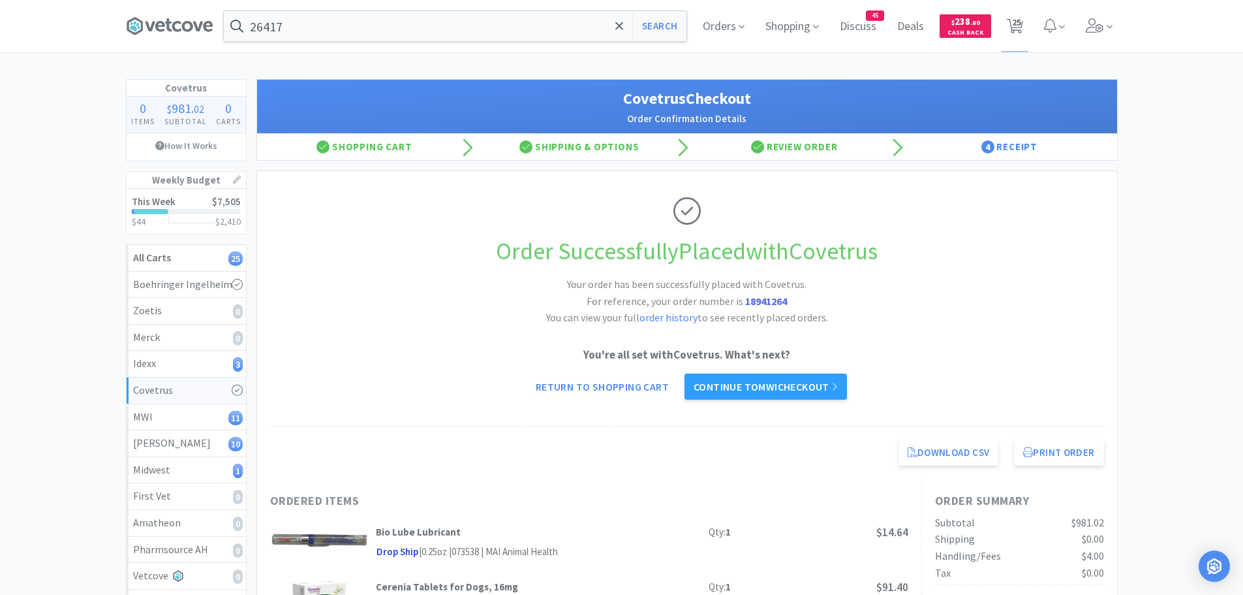
click at [796, 390] on link "Continue to MWI checkout" at bounding box center [766, 386] width 163 height 26
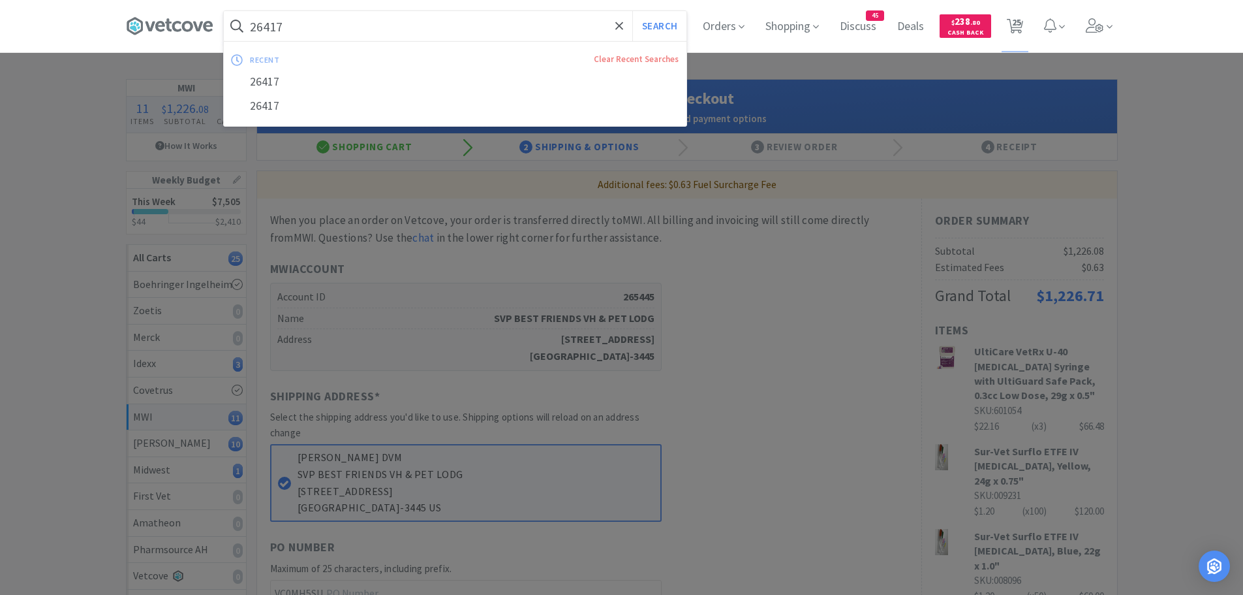
click at [335, 21] on input "26417" at bounding box center [455, 26] width 463 height 30
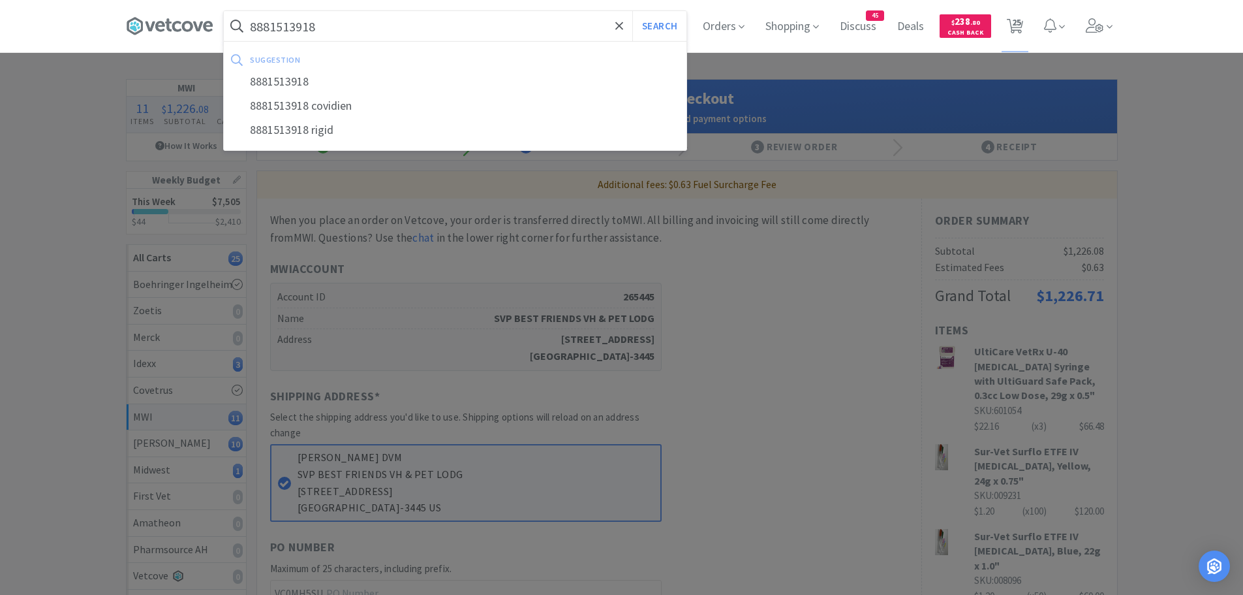
click at [632, 11] on button "Search" at bounding box center [659, 26] width 54 height 30
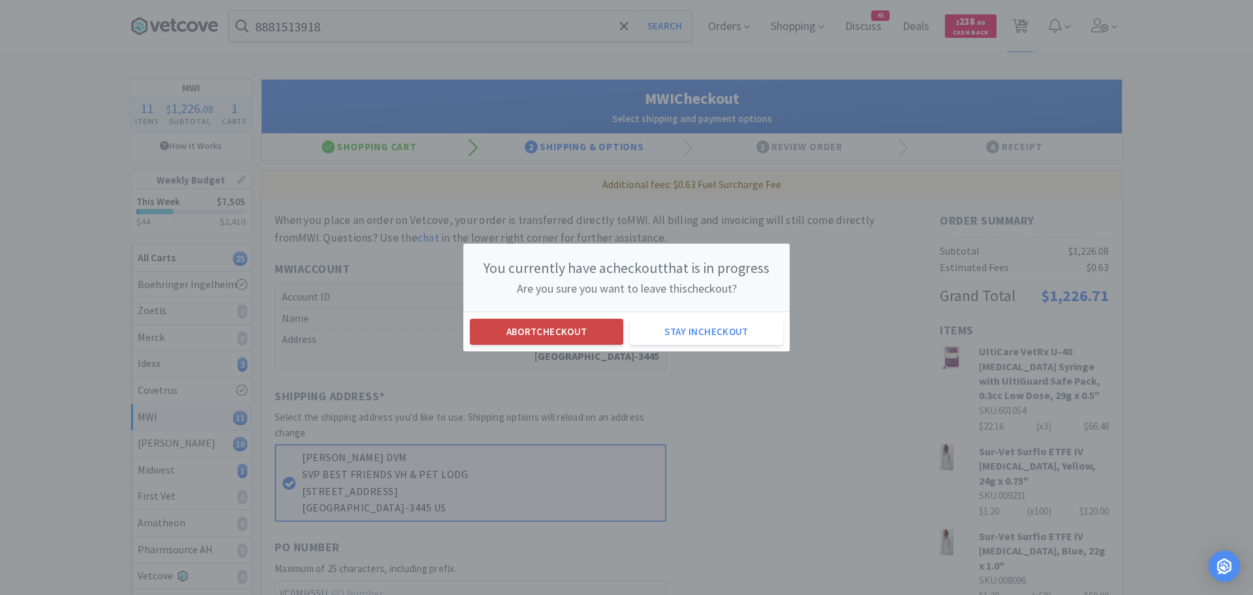
click at [503, 322] on button "Abort checkout" at bounding box center [546, 331] width 153 height 26
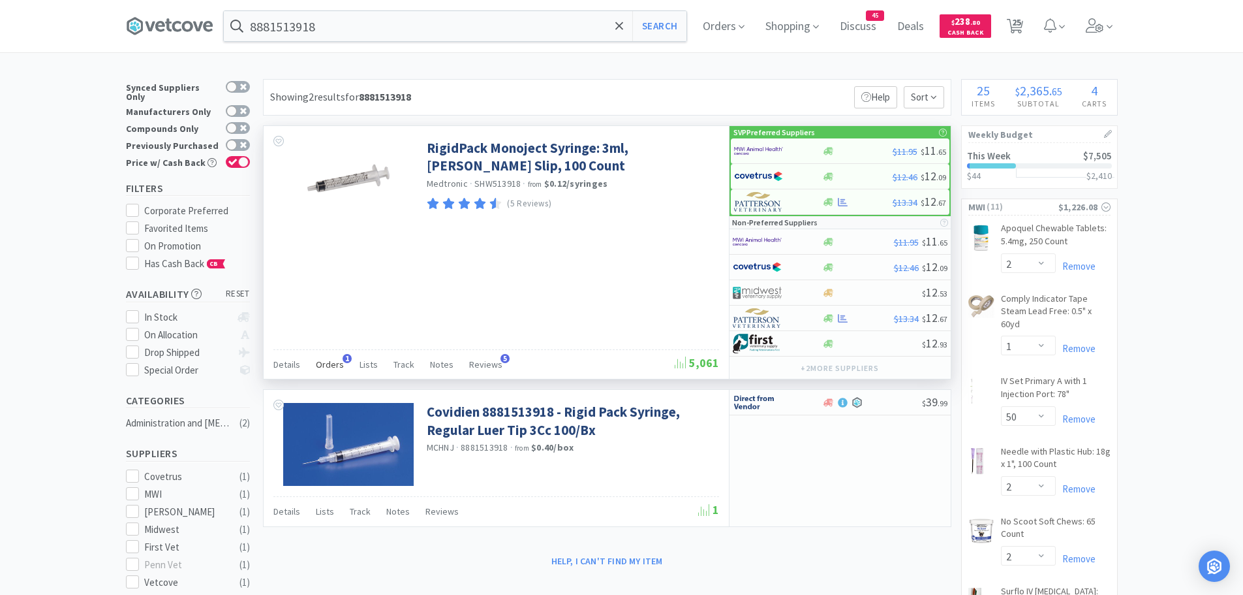
click at [333, 361] on span "Orders" at bounding box center [330, 364] width 28 height 12
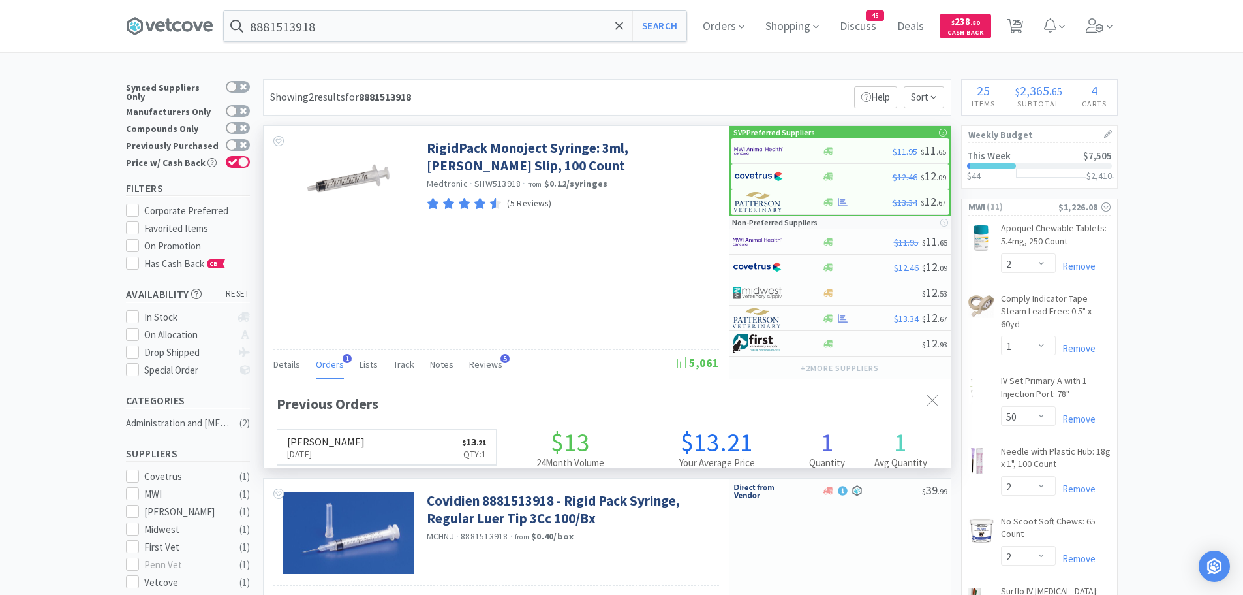
scroll to position [338, 687]
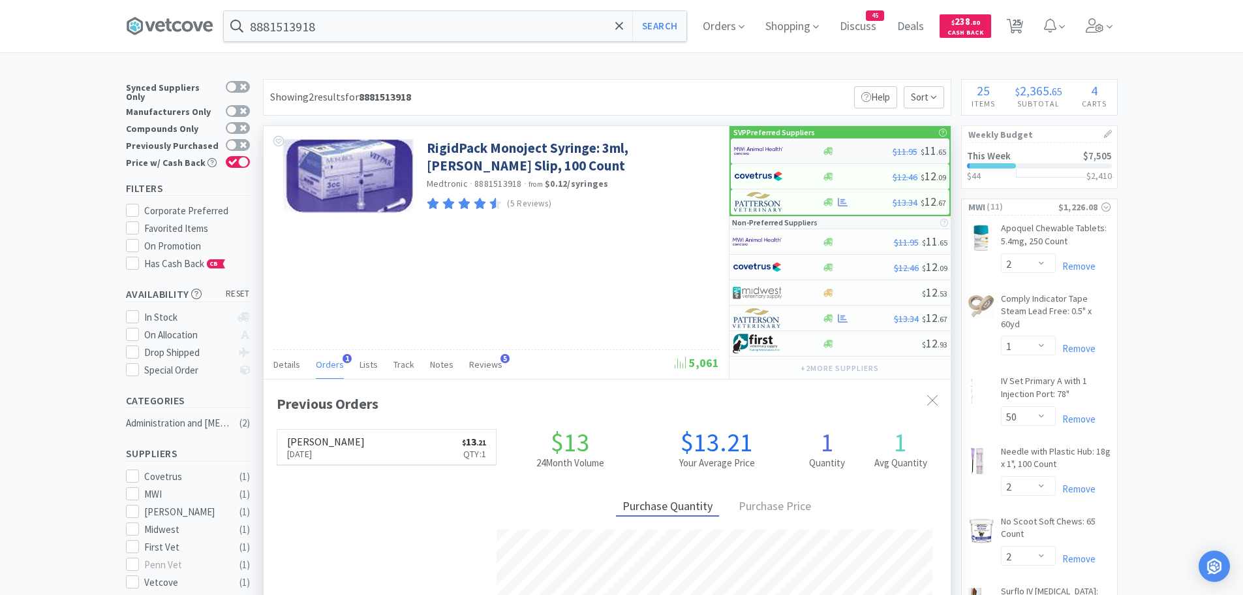
click at [773, 147] on img at bounding box center [758, 151] width 49 height 20
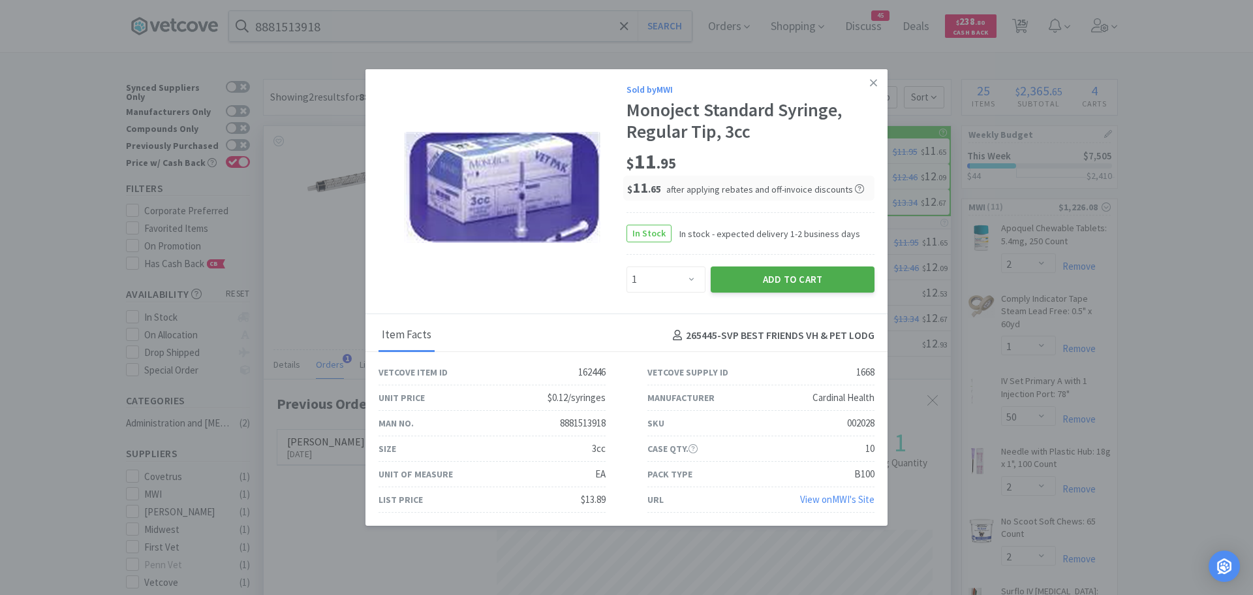
click at [743, 285] on button "Add to Cart" at bounding box center [793, 279] width 164 height 26
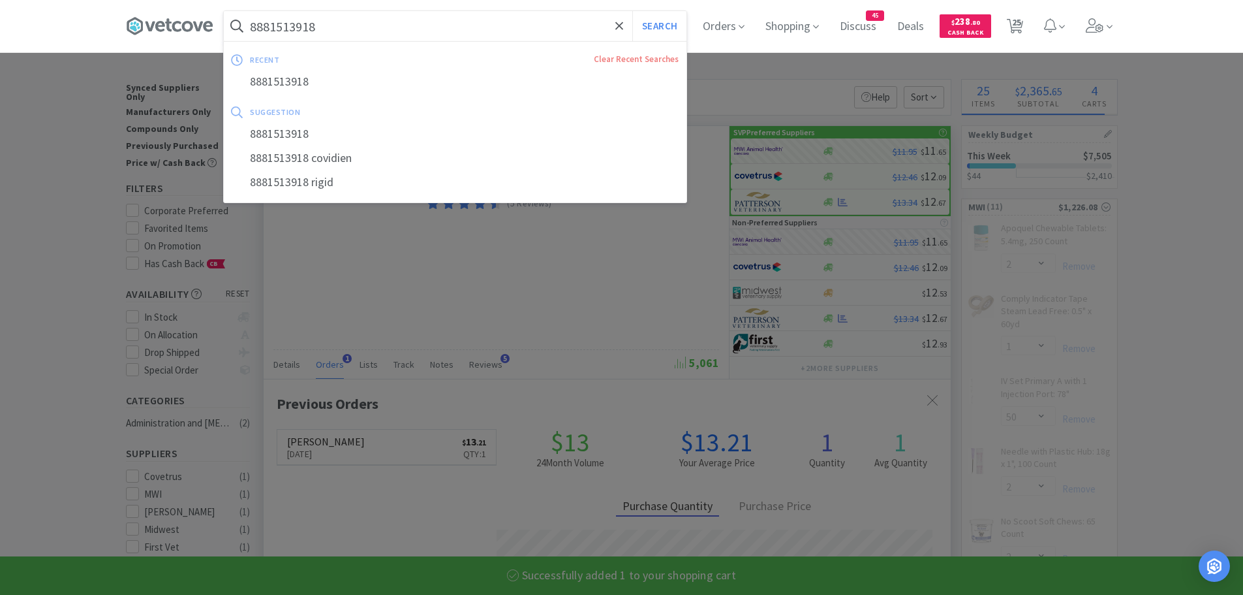
click at [401, 16] on input "8881513918" at bounding box center [455, 26] width 463 height 30
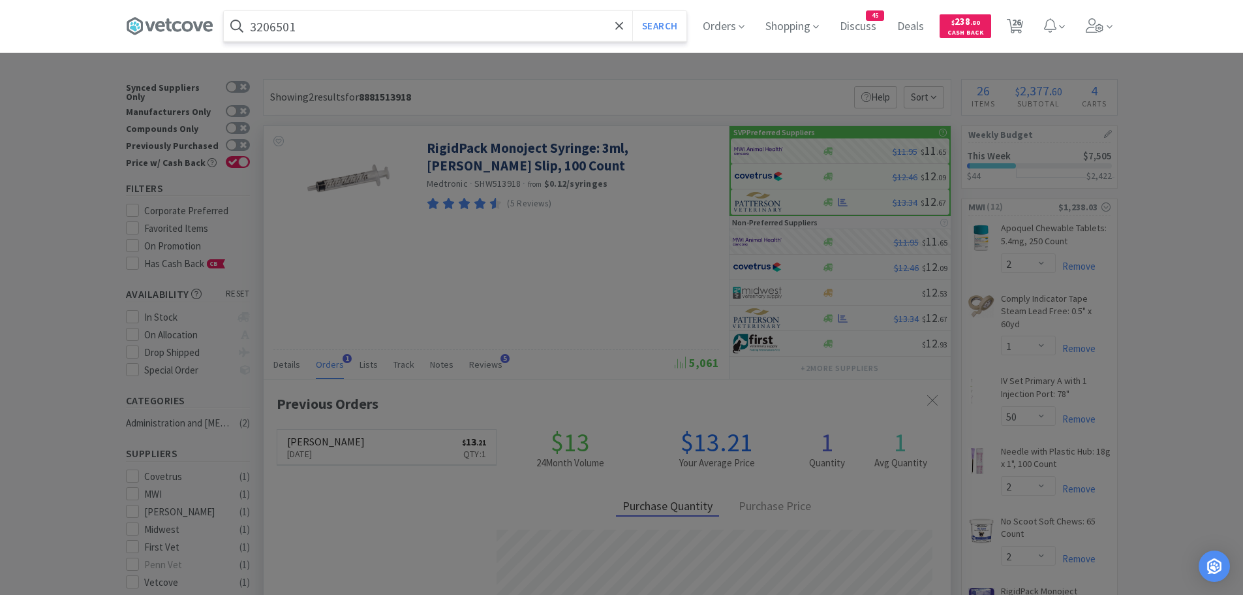
click at [632, 11] on button "Search" at bounding box center [659, 26] width 54 height 30
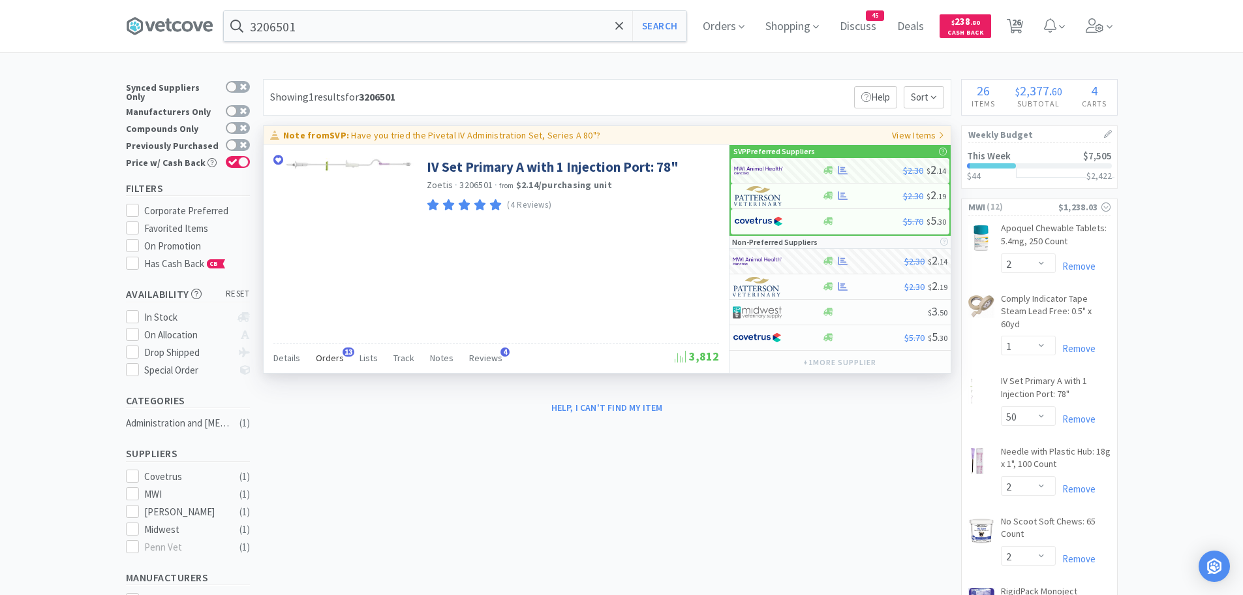
click at [332, 356] on span "Orders" at bounding box center [330, 358] width 28 height 12
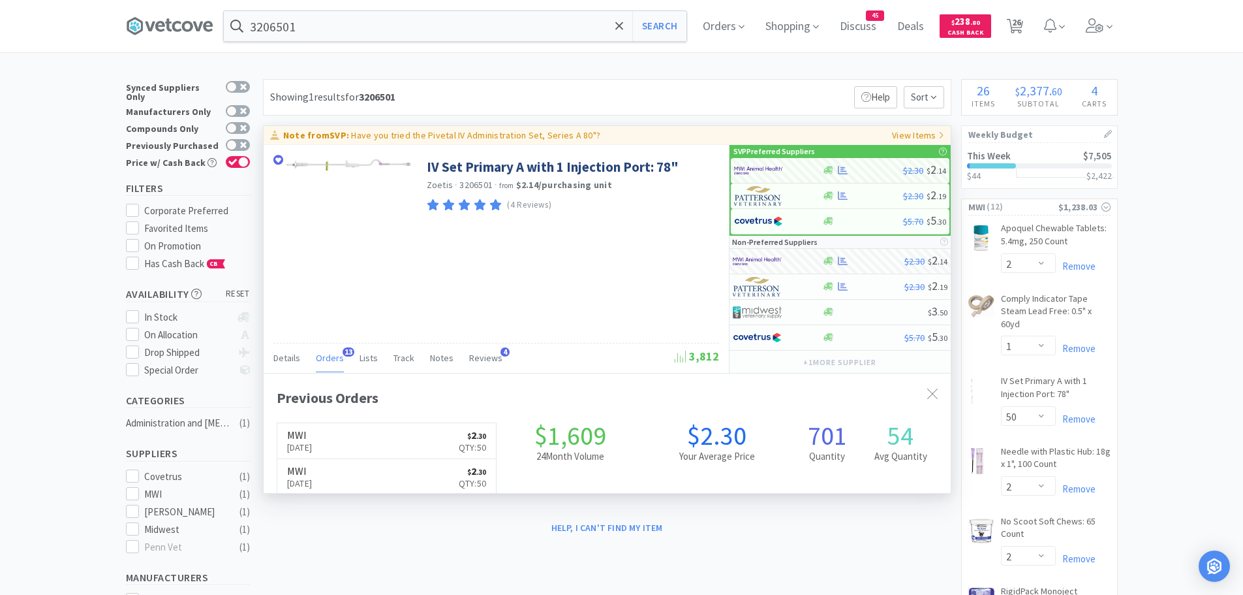
scroll to position [350, 687]
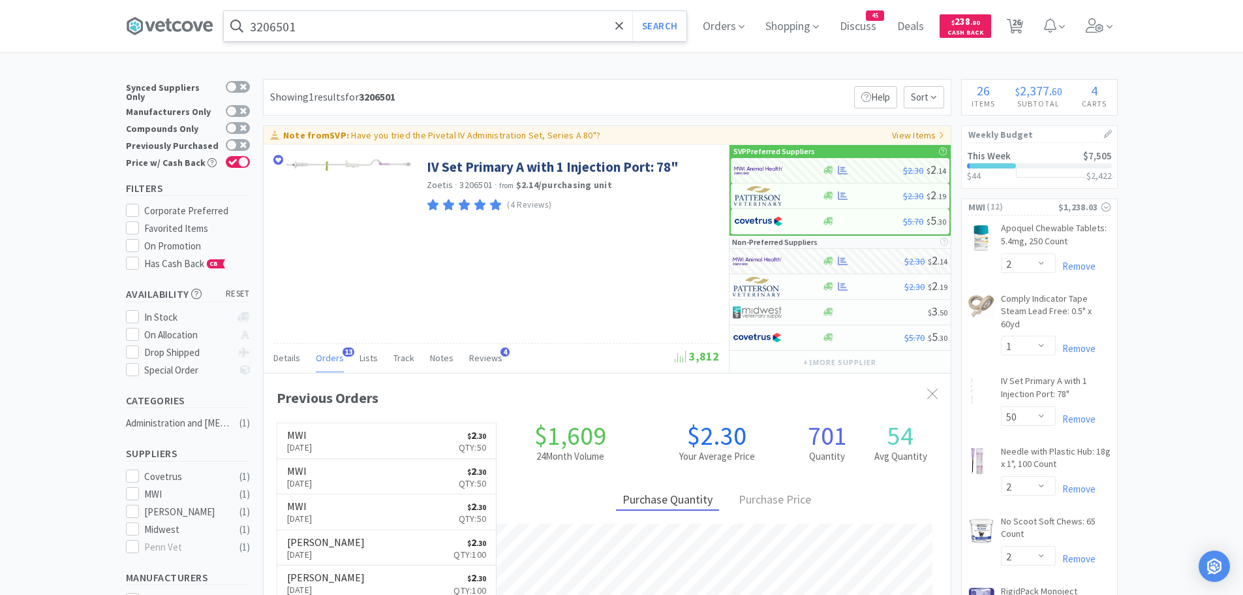
click at [360, 32] on input "3206501" at bounding box center [455, 26] width 463 height 30
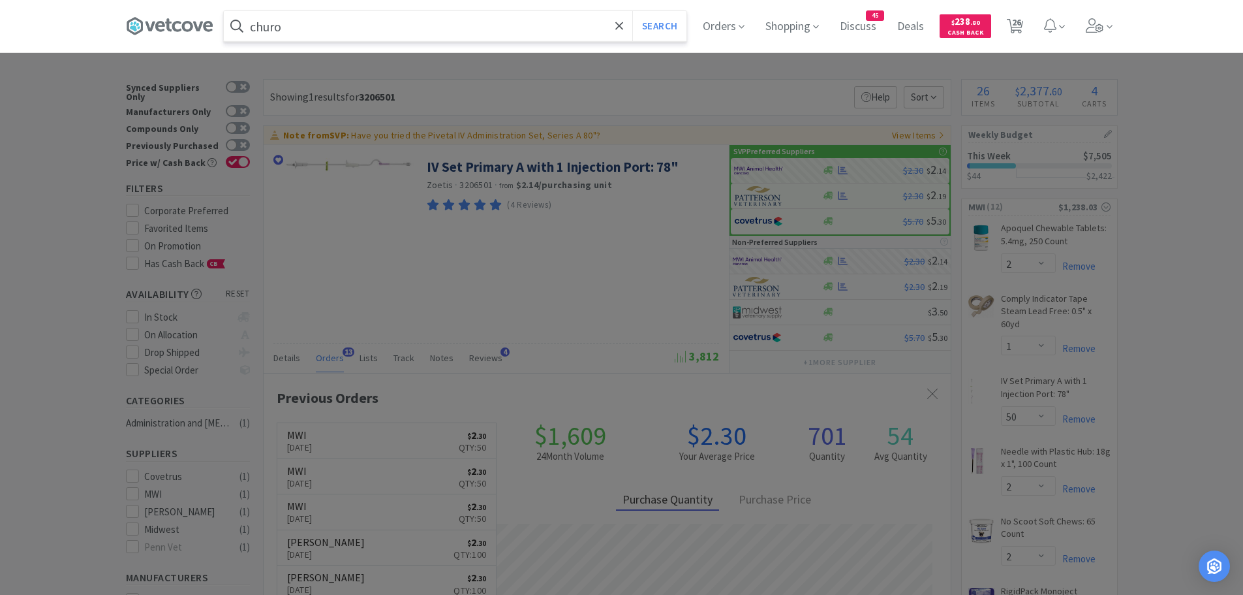
click at [632, 11] on button "Search" at bounding box center [659, 26] width 54 height 30
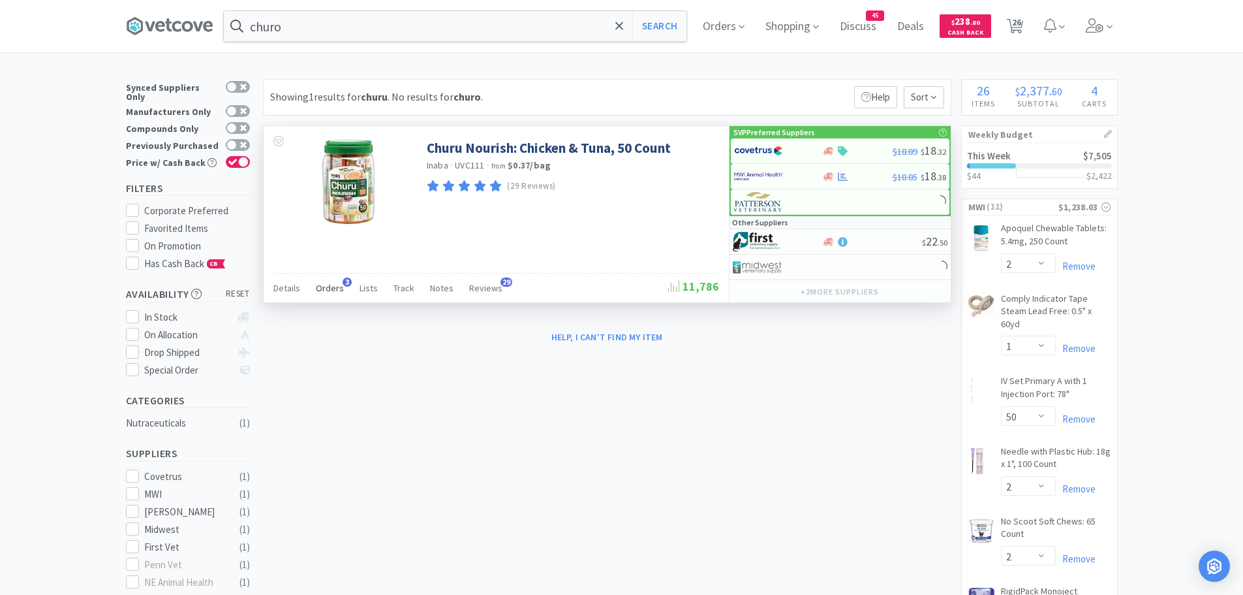
click at [339, 287] on span "Orders" at bounding box center [330, 288] width 28 height 12
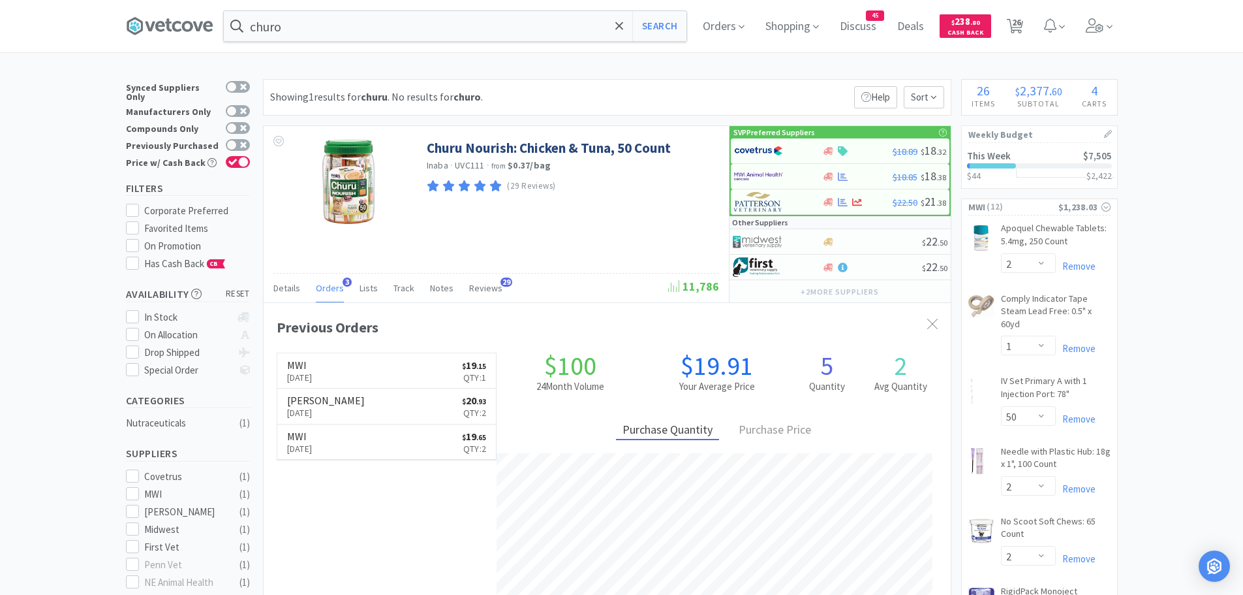
scroll to position [338, 687]
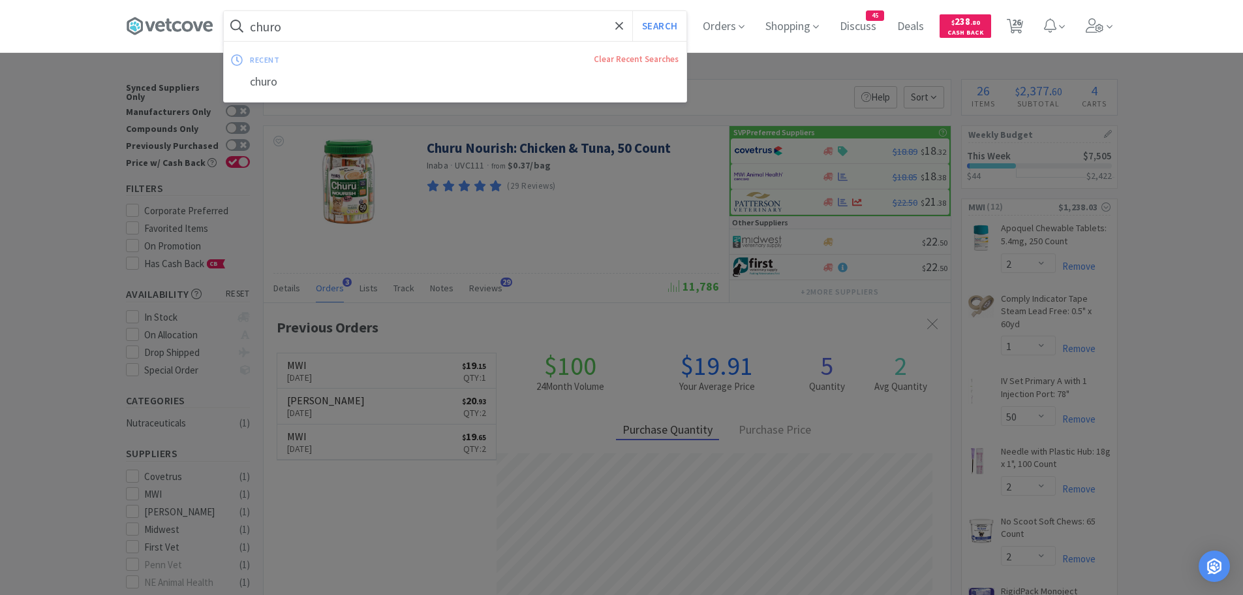
click at [377, 32] on input "churo" at bounding box center [455, 26] width 463 height 30
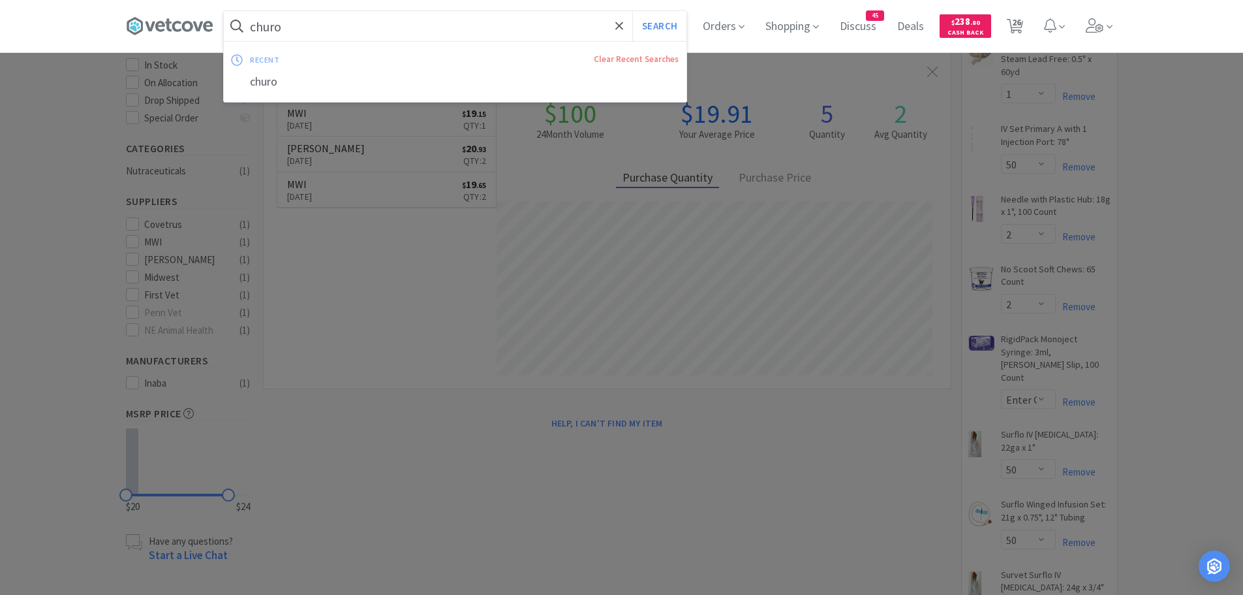
scroll to position [261, 0]
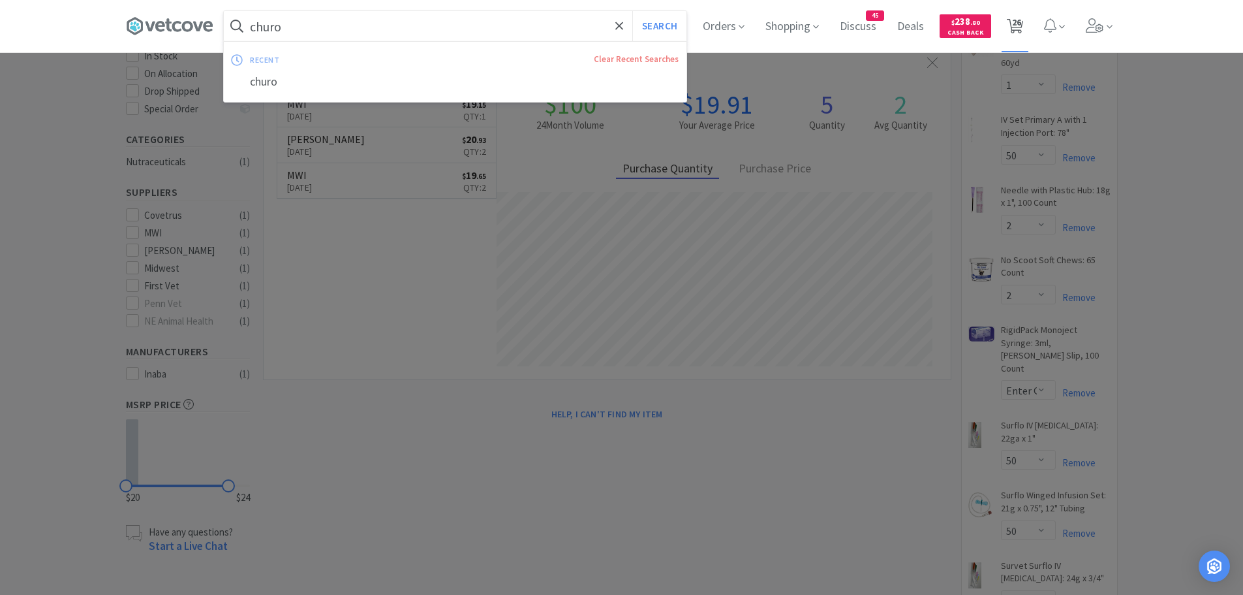
click at [1021, 20] on span "26" at bounding box center [1016, 22] width 9 height 52
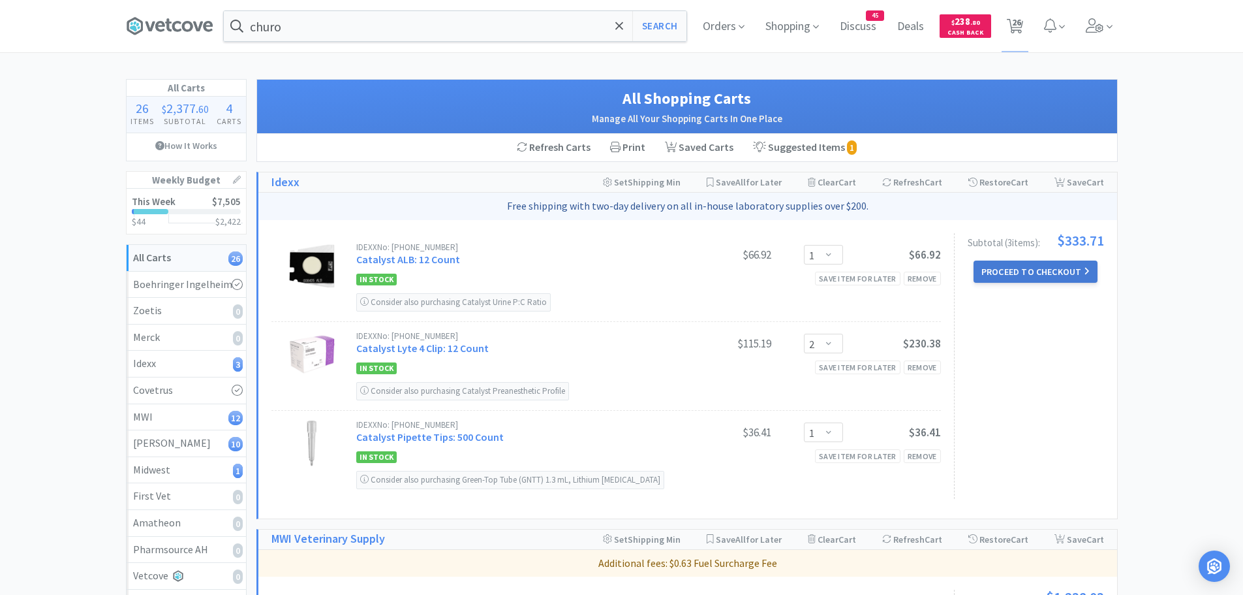
click at [1037, 264] on button "Proceed to Checkout" at bounding box center [1036, 271] width 124 height 22
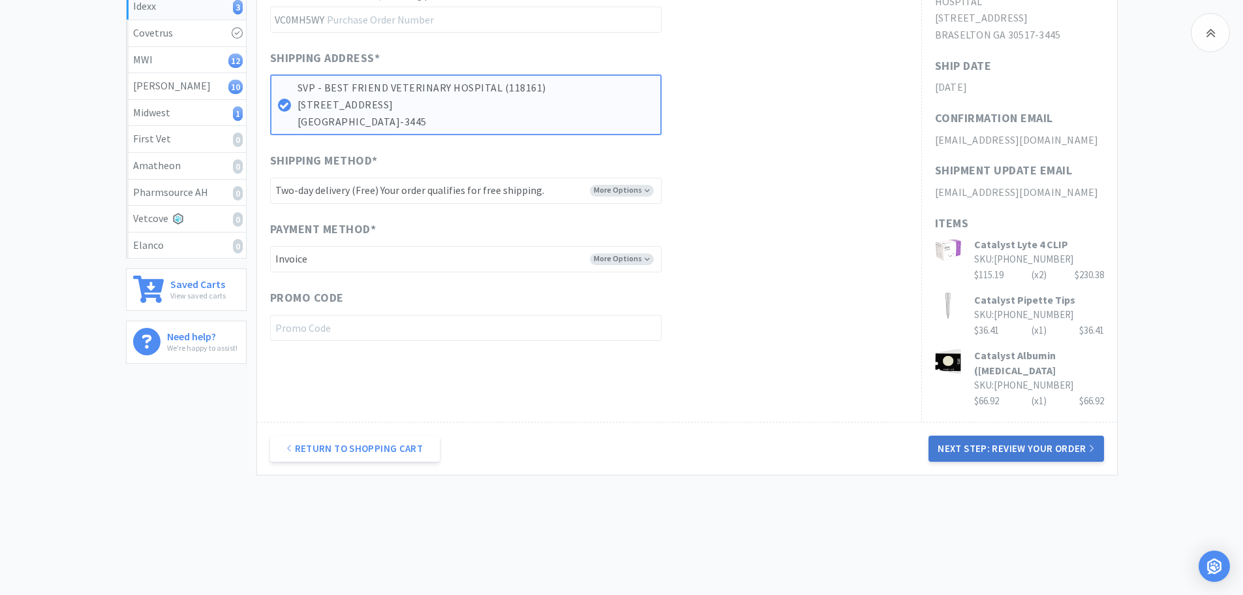
click at [956, 439] on button "Next Step: Review Your Order" at bounding box center [1016, 448] width 175 height 26
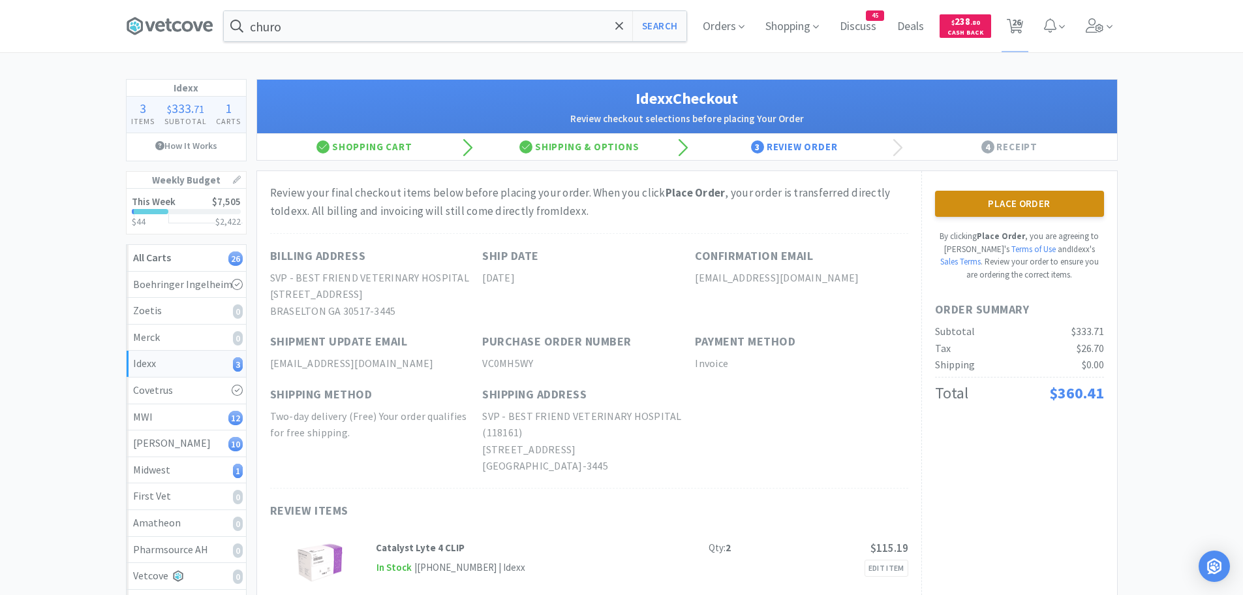
click at [1051, 200] on button "Place Order" at bounding box center [1019, 204] width 169 height 26
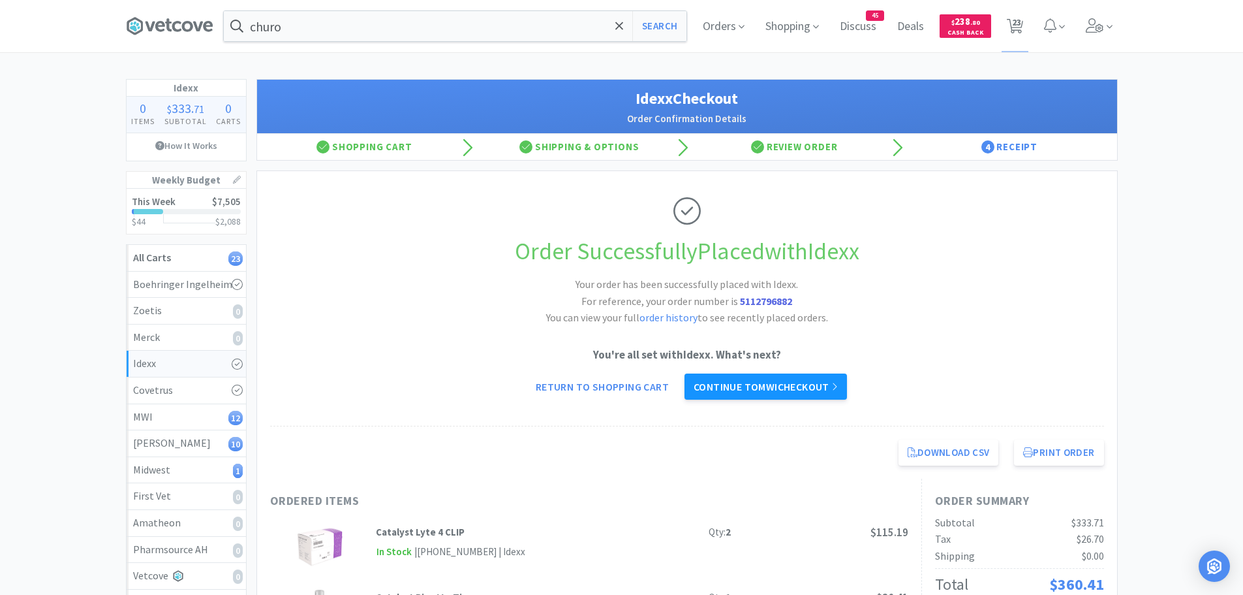
click at [736, 380] on link "Continue to MWI checkout" at bounding box center [766, 386] width 163 height 26
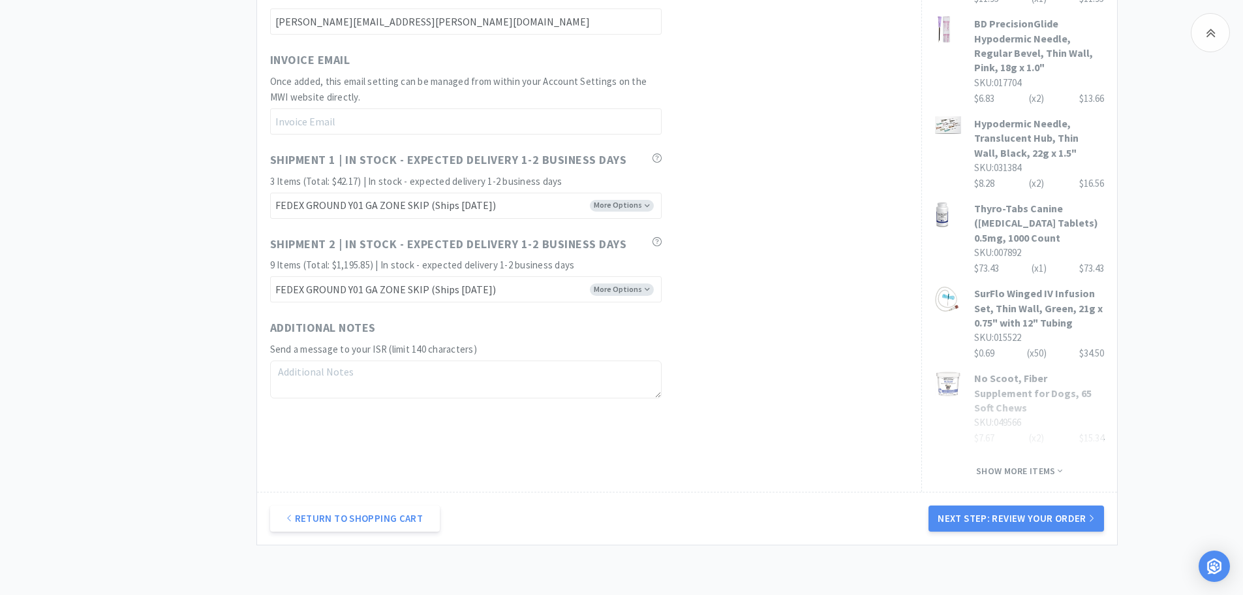
scroll to position [778, 0]
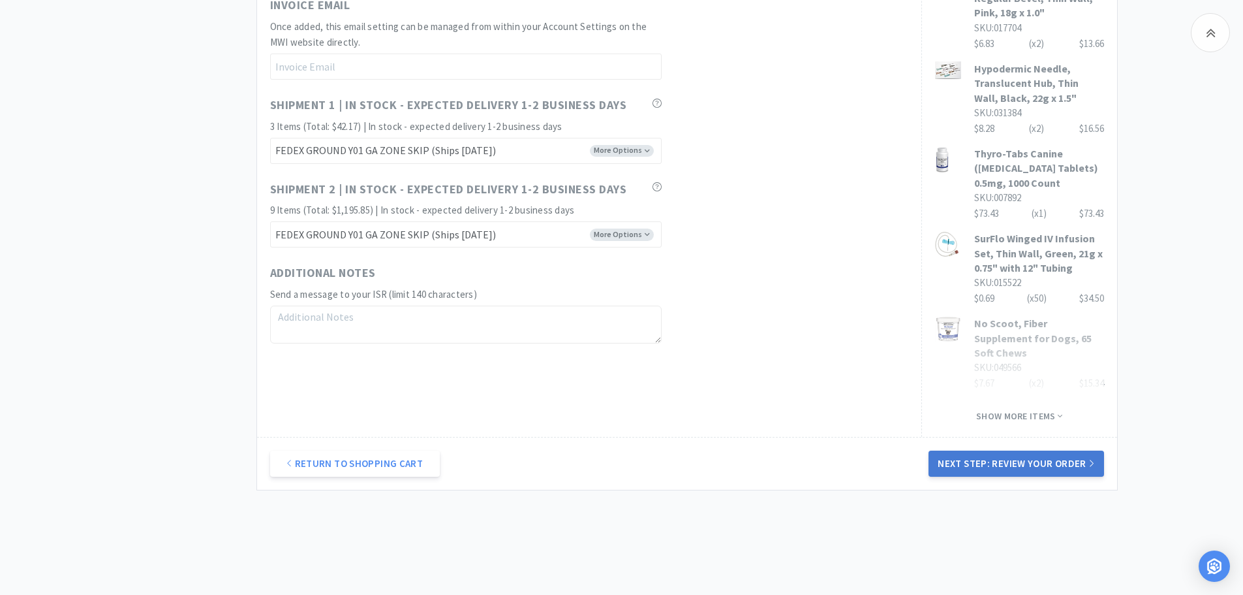
click at [964, 450] on button "Next Step: Review Your Order" at bounding box center [1016, 463] width 175 height 26
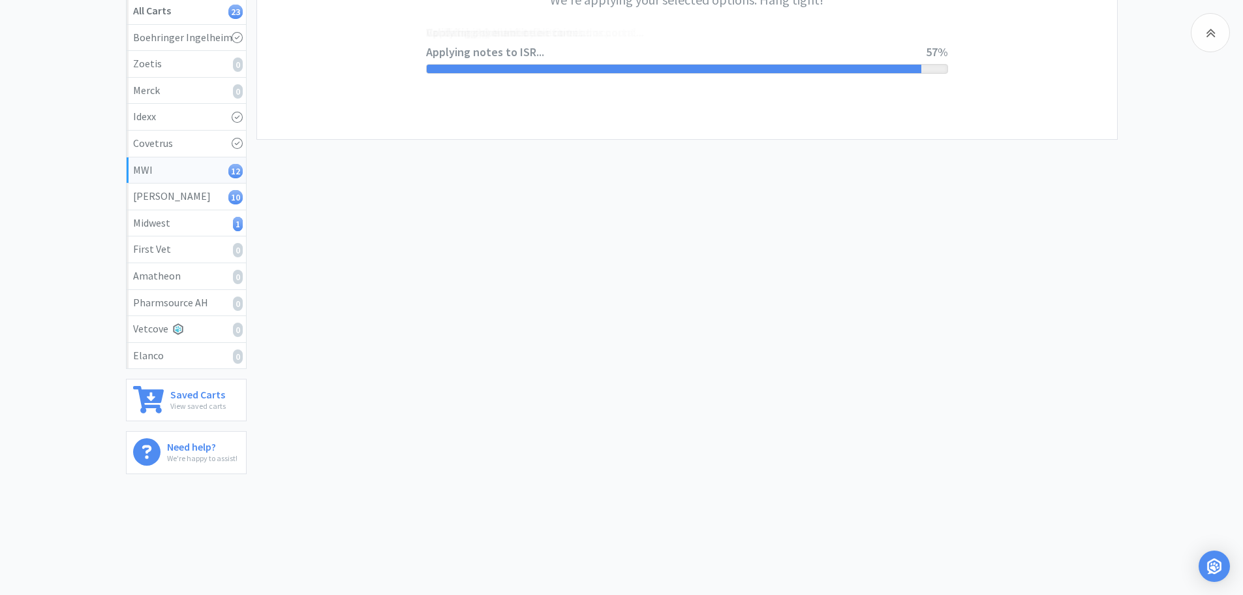
scroll to position [0, 0]
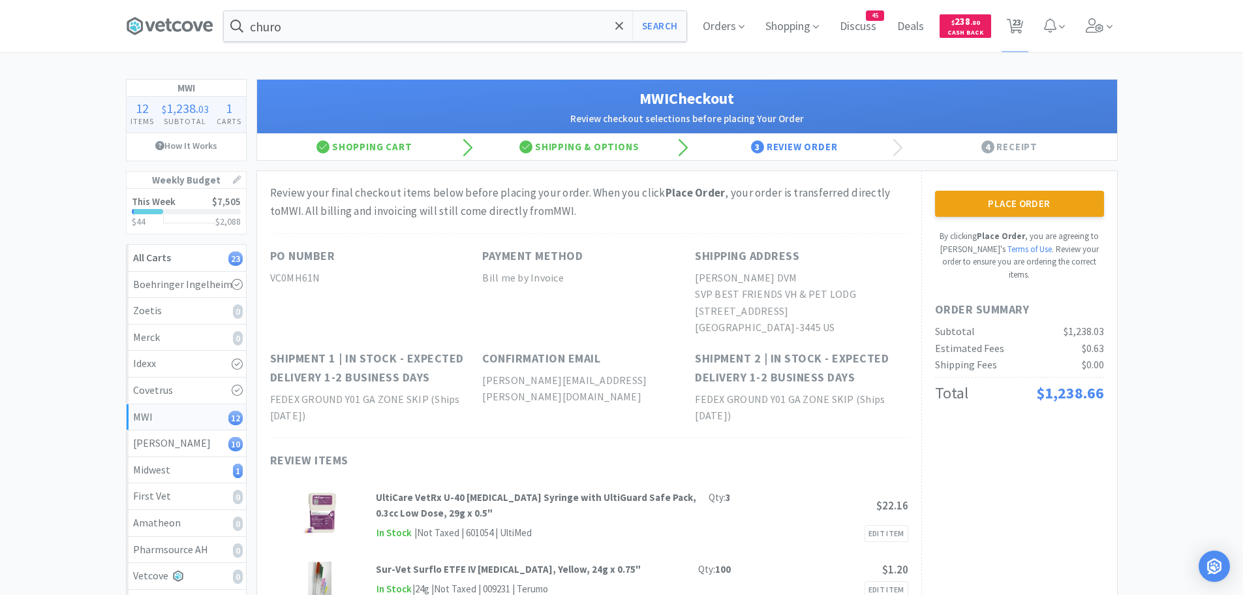
click at [985, 193] on button "Place Order" at bounding box center [1019, 204] width 169 height 26
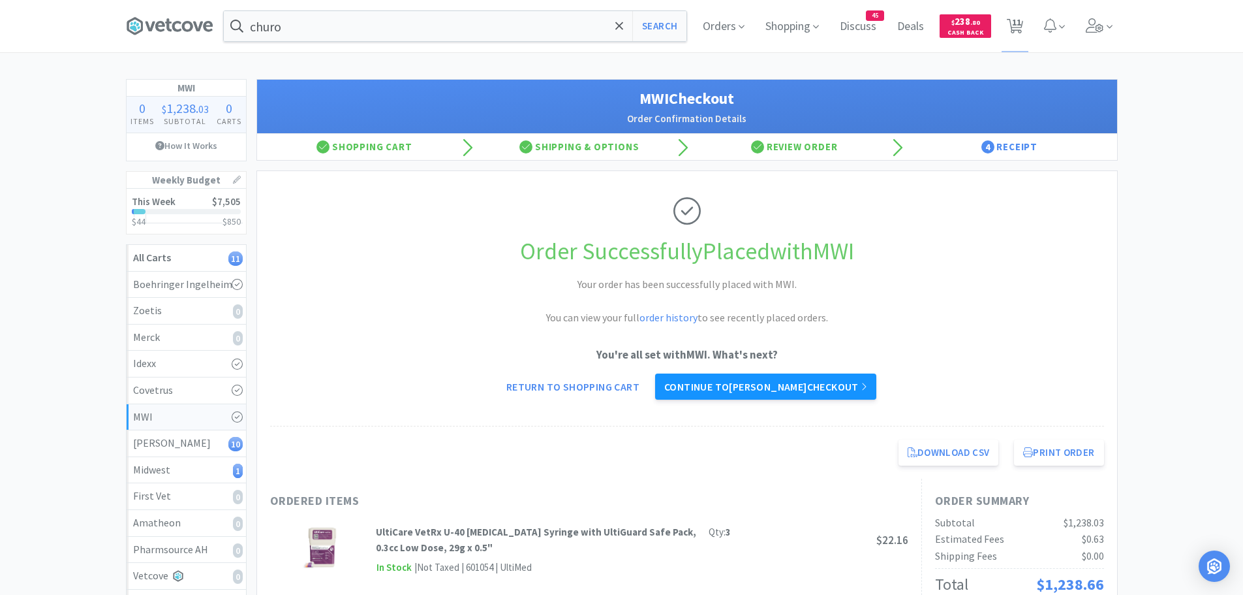
click at [814, 382] on link "Continue to [PERSON_NAME] checkout" at bounding box center [765, 386] width 221 height 26
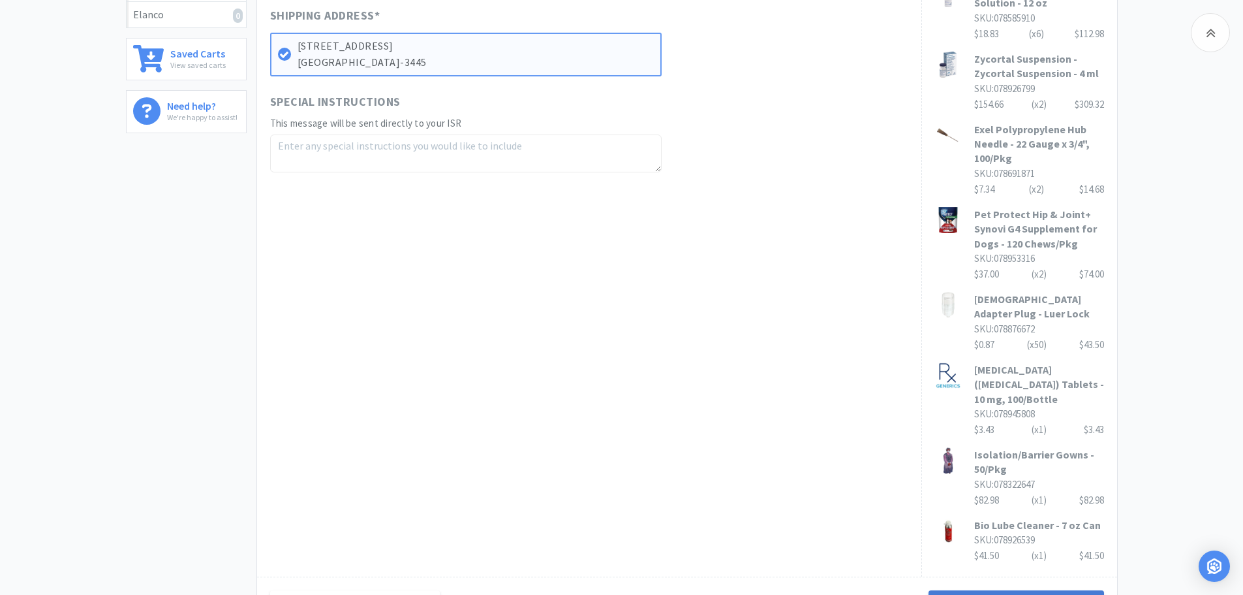
click at [995, 590] on button "Next Step: Review Your Order" at bounding box center [1016, 603] width 175 height 26
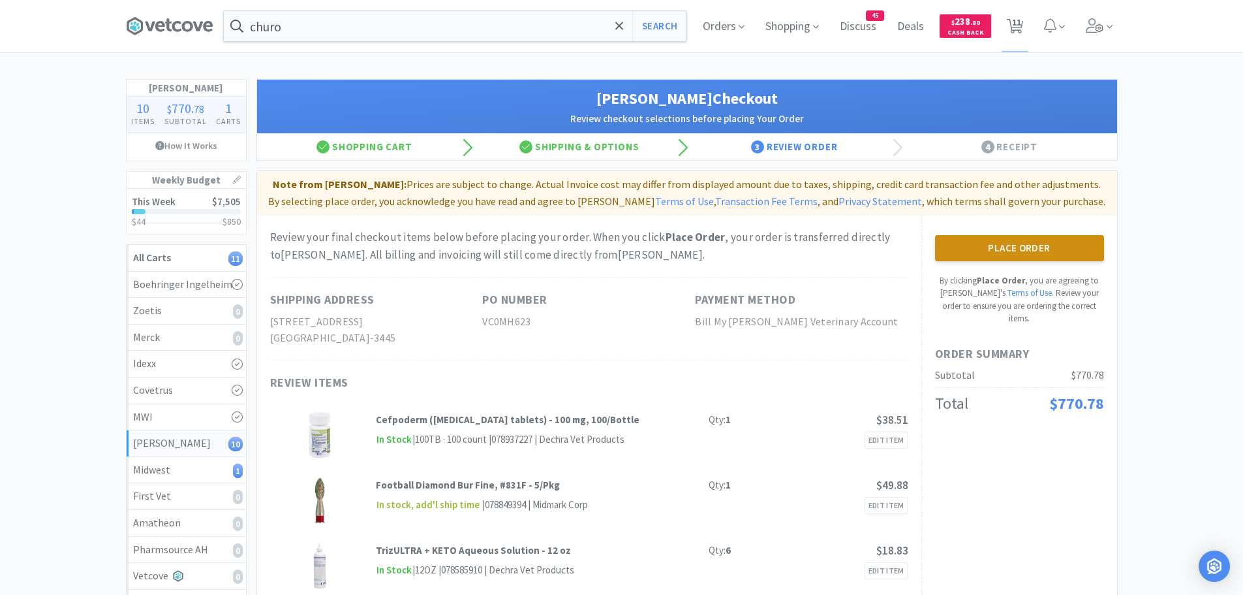
click at [951, 247] on button "Place Order" at bounding box center [1019, 248] width 169 height 26
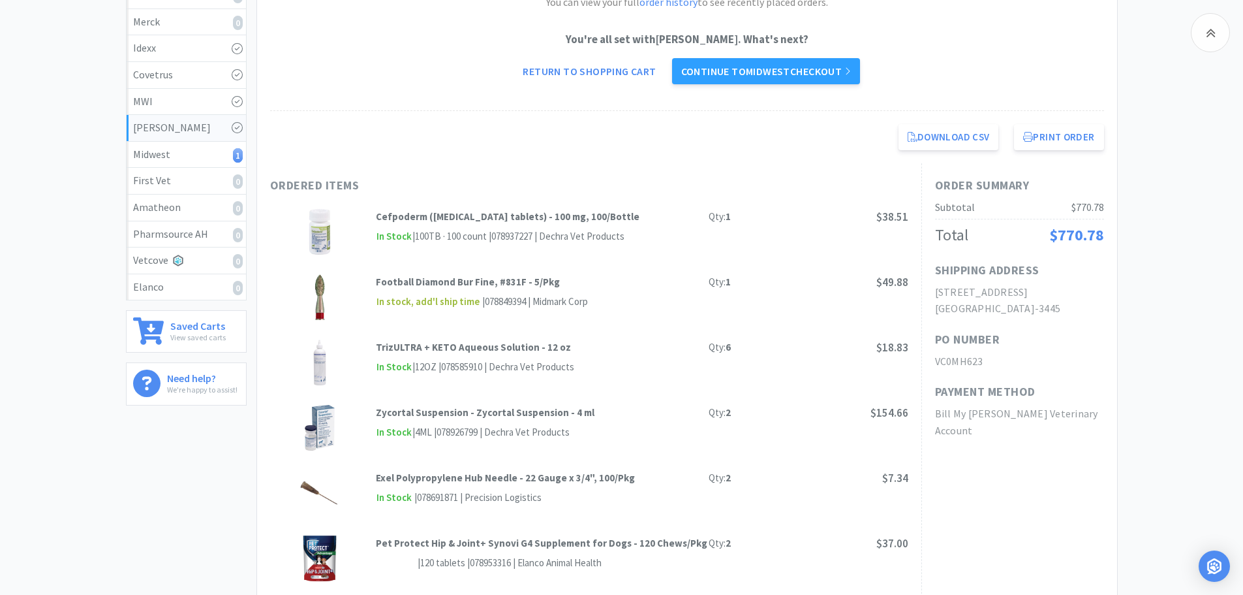
scroll to position [196, 0]
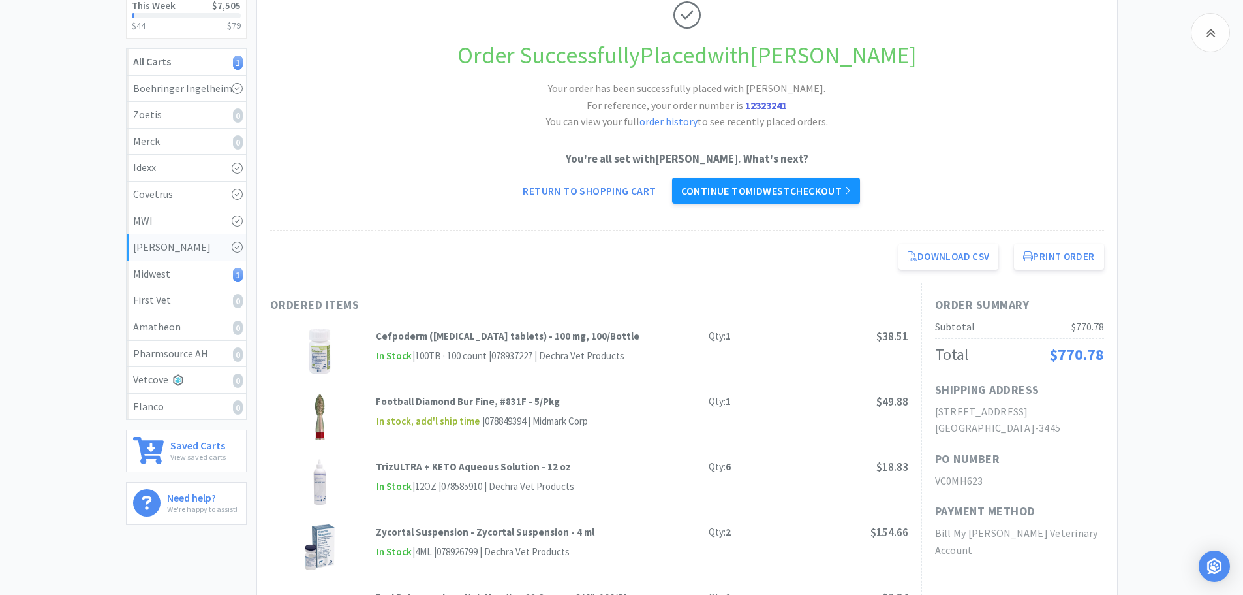
click at [795, 189] on link "Continue to Midwest checkout" at bounding box center [766, 191] width 188 height 26
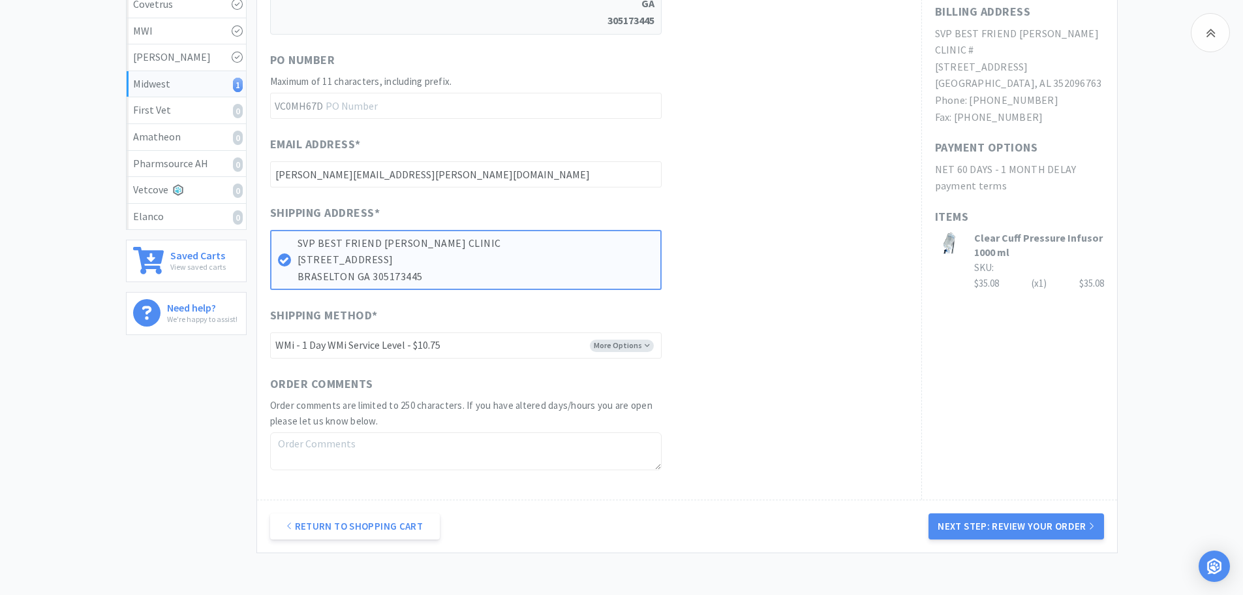
scroll to position [478, 0]
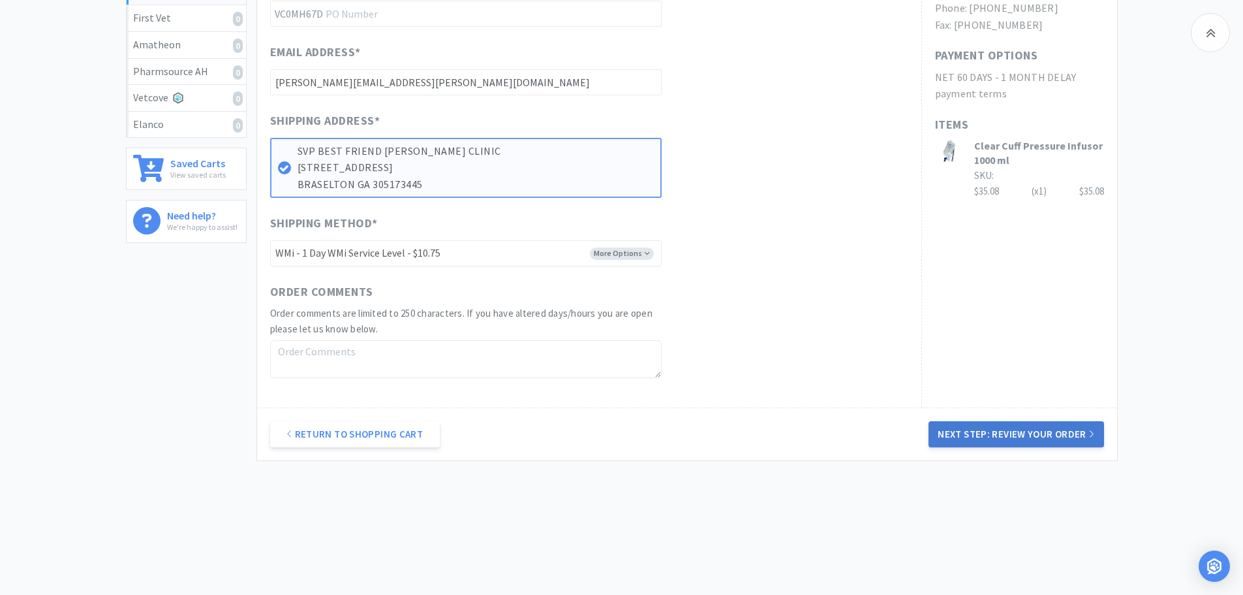
click at [990, 431] on button "Next Step: Review Your Order" at bounding box center [1016, 434] width 175 height 26
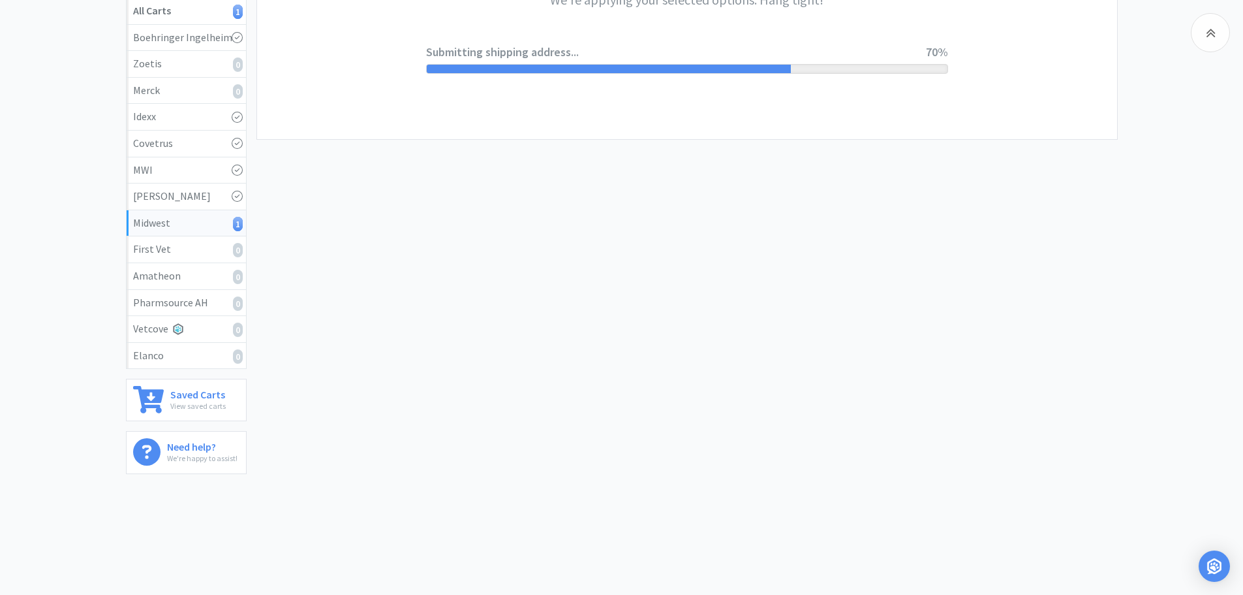
scroll to position [0, 0]
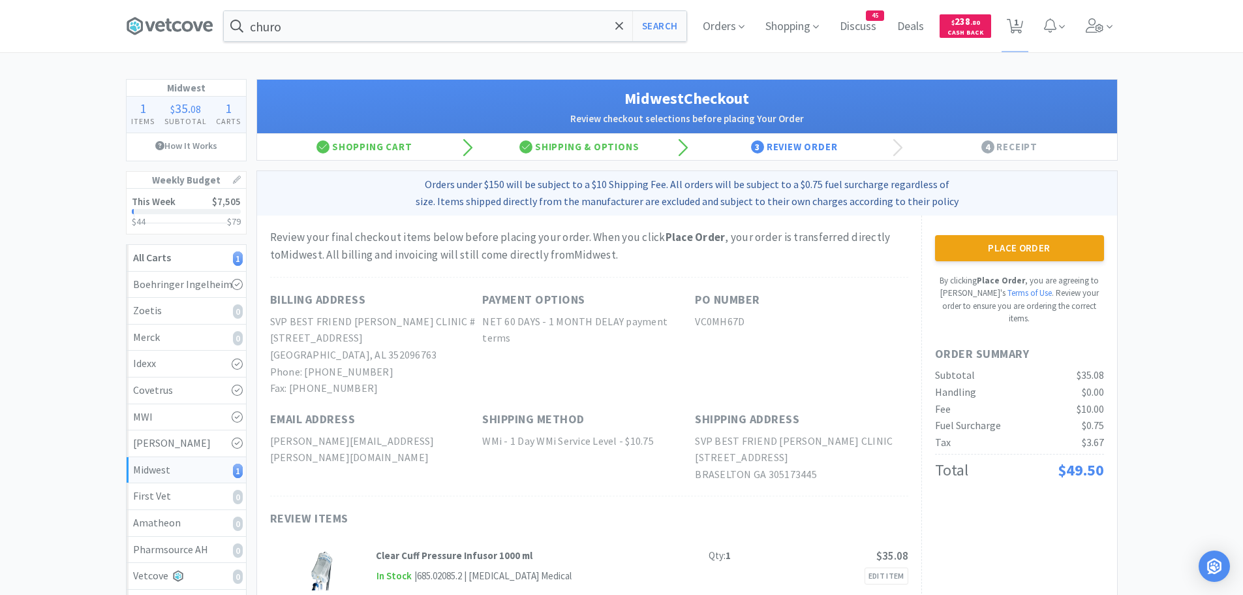
click at [959, 248] on button "Place Order" at bounding box center [1019, 248] width 169 height 26
